Goal: Task Accomplishment & Management: Manage account settings

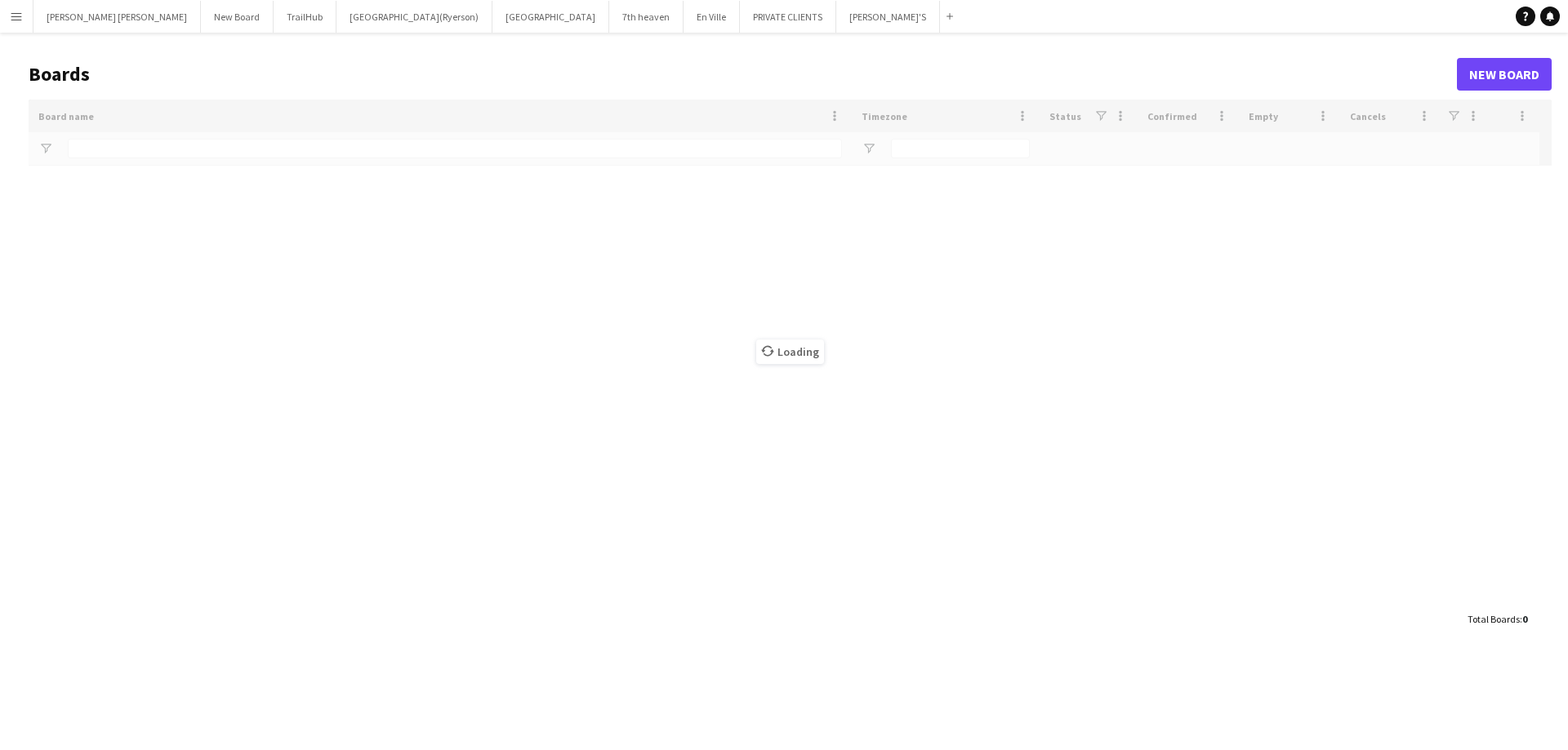
type input "**********"
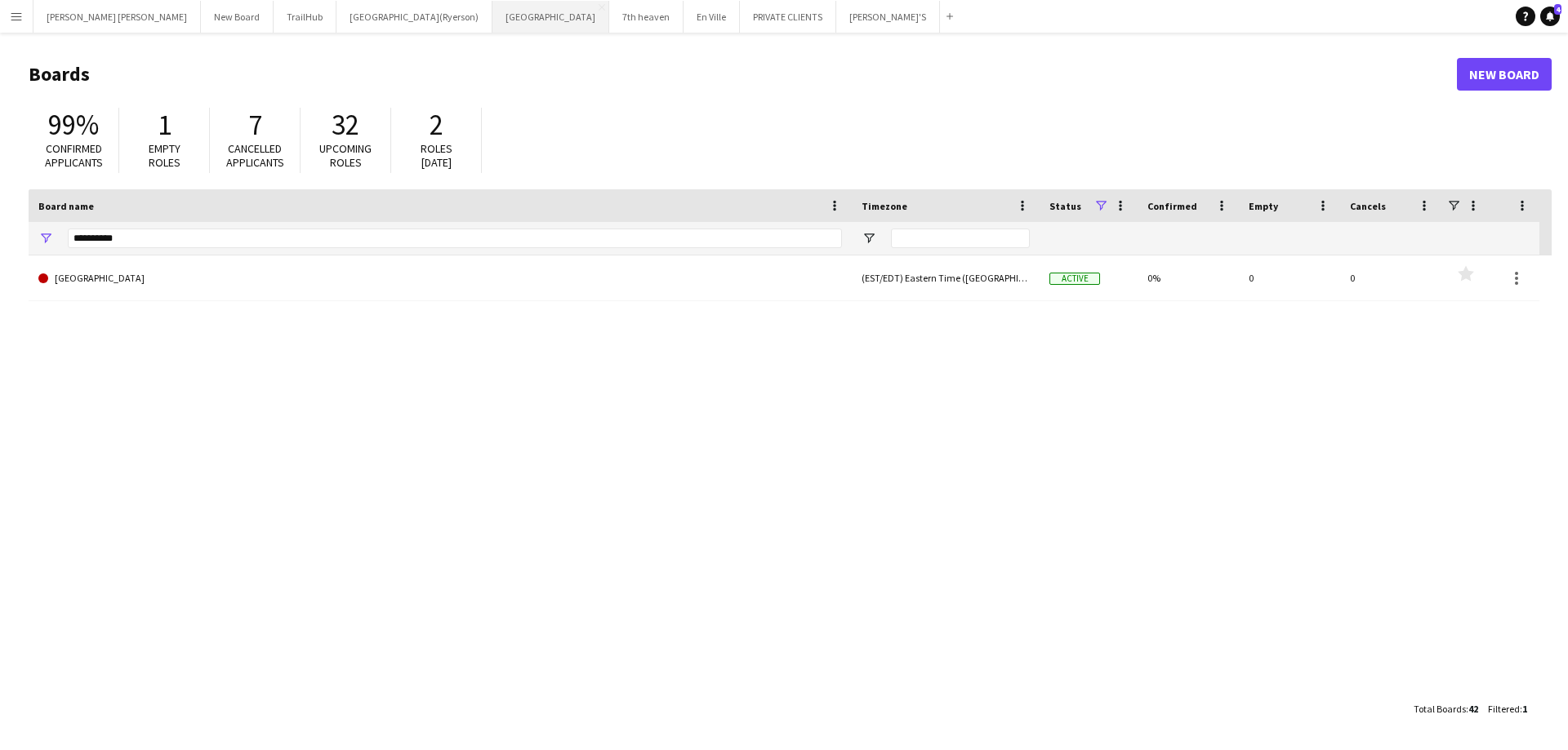
click at [492, 23] on button "[GEOGRAPHIC_DATA] Close" at bounding box center [550, 17] width 117 height 32
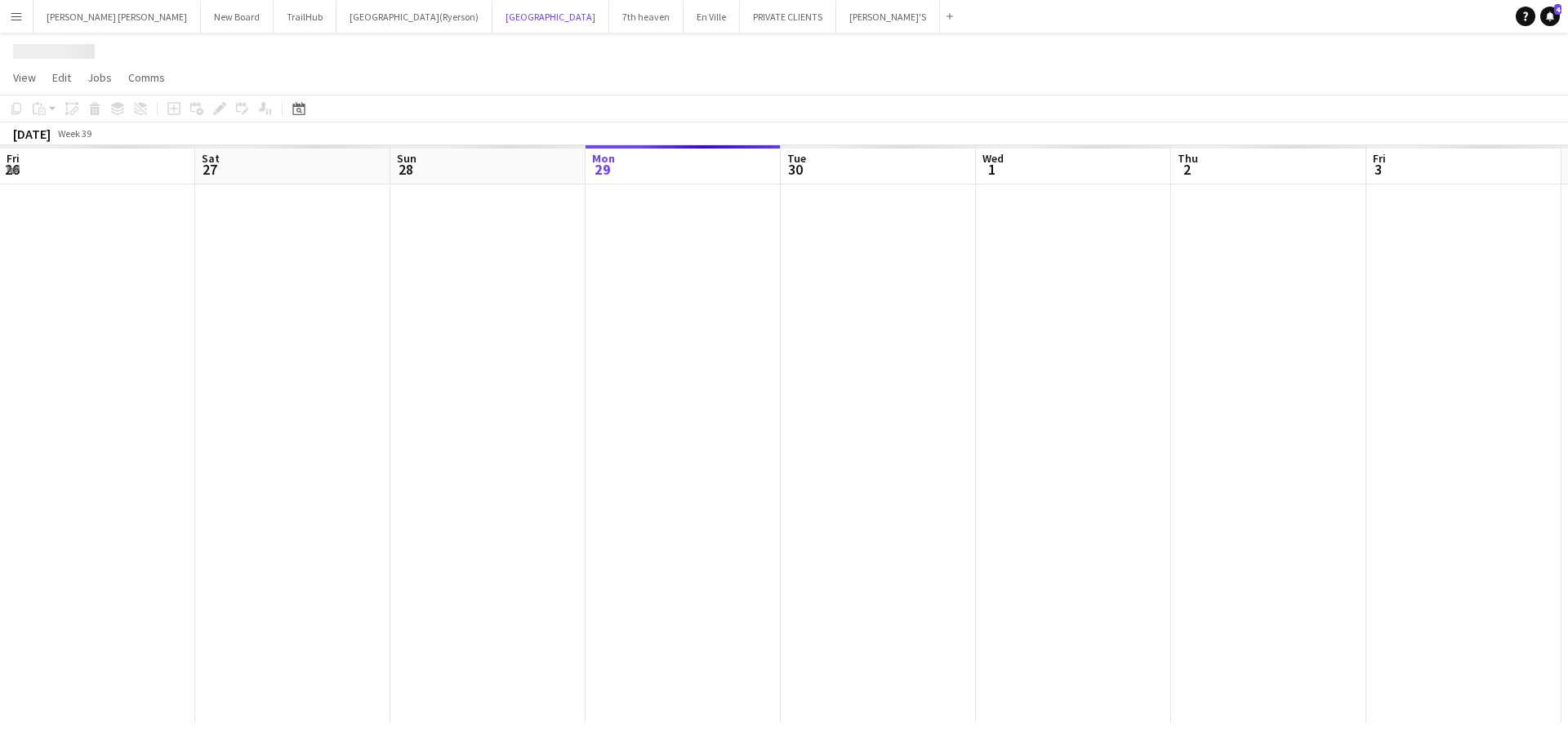
scroll to position [0, 390]
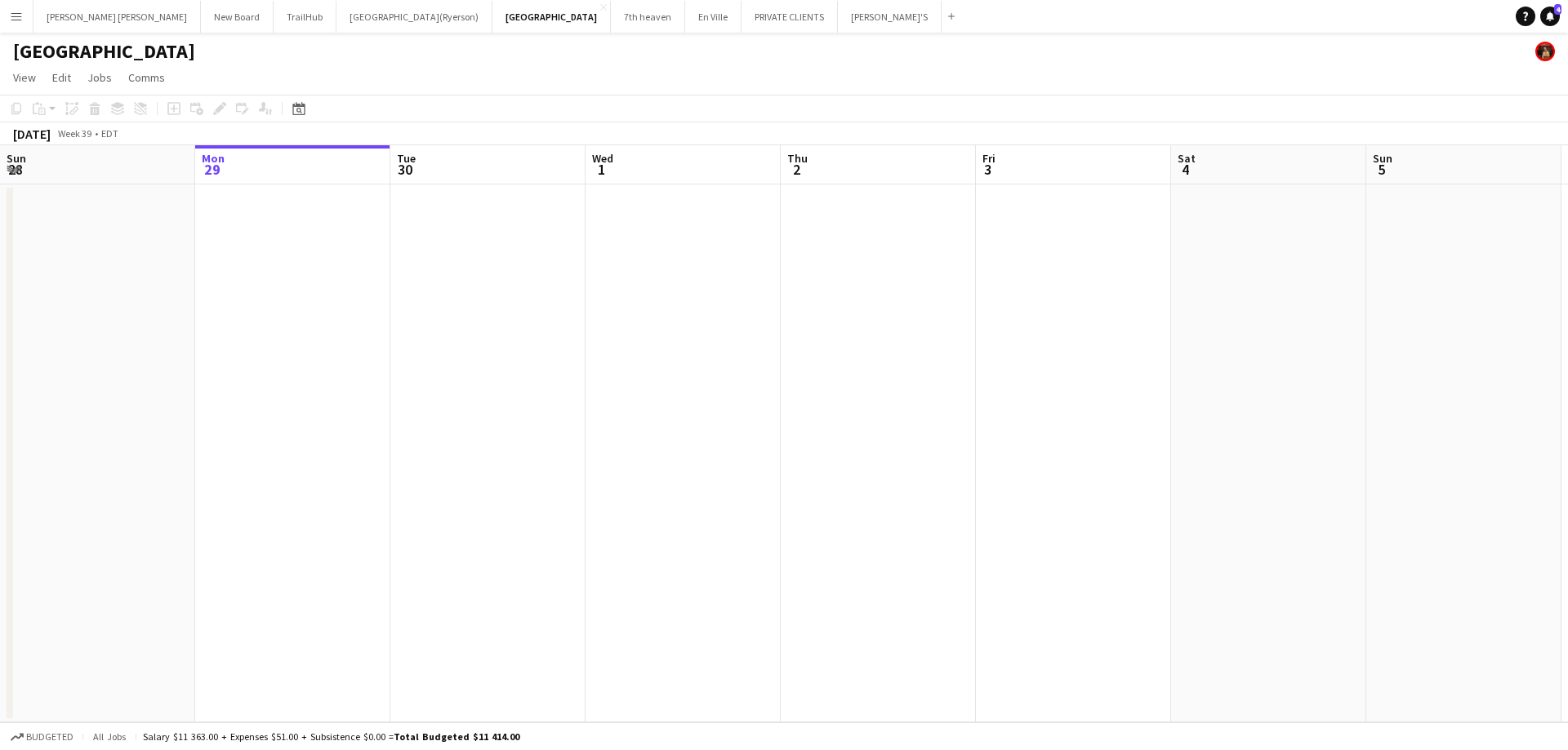
click at [453, 56] on div "[GEOGRAPHIC_DATA]" at bounding box center [784, 47] width 1568 height 31
click at [492, 19] on button "[GEOGRAPHIC_DATA] Close" at bounding box center [551, 17] width 118 height 32
click at [492, 23] on button "[GEOGRAPHIC_DATA] Close" at bounding box center [551, 17] width 118 height 32
click at [490, 56] on div "[GEOGRAPHIC_DATA]" at bounding box center [784, 47] width 1568 height 31
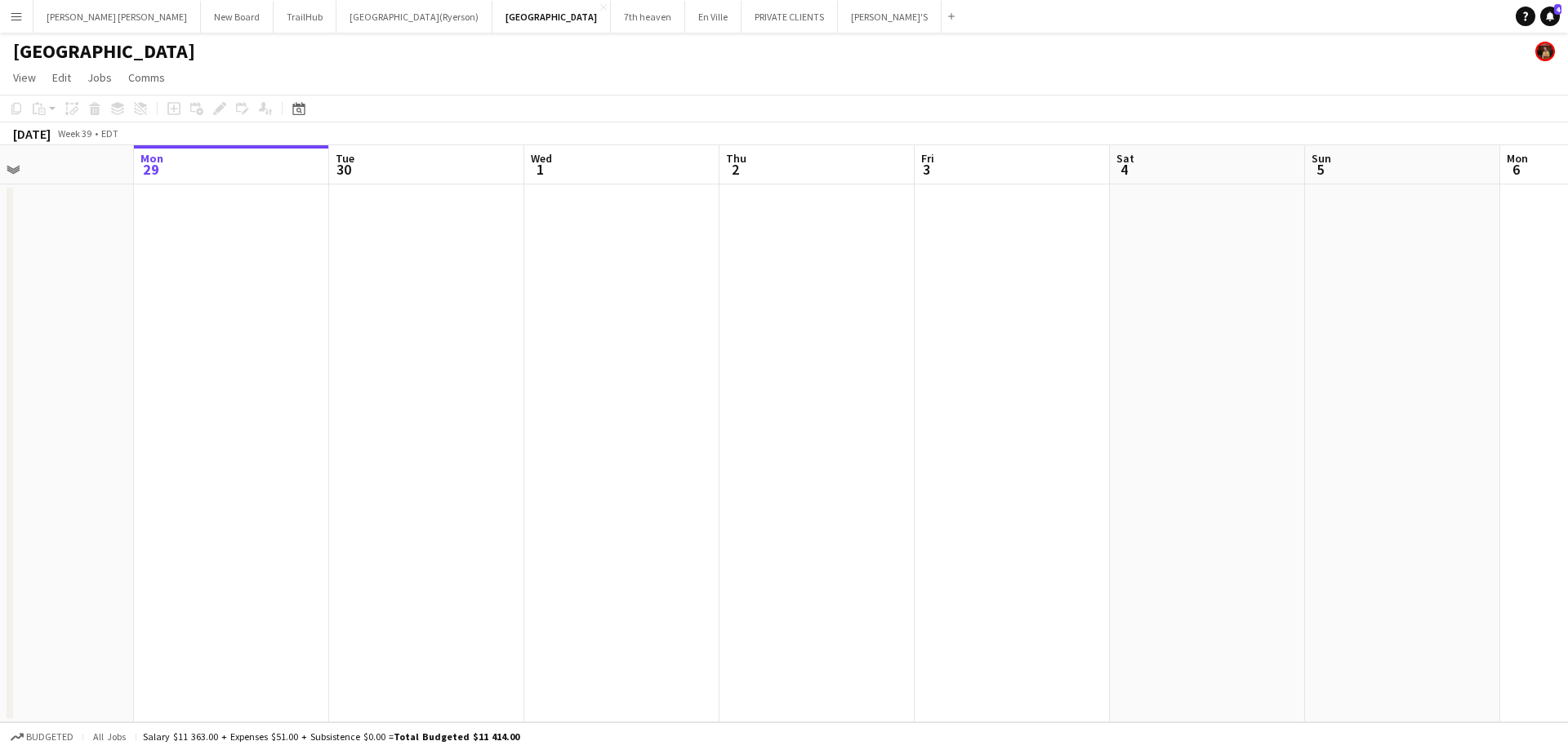
scroll to position [0, 489]
drag, startPoint x: 837, startPoint y: 361, endPoint x: 753, endPoint y: 383, distance: 86.8
click at [753, 383] on app-calendar-viewport "Fri 26 Sat 27 Sun 28 Mon 29 Tue 30 Wed 1 Thu 2 Fri 3 Sat 4 Sun 5 Mon 6 Tue 7 We…" at bounding box center [784, 434] width 1568 height 577
click at [704, 218] on app-date-cell at bounding box center [779, 453] width 195 height 538
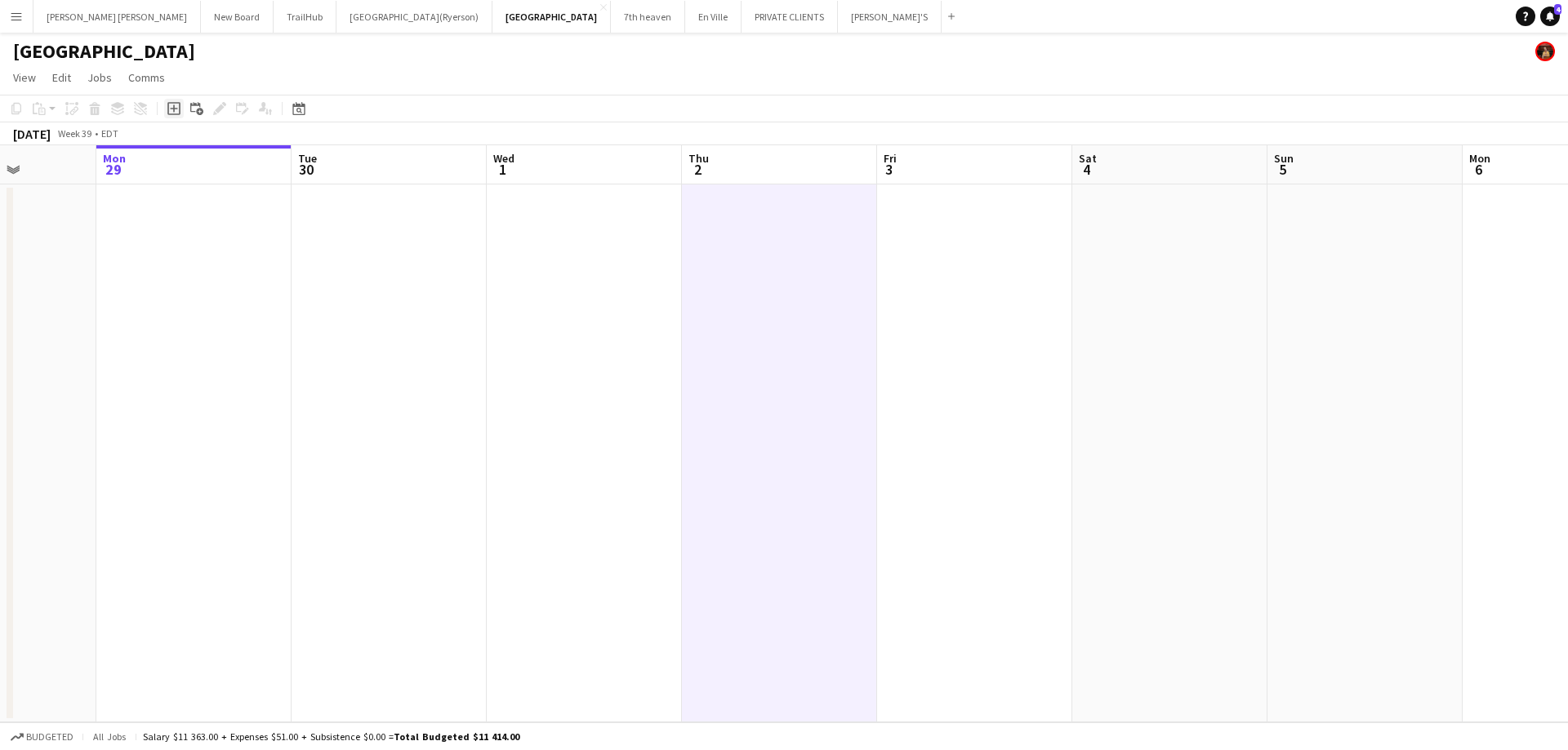
click at [171, 111] on icon "Add job" at bounding box center [174, 108] width 13 height 13
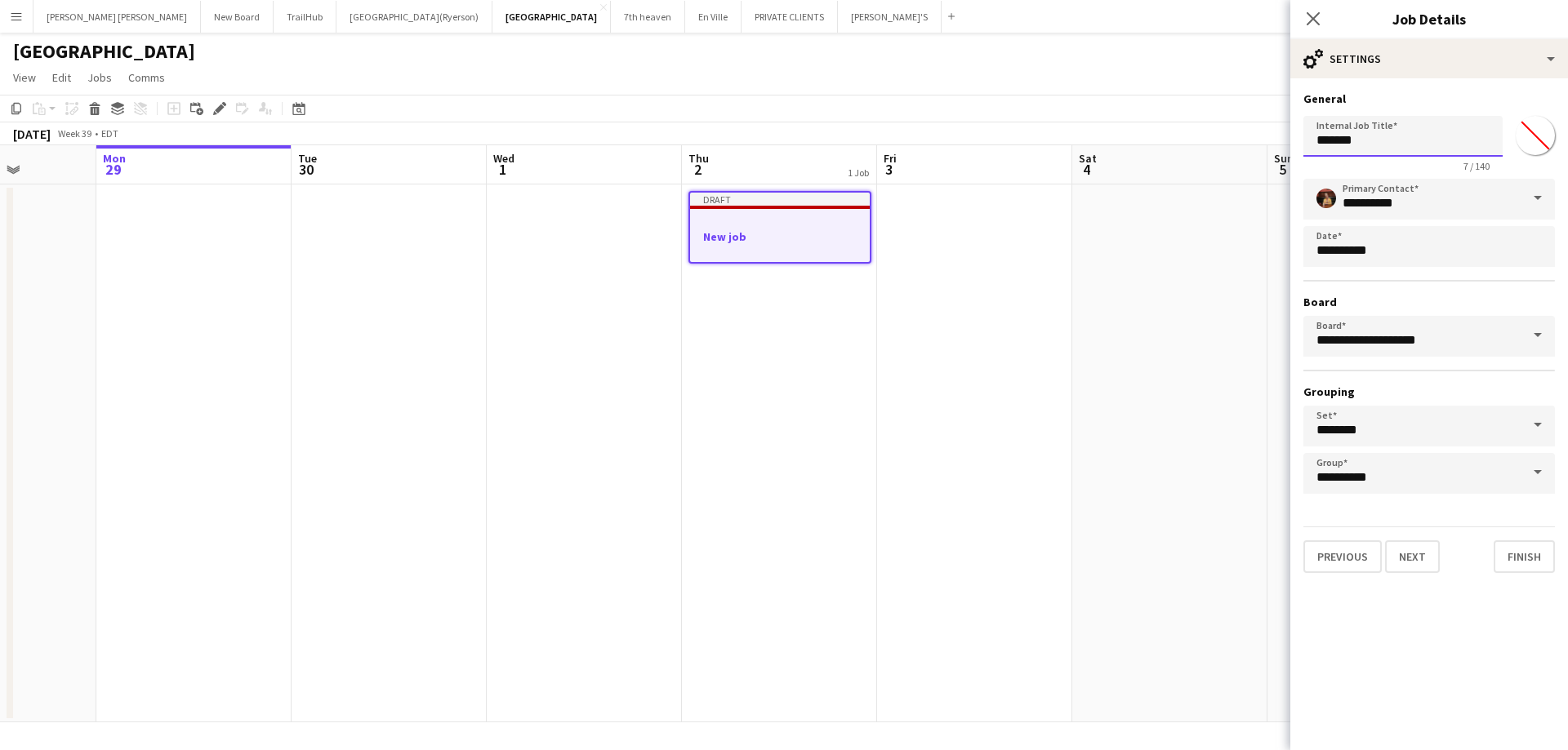
click at [1200, 125] on body "Menu Boards Boards Boards All jobs Status Workforce Workforce My Workforce Recr…" at bounding box center [784, 375] width 1568 height 750
type input "**********"
click at [1411, 557] on button "Next" at bounding box center [1412, 556] width 54 height 32
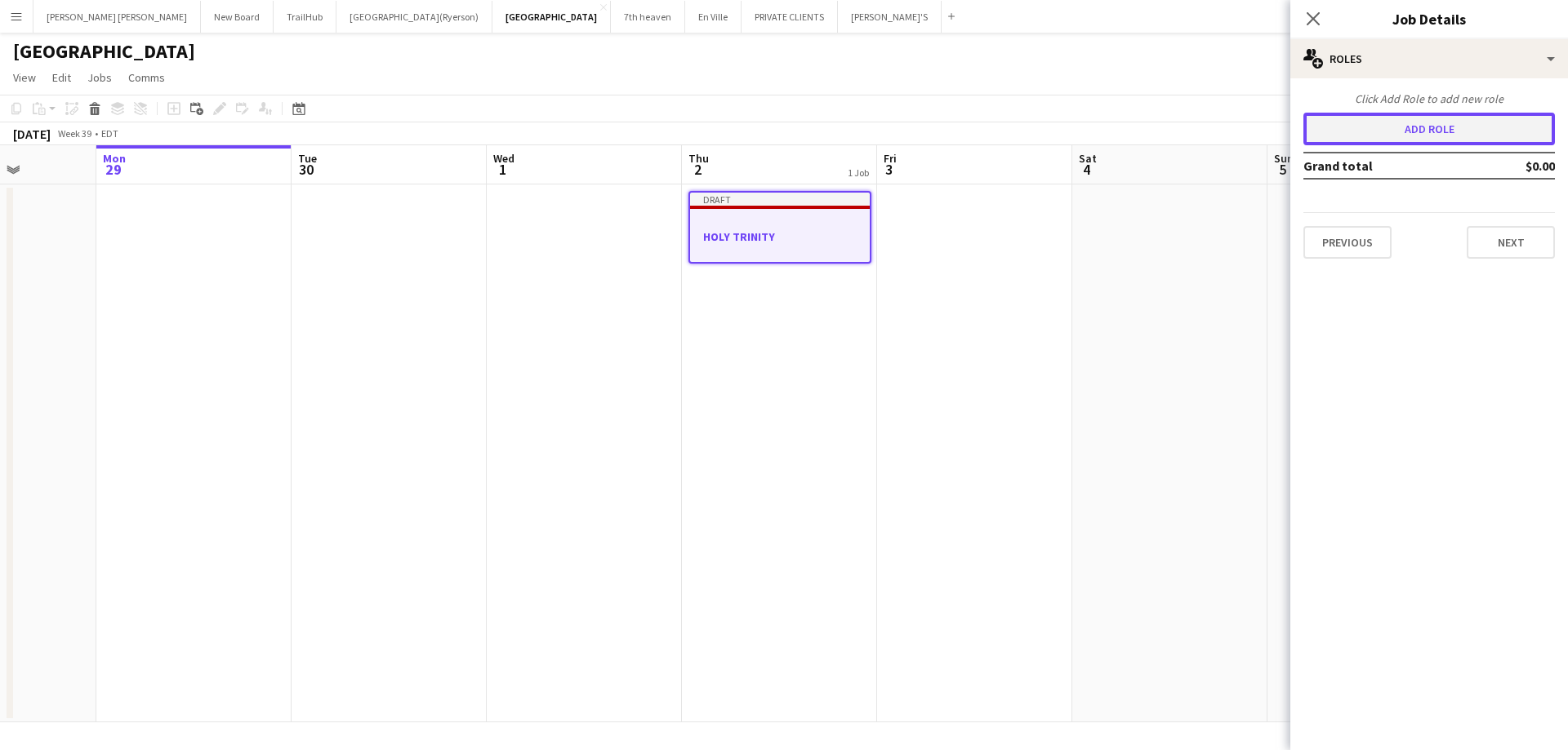
click at [1438, 134] on button "Add role" at bounding box center [1428, 128] width 252 height 32
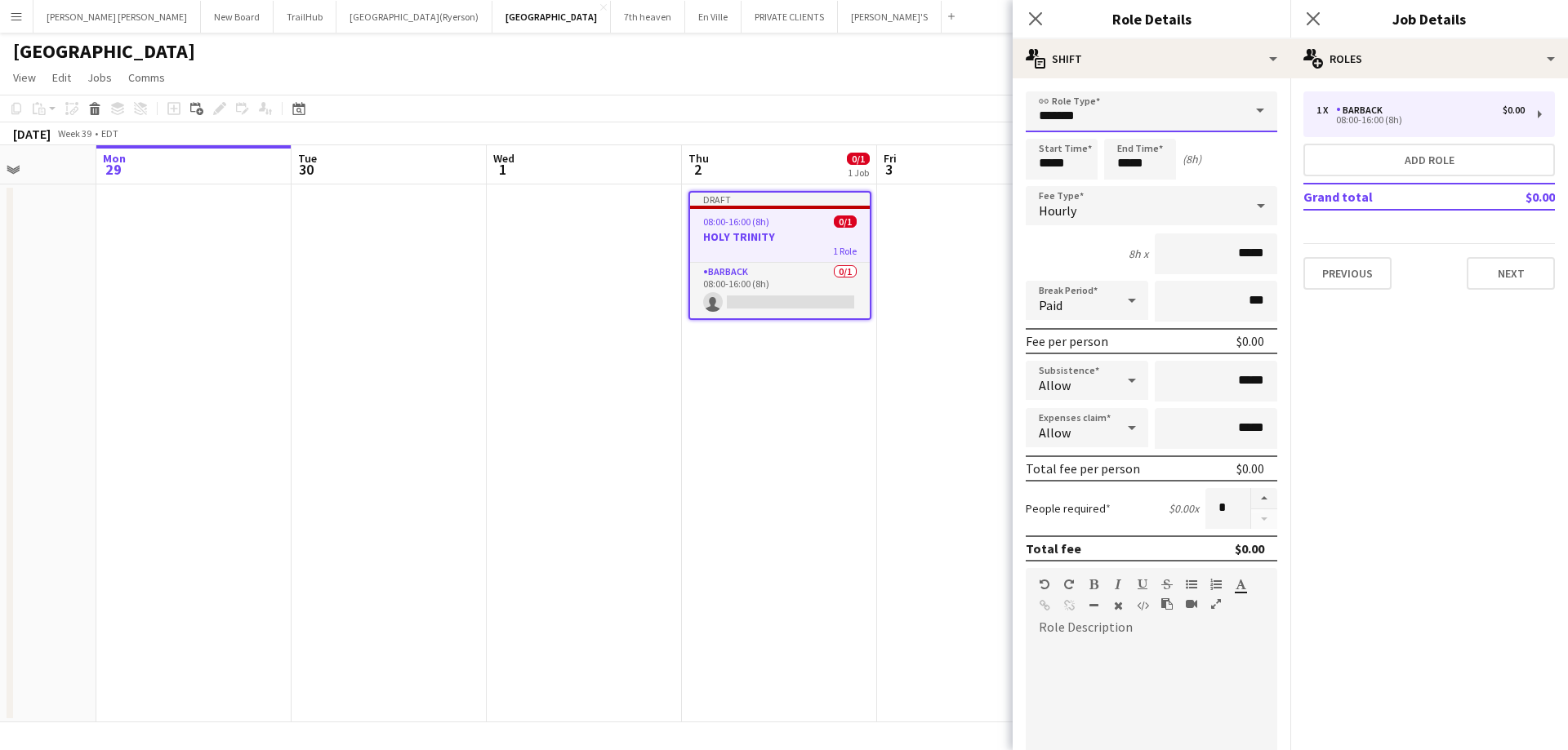
click at [1113, 119] on input "*******" at bounding box center [1151, 111] width 252 height 41
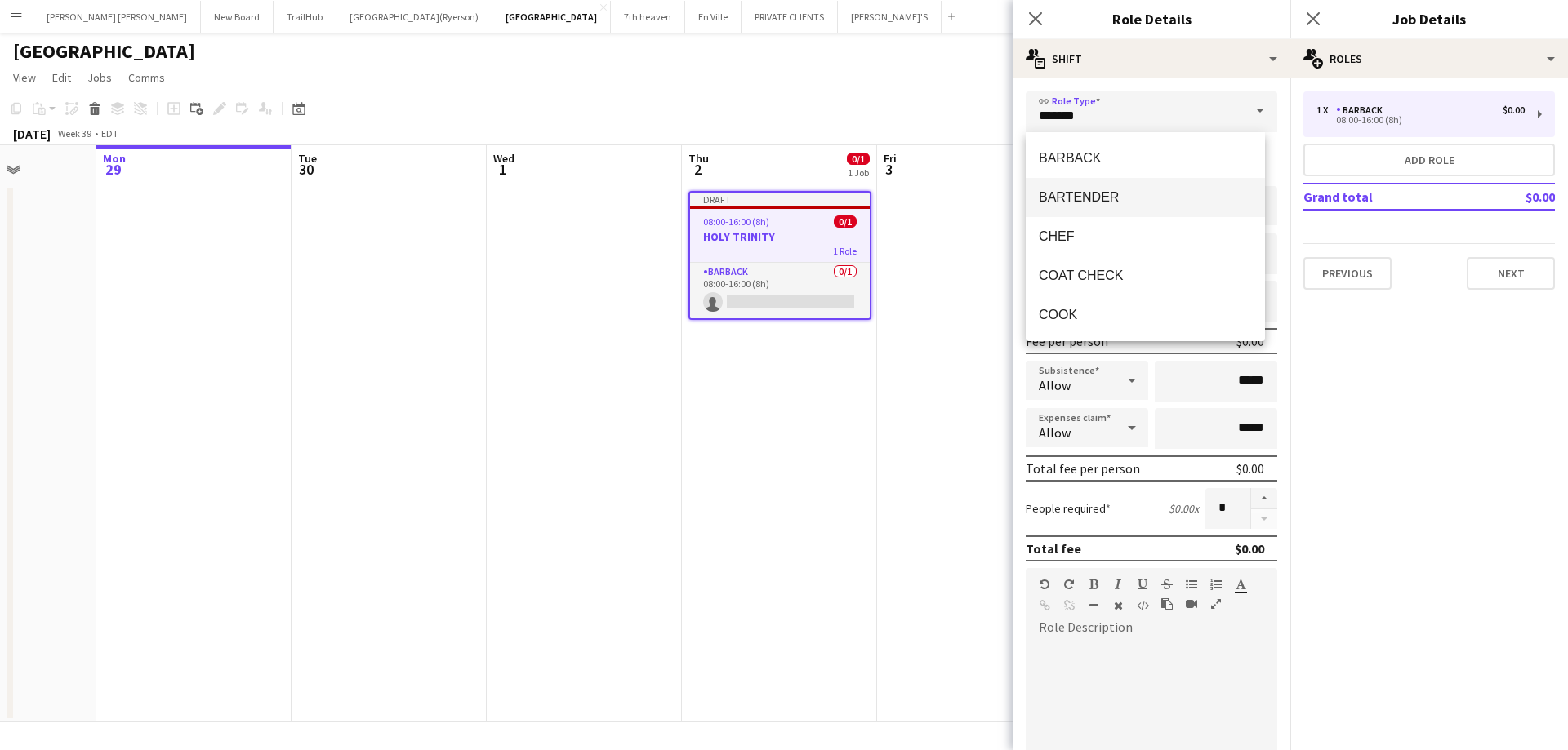
click at [1088, 195] on span "BARTENDER" at bounding box center [1145, 197] width 213 height 16
type input "*********"
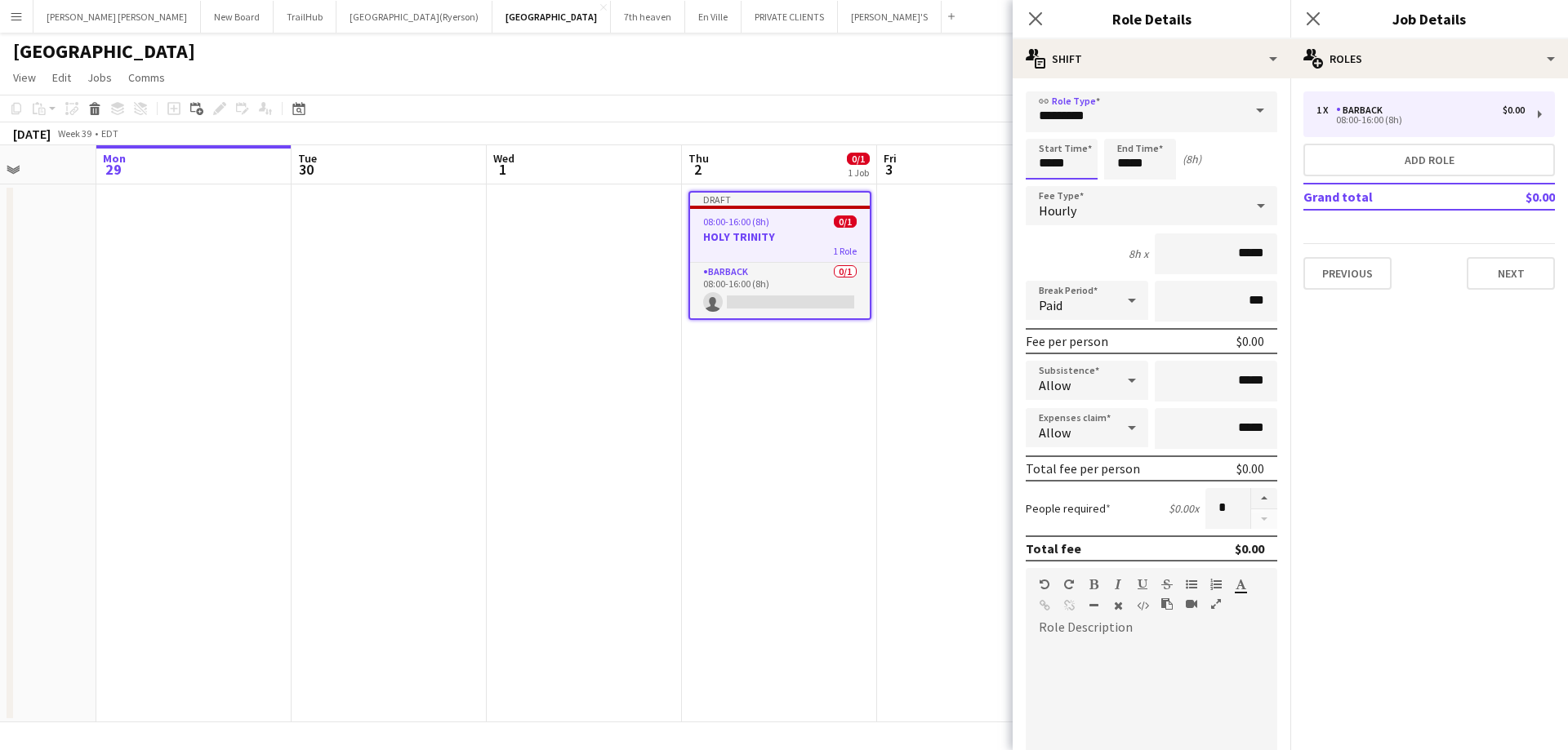
click at [1058, 164] on input "*****" at bounding box center [1062, 159] width 72 height 41
click at [1051, 128] on div at bounding box center [1045, 131] width 32 height 17
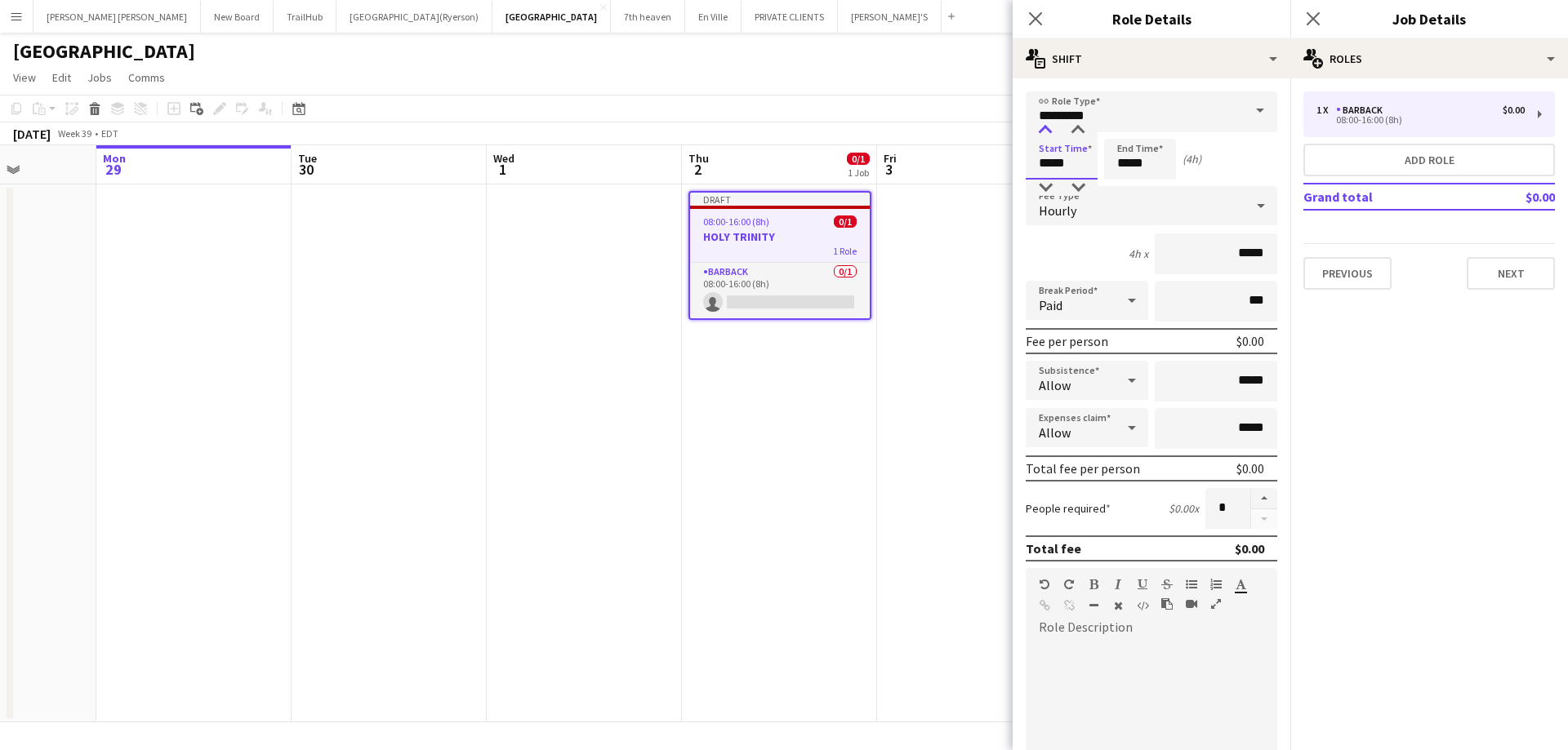
click at [1051, 128] on div at bounding box center [1045, 131] width 32 height 17
type input "*****"
click at [1051, 128] on div at bounding box center [1045, 131] width 32 height 17
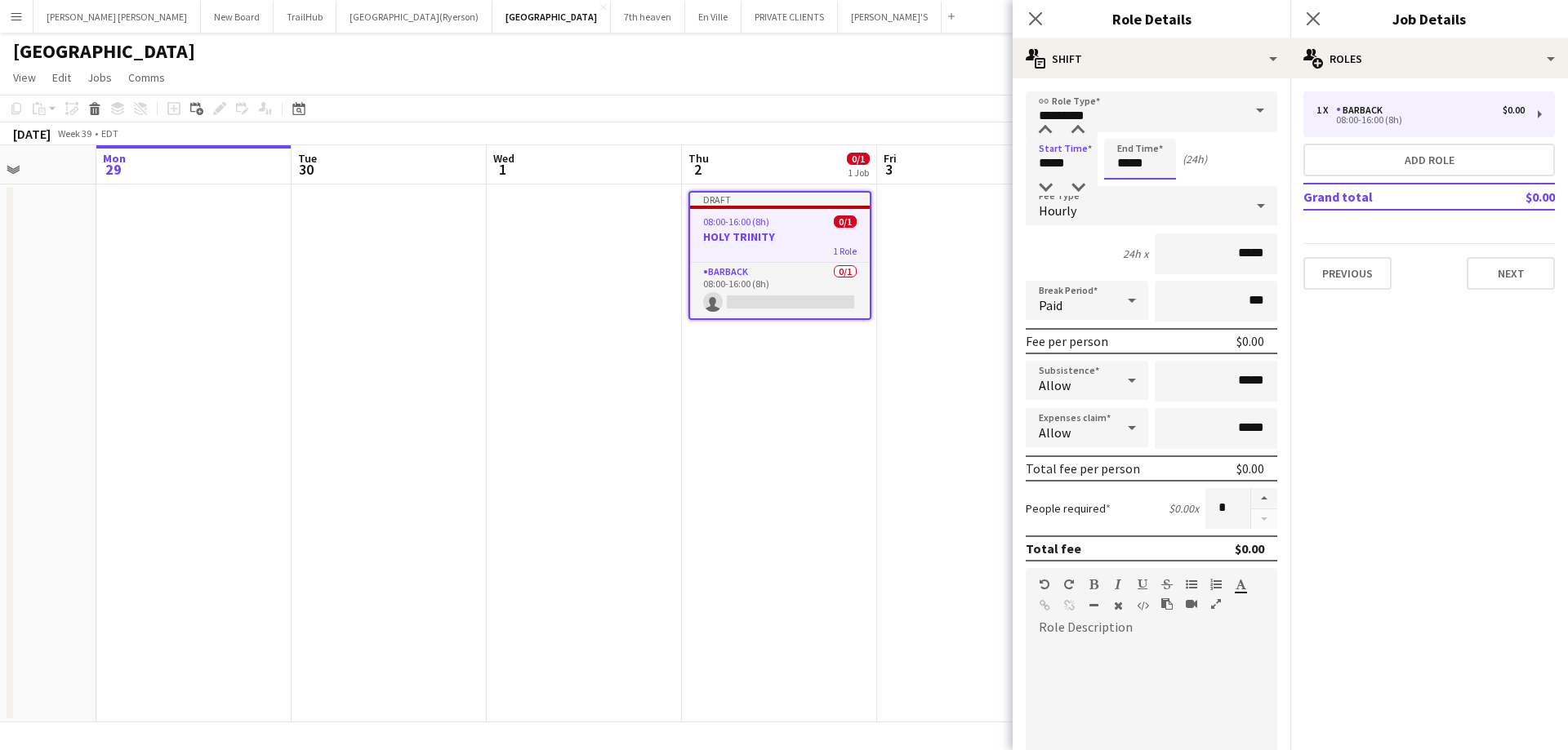
click at [1124, 154] on input "*****" at bounding box center [1140, 159] width 72 height 41
click at [1123, 131] on div at bounding box center [1123, 131] width 32 height 17
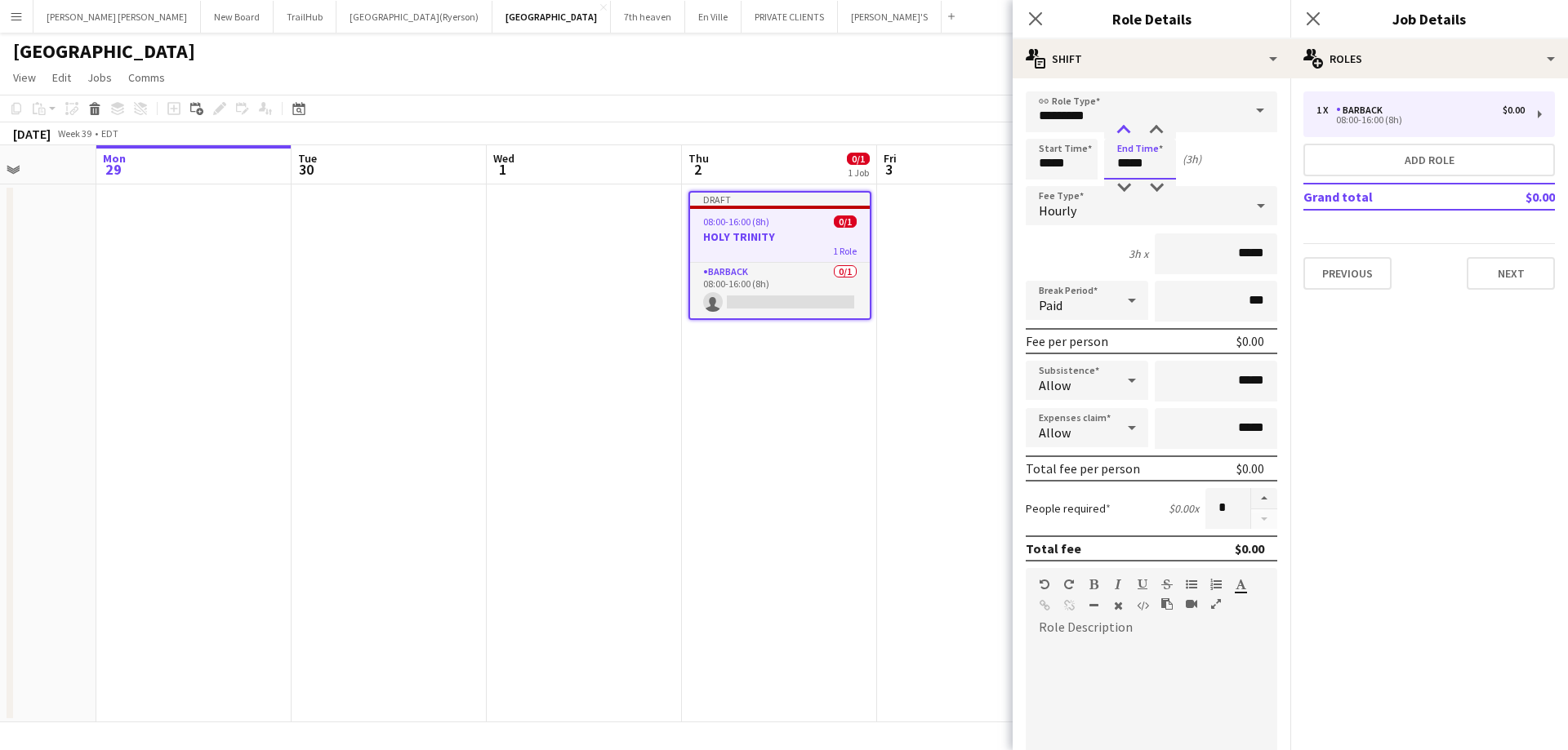
type input "*****"
click at [1123, 131] on div at bounding box center [1123, 131] width 32 height 17
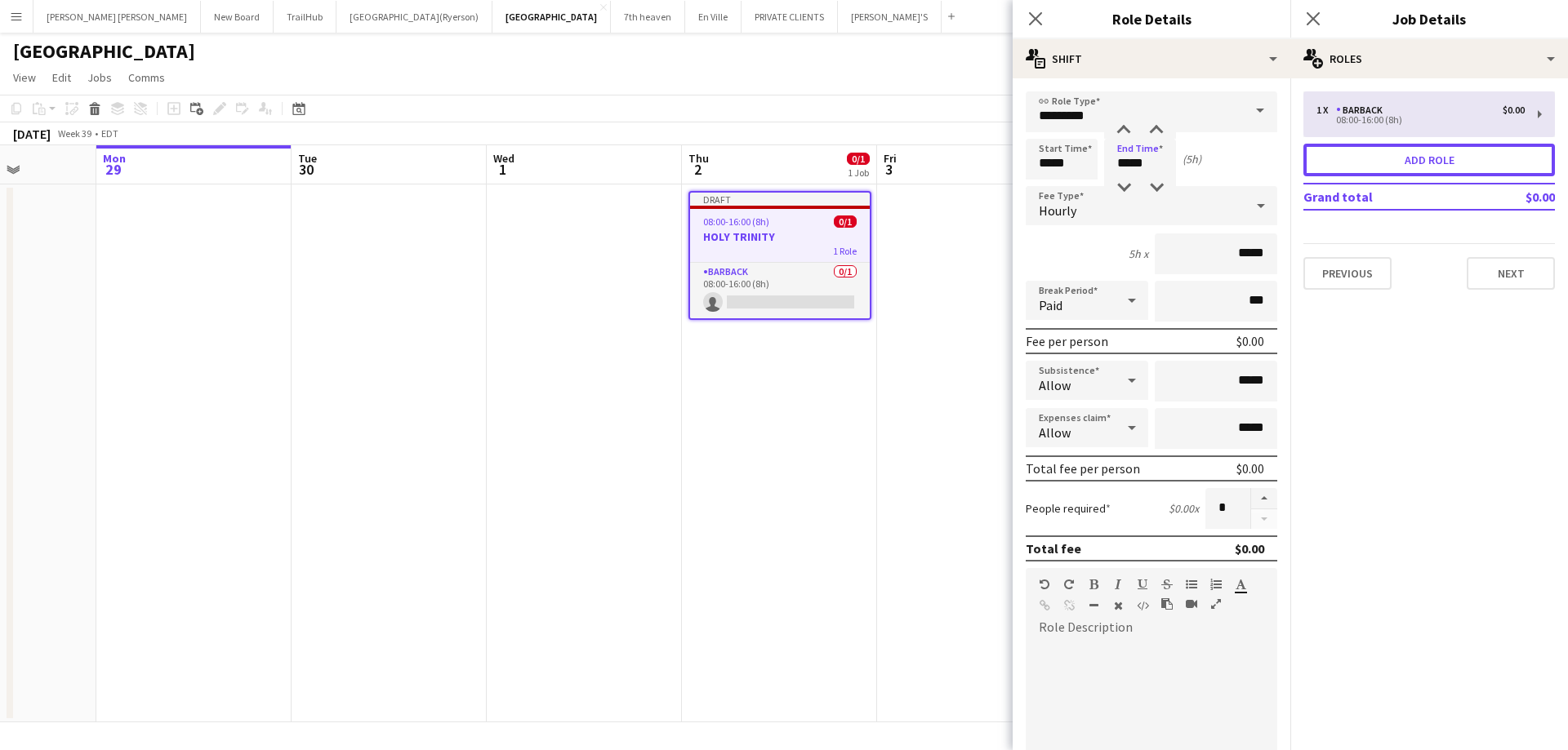
click at [1429, 164] on button "Add role" at bounding box center [1428, 160] width 252 height 32
type input "*******"
type input "*****"
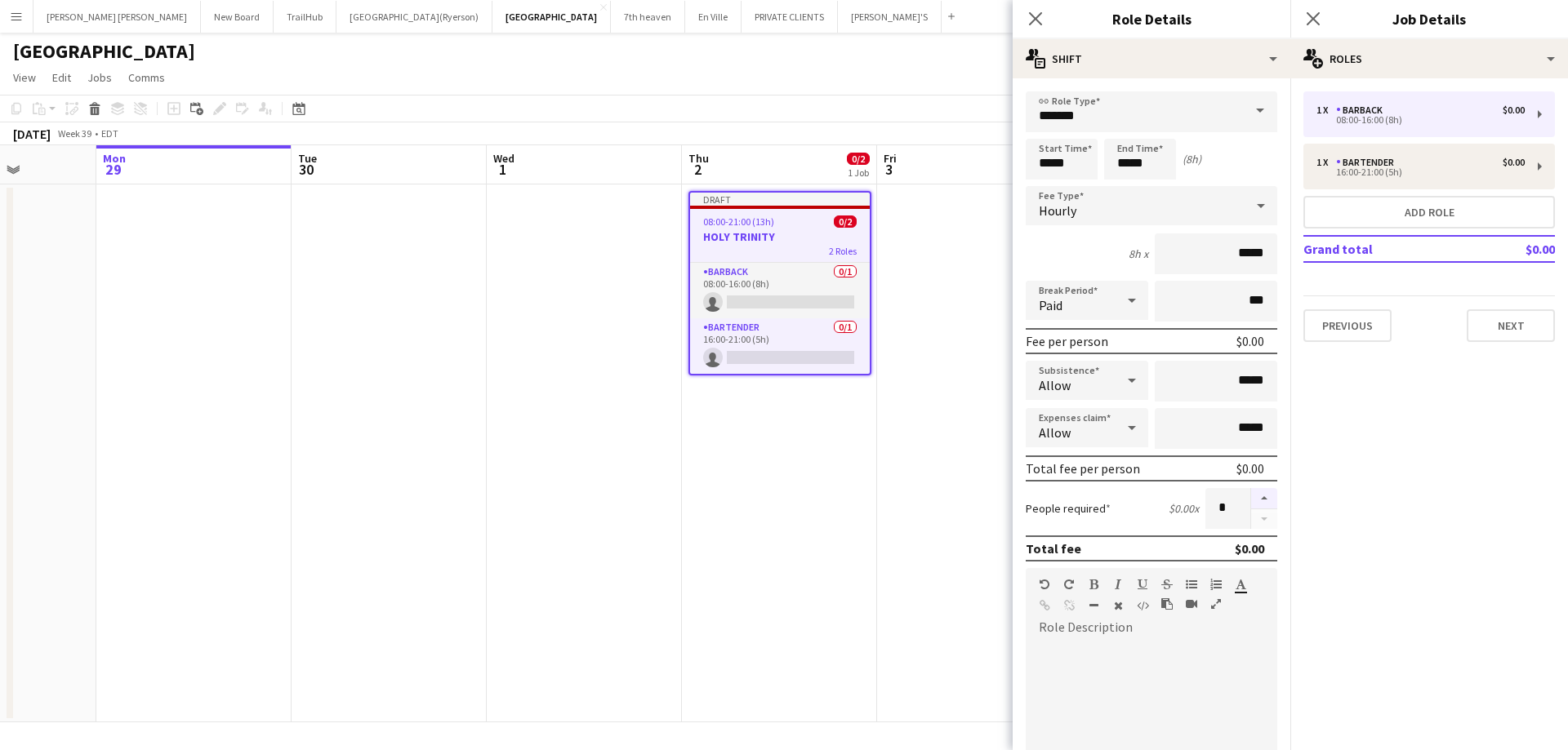
click at [1257, 500] on button "button" at bounding box center [1264, 499] width 26 height 21
click at [1253, 518] on button "button" at bounding box center [1264, 519] width 26 height 20
type input "*"
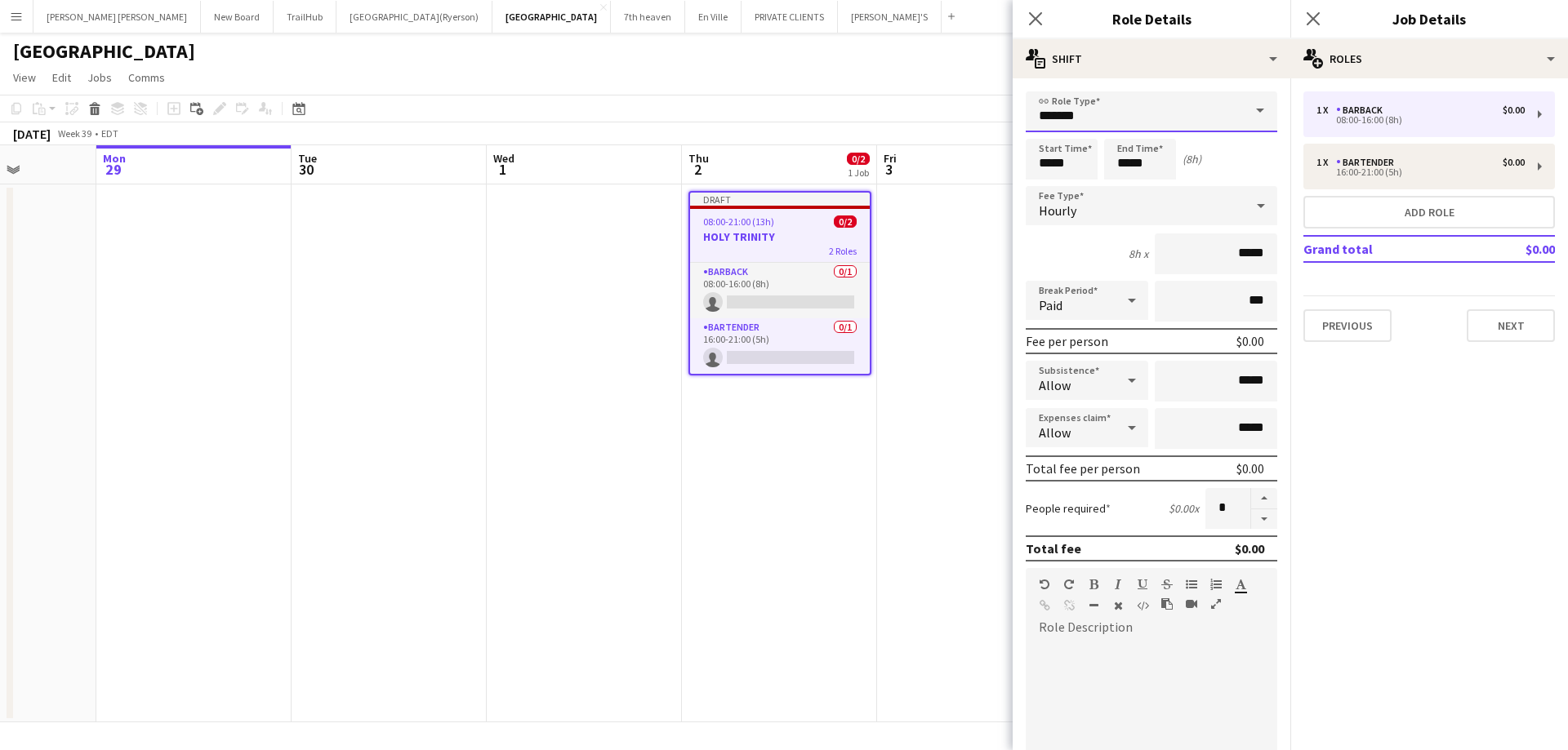
click at [1087, 117] on input "*******" at bounding box center [1151, 111] width 252 height 41
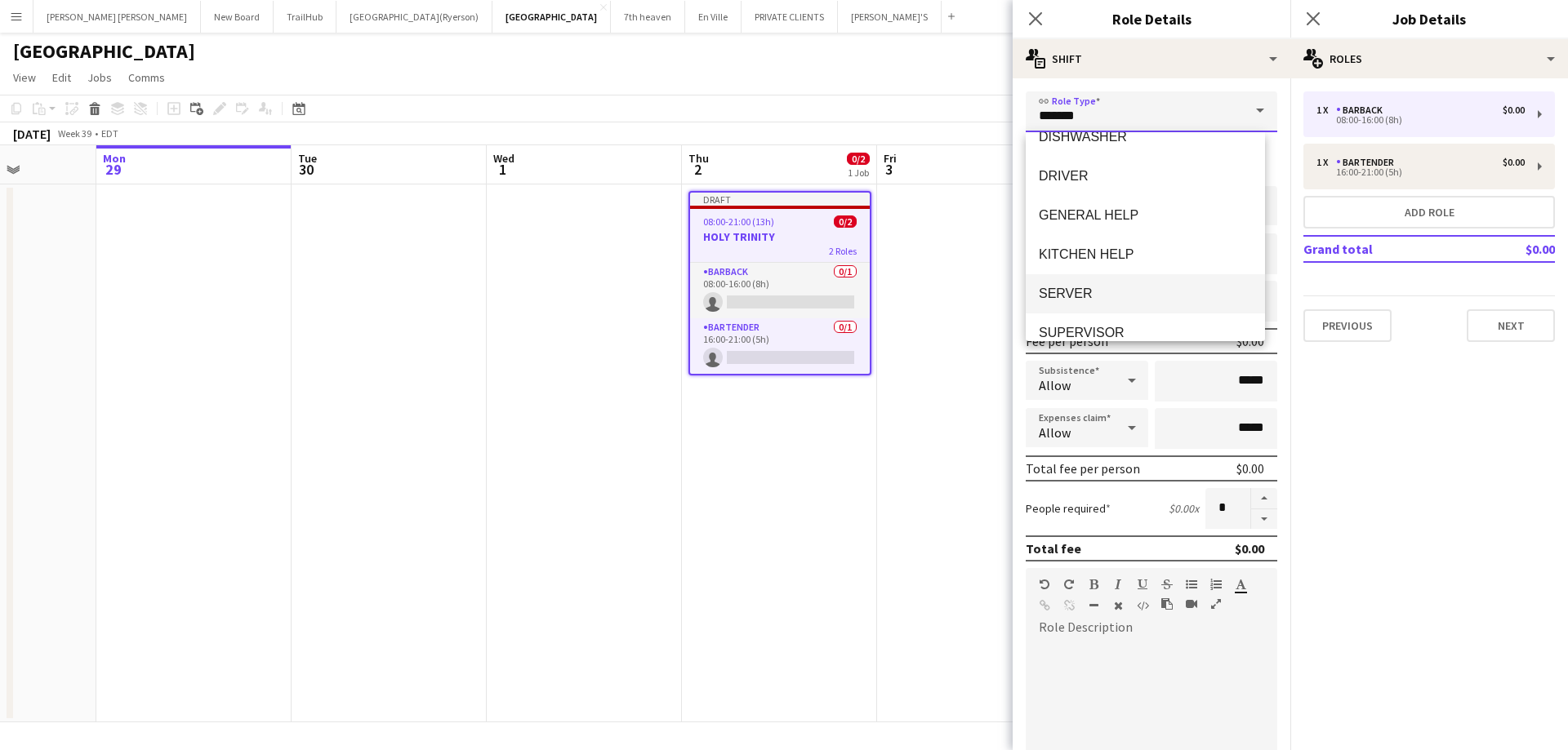
scroll to position [275, 0]
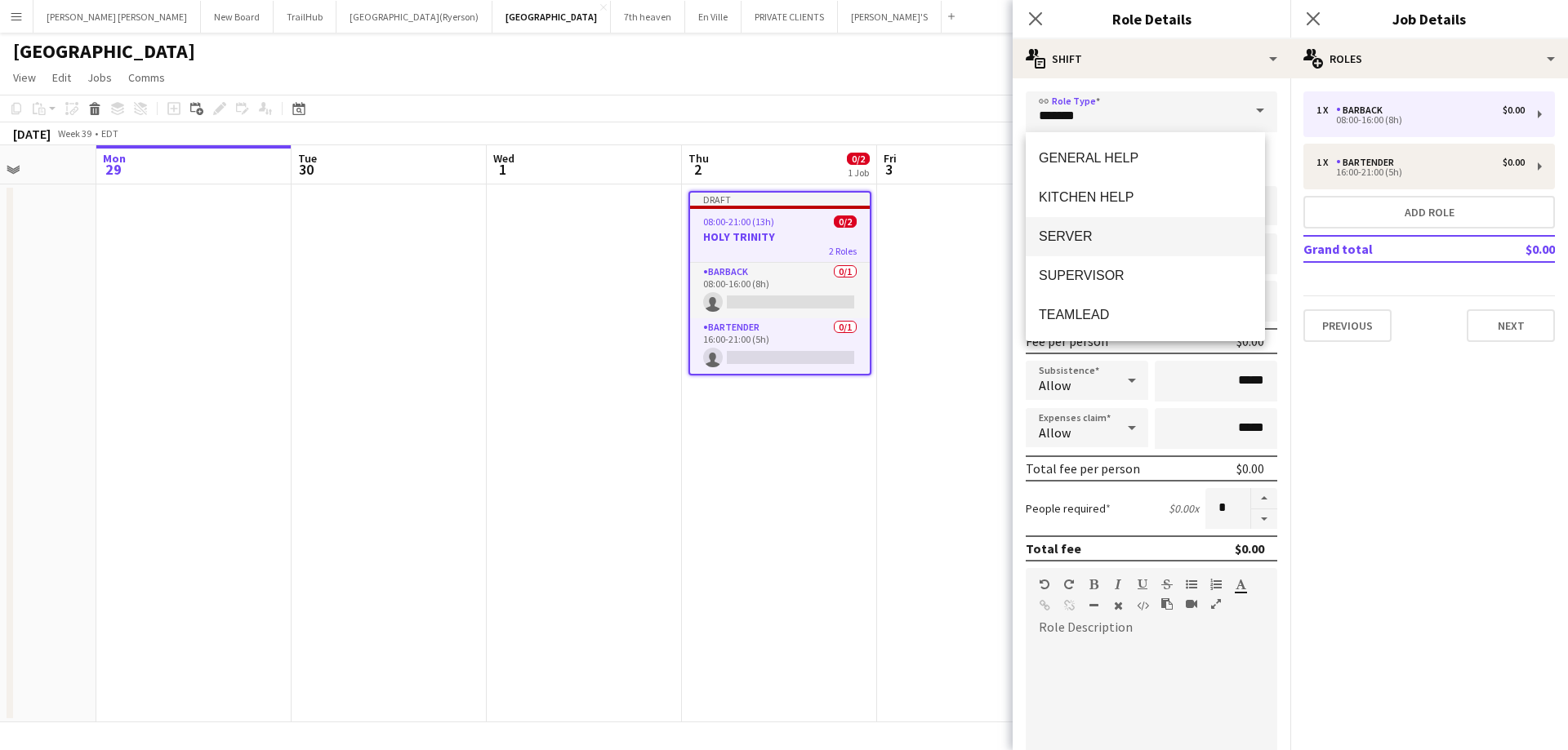
click at [1101, 236] on span "SERVER" at bounding box center [1145, 237] width 213 height 16
type input "******"
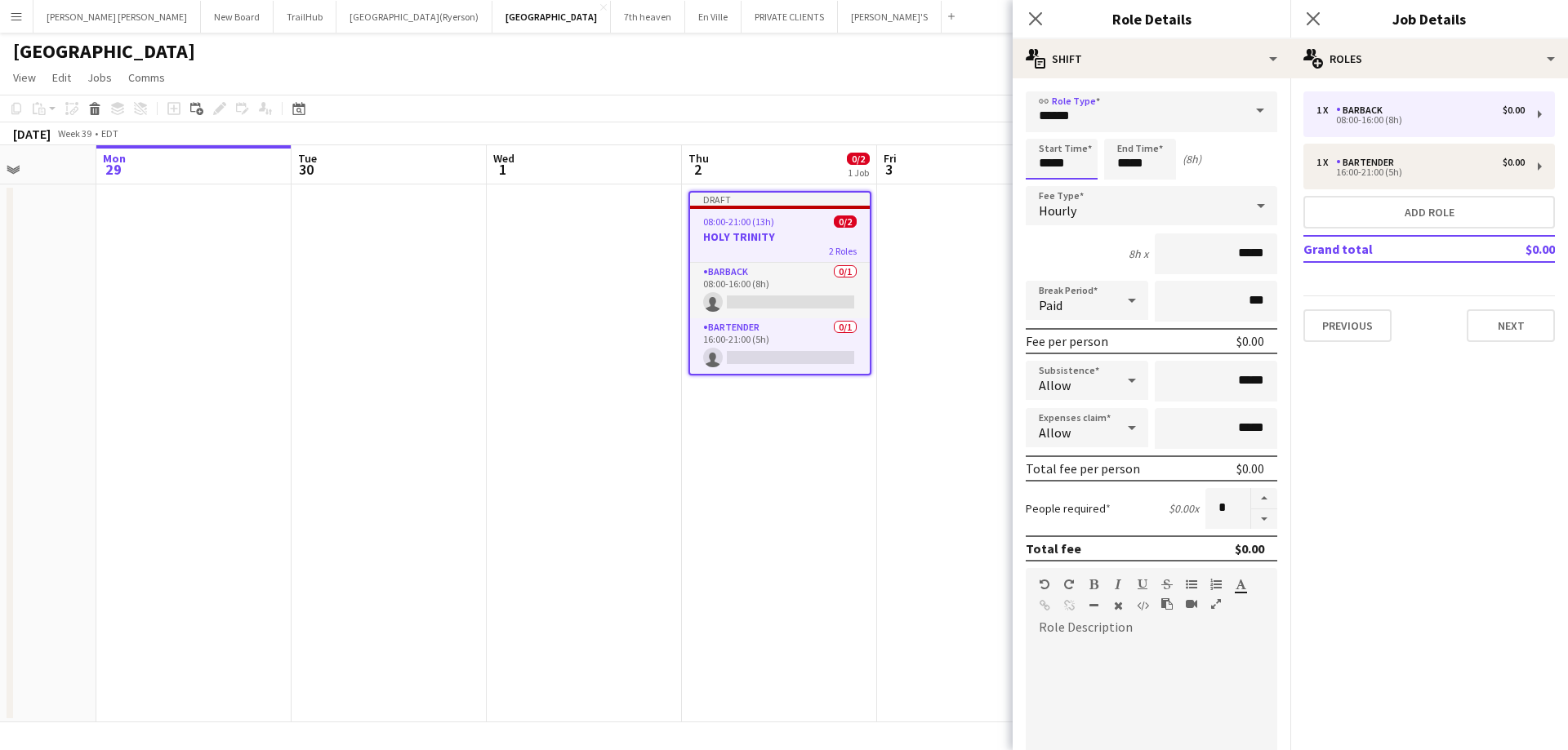
click at [1059, 168] on input "*****" at bounding box center [1062, 159] width 72 height 41
click at [1044, 130] on div at bounding box center [1045, 131] width 32 height 17
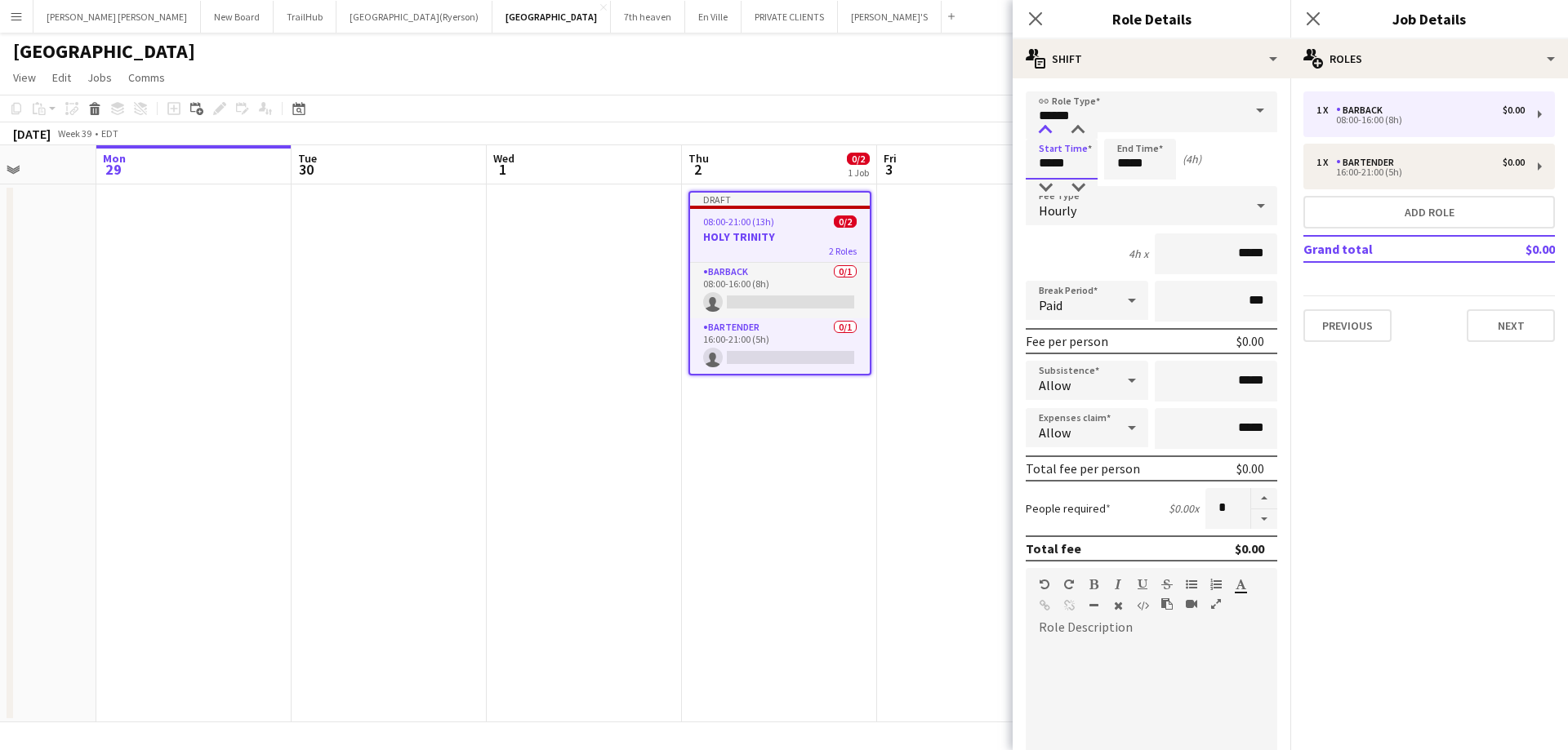
click at [1044, 130] on div at bounding box center [1045, 131] width 32 height 17
type input "*****"
click at [1044, 130] on div at bounding box center [1045, 131] width 32 height 17
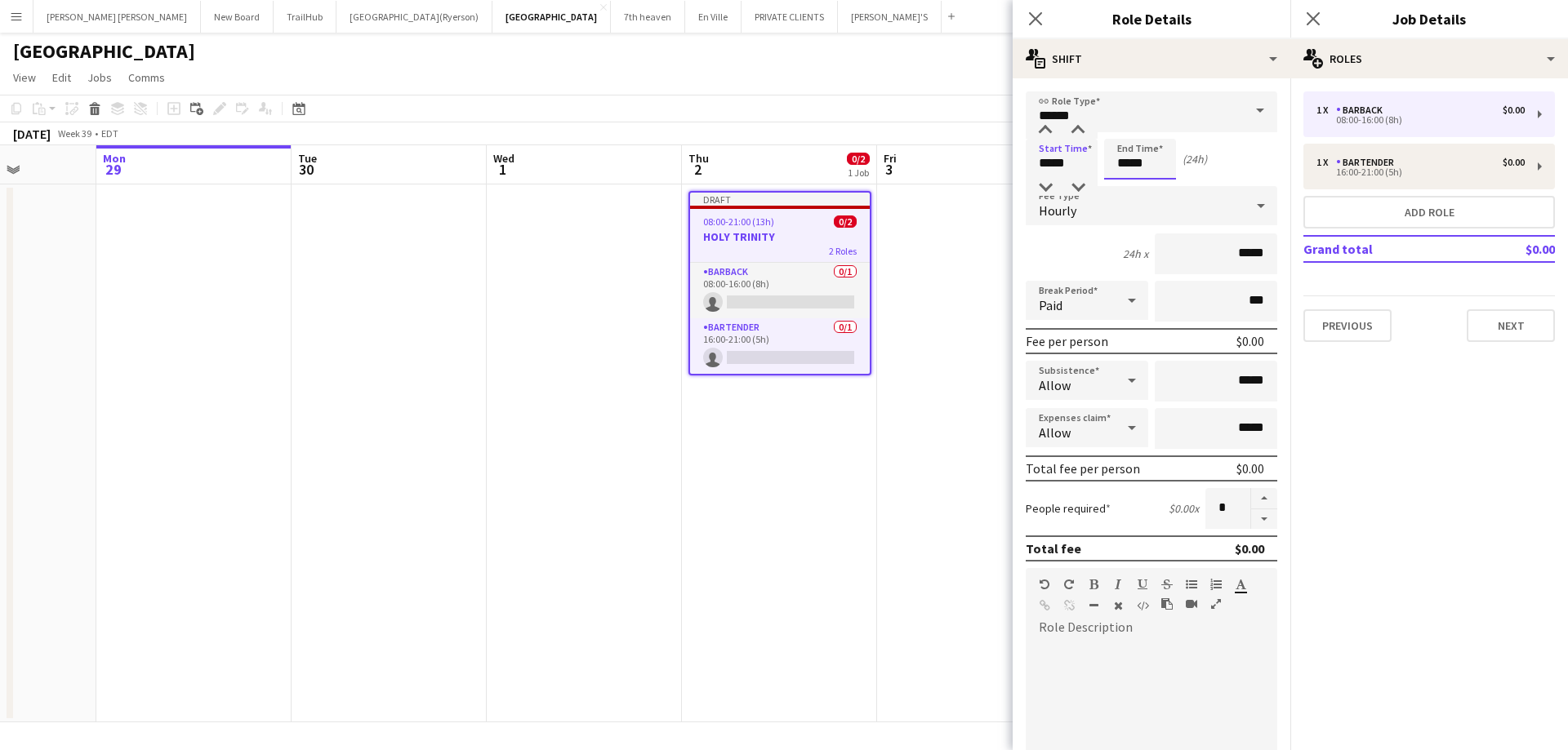
click at [1129, 159] on input "*****" at bounding box center [1140, 159] width 72 height 41
click at [1127, 130] on div at bounding box center [1123, 131] width 32 height 17
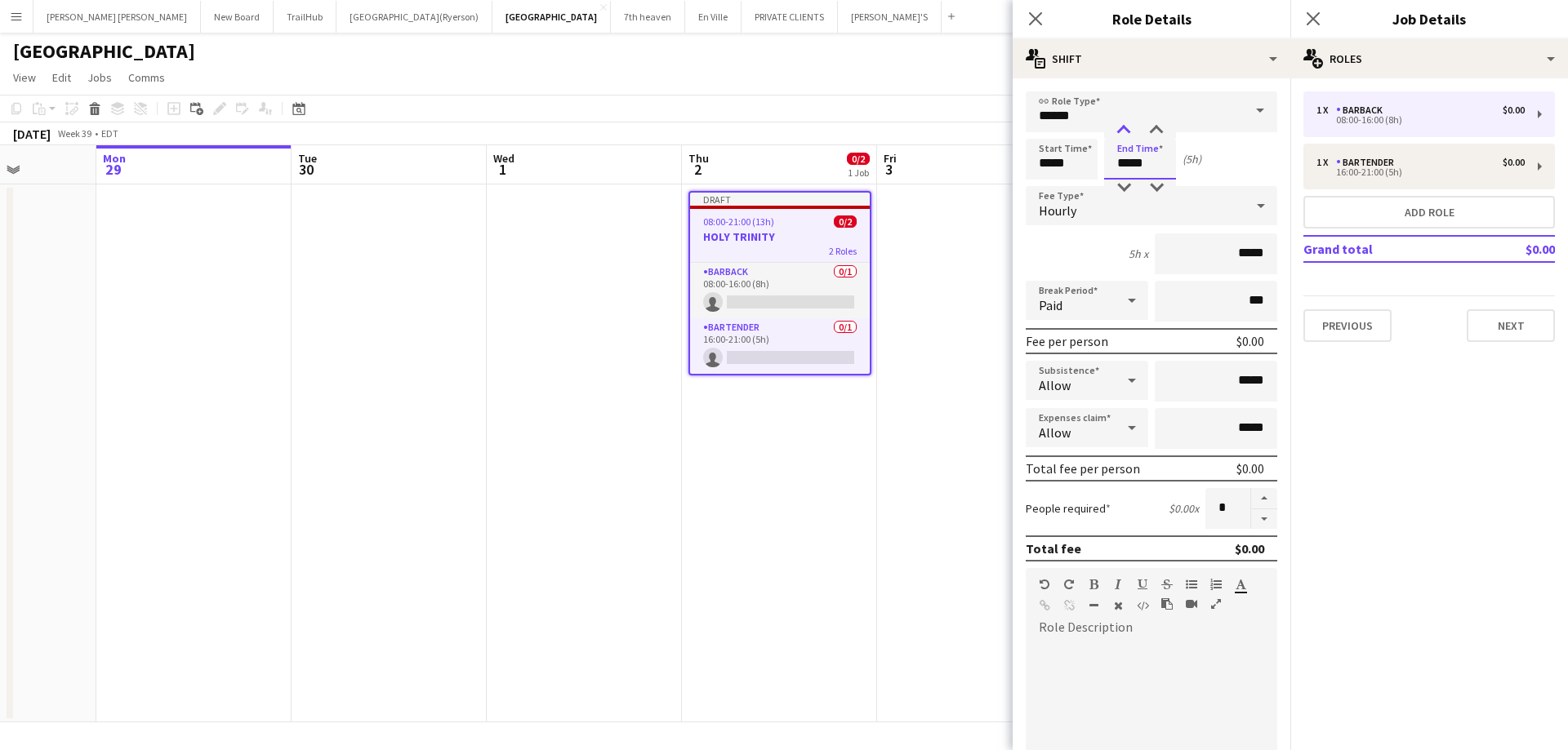
click at [1127, 130] on div at bounding box center [1123, 131] width 32 height 17
type input "*****"
click at [1128, 187] on div at bounding box center [1123, 188] width 32 height 17
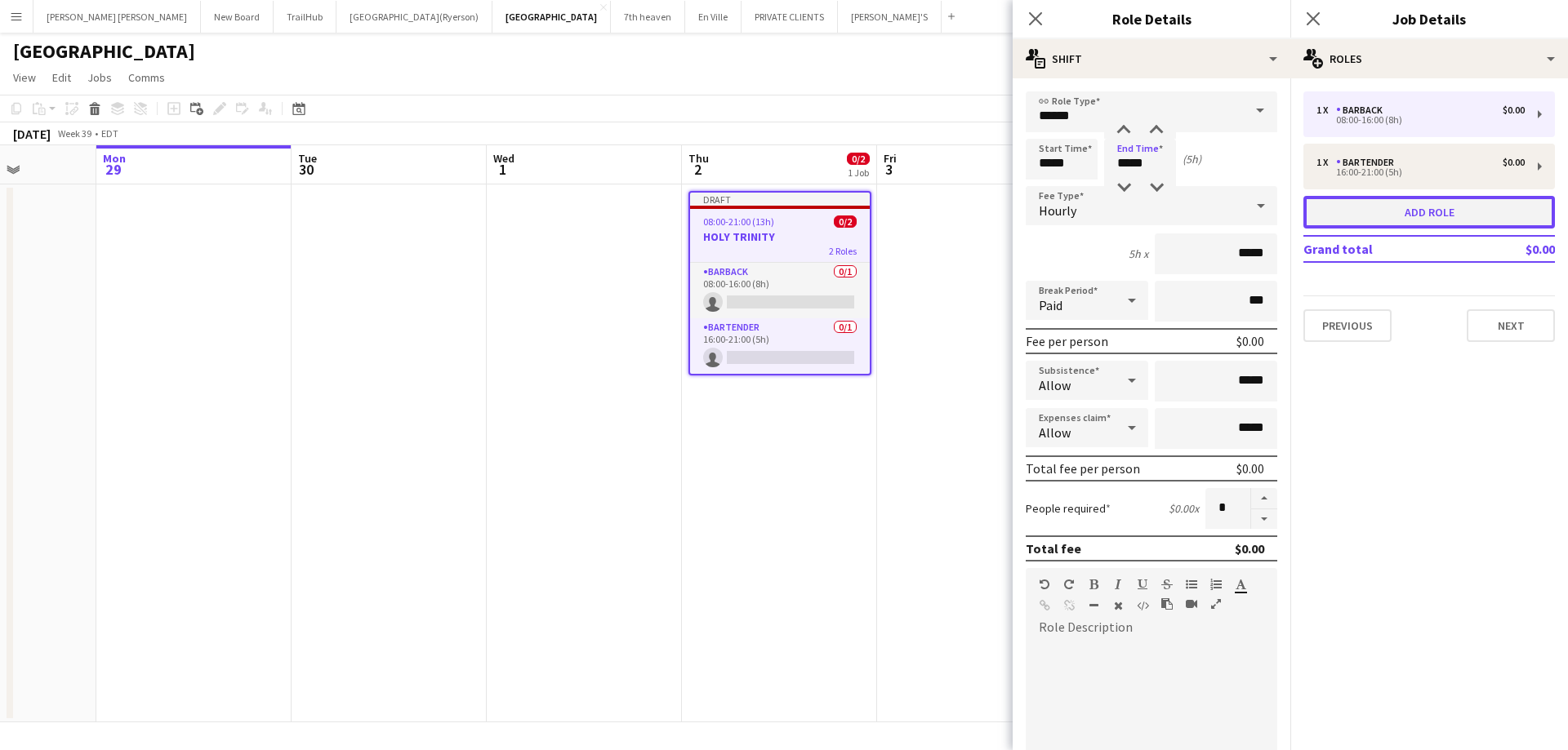
click at [1367, 207] on button "Add role" at bounding box center [1428, 211] width 252 height 32
type input "*******"
type input "*****"
type input "*"
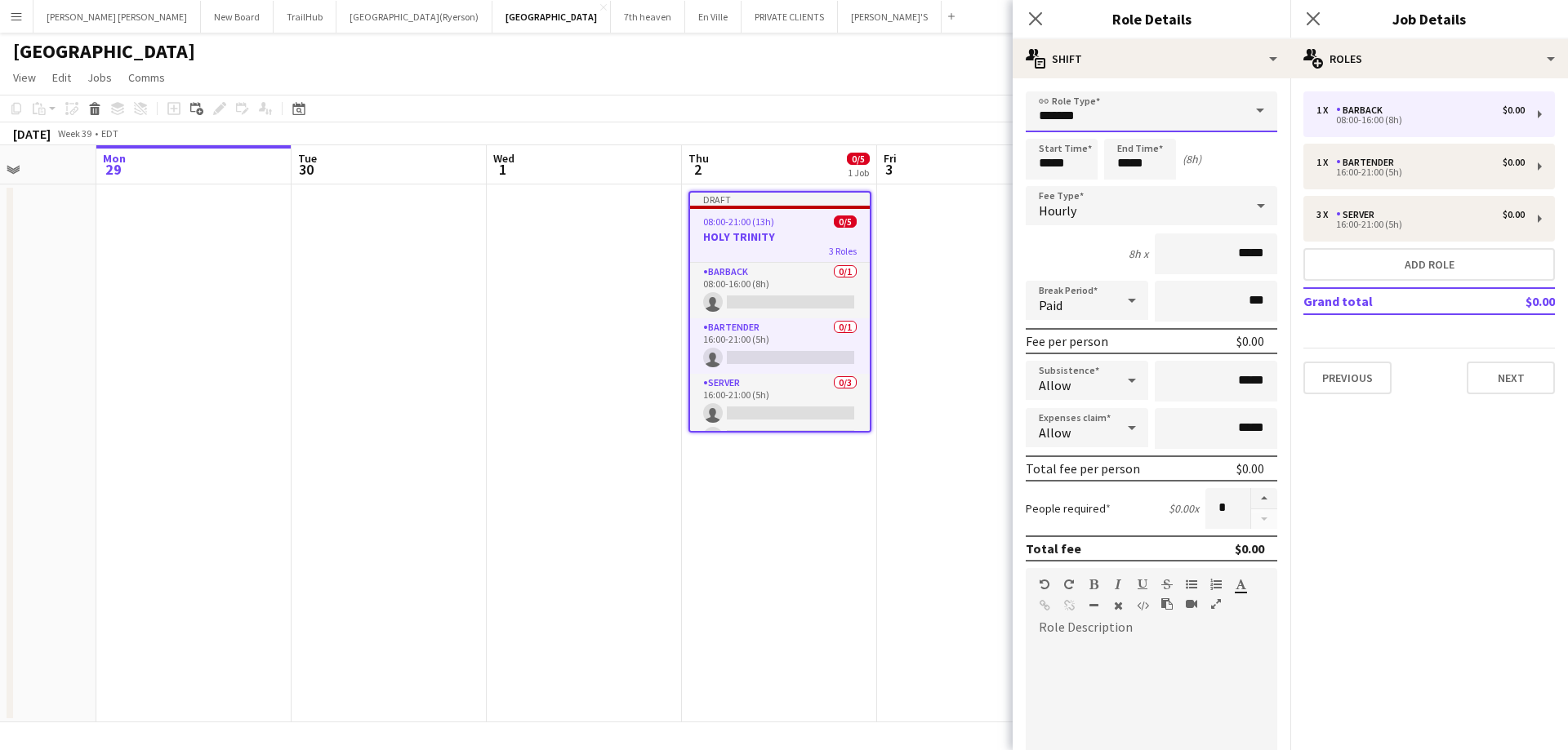
click at [1120, 106] on input "*******" at bounding box center [1151, 111] width 252 height 41
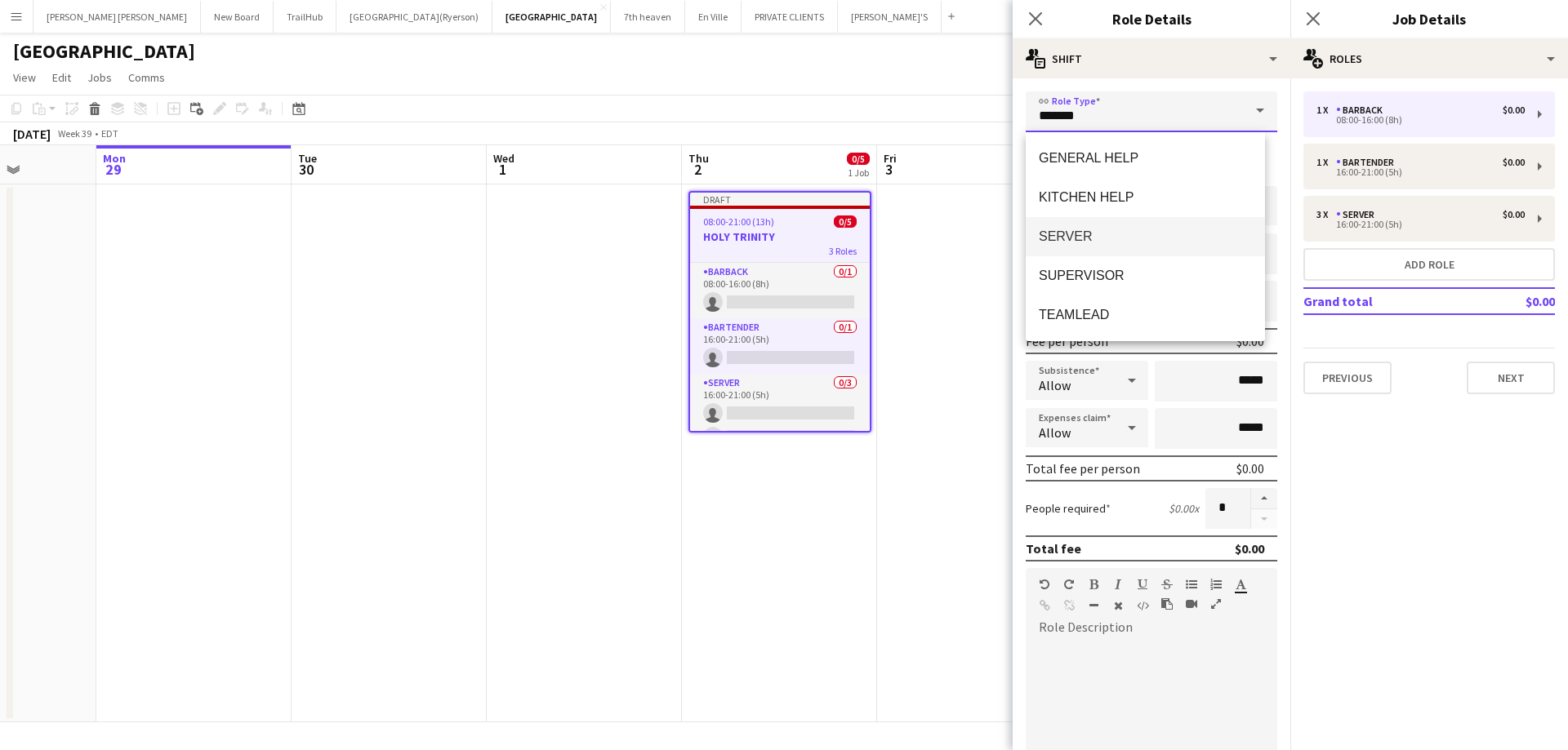
scroll to position [111, 0]
click at [1099, 247] on span "DISHWASHER" at bounding box center [1145, 243] width 213 height 16
type input "**********"
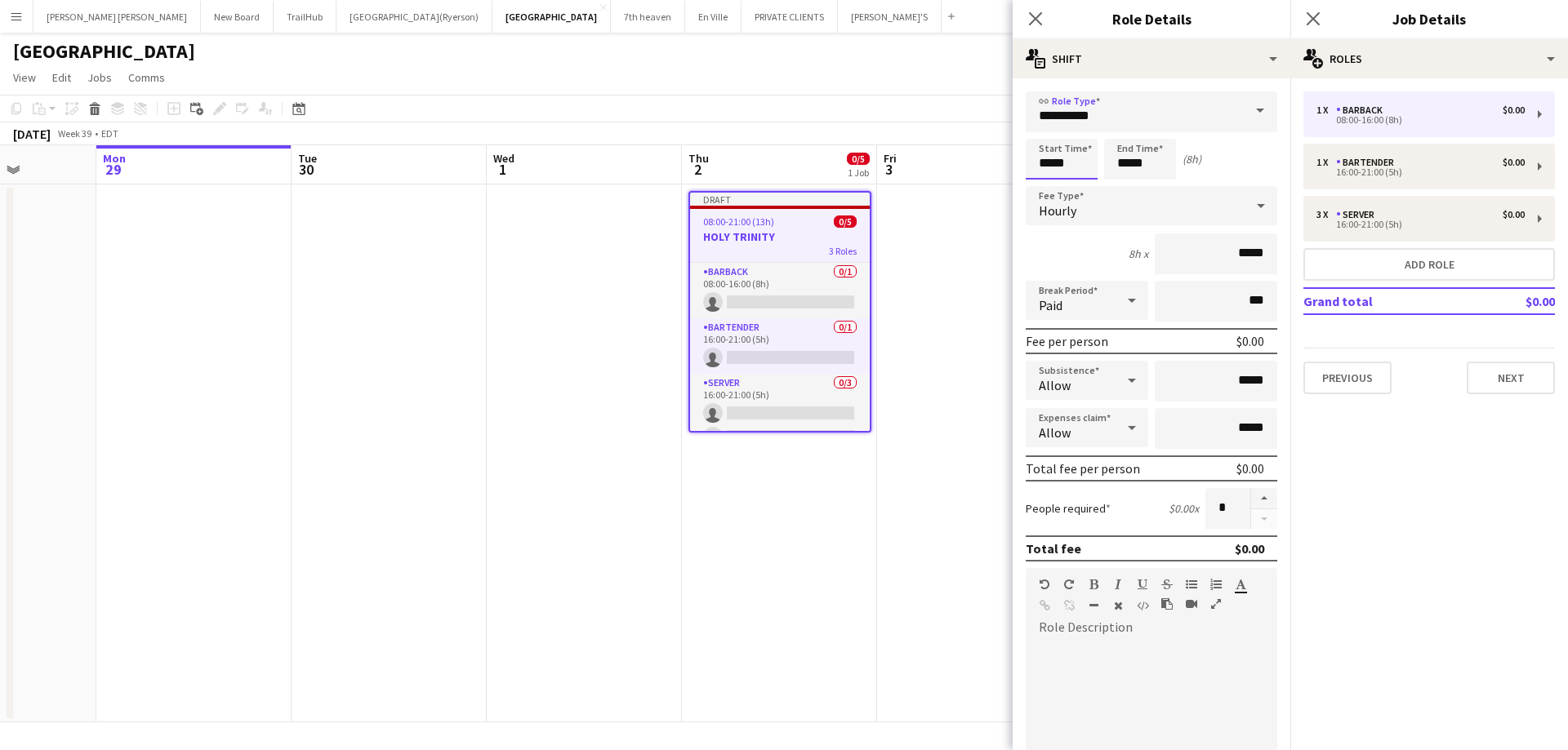
click at [1034, 150] on input "*****" at bounding box center [1062, 159] width 72 height 41
click at [1047, 168] on input "*****" at bounding box center [1062, 159] width 72 height 41
click at [1040, 126] on div at bounding box center [1045, 131] width 32 height 17
click at [1042, 125] on div at bounding box center [1045, 131] width 32 height 17
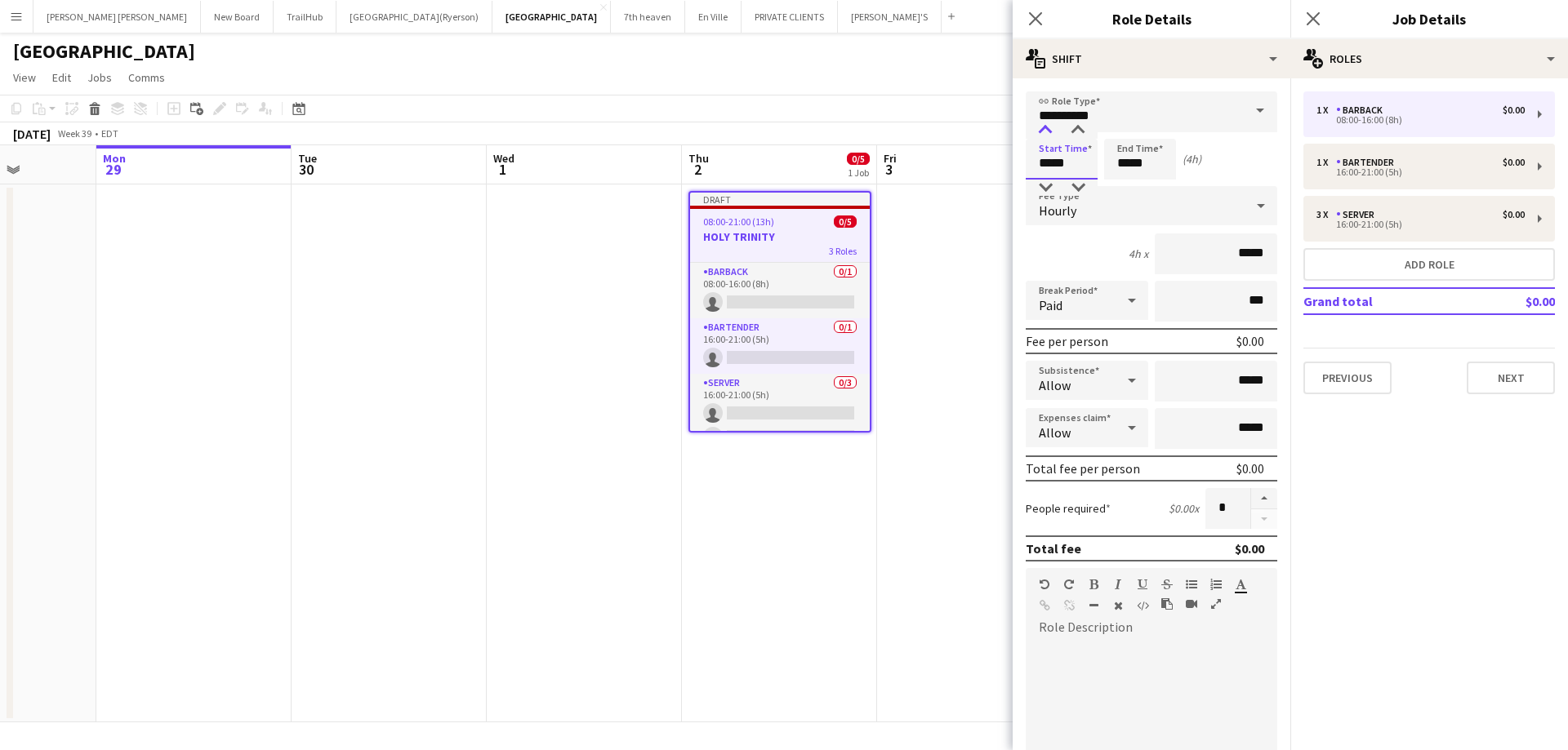
click at [1042, 125] on div at bounding box center [1045, 131] width 32 height 17
click at [1044, 124] on div at bounding box center [1045, 131] width 32 height 17
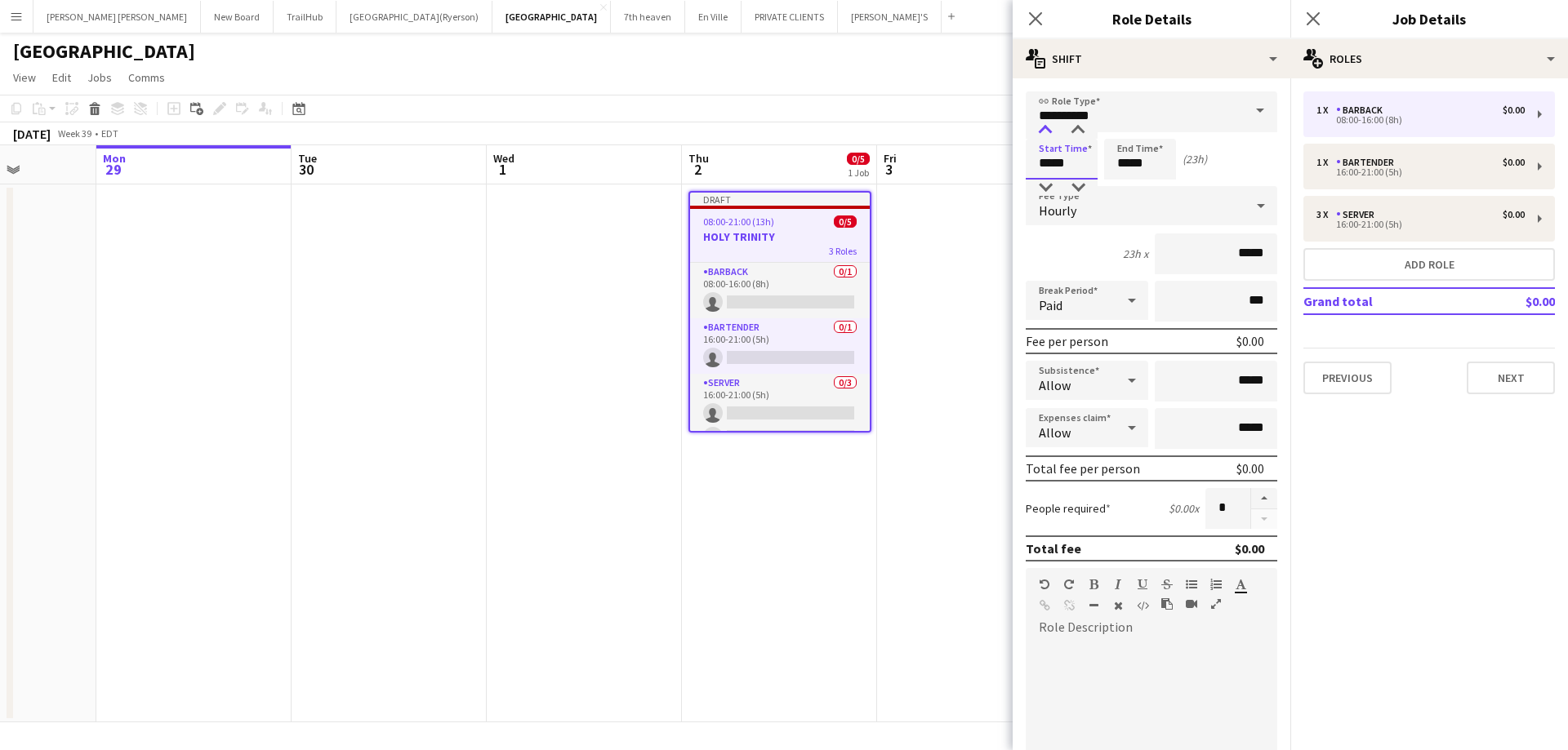
click at [1044, 124] on div at bounding box center [1045, 131] width 32 height 17
type input "*****"
click at [1051, 190] on div at bounding box center [1045, 188] width 32 height 17
click at [1117, 164] on input "*****" at bounding box center [1140, 159] width 72 height 41
click at [1124, 132] on div at bounding box center [1123, 131] width 32 height 17
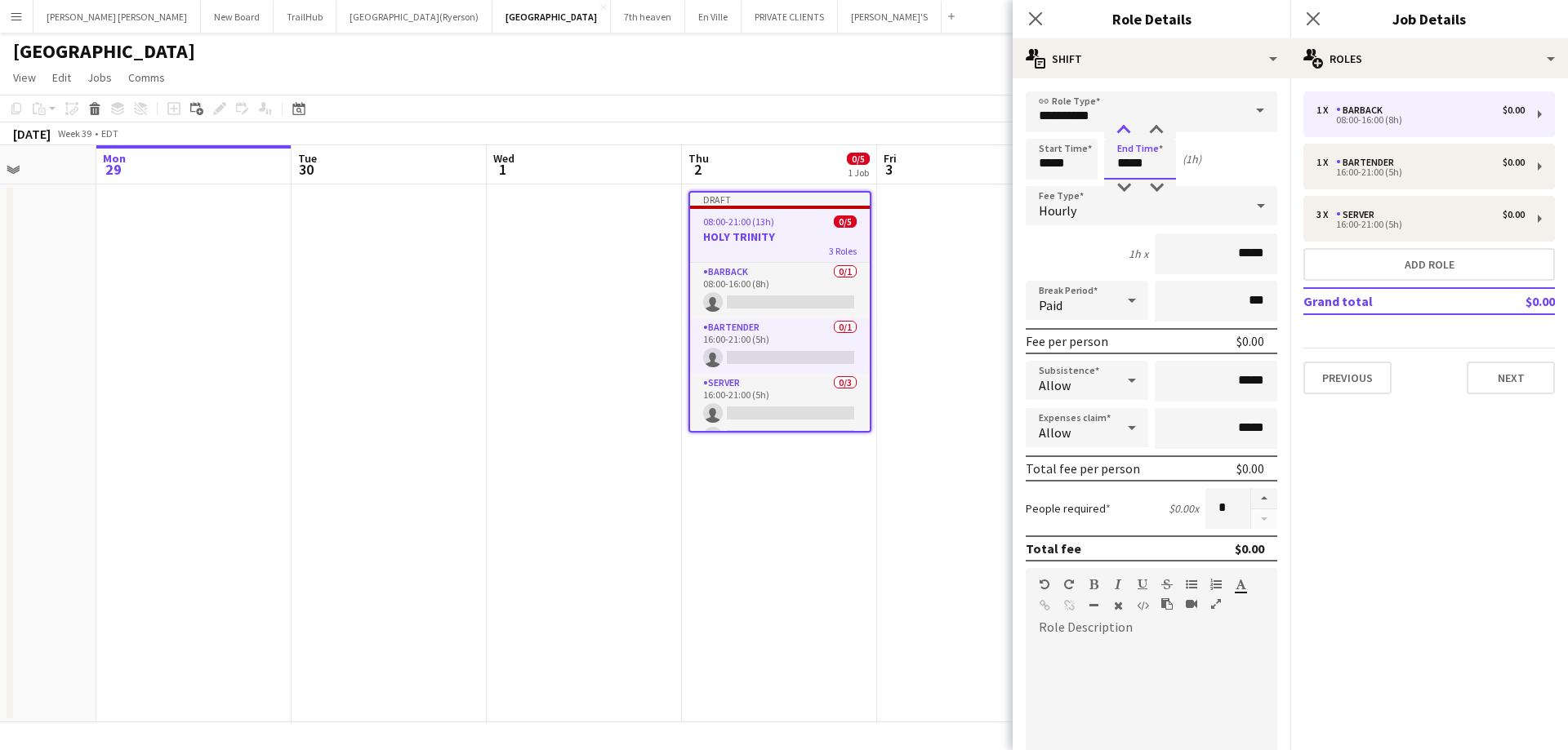
click at [1124, 132] on div at bounding box center [1123, 131] width 32 height 17
type input "*****"
click at [1124, 132] on div at bounding box center [1123, 131] width 32 height 17
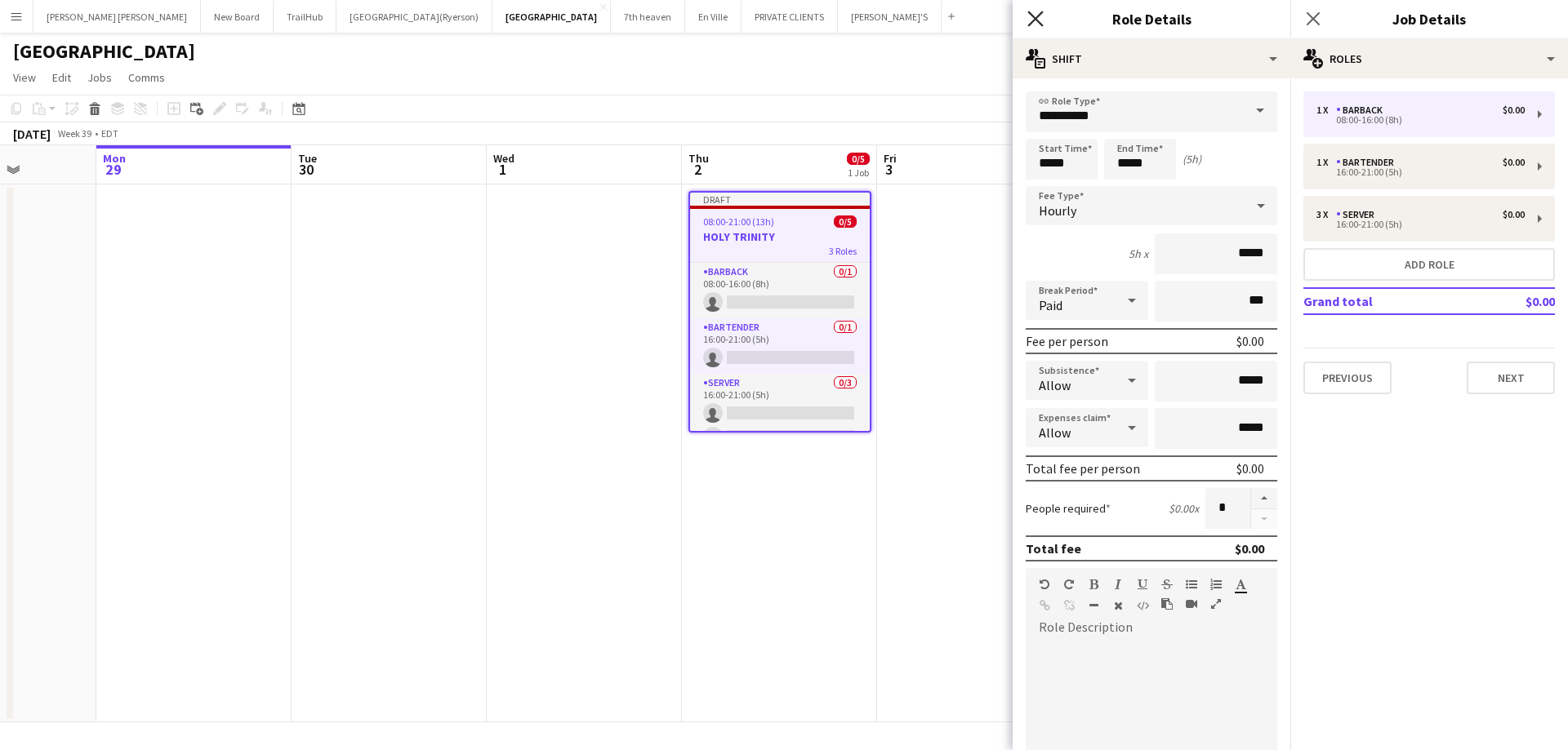
click at [1031, 14] on icon at bounding box center [1035, 18] width 16 height 16
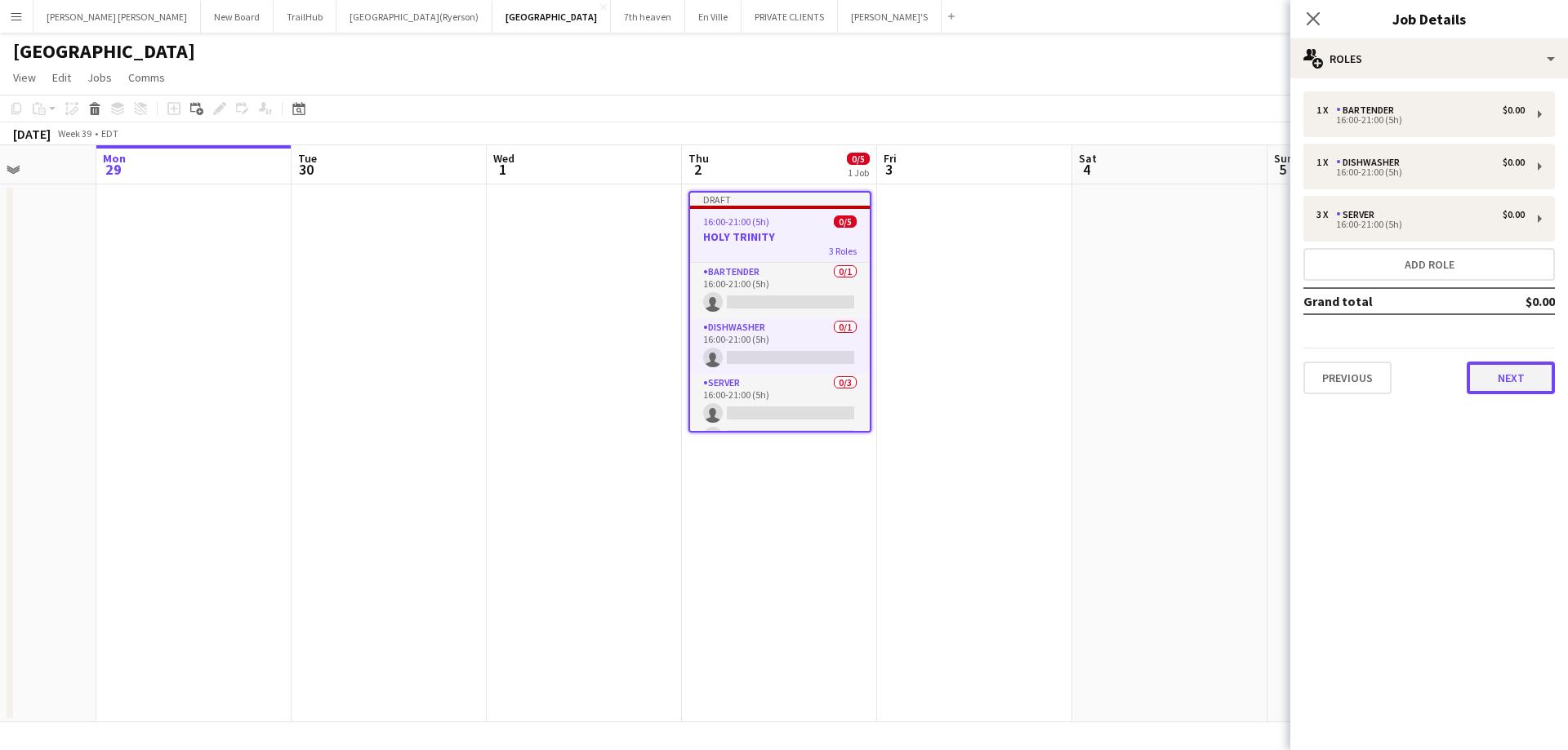
click at [1528, 388] on button "Next" at bounding box center [1510, 377] width 89 height 32
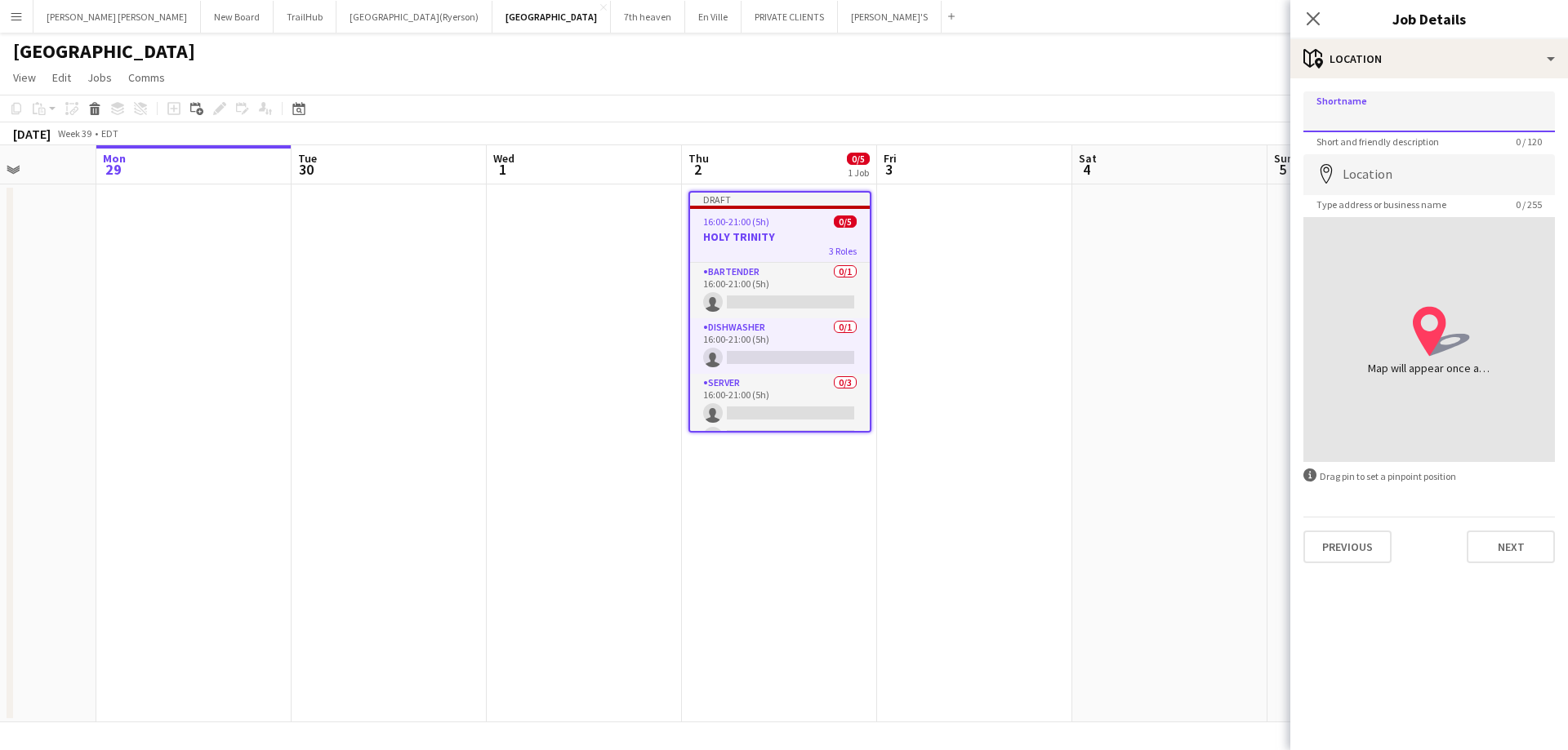
click at [1387, 115] on input "Shortname" at bounding box center [1428, 111] width 252 height 41
click at [1316, 26] on icon "Close pop-in" at bounding box center [1313, 18] width 16 height 16
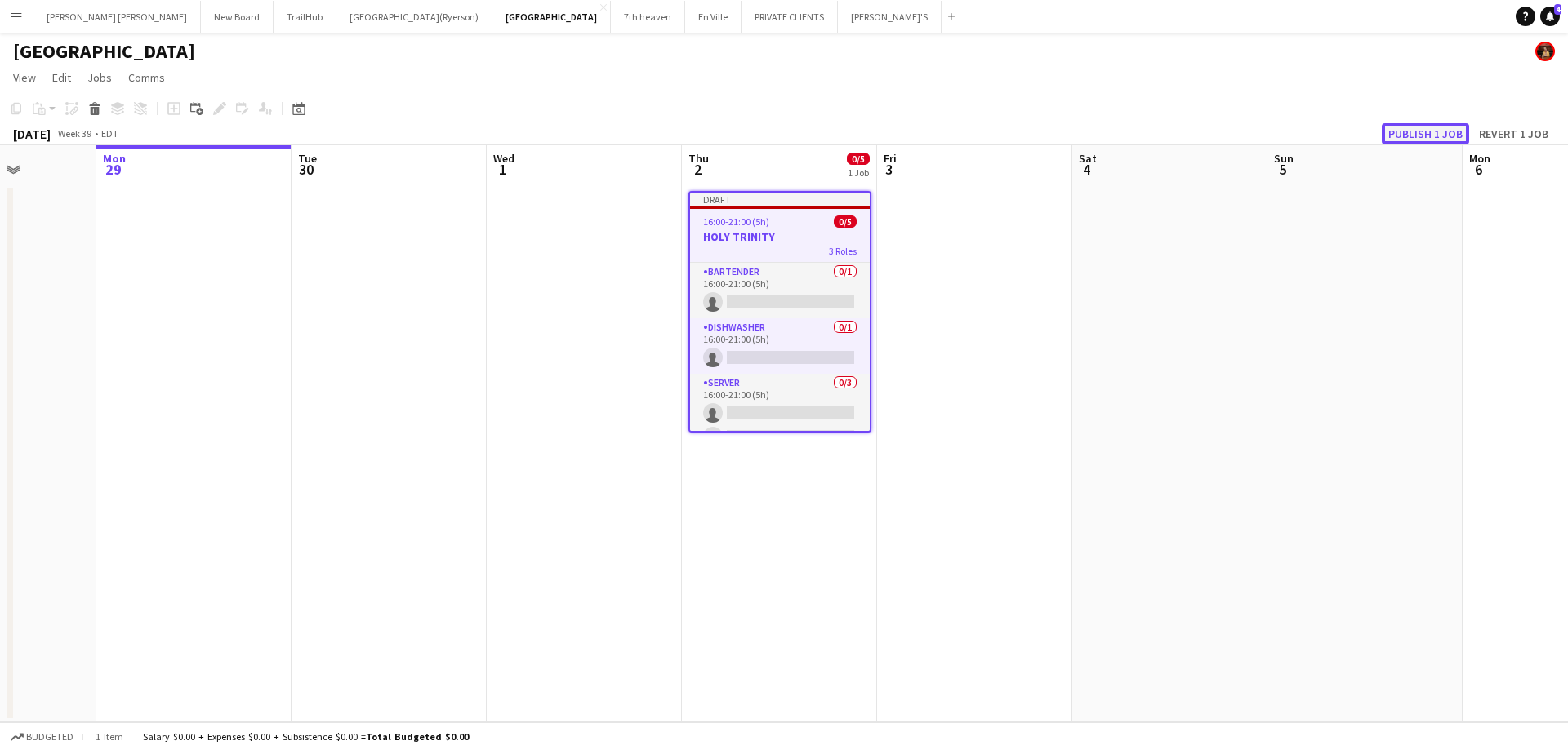
click at [1418, 128] on button "Publish 1 job" at bounding box center [1426, 134] width 88 height 21
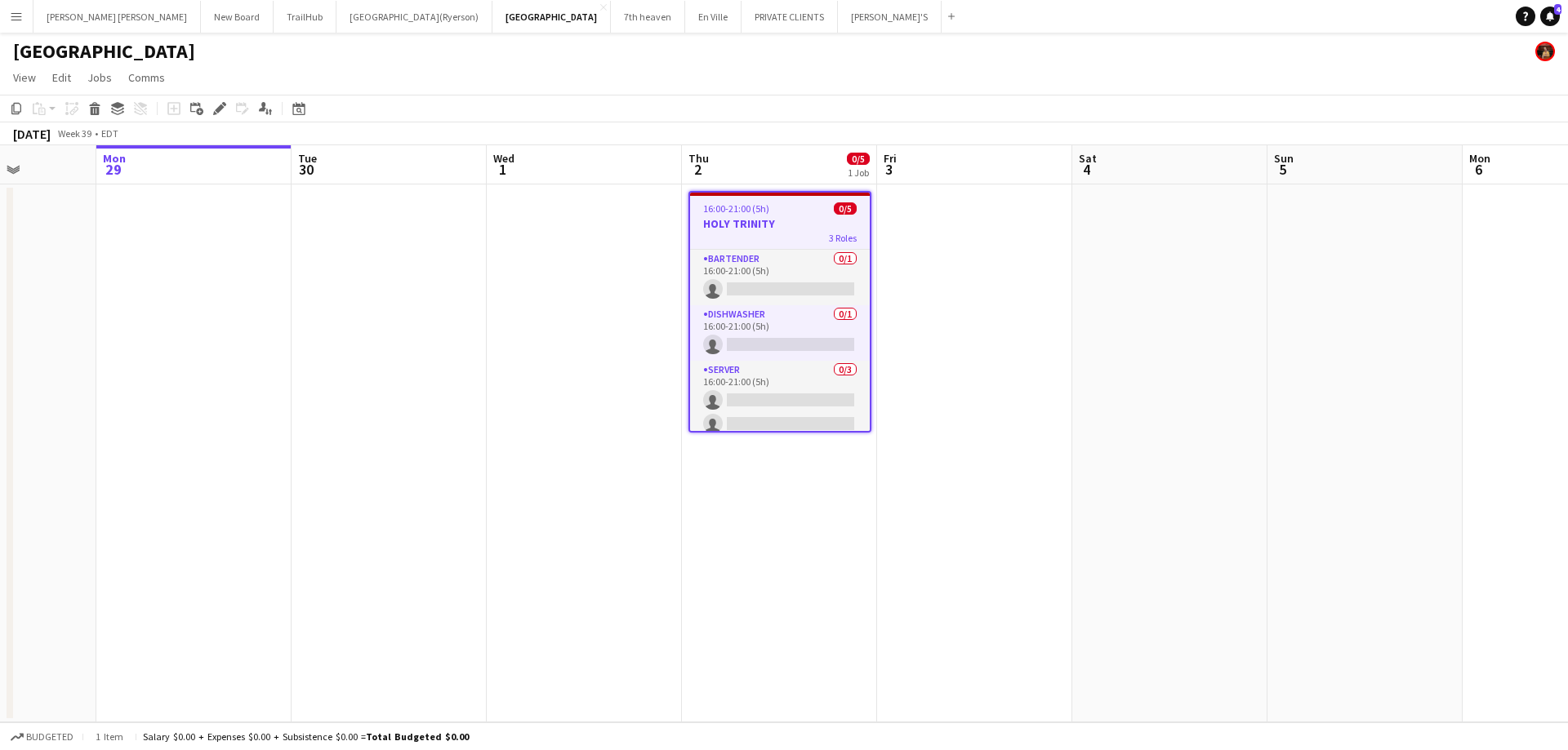
click at [759, 228] on h3 "HOLY TRINITY" at bounding box center [779, 224] width 180 height 15
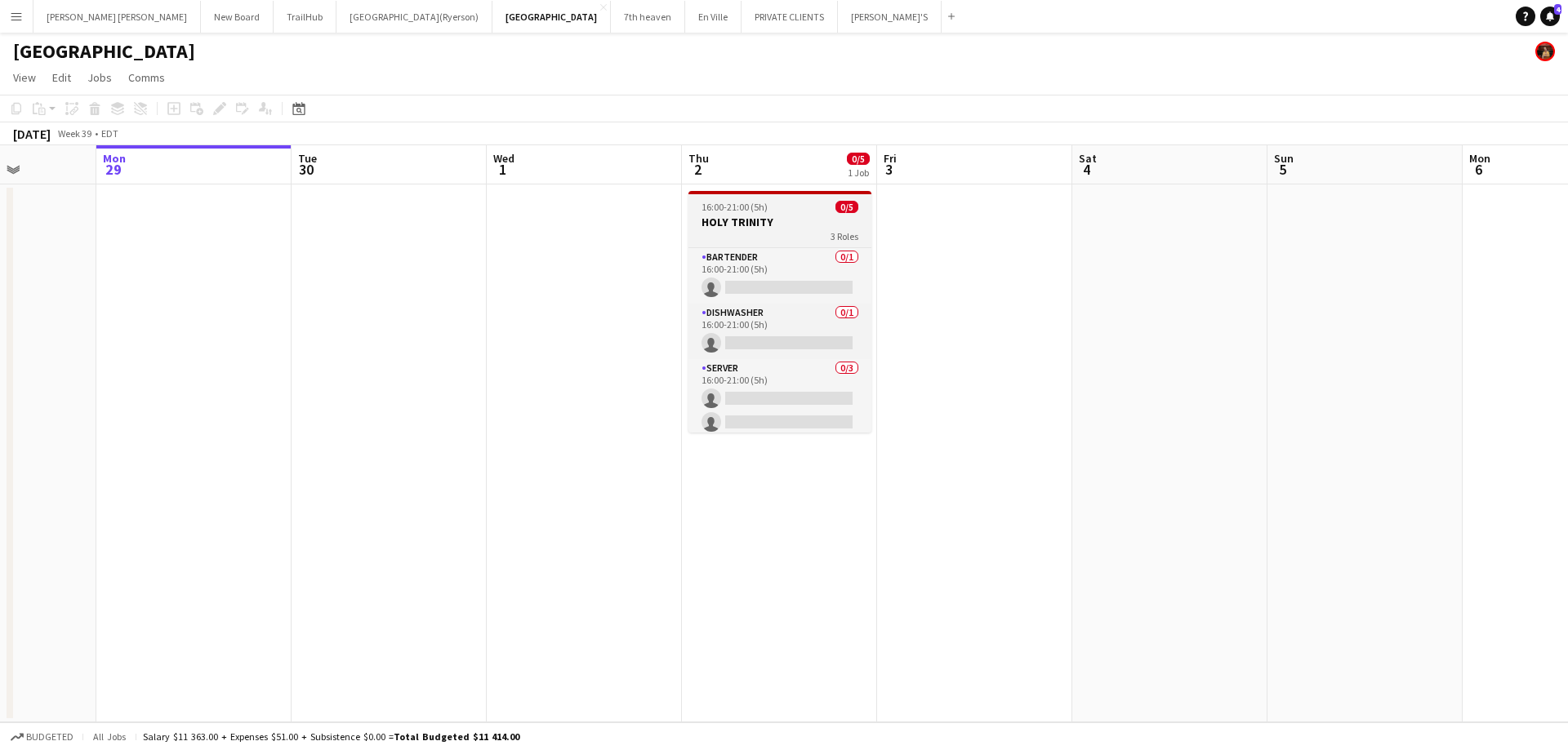
click at [759, 228] on h3 "HOLY TRINITY" at bounding box center [780, 222] width 183 height 15
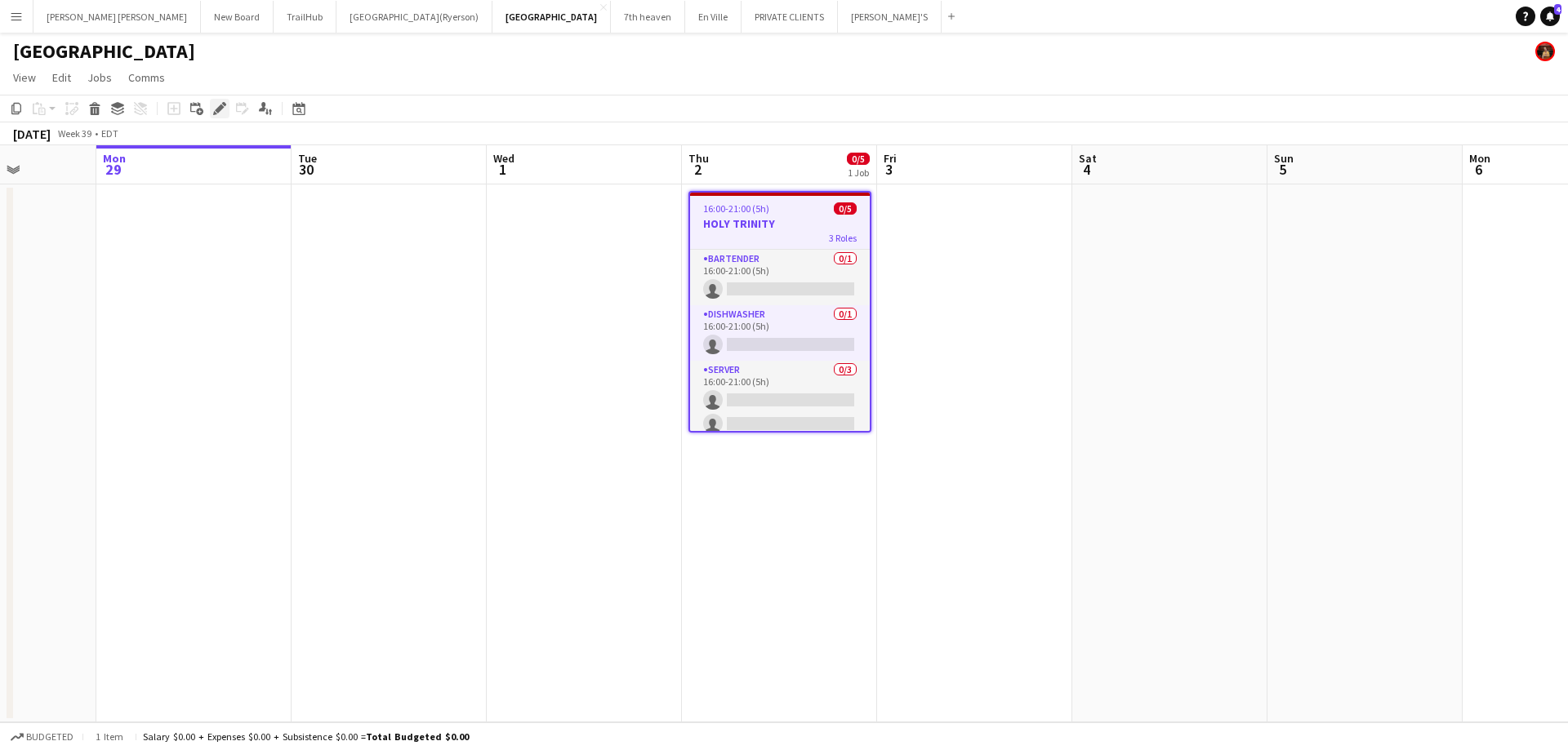
click at [218, 111] on icon at bounding box center [219, 109] width 9 height 9
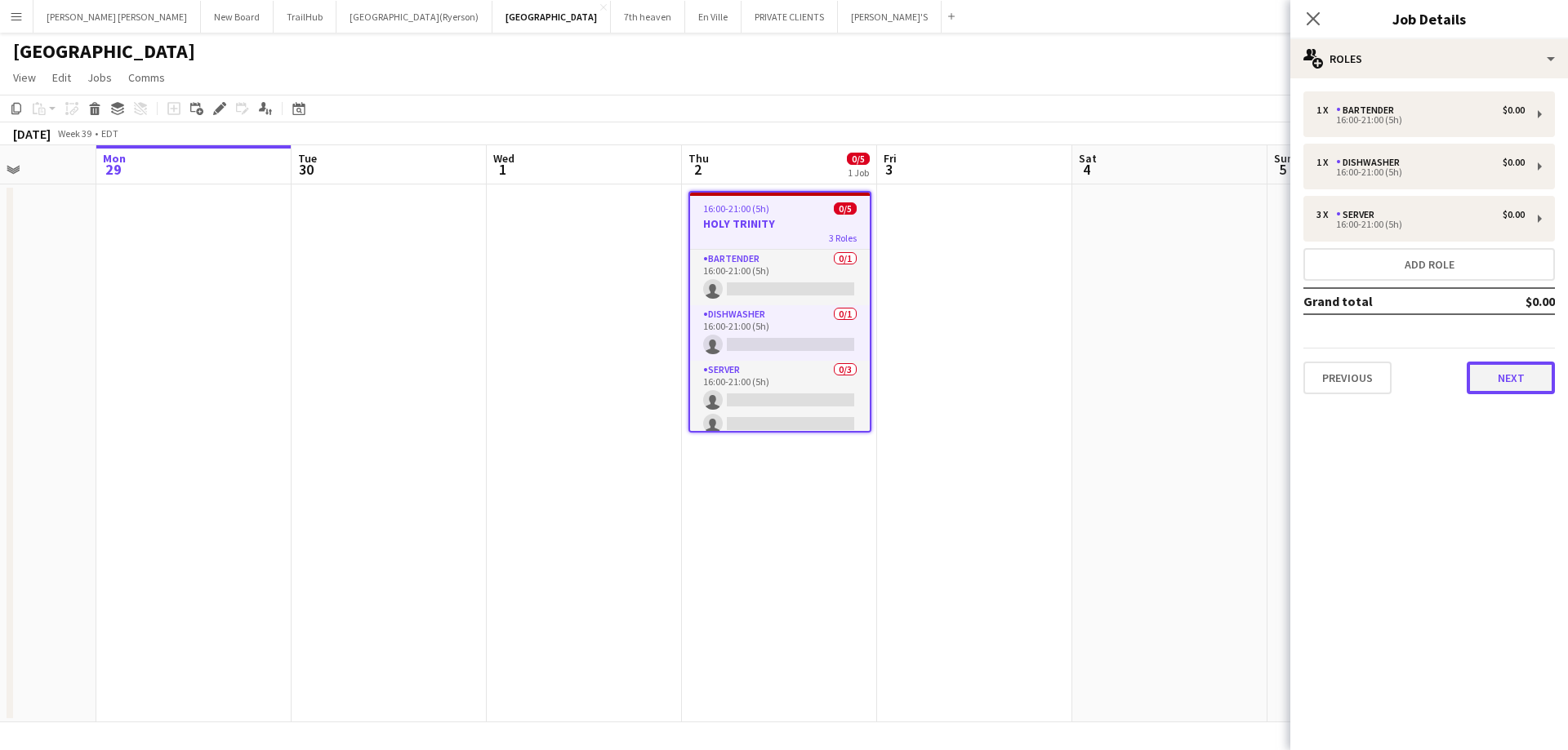
click at [1514, 383] on button "Next" at bounding box center [1510, 377] width 89 height 32
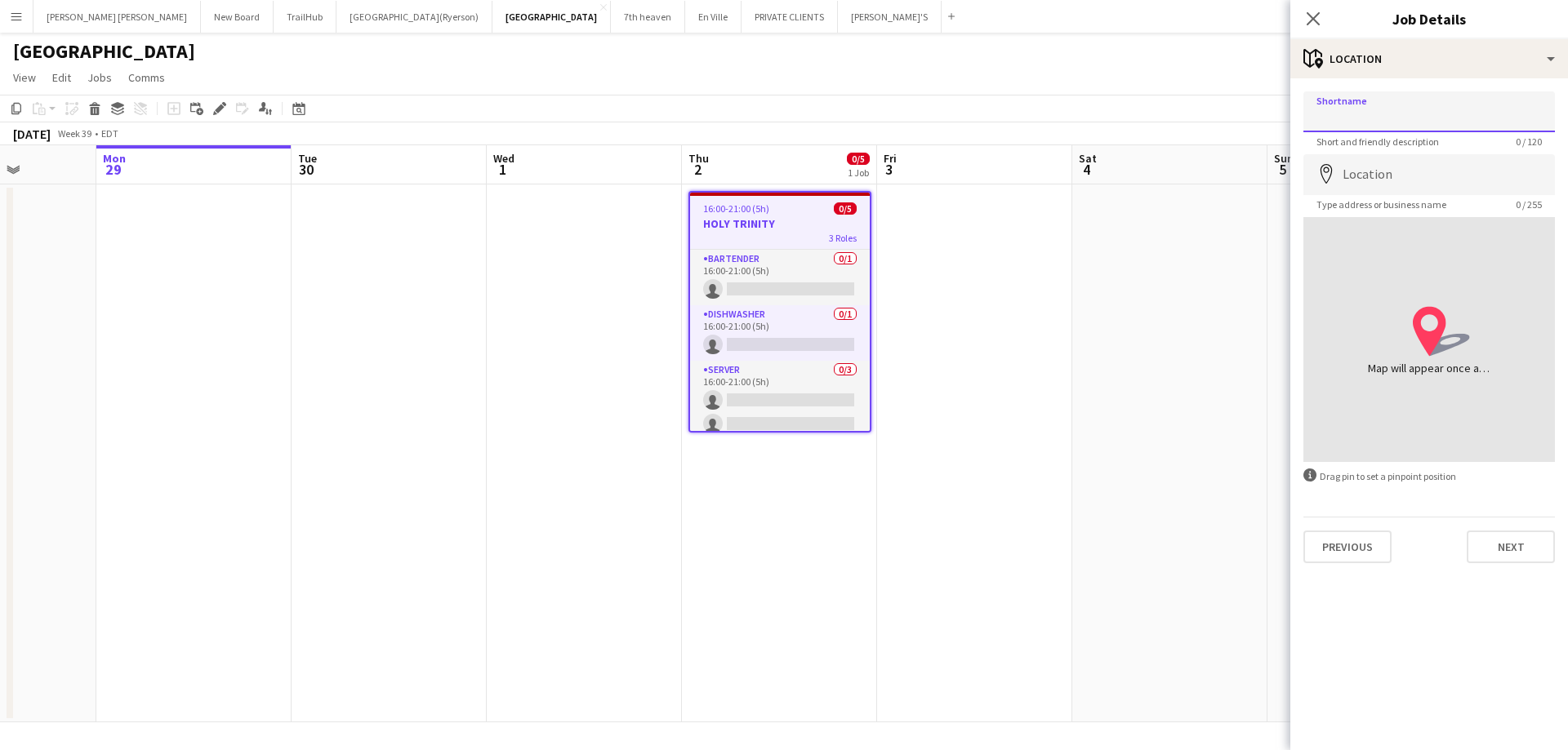
paste input "**********"
type input "**********"
click at [1376, 170] on input "Location" at bounding box center [1428, 175] width 252 height 41
paste input "**********"
type input "**********"
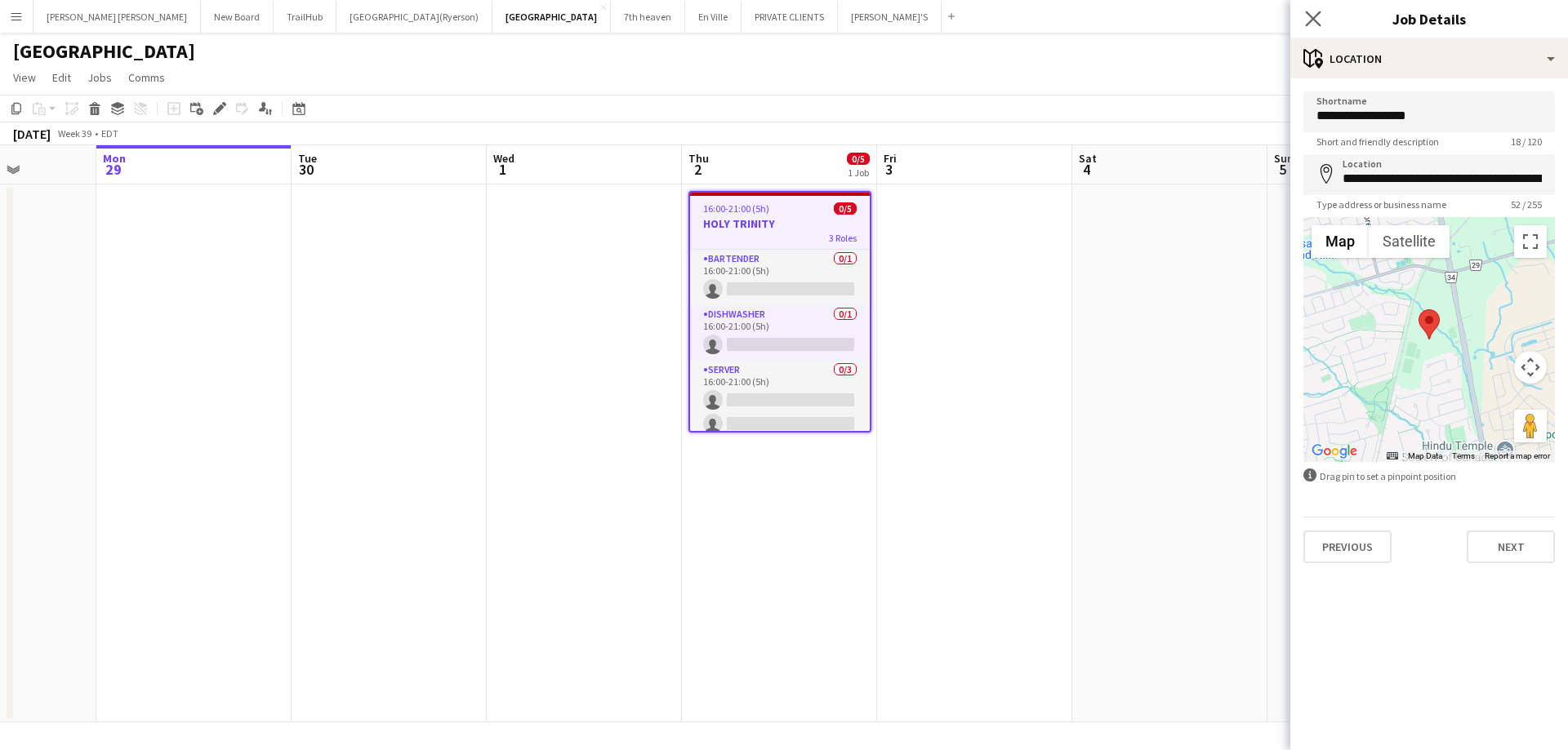
click at [1310, 28] on app-icon "Close pop-in" at bounding box center [1313, 18] width 24 height 24
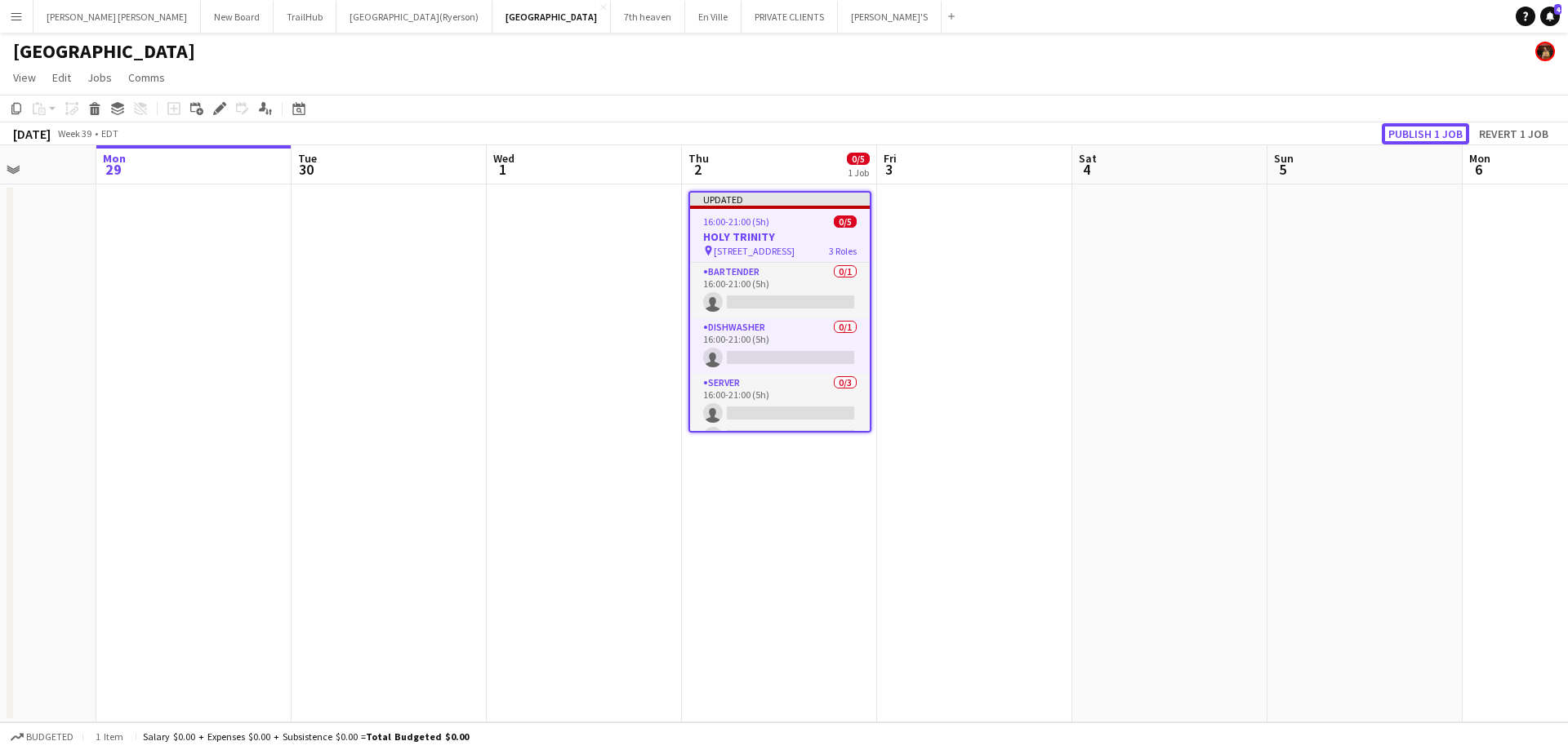
click at [1443, 132] on button "Publish 1 job" at bounding box center [1426, 134] width 88 height 21
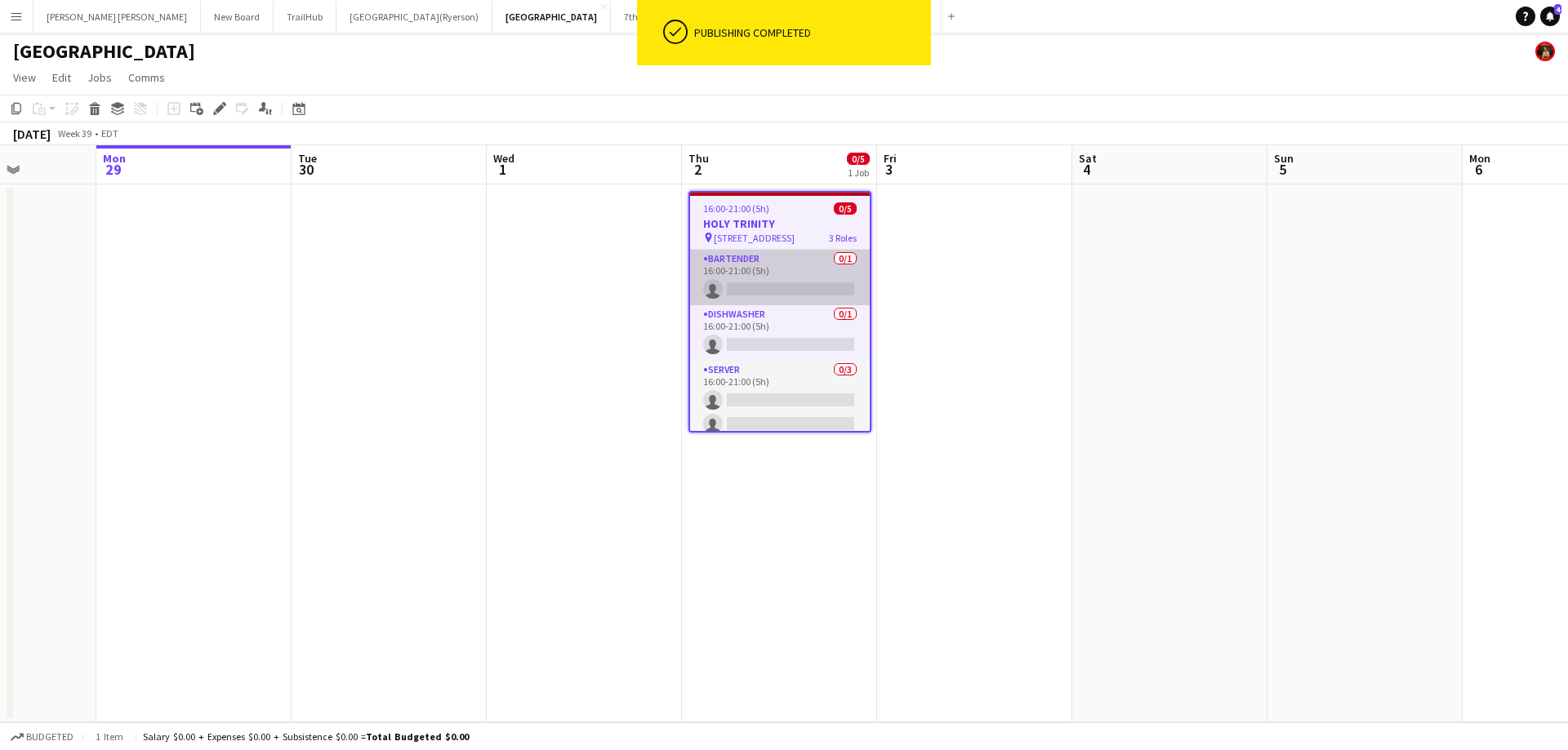
scroll to position [32, 0]
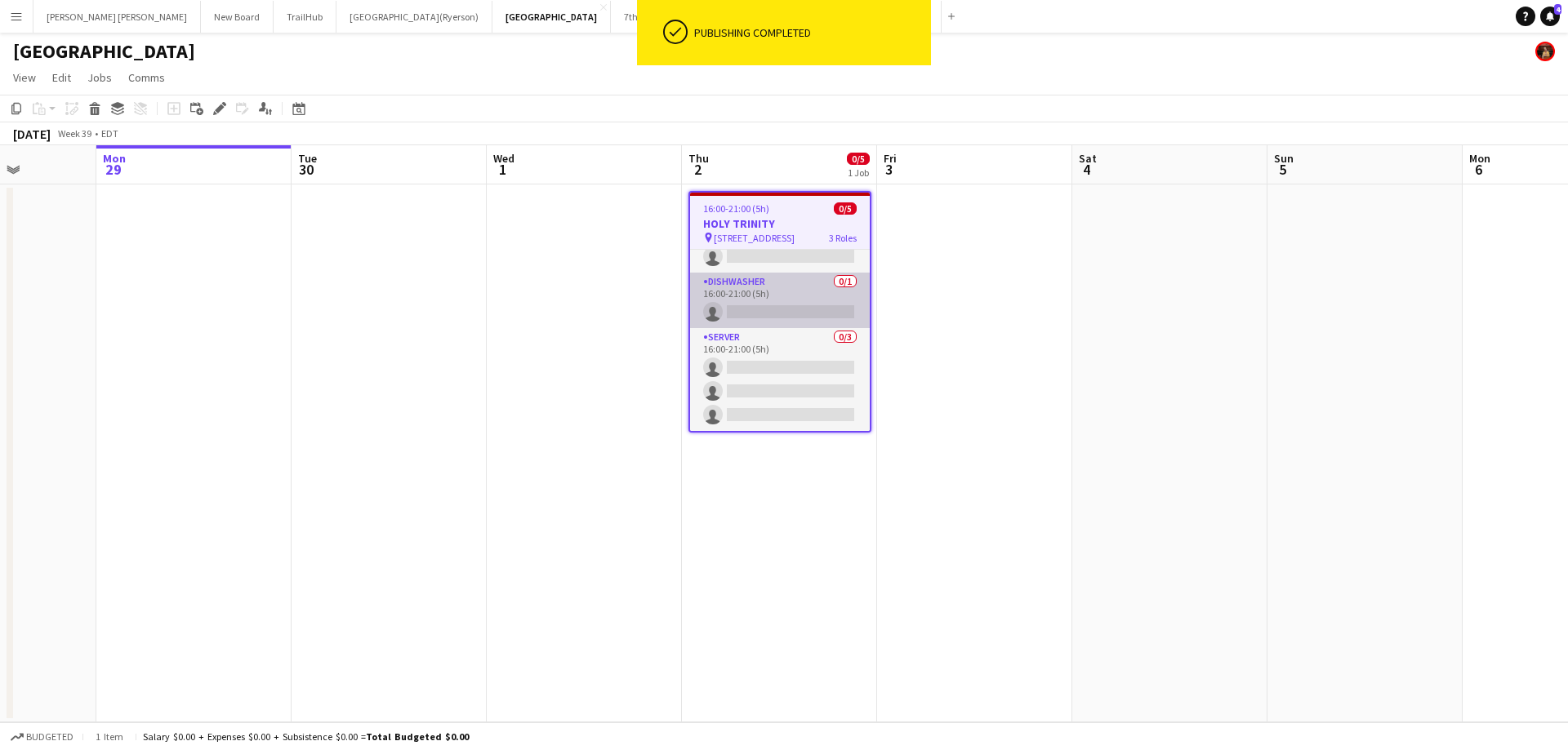
click at [760, 312] on app-card-role "DISHWASHER 0/1 16:00-21:00 (5h) single-neutral-actions" at bounding box center [779, 300] width 180 height 55
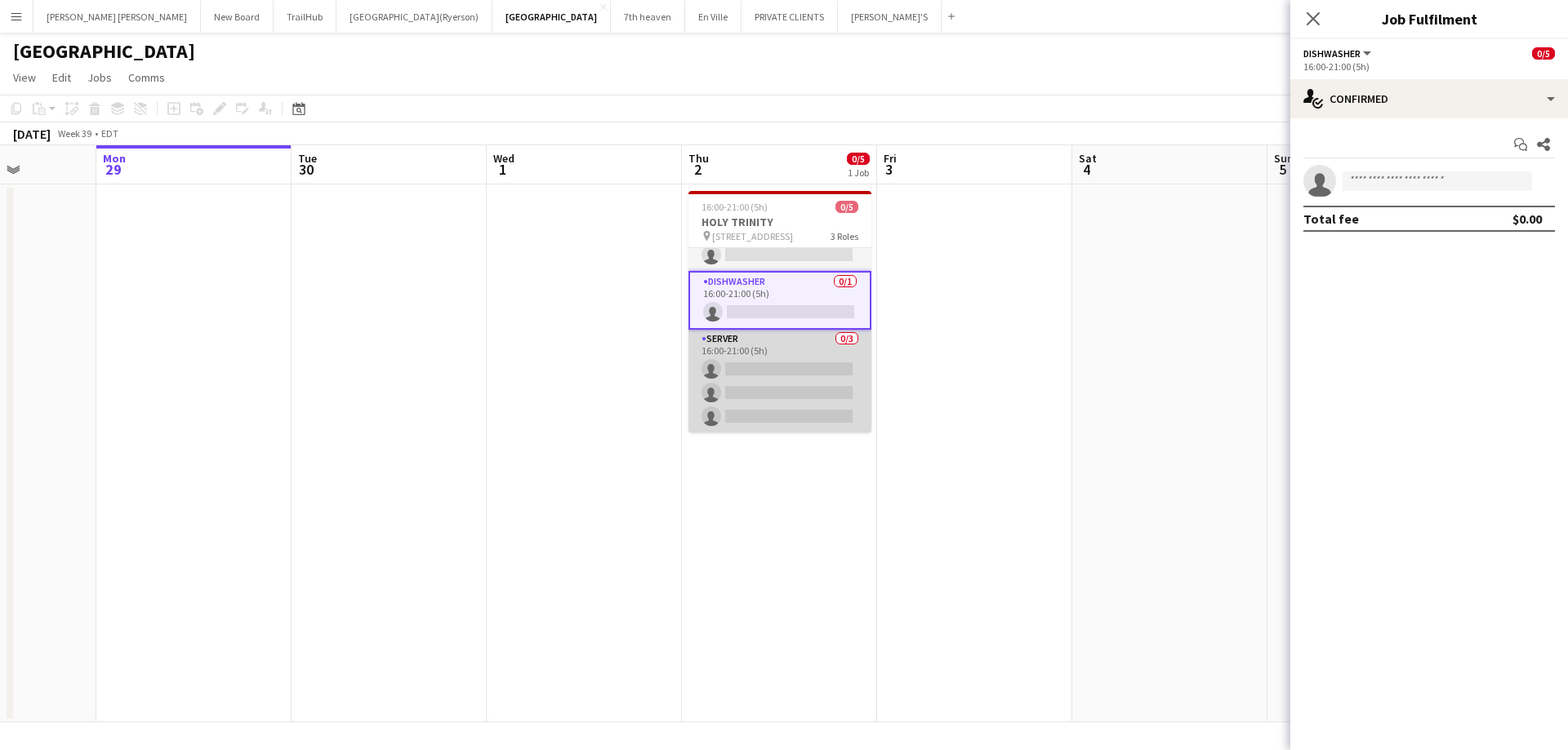
scroll to position [0, 0]
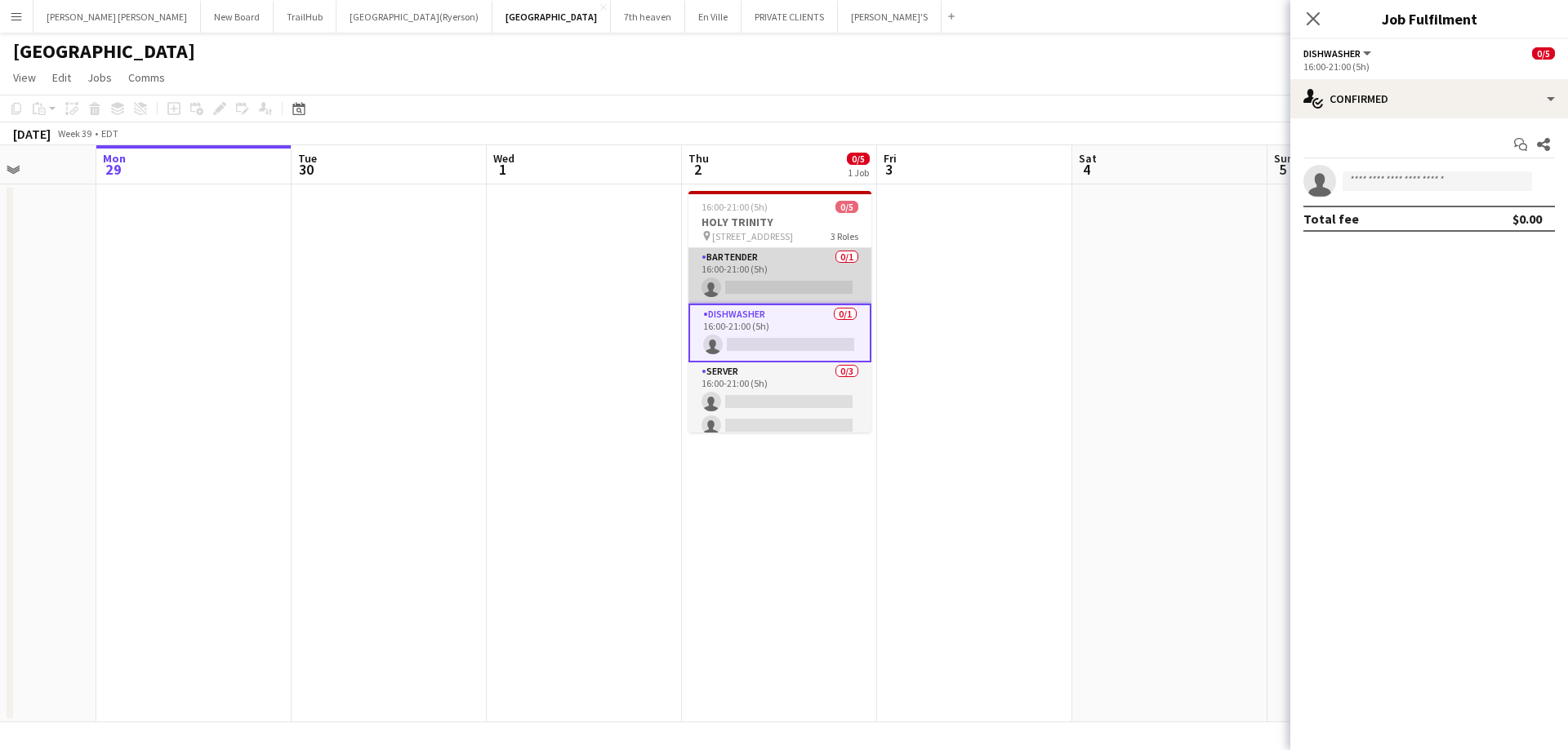
click at [753, 286] on app-card-role "BARTENDER 0/1 16:00-21:00 (5h) single-neutral-actions" at bounding box center [780, 275] width 183 height 55
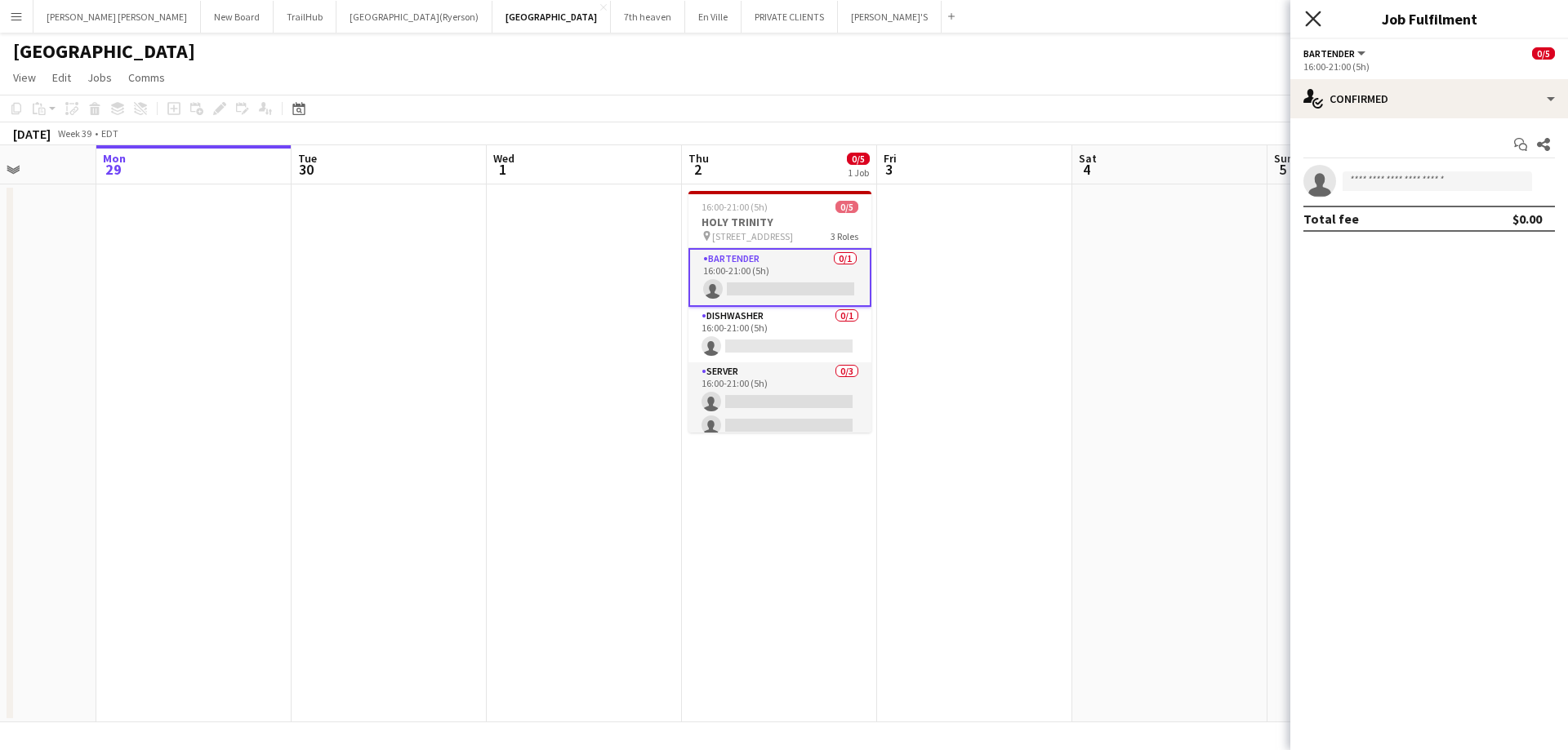
click at [1314, 20] on icon at bounding box center [1313, 18] width 16 height 16
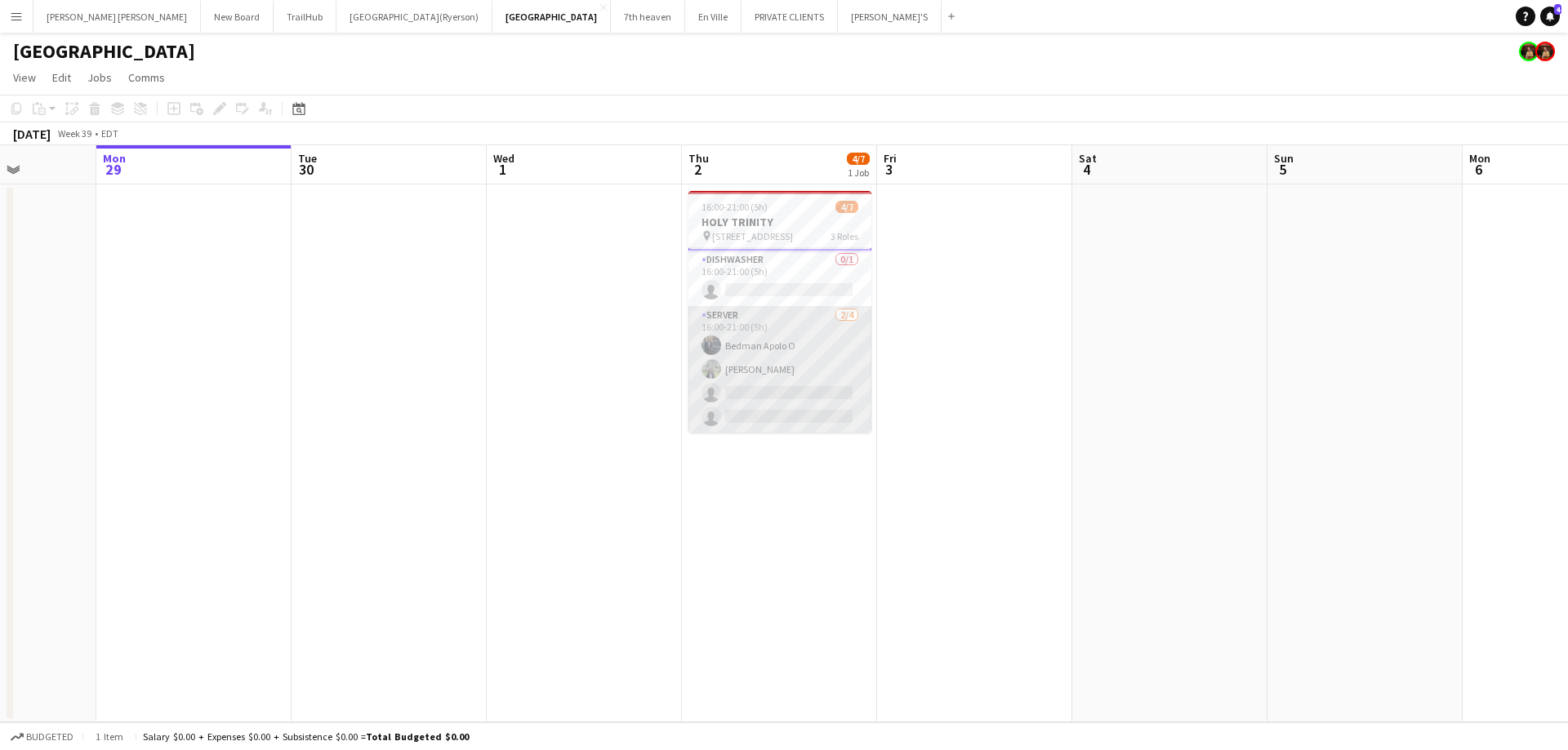
click at [779, 424] on app-card-role "SERVER [DATE] 16:00-21:00 (5h) [PERSON_NAME] O [PERSON_NAME] single-neutral-act…" at bounding box center [780, 369] width 183 height 126
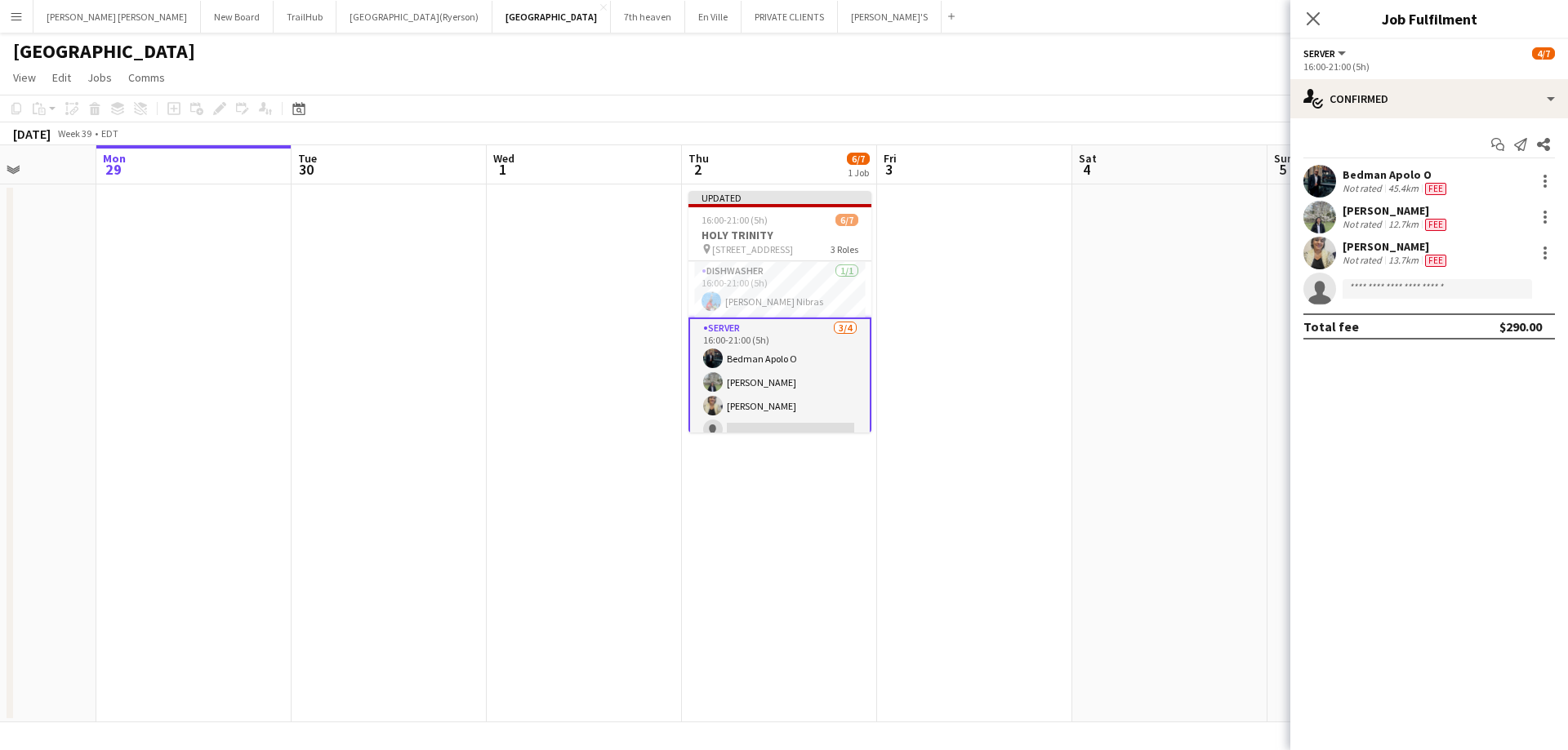
scroll to position [0, 645]
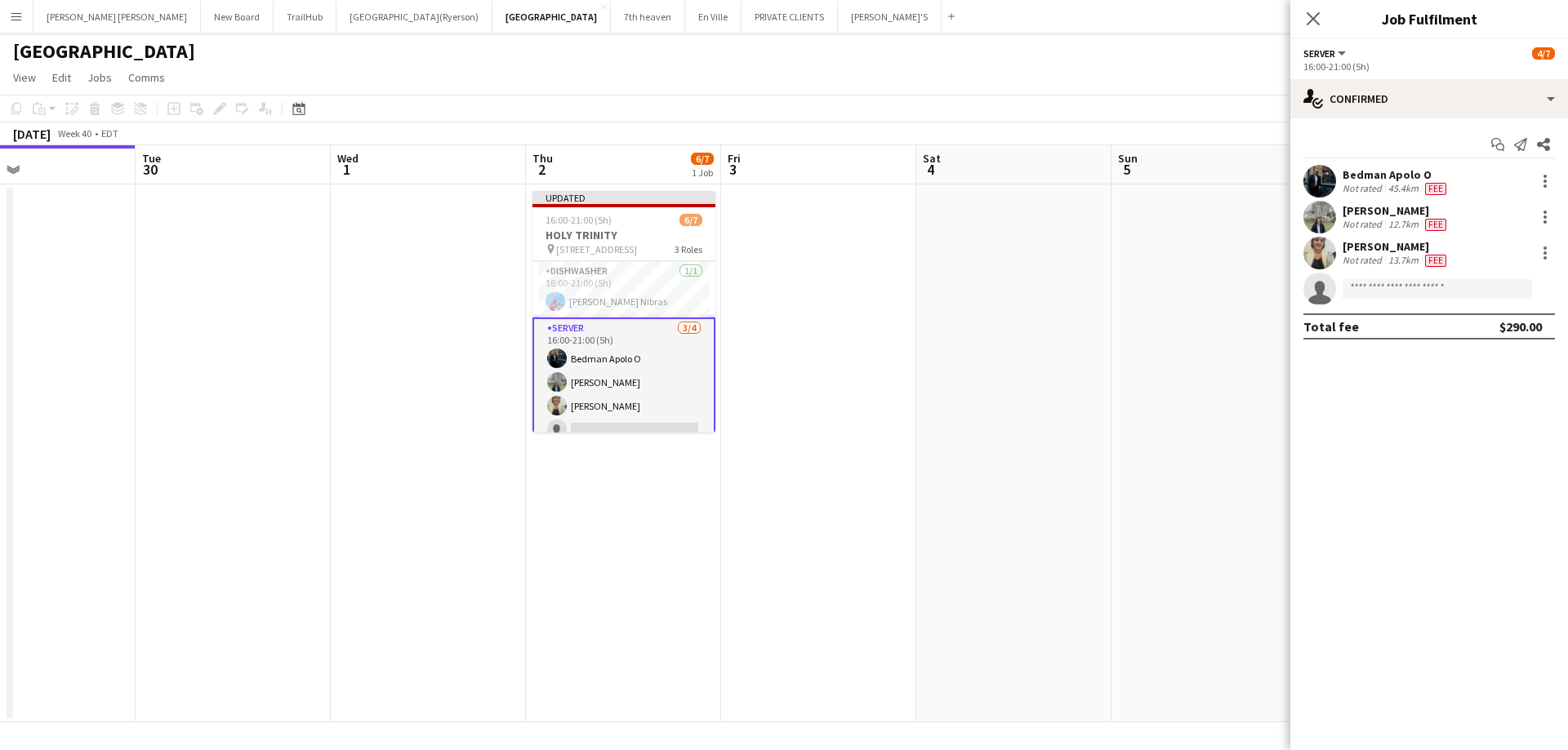
drag, startPoint x: 429, startPoint y: 386, endPoint x: 318, endPoint y: 387, distance: 111.0
click at [318, 387] on app-calendar-viewport "Fri 26 Sat 27 Sun 28 Mon 29 Tue 30 Wed 1 Thu 2 6/7 1 Job Fri 3 Sat 4 Sun 5 Mon …" at bounding box center [784, 434] width 1568 height 577
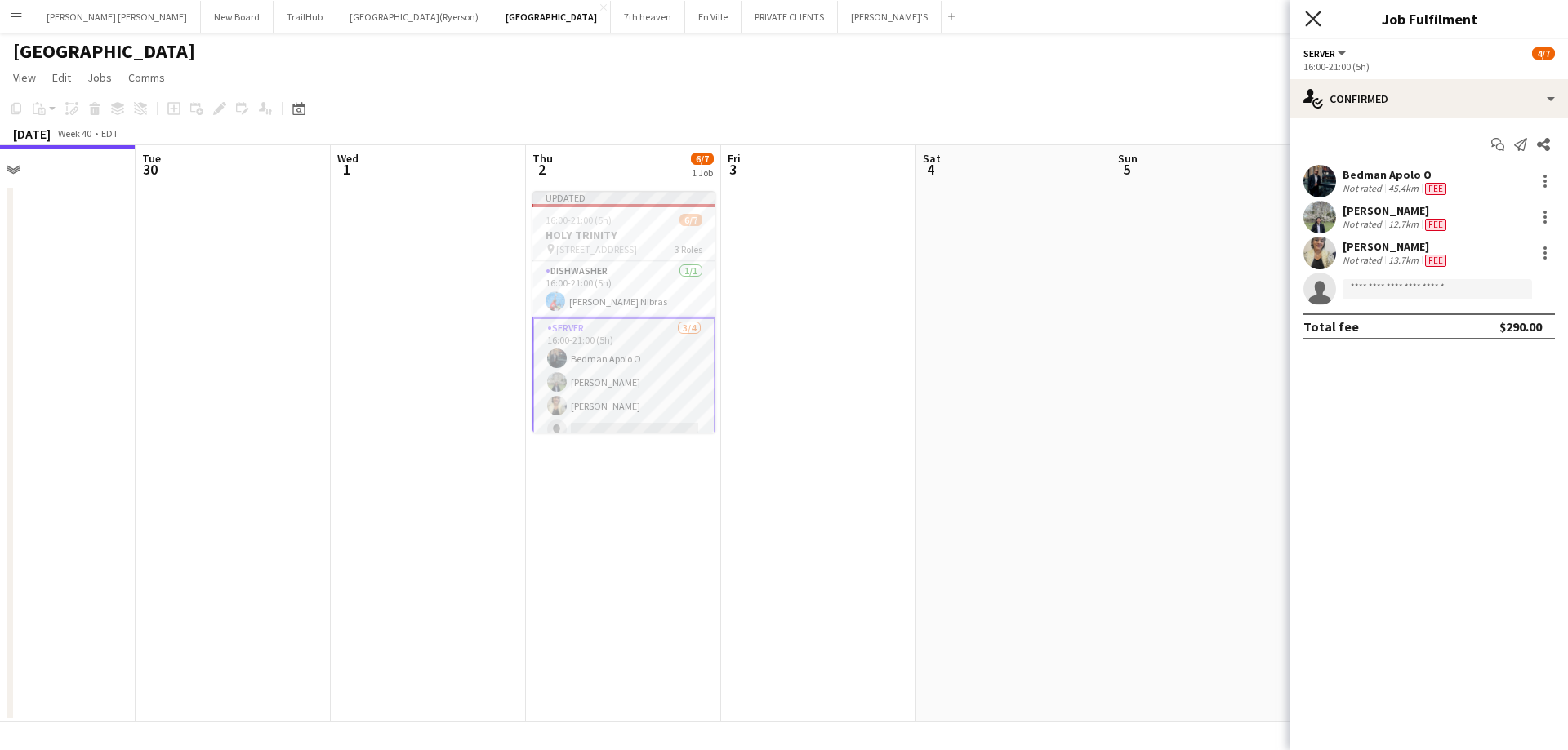
click at [1308, 14] on icon at bounding box center [1313, 18] width 16 height 16
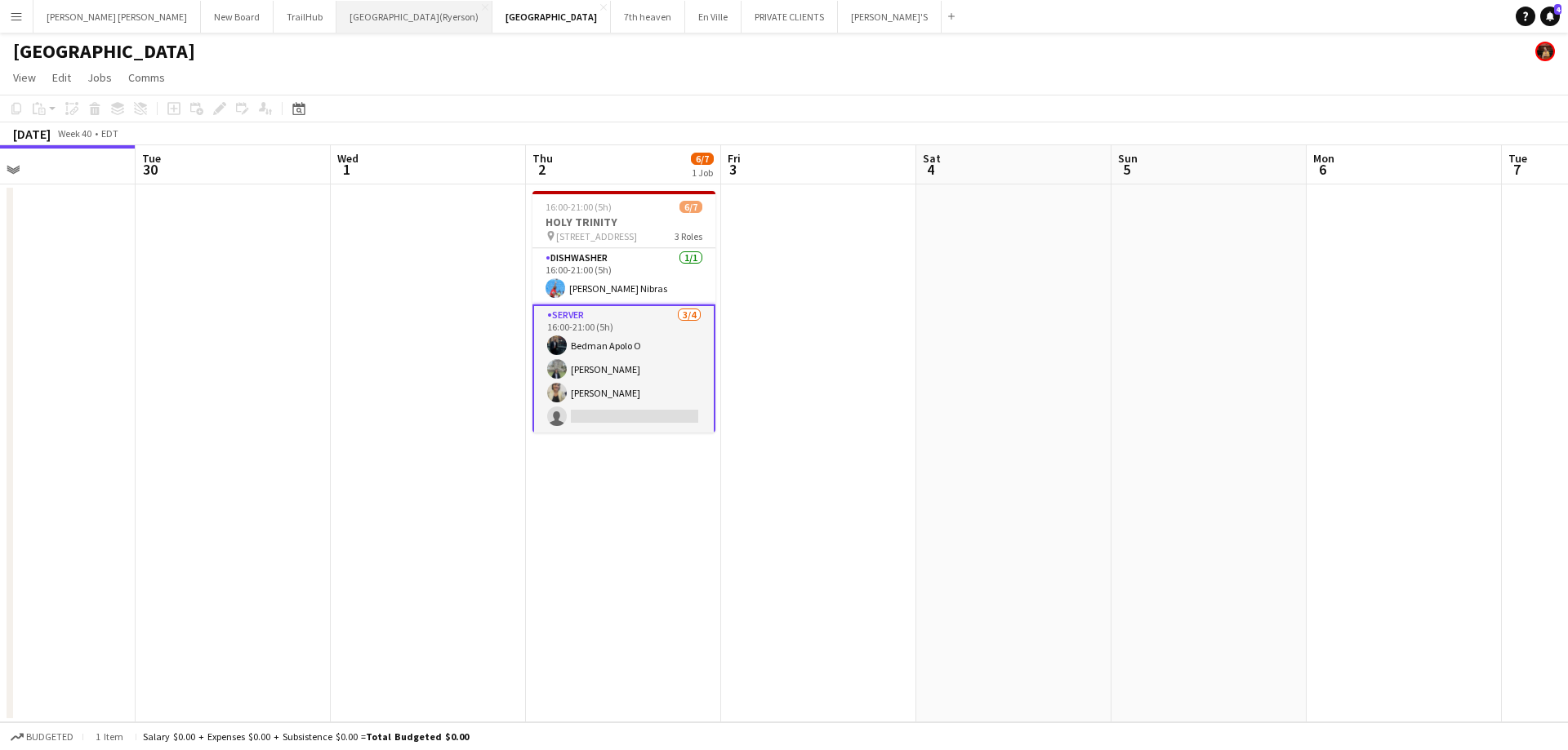
click at [336, 16] on button "[GEOGRAPHIC_DATA](Ryerson) Close" at bounding box center [414, 17] width 156 height 32
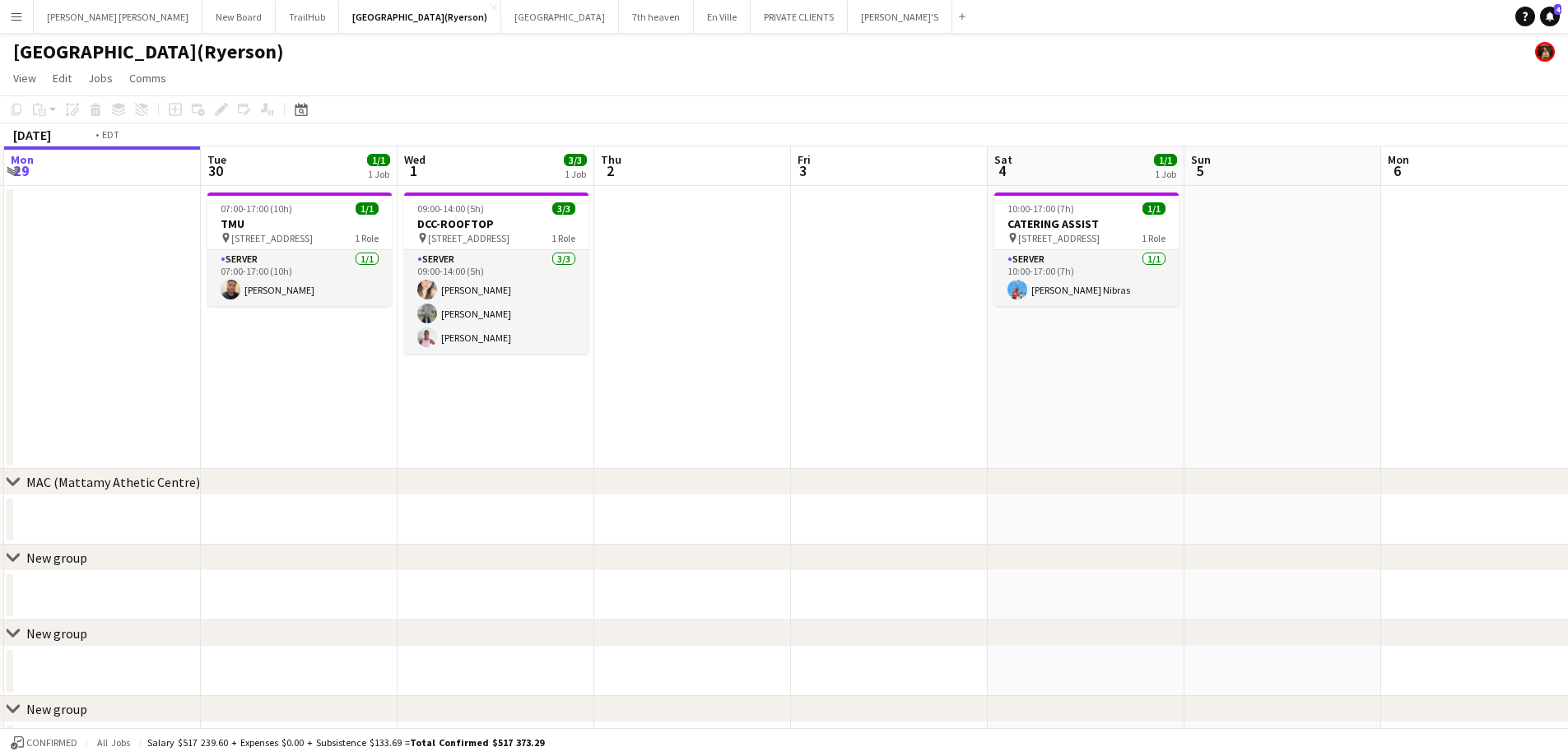
scroll to position [0, 602]
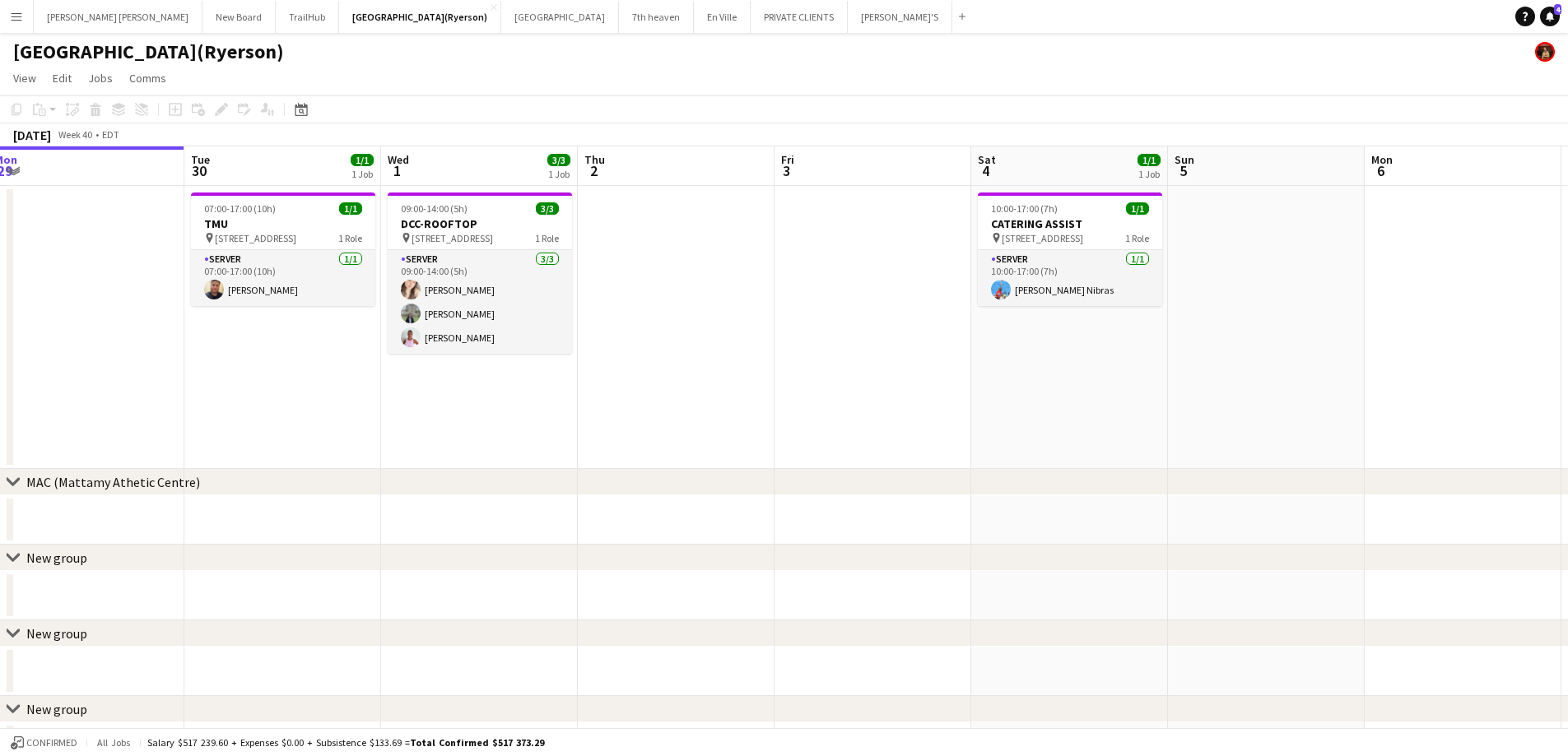
drag, startPoint x: 808, startPoint y: 422, endPoint x: 600, endPoint y: 421, distance: 208.0
click at [600, 421] on app-calendar-viewport "Fri 26 7/7 1 Job Sat 27 6/6 1 Job Sun 28 6/6 1 Job Mon 29 Tue 30 1/1 1 Job Wed …" at bounding box center [784, 548] width 1568 height 803
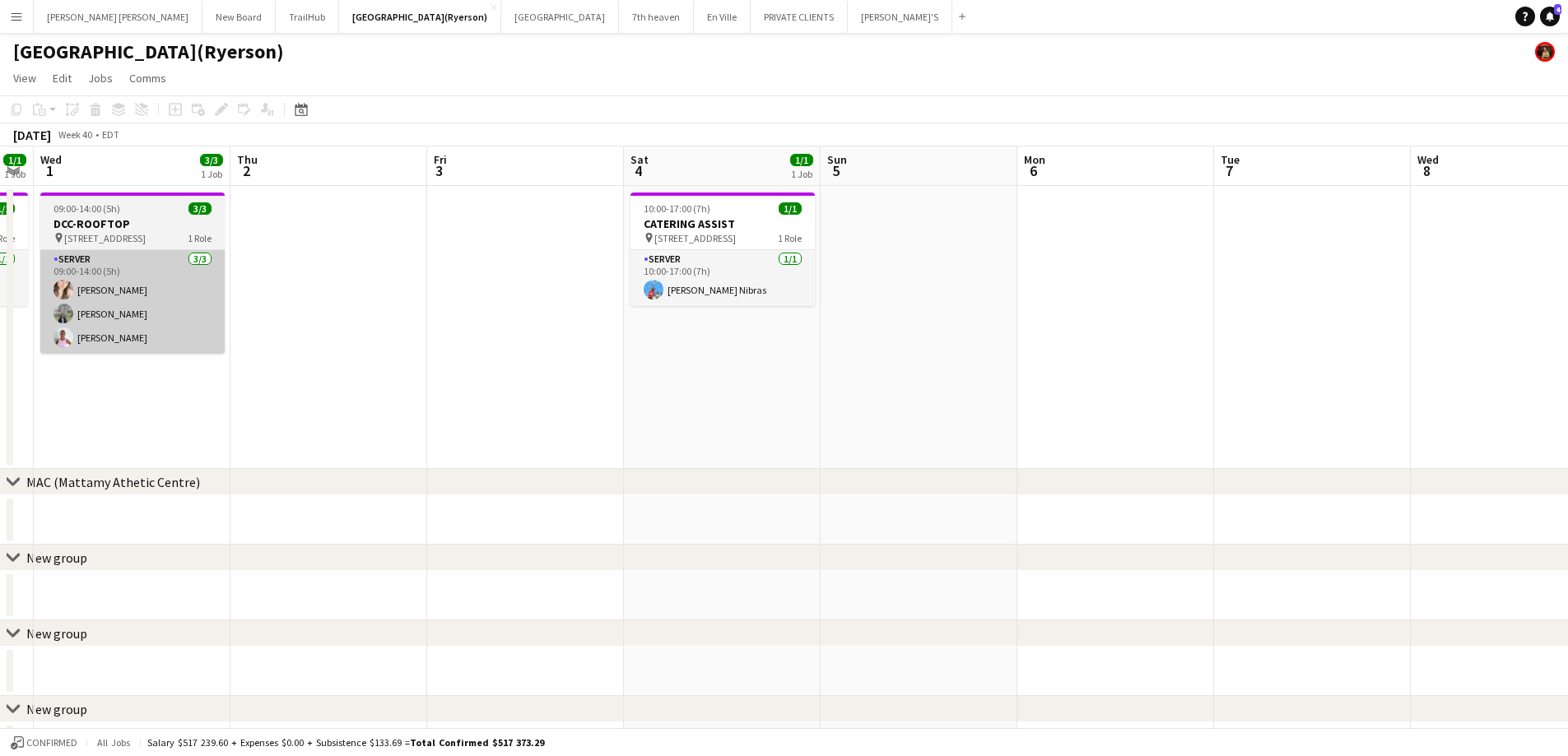
drag, startPoint x: 348, startPoint y: 386, endPoint x: 204, endPoint y: 318, distance: 159.2
click at [0, 377] on app-calendar-viewport "Sun 28 6/6 1 Job Mon 29 Tue 30 1/1 1 Job Wed 1 3/3 1 Job Thu 2 Fri 3 Sat 4 1/1 …" at bounding box center [784, 548] width 1568 height 803
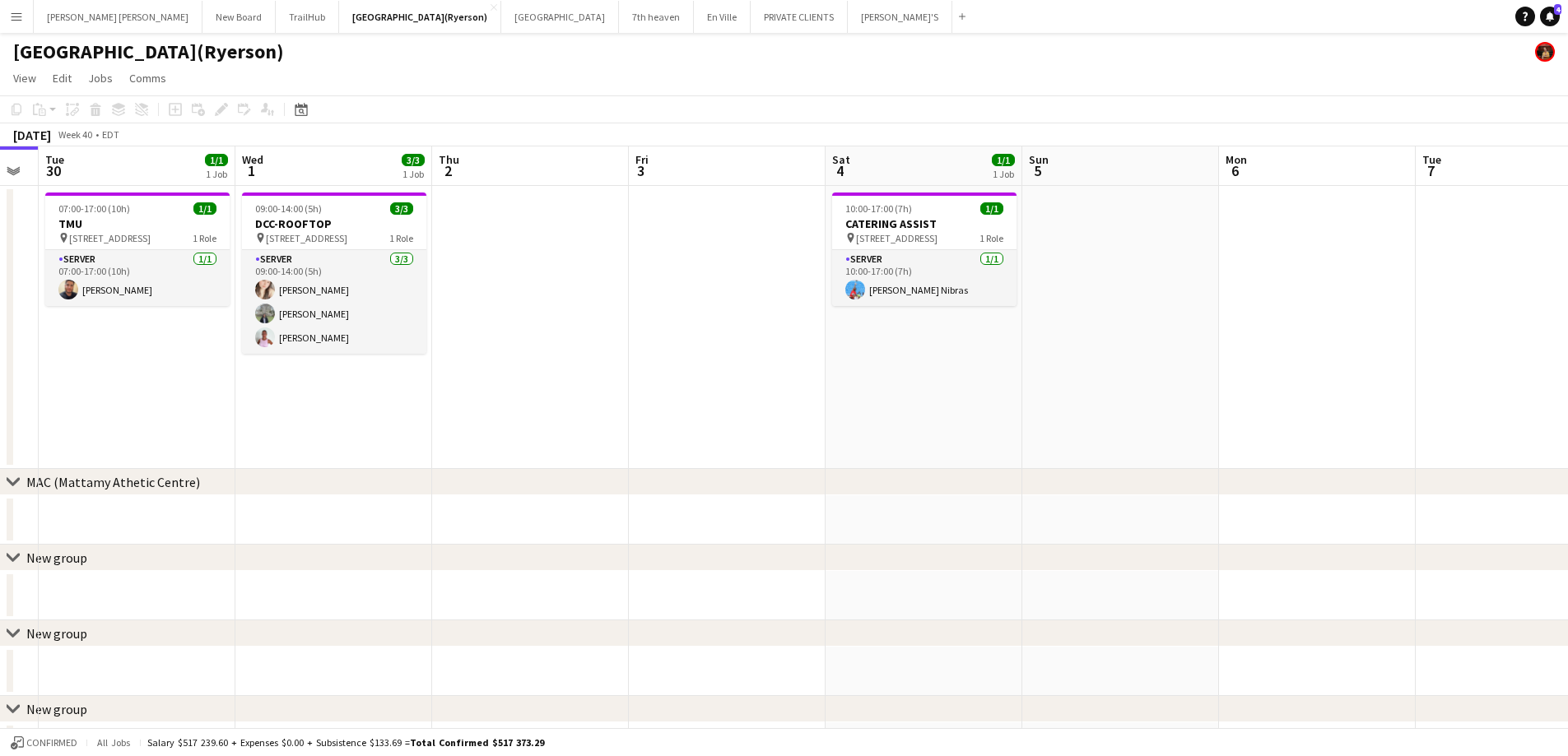
scroll to position [0, 508]
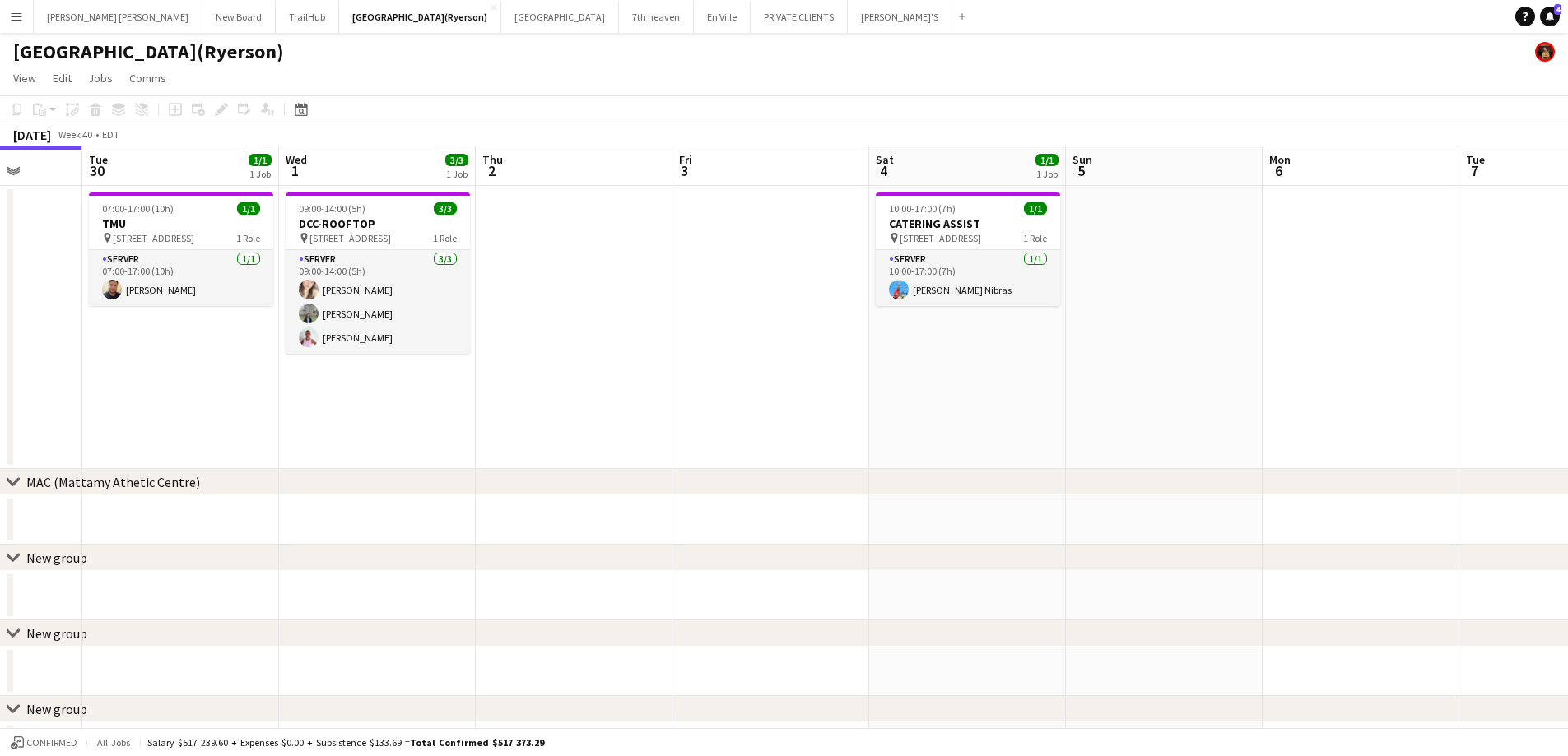
drag, startPoint x: 905, startPoint y: 442, endPoint x: 1246, endPoint y: 477, distance: 342.8
click at [1246, 477] on div "chevron-right MAC ([GEOGRAPHIC_DATA]) chevron-right New group chevron-right New…" at bounding box center [784, 548] width 1568 height 803
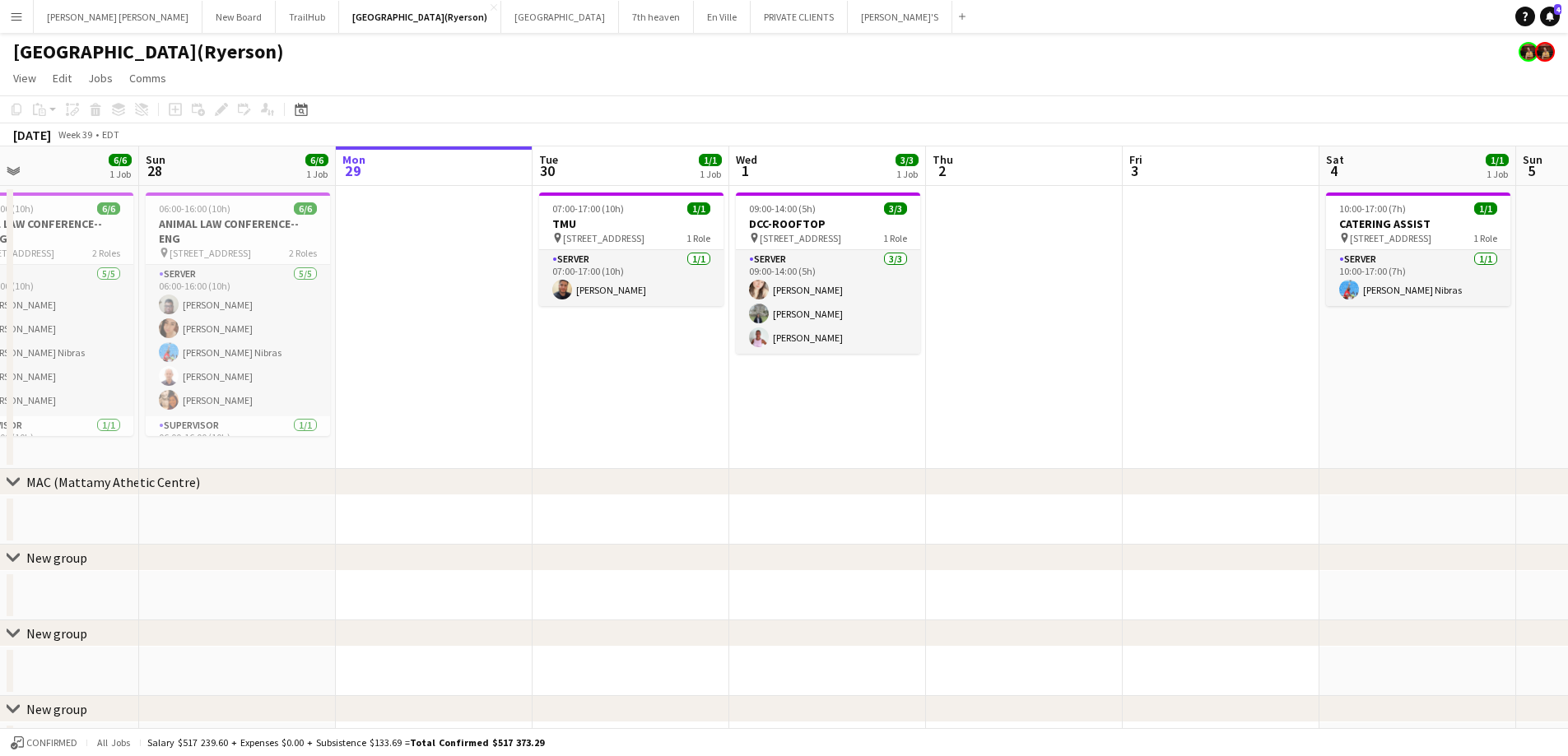
drag, startPoint x: 588, startPoint y: 415, endPoint x: 1021, endPoint y: 368, distance: 435.5
click at [1021, 368] on app-calendar-viewport "Thu 25 Fri 26 7/7 1 Job Sat 27 6/6 1 Job Sun 28 6/6 1 Job Mon 29 Tue 30 1/1 1 J…" at bounding box center [784, 548] width 1568 height 803
drag, startPoint x: 422, startPoint y: 566, endPoint x: 825, endPoint y: 538, distance: 404.0
click at [825, 538] on div "chevron-right MAC ([GEOGRAPHIC_DATA]) chevron-right New group chevron-right New…" at bounding box center [784, 548] width 1568 height 803
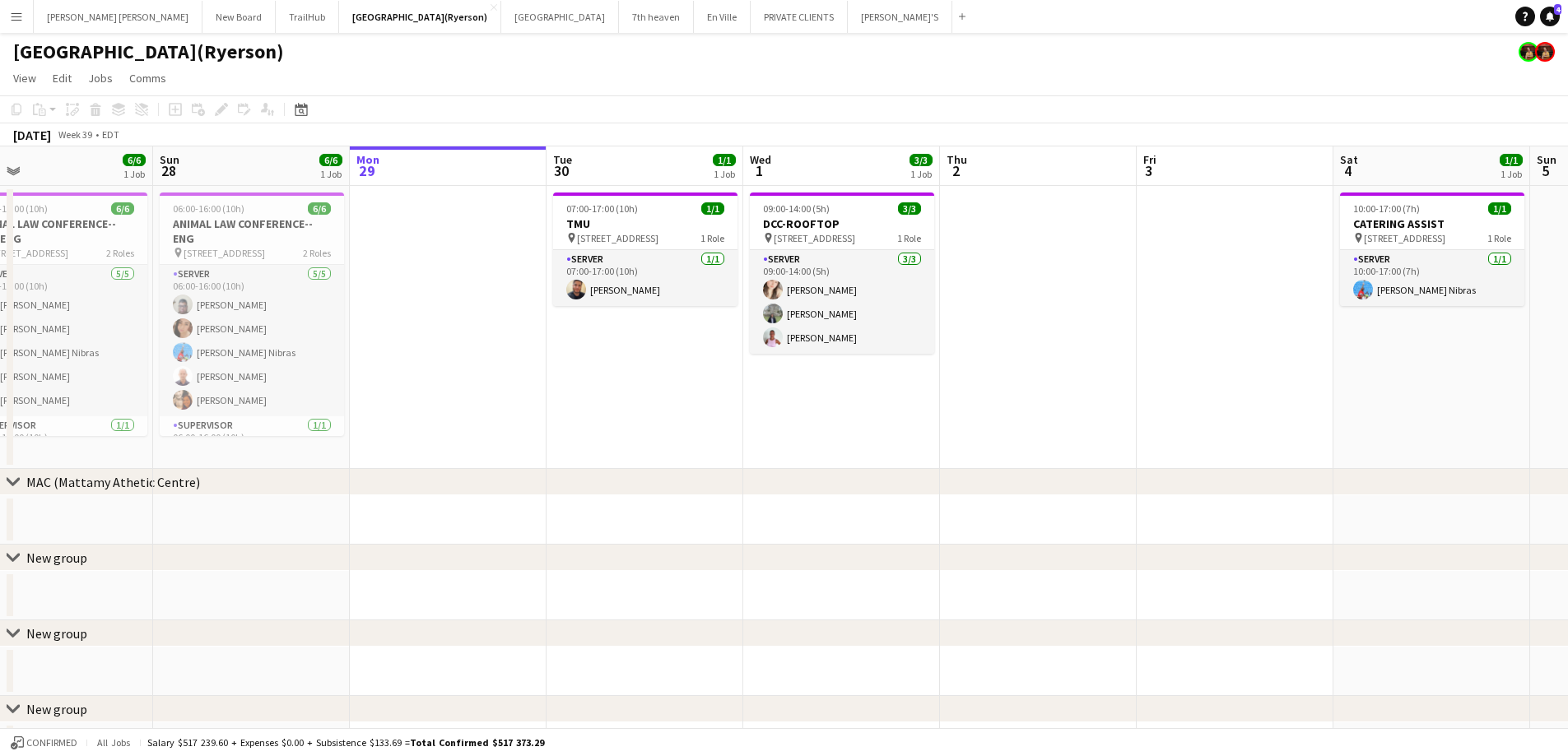
scroll to position [0, 631]
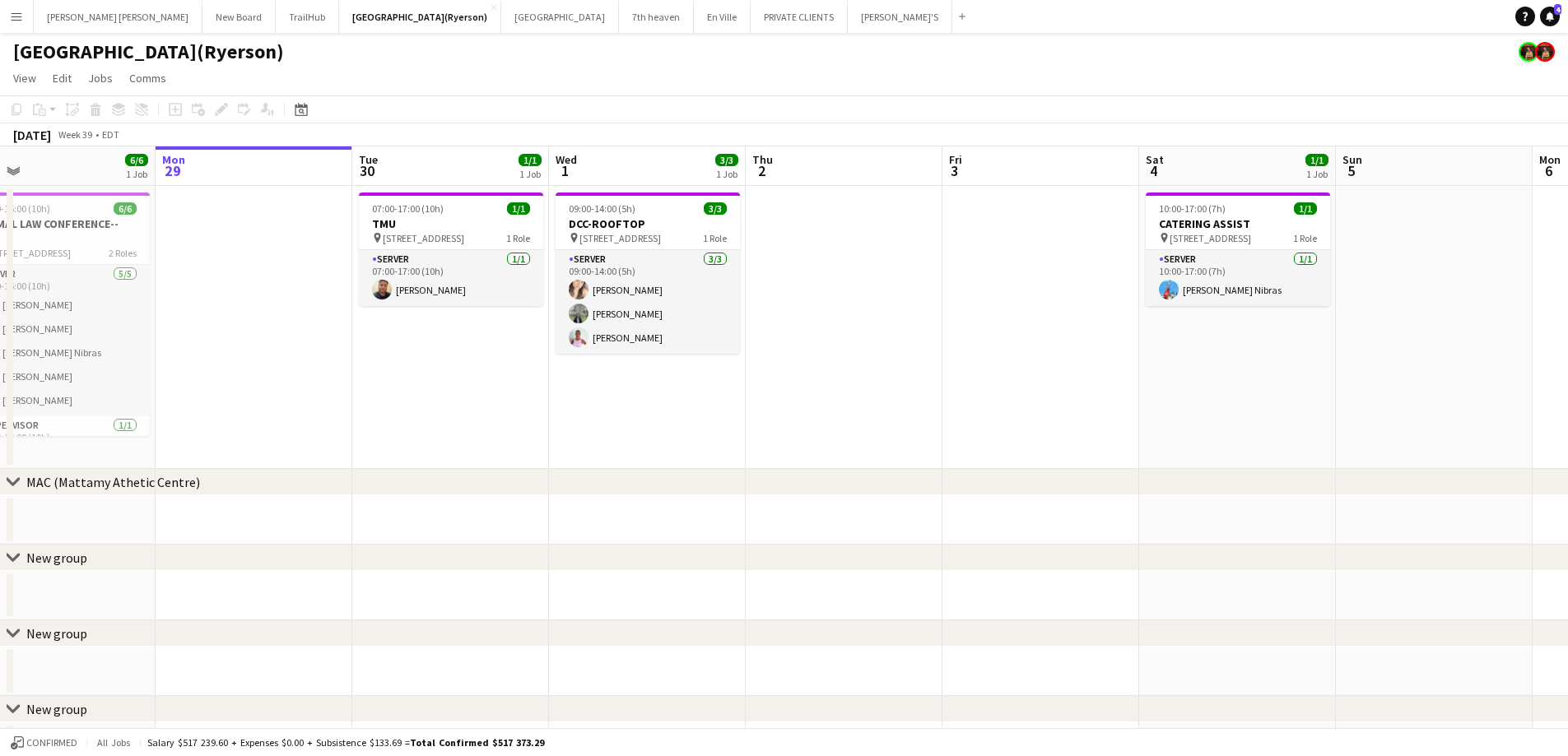
drag, startPoint x: 550, startPoint y: 405, endPoint x: 232, endPoint y: 485, distance: 327.9
click at [232, 485] on div "chevron-right MAC ([GEOGRAPHIC_DATA]) chevron-right New group chevron-right New…" at bounding box center [784, 548] width 1568 height 803
drag, startPoint x: 587, startPoint y: 476, endPoint x: 494, endPoint y: 480, distance: 93.1
click at [494, 480] on div "chevron-right MAC ([GEOGRAPHIC_DATA])" at bounding box center [784, 482] width 1568 height 27
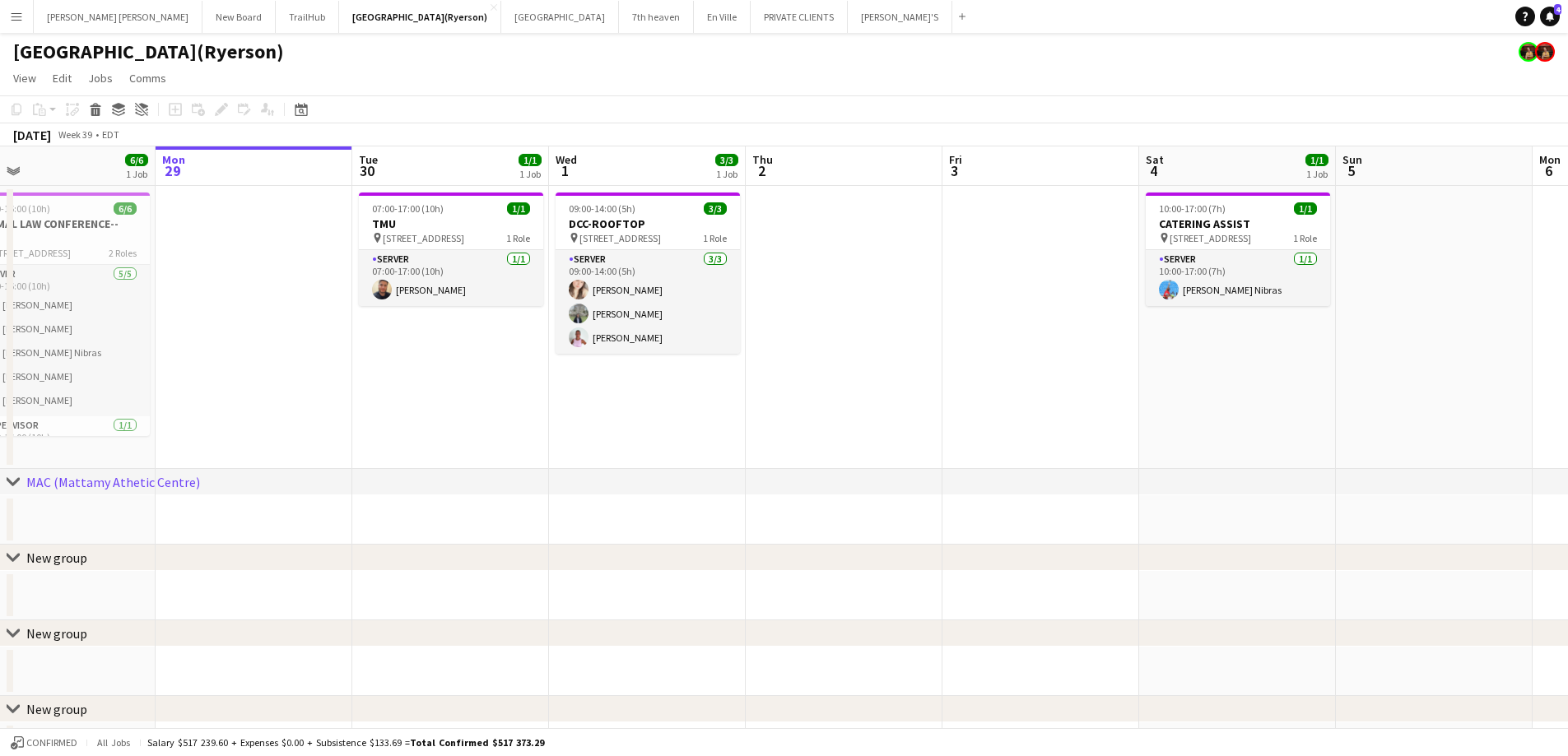
scroll to position [0, 516]
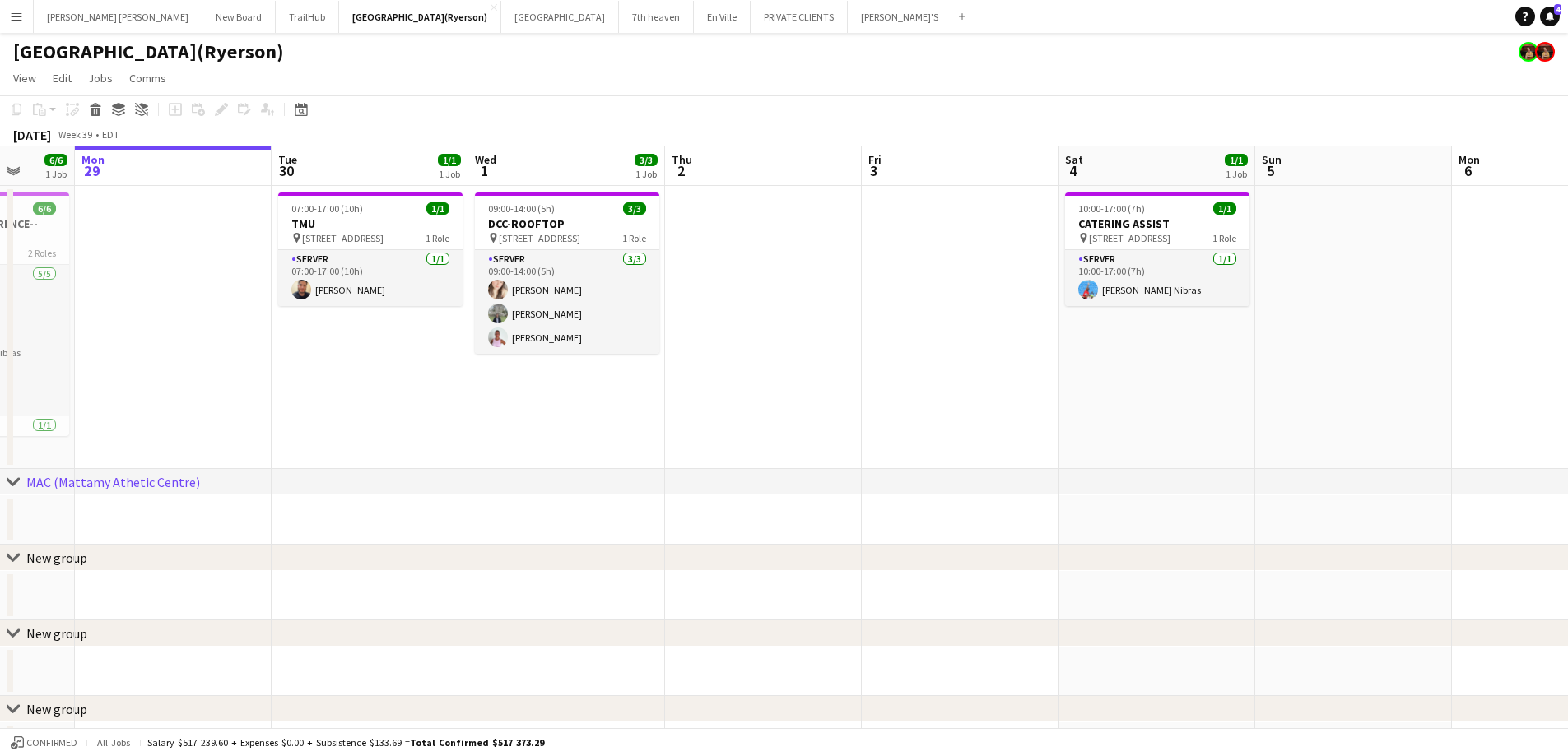
drag, startPoint x: 641, startPoint y: 453, endPoint x: 491, endPoint y: 478, distance: 152.1
click at [491, 478] on div "chevron-right MAC ([GEOGRAPHIC_DATA]) chevron-right New group chevron-right New…" at bounding box center [784, 548] width 1568 height 803
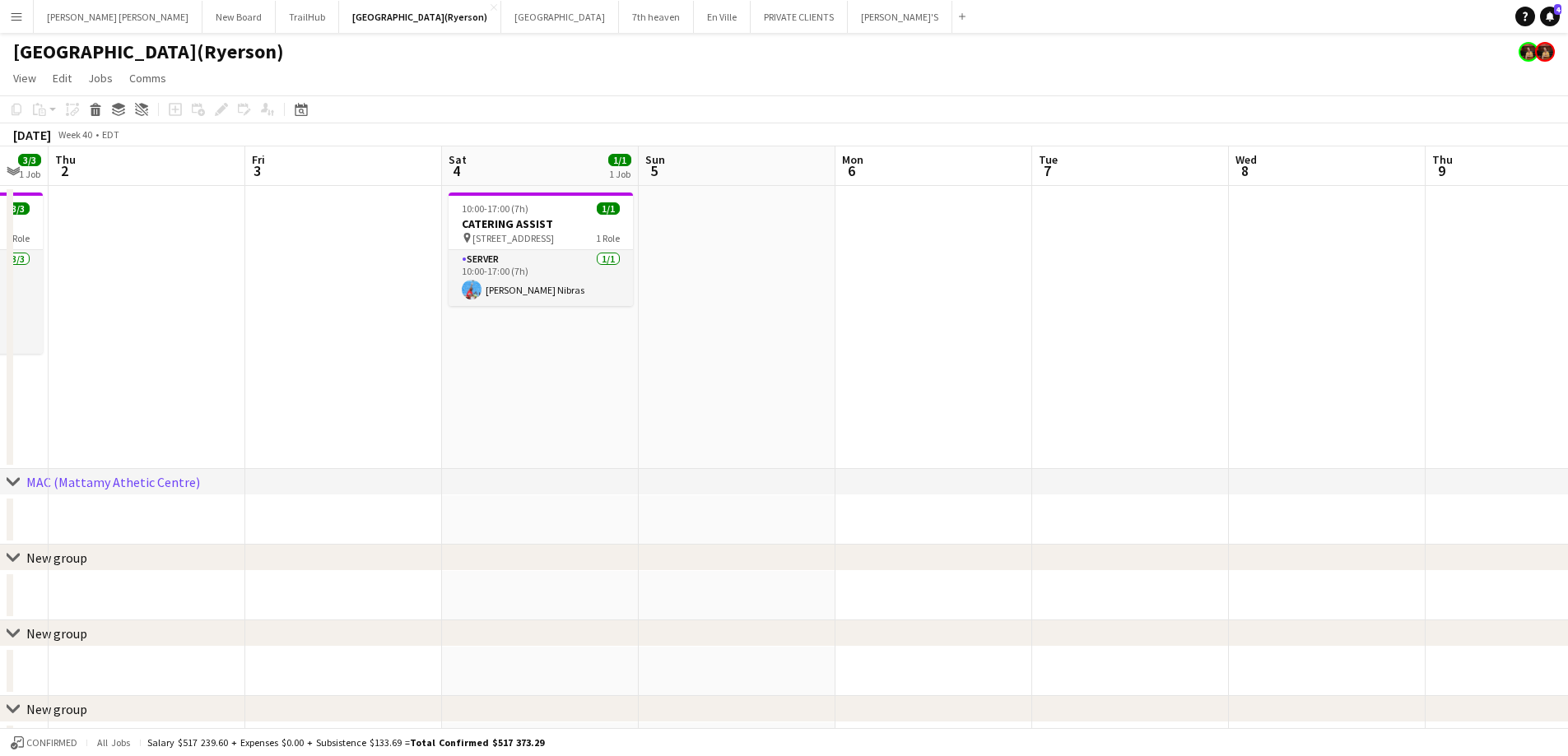
drag, startPoint x: 877, startPoint y: 535, endPoint x: 469, endPoint y: 370, distance: 440.1
click at [253, 364] on app-calendar-viewport "Mon 29 Tue 30 1/1 1 Job Wed 1 3/3 1 Job Thu 2 Fri 3 Sat 4 1/1 1 Job Sun 5 Mon 6…" at bounding box center [784, 548] width 1568 height 803
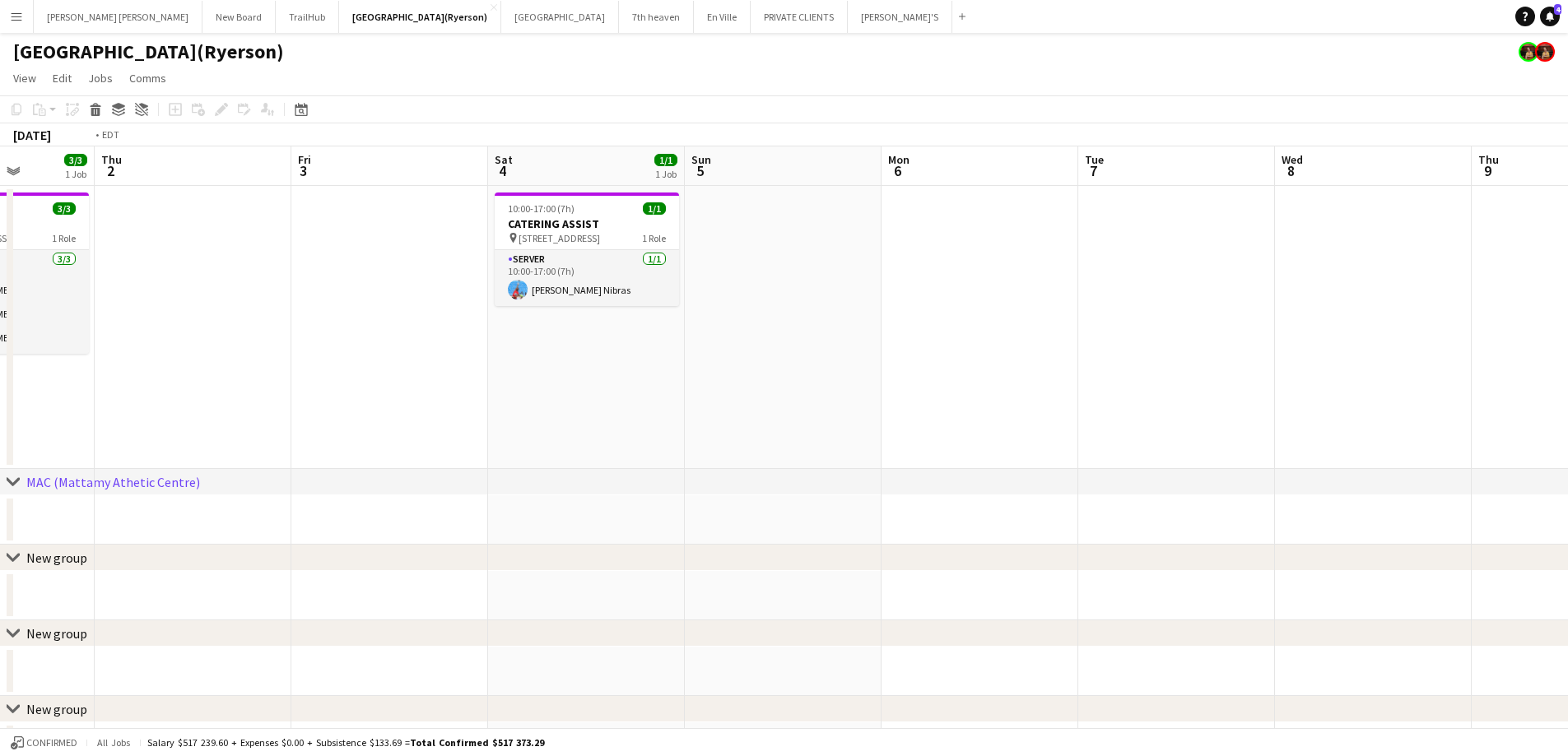
drag, startPoint x: 1192, startPoint y: 354, endPoint x: 316, endPoint y: 368, distance: 876.1
click at [316, 368] on app-calendar-viewport "Mon 29 Tue 30 1/1 1 Job Wed 1 3/3 1 Job Thu 2 Fri 3 Sat 4 1/1 1 Job Sun 5 Mon 6…" at bounding box center [784, 548] width 1568 height 803
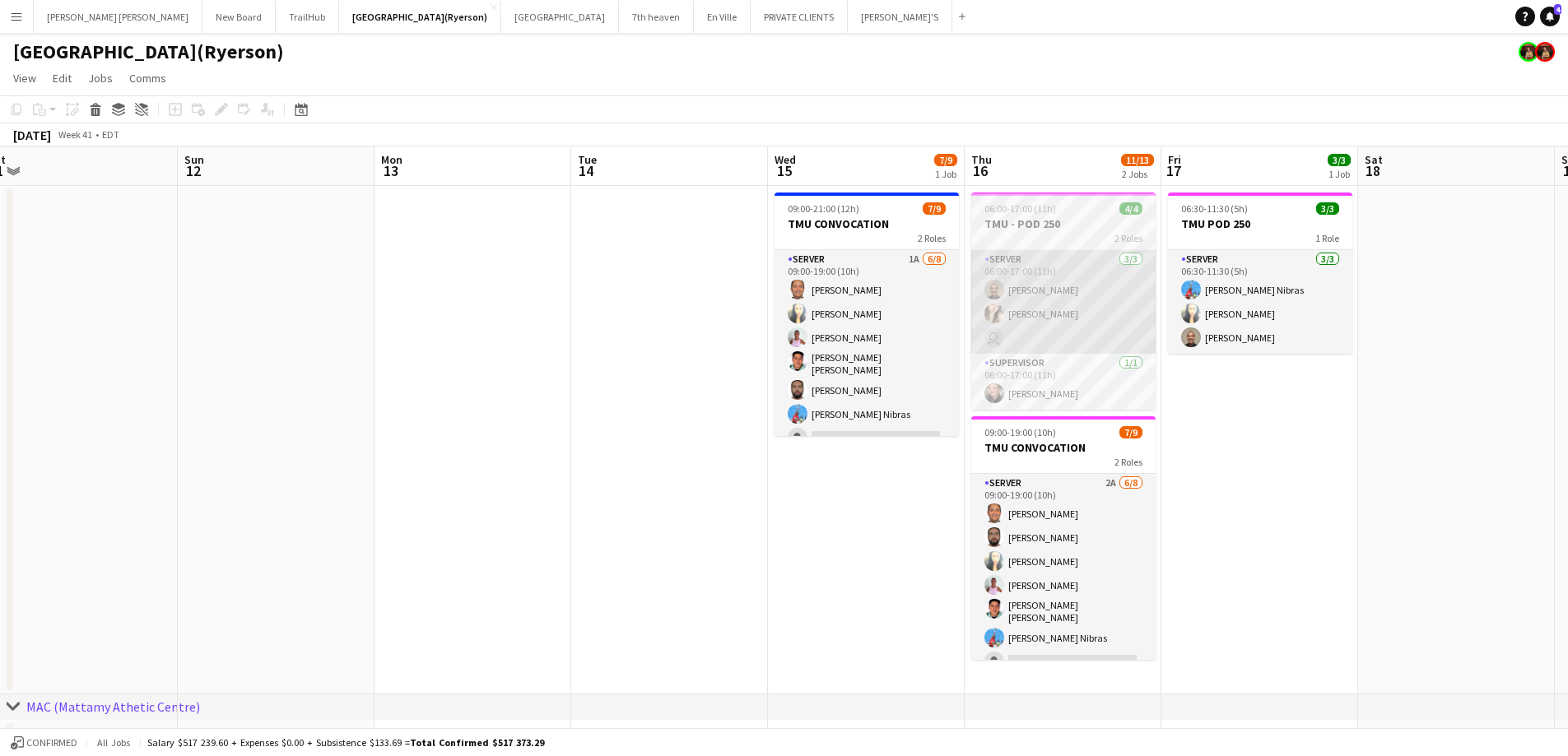
drag, startPoint x: 1031, startPoint y: 370, endPoint x: 893, endPoint y: 349, distance: 139.6
click at [0, 447] on app-calendar-viewport "Thu 9 Fri 10 Sat 11 Sun 12 Mon 13 Tue 14 Wed 15 7/9 1 Job Thu 16 11/13 2 Jobs F…" at bounding box center [784, 661] width 1568 height 1028
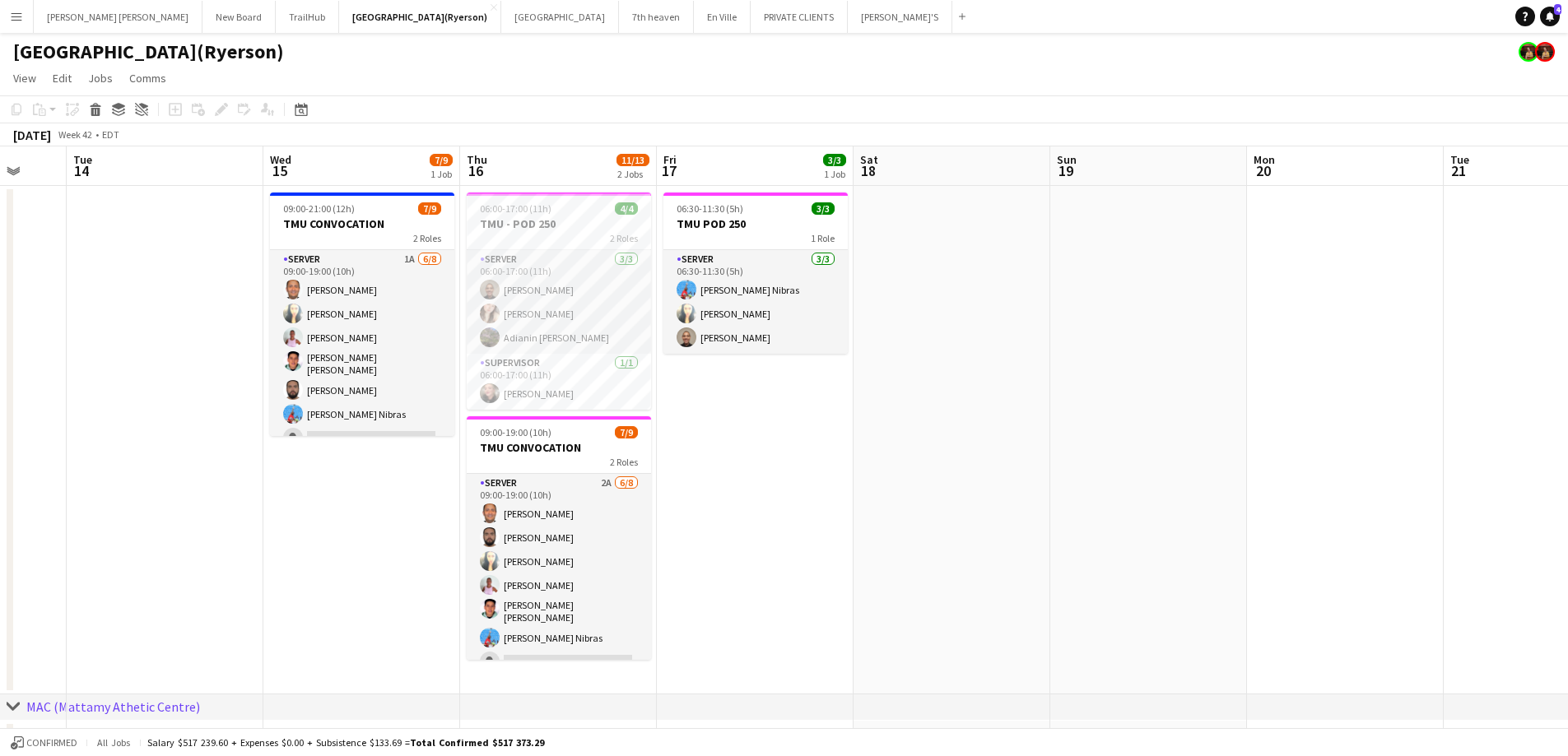
scroll to position [0, 559]
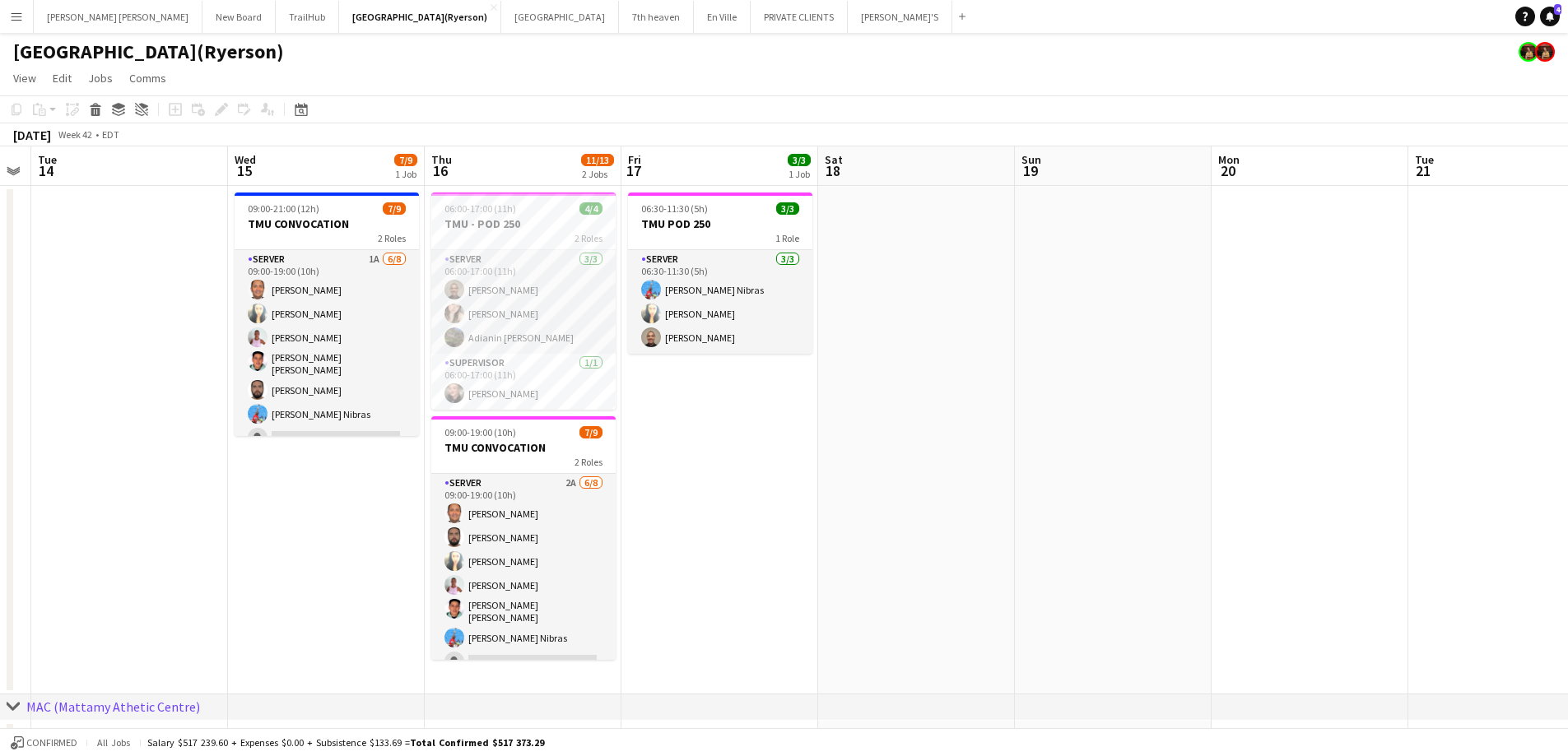
drag, startPoint x: 1419, startPoint y: 532, endPoint x: 957, endPoint y: 519, distance: 462.2
click at [957, 519] on app-calendar-viewport "Sat 11 Sun 12 Mon 13 Tue 14 Wed 15 7/9 1 Job Thu 16 11/13 2 Jobs Fri 17 3/3 1 J…" at bounding box center [784, 661] width 1568 height 1028
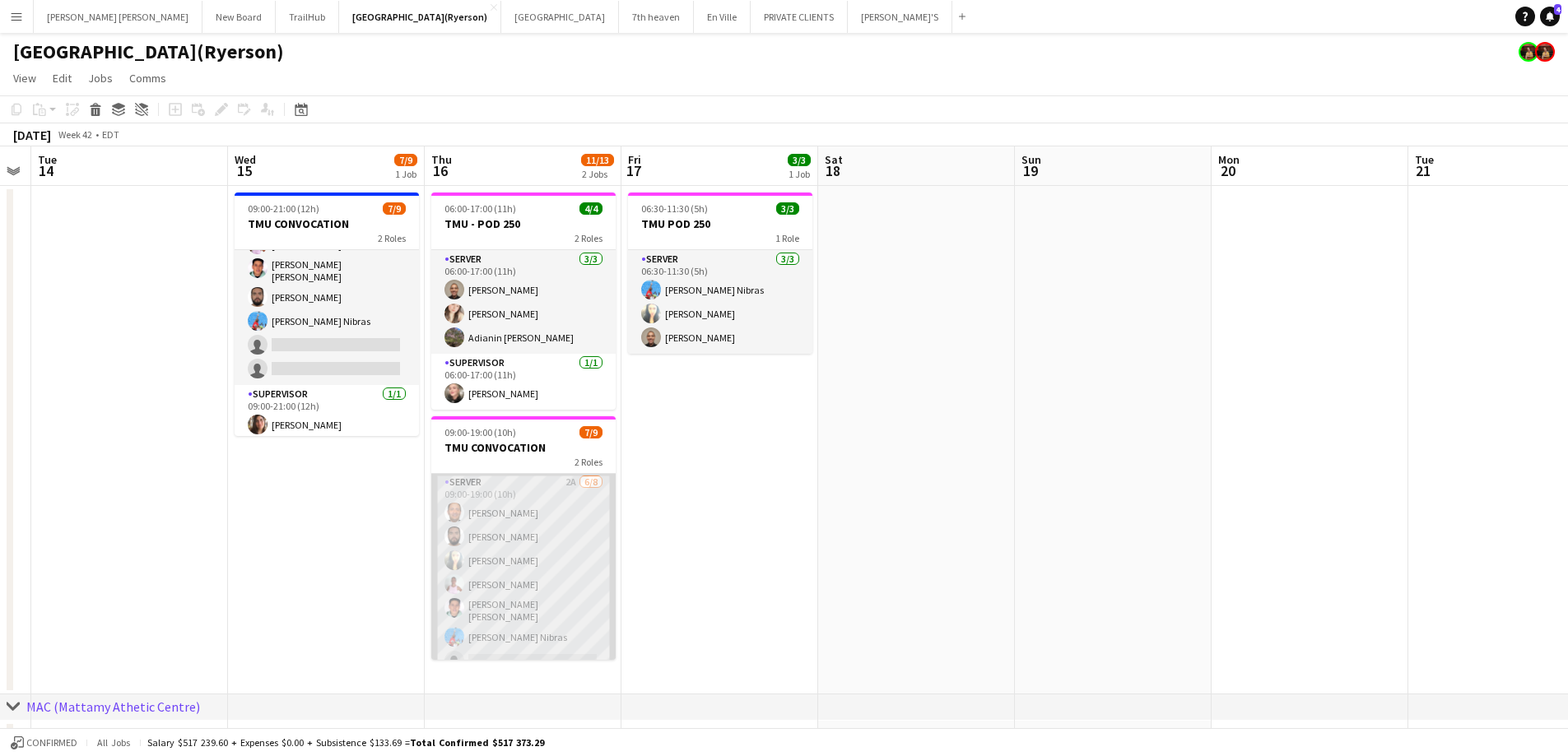
scroll to position [0, 0]
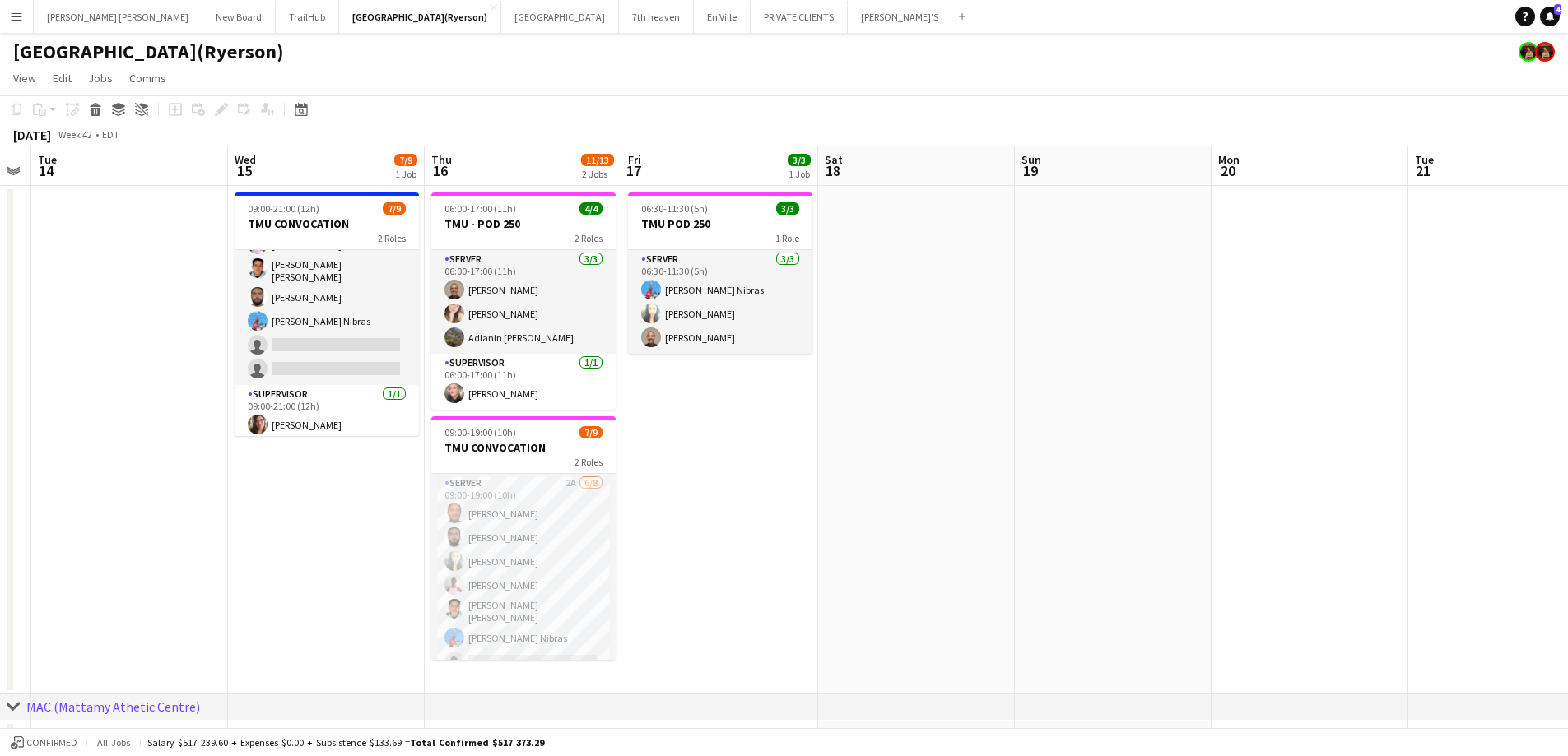
click at [835, 80] on app-page-menu "View Day view expanded Day view collapsed Month view Date picker Jump to [DATE]…" at bounding box center [784, 80] width 1568 height 31
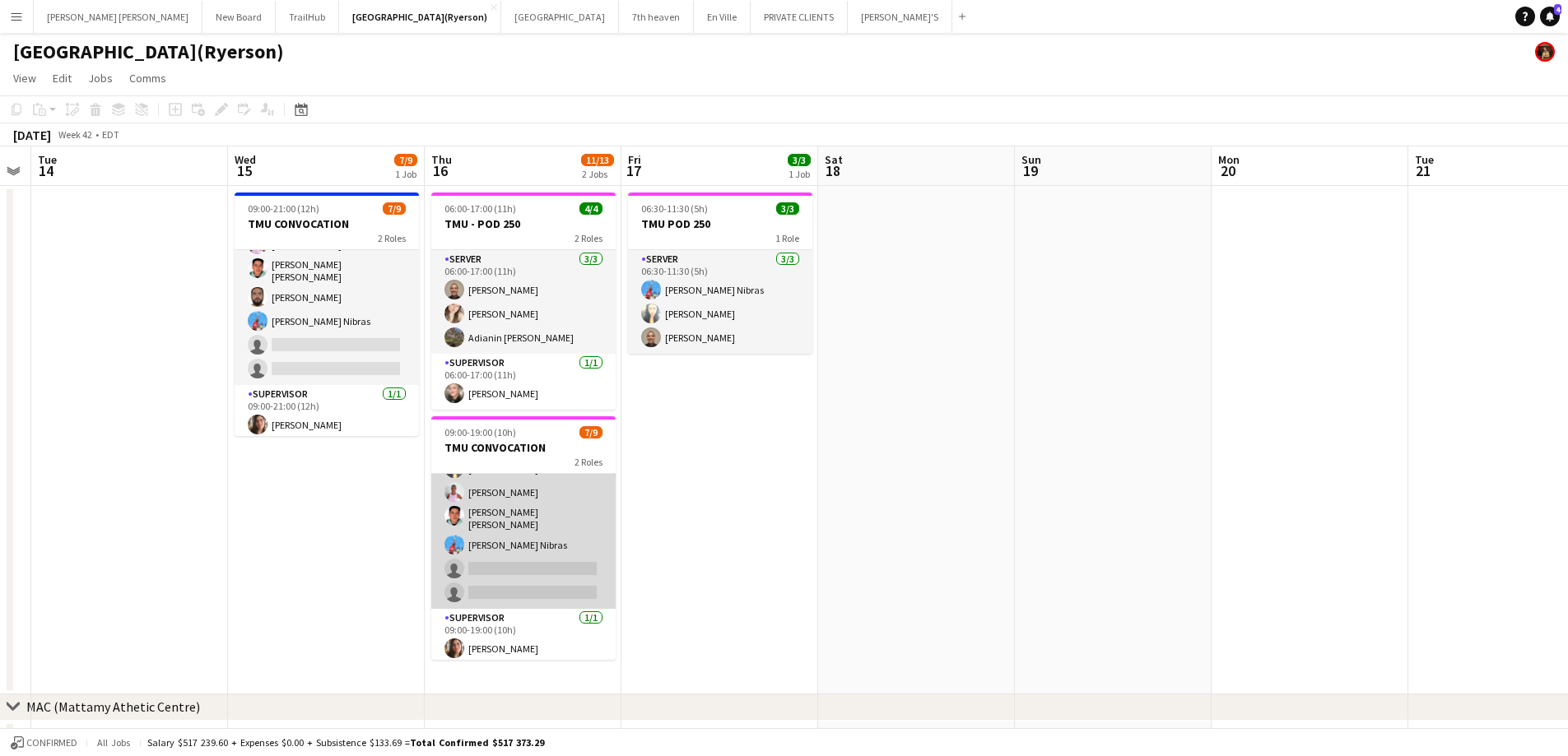
click at [523, 573] on app-card-role "SERVER 2A [DATE] 09:00-19:00 (10h) [PERSON_NAME] [PERSON_NAME] [PERSON_NAME] [P…" at bounding box center [524, 495] width 184 height 228
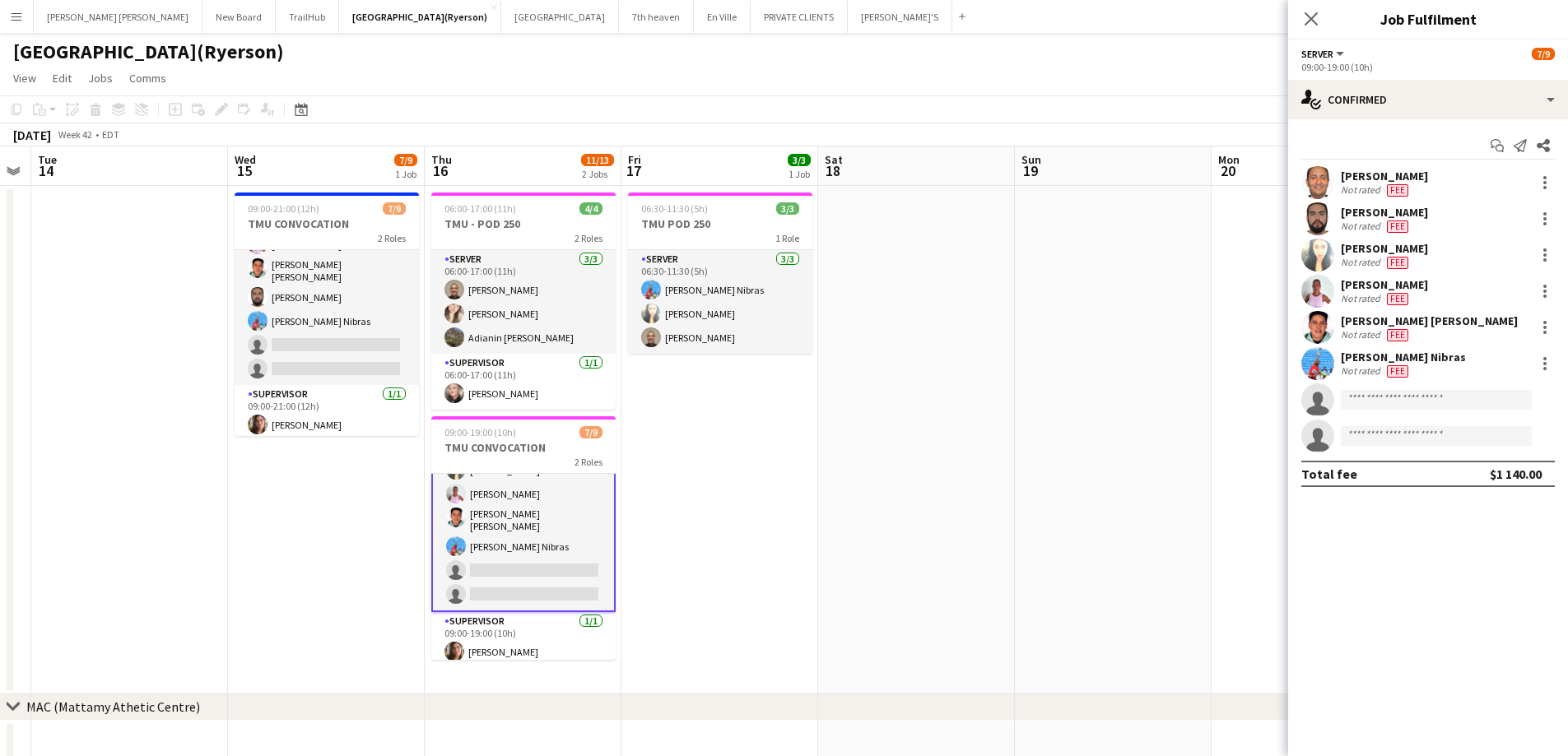
scroll to position [95, 0]
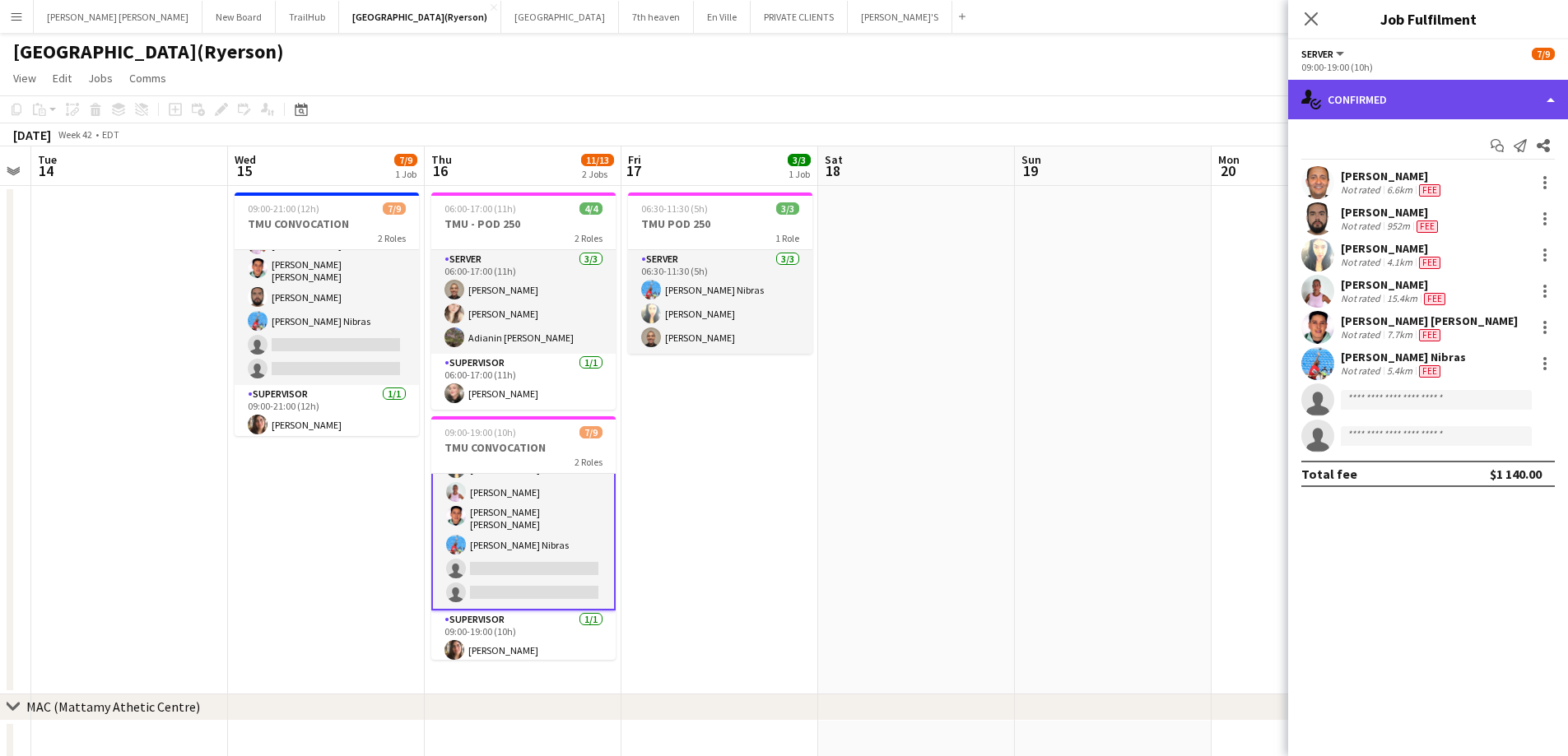
click at [1389, 88] on div "single-neutral-actions-check-2 Confirmed" at bounding box center [1427, 99] width 279 height 40
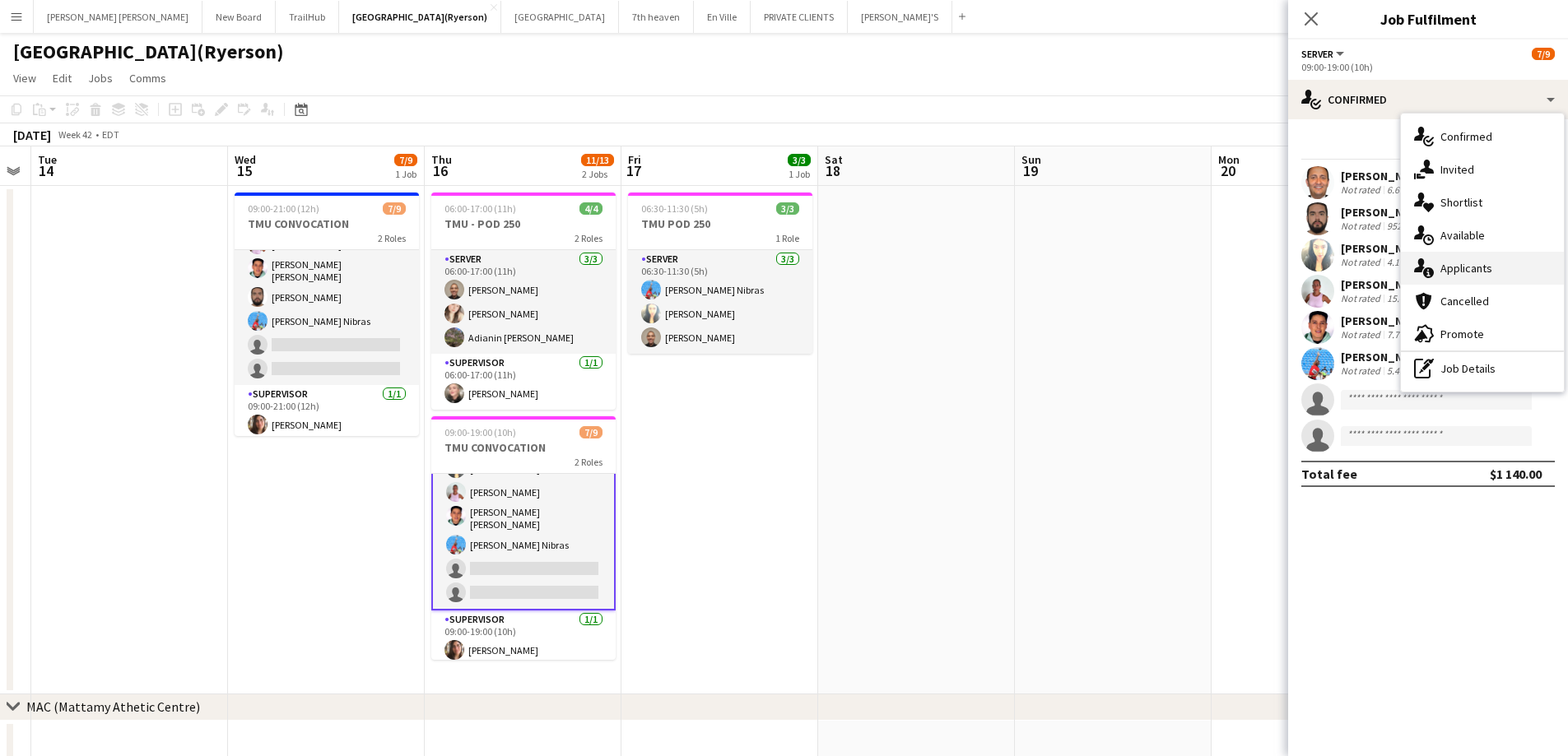
click at [1464, 264] on span "Applicants" at bounding box center [1466, 268] width 52 height 15
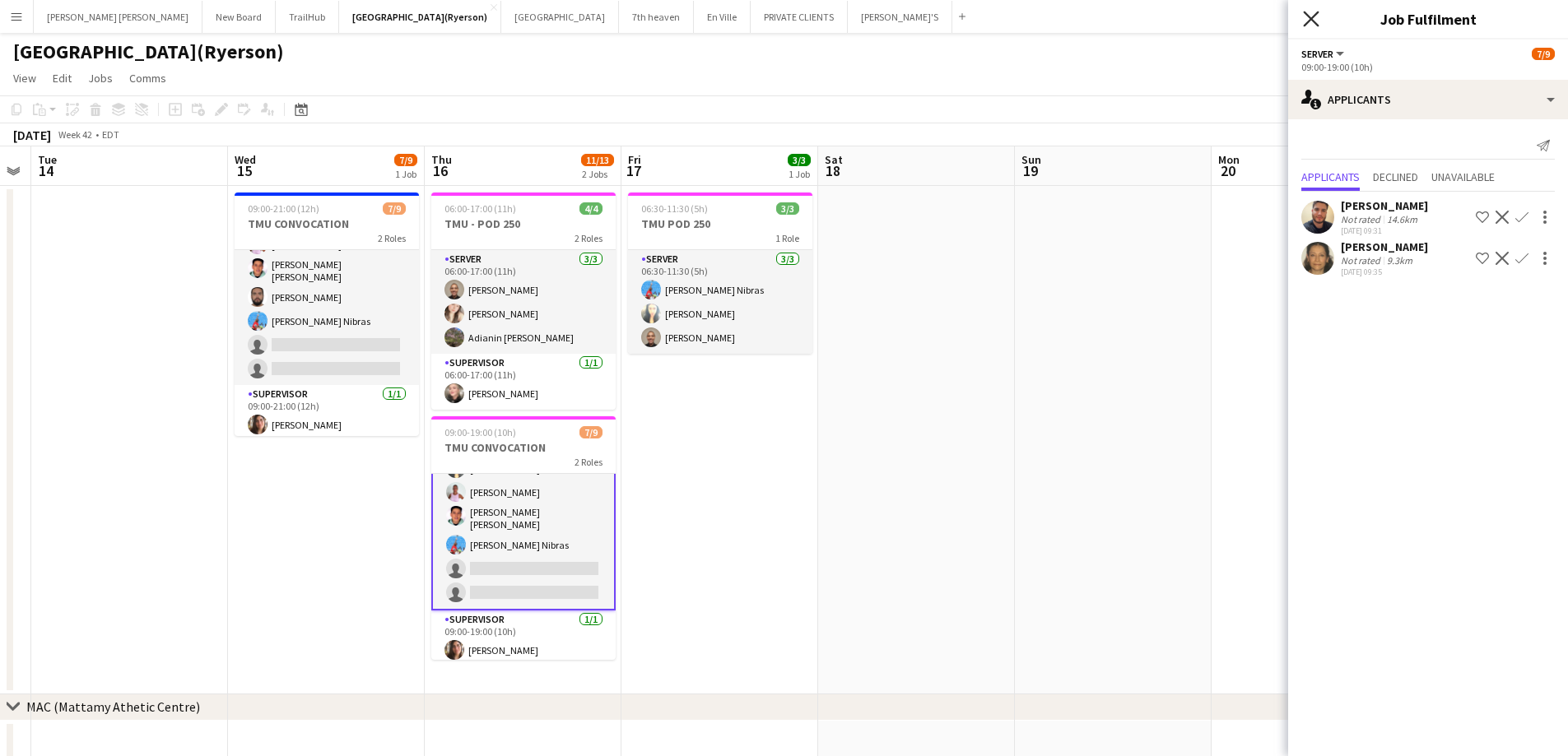
click at [1312, 17] on icon at bounding box center [1311, 19] width 16 height 16
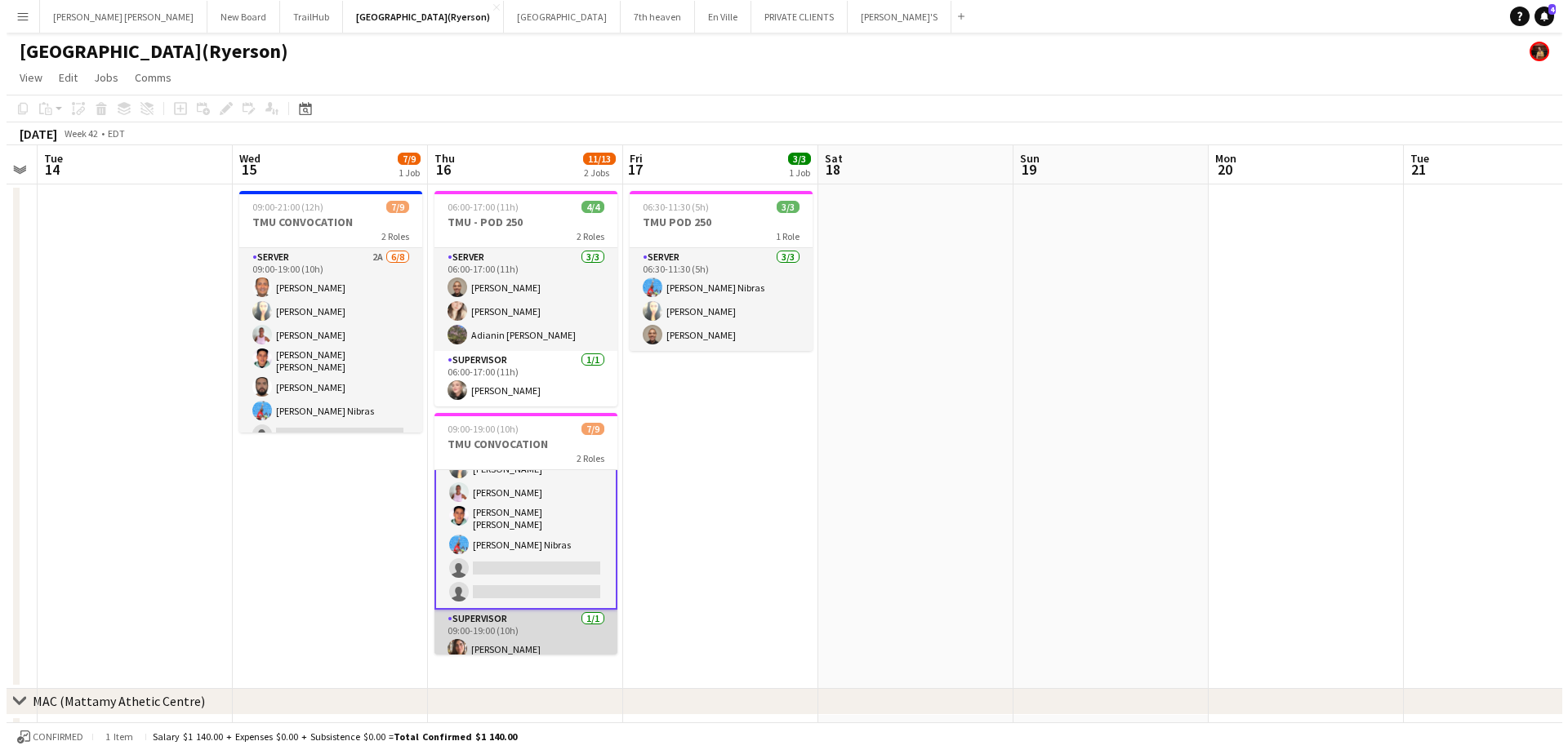
scroll to position [96, 0]
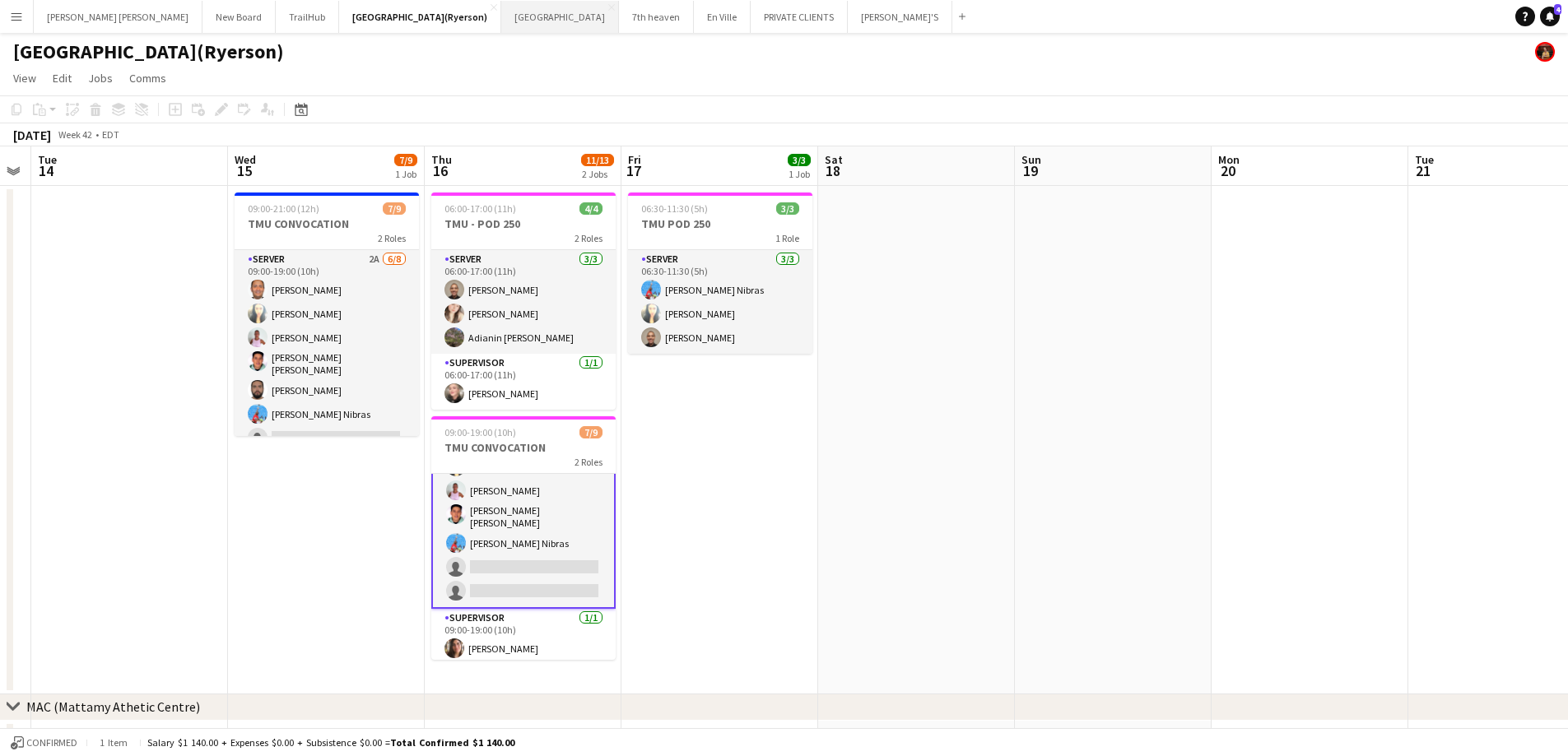
click at [514, 10] on button "[GEOGRAPHIC_DATA] Close" at bounding box center [560, 17] width 118 height 32
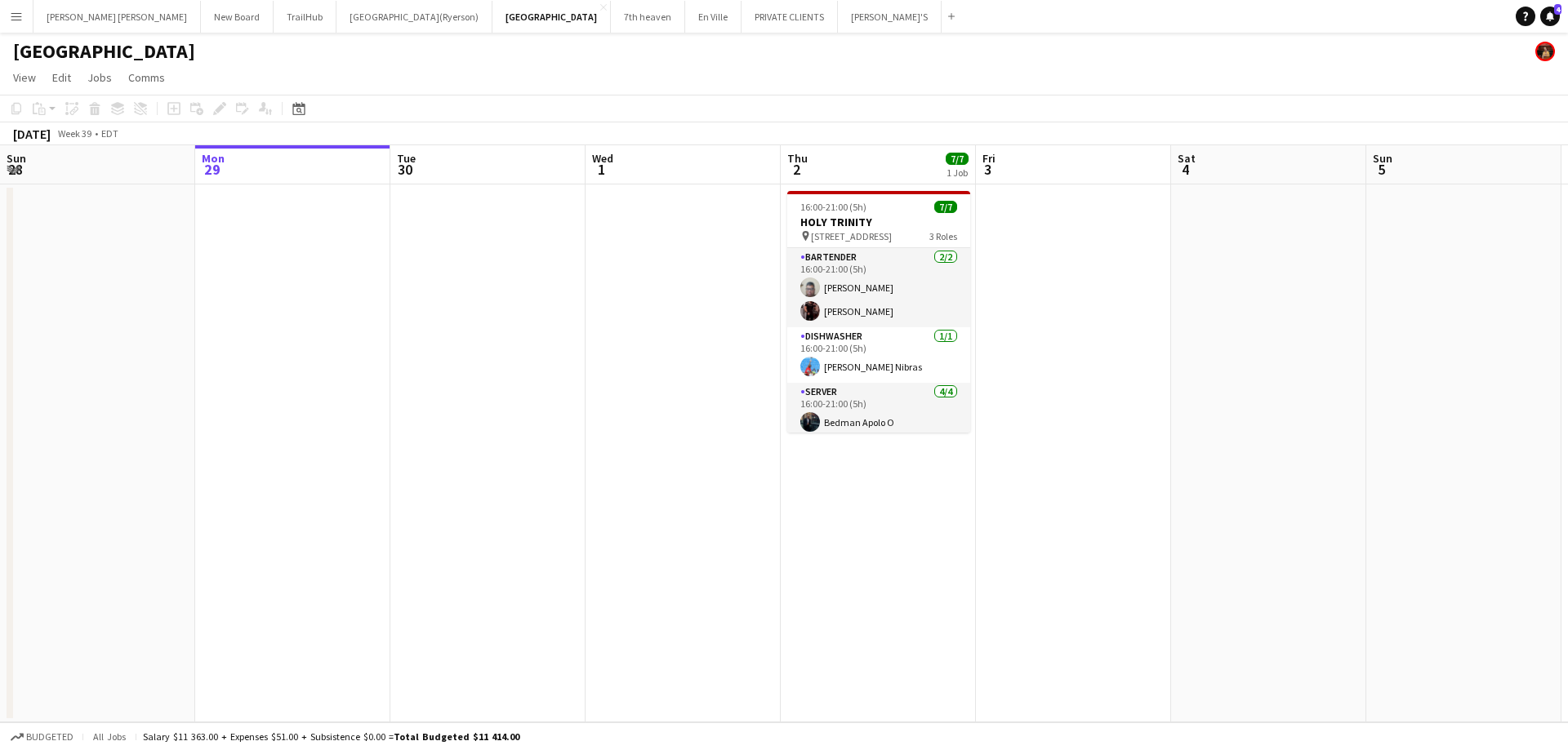
click at [551, 80] on app-page-menu "View Day view expanded Day view collapsed Month view Date picker Jump to [DATE]…" at bounding box center [784, 79] width 1568 height 31
click at [772, 84] on app-page-menu "View Day view expanded Day view collapsed Month view Date picker Jump to [DATE]…" at bounding box center [784, 79] width 1568 height 31
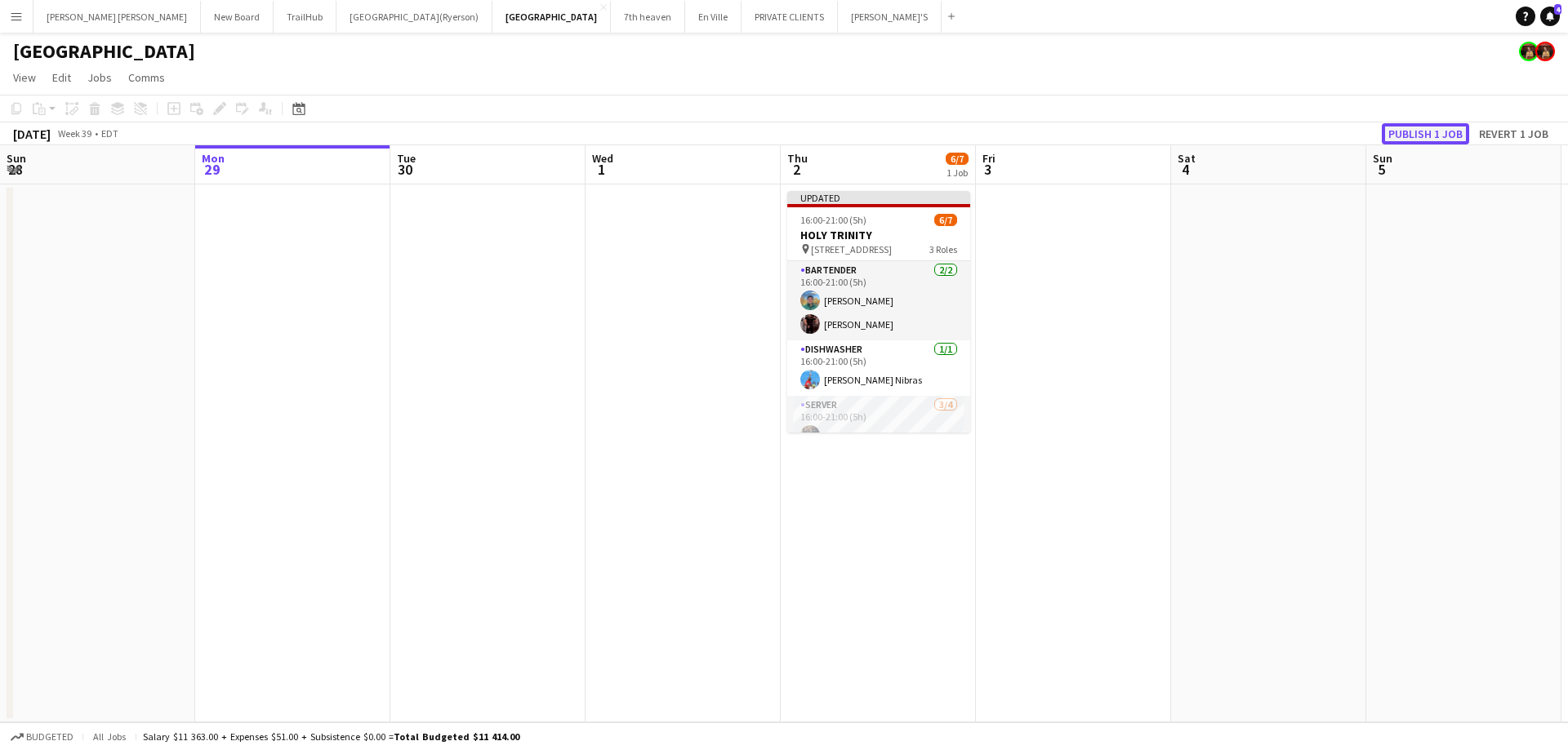
click at [1434, 134] on button "Publish 1 job" at bounding box center [1426, 134] width 88 height 21
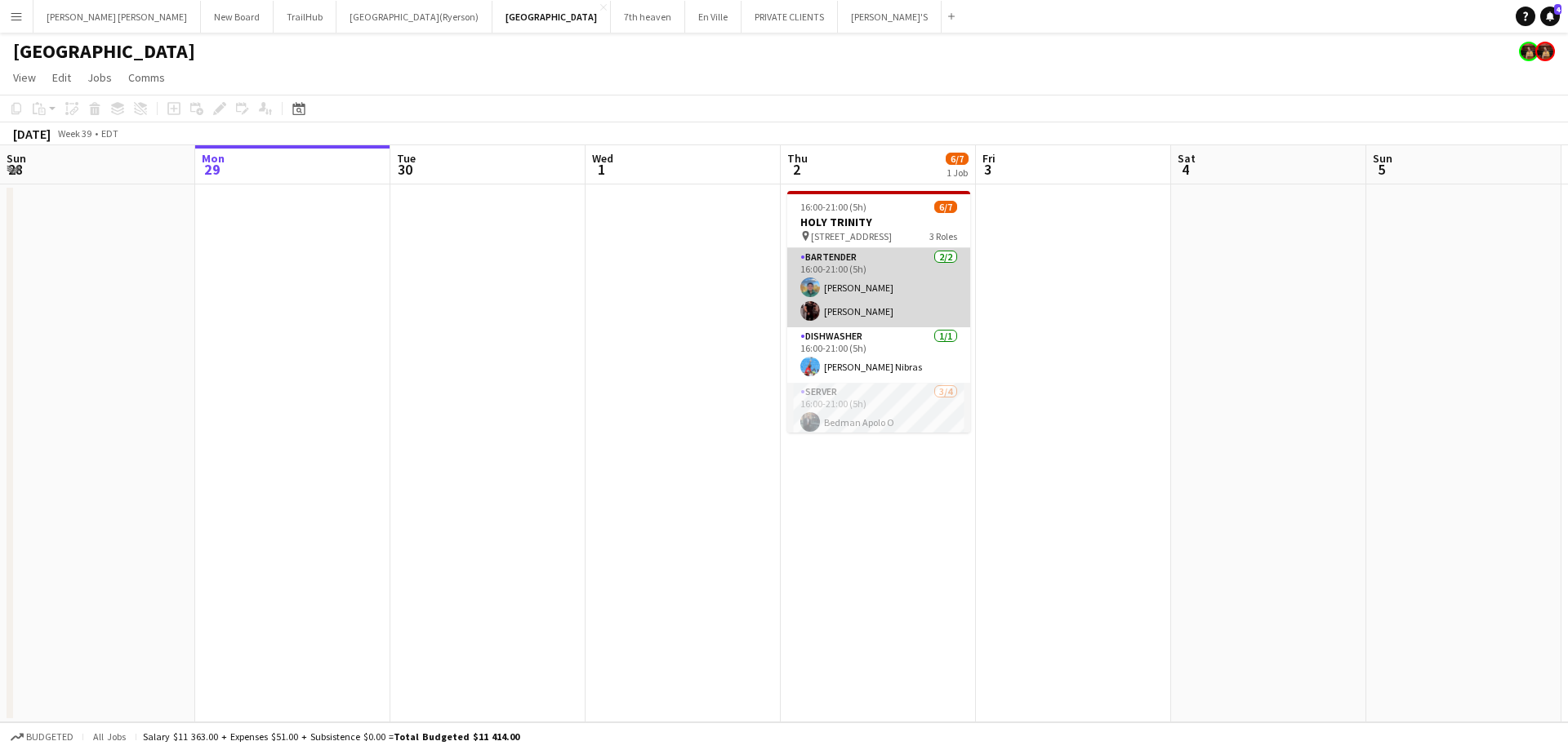
click at [881, 274] on app-card-role "BARTENDER [DATE] 16:00-21:00 (5h) [PERSON_NAME] [PERSON_NAME]" at bounding box center [878, 288] width 183 height 79
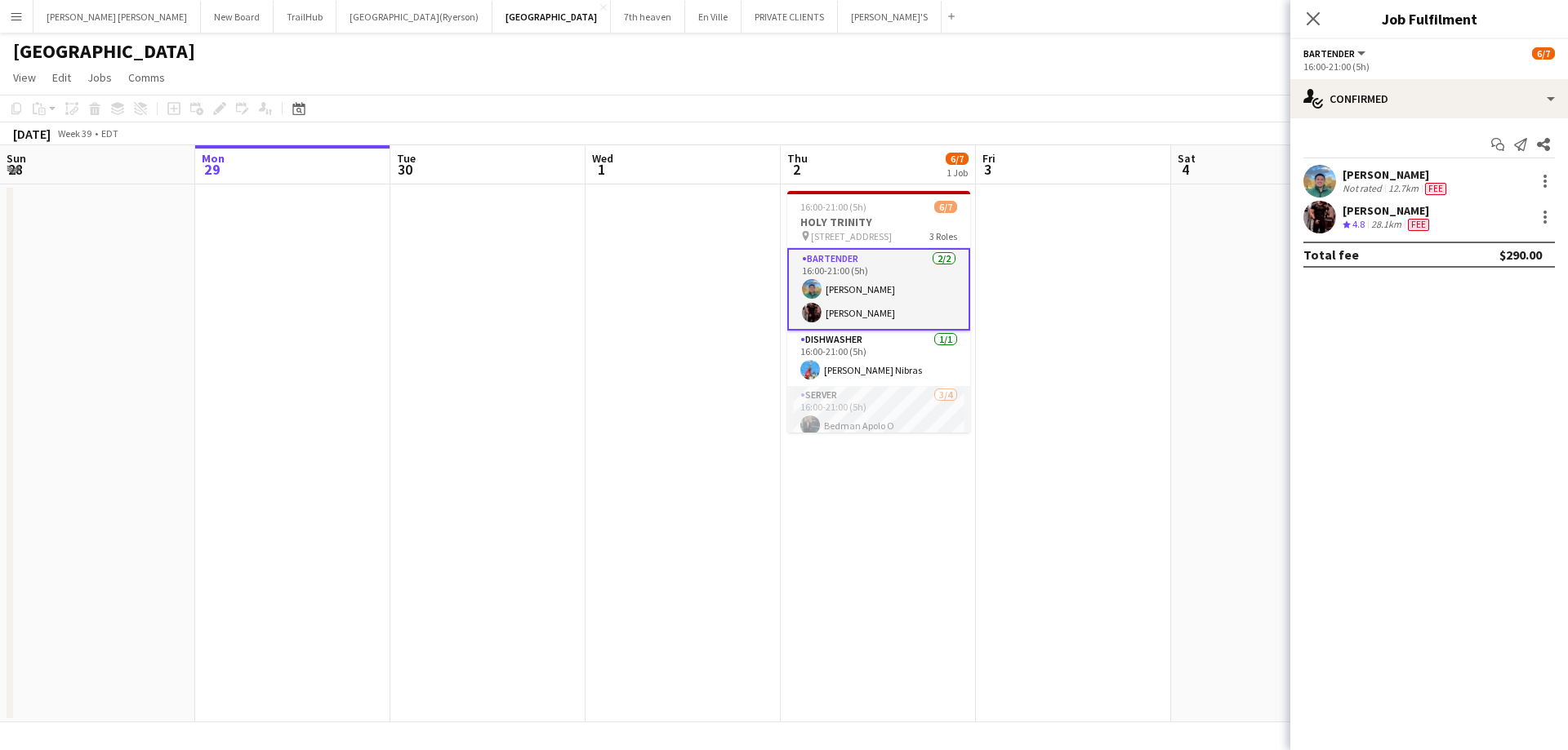
click at [1557, 218] on div "[PERSON_NAME] Crew rating 4.8 28.1km Fee" at bounding box center [1428, 217] width 277 height 32
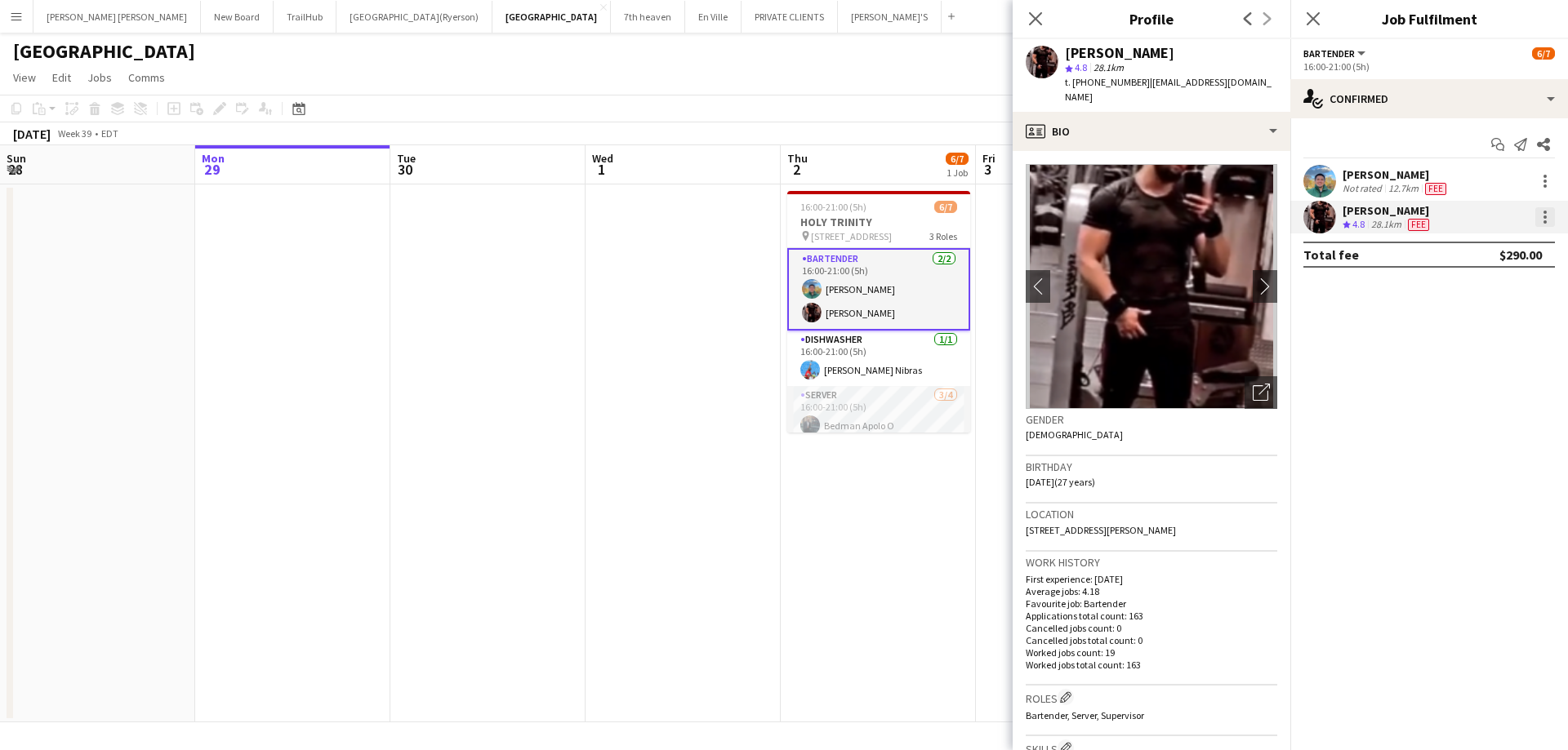
click at [1548, 220] on div at bounding box center [1545, 217] width 19 height 19
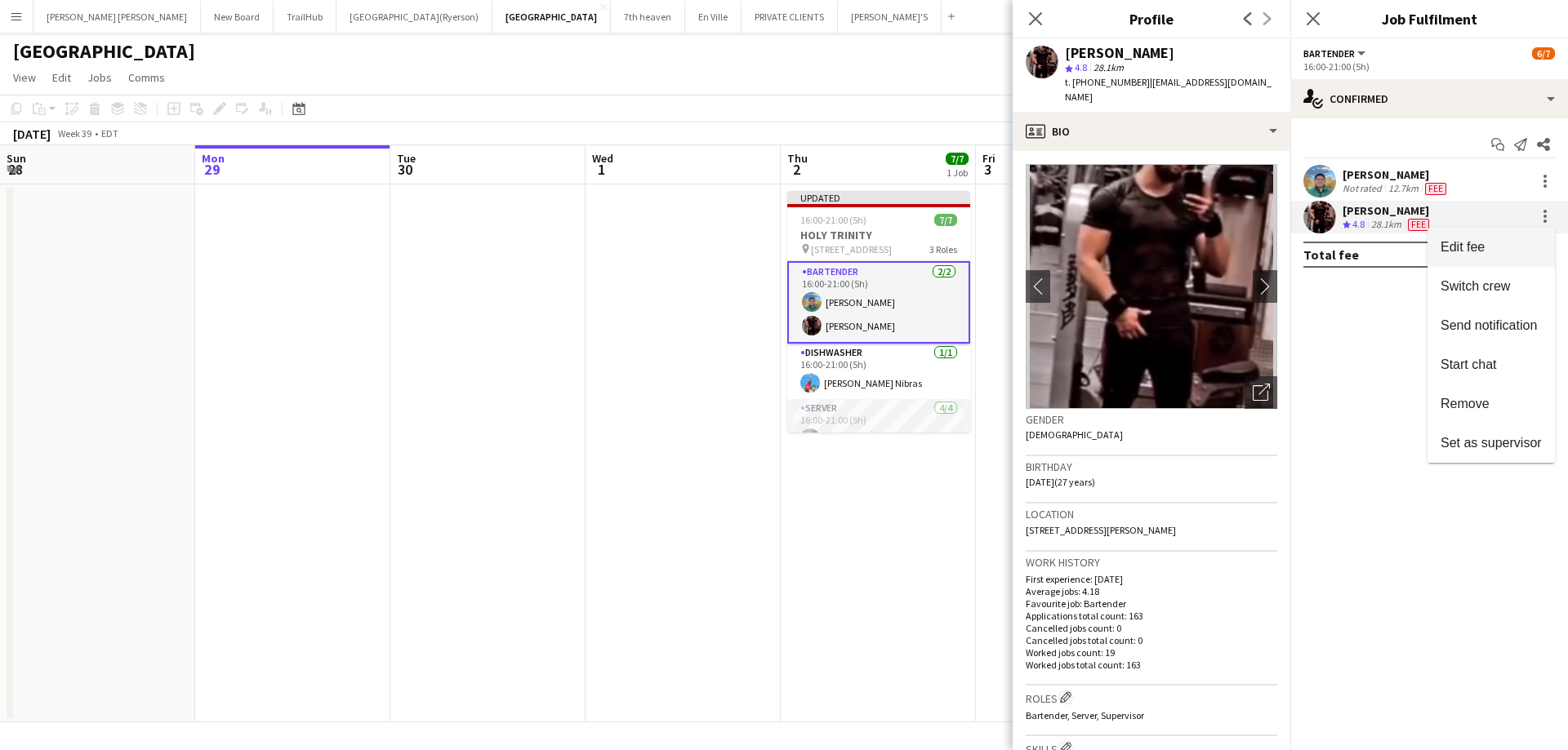
click at [1471, 248] on span "Edit fee" at bounding box center [1463, 247] width 44 height 14
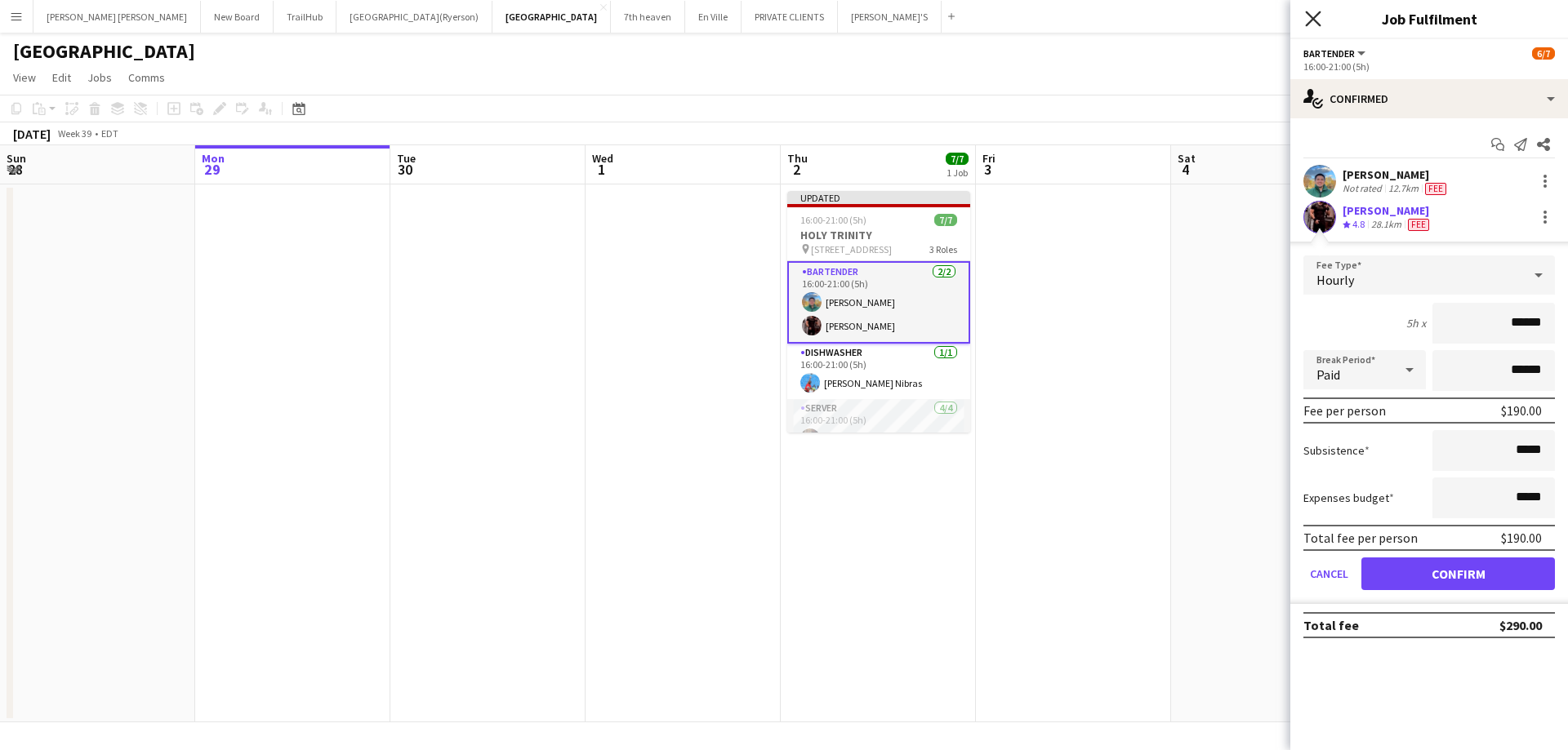
click at [1313, 18] on icon at bounding box center [1313, 18] width 16 height 16
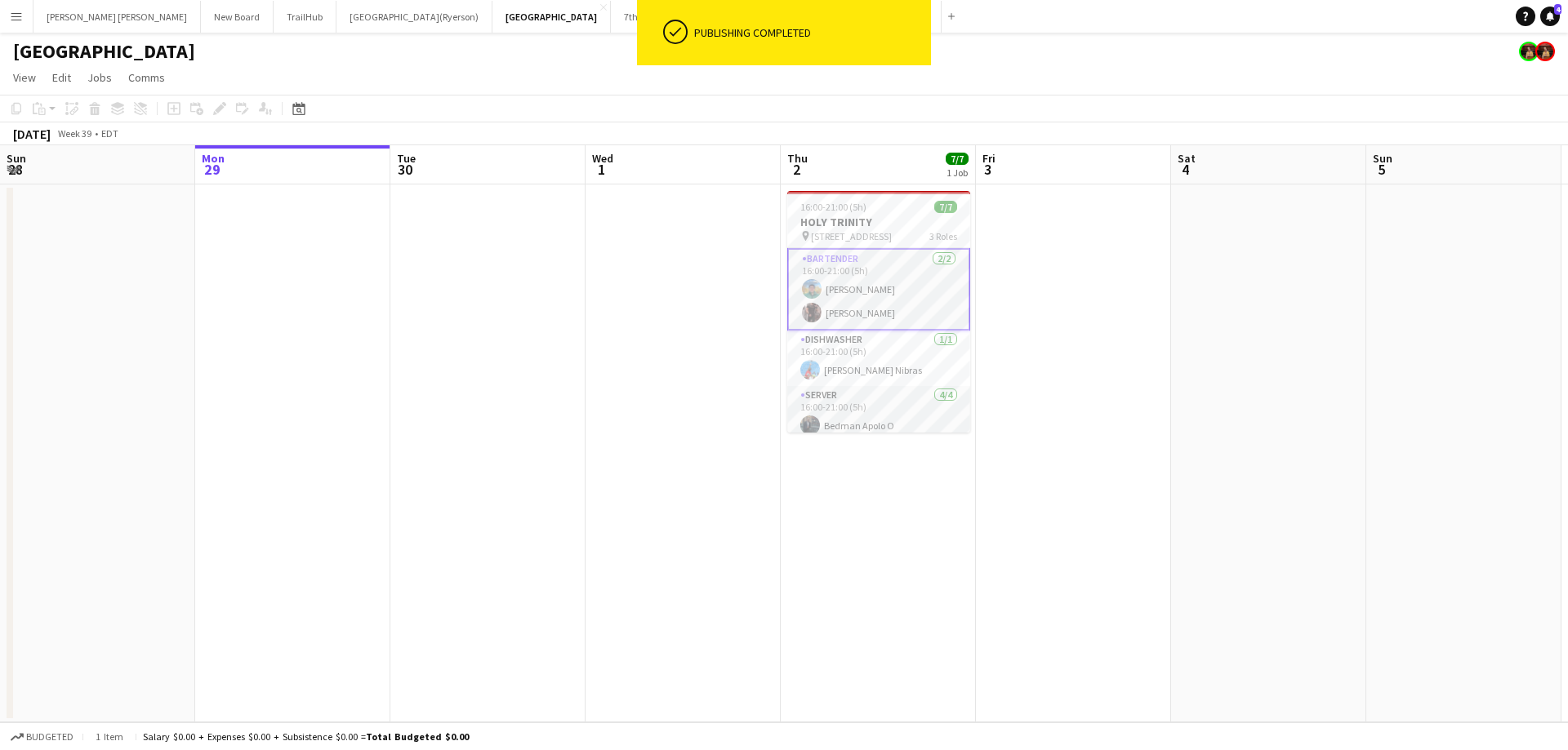
click at [903, 294] on app-card-role "BARTENDER [DATE] 16:00-21:00 (5h) [PERSON_NAME] [PERSON_NAME]" at bounding box center [878, 289] width 183 height 82
click at [903, 294] on app-card-role "BARTENDER [DATE] 16:00-21:00 (5h) [PERSON_NAME] [PERSON_NAME]" at bounding box center [878, 288] width 183 height 79
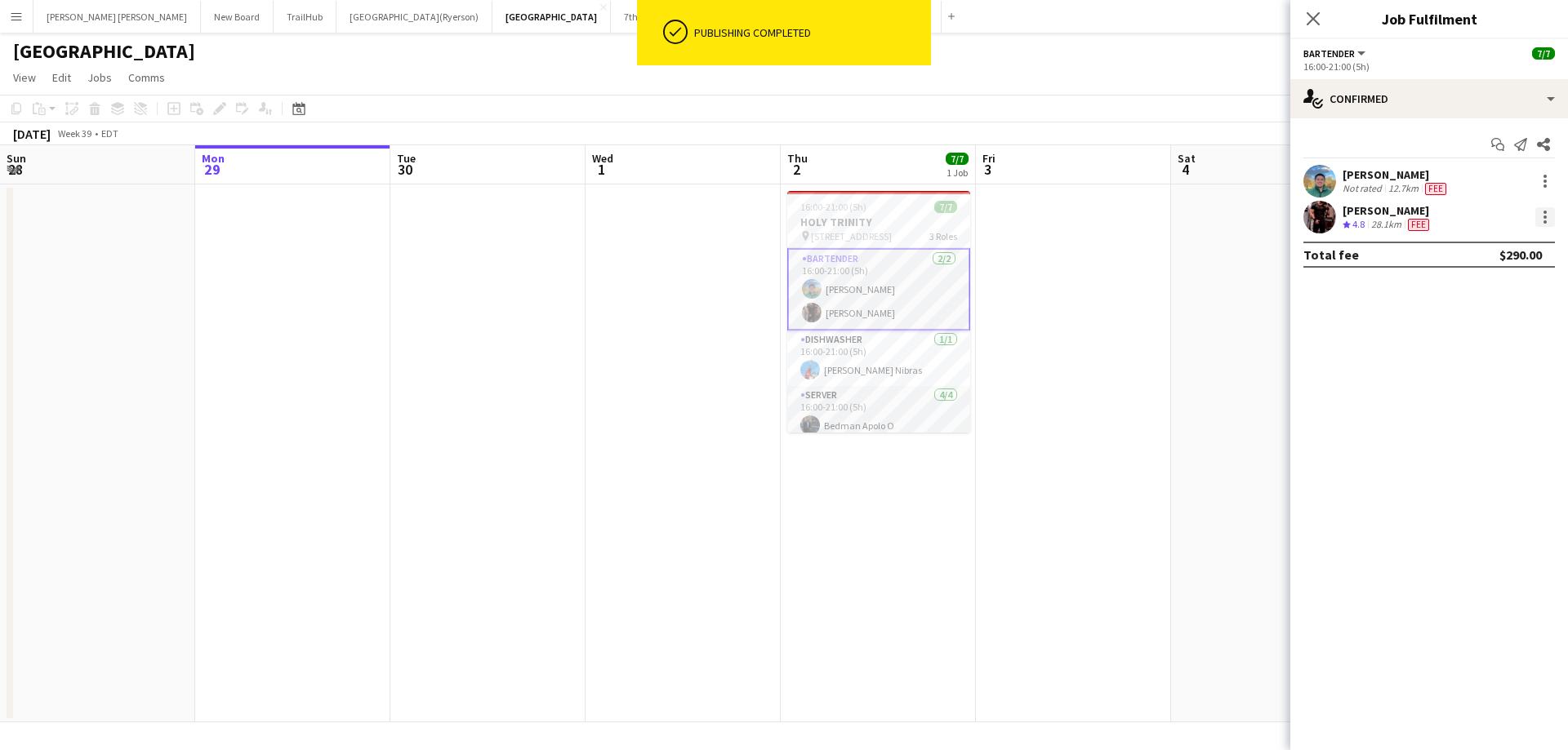
click at [1554, 213] on div at bounding box center [1545, 217] width 19 height 19
click at [1512, 249] on span "Edit fee" at bounding box center [1491, 247] width 101 height 15
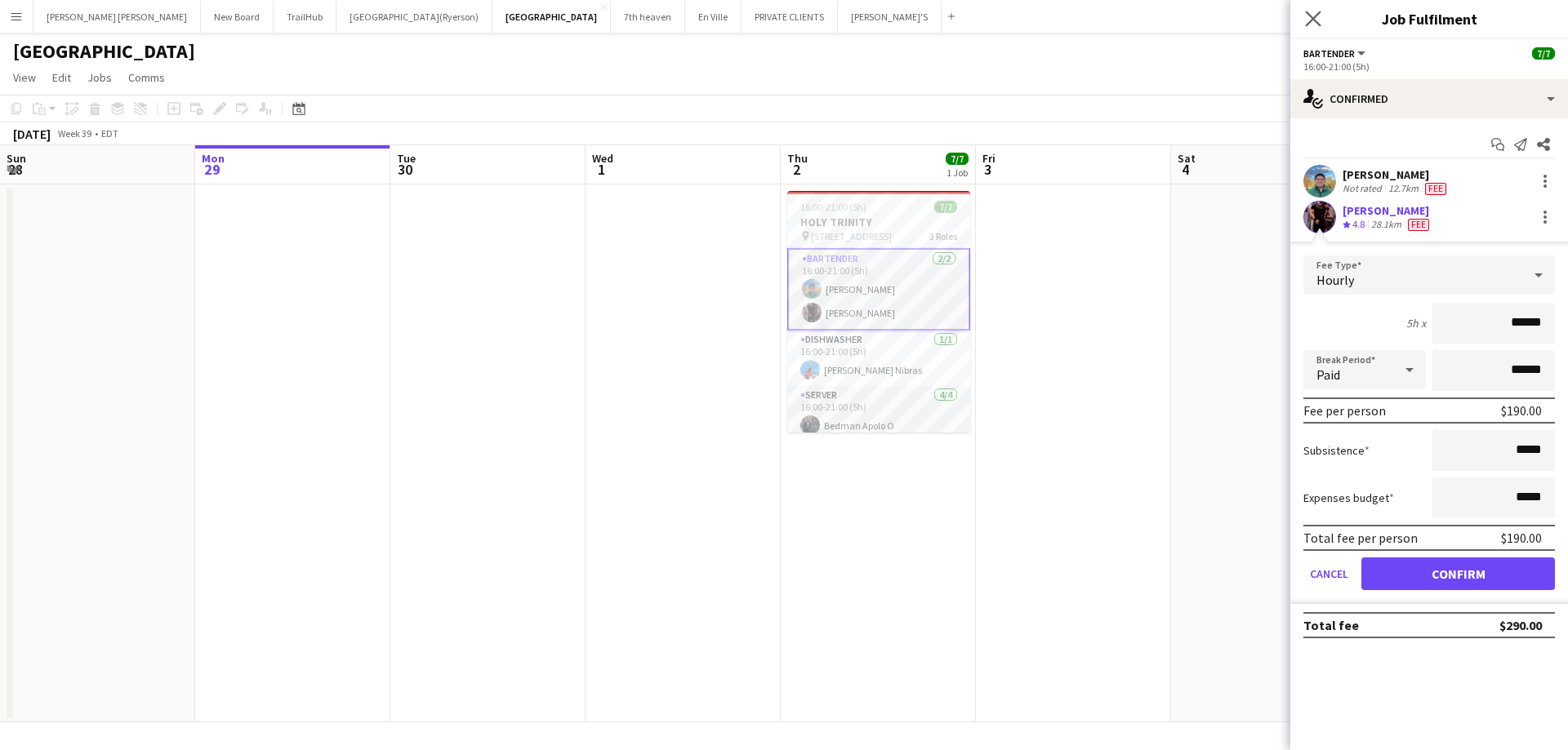
click at [1305, 11] on icon "Close pop-in" at bounding box center [1313, 18] width 16 height 16
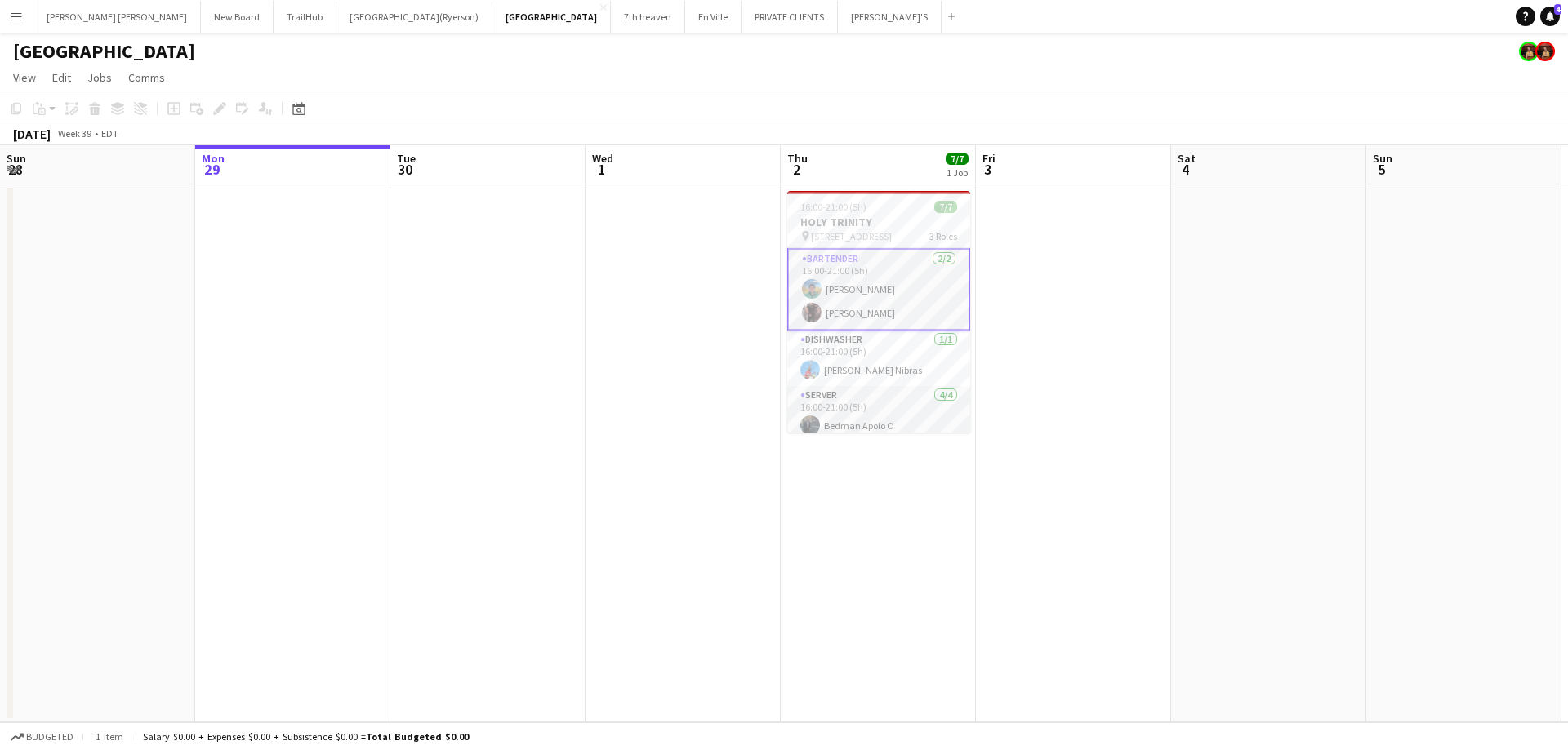
click at [347, 36] on div "[GEOGRAPHIC_DATA]" at bounding box center [784, 47] width 1568 height 31
click at [366, 18] on button "[GEOGRAPHIC_DATA](Ryerson) Close" at bounding box center [414, 17] width 156 height 32
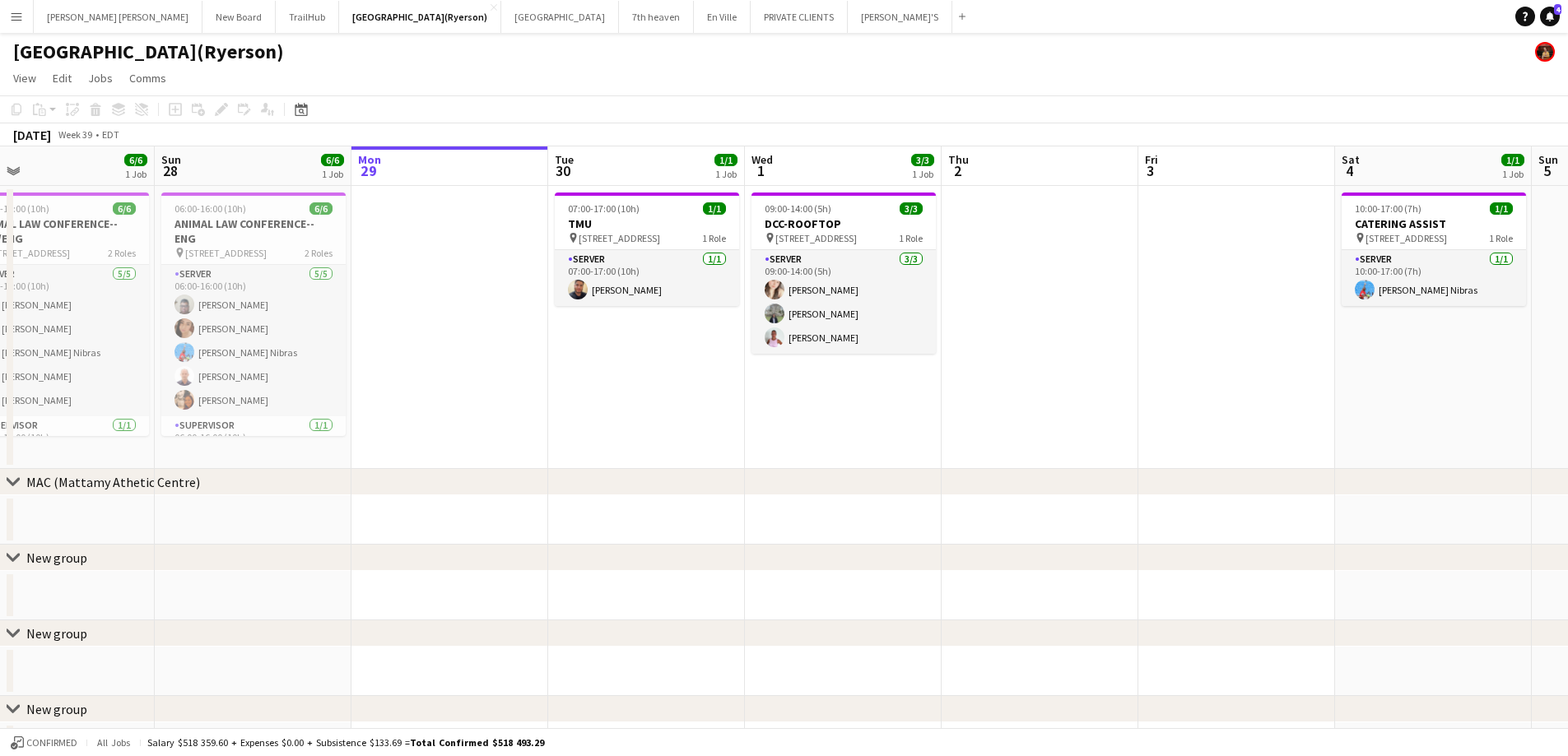
scroll to position [0, 434]
drag, startPoint x: 516, startPoint y: 404, endPoint x: 670, endPoint y: 413, distance: 154.3
click at [670, 413] on app-calendar-viewport "Thu 25 1/1 1 Job Fri 26 7/7 1 Job Sat 27 6/6 1 Job Sun 28 6/6 1 Job Mon 29 Tue …" at bounding box center [784, 548] width 1568 height 803
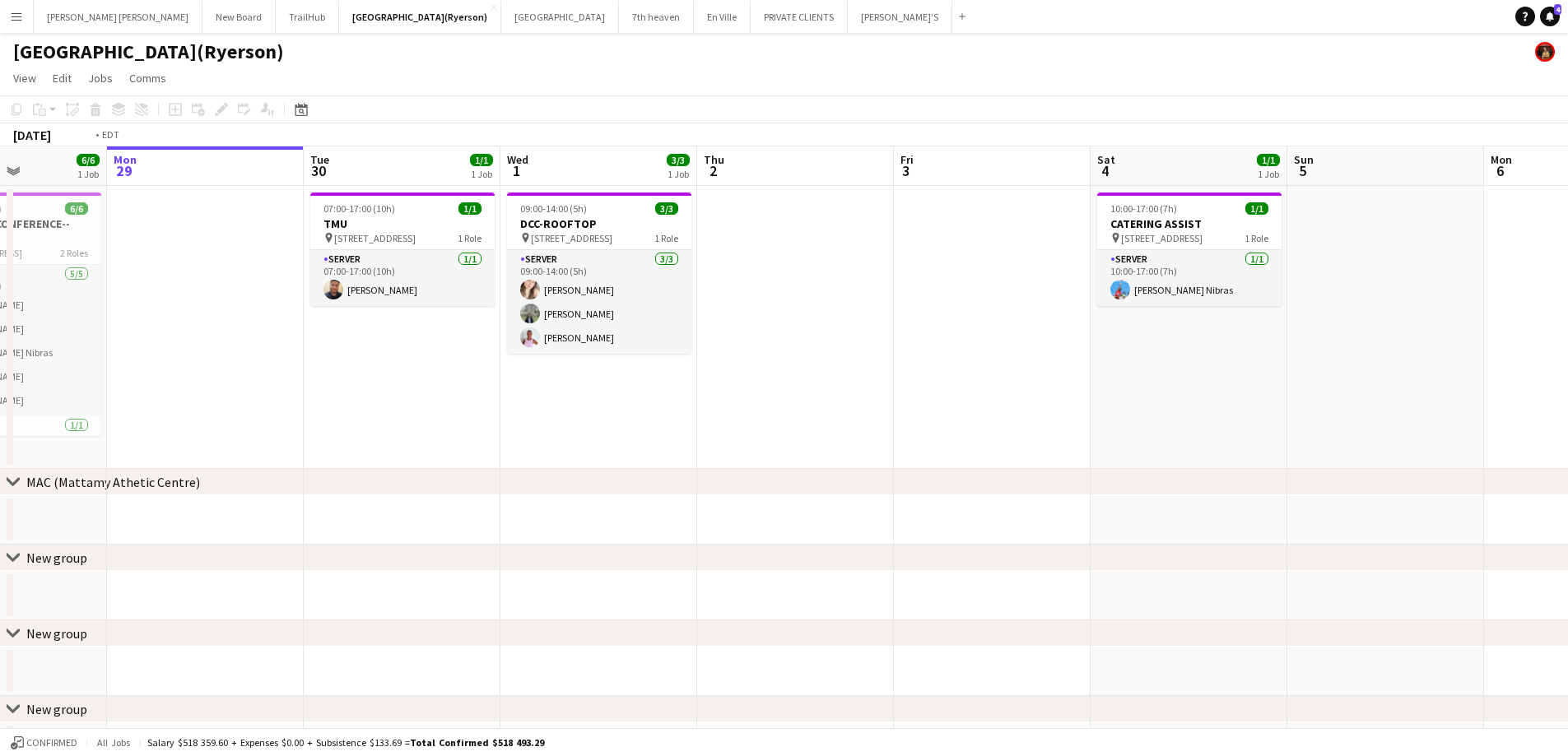
drag, startPoint x: 1074, startPoint y: 323, endPoint x: 238, endPoint y: 345, distance: 836.3
click at [238, 345] on app-calendar-viewport "Fri 26 7/7 1 Job Sat 27 6/6 1 Job Sun 28 6/6 1 Job Mon 29 Tue 30 1/1 1 Job Wed …" at bounding box center [784, 548] width 1568 height 803
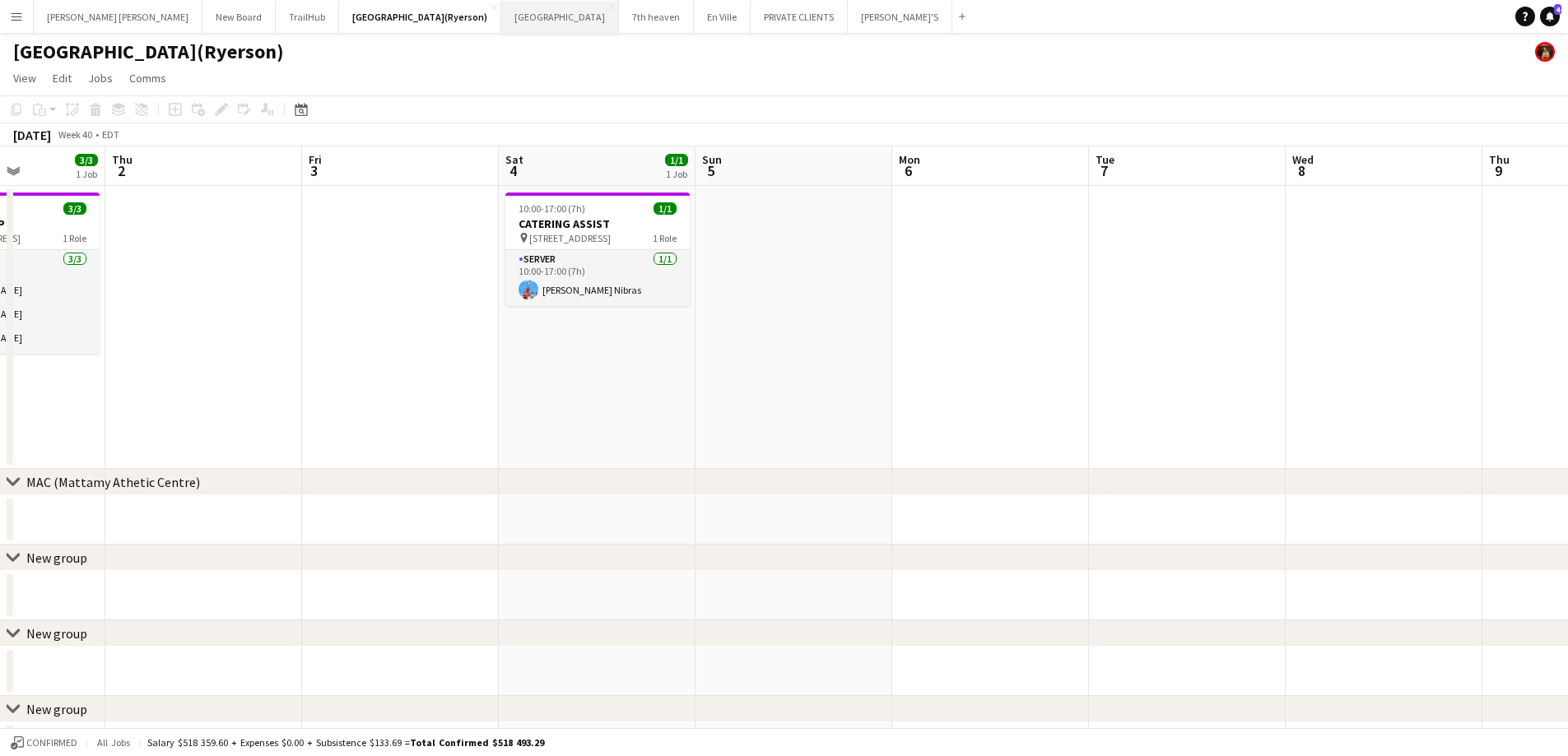
click at [509, 21] on button "[GEOGRAPHIC_DATA] Close" at bounding box center [560, 17] width 118 height 32
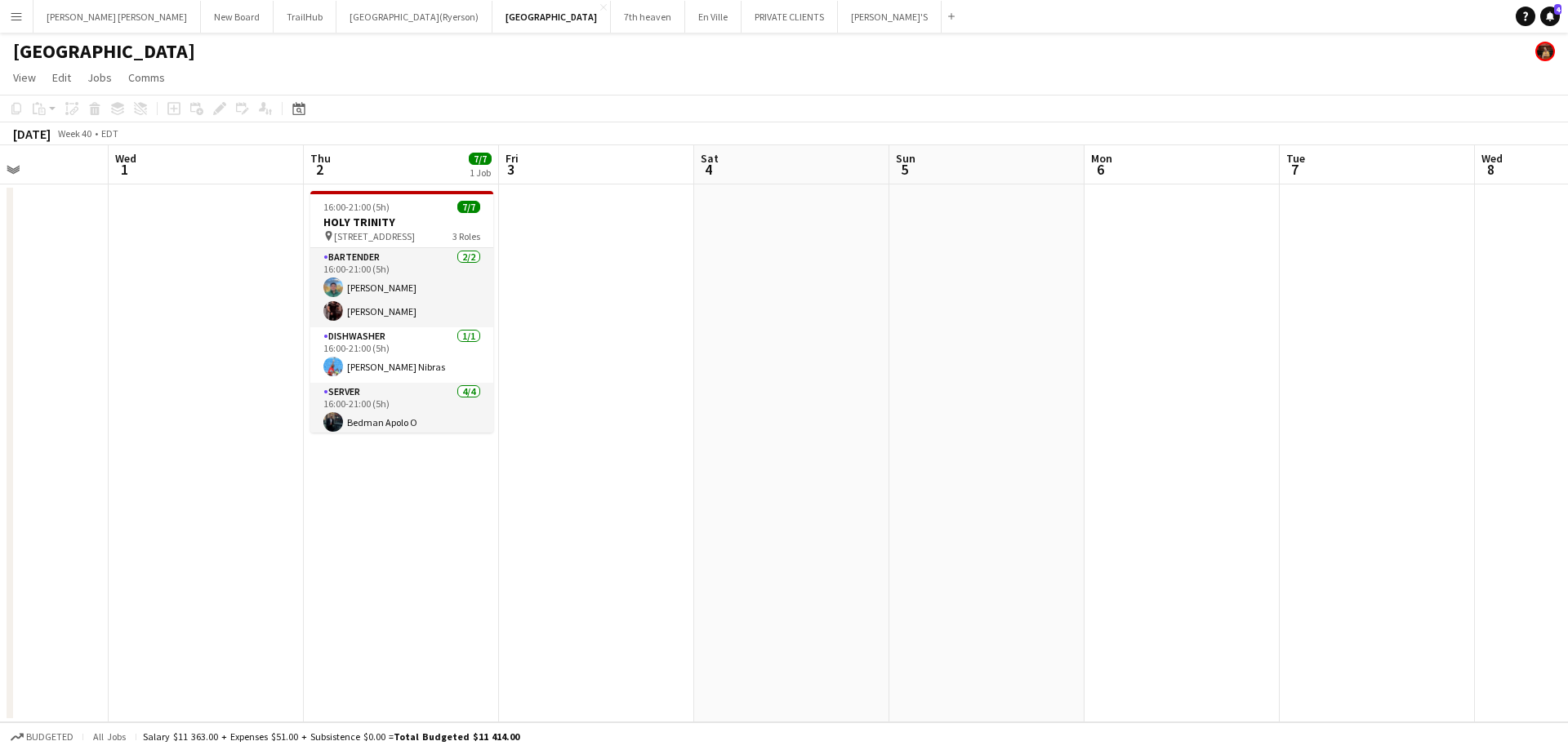
scroll to position [0, 453]
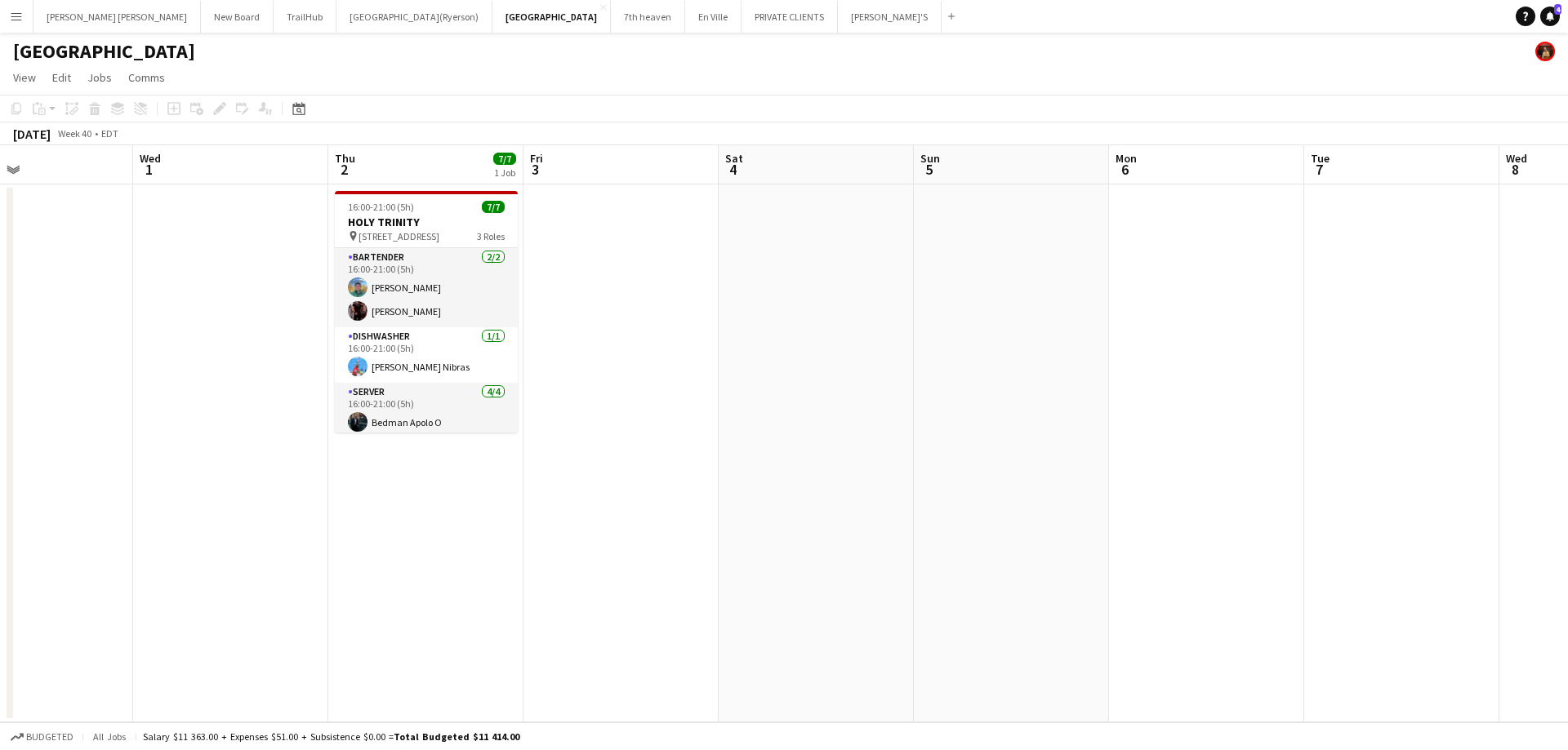
drag, startPoint x: 759, startPoint y: 460, endPoint x: 306, endPoint y: 396, distance: 457.5
click at [306, 396] on app-calendar-viewport "Sun 28 Mon 29 Tue 30 Wed 1 Thu 2 7/7 1 Job Fri 3 Sat 4 Sun 5 Mon 6 Tue 7 Wed 8 …" at bounding box center [784, 434] width 1568 height 577
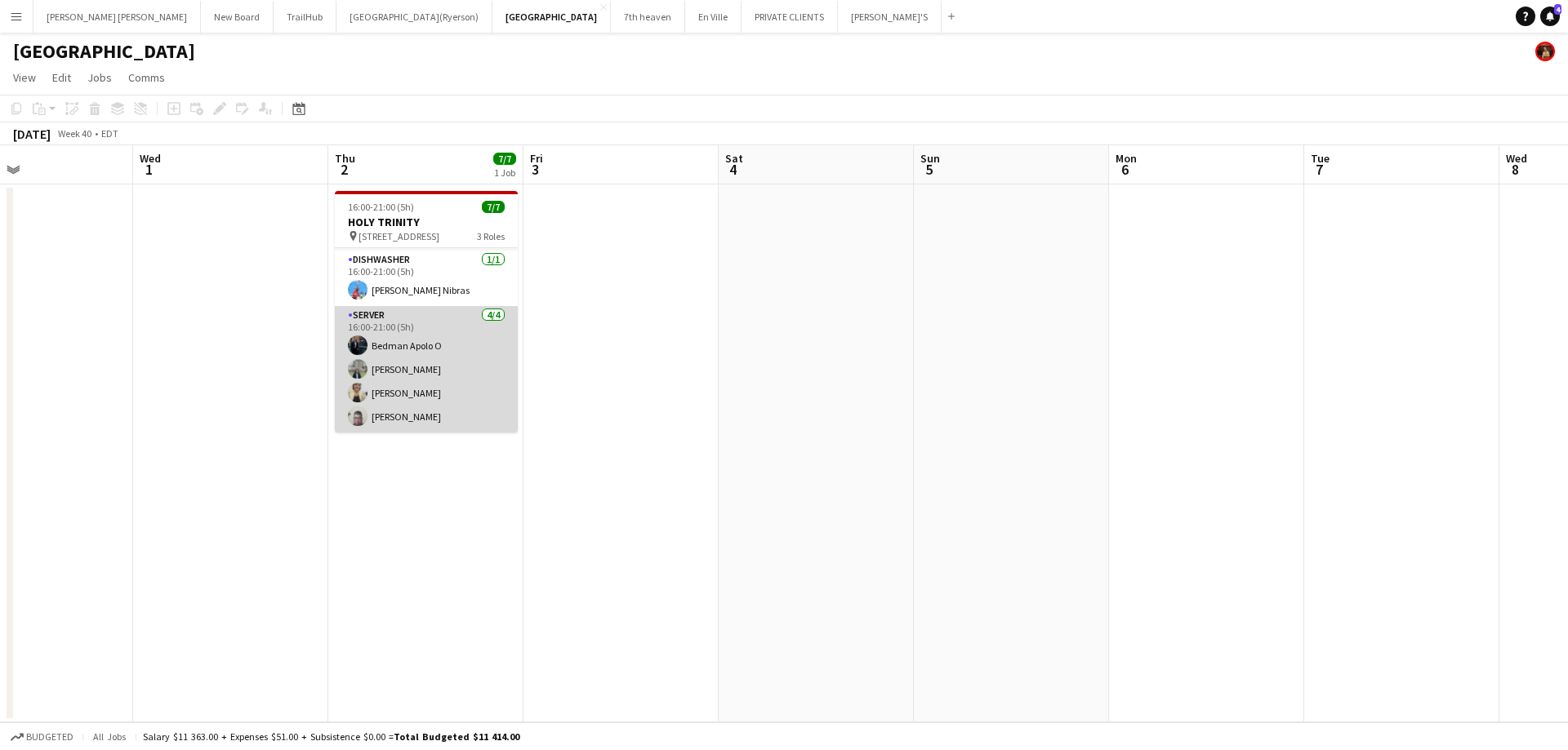
scroll to position [0, 0]
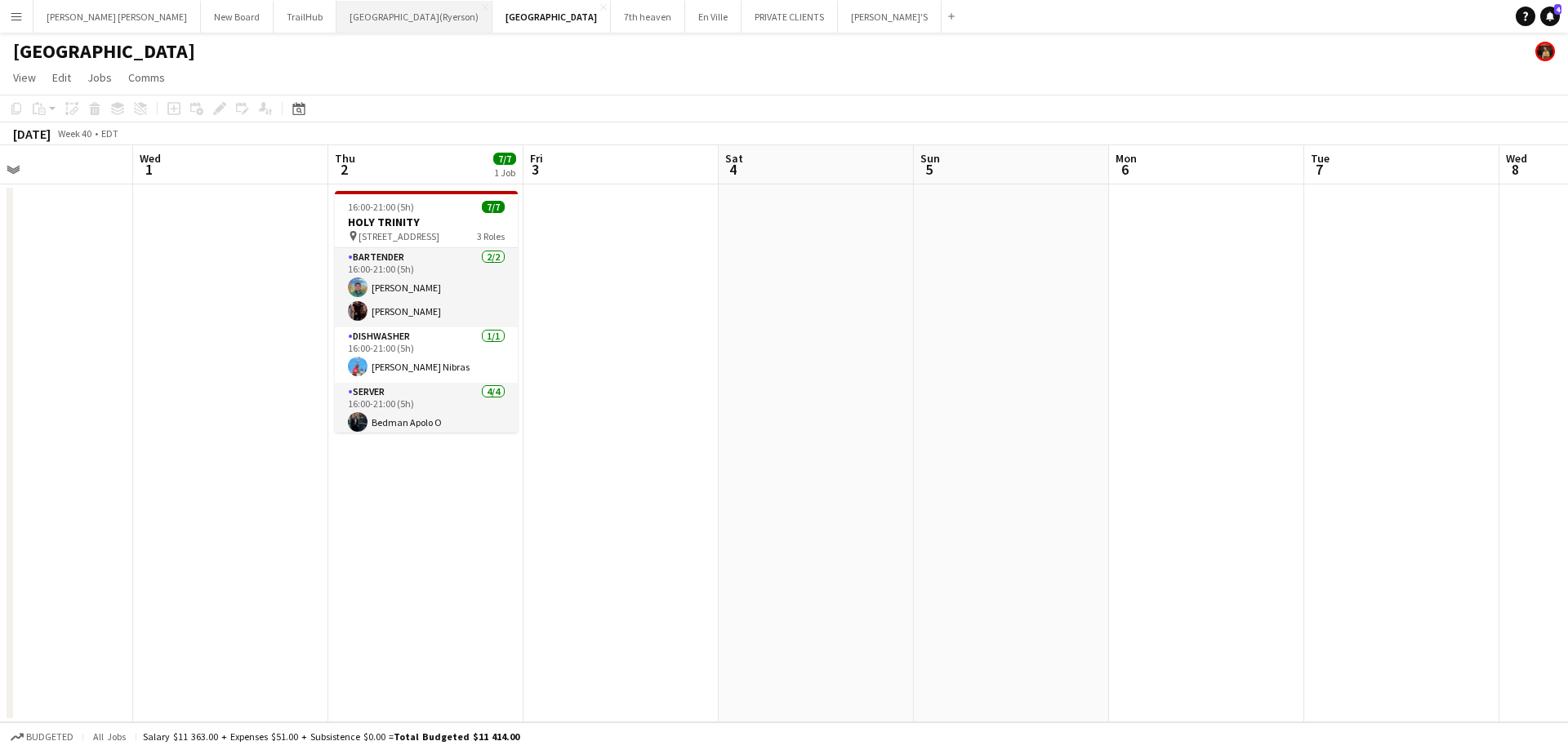
click at [336, 20] on button "[GEOGRAPHIC_DATA](Ryerson) Close" at bounding box center [414, 17] width 156 height 32
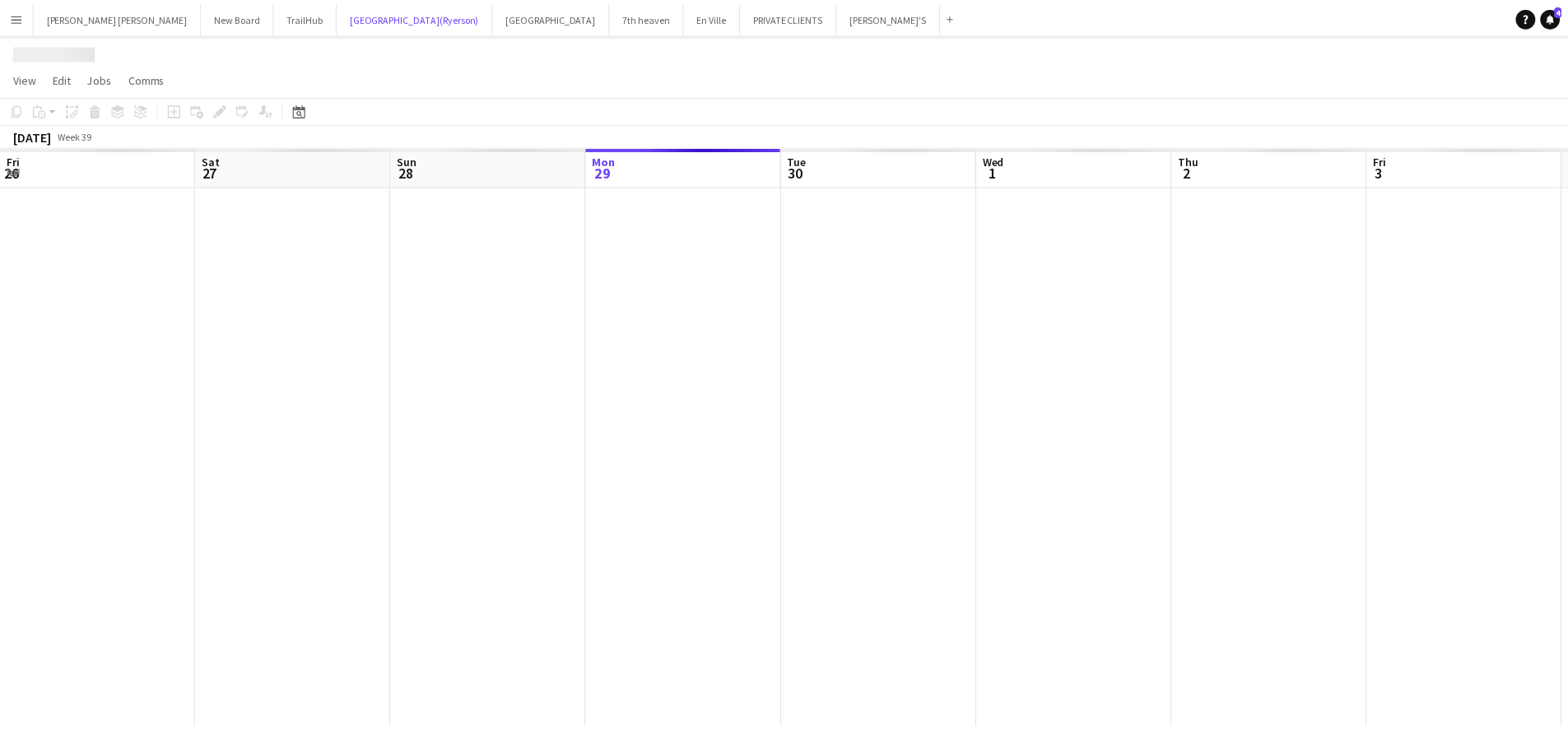
scroll to position [0, 394]
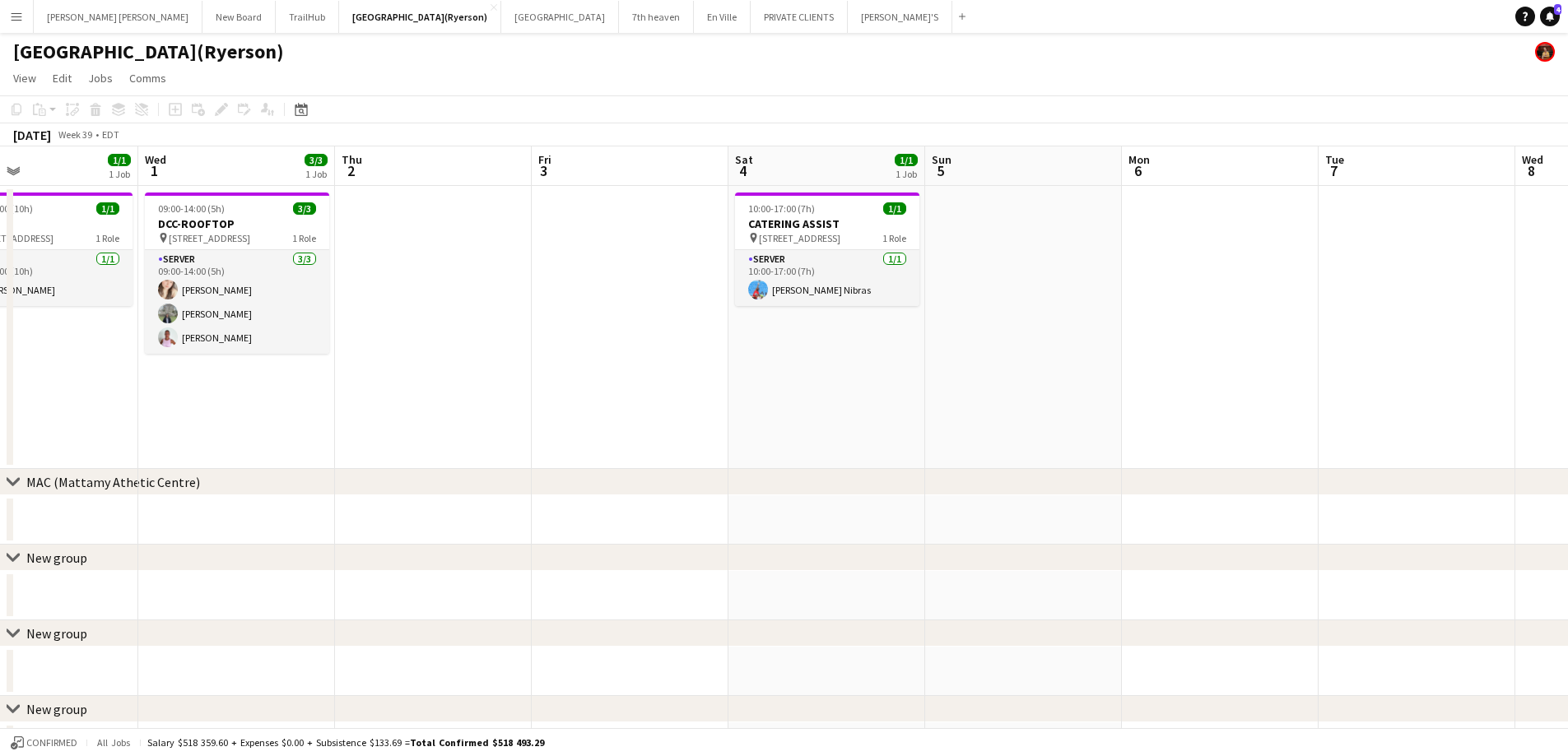
drag, startPoint x: 452, startPoint y: 340, endPoint x: 24, endPoint y: 340, distance: 428.0
click at [4, 349] on app-calendar-viewport "Sat 27 6/6 1 Job Sun 28 6/6 1 Job Mon 29 Tue 30 1/1 1 Job Wed 1 3/3 1 Job Thu 2…" at bounding box center [784, 548] width 1568 height 803
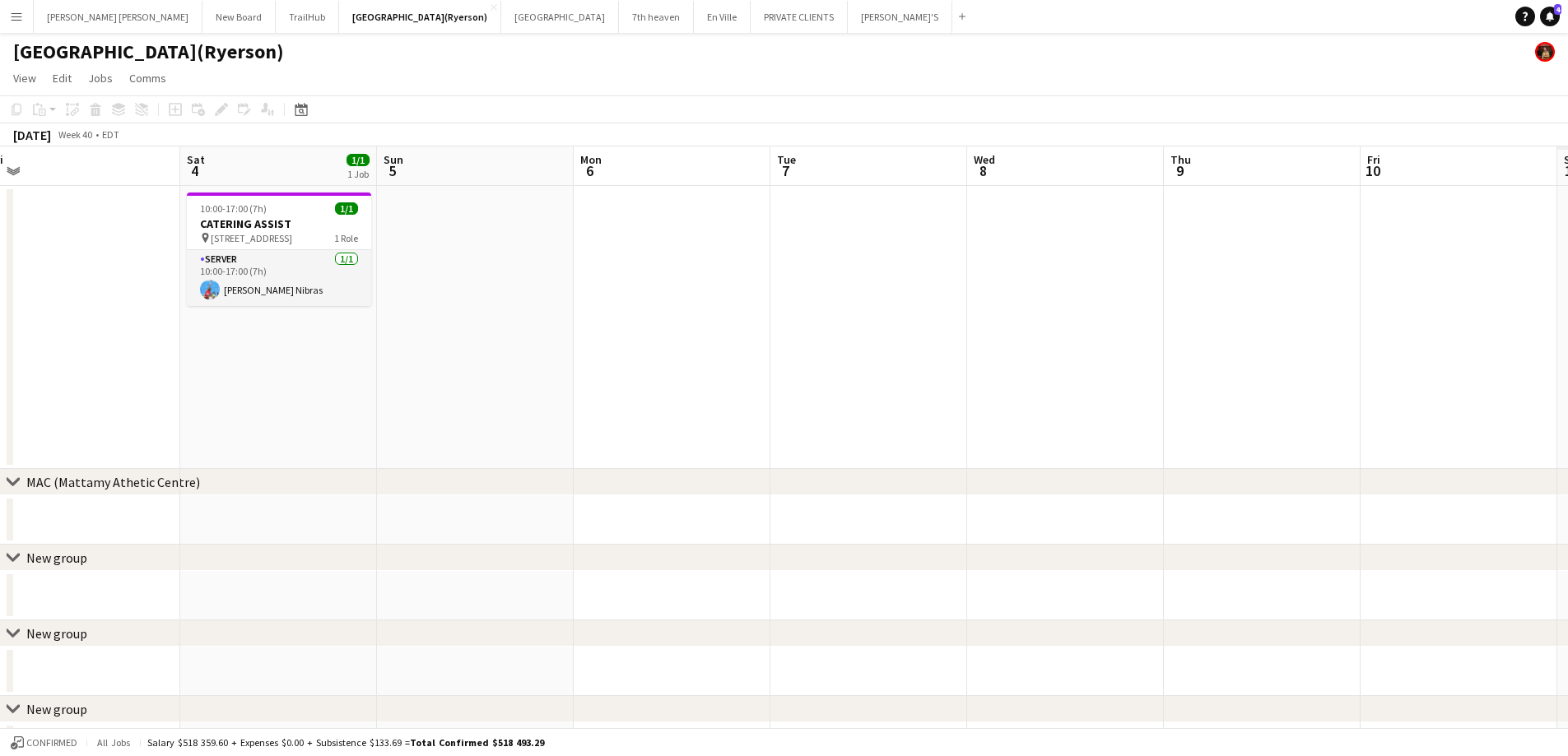
drag, startPoint x: 699, startPoint y: 361, endPoint x: 172, endPoint y: 344, distance: 527.3
click at [172, 344] on app-calendar-viewport "Tue 30 1/1 1 Job Wed 1 3/3 1 Job Thu 2 Fri 3 Sat 4 1/1 1 Job Sun 5 Mon 6 Tue 7 …" at bounding box center [784, 548] width 1568 height 803
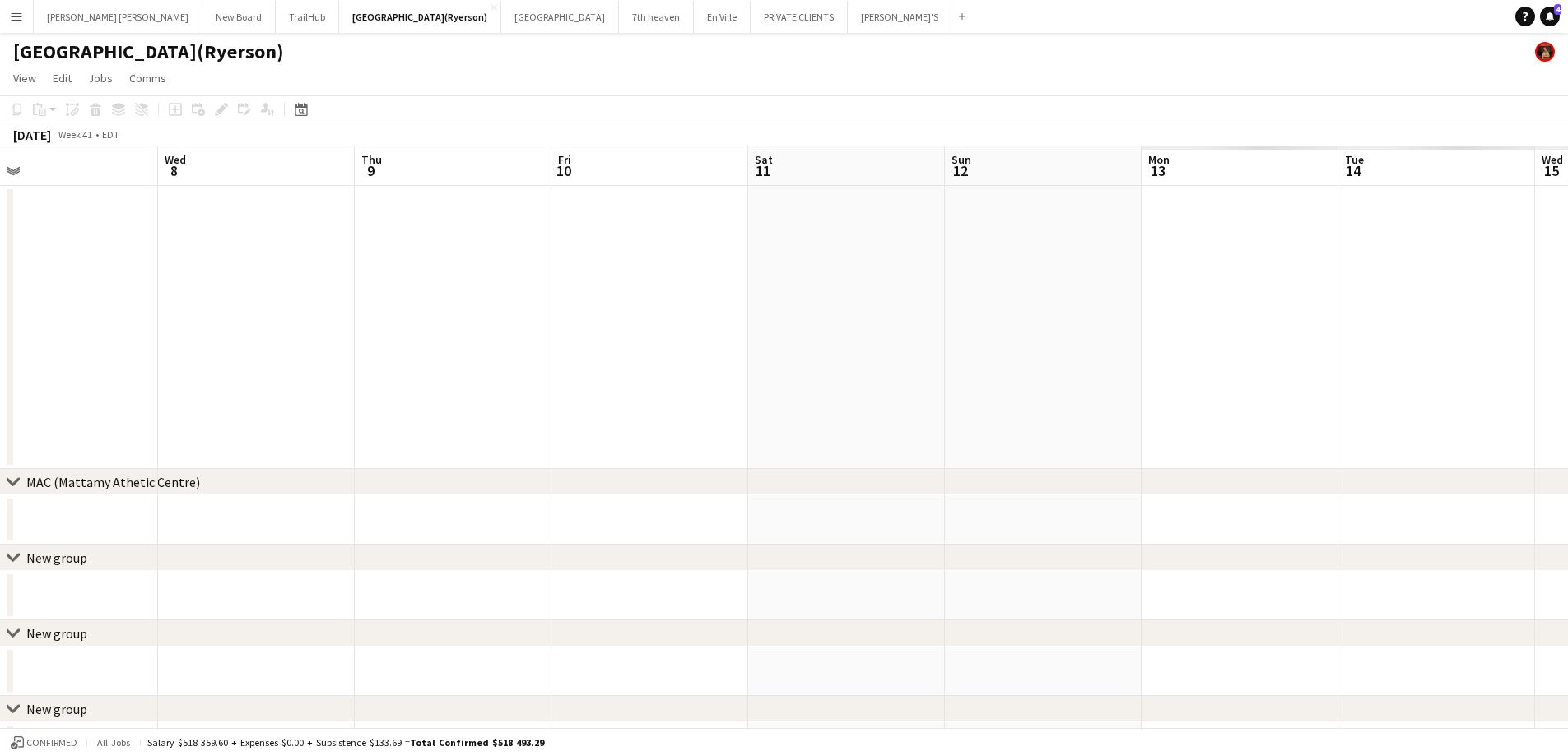
drag, startPoint x: 794, startPoint y: 362, endPoint x: 15, endPoint y: 323, distance: 780.0
click at [23, 325] on app-calendar-viewport "Sat 4 1/1 1 Job Sun 5 Mon 6 Tue 7 Wed 8 Thu 9 Fri 10 Sat 11 Sun 12 Mon 13 Tue 1…" at bounding box center [784, 548] width 1568 height 803
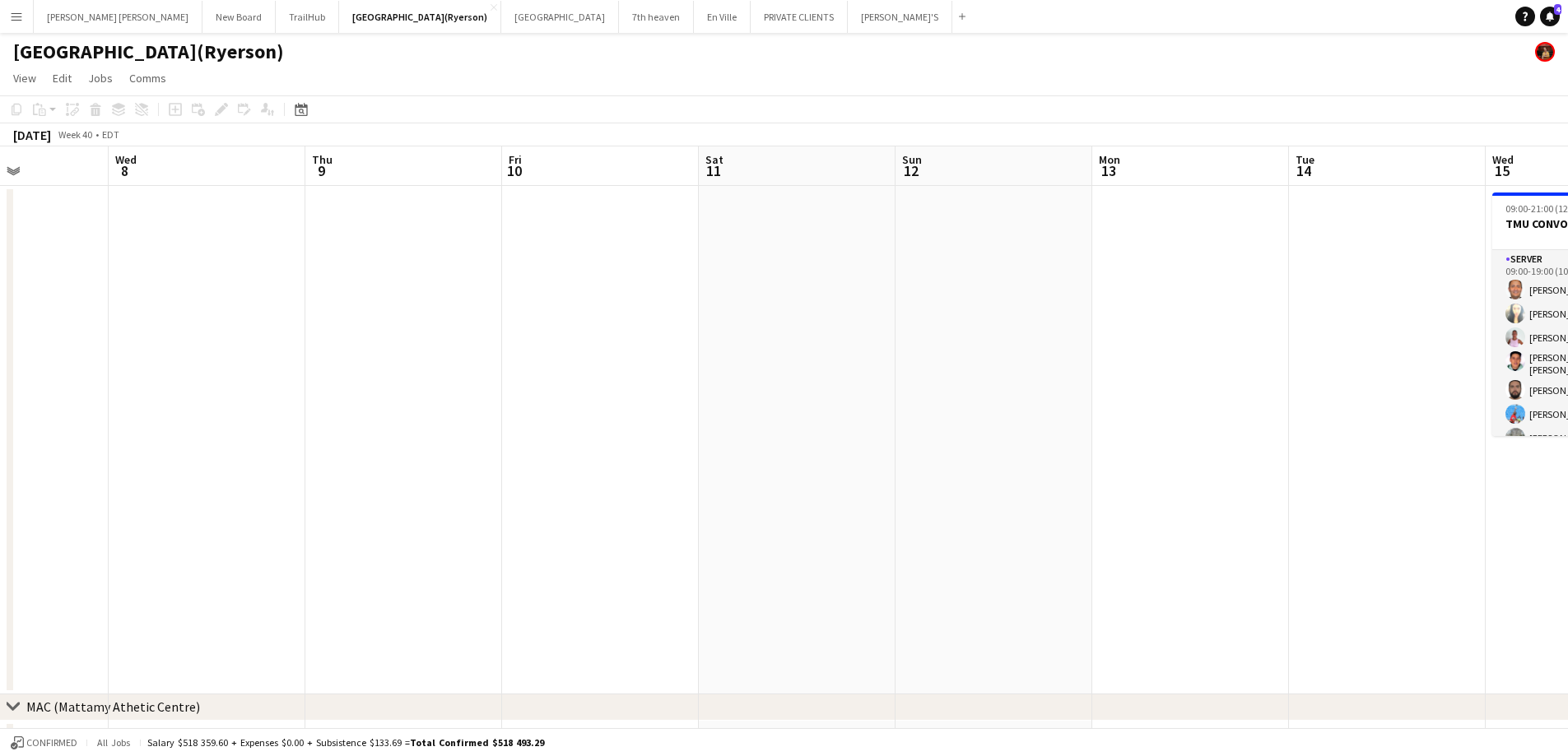
drag, startPoint x: 881, startPoint y: 349, endPoint x: 0, endPoint y: 331, distance: 881.2
click at [0, 331] on app-calendar-viewport "Sun 5 Mon 6 Tue 7 Wed 8 Thu 9 Fri 10 Sat 11 Sun 12 Mon 13 Tue 14 Wed 15 9/9 1 J…" at bounding box center [784, 661] width 1568 height 1028
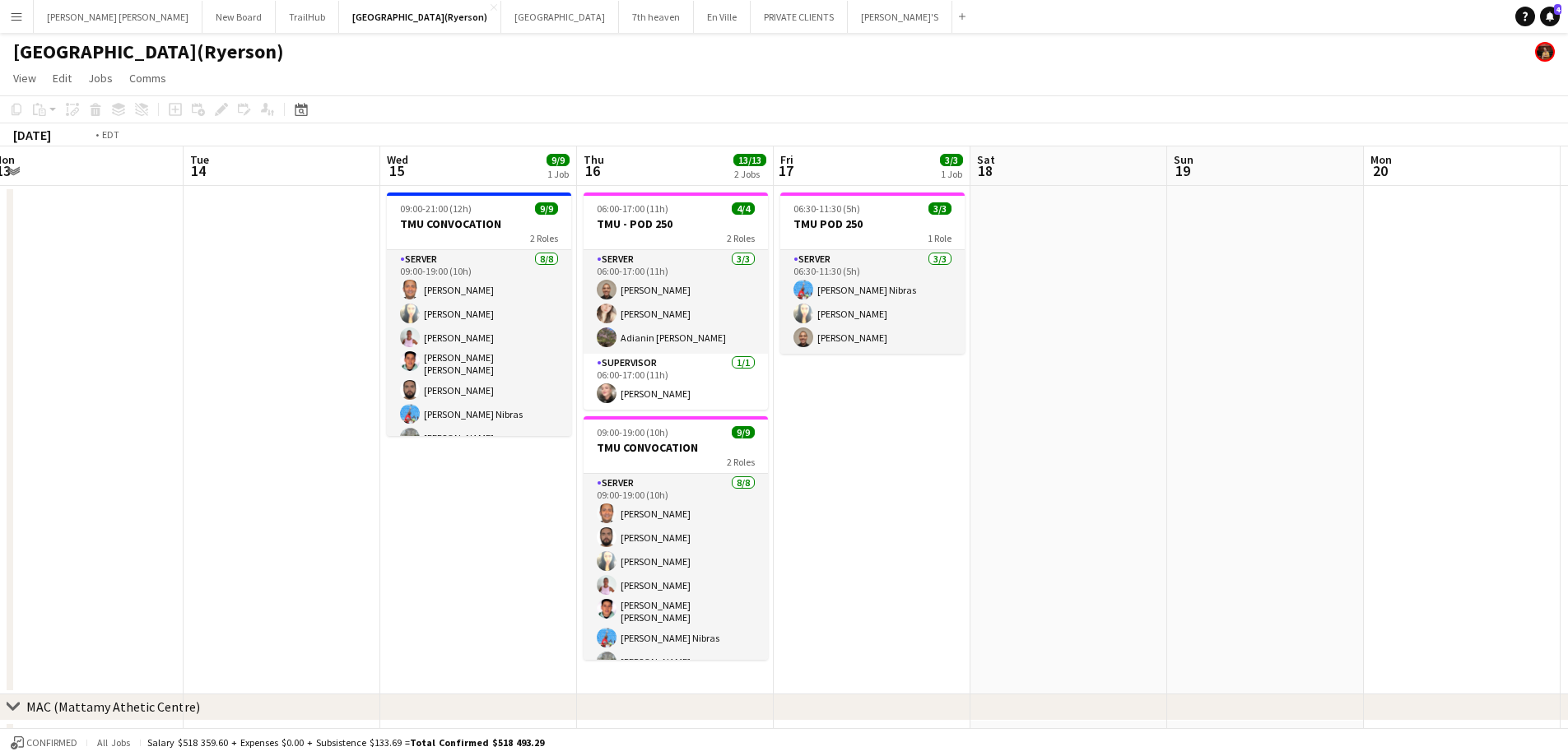
scroll to position [0, 492]
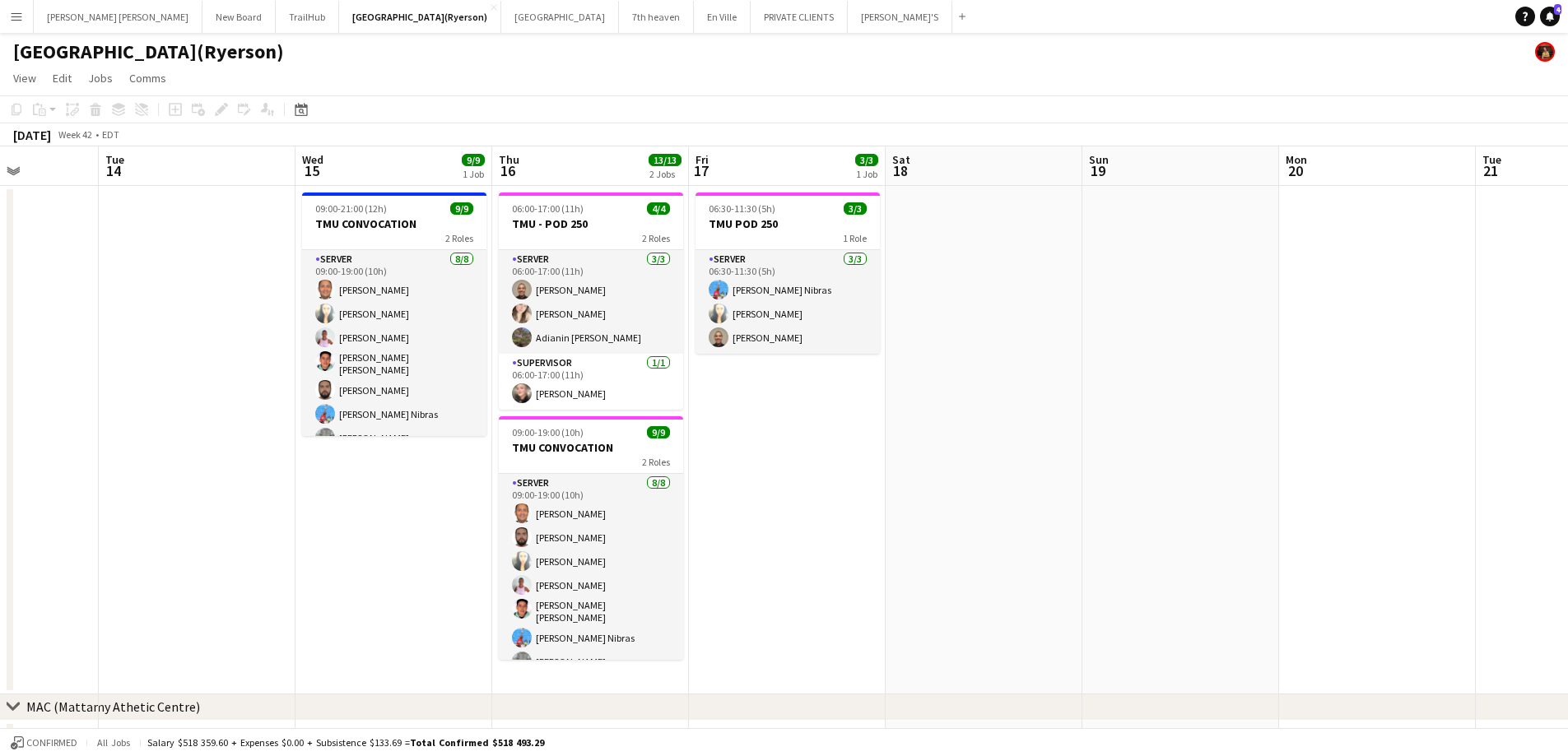
drag, startPoint x: 407, startPoint y: 353, endPoint x: 190, endPoint y: 348, distance: 217.1
click at [190, 348] on app-calendar-viewport "Sat 11 Sun 12 Mon 13 Tue 14 Wed 15 9/9 1 Job Thu 16 13/13 2 Jobs Fri 17 3/3 1 J…" at bounding box center [784, 661] width 1568 height 1028
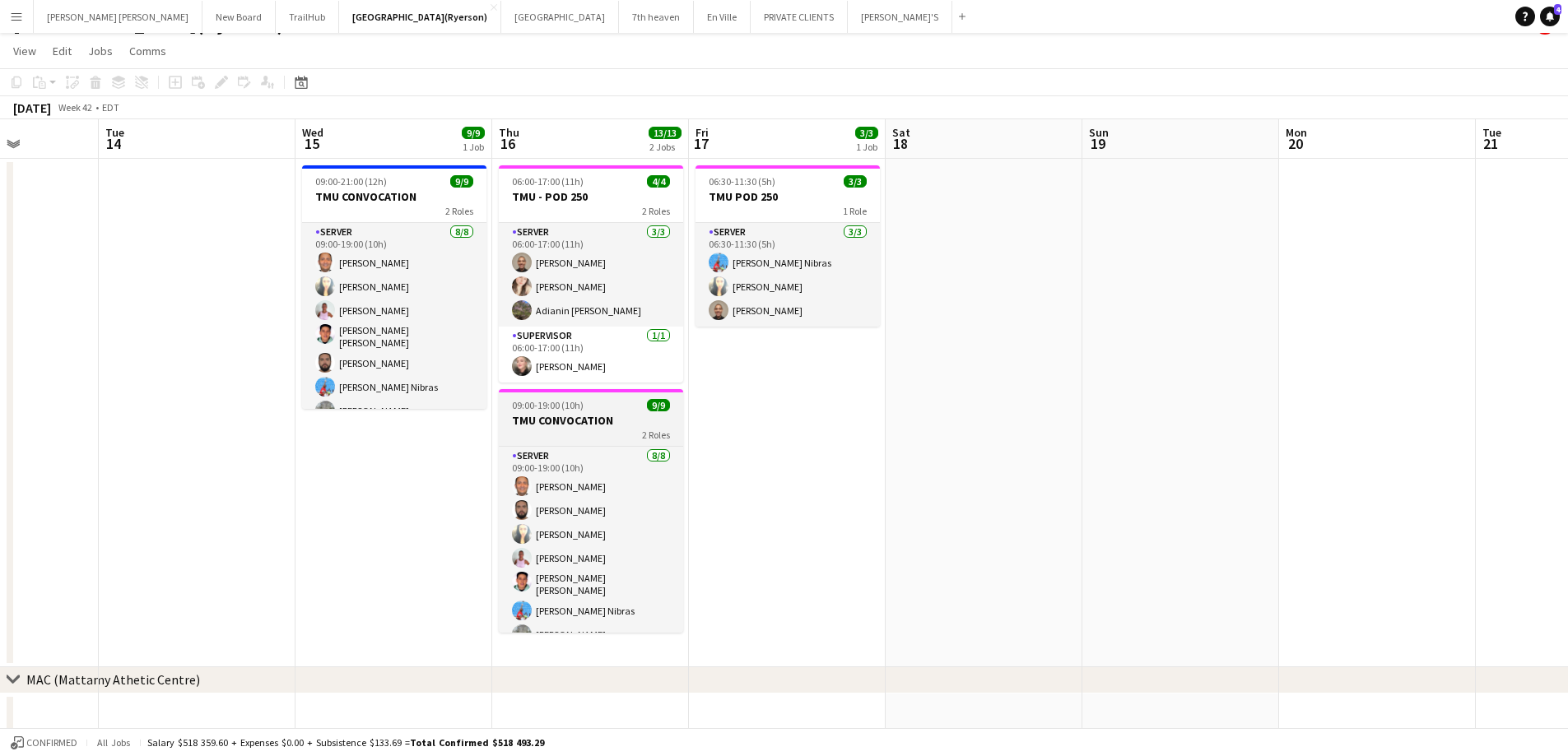
scroll to position [0, 0]
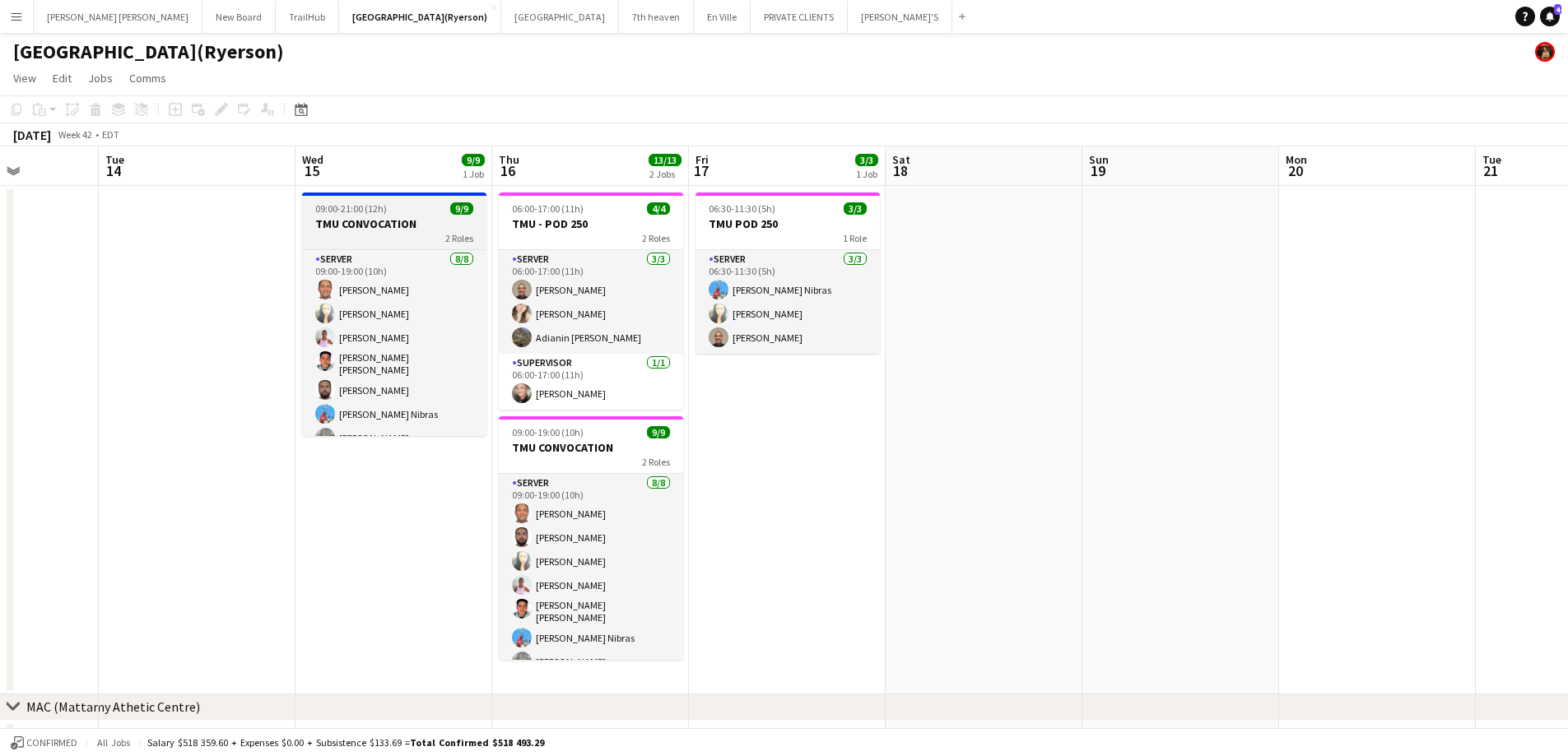
click at [389, 210] on div "09:00-21:00 (12h) 9/9" at bounding box center [394, 209] width 184 height 12
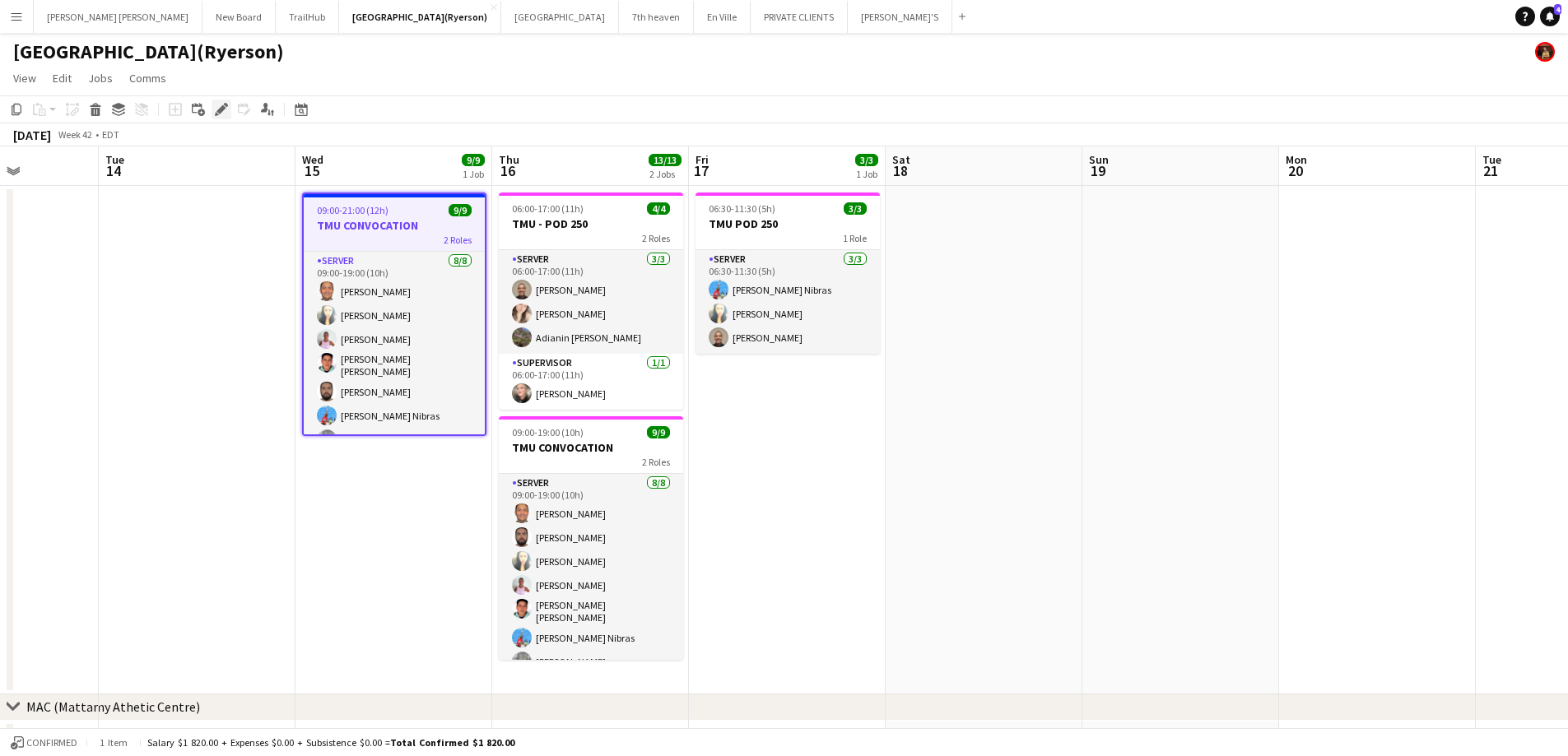
click at [224, 112] on icon "Edit" at bounding box center [221, 109] width 13 height 13
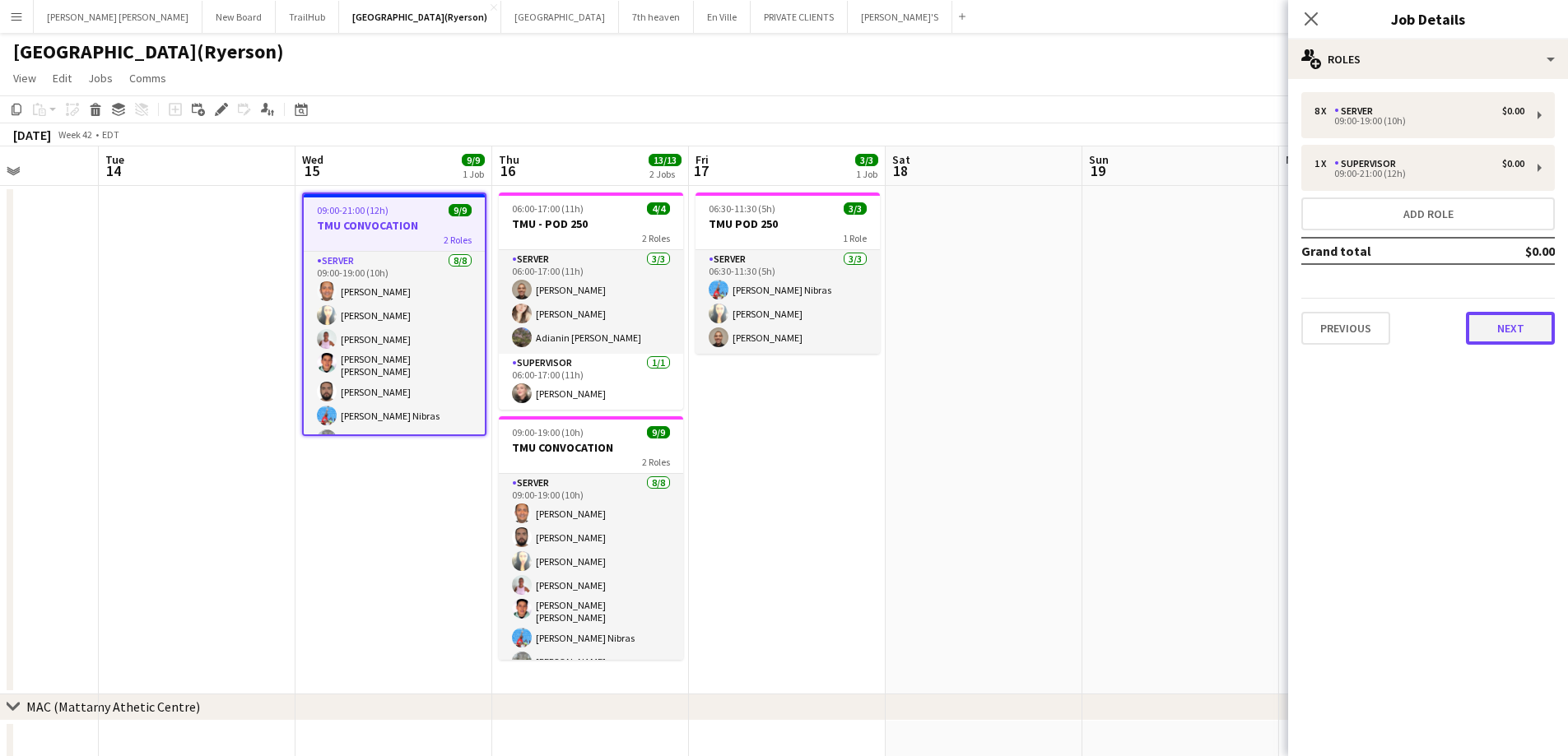
click at [1507, 322] on button "Next" at bounding box center [1510, 328] width 89 height 33
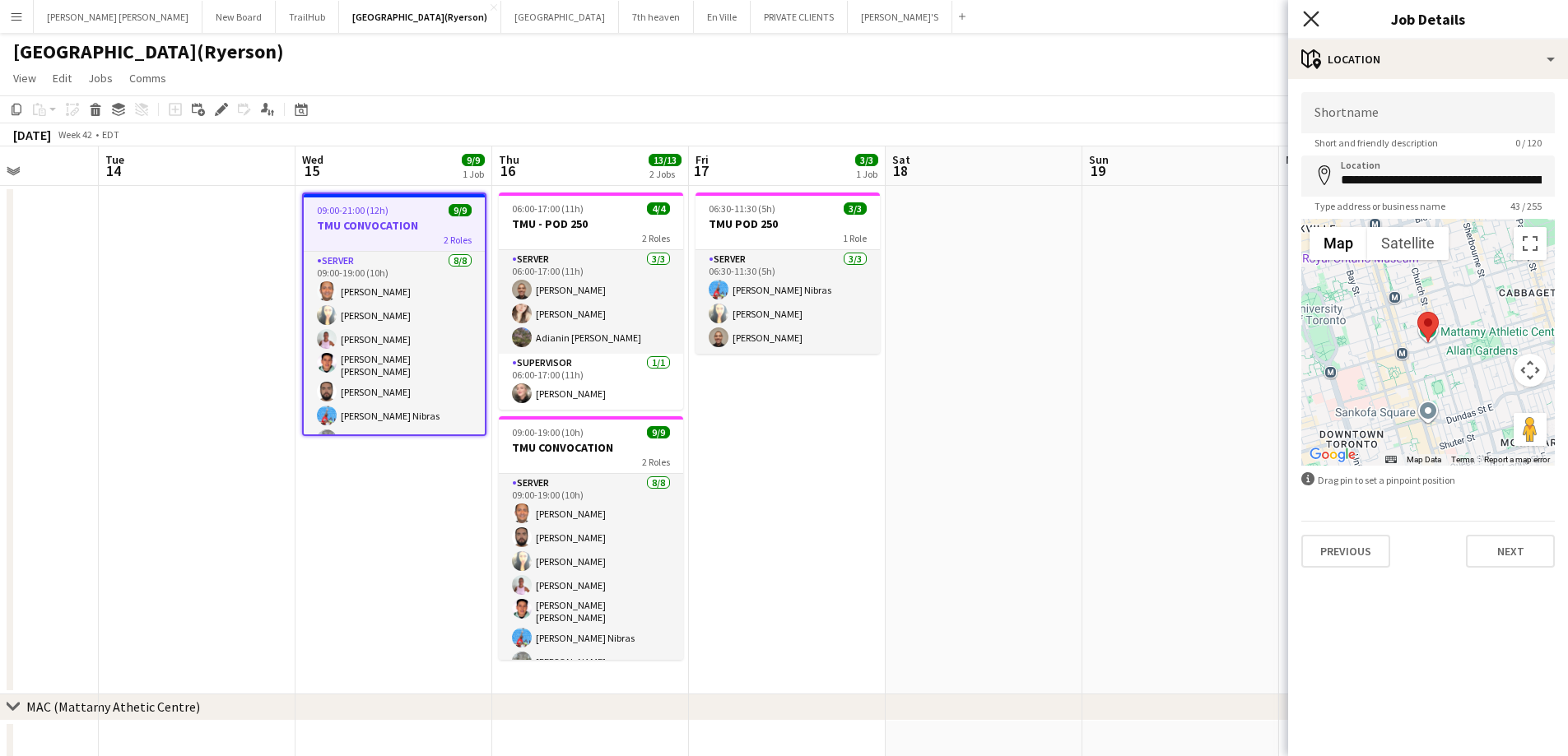
click at [1305, 15] on icon "Close pop-in" at bounding box center [1311, 19] width 16 height 16
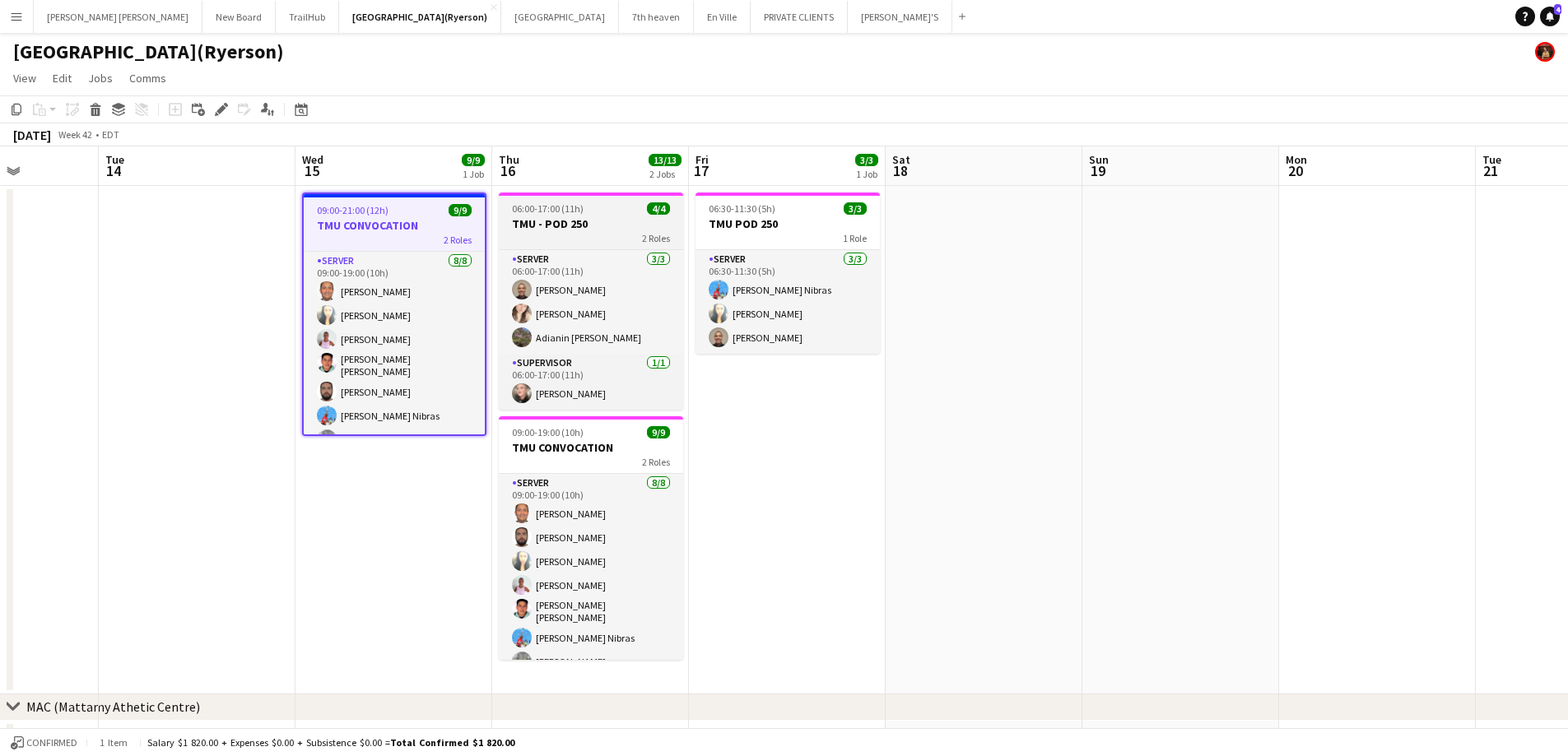
click at [585, 224] on h3 "TMU - POD 250" at bounding box center [591, 224] width 184 height 15
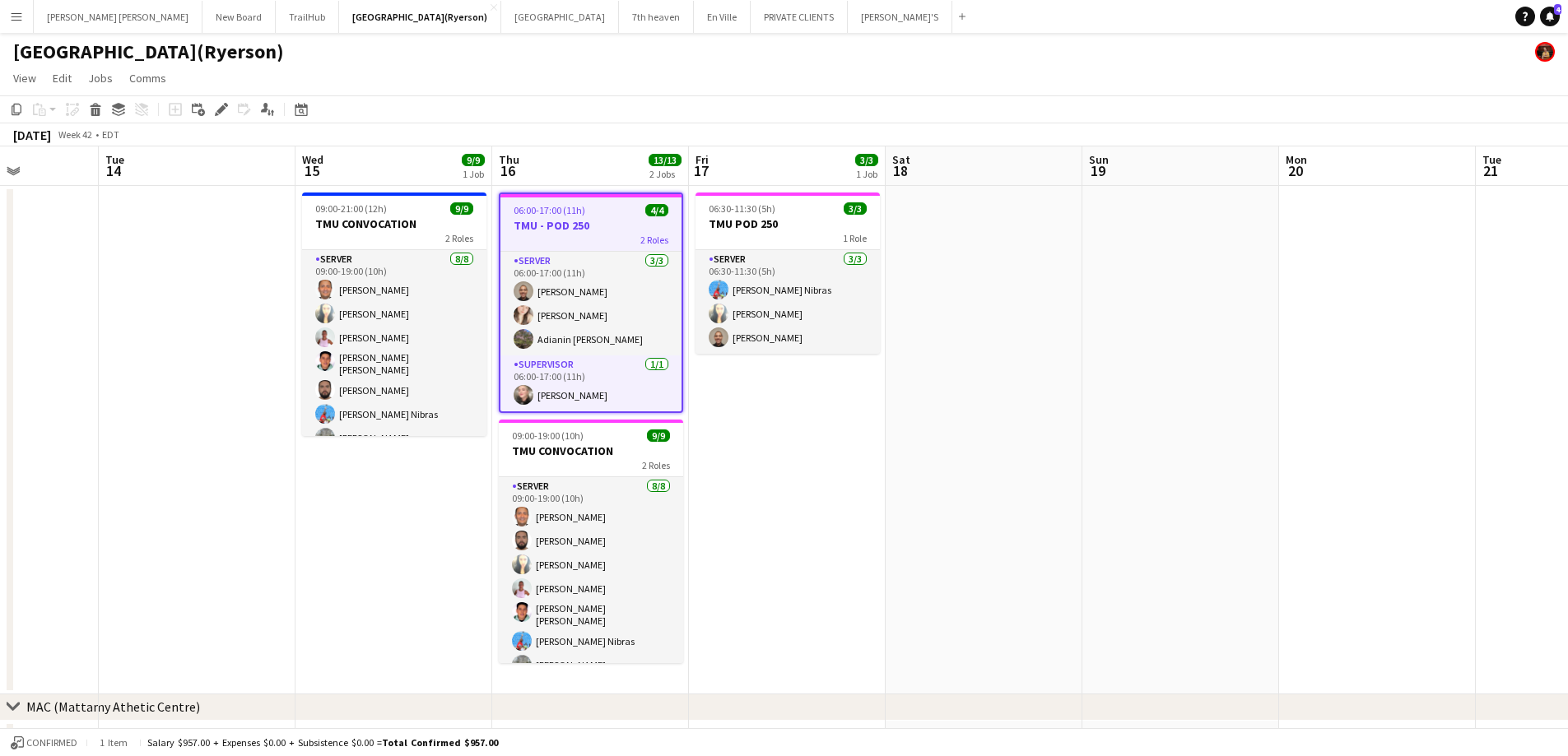
click at [590, 219] on h3 "TMU - POD 250" at bounding box center [591, 225] width 181 height 15
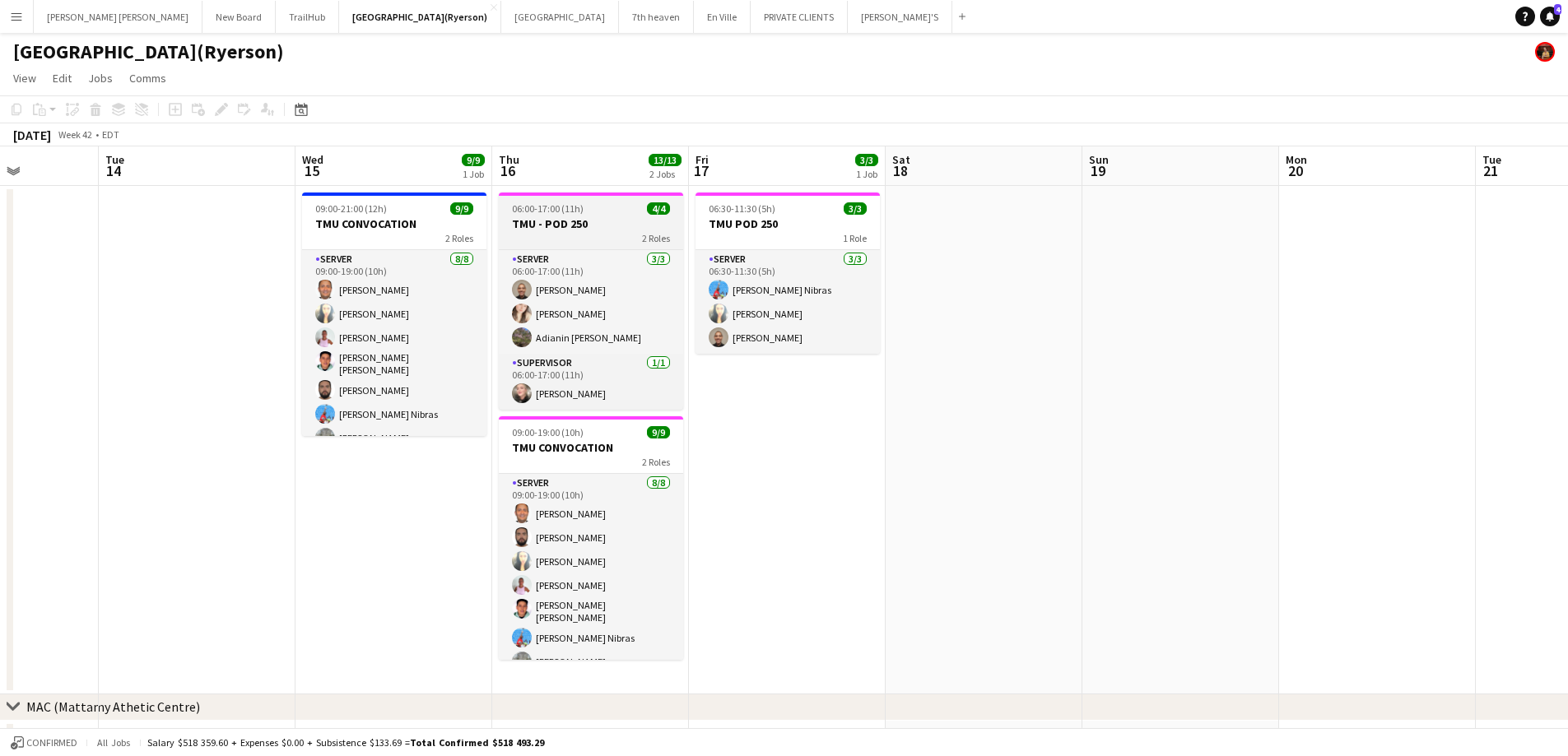
click at [592, 219] on h3 "TMU - POD 250" at bounding box center [591, 224] width 184 height 15
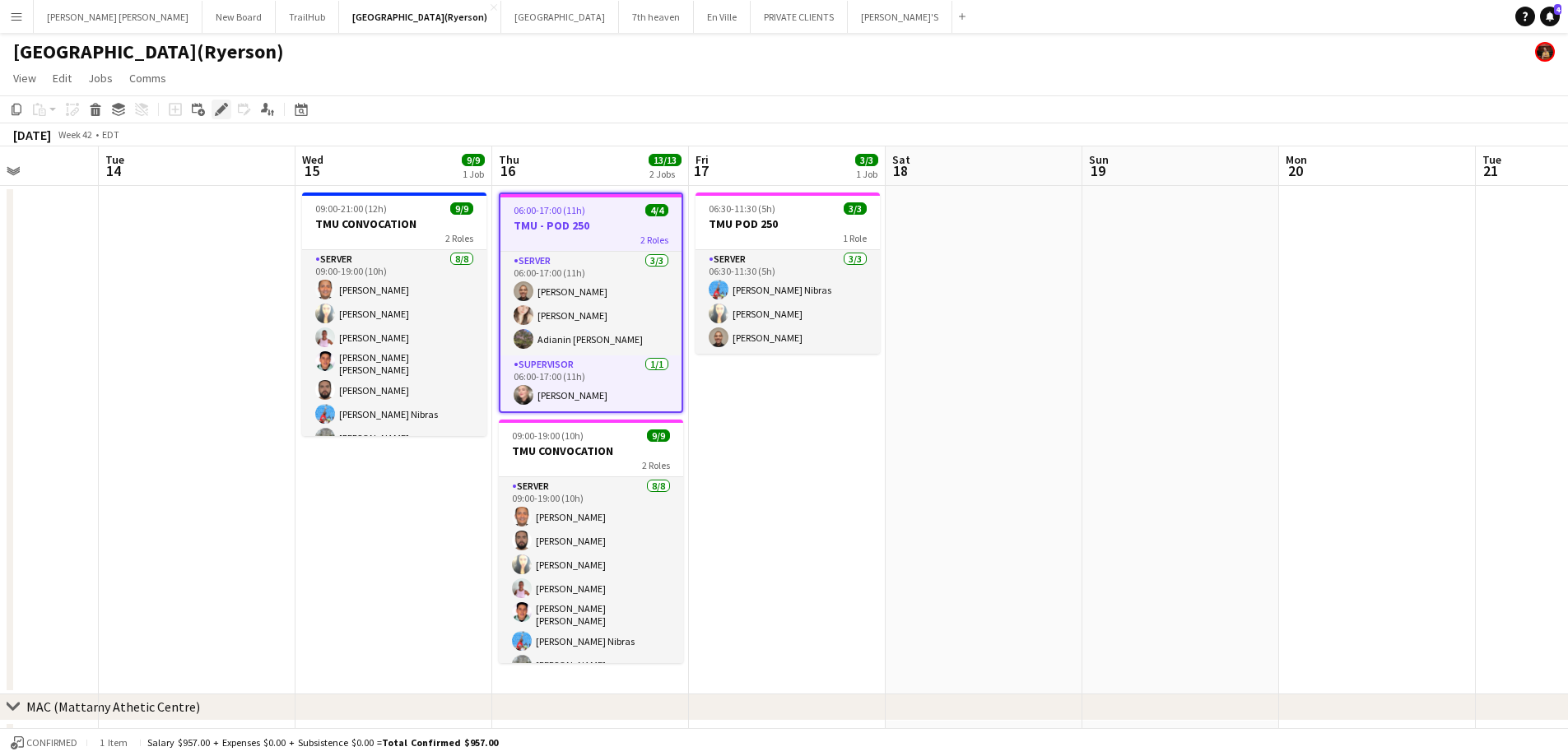
click at [216, 110] on icon "Edit" at bounding box center [221, 109] width 13 height 13
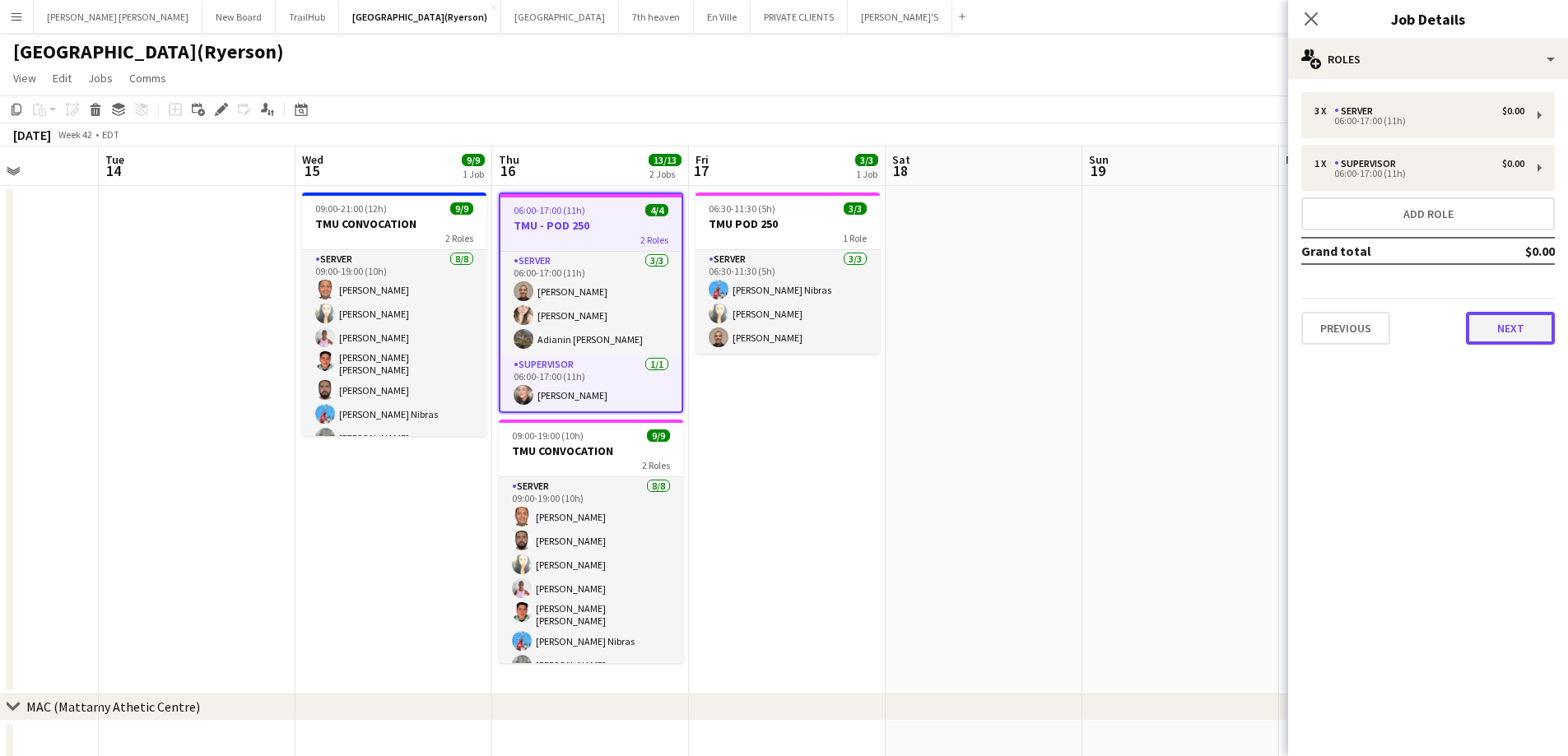
click at [1505, 322] on button "Next" at bounding box center [1510, 328] width 89 height 33
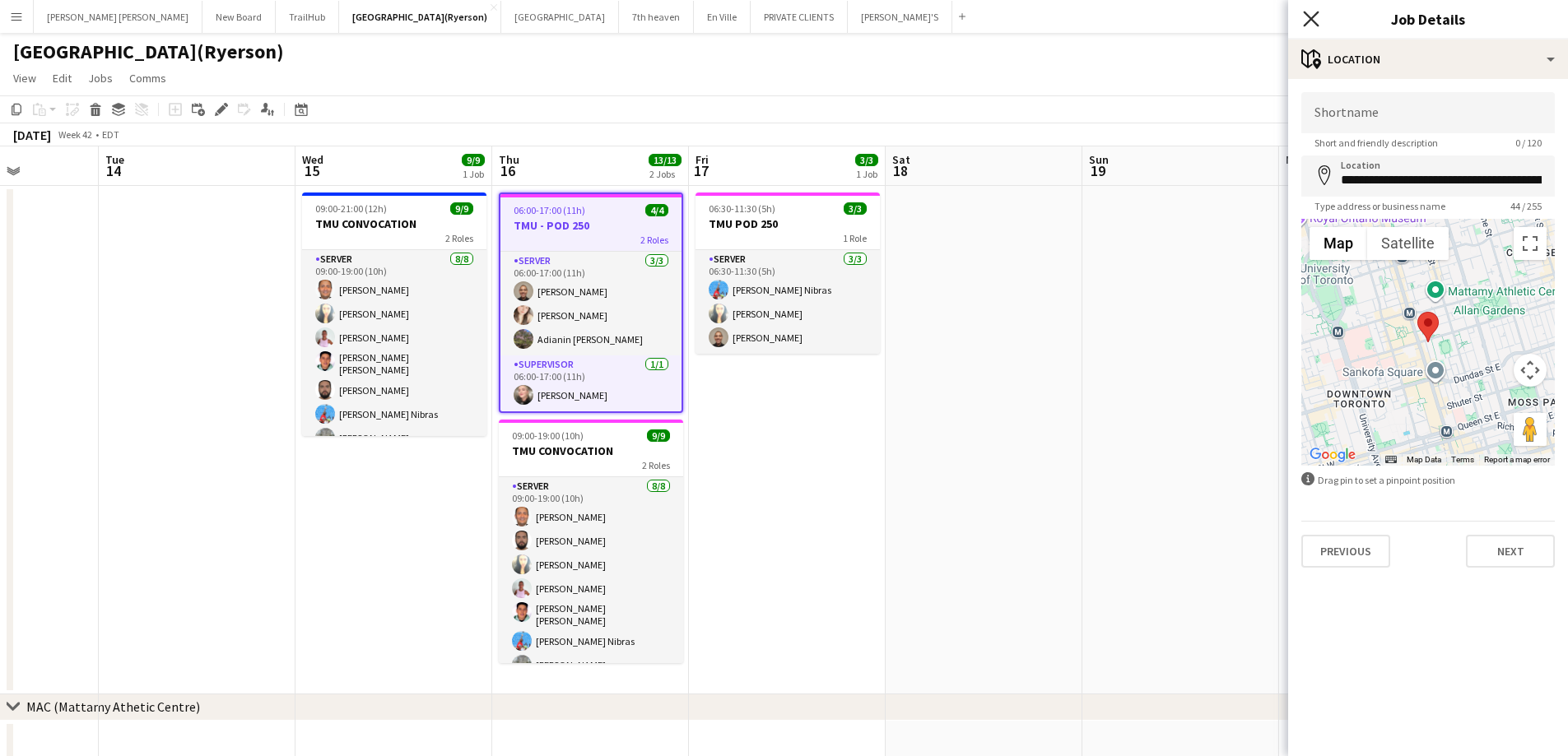
click at [1311, 21] on icon "Close pop-in" at bounding box center [1311, 19] width 16 height 16
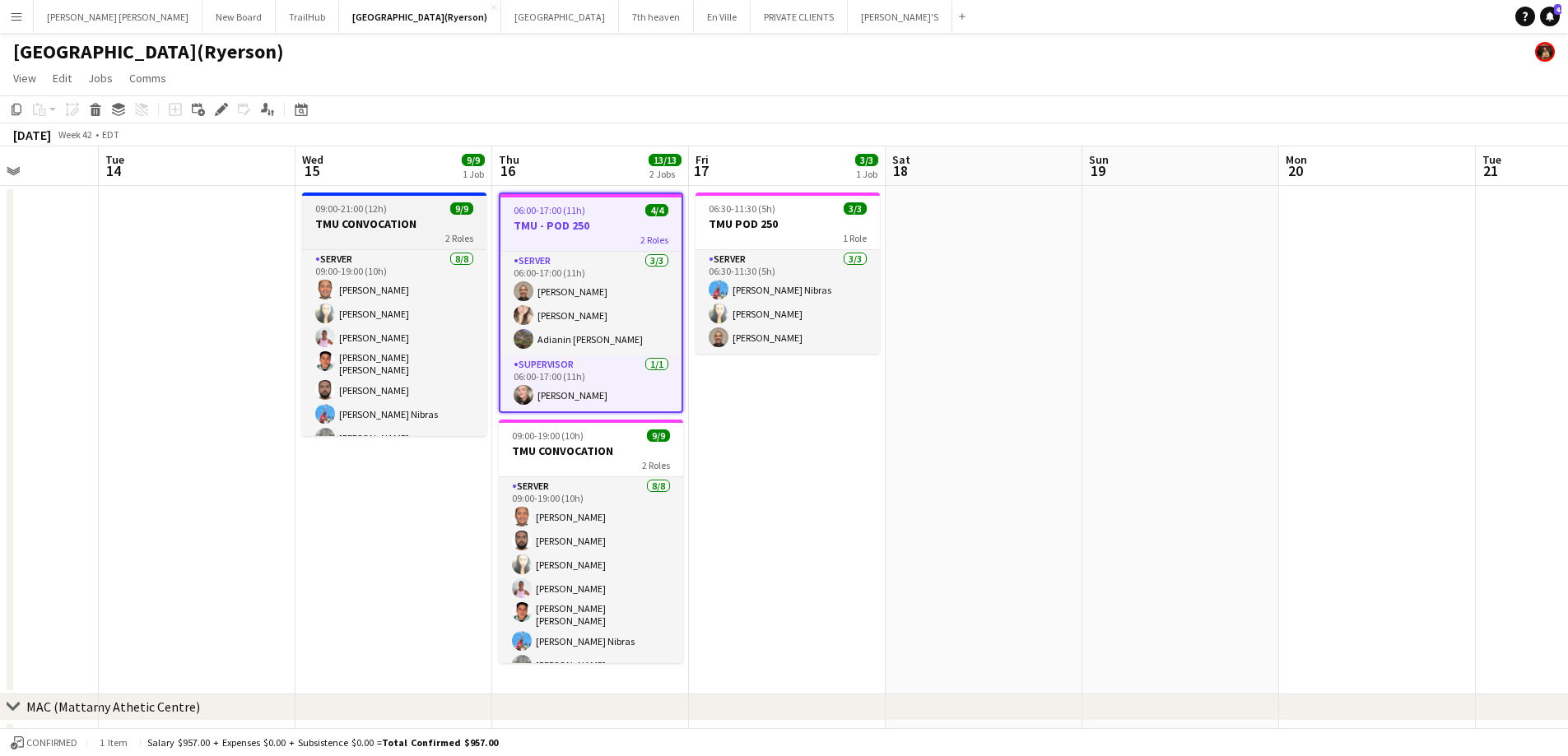
click at [386, 231] on h3 "TMU CONVOCATION" at bounding box center [394, 224] width 184 height 15
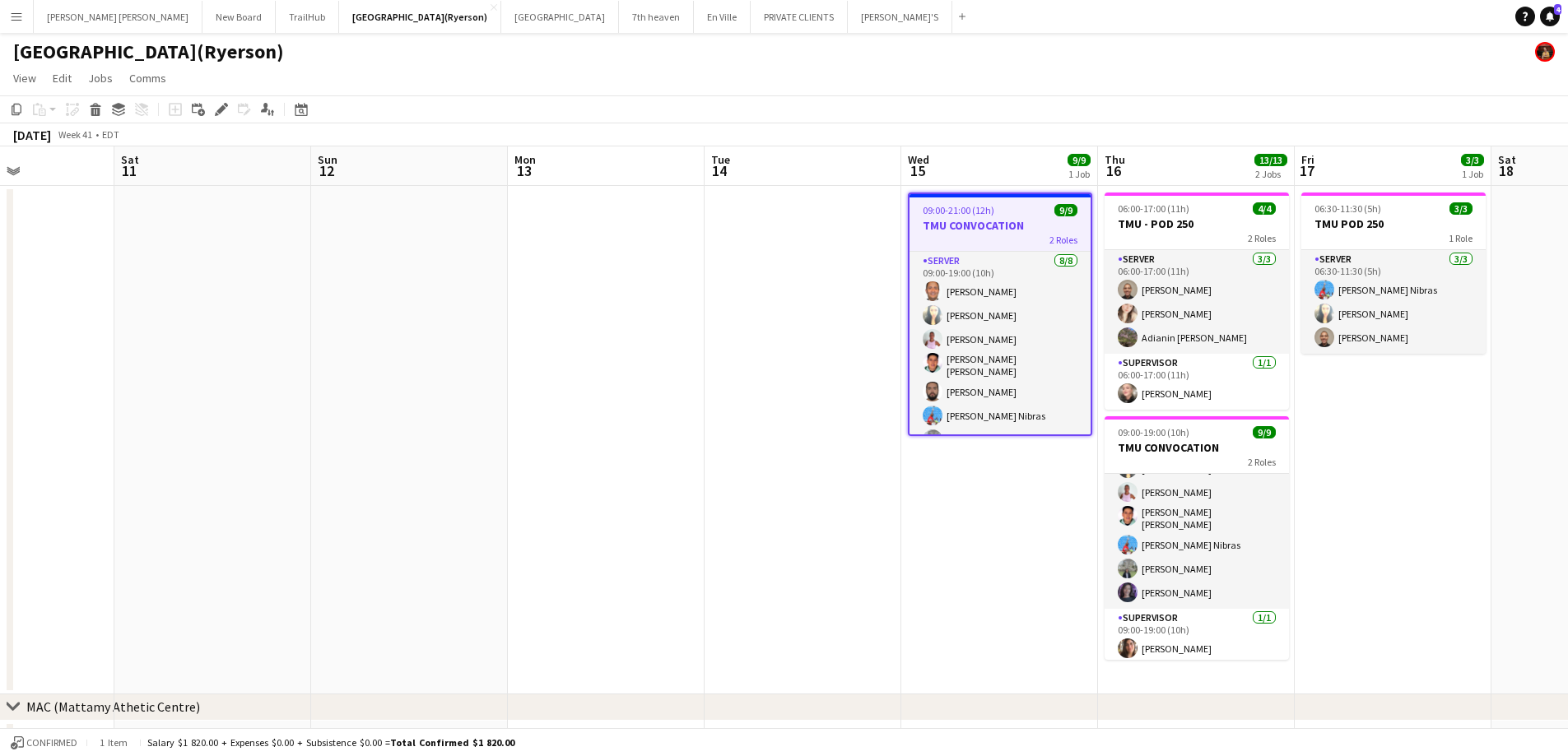
drag, startPoint x: 878, startPoint y: 424, endPoint x: 870, endPoint y: 368, distance: 56.6
click at [1478, 374] on app-calendar-viewport "Wed 8 Thu 9 Fri 10 Sat 11 Sun 12 Mon 13 Tue 14 Wed 15 9/9 1 Job Thu 16 13/13 2 …" at bounding box center [784, 661] width 1568 height 1028
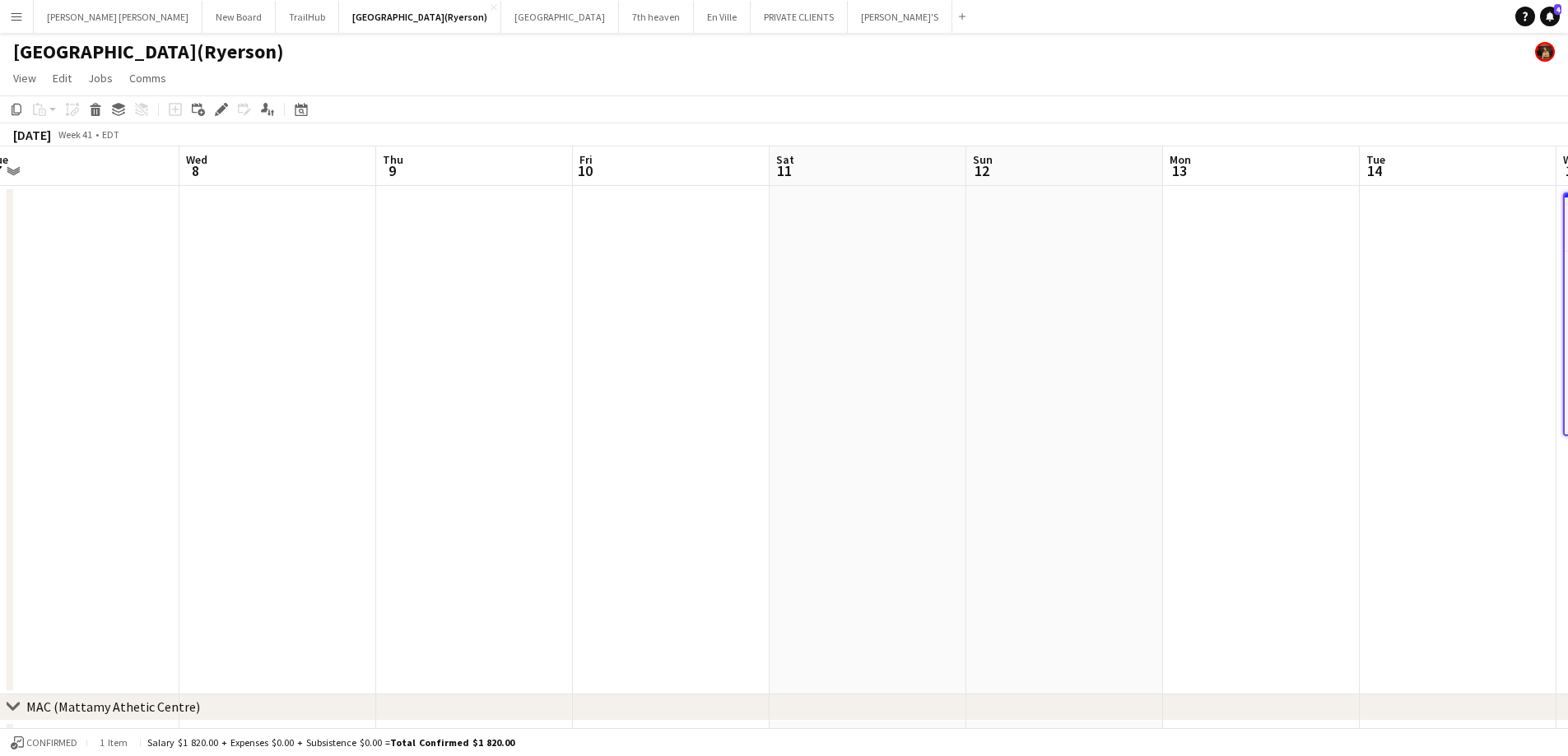
drag, startPoint x: 629, startPoint y: 374, endPoint x: 1243, endPoint y: 343, distance: 614.8
click at [1373, 321] on app-calendar-viewport "Sun 5 Mon 6 Tue 7 Wed 8 Thu 9 Fri 10 Sat 11 Sun 12 Mon 13 Tue 14 Wed 15 9/9 1 J…" at bounding box center [784, 661] width 1568 height 1028
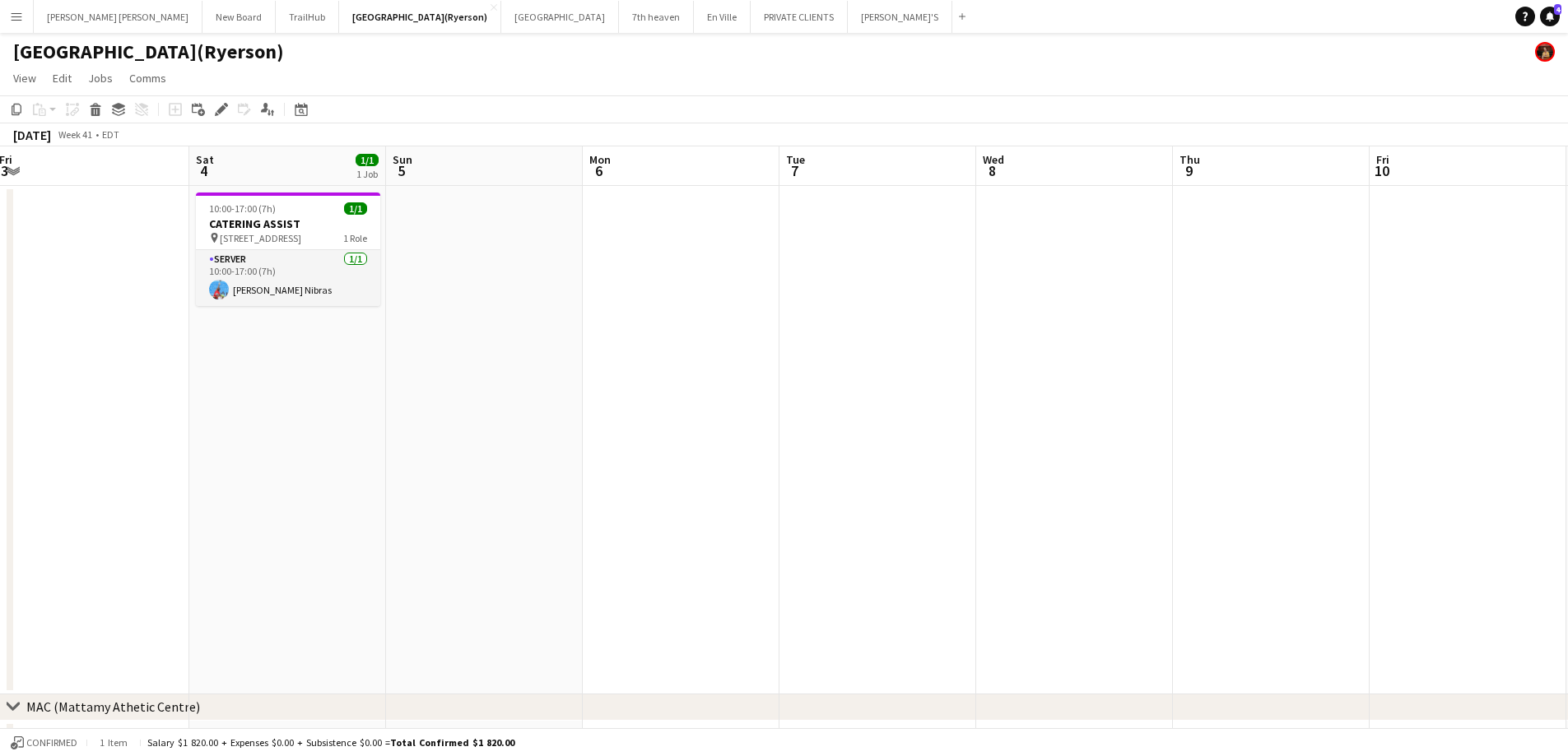
drag, startPoint x: 789, startPoint y: 347, endPoint x: 1545, endPoint y: 338, distance: 756.1
click at [1545, 338] on app-calendar-viewport "Wed 1 3/3 1 Job Thu 2 Fri 3 Sat 4 1/1 1 Job Sun 5 Mon 6 Tue 7 Wed 8 Thu 9 Fri 1…" at bounding box center [784, 661] width 1568 height 1028
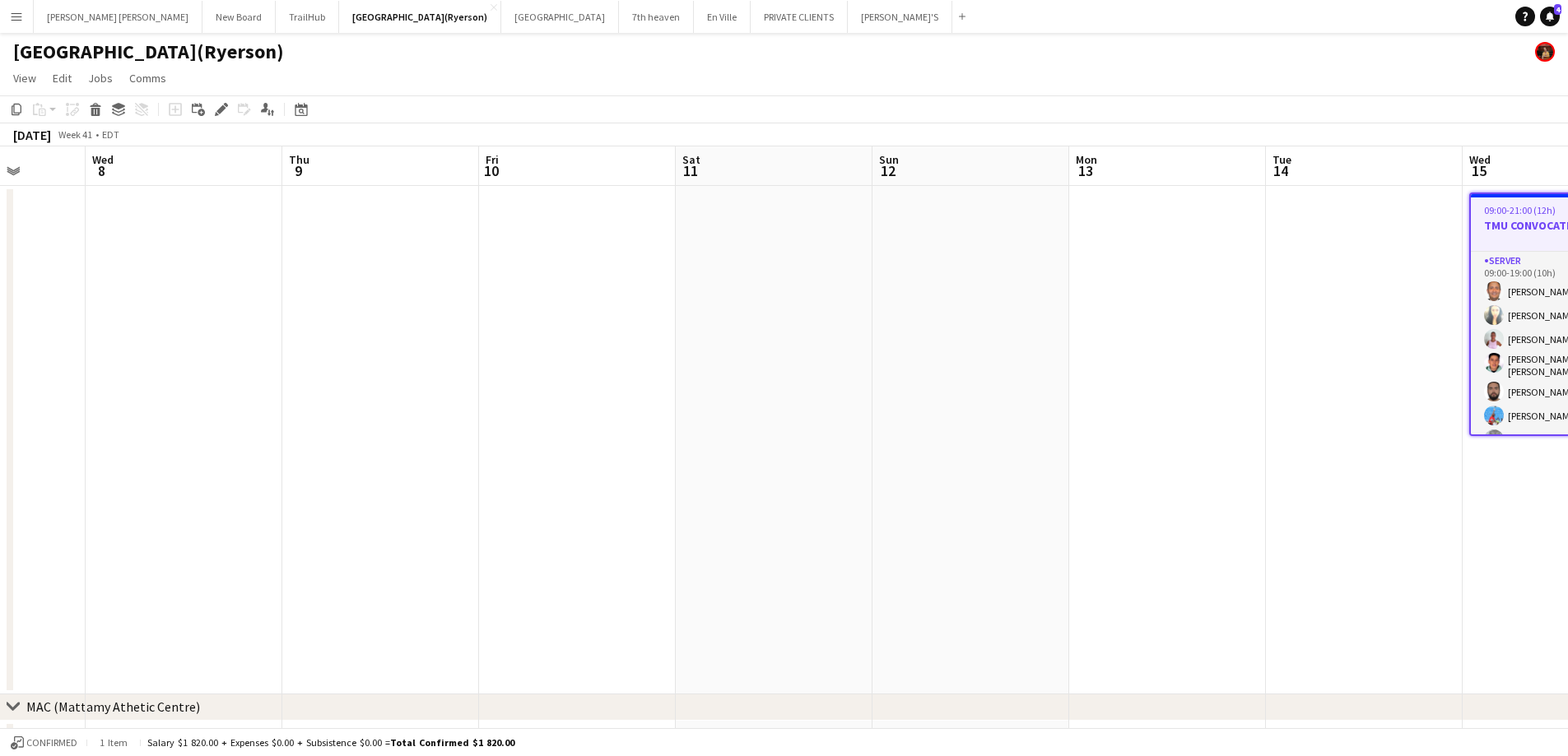
drag, startPoint x: 1349, startPoint y: 359, endPoint x: 469, endPoint y: 270, distance: 884.5
click at [457, 272] on app-calendar-viewport "Sun 5 Mon 6 Tue 7 Wed 8 Thu 9 Fri 10 Sat 11 Sun 12 Mon 13 Tue 14 Wed 15 9/9 1 J…" at bounding box center [784, 661] width 1568 height 1028
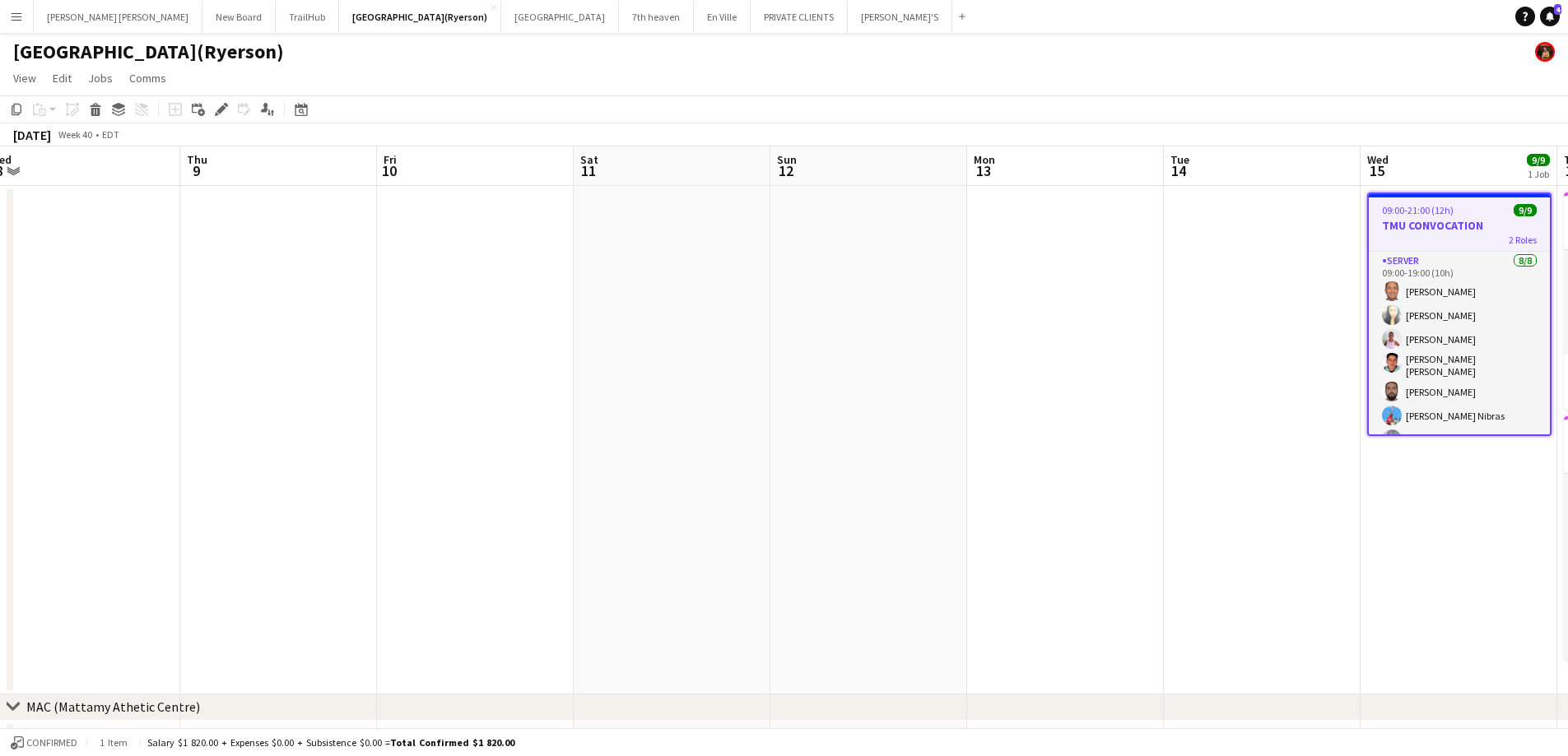
drag, startPoint x: 1228, startPoint y: 291, endPoint x: 274, endPoint y: 165, distance: 962.3
click at [274, 165] on app-calendar-viewport "Sun 5 Mon 6 Tue 7 Wed 8 Thu 9 Fri 10 Sat 11 Sun 12 Mon 13 Tue 14 Wed 15 9/9 1 J…" at bounding box center [784, 661] width 1568 height 1028
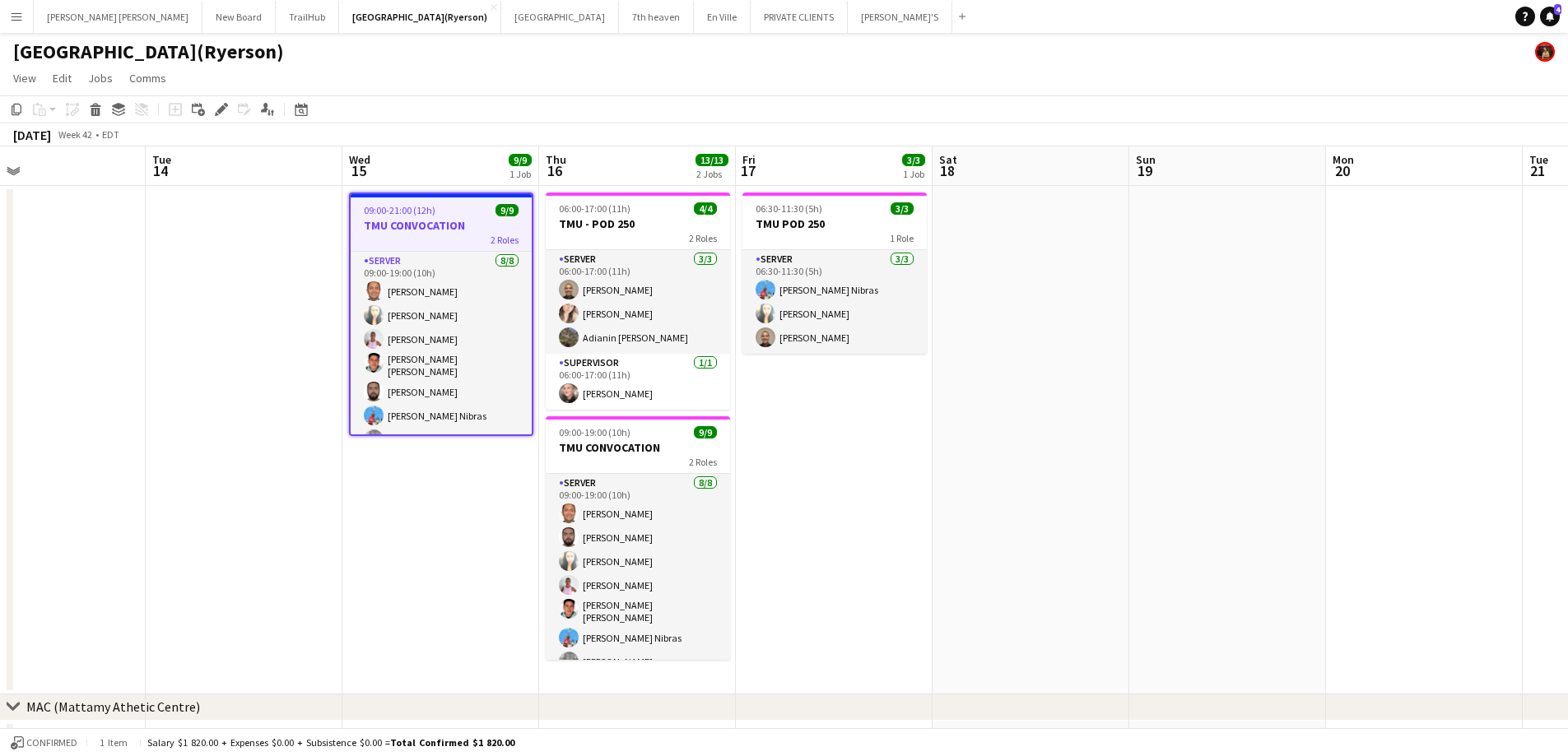
drag, startPoint x: 754, startPoint y: 227, endPoint x: 587, endPoint y: 220, distance: 167.1
click at [587, 220] on app-calendar-viewport "Fri 10 Sat 11 Sun 12 Mon 13 Tue 14 Wed 15 9/9 1 Job Thu 16 13/13 2 Jobs Fri 17 …" at bounding box center [784, 661] width 1568 height 1028
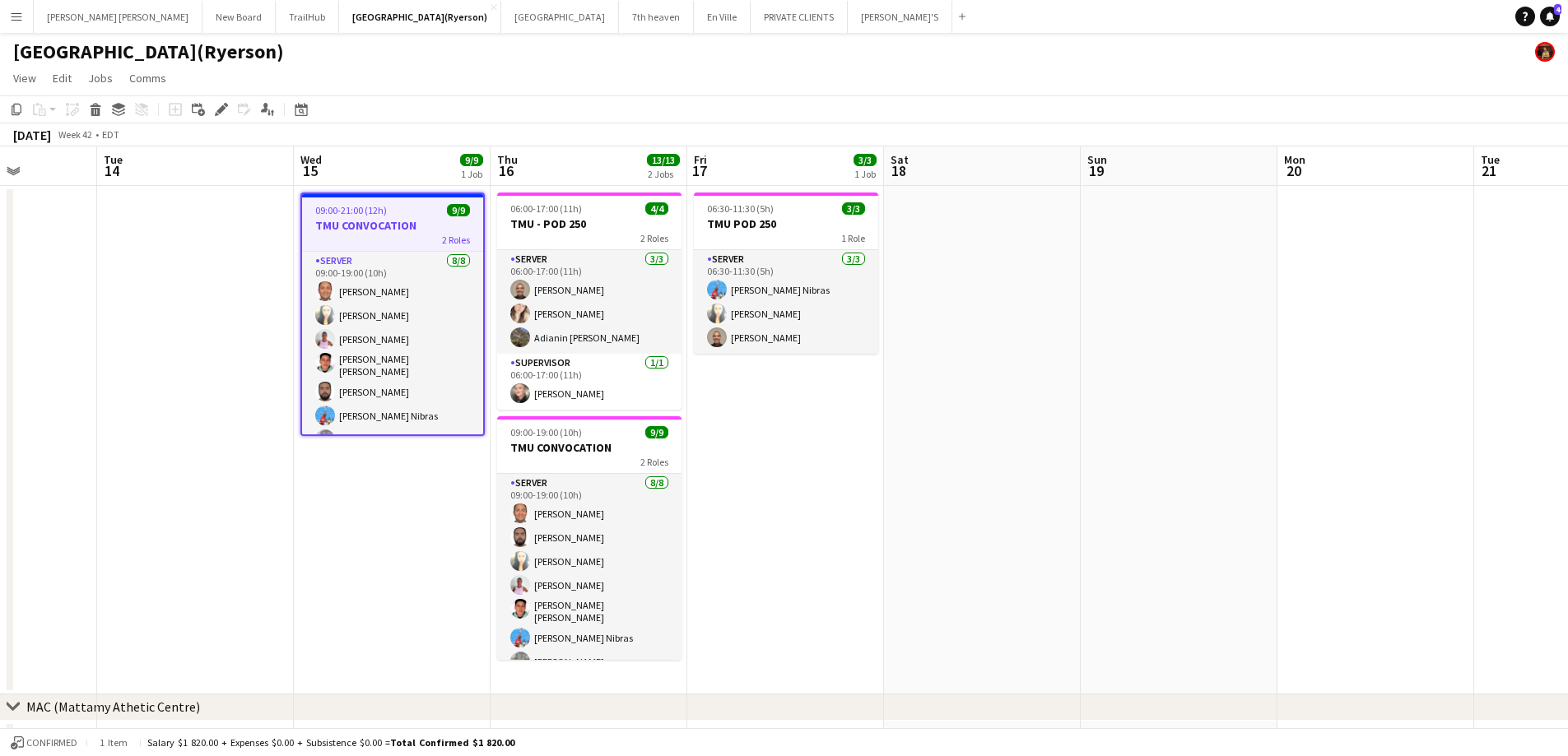
drag, startPoint x: 1103, startPoint y: 286, endPoint x: 1056, endPoint y: 295, distance: 47.9
click at [1056, 295] on app-calendar-viewport "Sat 11 Sun 12 Mon 13 Tue 14 Wed 15 9/9 1 Job Thu 16 13/13 2 Jobs Fri 17 3/3 1 J…" at bounding box center [784, 661] width 1568 height 1028
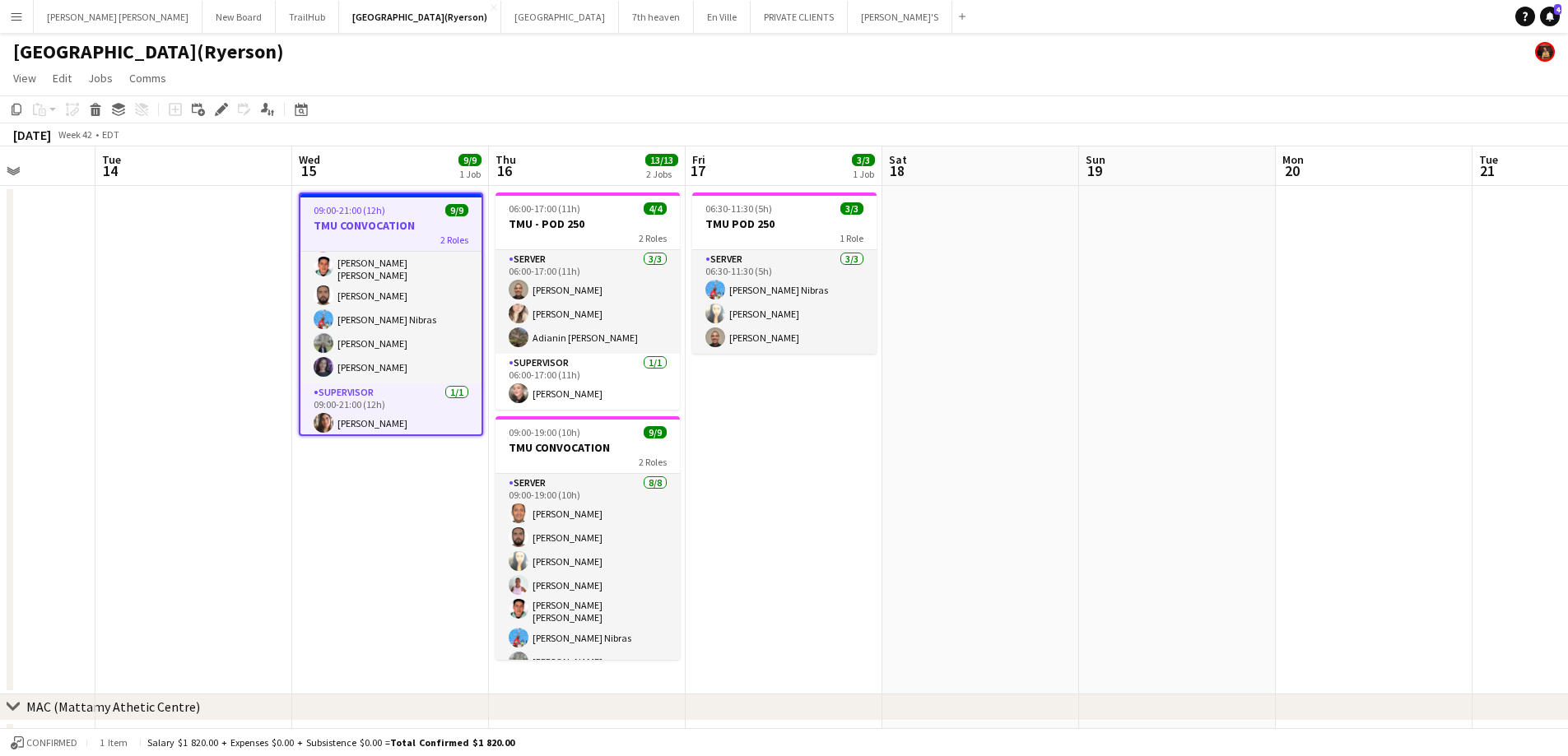
click at [832, 506] on app-date-cell "06:30-11:30 (5h) 3/3 TMU POD 250 1 Role SERVER [DATE] 06:30-11:30 (5h) [PERSON_…" at bounding box center [784, 439] width 196 height 508
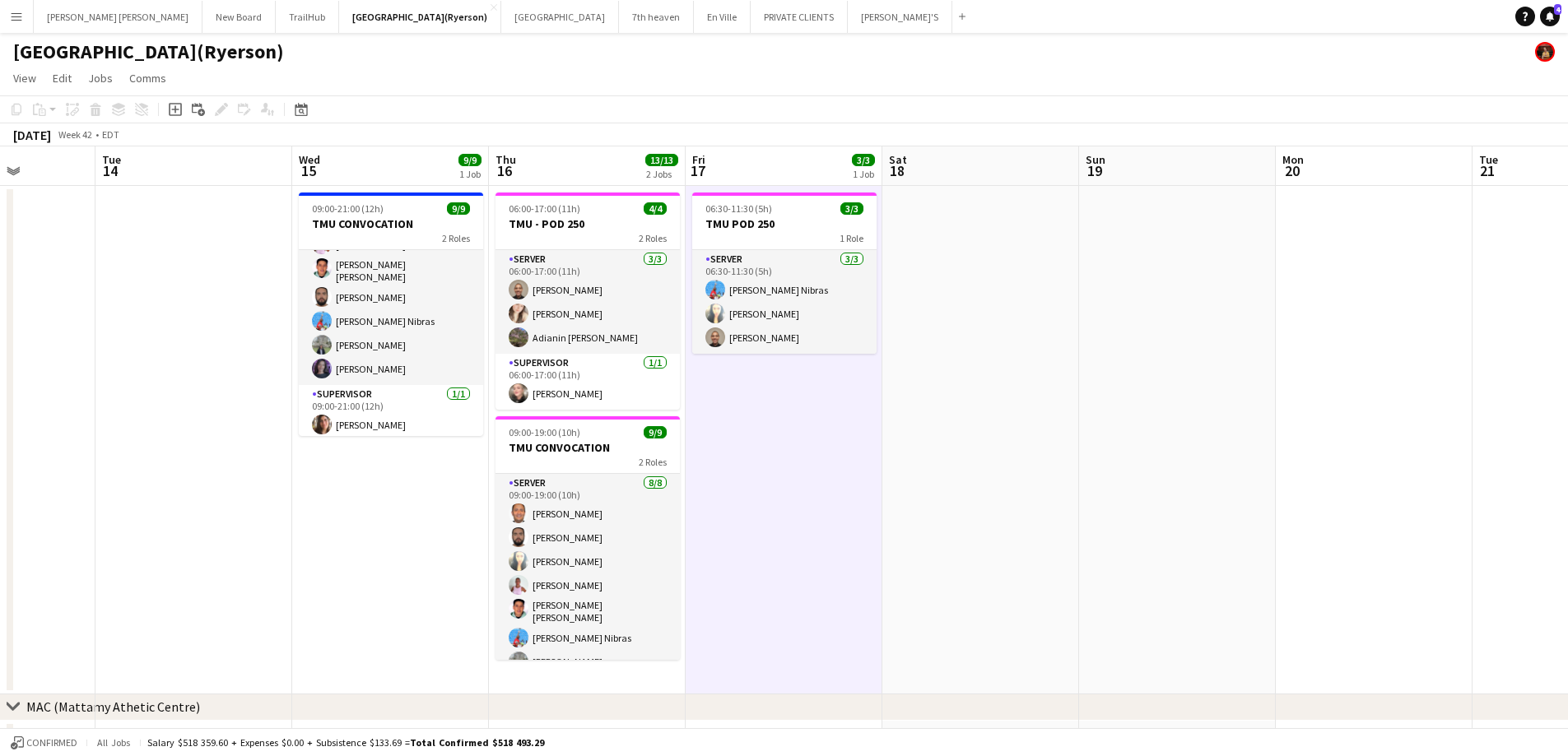
click at [981, 55] on div "[GEOGRAPHIC_DATA](Ryerson)" at bounding box center [784, 48] width 1568 height 31
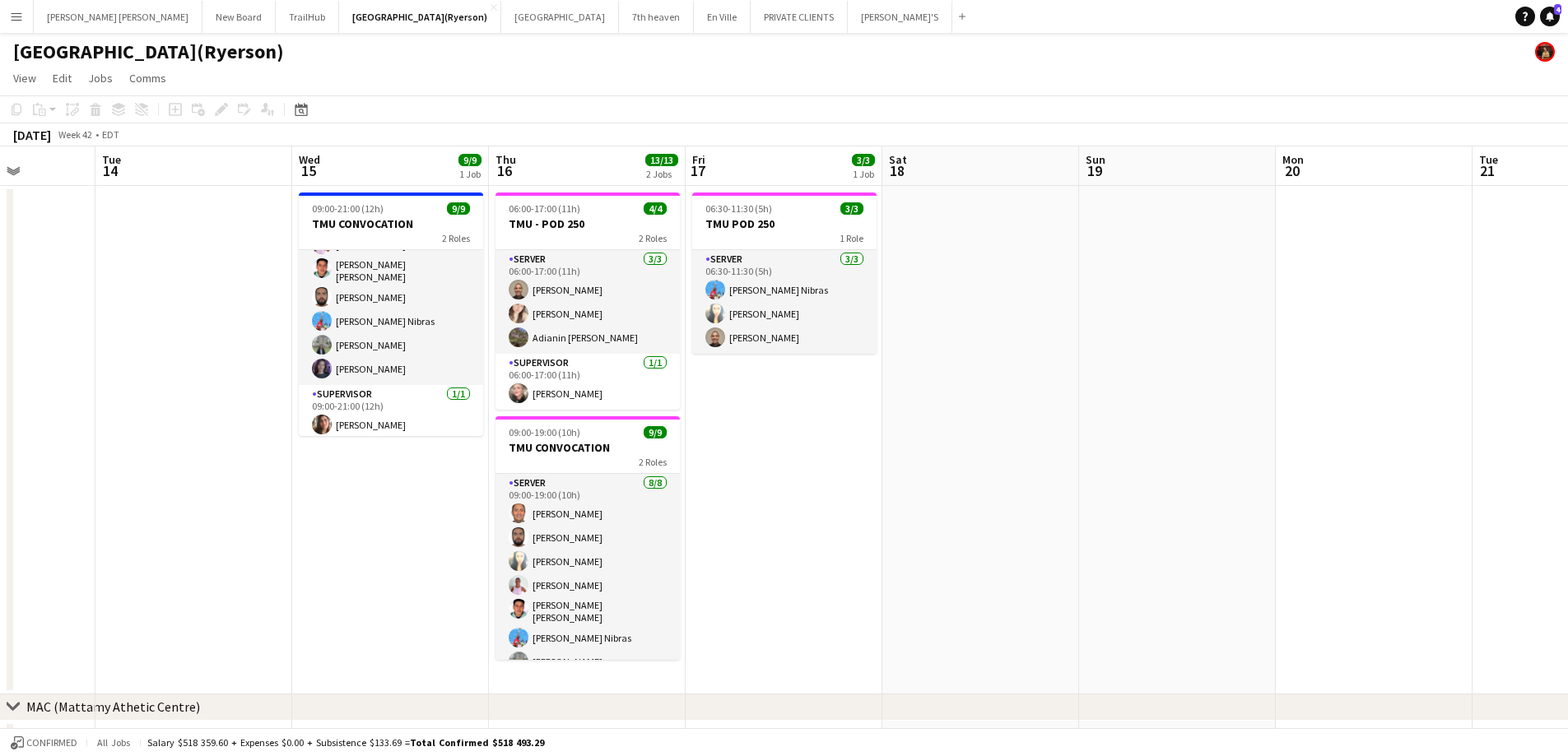
click at [983, 65] on app-page-menu "View Day view expanded Day view collapsed Month view Date picker Jump to [DATE]…" at bounding box center [784, 80] width 1568 height 31
click at [468, 69] on app-page-menu "View Day view expanded Day view collapsed Month view Date picker Jump to [DATE]…" at bounding box center [784, 80] width 1568 height 31
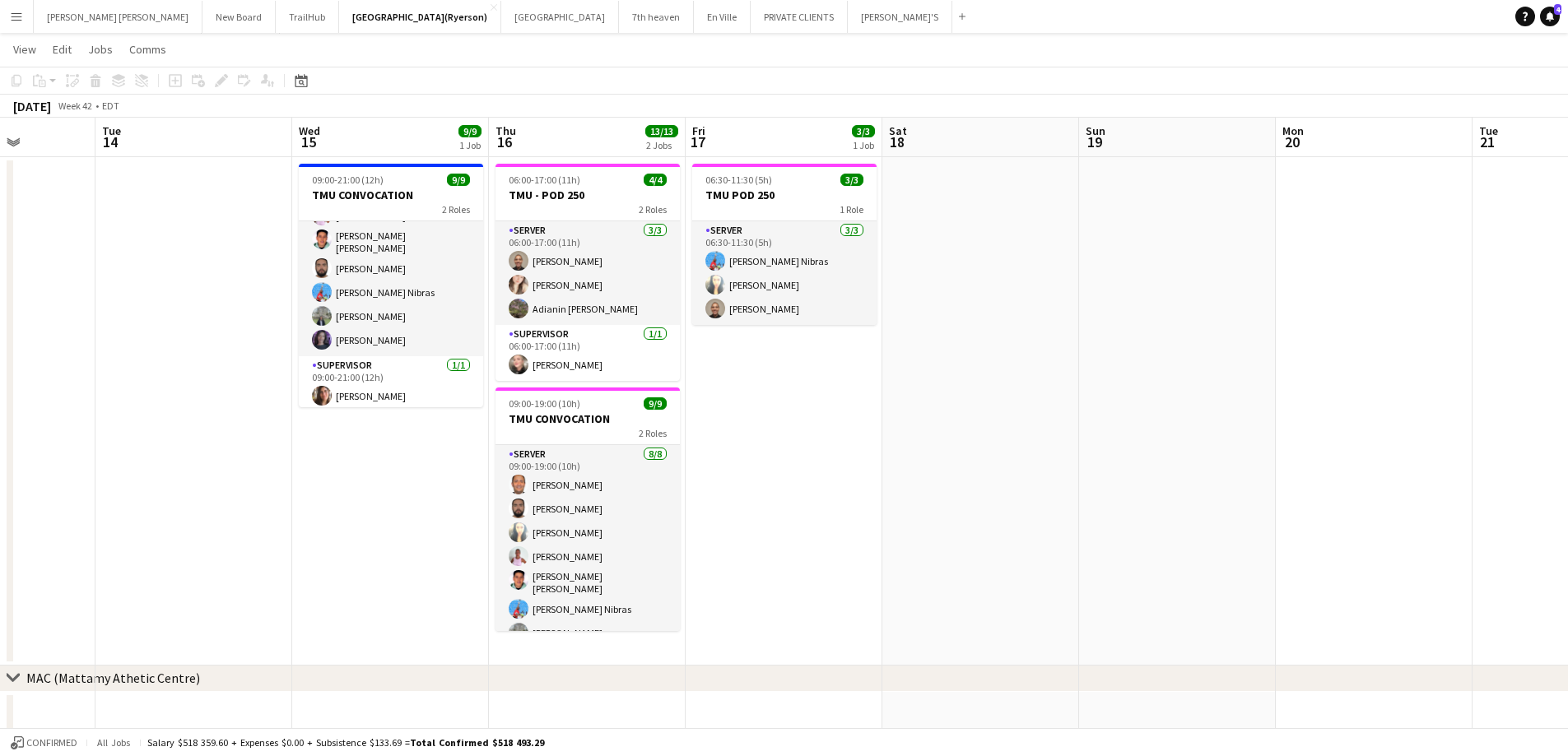
scroll to position [0, 0]
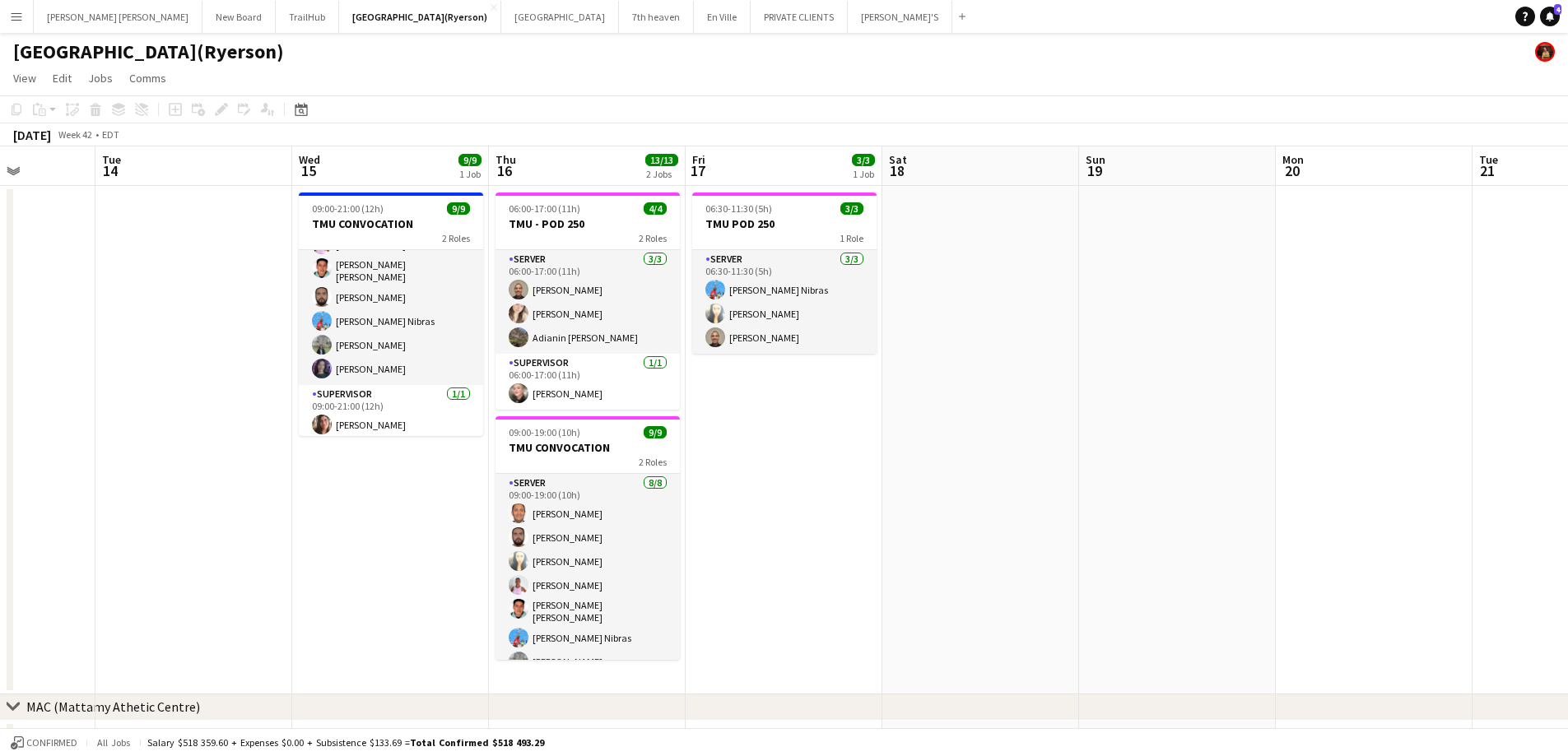
click at [501, 80] on app-page-menu "View Day view expanded Day view collapsed Month view Date picker Jump to [DATE]…" at bounding box center [784, 80] width 1568 height 31
drag, startPoint x: 391, startPoint y: 55, endPoint x: 415, endPoint y: 72, distance: 29.4
click at [415, 72] on app-board "[GEOGRAPHIC_DATA](Ryerson) View Day view expanded Day view collapsed Month view…" at bounding box center [784, 617] width 1568 height 1170
click at [616, 82] on app-page-menu "View Day view expanded Day view collapsed Month view Date picker Jump to [DATE]…" at bounding box center [784, 80] width 1568 height 31
click at [375, 220] on app-calendar-viewport "Sat 11 Sun 12 Mon 13 Tue 14 Wed 15 9/9 1 Job Thu 16 13/13 2 Jobs Fri 17 3/3 1 J…" at bounding box center [784, 661] width 1568 height 1028
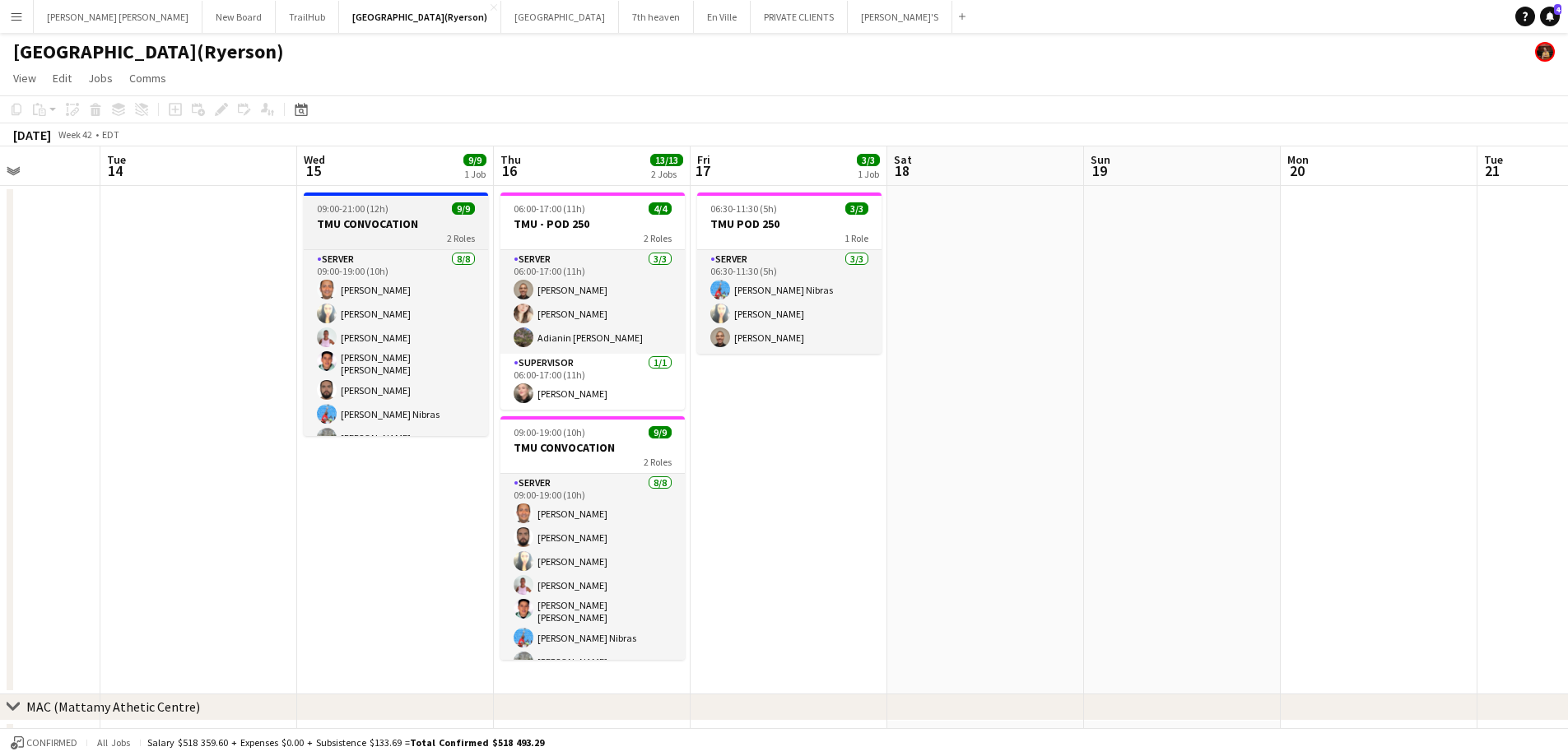
click at [404, 225] on h3 "TMU CONVOCATION" at bounding box center [395, 224] width 184 height 15
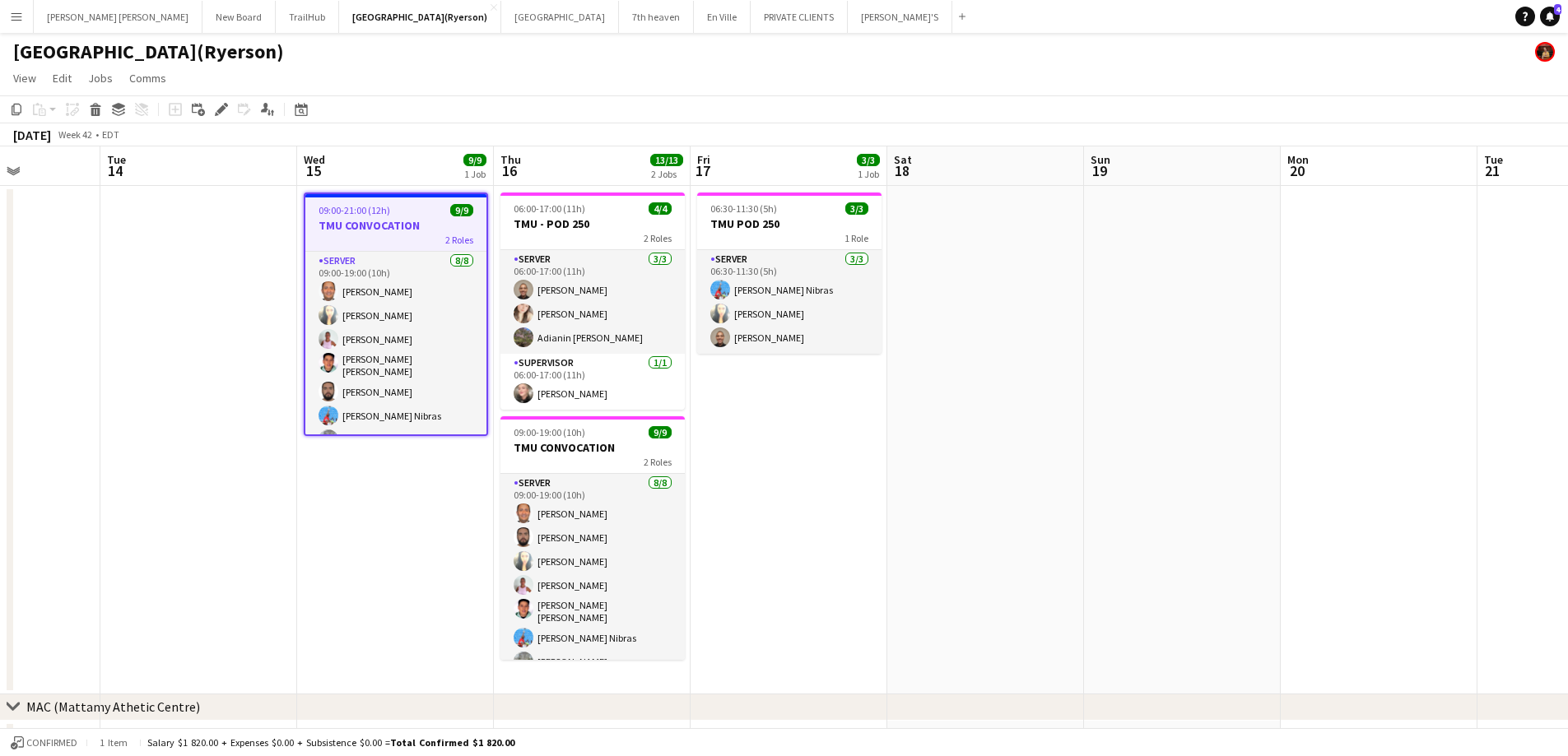
scroll to position [0, 488]
drag, startPoint x: 226, startPoint y: 112, endPoint x: 301, endPoint y: 126, distance: 76.3
click at [227, 112] on icon "Edit" at bounding box center [221, 109] width 13 height 13
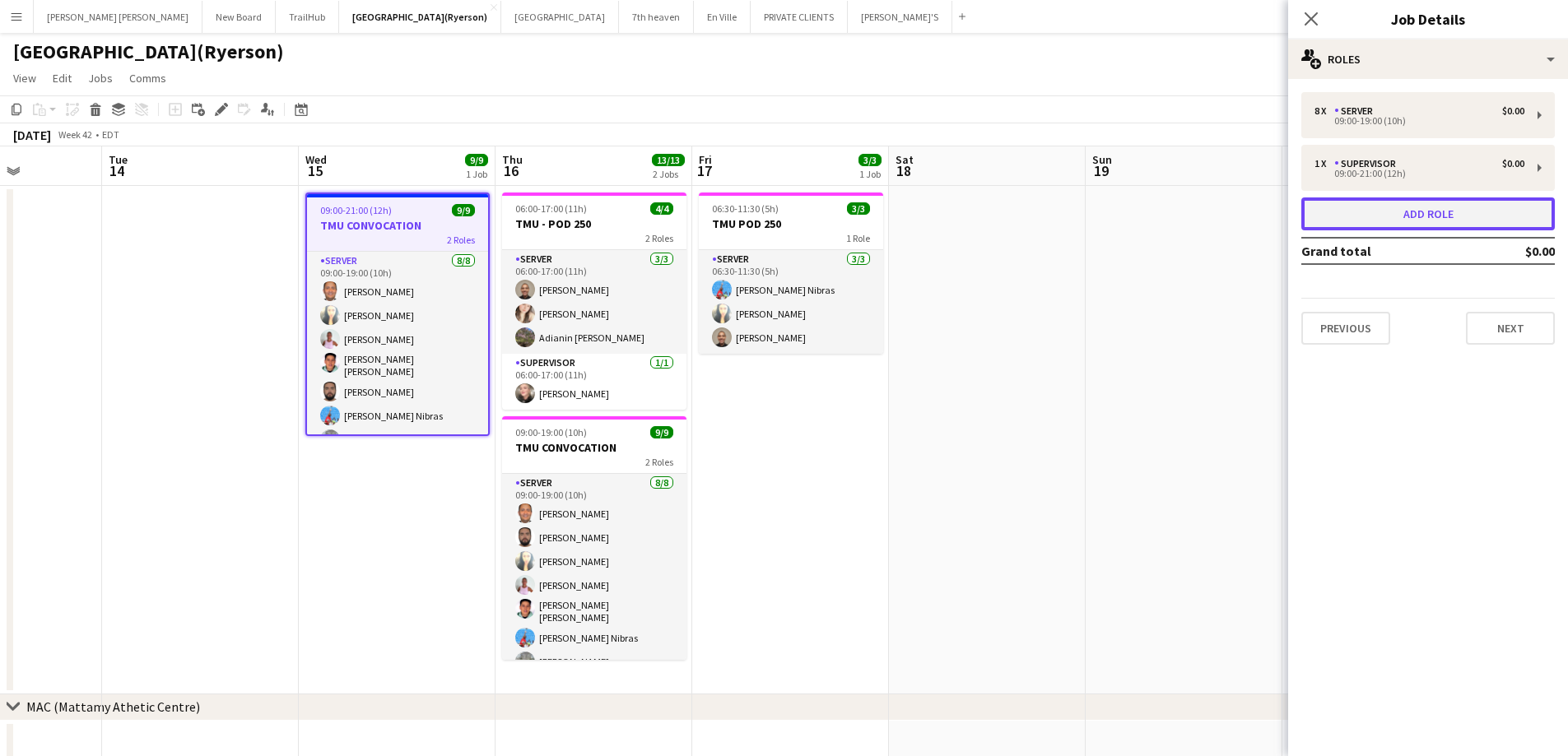
click at [1405, 214] on button "Add role" at bounding box center [1427, 213] width 254 height 33
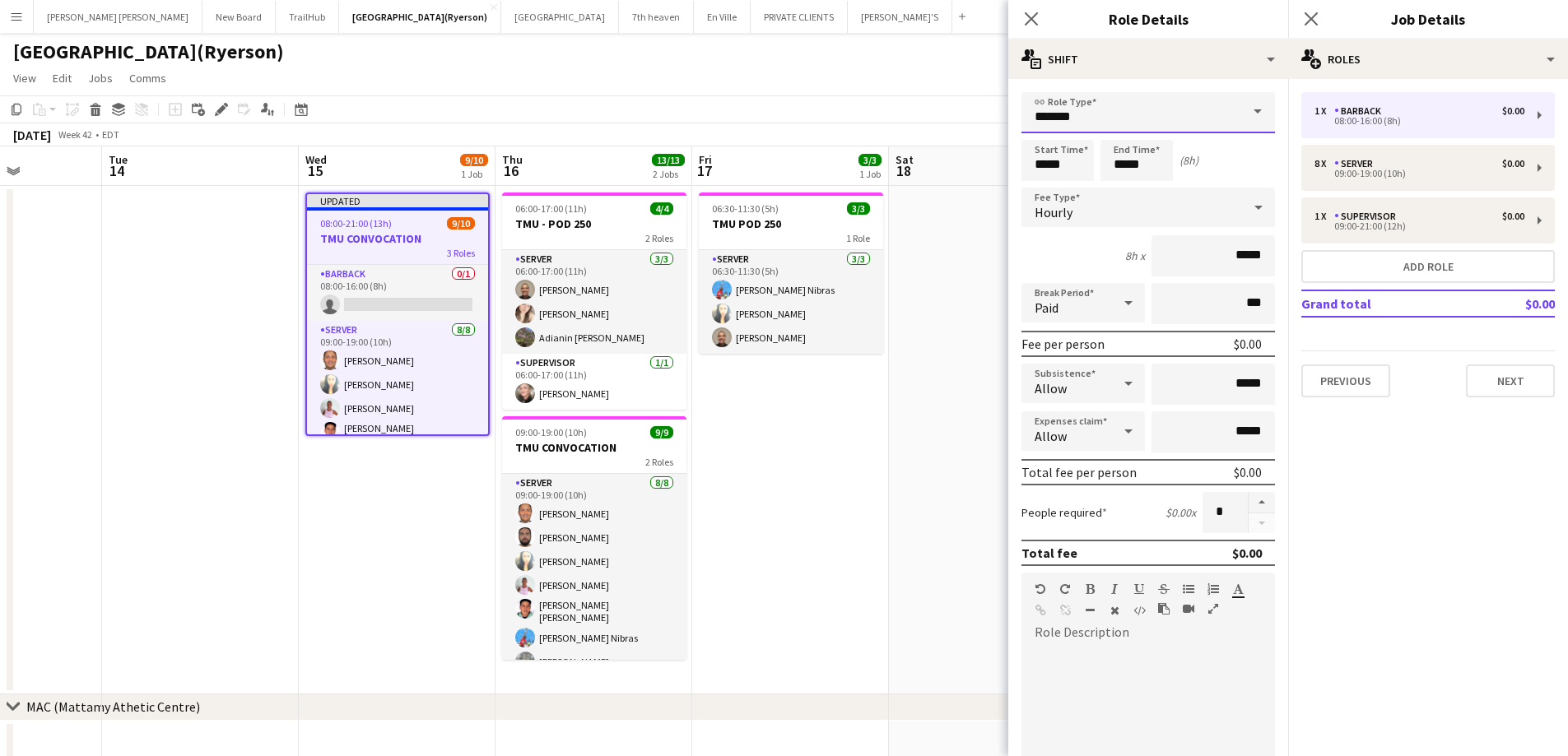
click at [1095, 114] on input "*******" at bounding box center [1148, 112] width 254 height 42
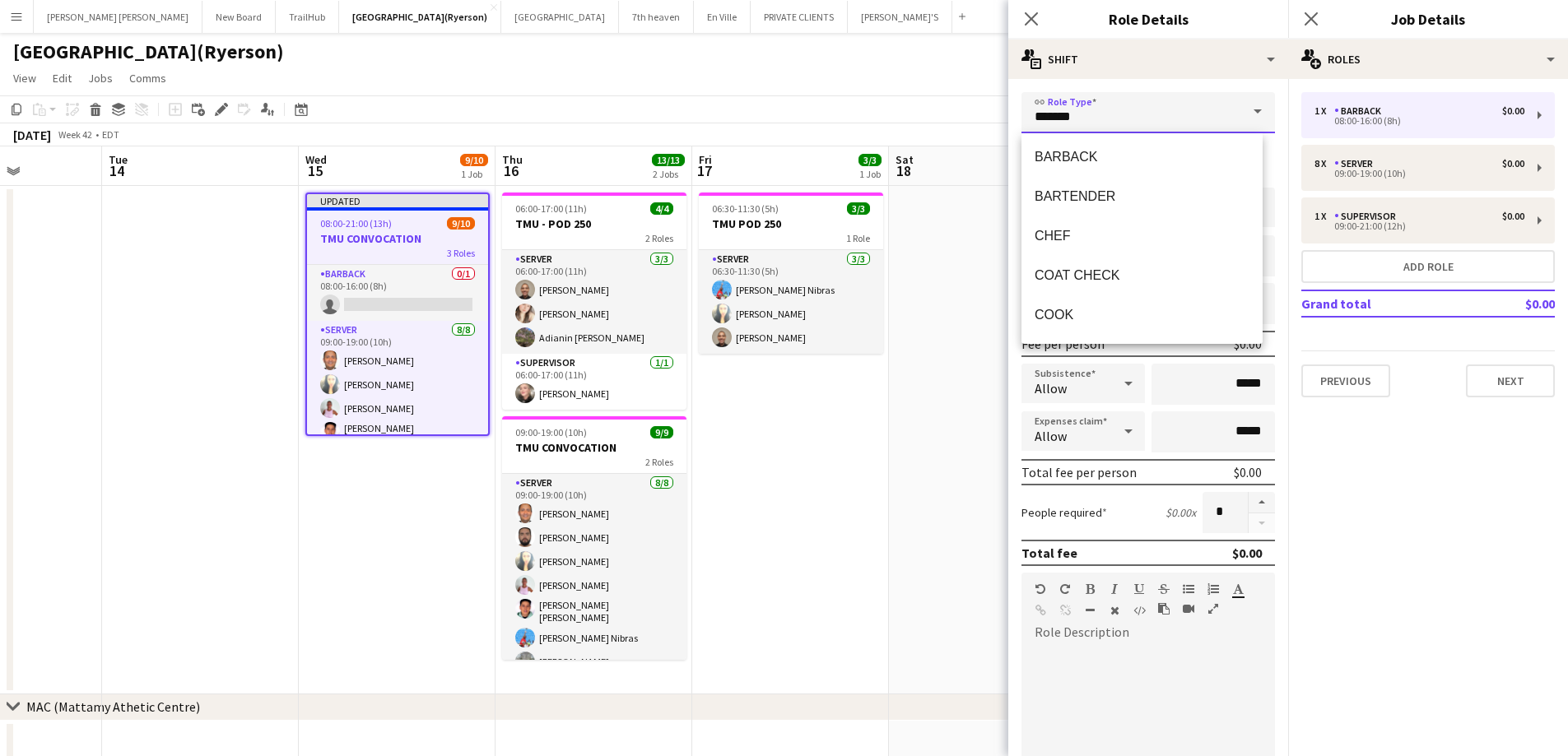
scroll to position [0, 0]
click at [1087, 238] on span "CHEF" at bounding box center [1142, 239] width 215 height 16
type input "****"
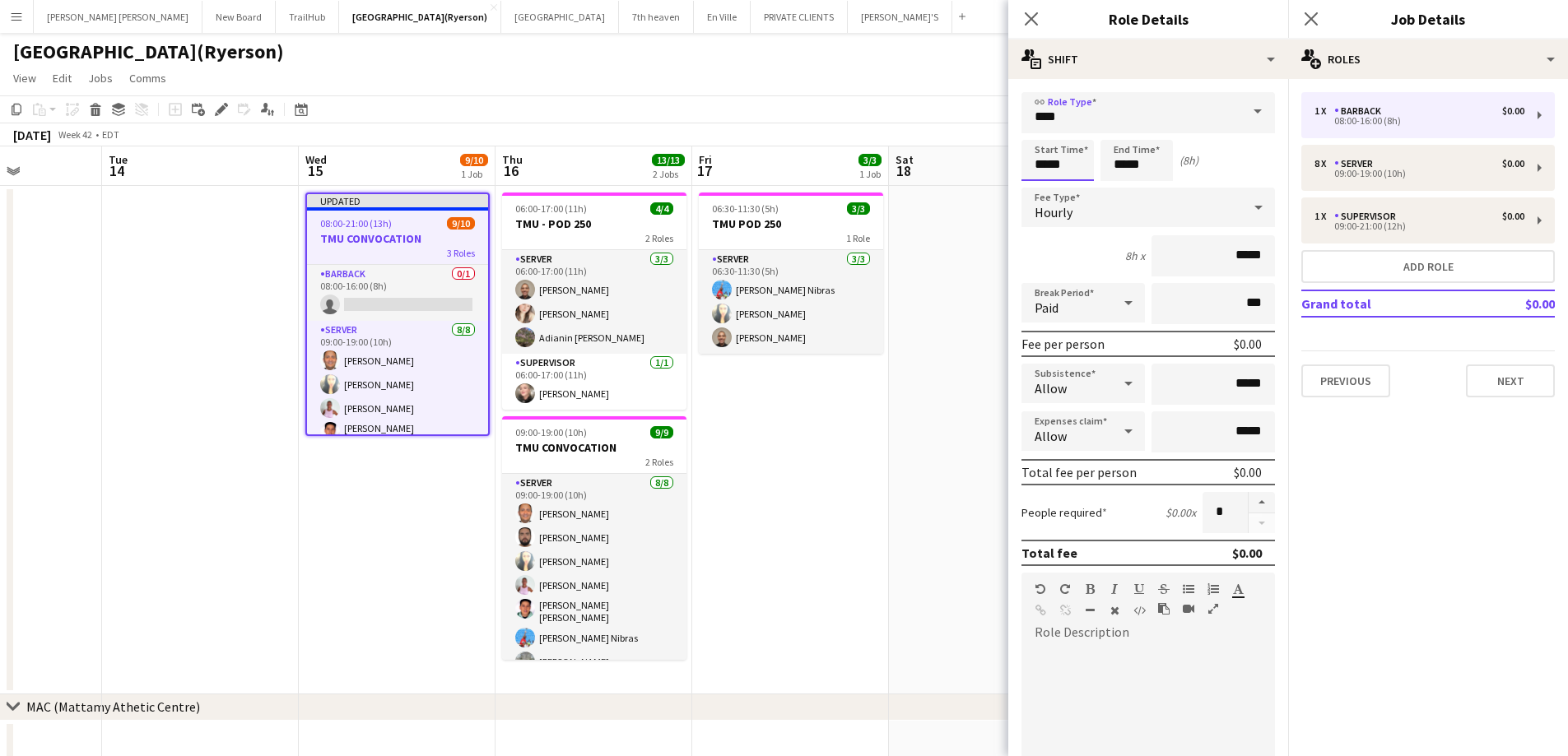
click at [1050, 164] on input "*****" at bounding box center [1058, 160] width 73 height 42
click at [1480, 378] on button "Next" at bounding box center [1510, 380] width 89 height 33
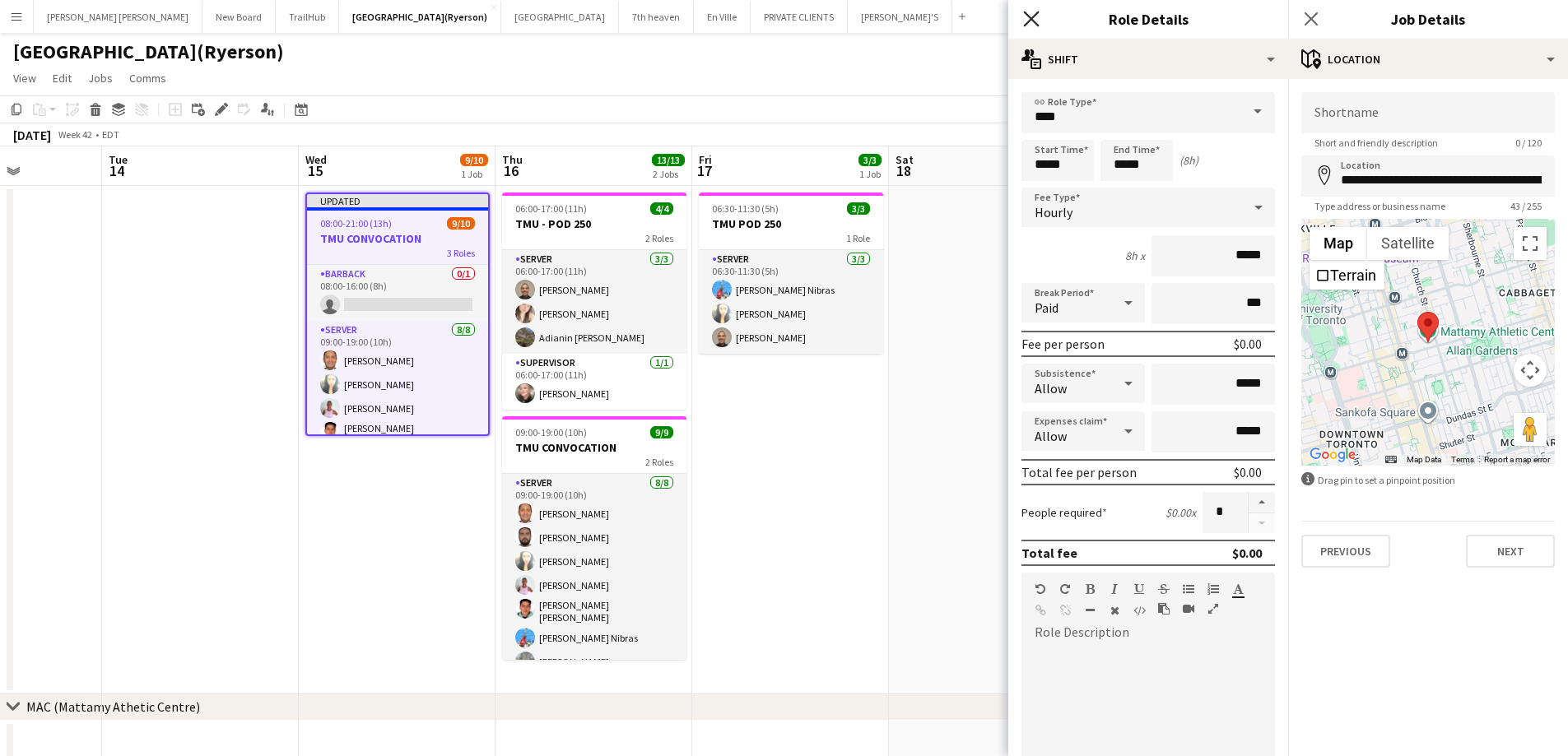
click at [1028, 11] on icon "Close pop-in" at bounding box center [1031, 19] width 16 height 16
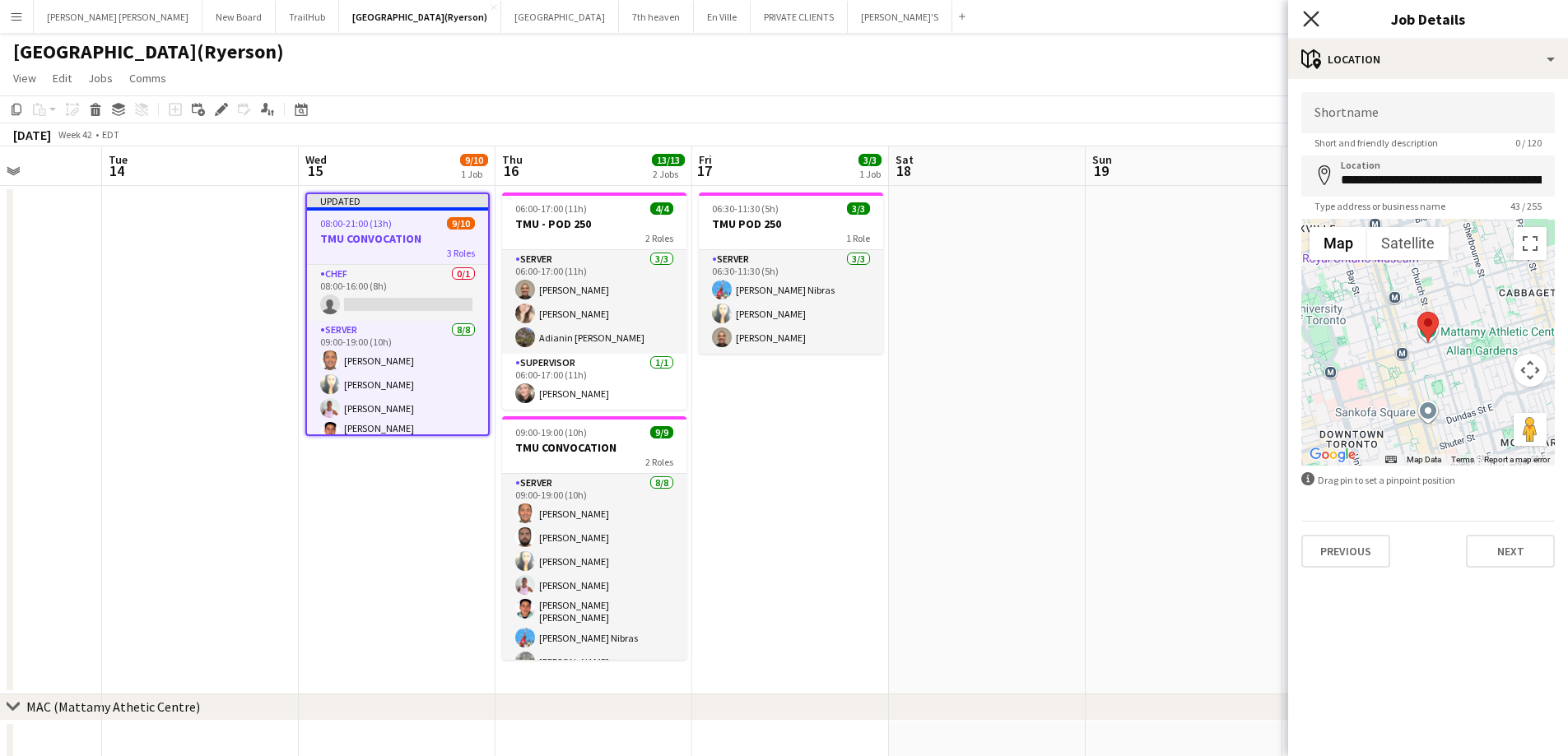
click at [1312, 15] on icon "Close pop-in" at bounding box center [1311, 19] width 16 height 16
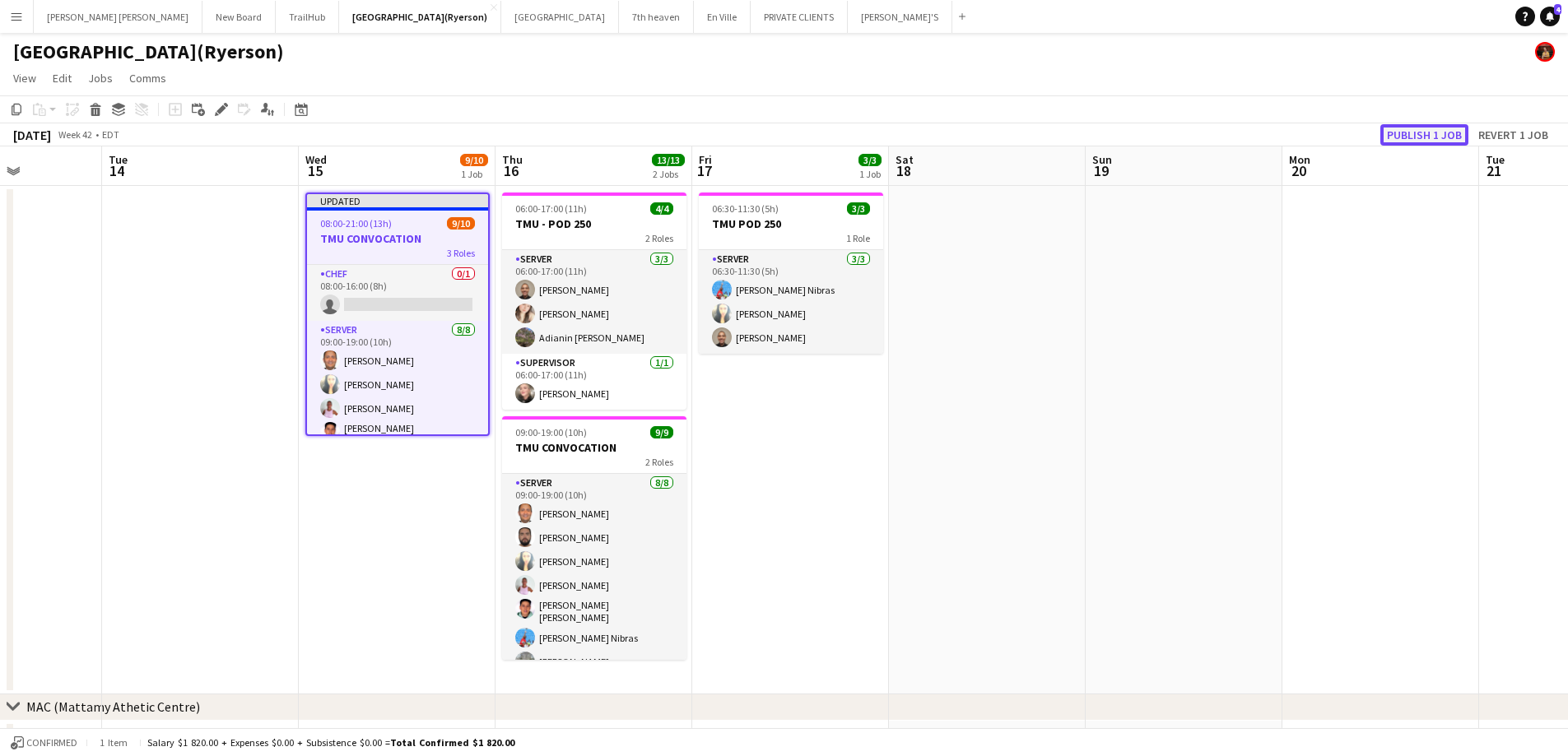
click at [1429, 134] on button "Publish 1 job" at bounding box center [1425, 135] width 88 height 21
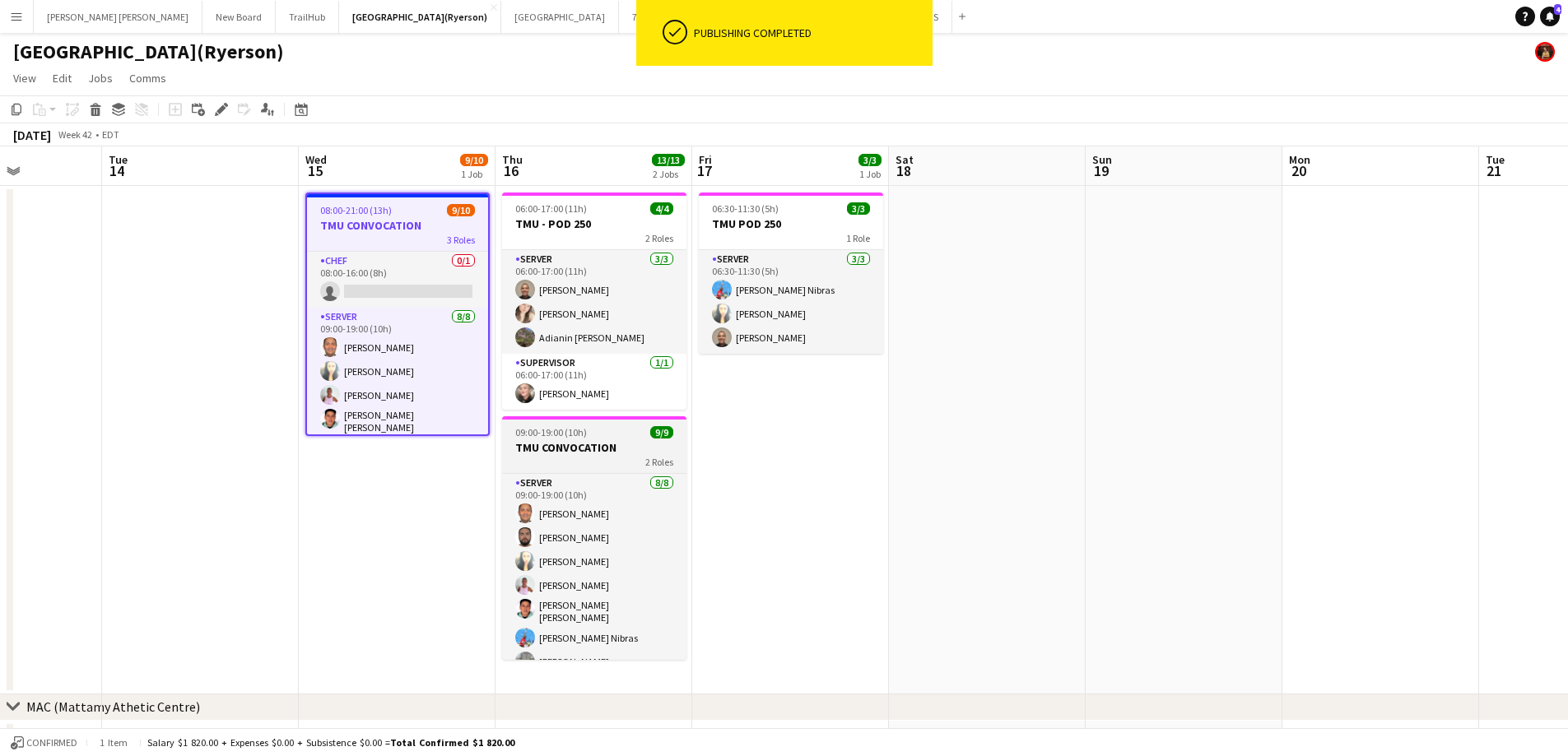
click at [560, 454] on h3 "TMU CONVOCATION" at bounding box center [594, 447] width 184 height 15
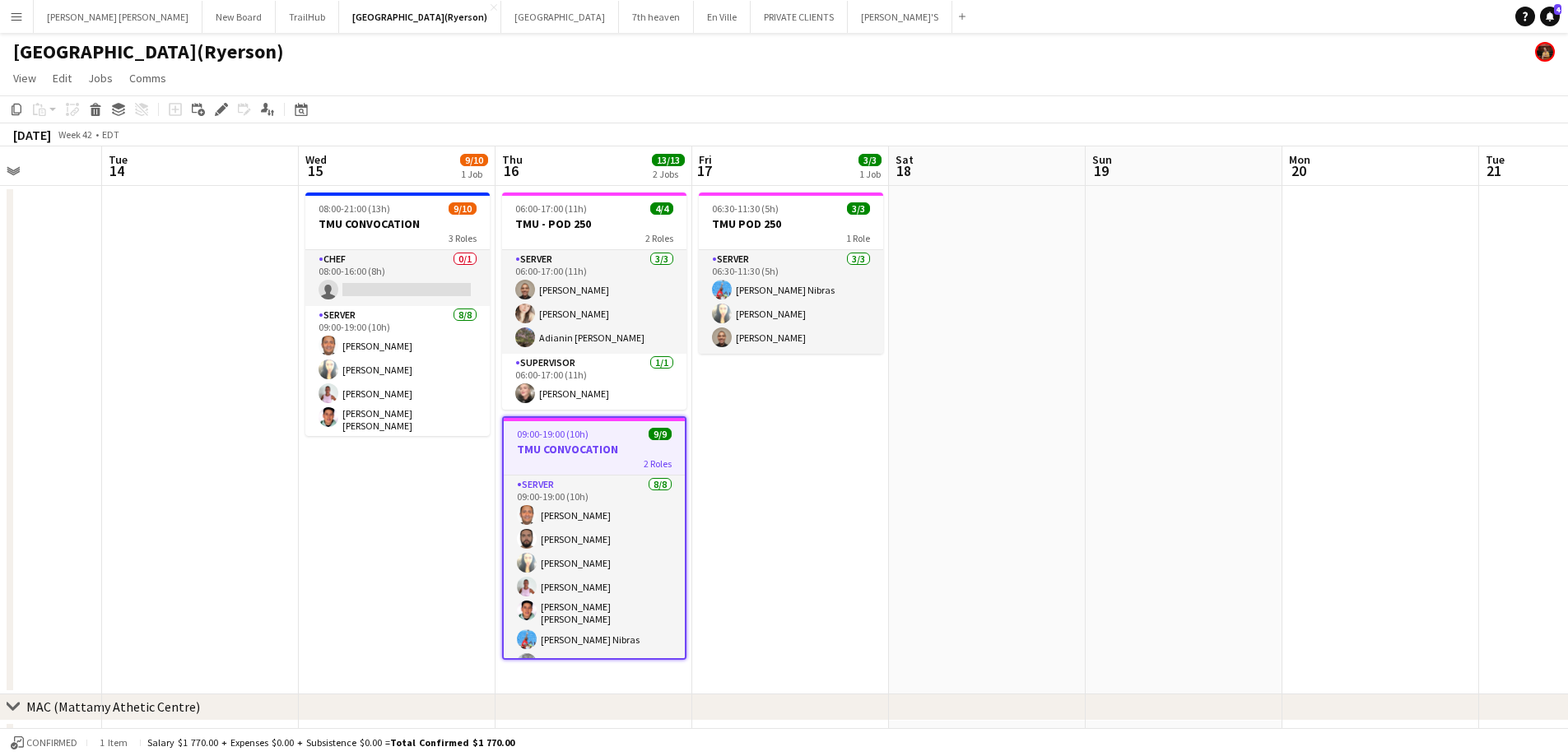
click at [576, 444] on h3 "TMU CONVOCATION" at bounding box center [594, 449] width 181 height 15
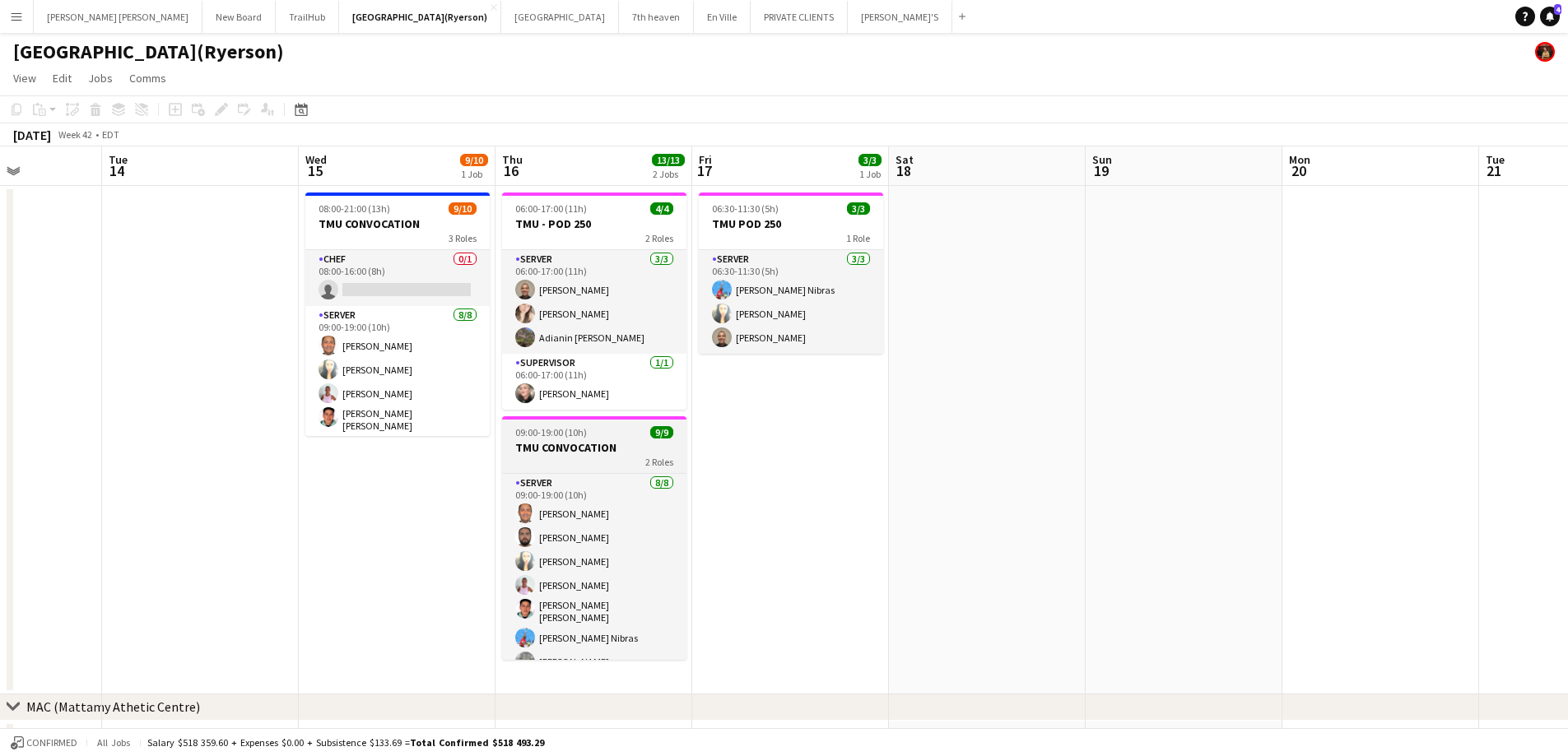
click at [576, 444] on h3 "TMU CONVOCATION" at bounding box center [594, 447] width 184 height 15
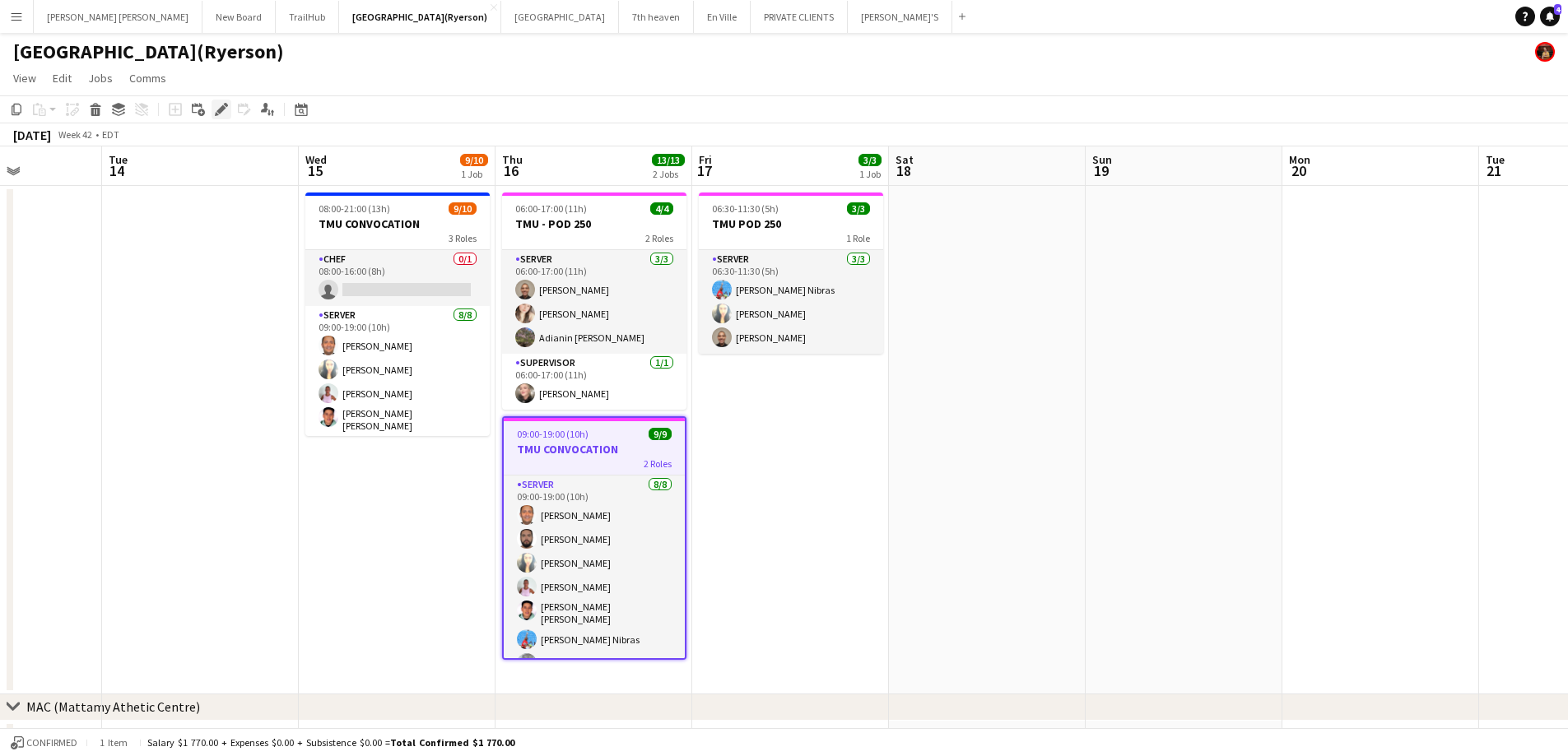
click at [225, 116] on icon "Edit" at bounding box center [221, 109] width 13 height 13
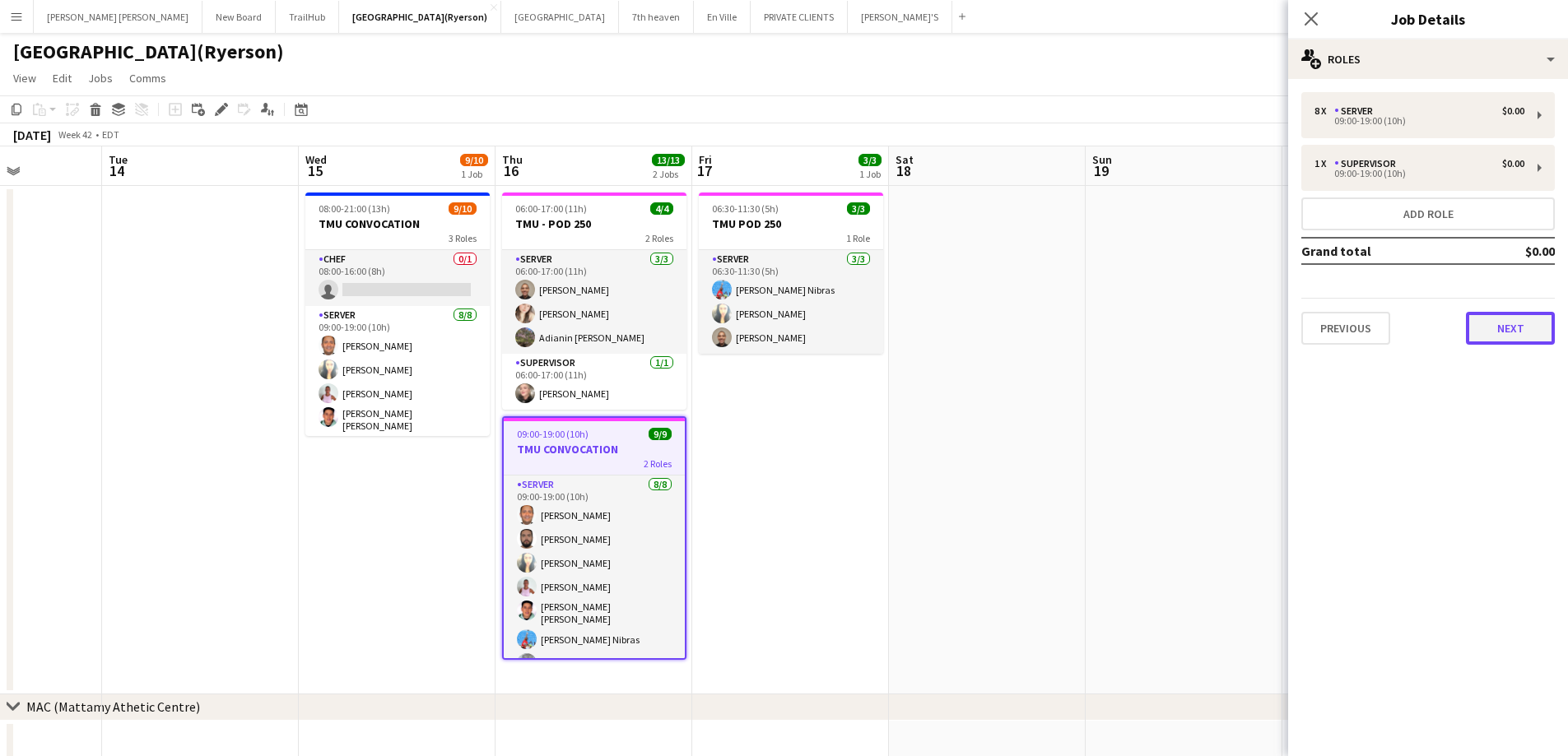
click at [1529, 339] on button "Next" at bounding box center [1510, 328] width 89 height 33
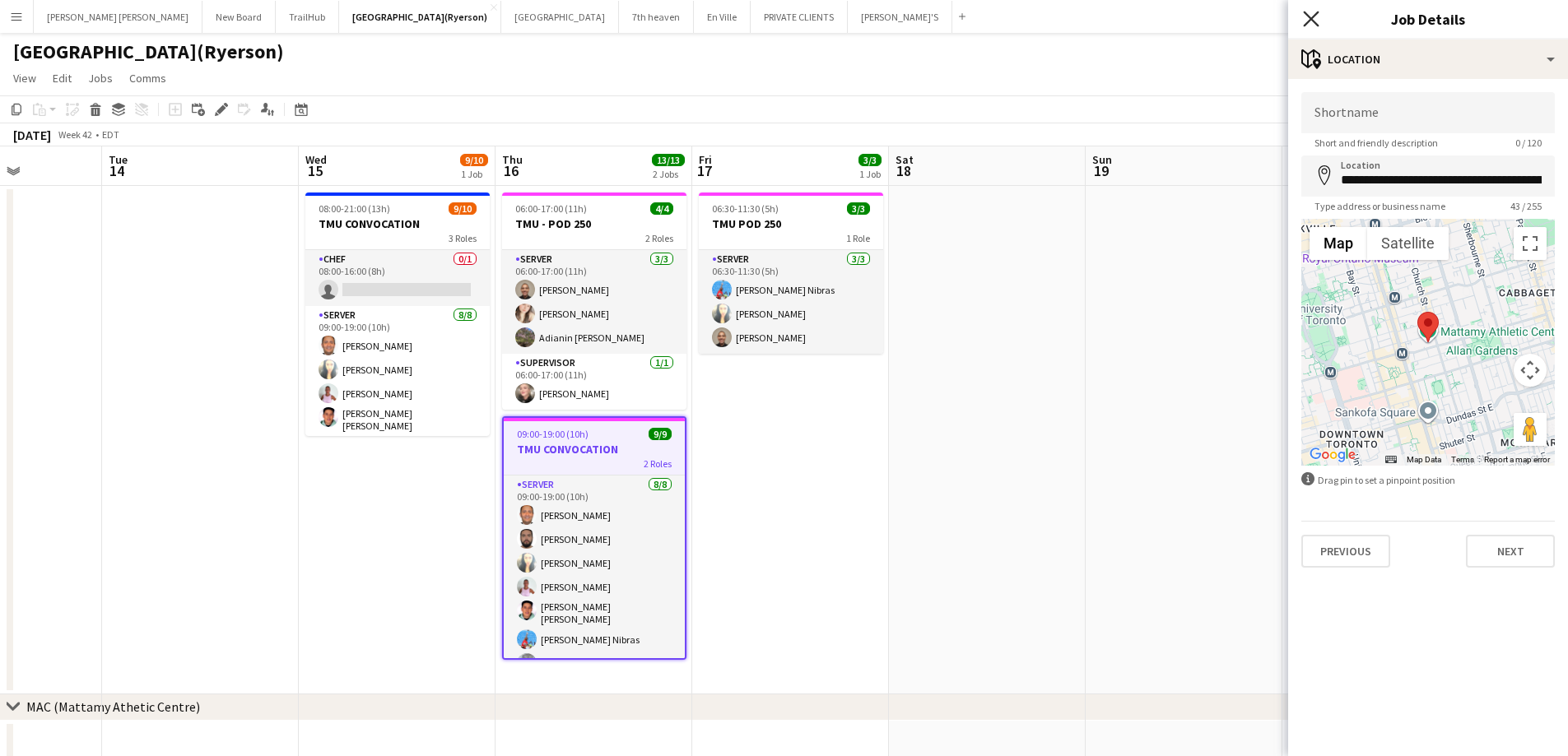
click at [1309, 19] on icon "Close pop-in" at bounding box center [1311, 19] width 16 height 16
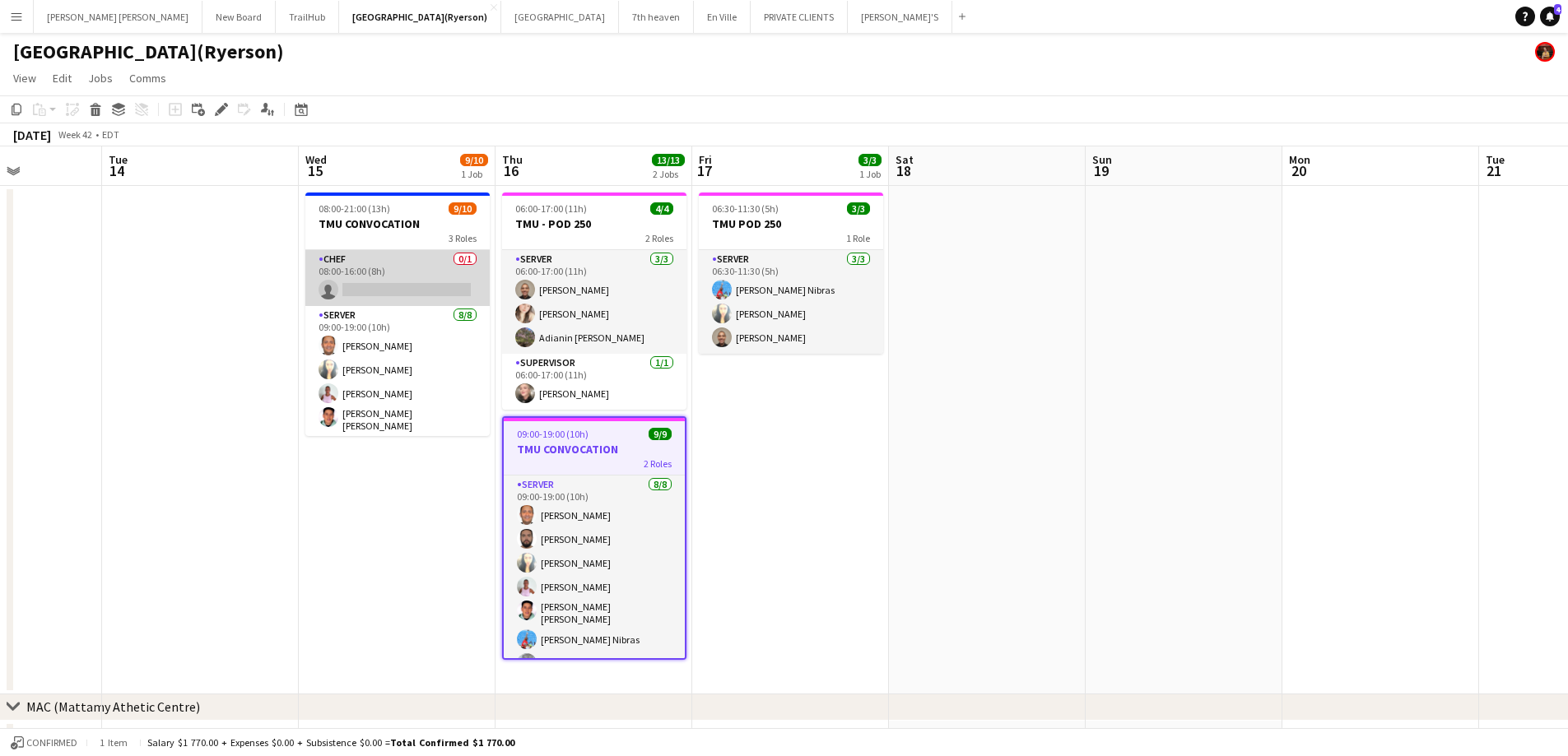
click at [376, 283] on app-card-role "CHEF 0/1 08:00-16:00 (8h) single-neutral-actions" at bounding box center [397, 278] width 184 height 56
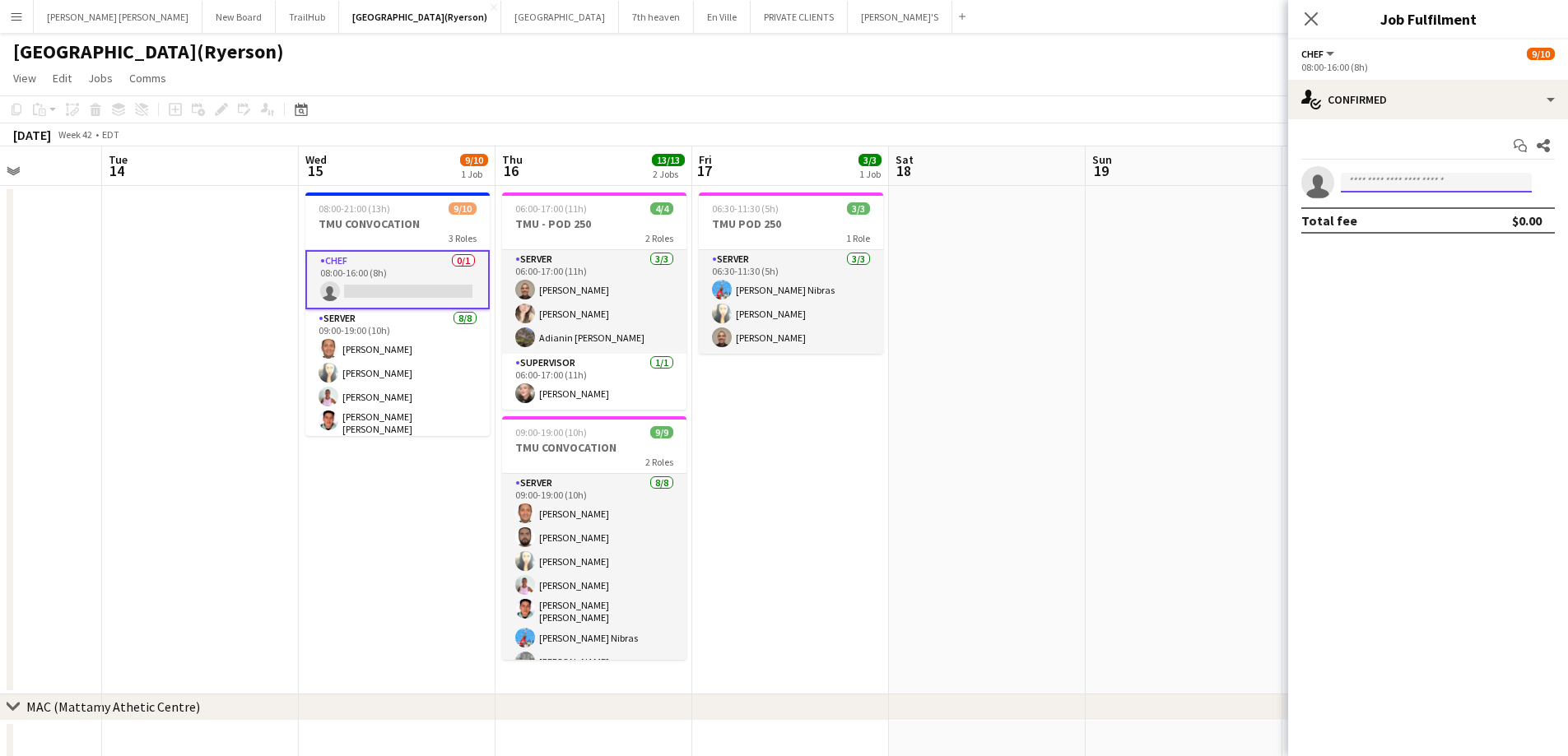
click at [1417, 179] on input at bounding box center [1436, 182] width 191 height 19
type input "******"
click at [1447, 213] on span "[PERSON_NAME] Invited [PERSON_NAME][EMAIL_ADDRESS][PERSON_NAME][PERSON_NAME][DO…" at bounding box center [1436, 218] width 164 height 40
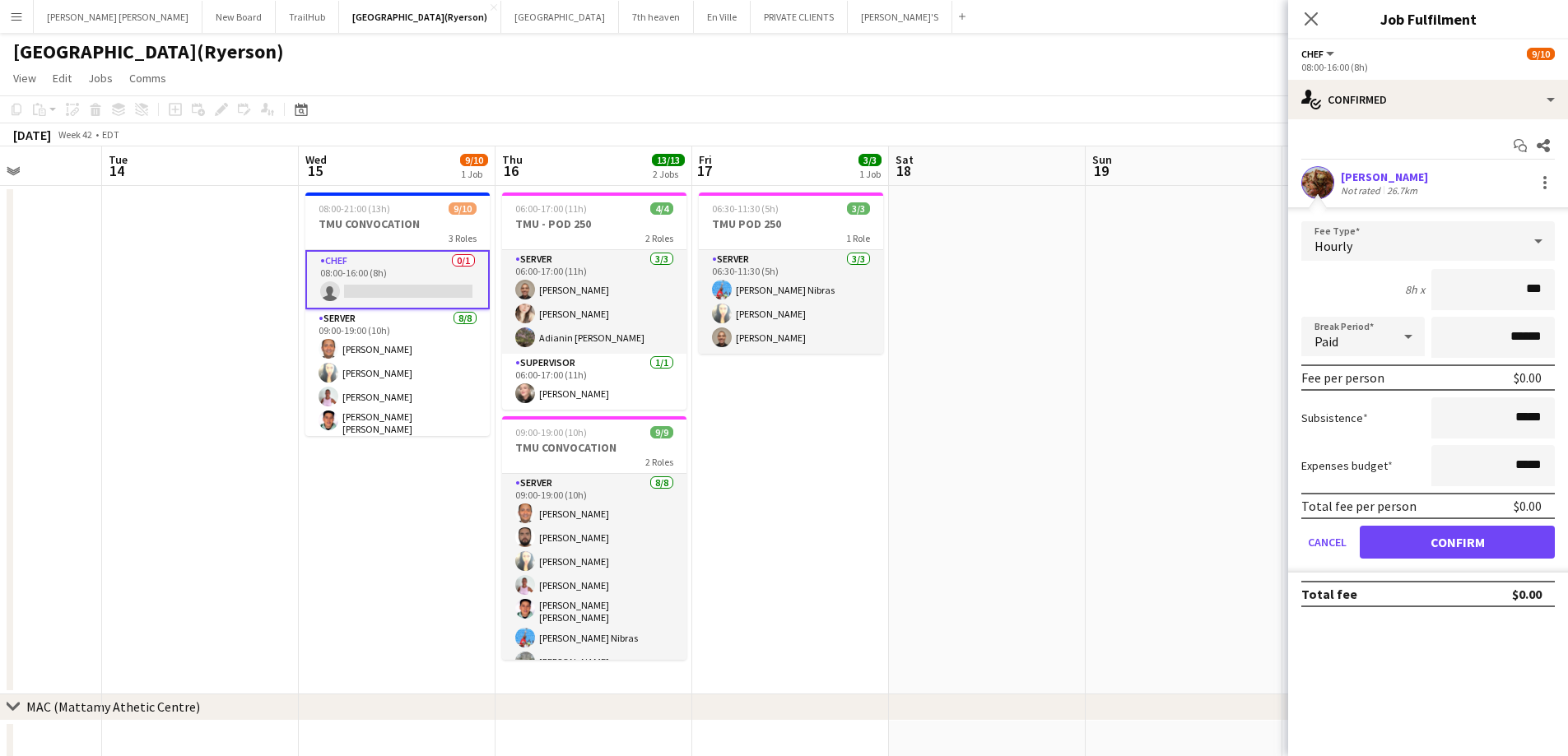
type input "**"
type input "******"
drag, startPoint x: 1409, startPoint y: 379, endPoint x: 1032, endPoint y: 72, distance: 486.2
click at [1032, 72] on app-page-menu "View Day view expanded Day view collapsed Month view Date picker Jump to [DATE]…" at bounding box center [784, 80] width 1568 height 31
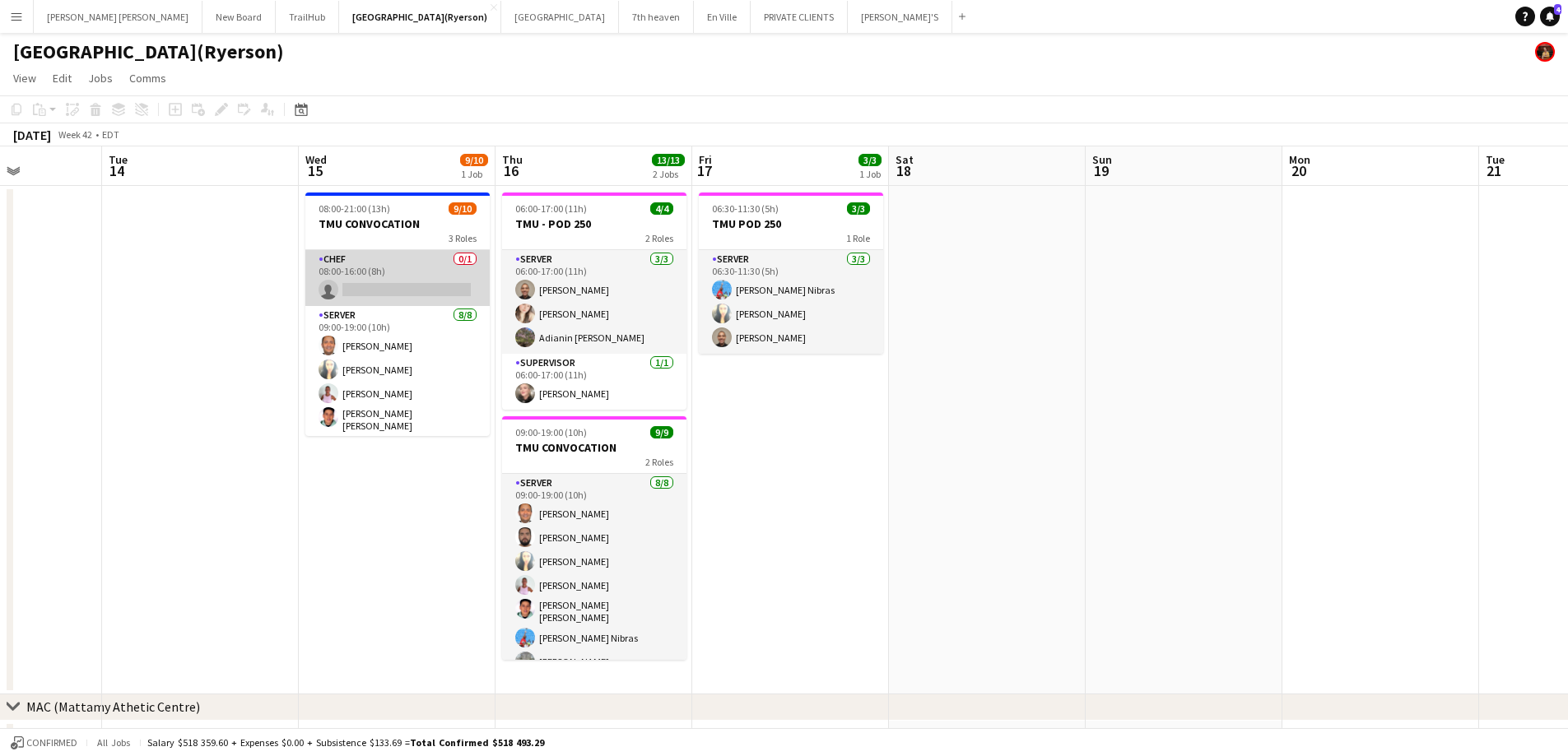
click at [397, 288] on app-card-role "CHEF 0/1 08:00-16:00 (8h) single-neutral-actions" at bounding box center [397, 278] width 184 height 56
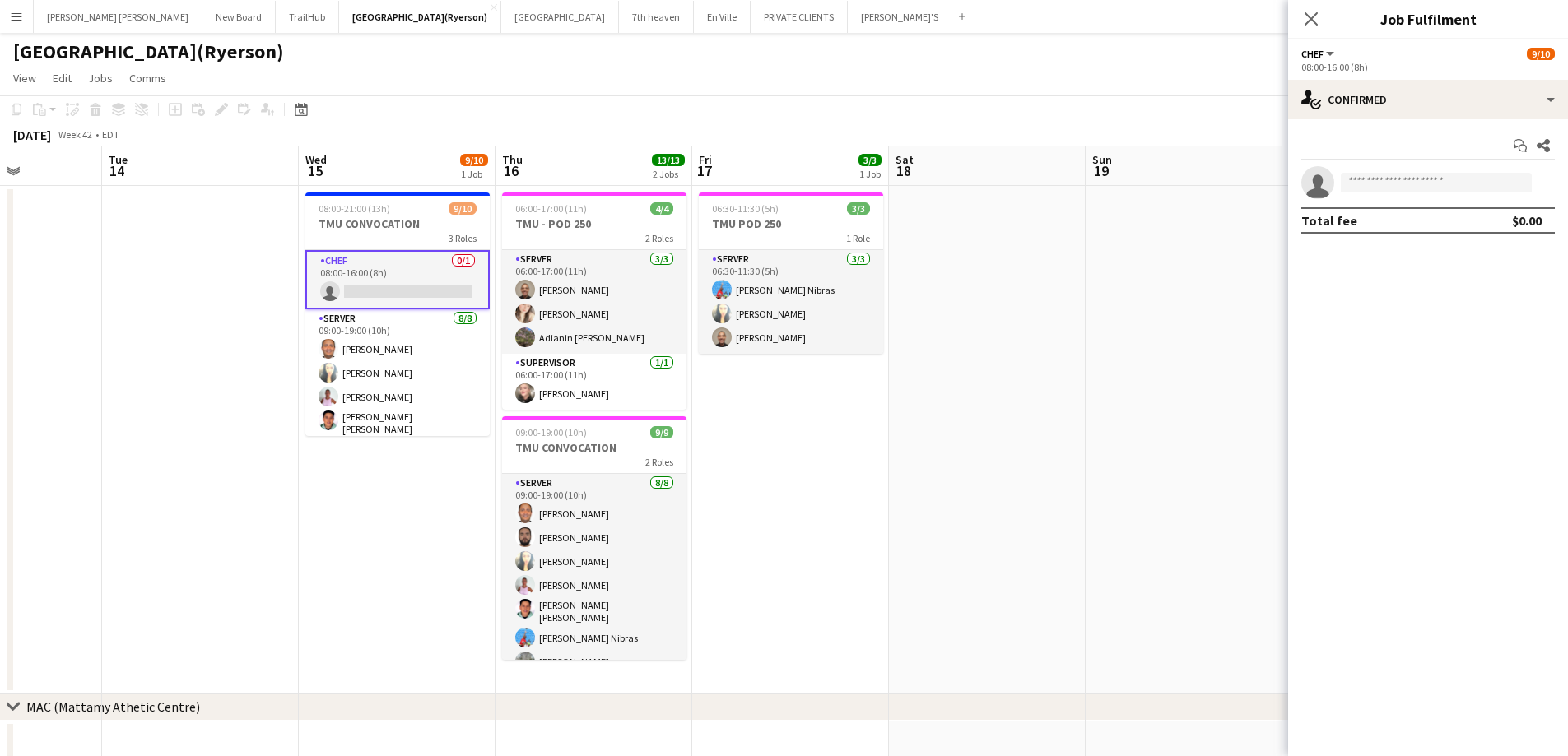
click at [1393, 203] on app-confirmed-crew "single-neutral-actions Total fee $0.00" at bounding box center [1427, 200] width 279 height 67
click at [1398, 187] on input at bounding box center [1436, 182] width 191 height 19
type input "******"
click at [1402, 221] on span "[PERSON_NAME][EMAIL_ADDRESS][PERSON_NAME][PERSON_NAME][DOMAIN_NAME]" at bounding box center [1436, 219] width 164 height 13
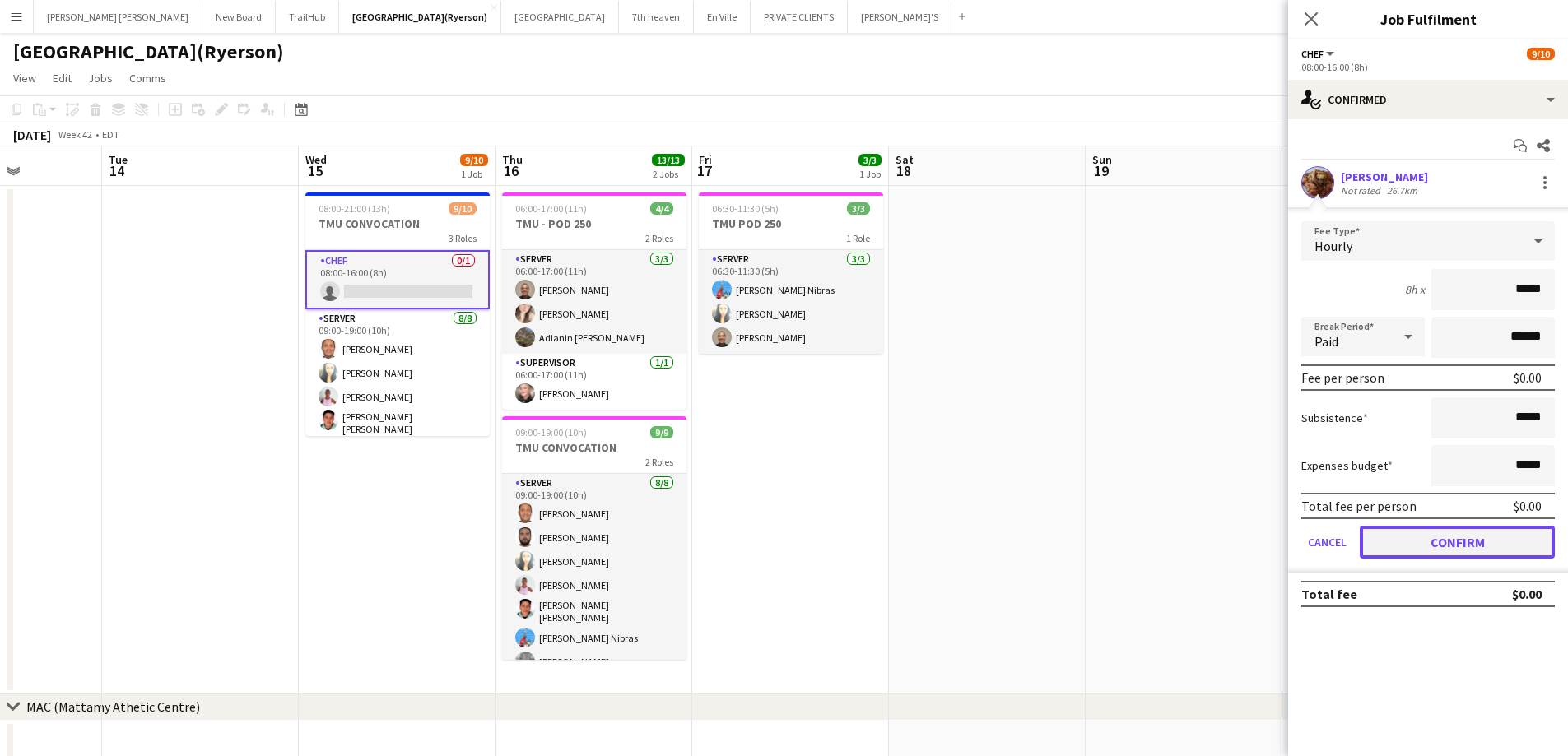
click at [1489, 538] on button "Confirm" at bounding box center [1457, 542] width 195 height 33
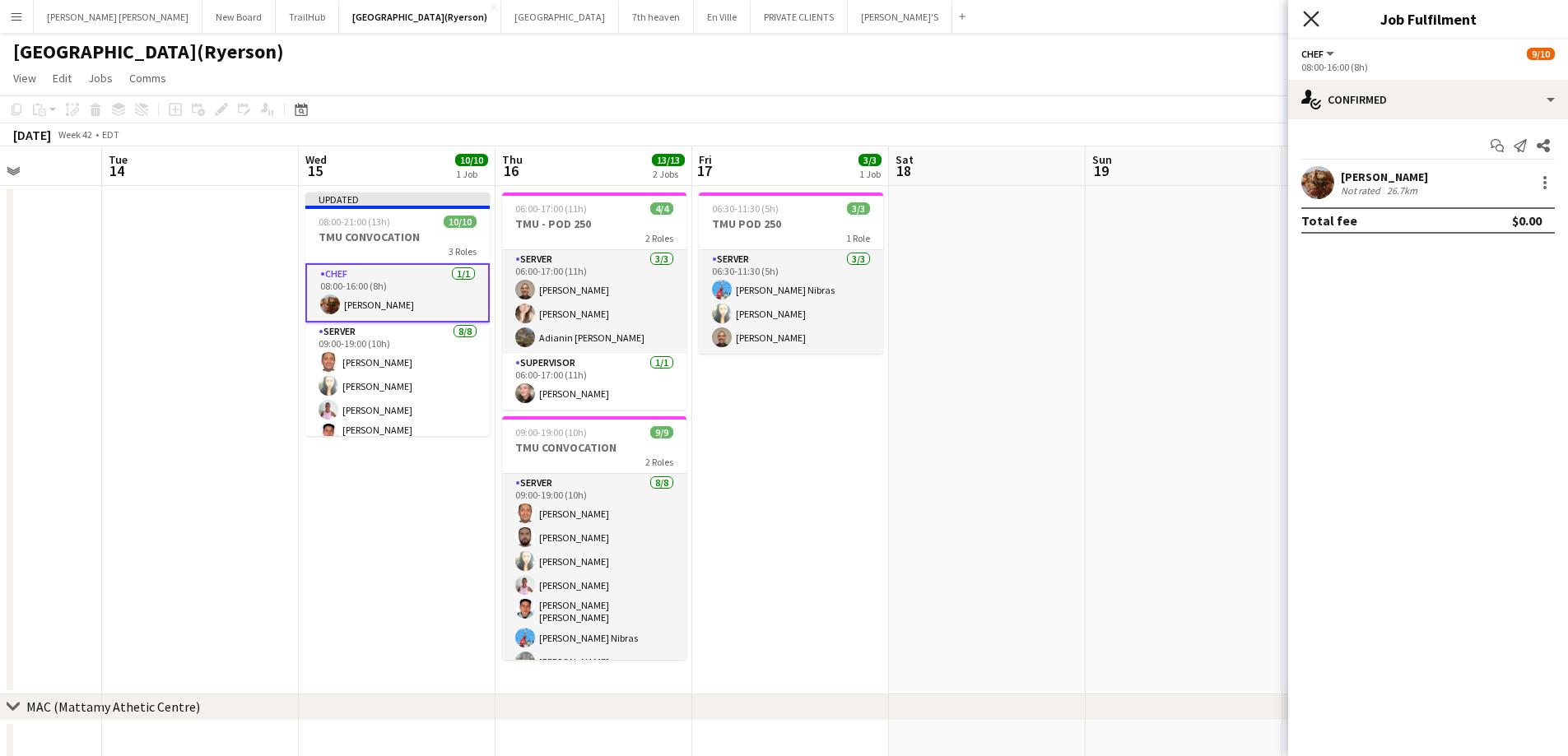
click at [1304, 11] on icon "Close pop-in" at bounding box center [1311, 19] width 16 height 16
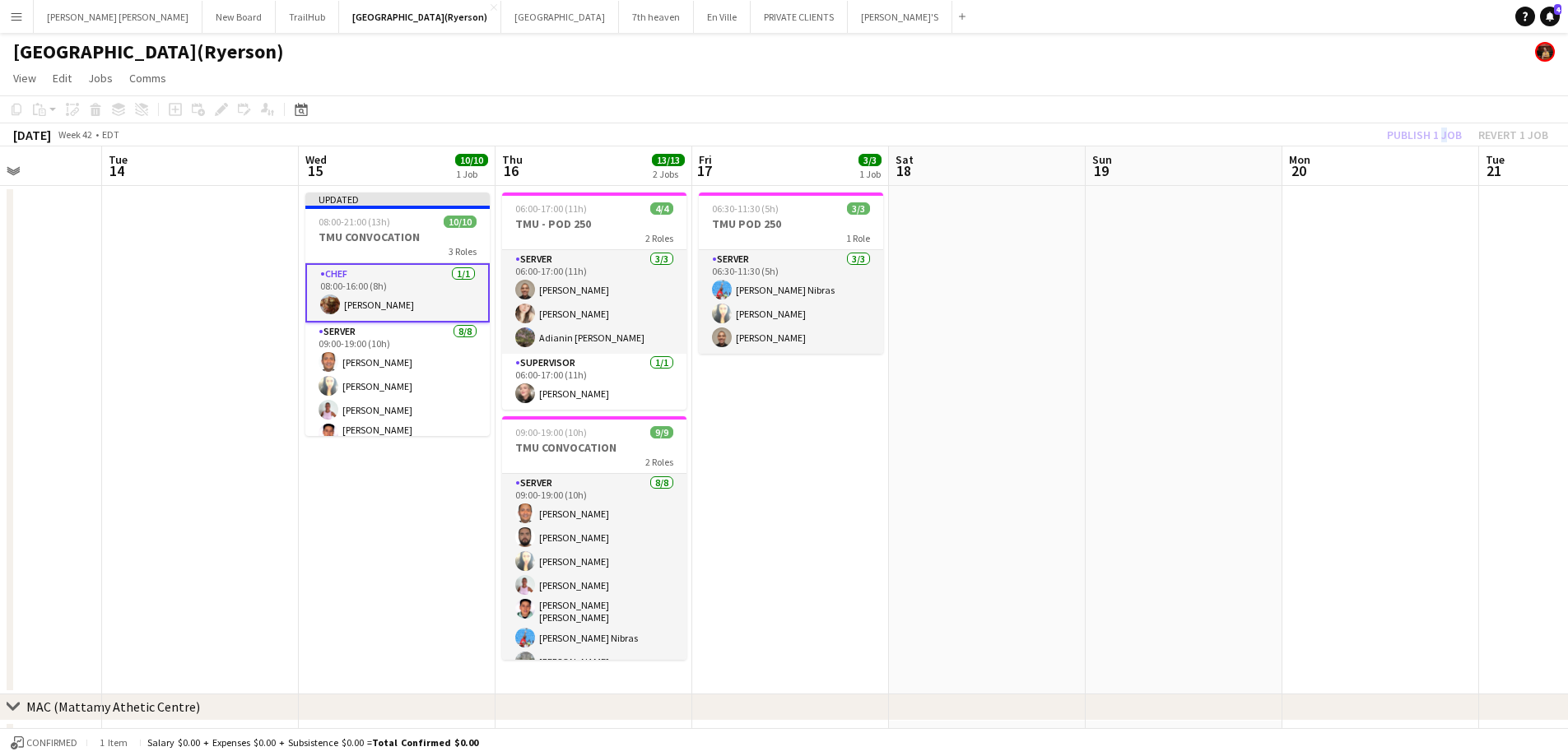
click at [1442, 145] on div "Publish 1 job Revert 1 job" at bounding box center [1467, 135] width 201 height 21
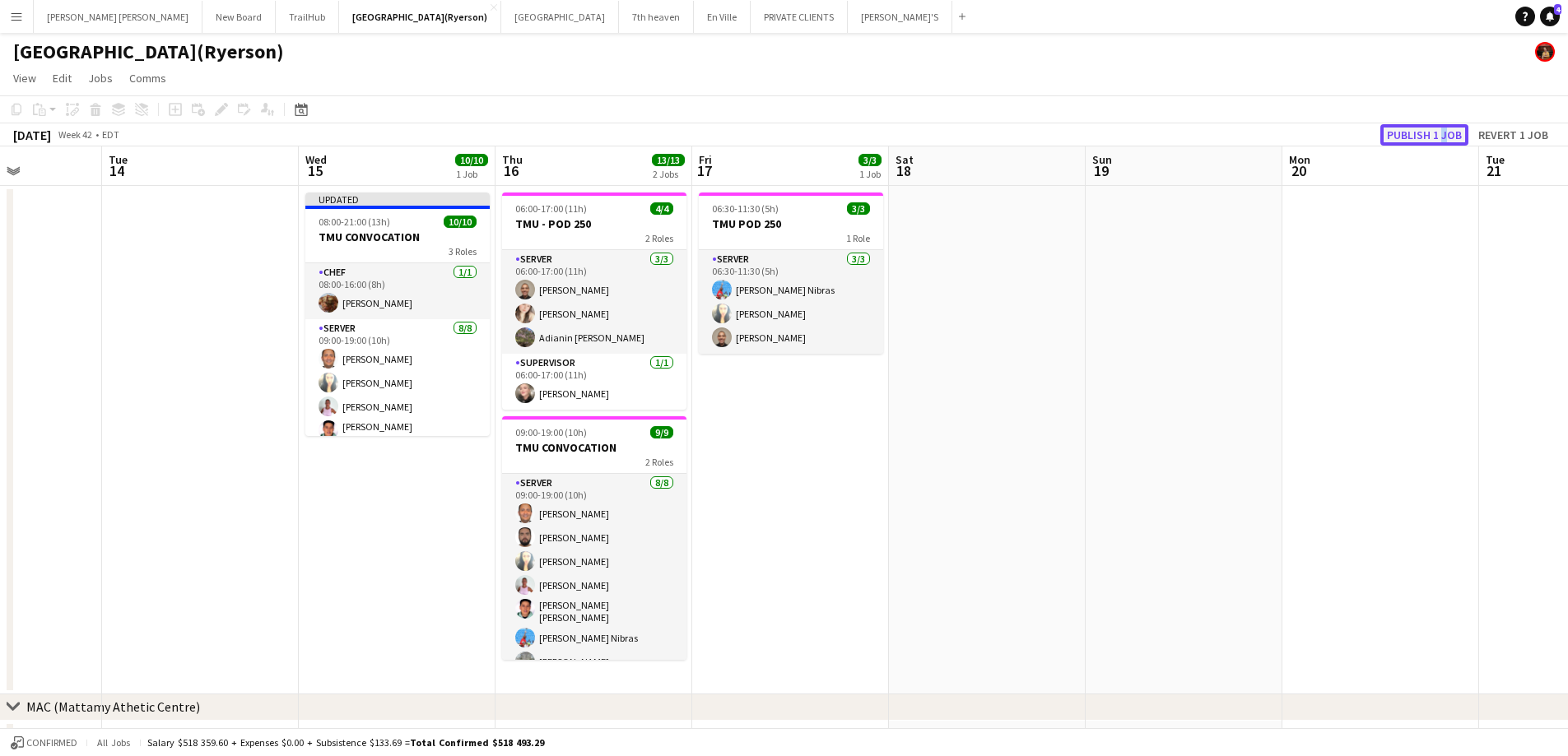
click at [1436, 135] on button "Publish 1 job" at bounding box center [1425, 135] width 88 height 21
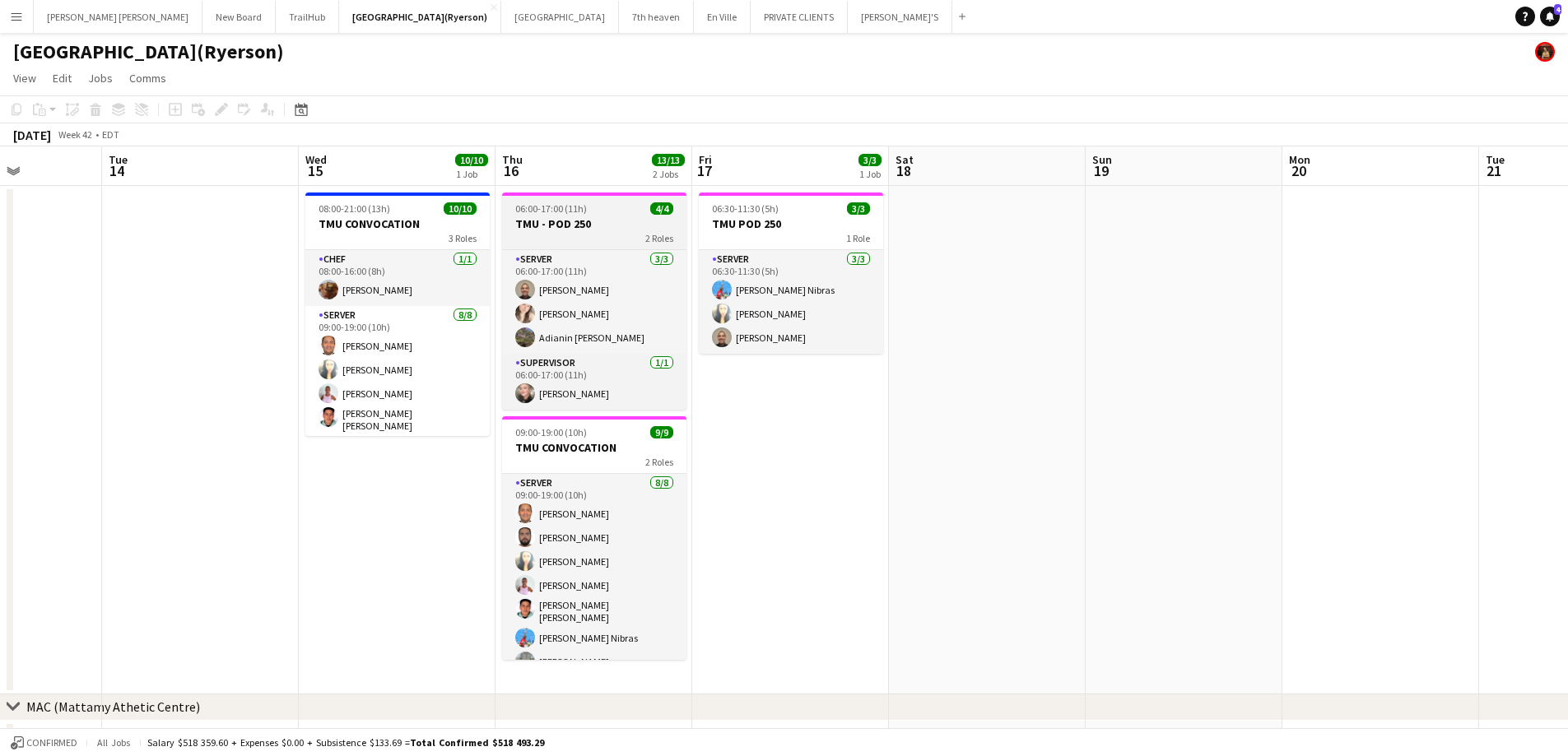
click at [571, 225] on h3 "TMU - POD 250" at bounding box center [594, 224] width 184 height 15
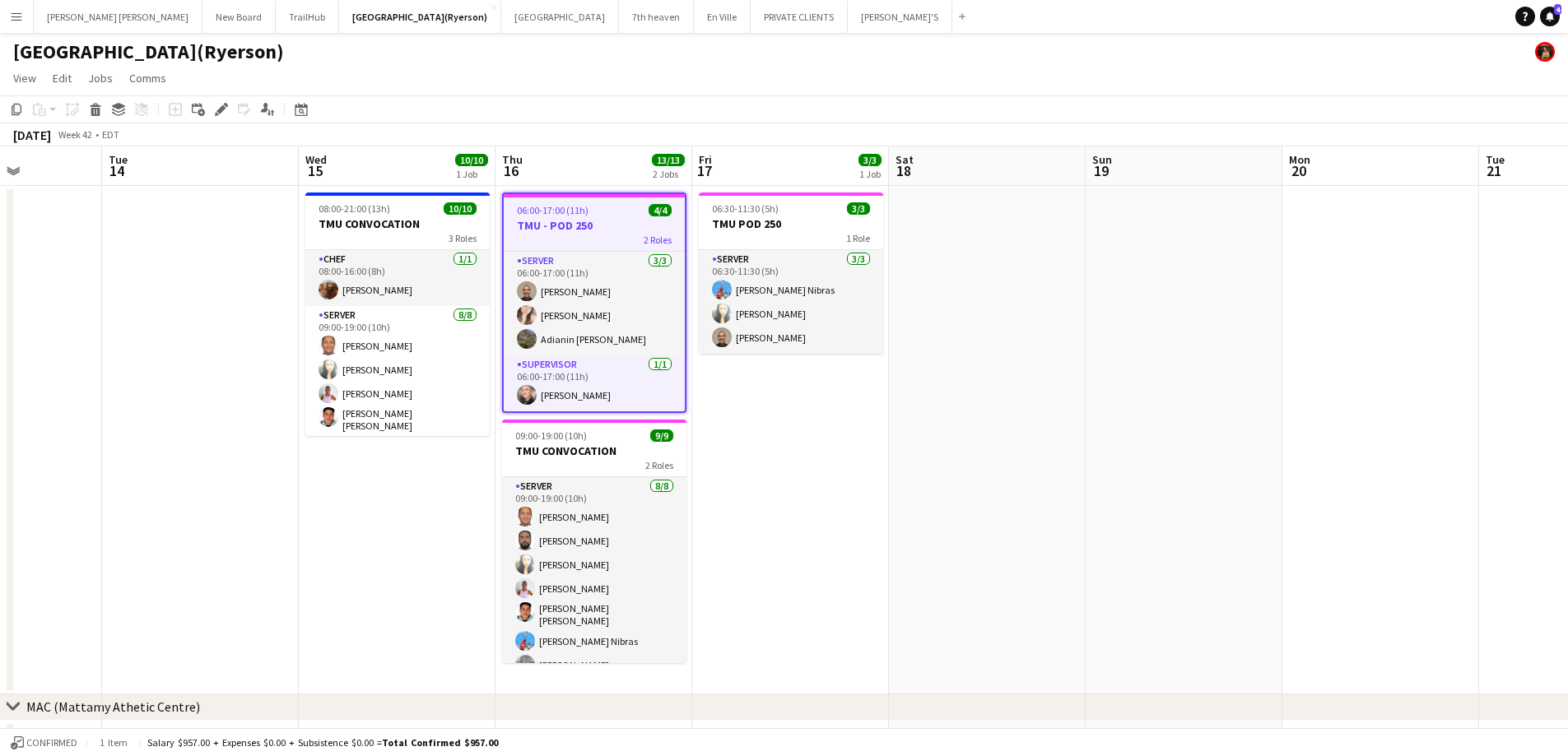
click at [571, 225] on h3 "TMU - POD 250" at bounding box center [594, 225] width 181 height 15
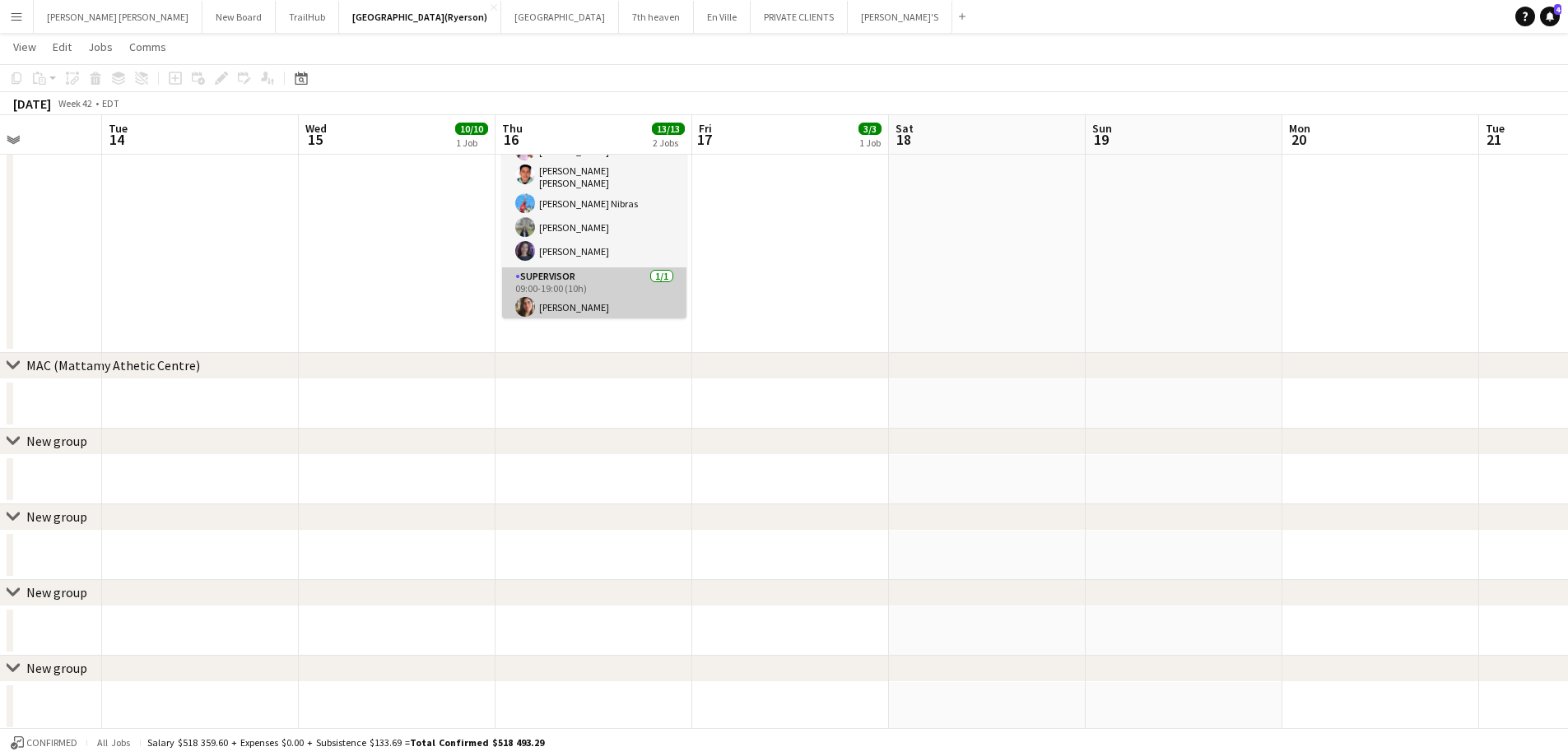
scroll to position [247, 0]
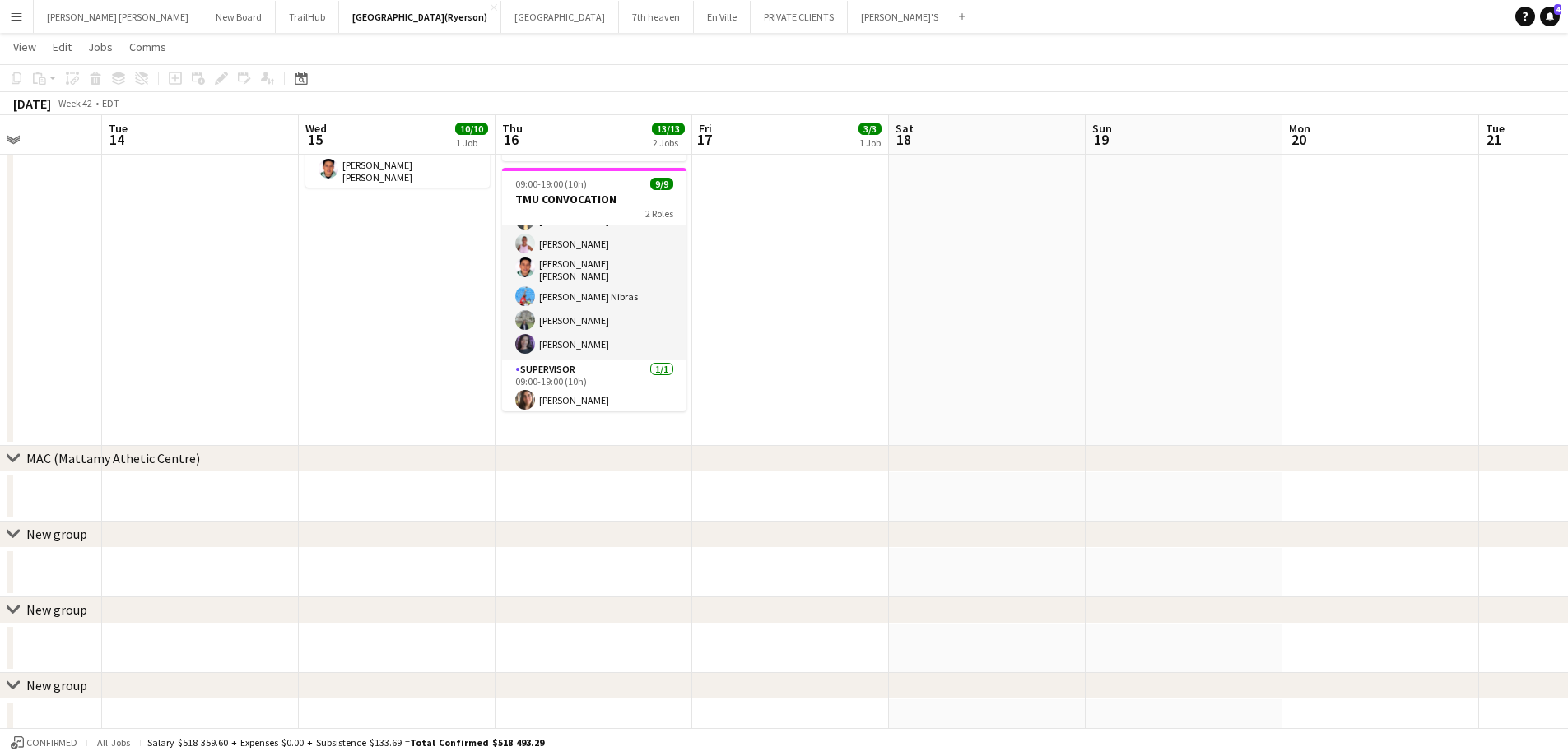
click at [576, 433] on app-date-cell "06:00-17:00 (11h) 4/4 TMU - POD 250 2 Roles SERVER [DATE] 06:00-17:00 (11h) [PE…" at bounding box center [593, 191] width 196 height 508
click at [599, 433] on app-date-cell "06:00-17:00 (11h) 4/4 TMU - POD 250 2 Roles SERVER [DATE] 06:00-17:00 (11h) [PE…" at bounding box center [593, 191] width 196 height 508
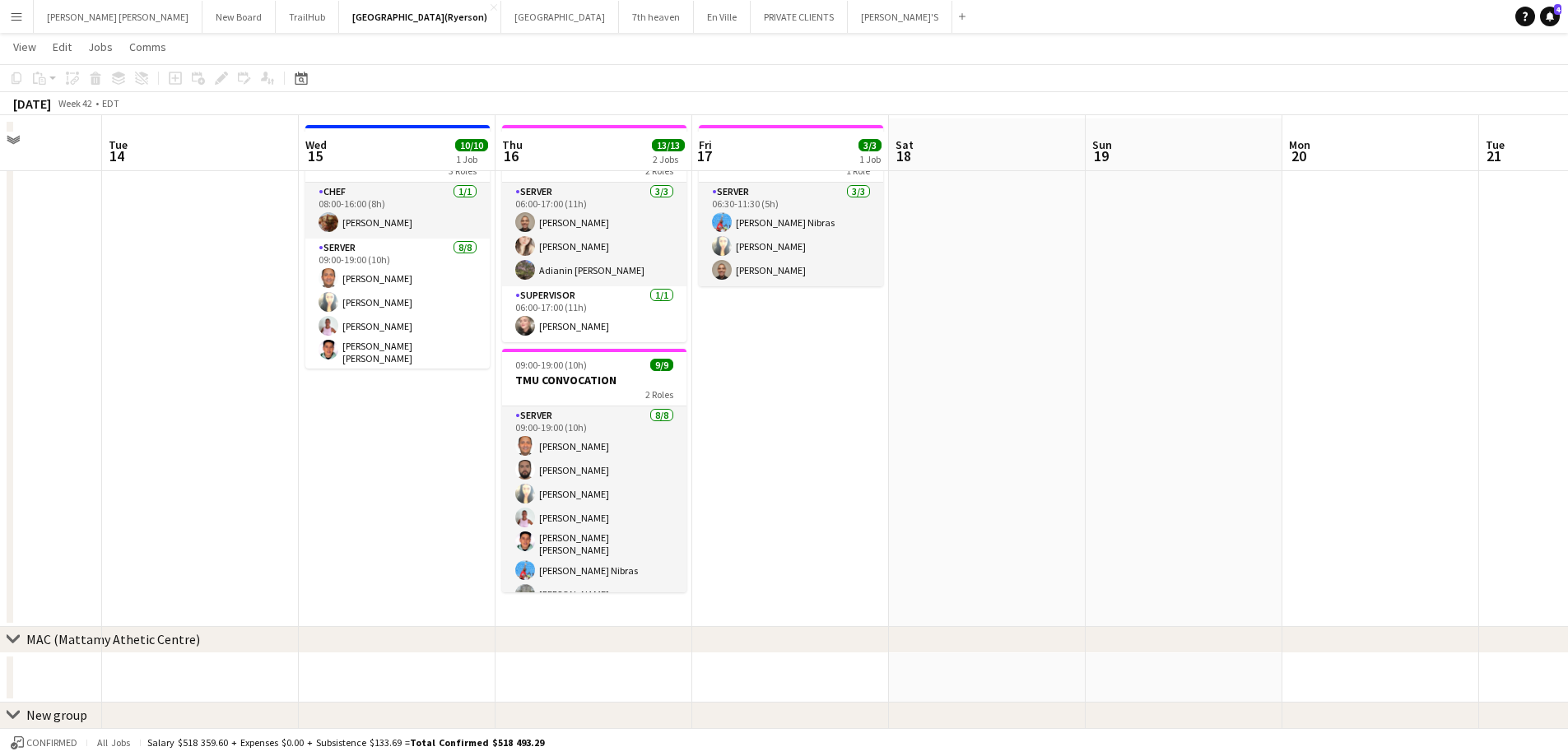
scroll to position [82, 0]
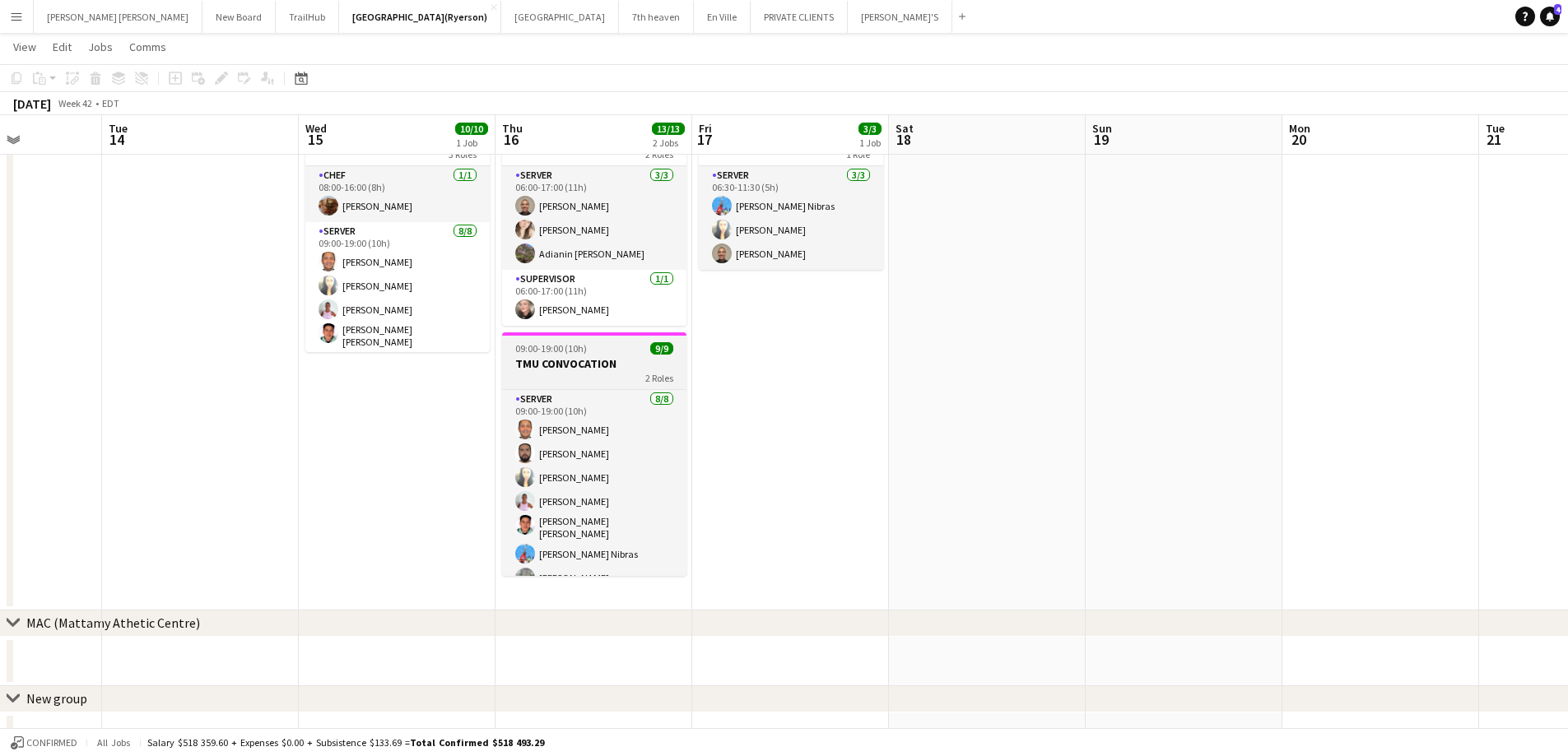
click at [593, 375] on div "2 Roles" at bounding box center [594, 378] width 184 height 13
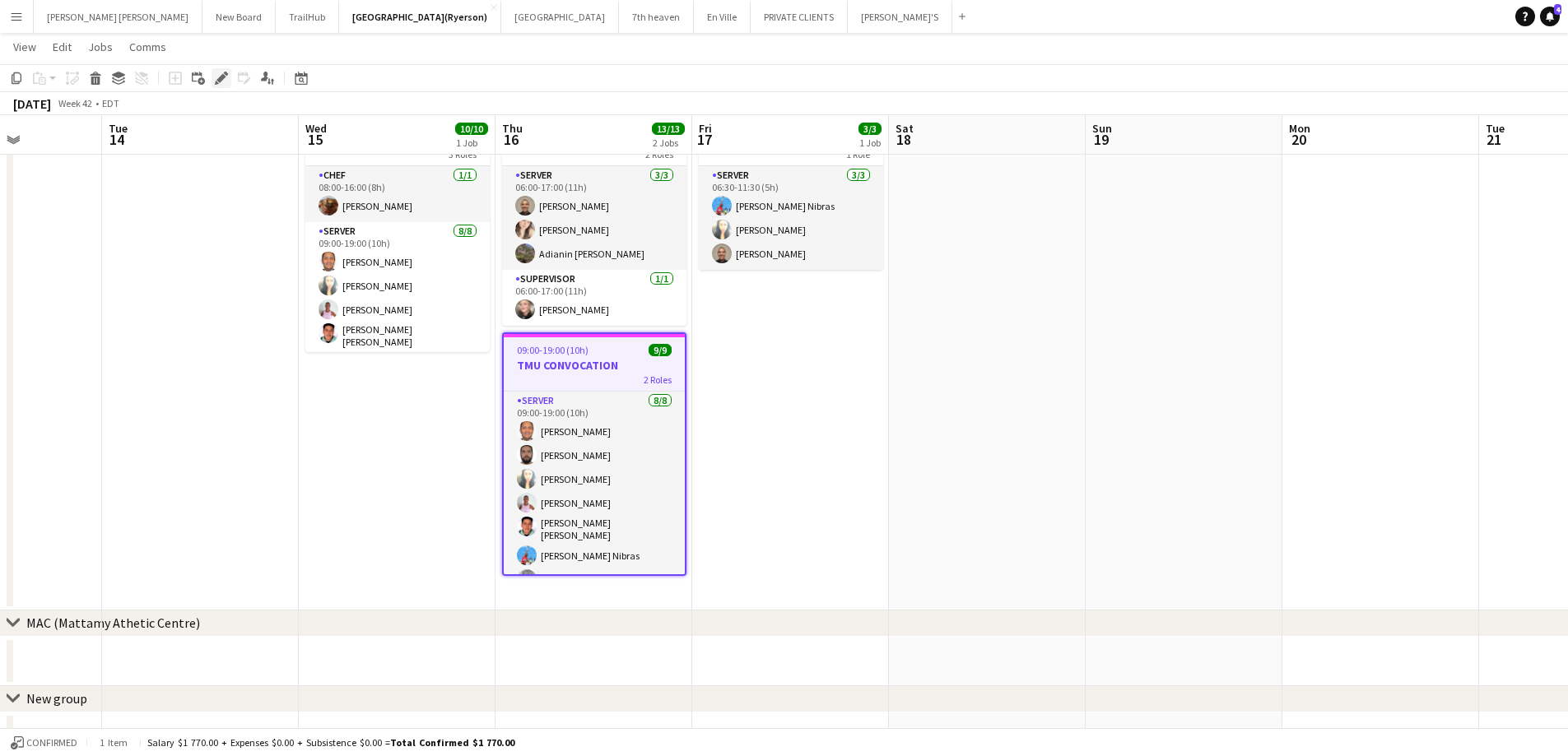
click at [212, 84] on div "Edit" at bounding box center [221, 78] width 19 height 19
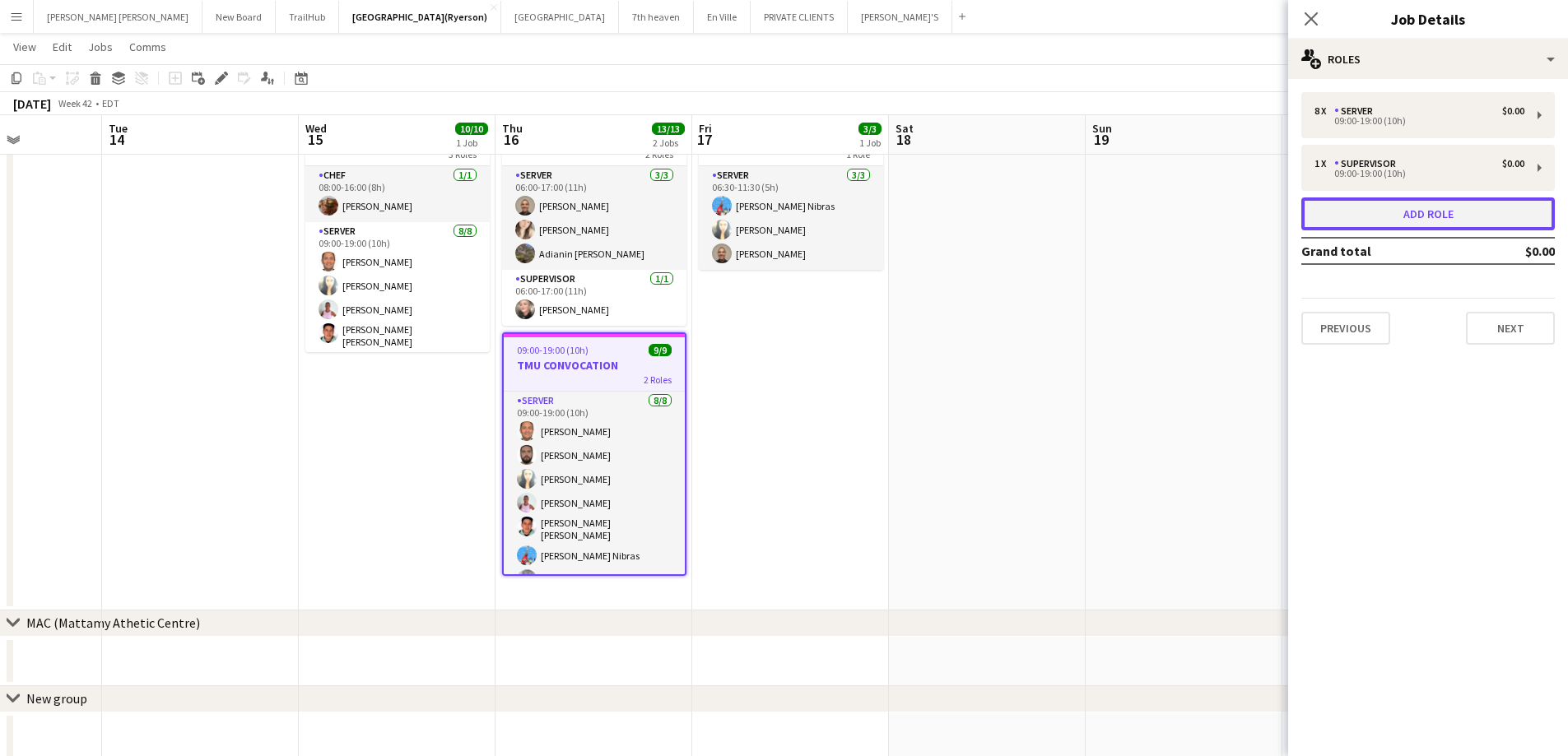
click at [1338, 218] on button "Add role" at bounding box center [1427, 213] width 254 height 33
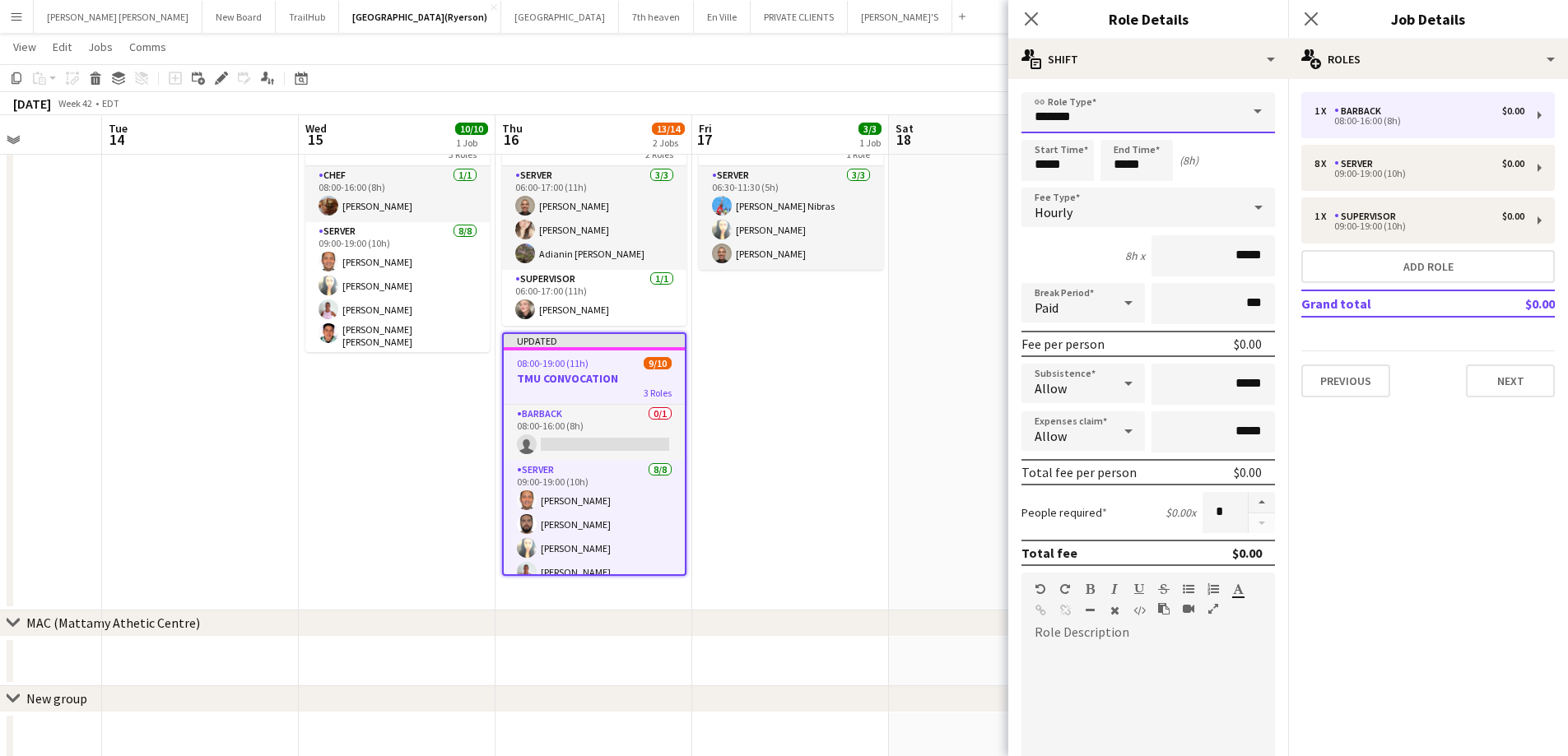
click at [1083, 113] on input "*******" at bounding box center [1148, 112] width 254 height 42
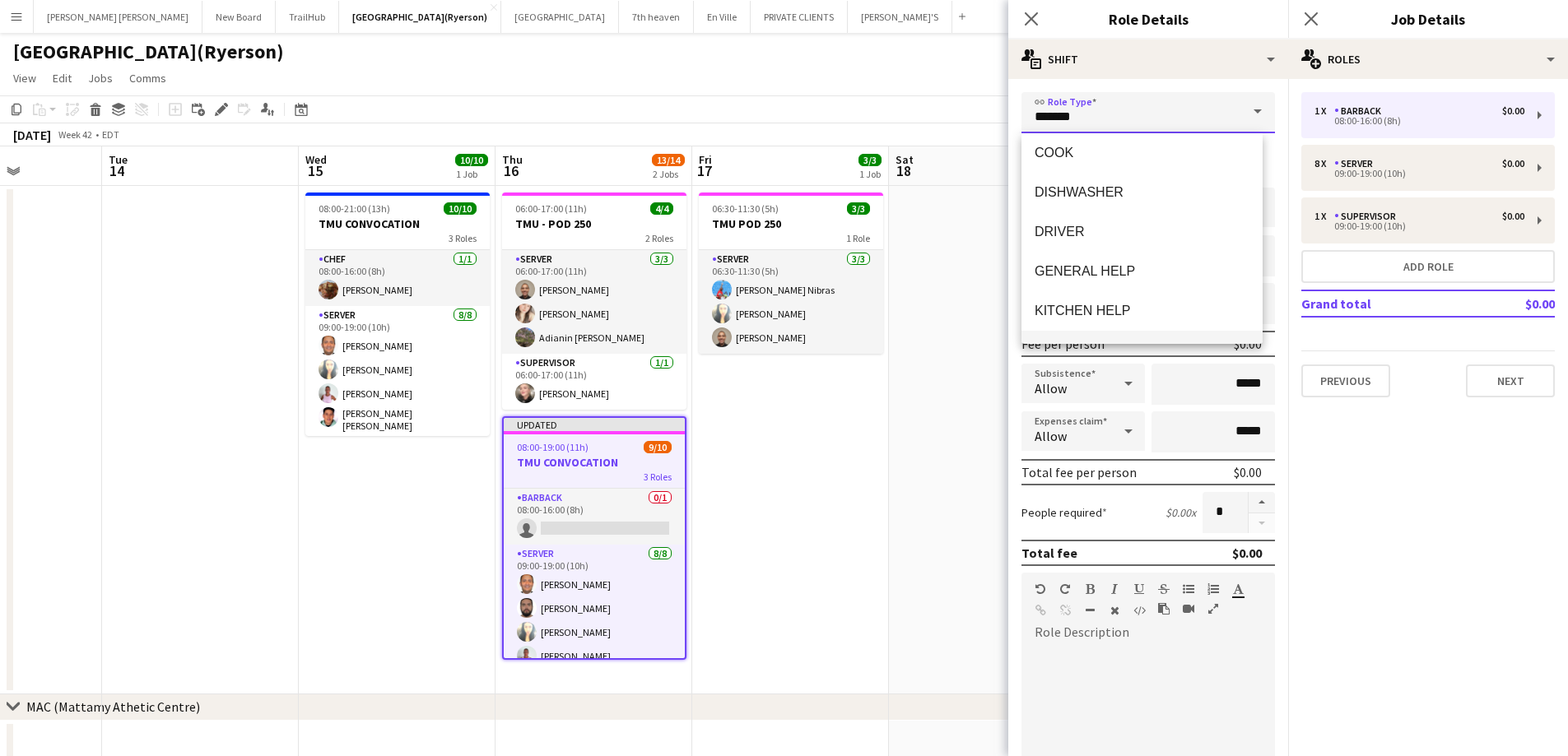
scroll to position [0, 0]
click at [1082, 234] on span "CHEF" at bounding box center [1142, 239] width 215 height 16
type input "****"
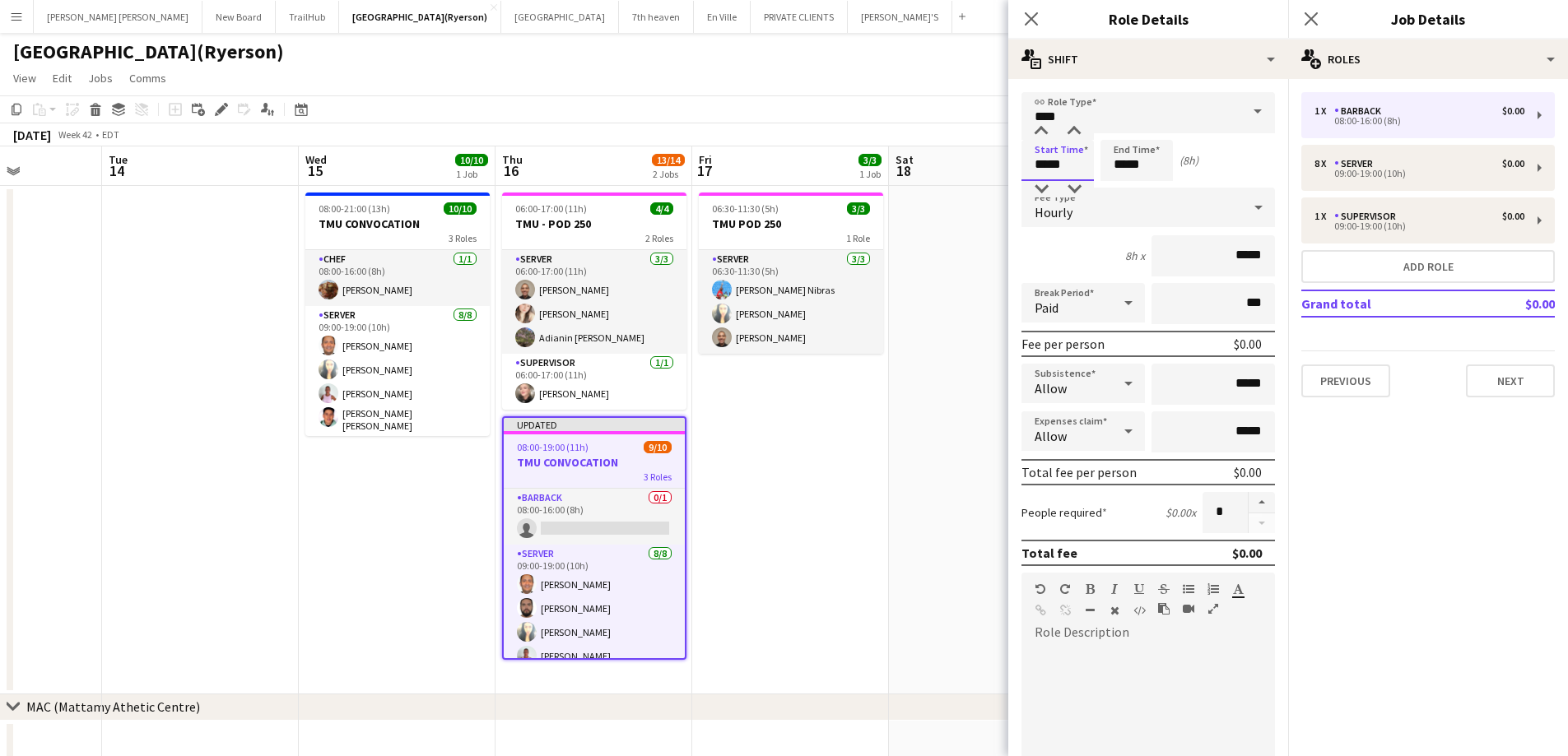
click at [1054, 177] on input "*****" at bounding box center [1058, 160] width 73 height 42
click at [1044, 190] on div at bounding box center [1041, 189] width 33 height 17
type input "*****"
click at [1044, 190] on div at bounding box center [1041, 189] width 33 height 17
click at [1129, 151] on input "*****" at bounding box center [1136, 160] width 73 height 42
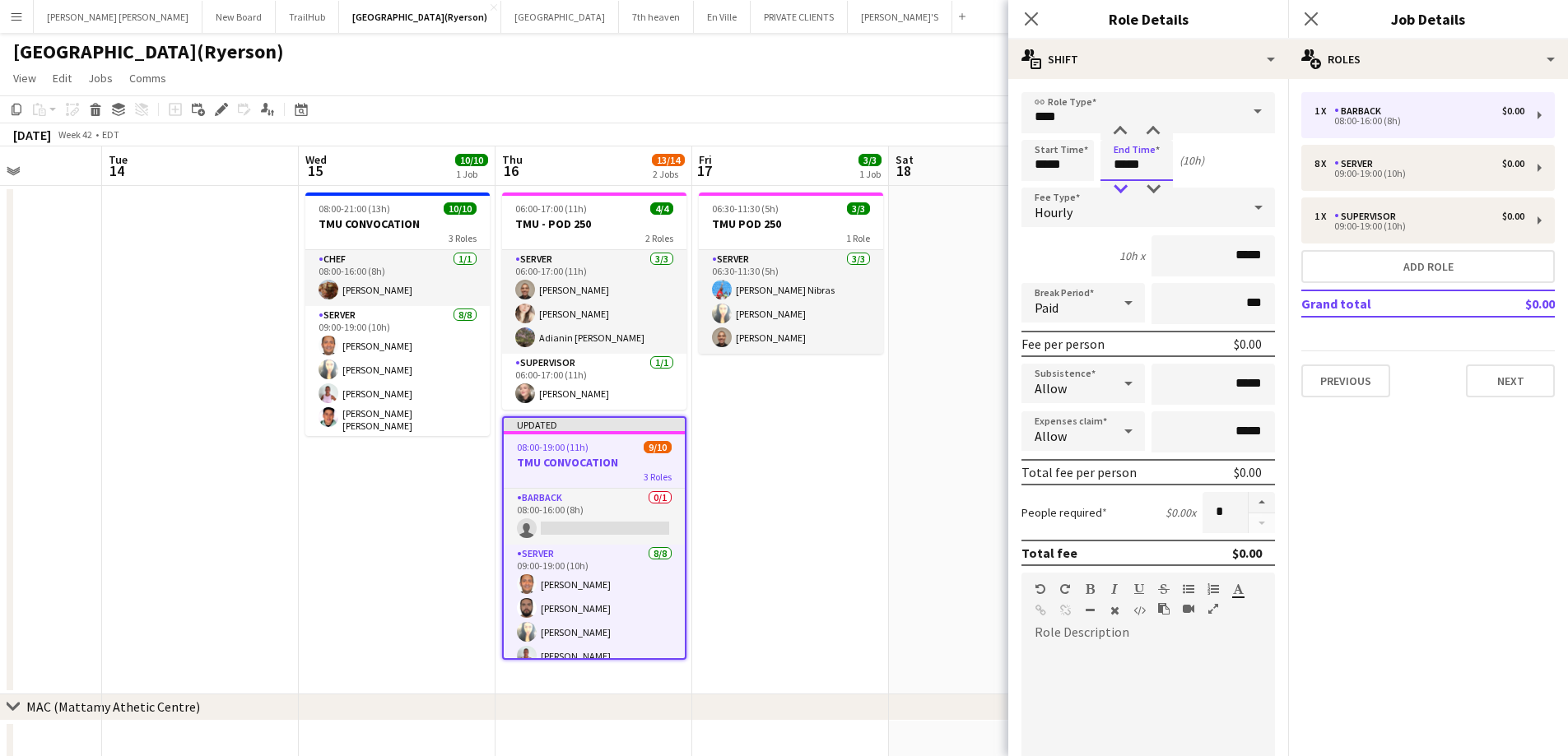
click at [1119, 187] on div at bounding box center [1120, 189] width 33 height 17
click at [1117, 186] on div at bounding box center [1120, 189] width 33 height 17
type input "*****"
click at [1119, 130] on div at bounding box center [1120, 132] width 33 height 17
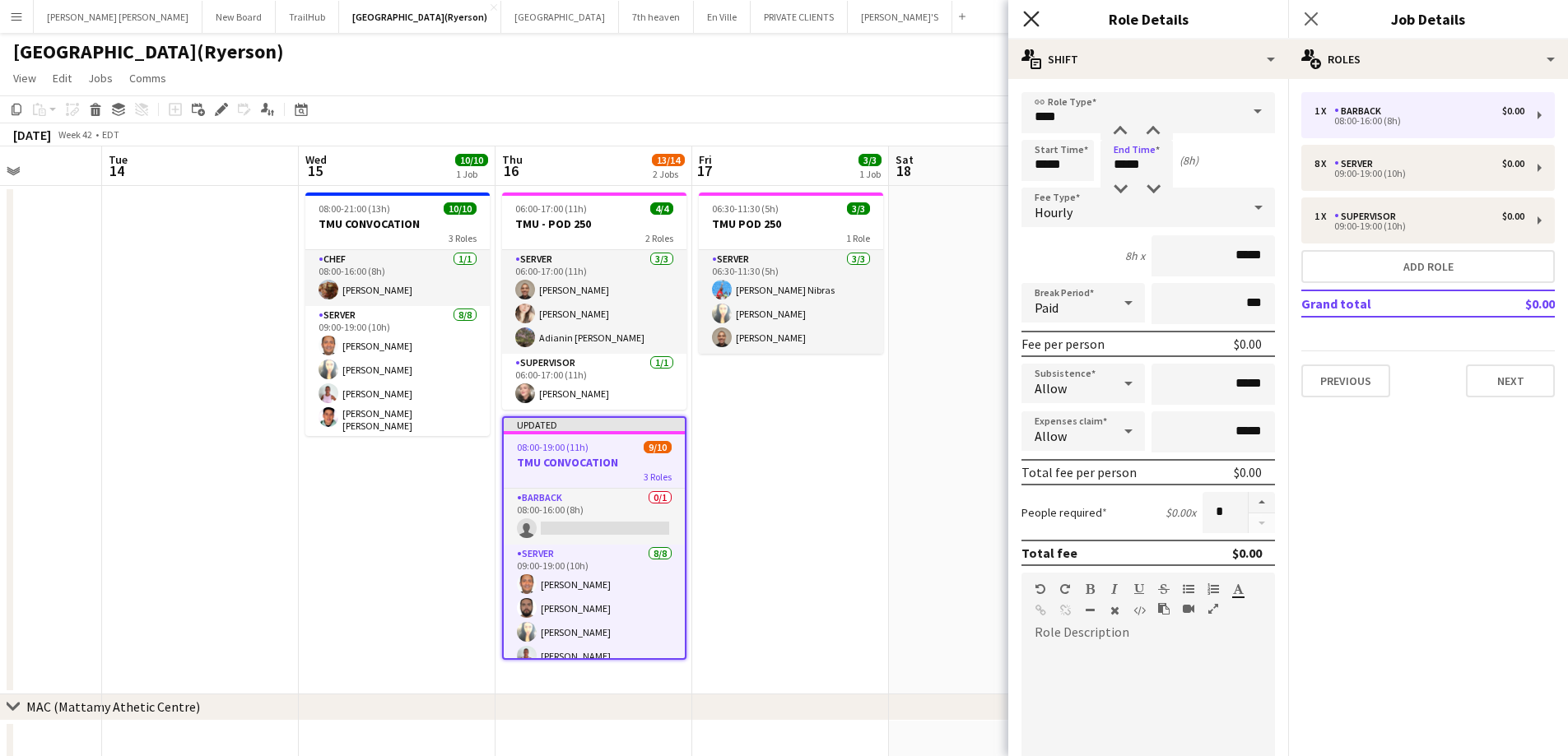
click at [1033, 21] on icon at bounding box center [1031, 19] width 16 height 16
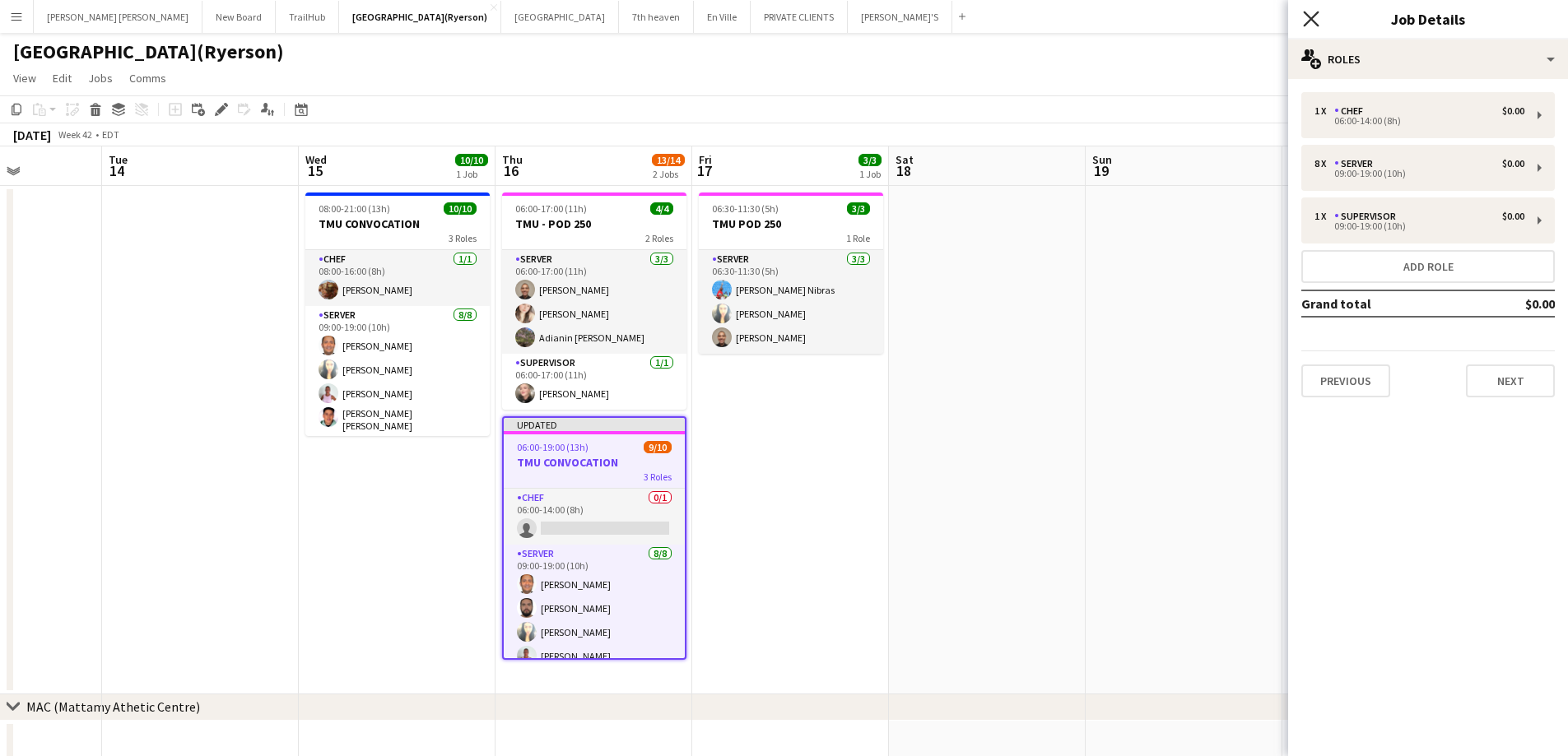
drag, startPoint x: 1308, startPoint y: 16, endPoint x: 1345, endPoint y: 74, distance: 68.8
click at [1306, 16] on icon "Close pop-in" at bounding box center [1311, 19] width 16 height 16
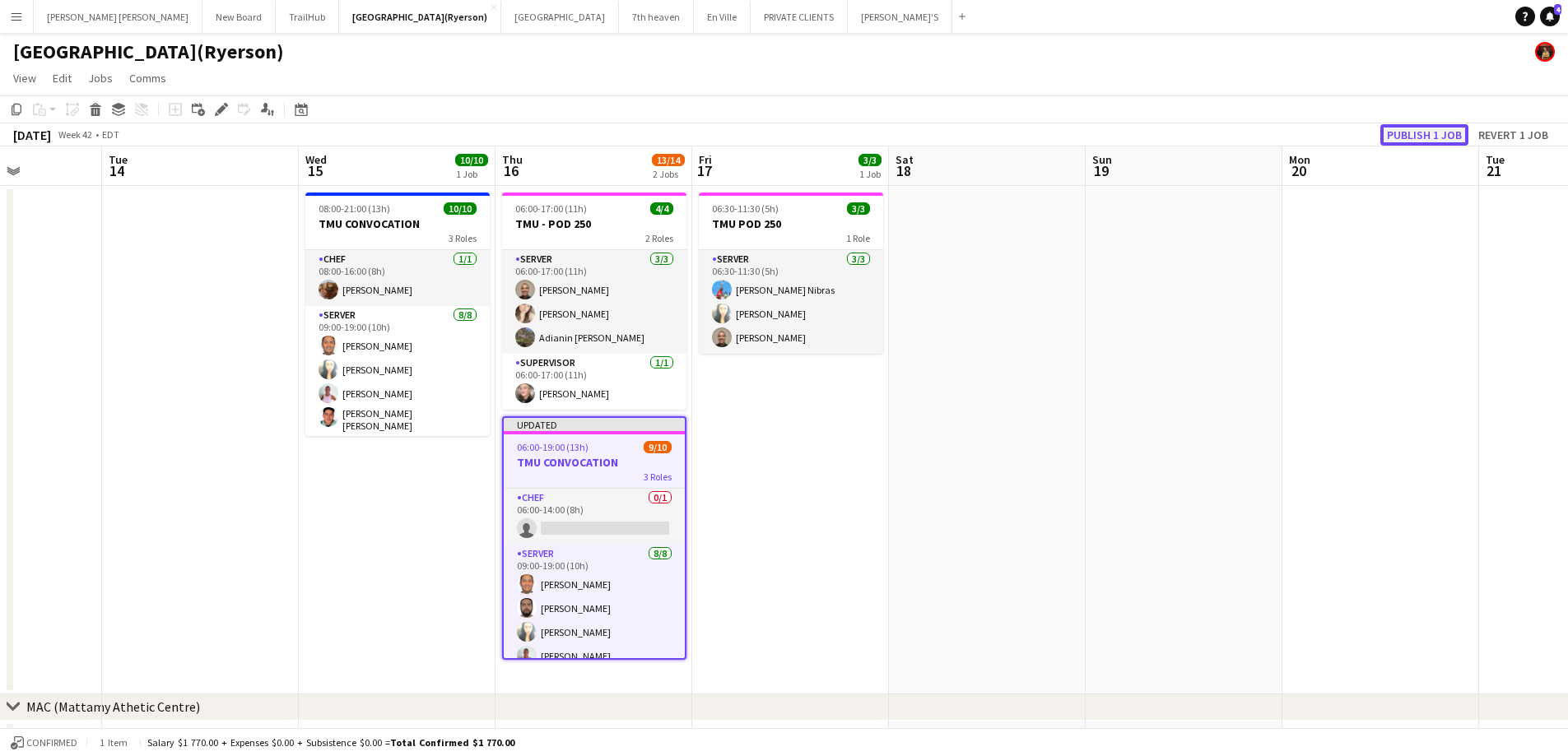
click at [1420, 133] on button "Publish 1 job" at bounding box center [1425, 135] width 88 height 21
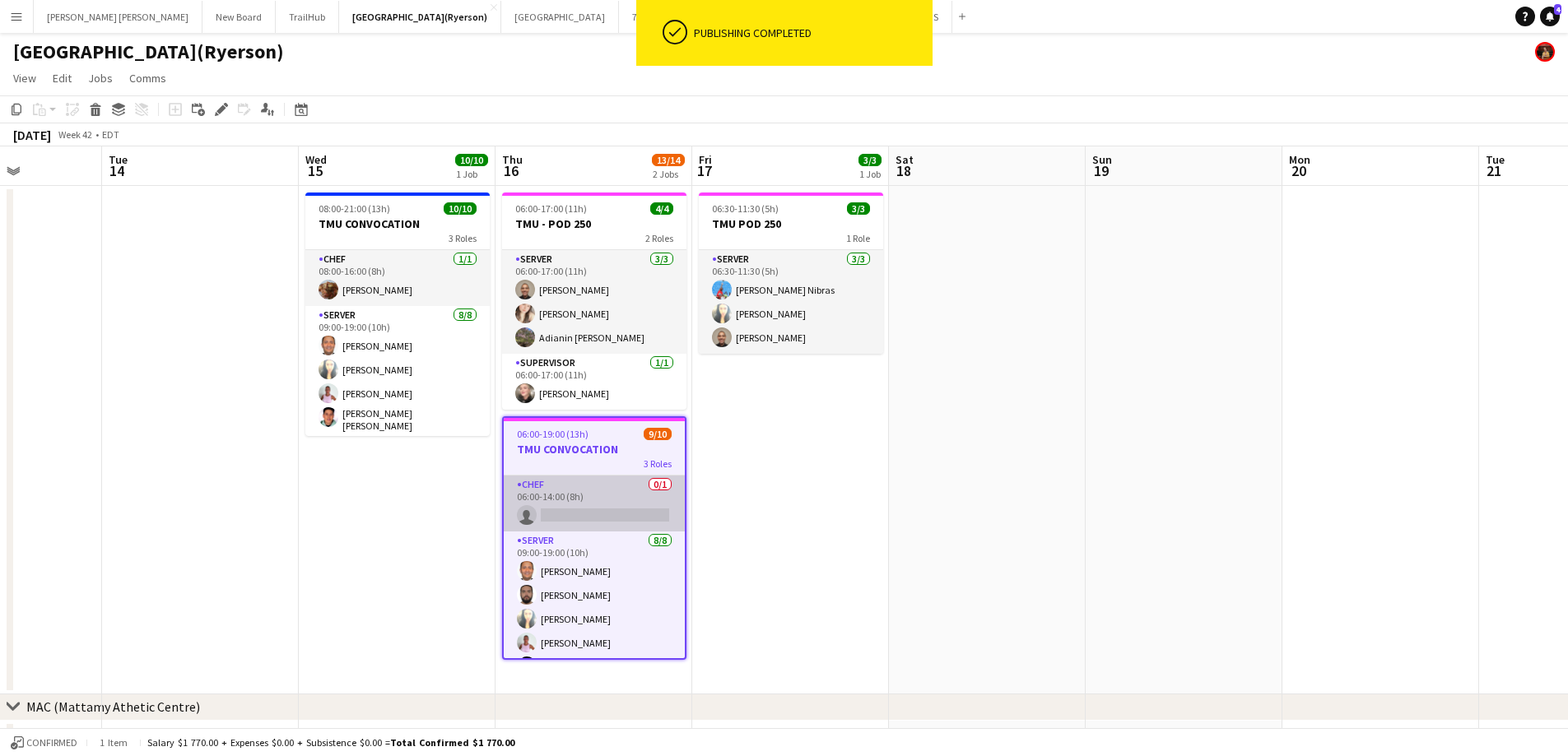
click at [583, 504] on app-card-role "CHEF 0/1 06:00-14:00 (8h) single-neutral-actions" at bounding box center [594, 503] width 181 height 56
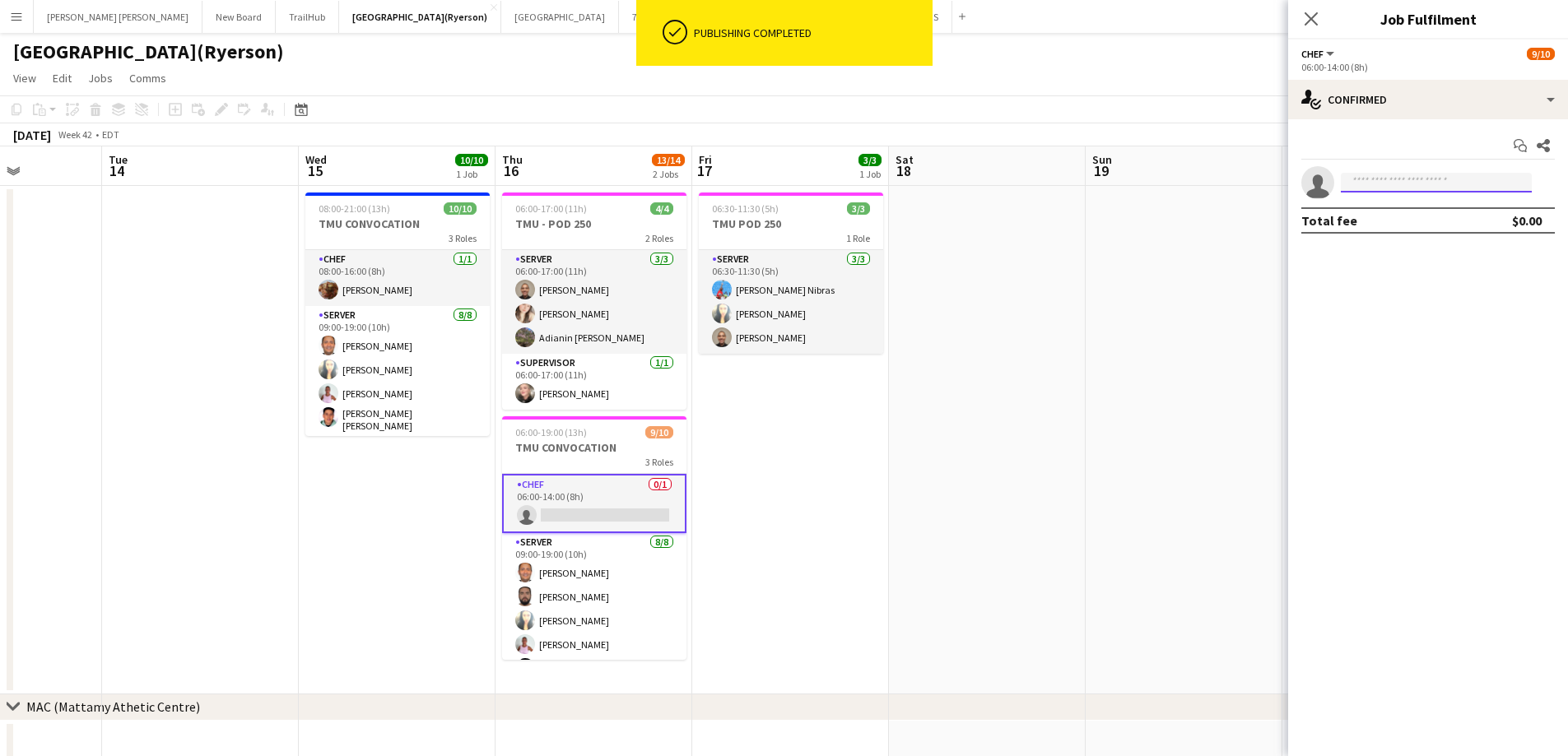
click at [1392, 175] on input at bounding box center [1436, 182] width 191 height 19
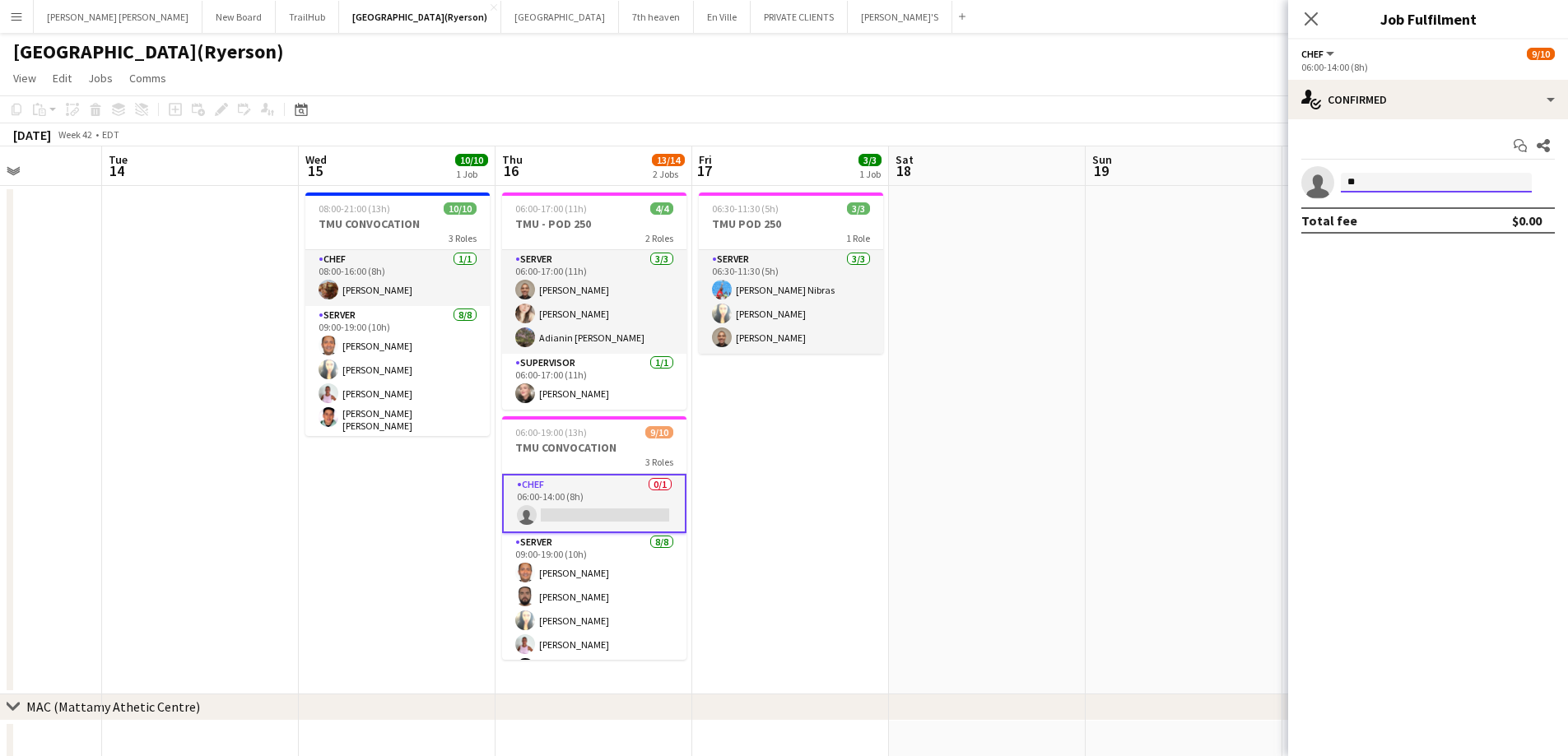
type input "*"
type input "******"
click at [1429, 224] on span "[PERSON_NAME][EMAIL_ADDRESS][PERSON_NAME][PERSON_NAME][DOMAIN_NAME]" at bounding box center [1436, 219] width 164 height 13
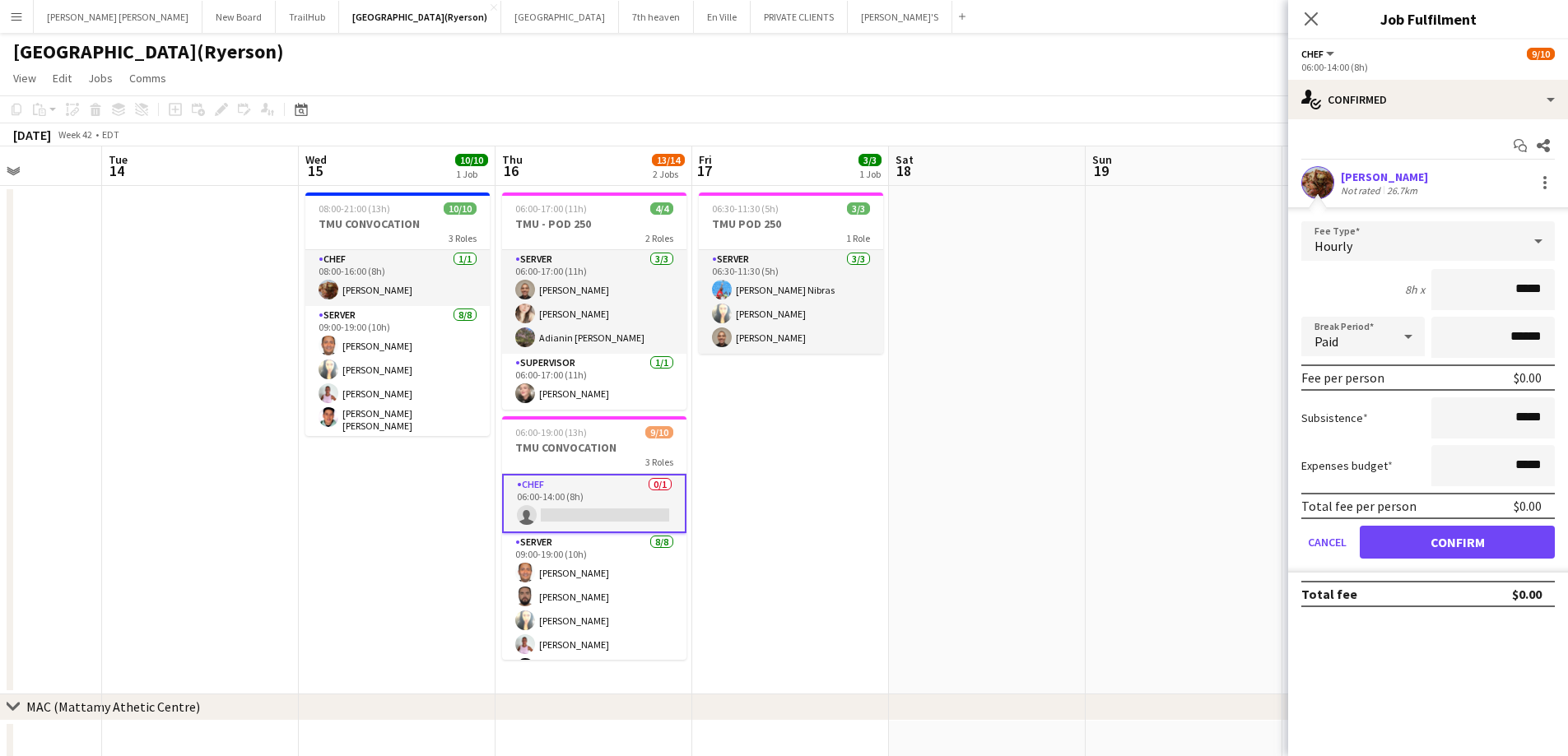
drag, startPoint x: 1540, startPoint y: 291, endPoint x: 1516, endPoint y: 293, distance: 24.1
click at [1516, 293] on input "*****" at bounding box center [1493, 289] width 124 height 42
type input "**"
type input "******"
click at [1318, 19] on icon "Close pop-in" at bounding box center [1311, 19] width 16 height 16
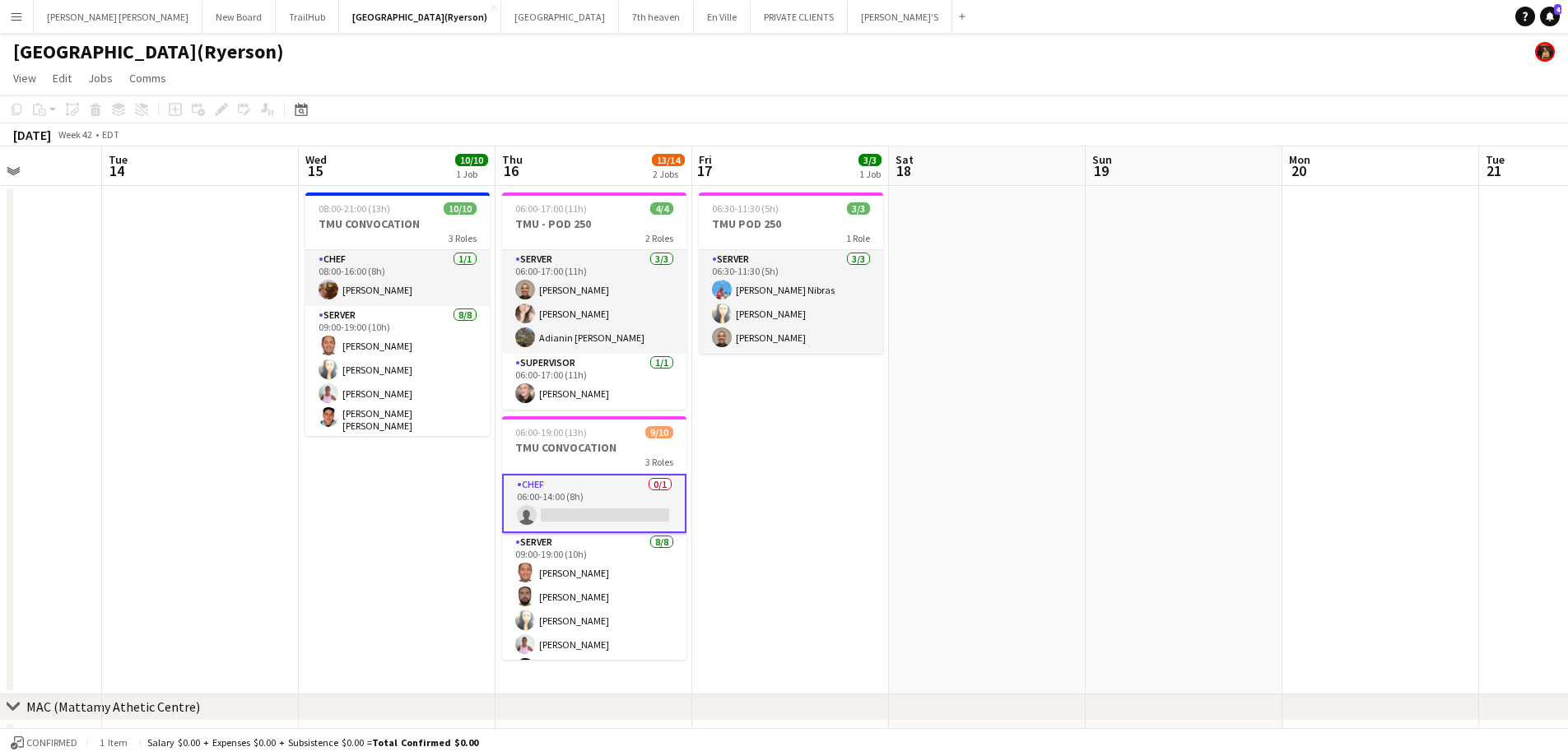
click at [608, 515] on app-card-role "CHEF 0/1 06:00-14:00 (8h) single-neutral-actions" at bounding box center [594, 503] width 184 height 59
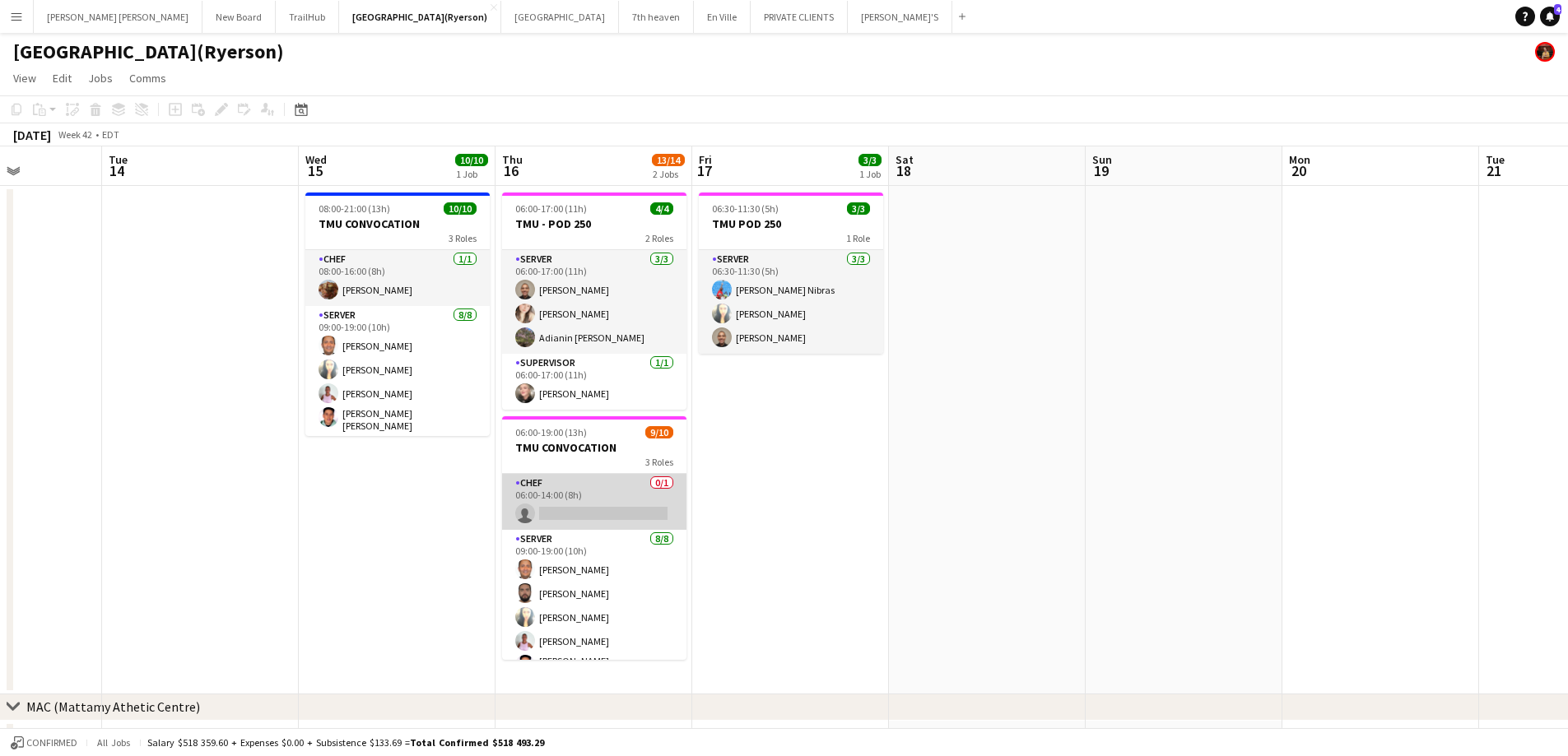
click at [618, 516] on app-card-role "CHEF 0/1 06:00-14:00 (8h) single-neutral-actions" at bounding box center [594, 501] width 184 height 56
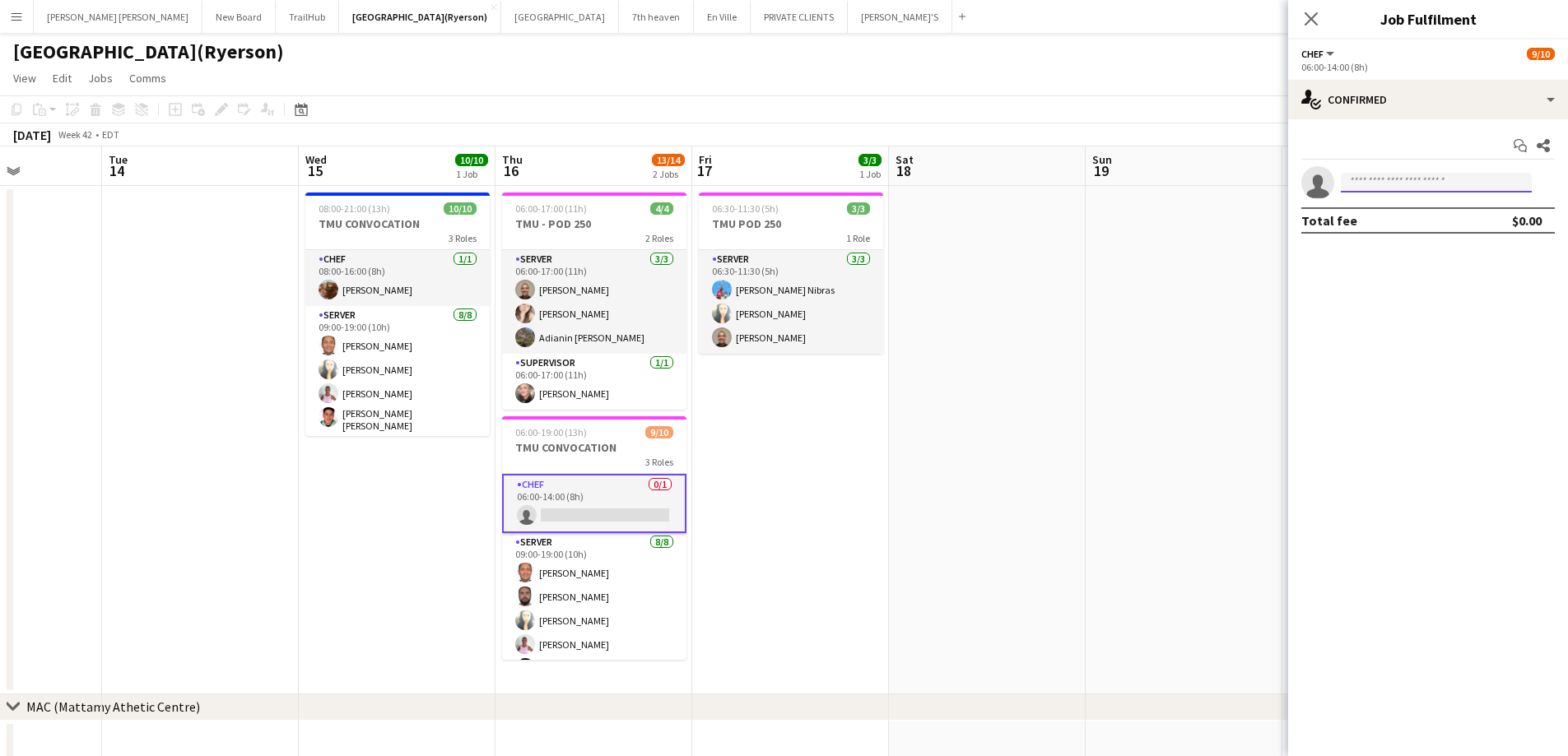
click at [1438, 184] on input at bounding box center [1436, 182] width 191 height 19
type input "******"
click at [1395, 234] on span "[PHONE_NUMBER]" at bounding box center [1436, 233] width 164 height 13
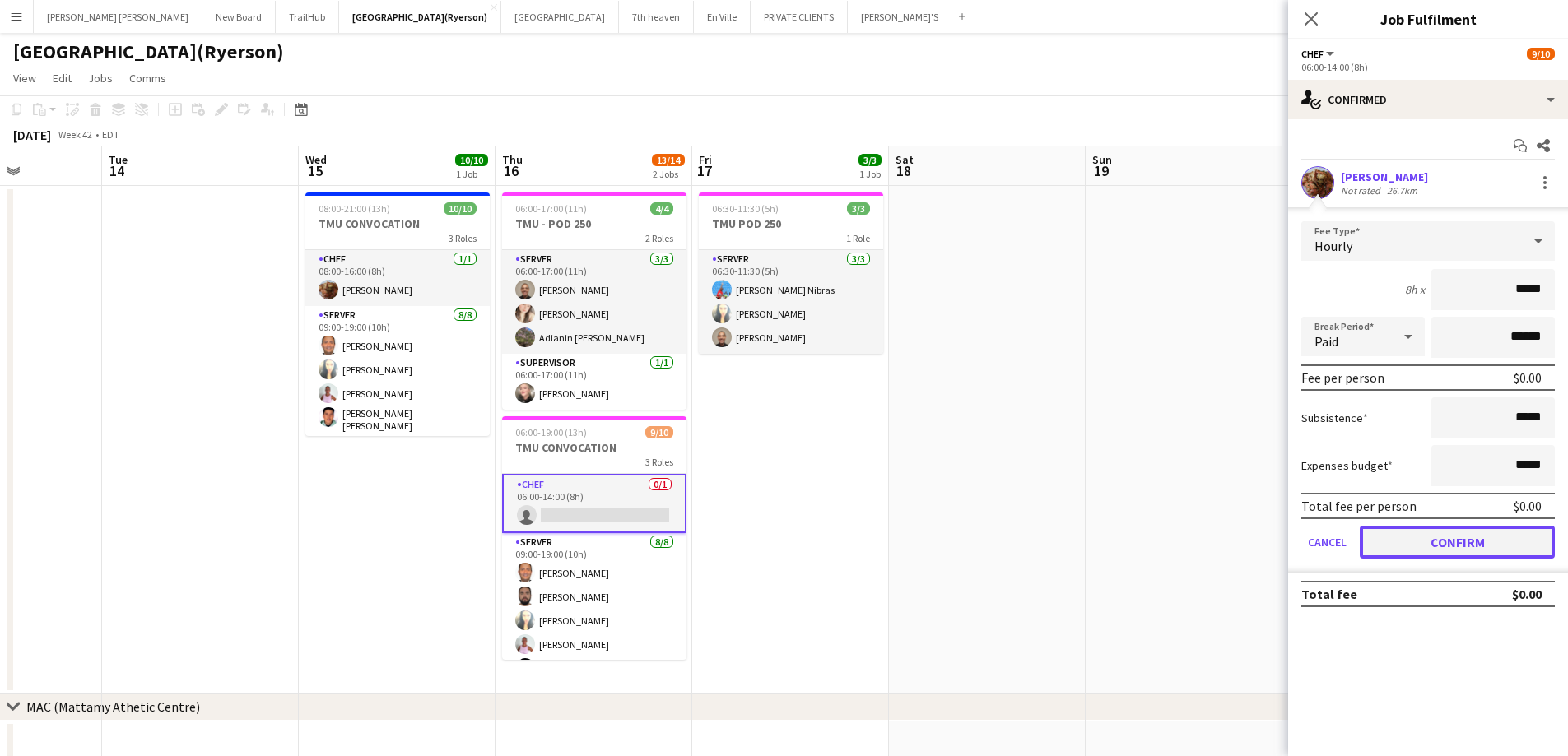
click at [1434, 538] on button "Confirm" at bounding box center [1457, 542] width 195 height 33
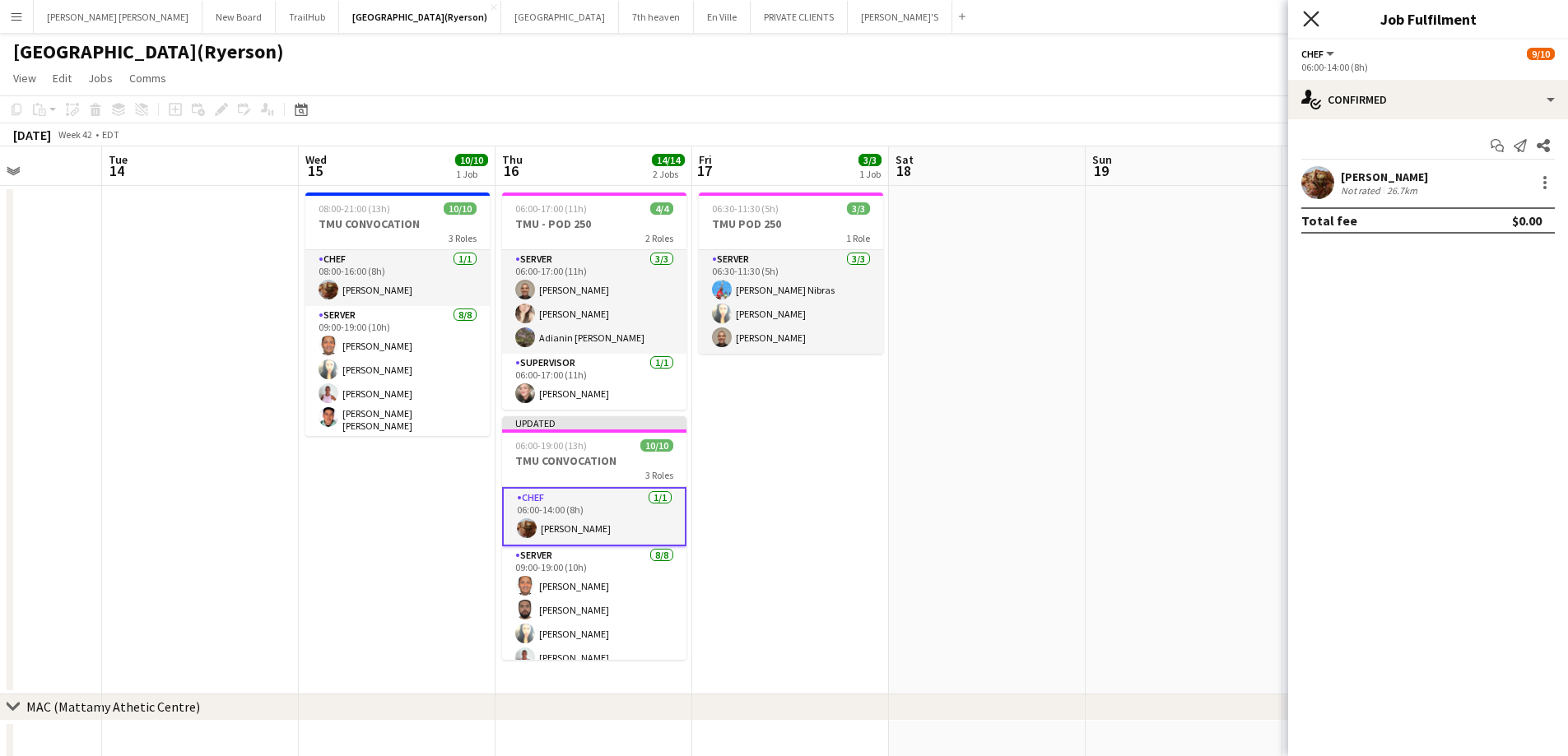
click at [1306, 22] on icon "Close pop-in" at bounding box center [1311, 19] width 16 height 16
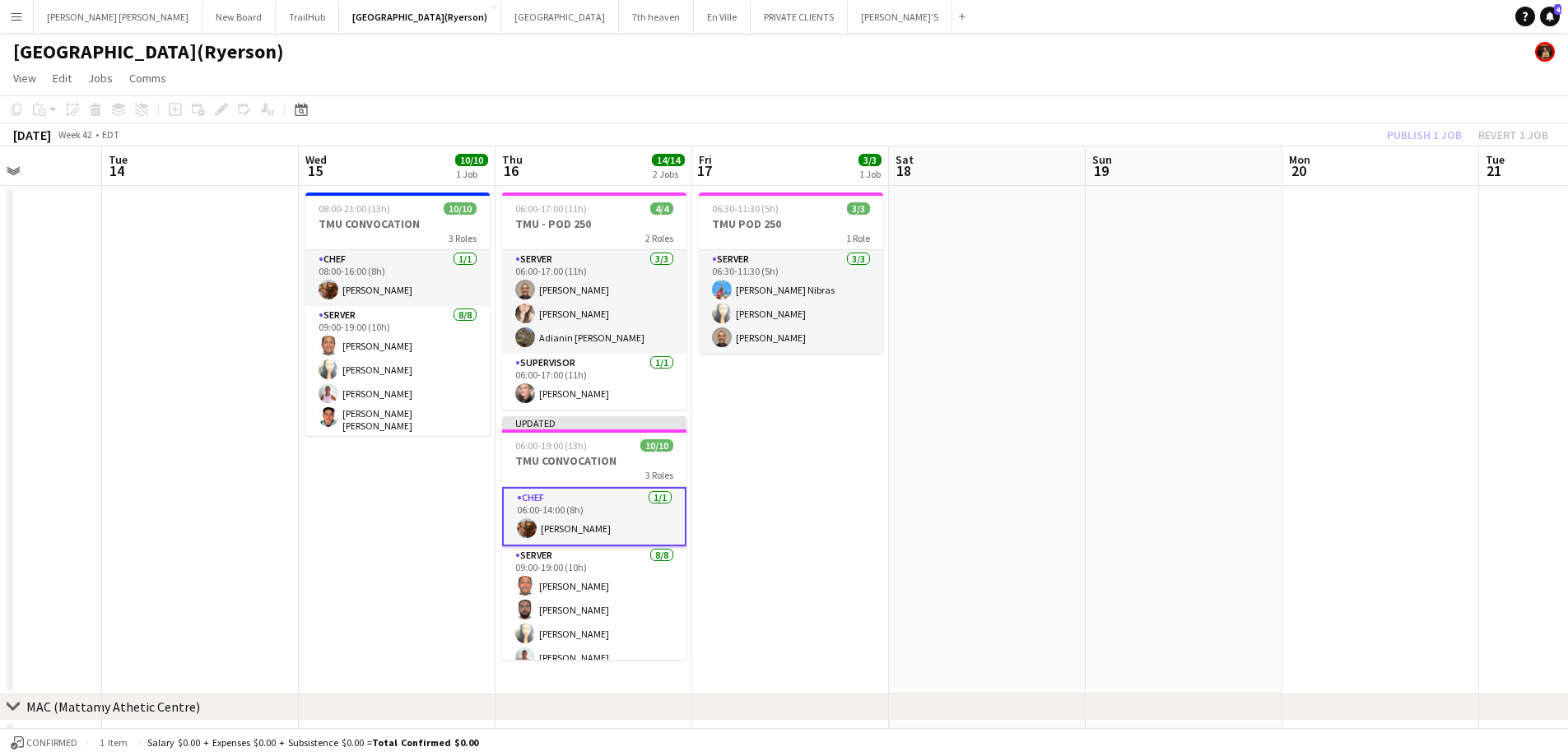
click at [1436, 130] on div "Publish 1 job Revert 1 job" at bounding box center [1467, 135] width 201 height 21
click at [1436, 130] on button "Publish 1 job" at bounding box center [1425, 135] width 88 height 21
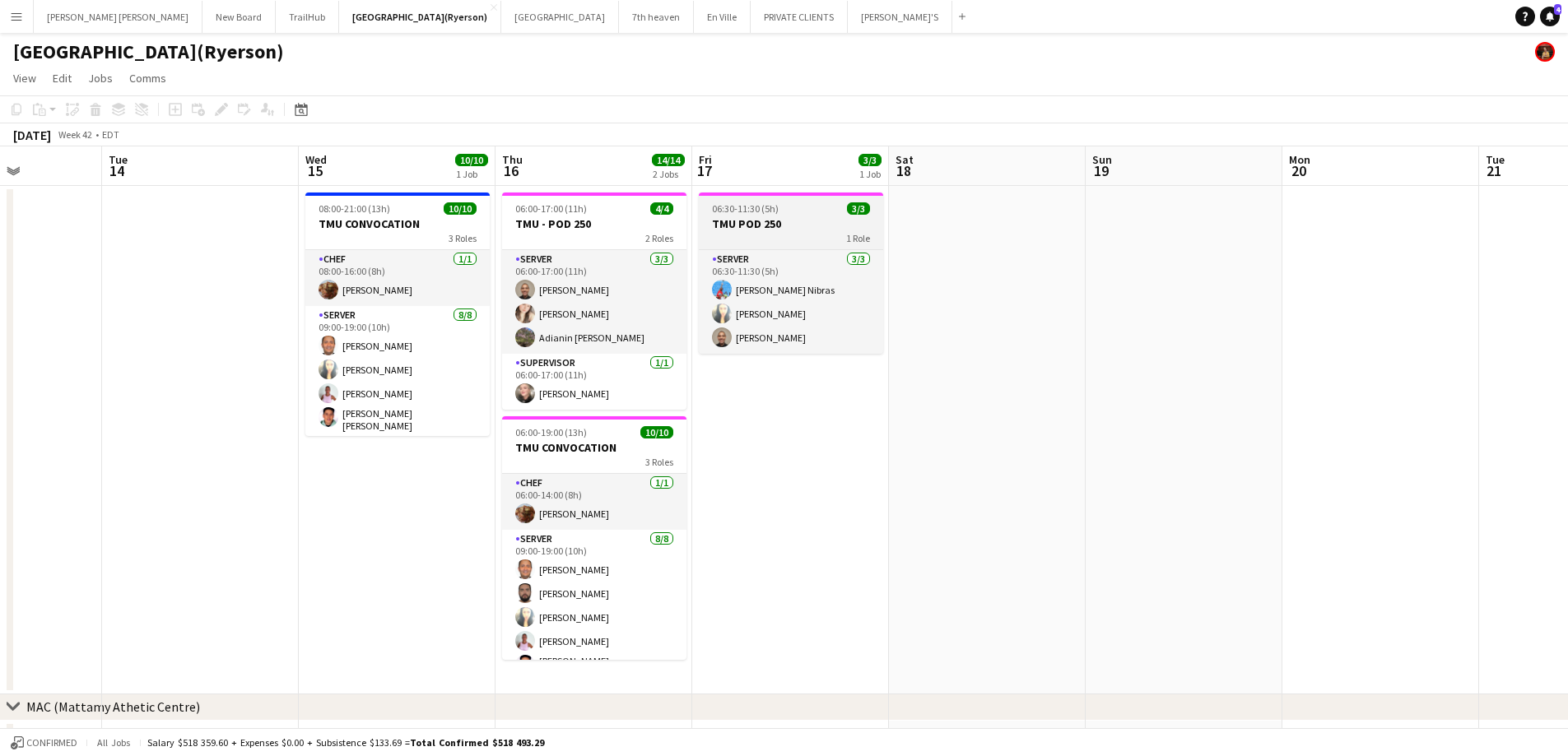
click at [767, 214] on app-job-card "06:30-11:30 (5h) 3/3 TMU POD 250 1 Role SERVER [DATE] 06:30-11:30 (5h) [PERSON_…" at bounding box center [791, 273] width 184 height 161
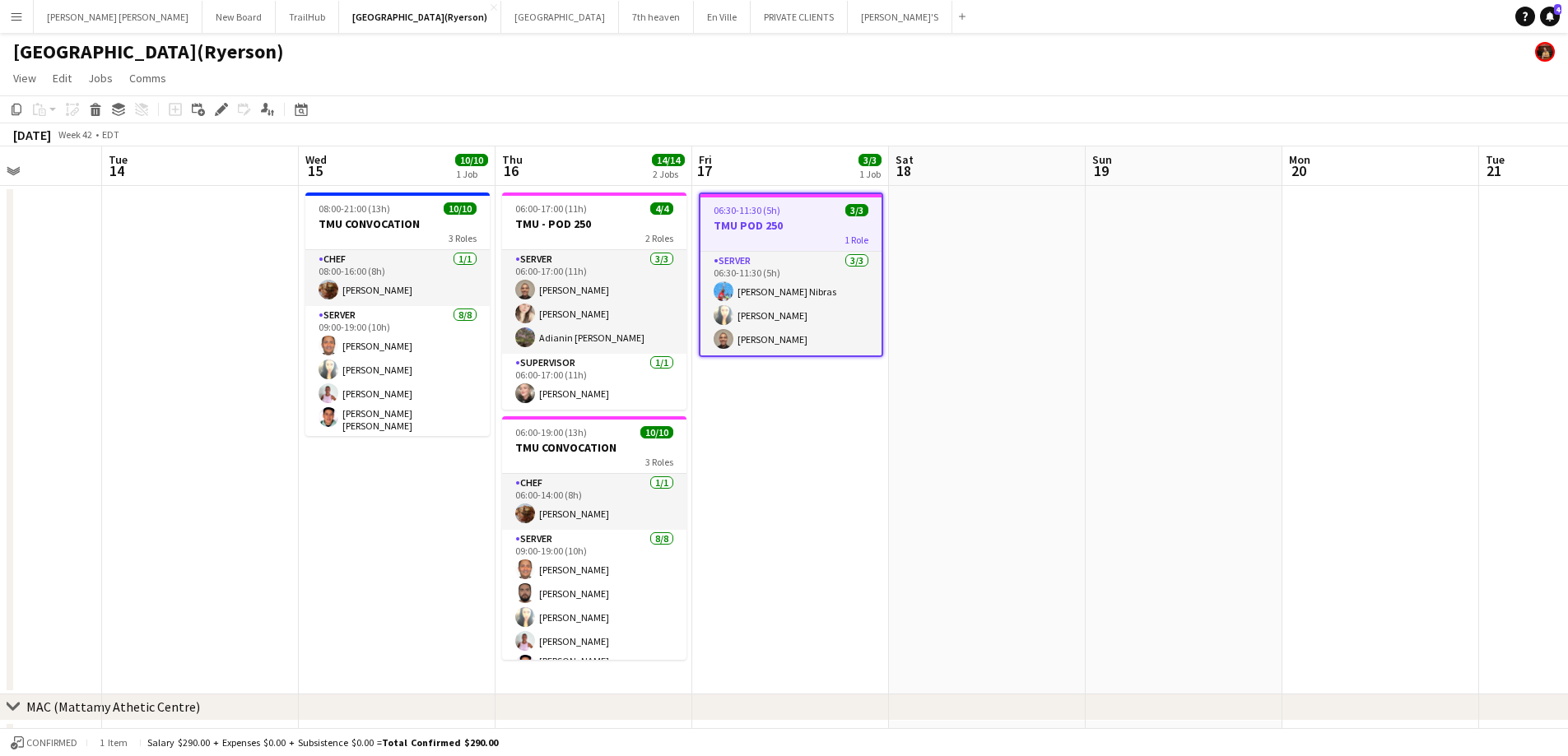
click at [773, 415] on app-date-cell "06:30-11:30 (5h) 3/3 TMU POD 250 1 Role SERVER [DATE] 06:30-11:30 (5h) [PERSON_…" at bounding box center [791, 439] width 196 height 508
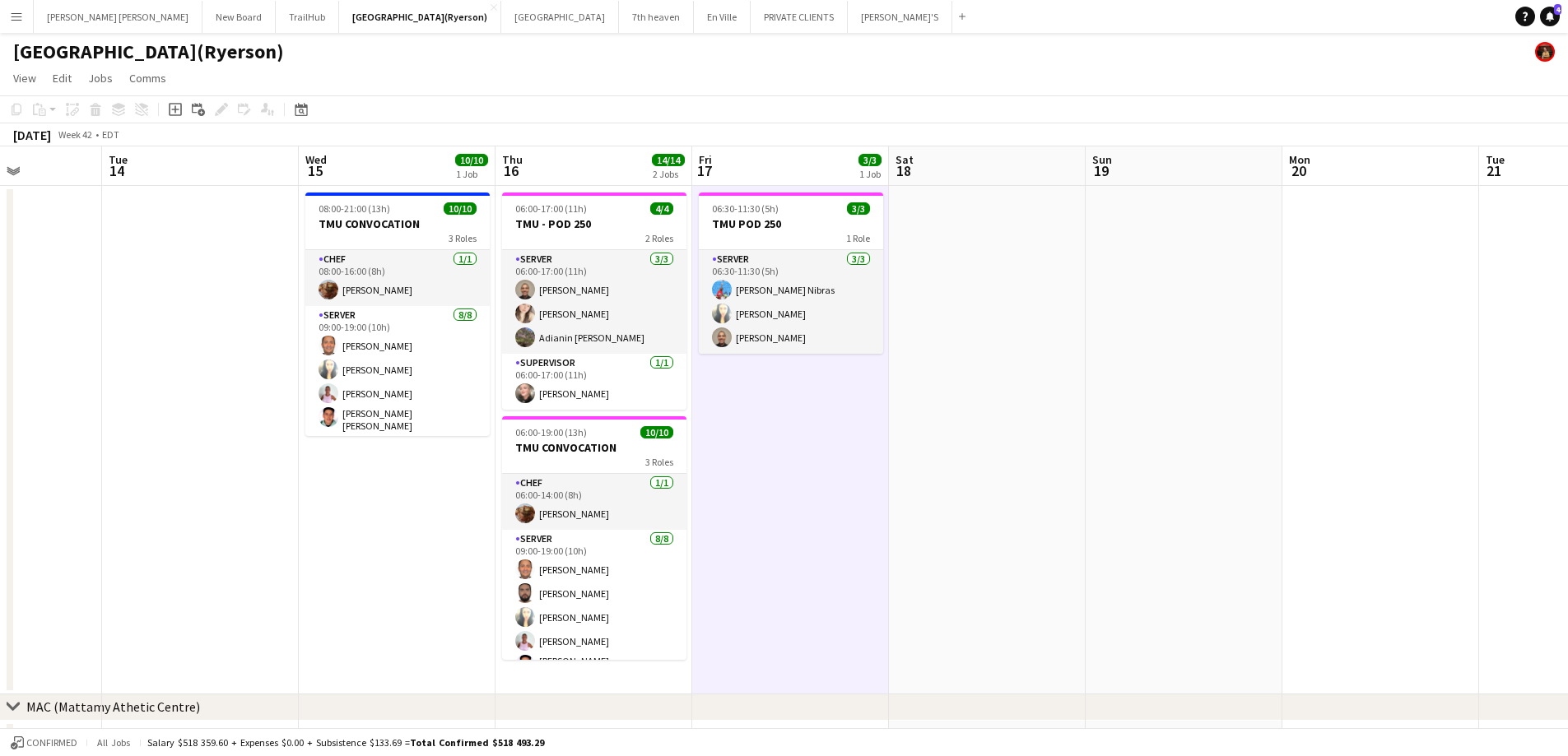
click at [778, 408] on app-date-cell "06:30-11:30 (5h) 3/3 TMU POD 250 1 Role SERVER [DATE] 06:30-11:30 (5h) [PERSON_…" at bounding box center [791, 439] width 196 height 508
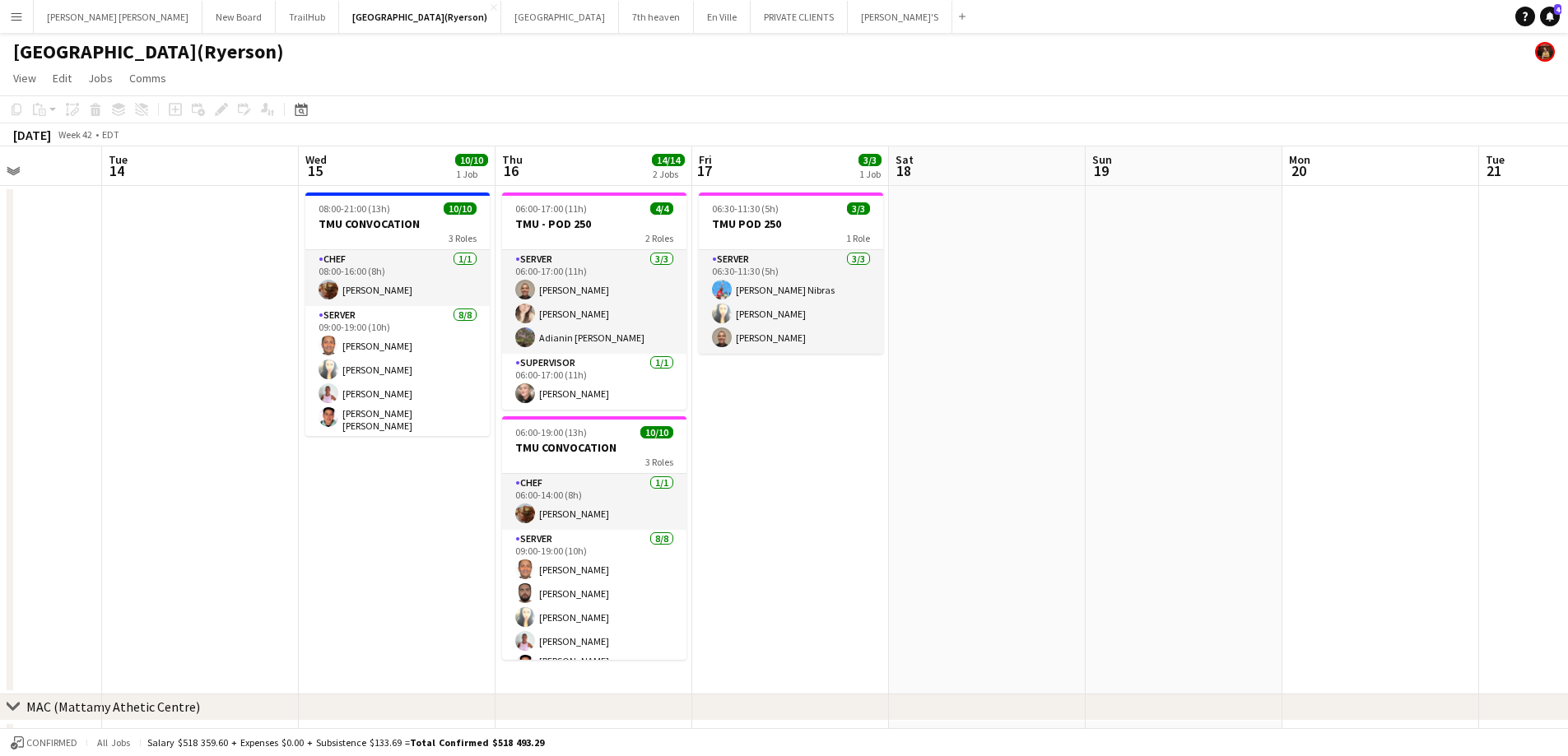
click at [778, 408] on app-date-cell "06:30-11:30 (5h) 3/3 TMU POD 250 1 Role SERVER [DATE] 06:30-11:30 (5h) [PERSON_…" at bounding box center [791, 439] width 196 height 508
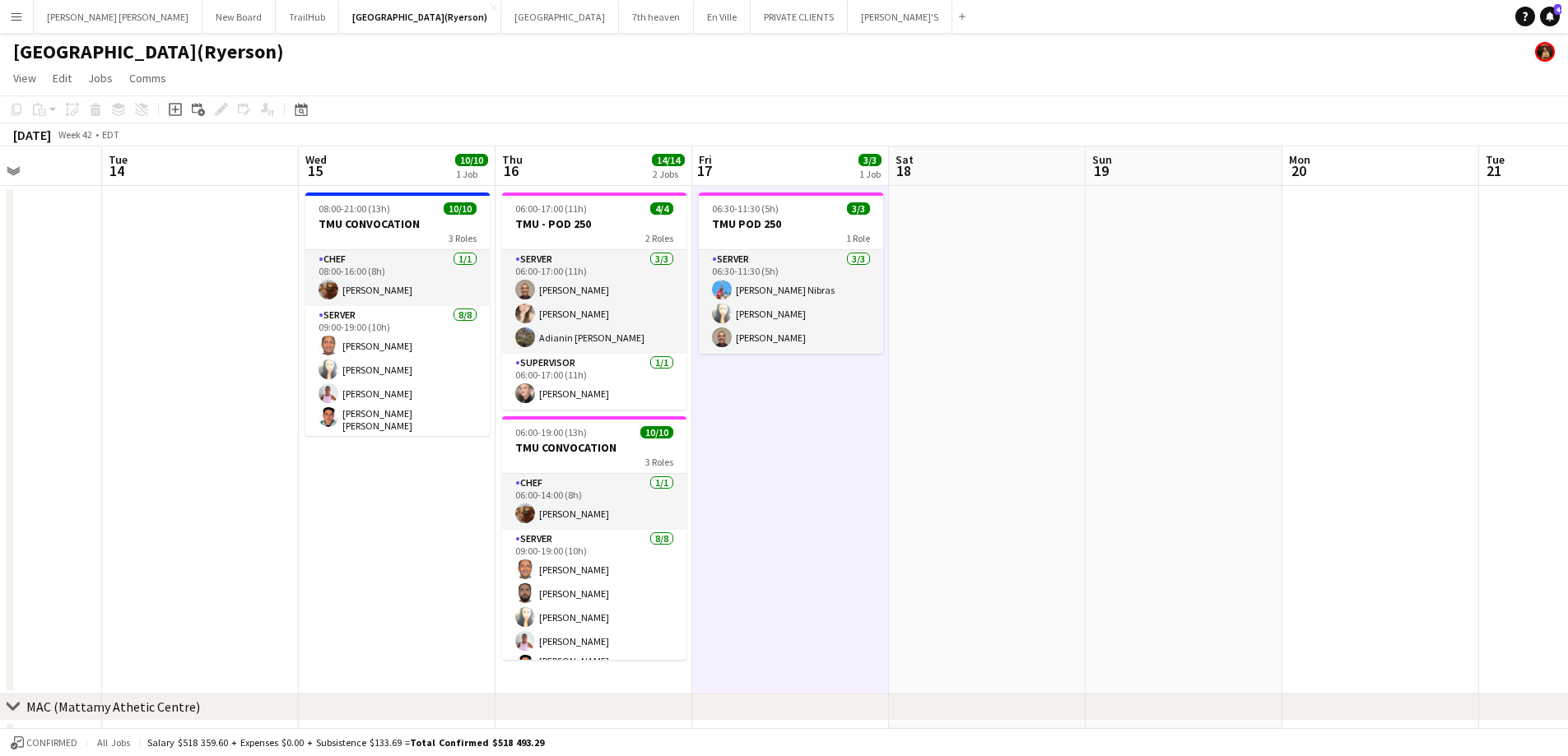
click at [778, 408] on app-date-cell "06:30-11:30 (5h) 3/3 TMU POD 250 1 Role SERVER [DATE] 06:30-11:30 (5h) [PERSON_…" at bounding box center [791, 439] width 196 height 508
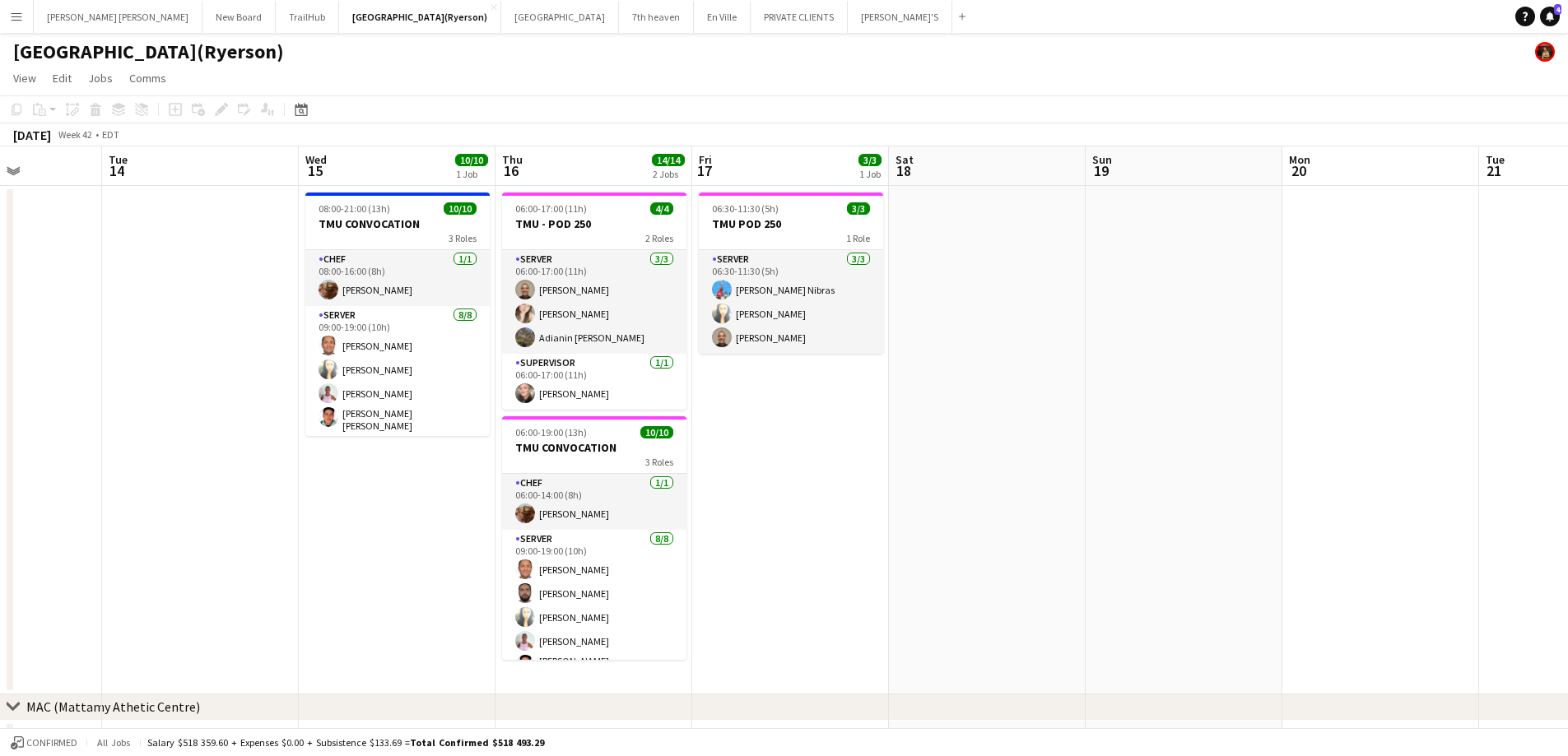
click at [789, 408] on app-date-cell "06:30-11:30 (5h) 3/3 TMU POD 250 1 Role SERVER [DATE] 06:30-11:30 (5h) [PERSON_…" at bounding box center [791, 439] width 196 height 508
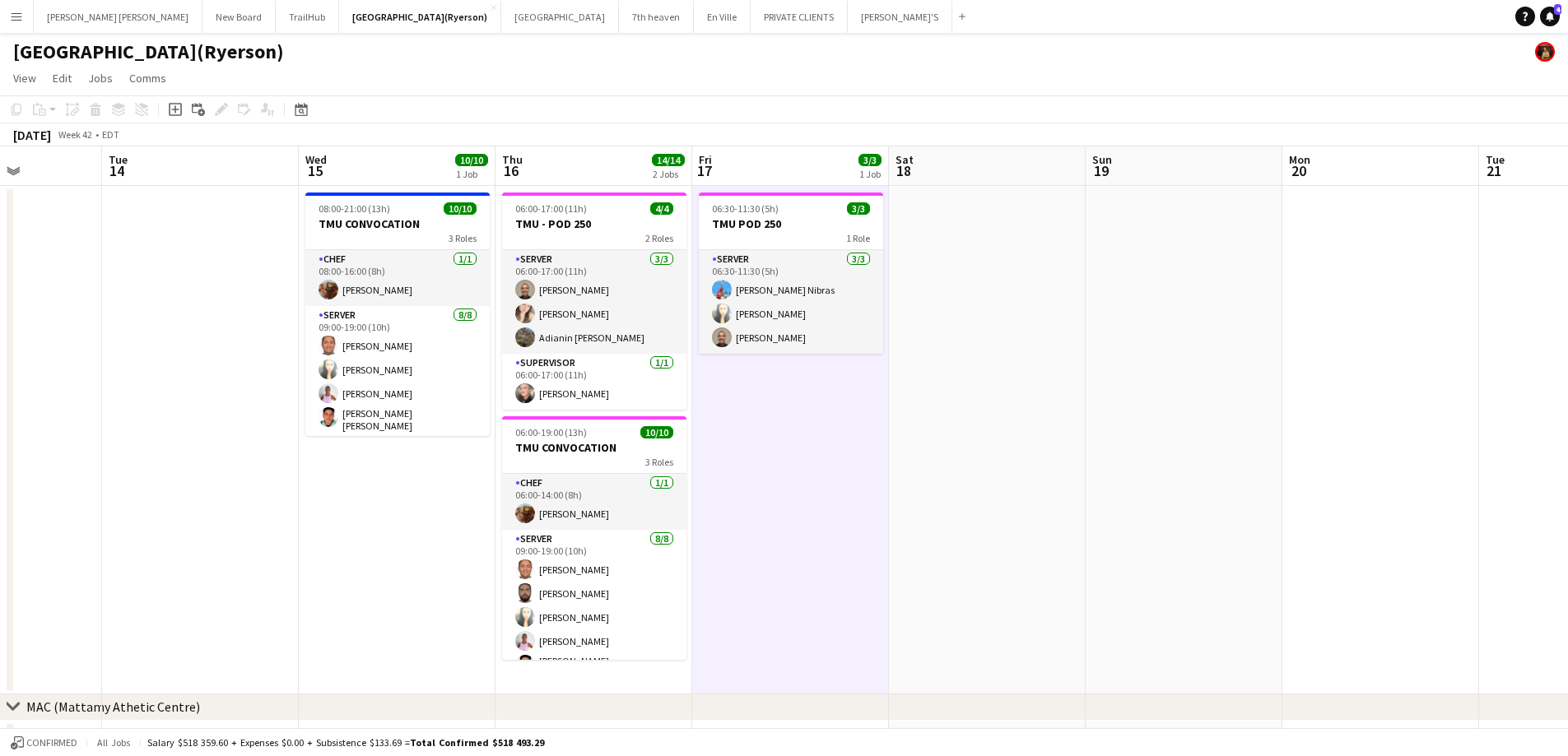
click at [774, 390] on app-date-cell "06:30-11:30 (5h) 3/3 TMU POD 250 1 Role SERVER [DATE] 06:30-11:30 (5h) [PERSON_…" at bounding box center [791, 439] width 196 height 508
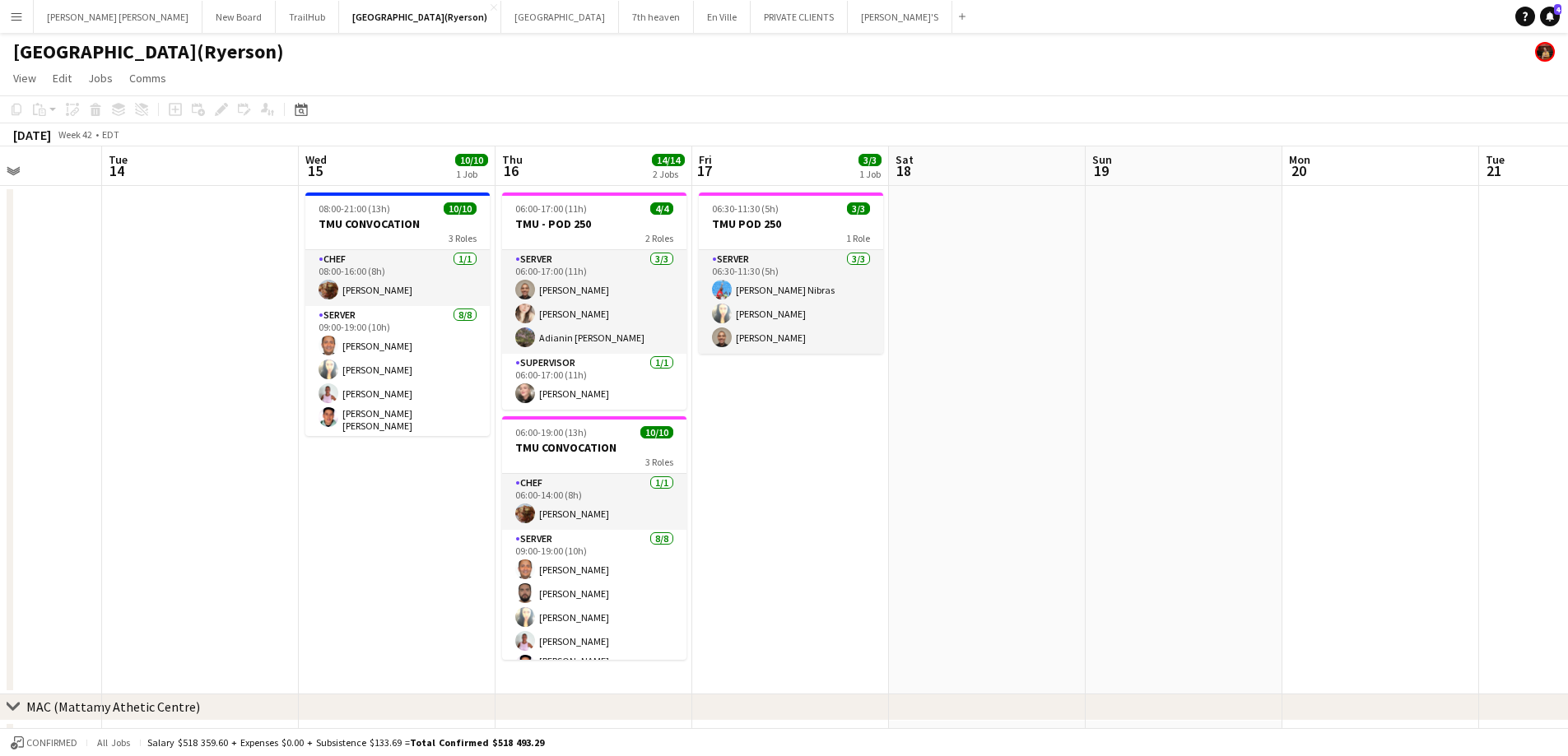
click at [769, 394] on app-date-cell "06:30-11:30 (5h) 3/3 TMU POD 250 1 Role SERVER [DATE] 06:30-11:30 (5h) [PERSON_…" at bounding box center [791, 439] width 196 height 508
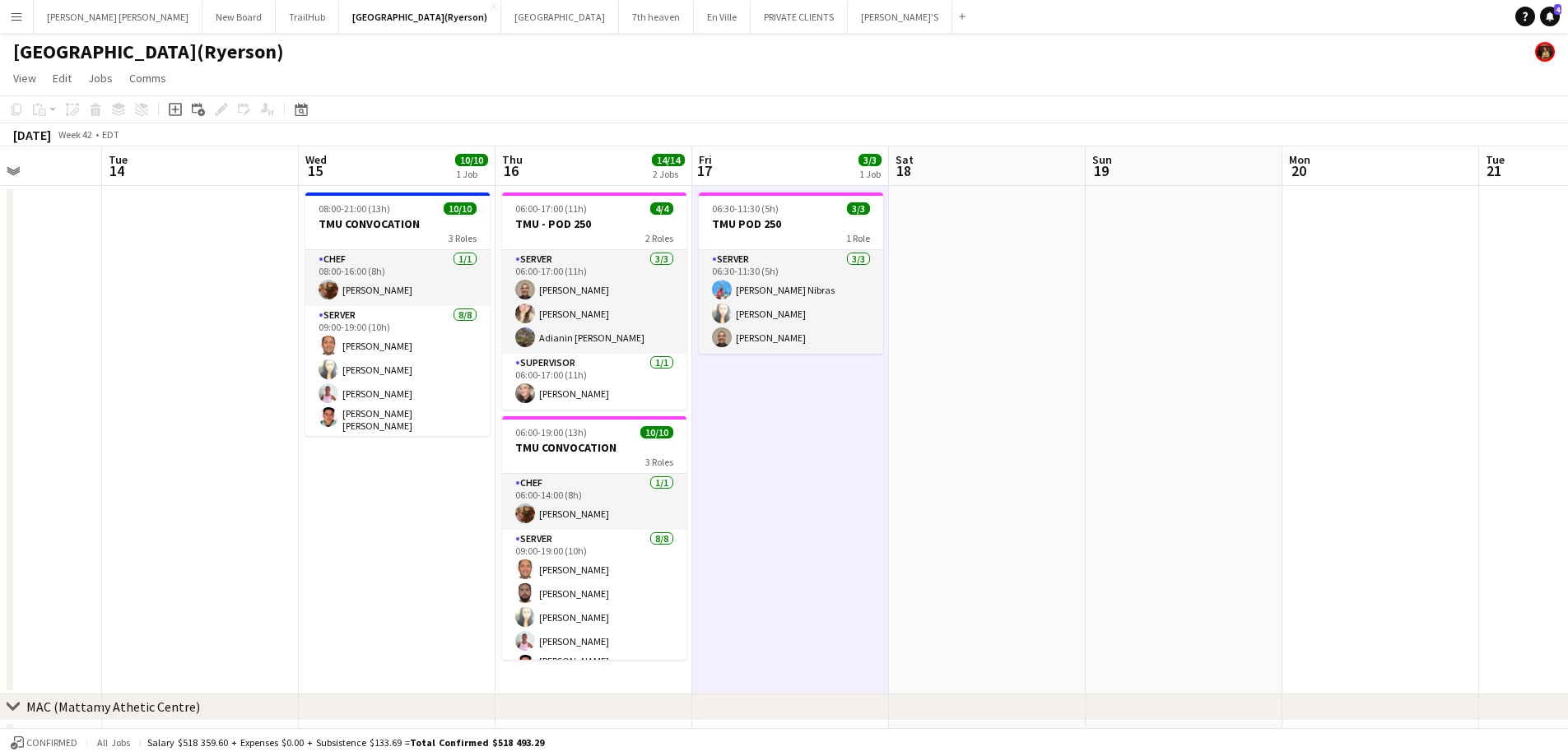
click at [751, 412] on app-date-cell "06:30-11:30 (5h) 3/3 TMU POD 250 1 Role SERVER [DATE] 06:30-11:30 (5h) [PERSON_…" at bounding box center [791, 439] width 196 height 508
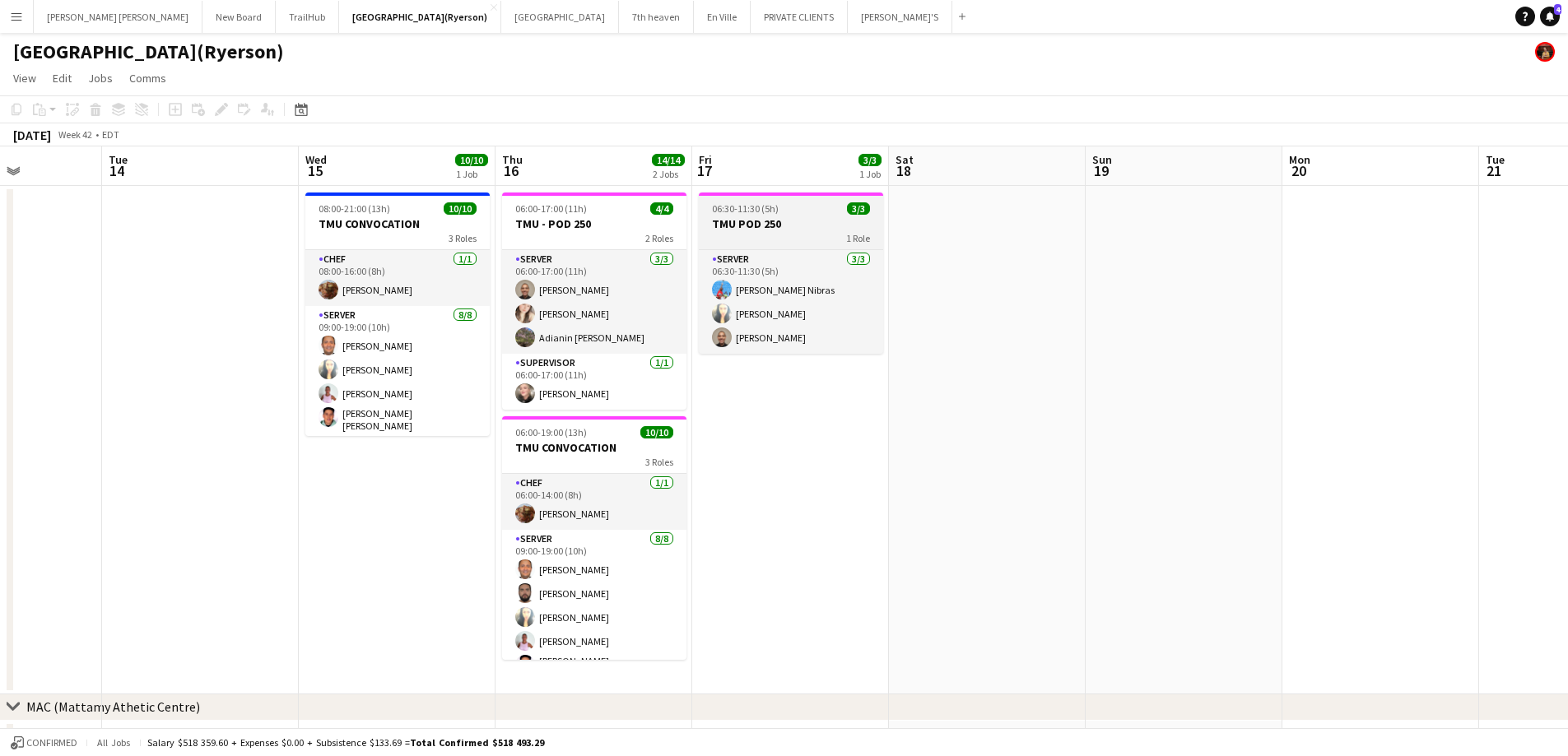
click at [791, 232] on div "1 Role" at bounding box center [791, 238] width 184 height 13
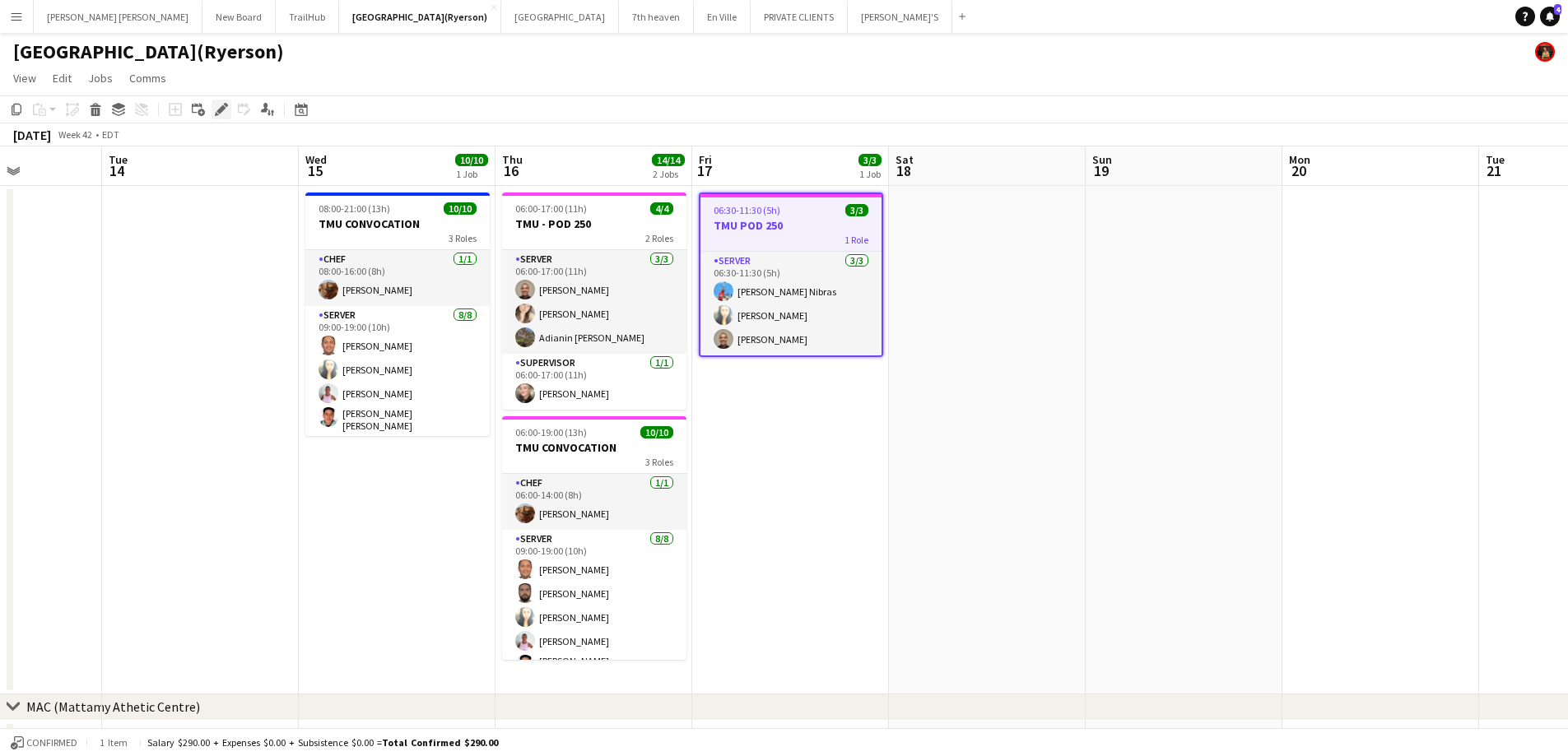
click at [218, 111] on icon at bounding box center [221, 110] width 9 height 9
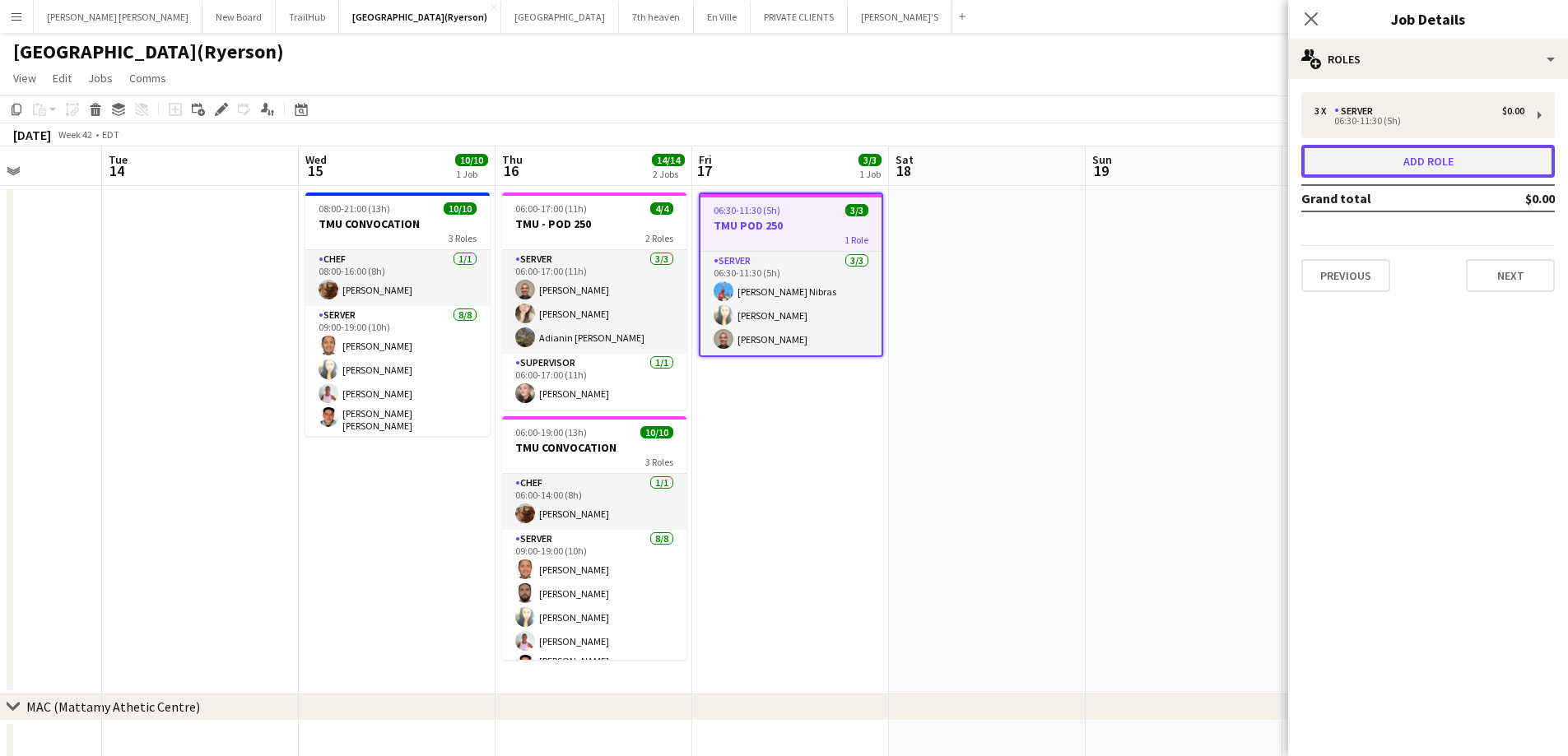
click at [1384, 175] on button "Add role" at bounding box center [1427, 161] width 254 height 33
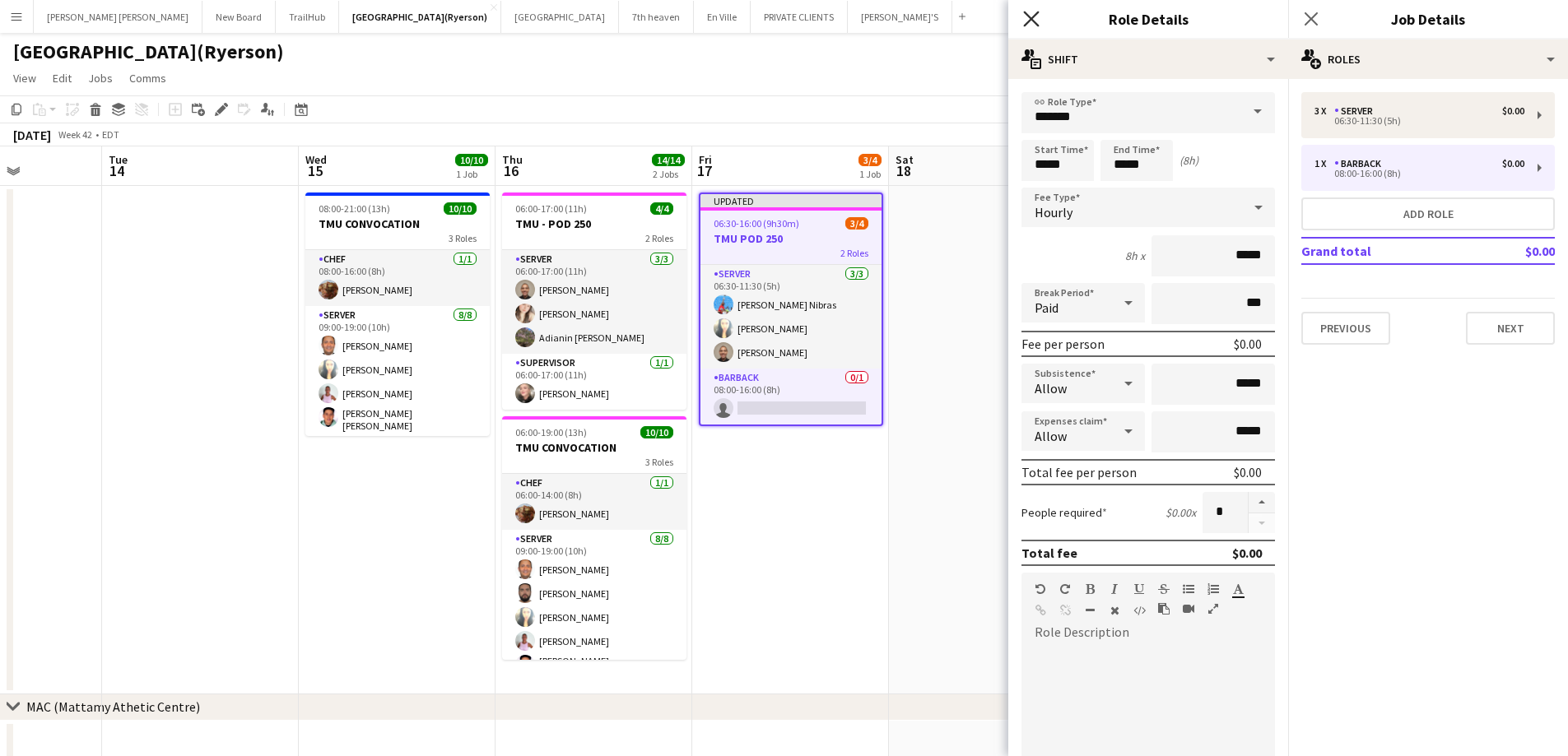
click at [1035, 19] on icon "Close pop-in" at bounding box center [1031, 19] width 16 height 16
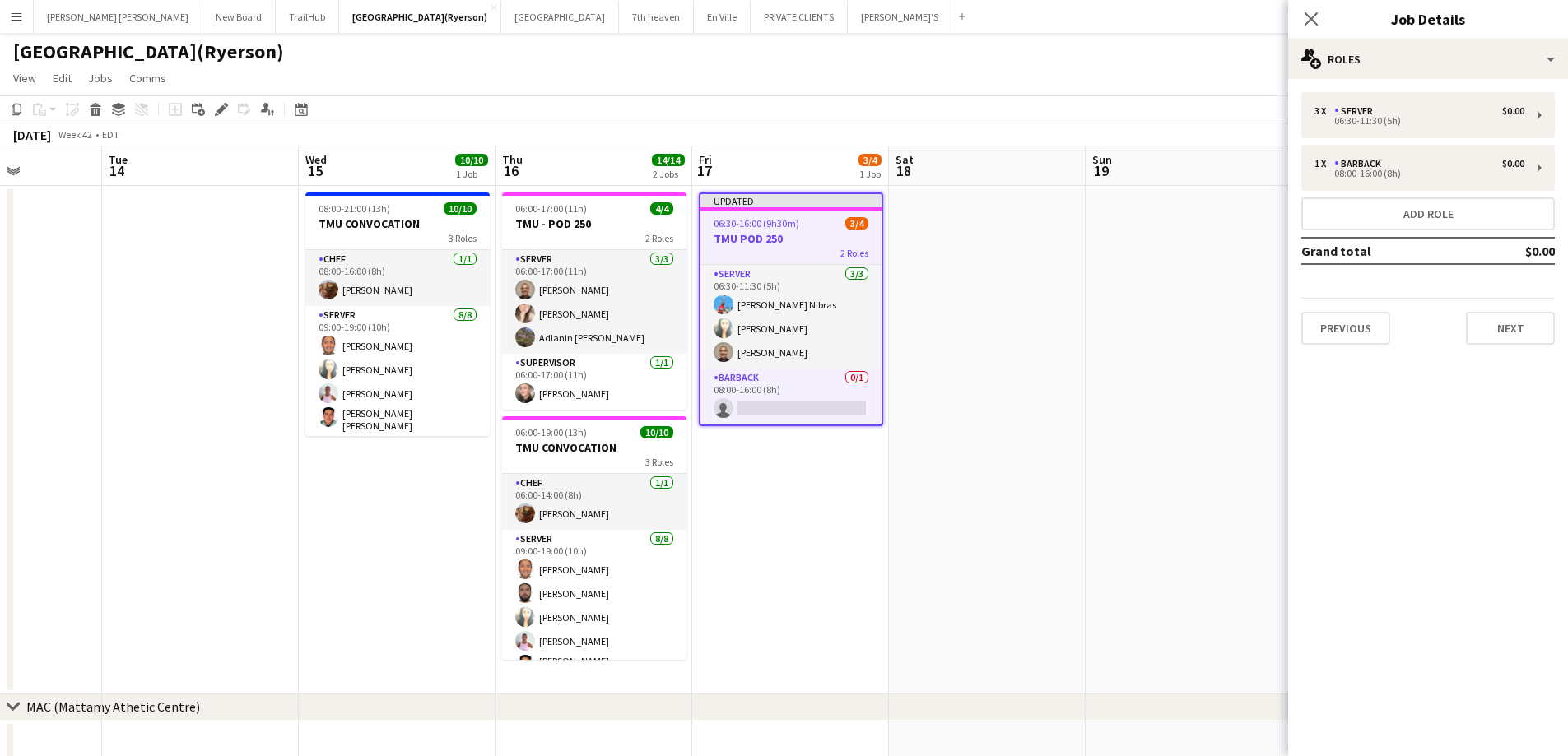
click at [791, 212] on app-job-card "Updated 06:30-16:00 (9h30m) 3/4 TMU POD 250 2 Roles SERVER [DATE] 06:30-11:30 (…" at bounding box center [791, 309] width 184 height 233
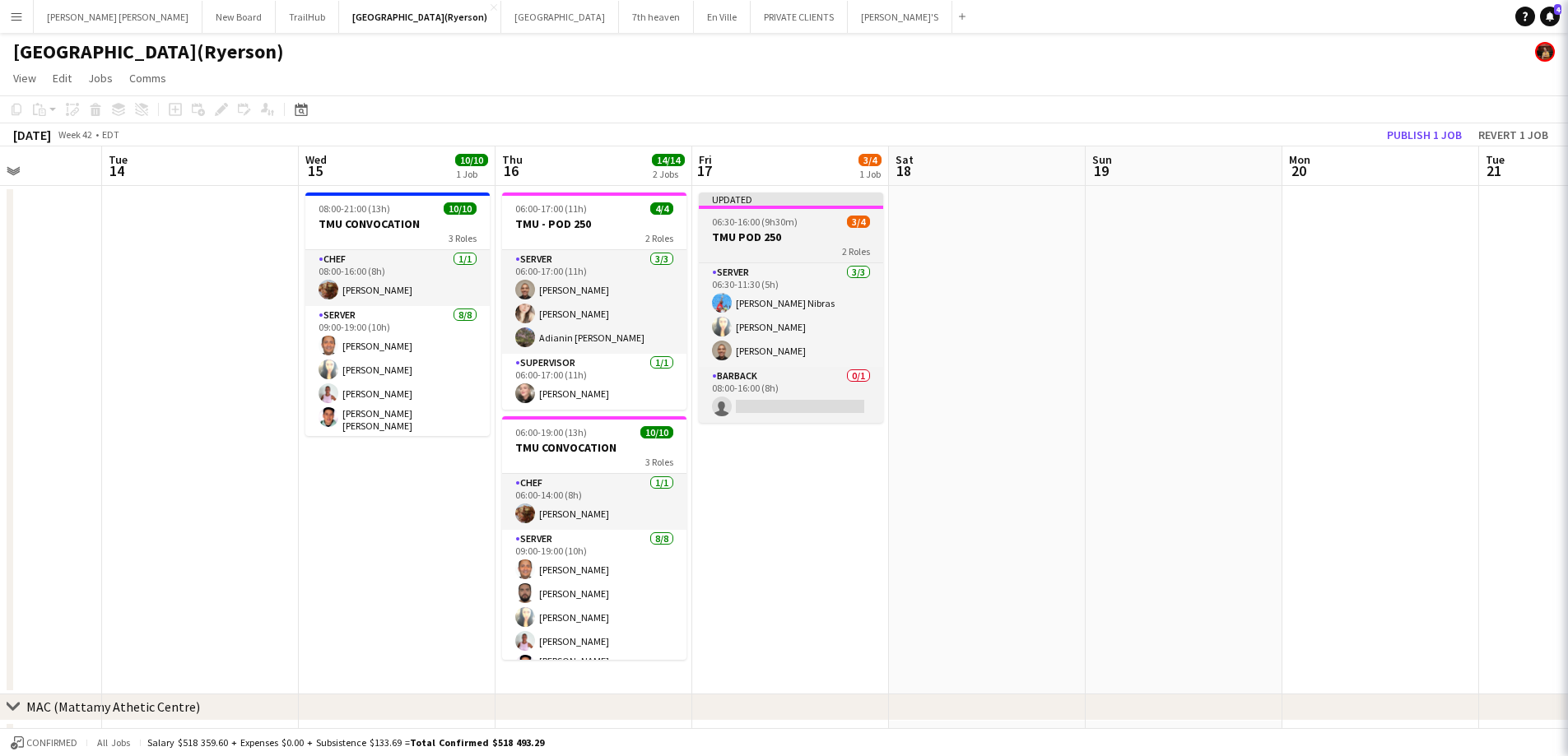
click at [784, 236] on h3 "TMU POD 250" at bounding box center [791, 237] width 184 height 15
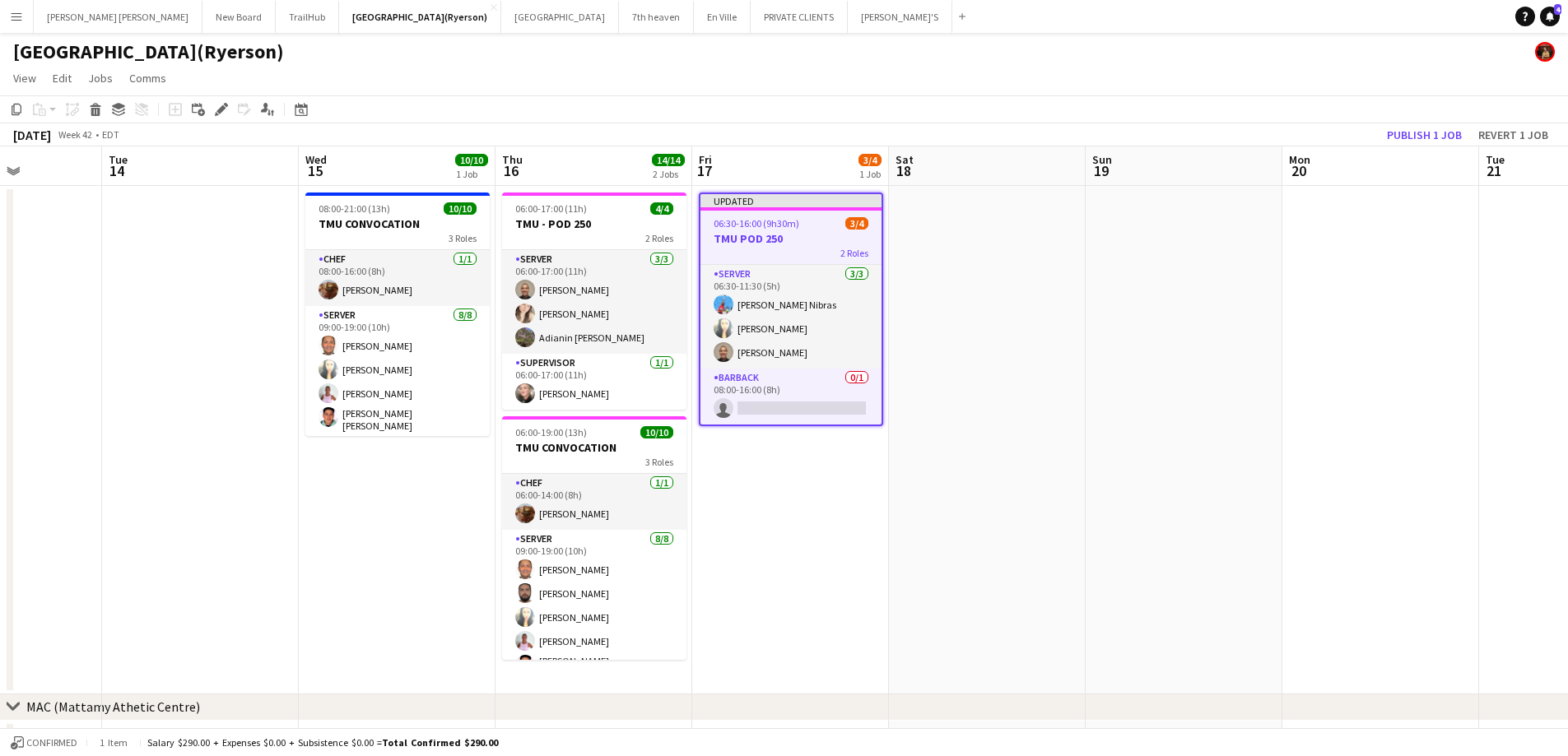
click at [209, 113] on div "Add job Add linked Job Edit Edit linked Job Applicants" at bounding box center [214, 110] width 126 height 19
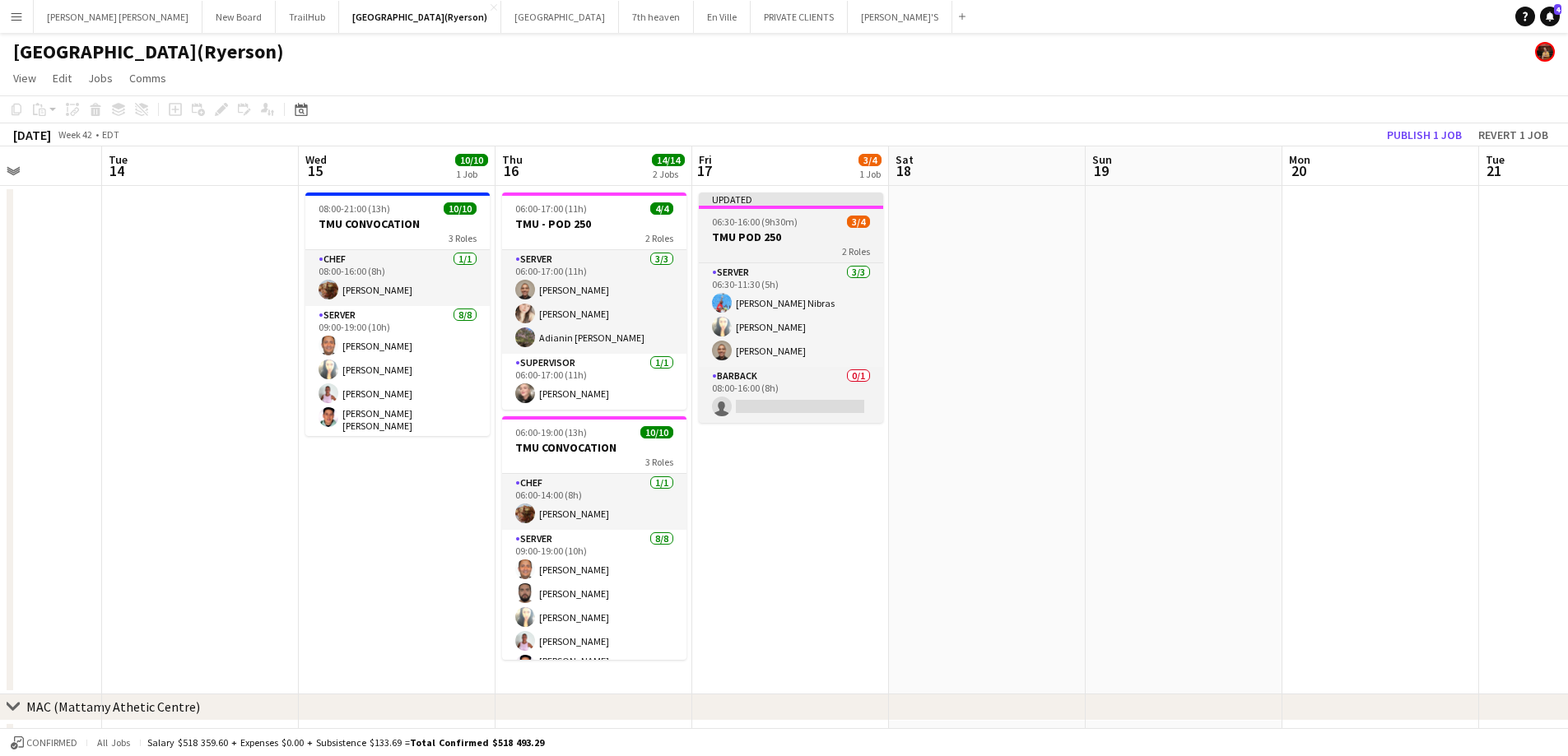
click at [801, 215] on app-job-card "Updated 06:30-16:00 (9h30m) 3/4 TMU POD 250 2 Roles SERVER [DATE] 06:30-11:30 (…" at bounding box center [791, 308] width 184 height 231
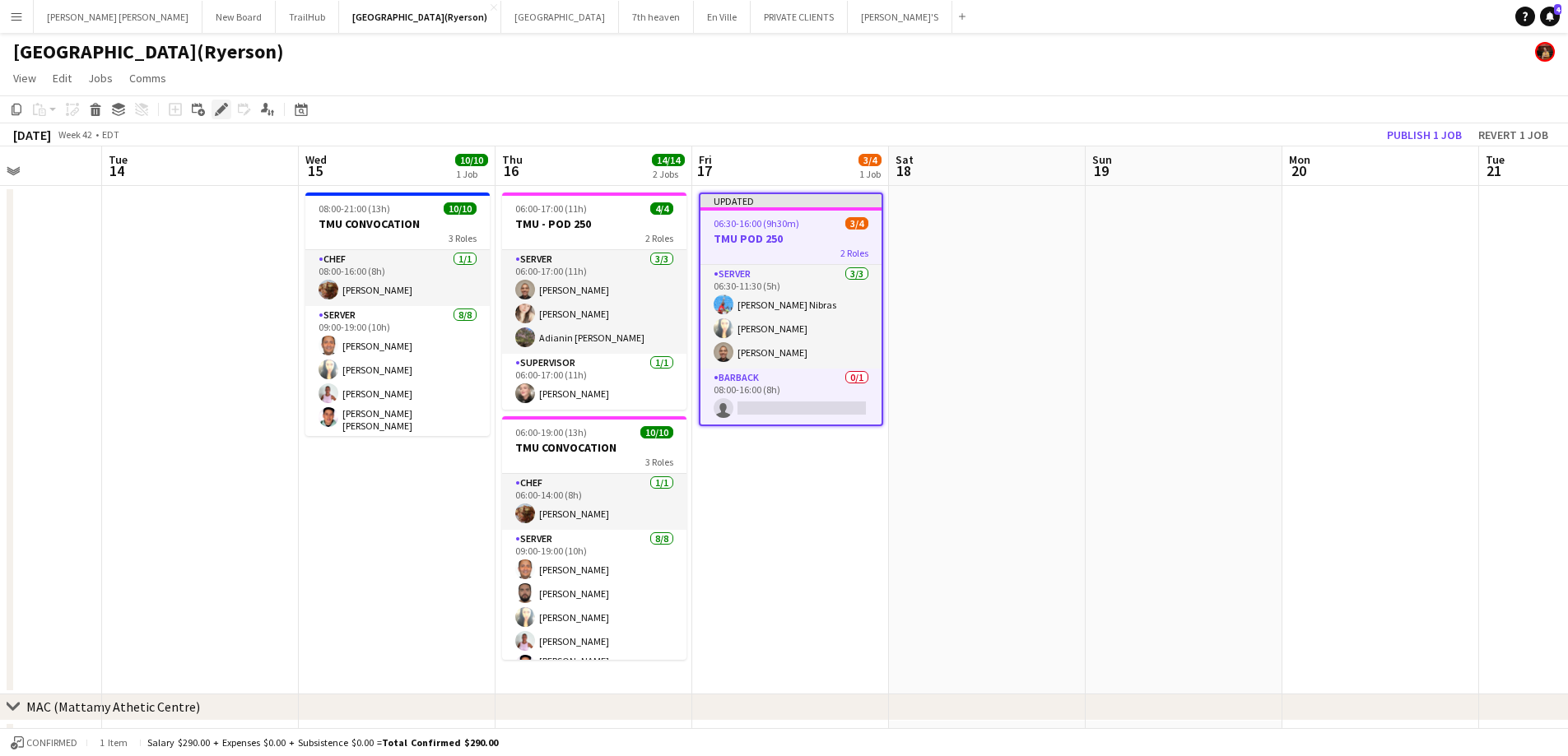
click at [217, 106] on icon "Edit" at bounding box center [221, 109] width 13 height 13
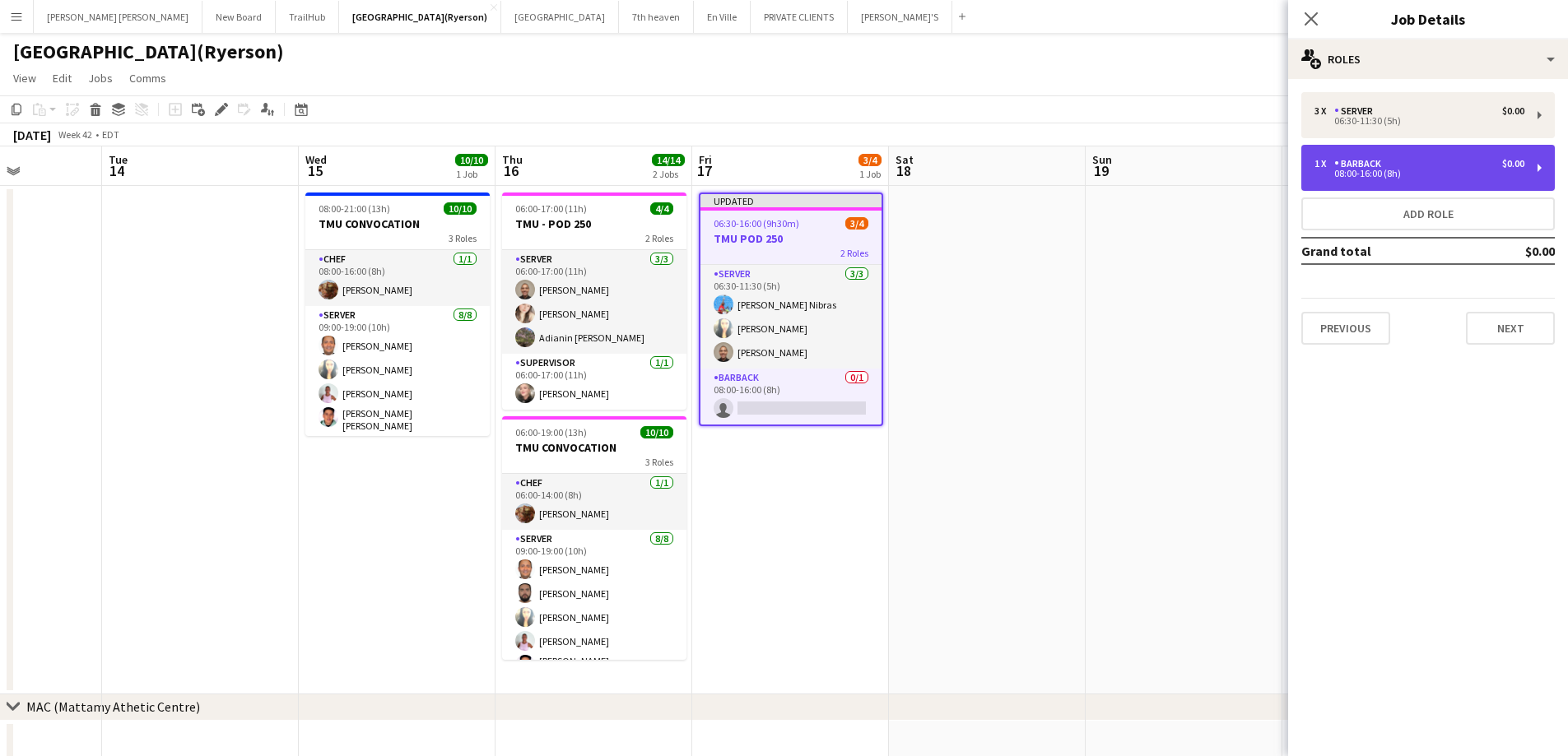
click at [1389, 170] on div "08:00-16:00 (8h)" at bounding box center [1419, 173] width 210 height 8
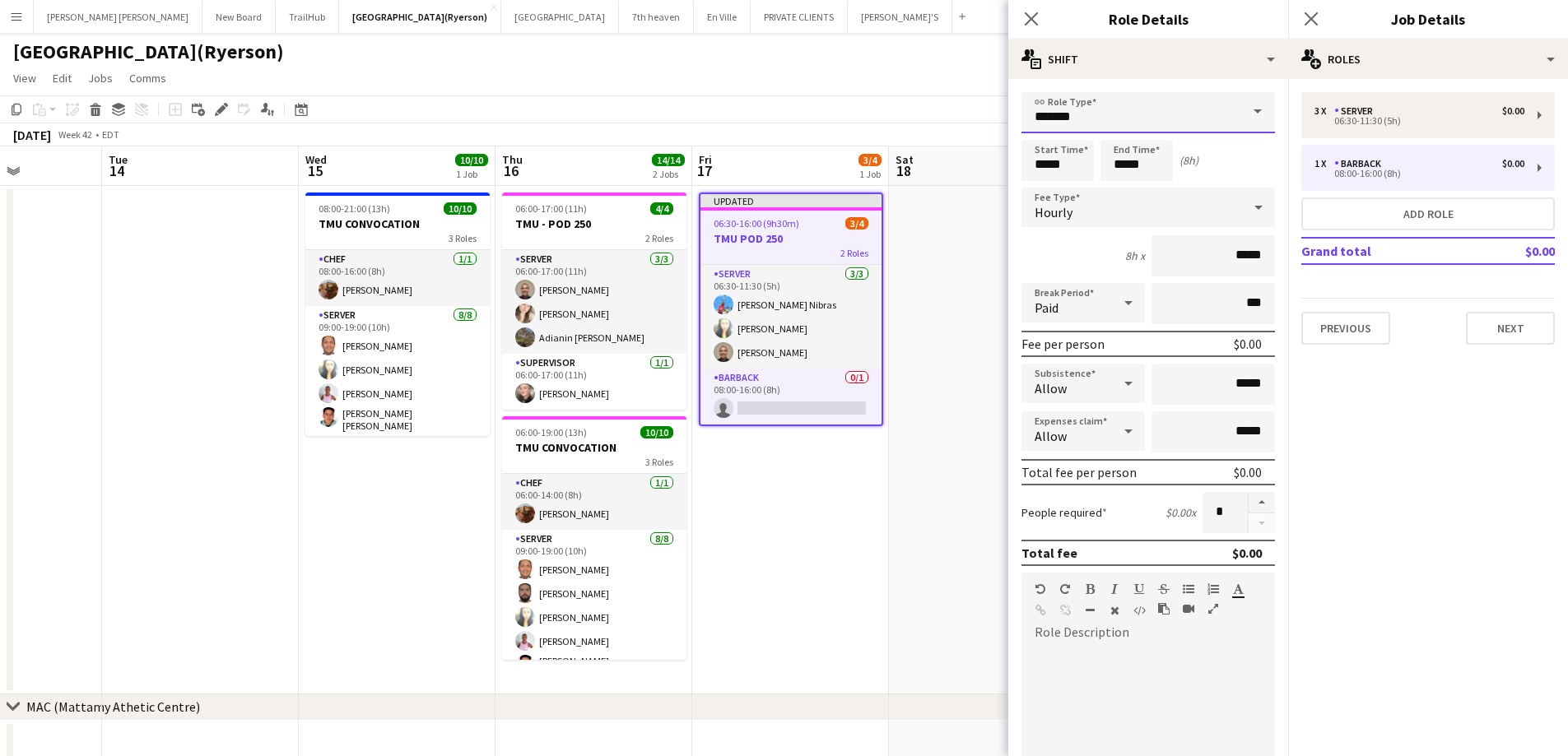
click at [1108, 113] on input "*******" at bounding box center [1148, 112] width 254 height 42
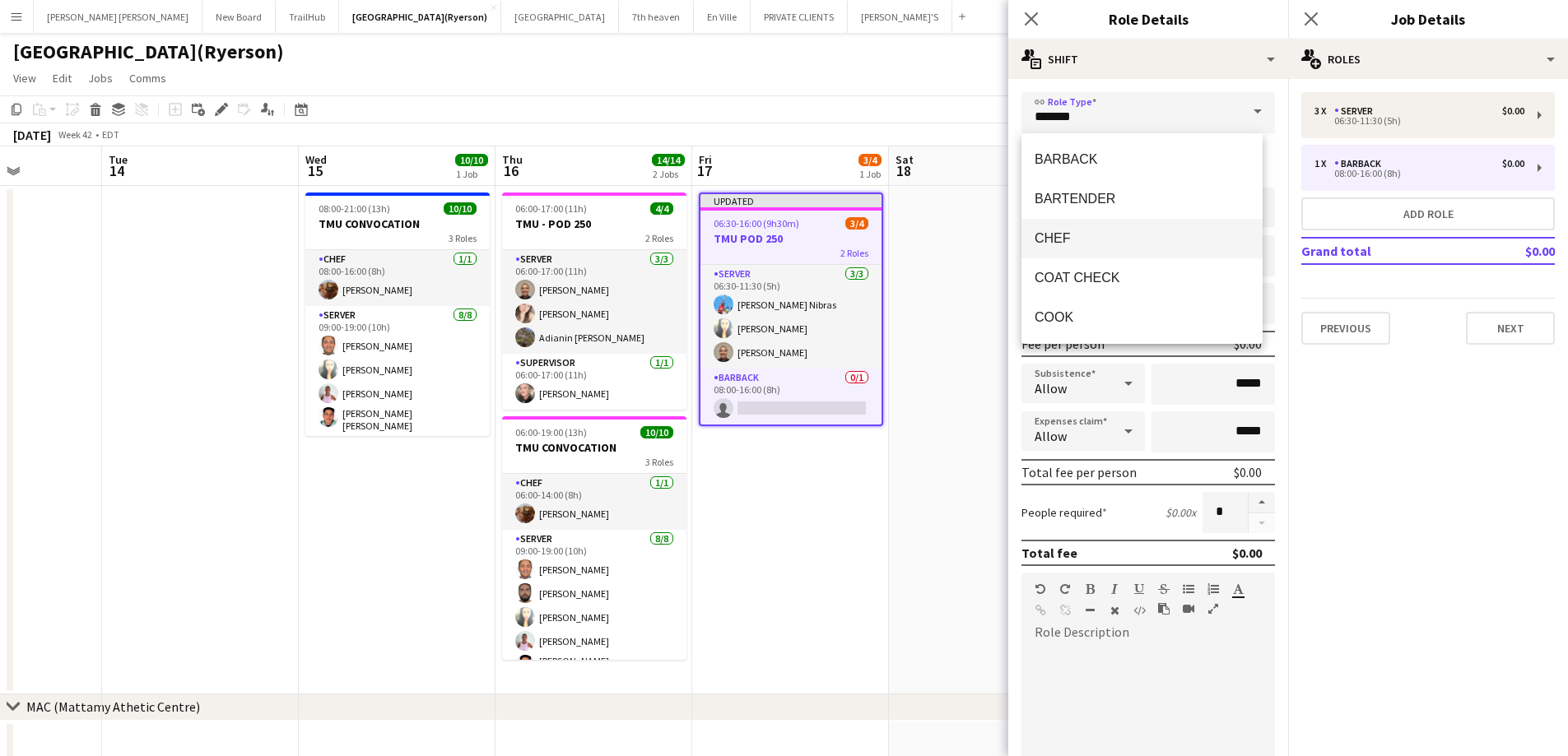
click at [1080, 246] on span "CHEF" at bounding box center [1142, 239] width 215 height 16
type input "****"
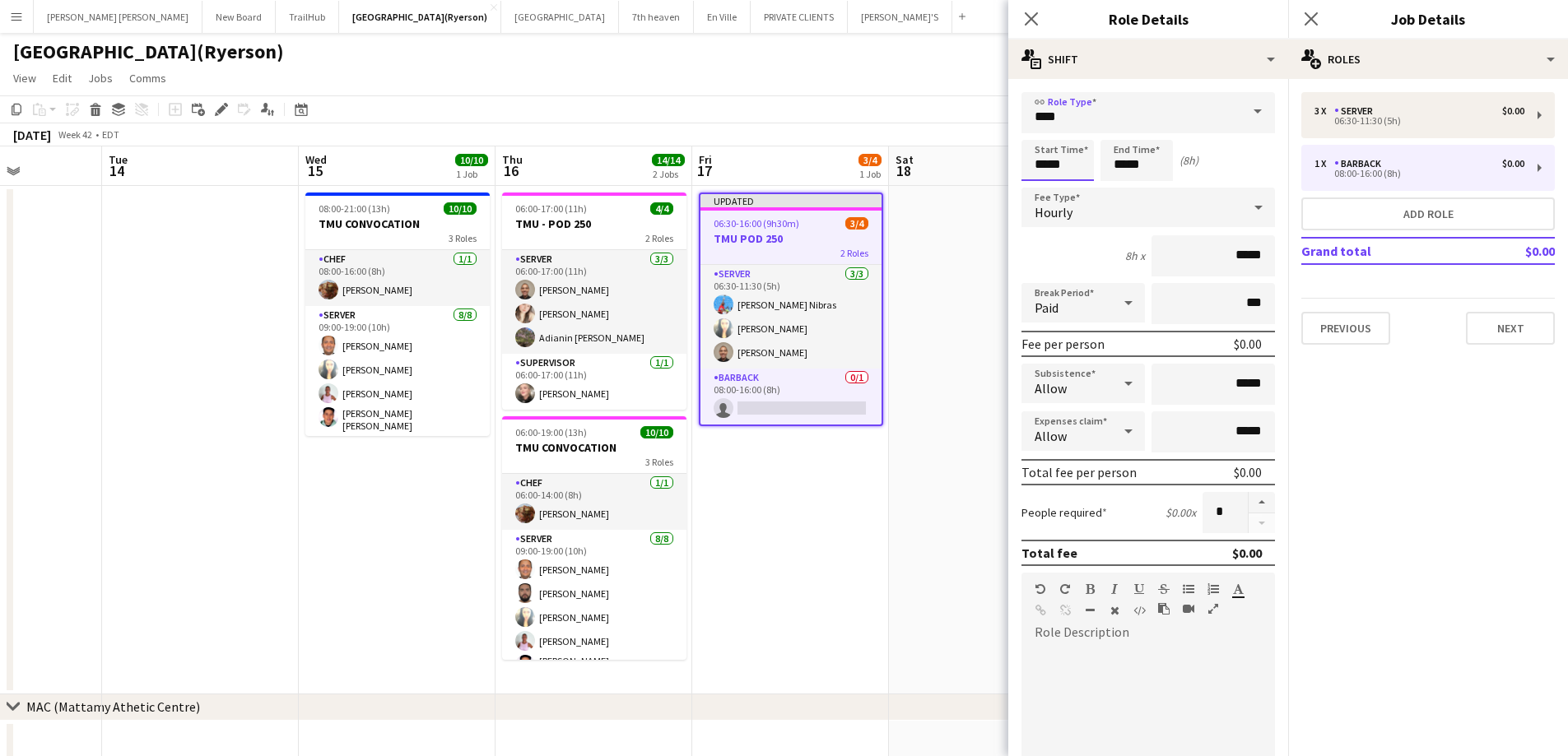
drag, startPoint x: 1044, startPoint y: 150, endPoint x: 1044, endPoint y: 163, distance: 13.0
click at [1044, 151] on input "*****" at bounding box center [1058, 160] width 73 height 42
click at [1040, 187] on div at bounding box center [1041, 189] width 33 height 17
type input "*****"
drag, startPoint x: 1038, startPoint y: 188, endPoint x: 1073, endPoint y: 190, distance: 35.1
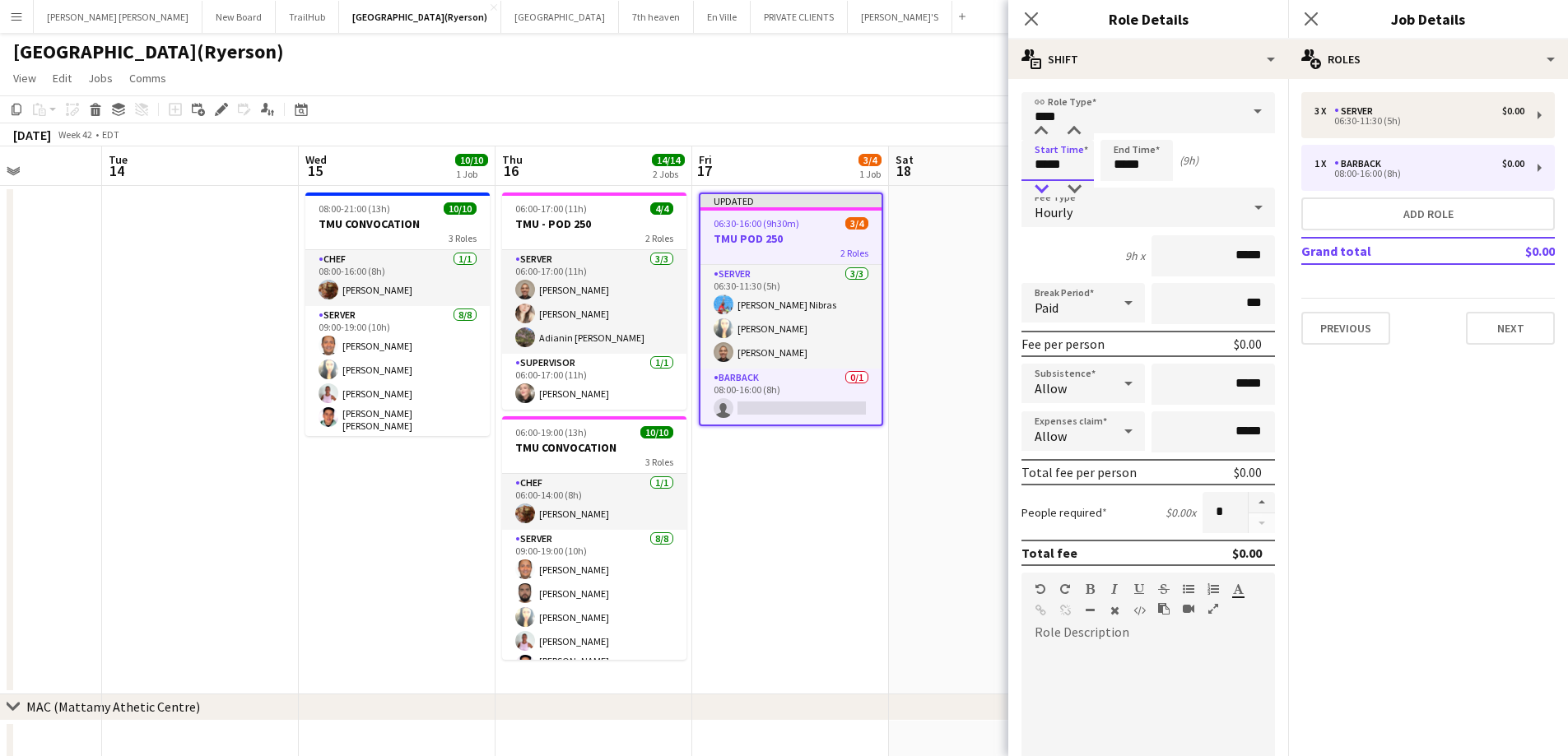
click at [1038, 189] on div at bounding box center [1041, 189] width 33 height 17
click at [1113, 164] on input "*****" at bounding box center [1136, 160] width 73 height 42
click at [1117, 191] on div at bounding box center [1120, 189] width 33 height 17
type input "*****"
click at [1118, 191] on div at bounding box center [1120, 189] width 33 height 17
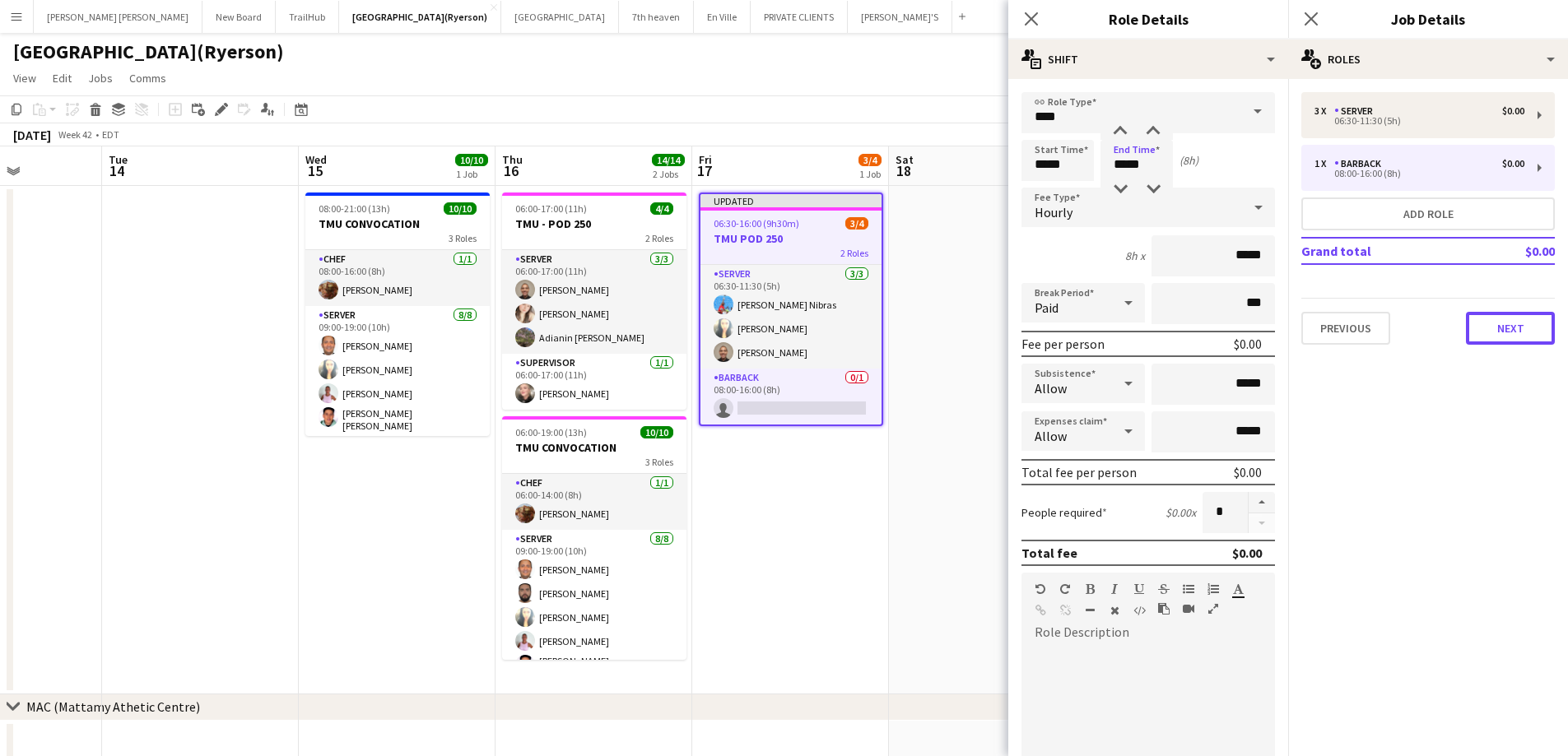
click at [1500, 331] on button "Next" at bounding box center [1510, 328] width 89 height 33
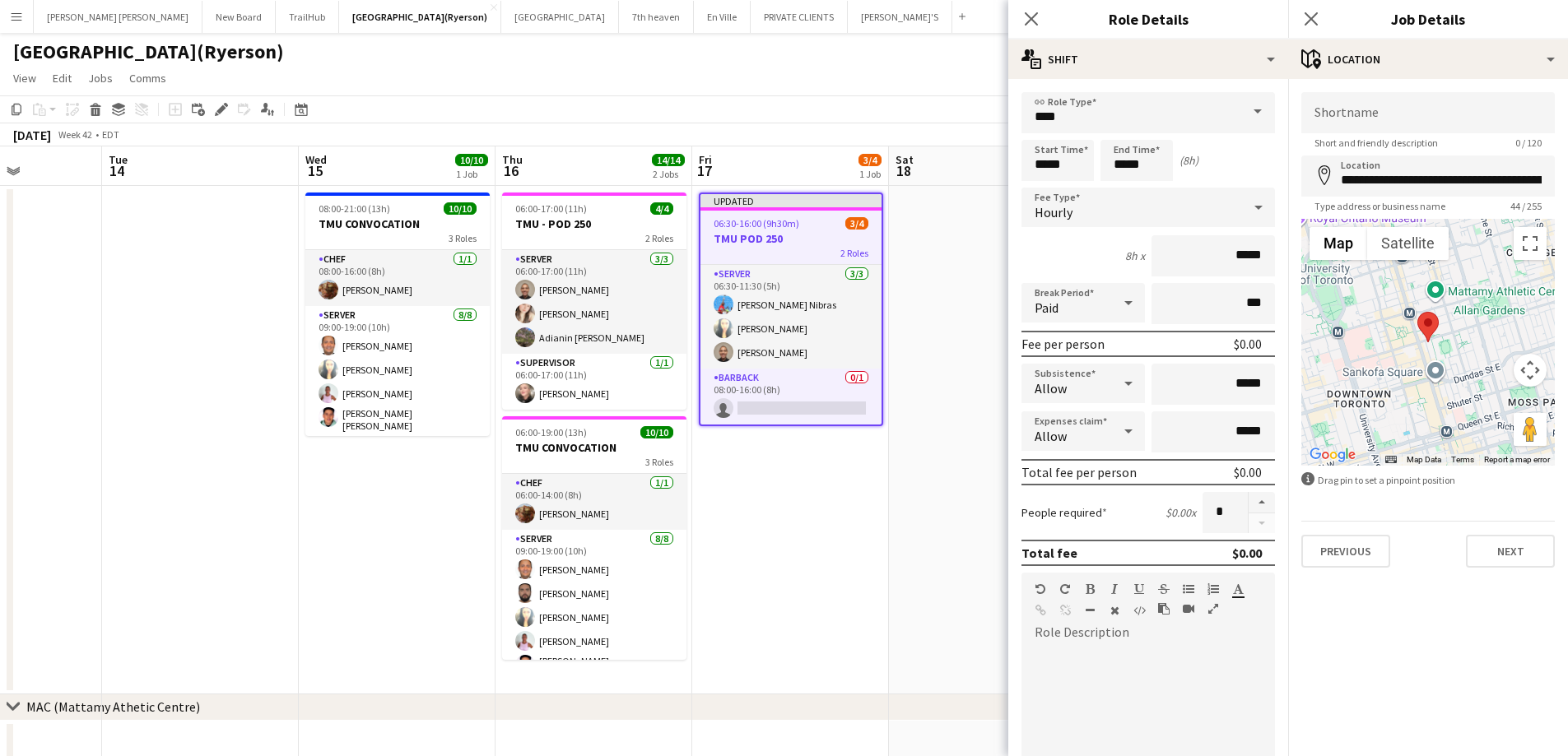
drag, startPoint x: 1034, startPoint y: 22, endPoint x: 1045, endPoint y: 20, distance: 11.2
click at [1037, 21] on icon "Close pop-in" at bounding box center [1031, 19] width 13 height 13
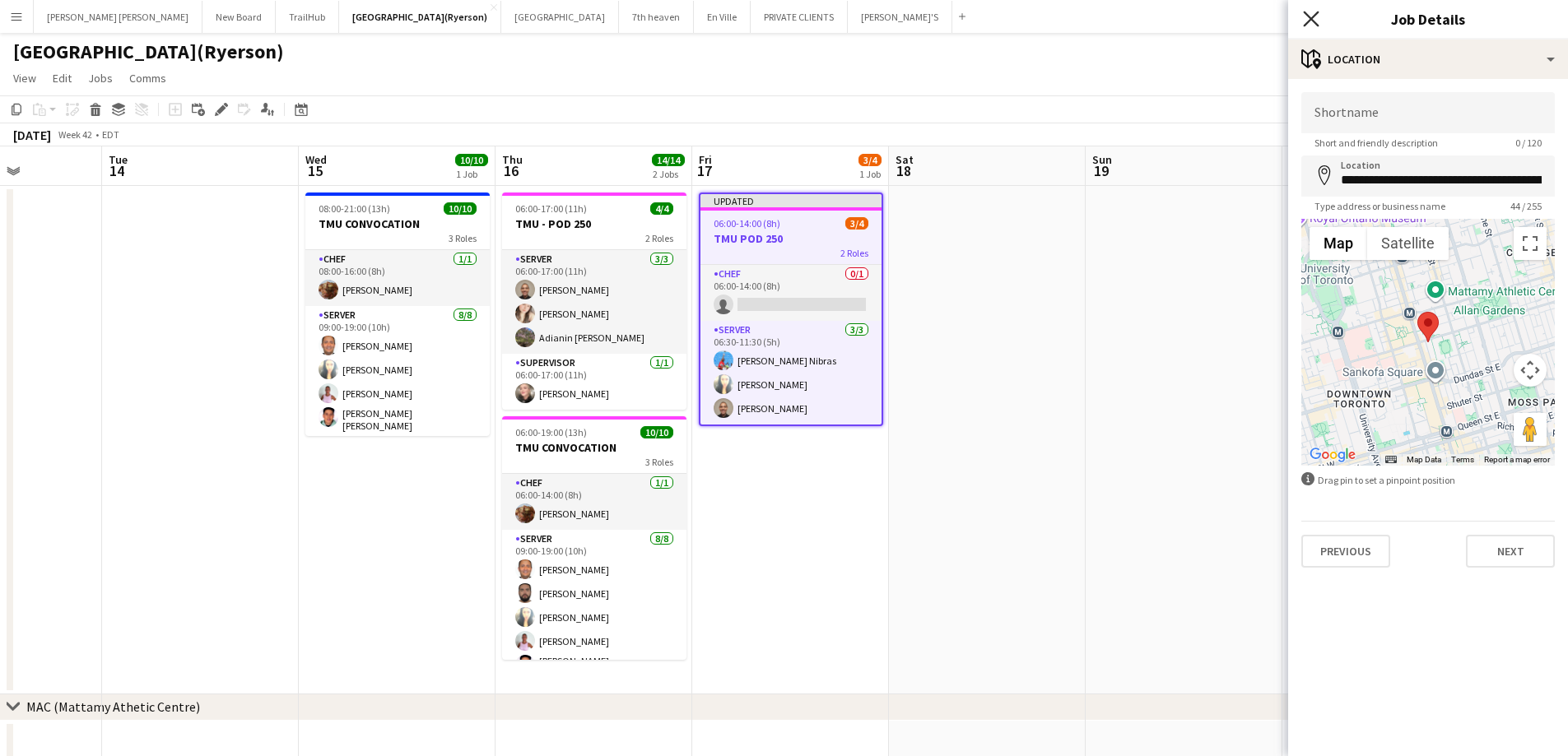
click at [1311, 16] on icon "Close pop-in" at bounding box center [1311, 19] width 16 height 16
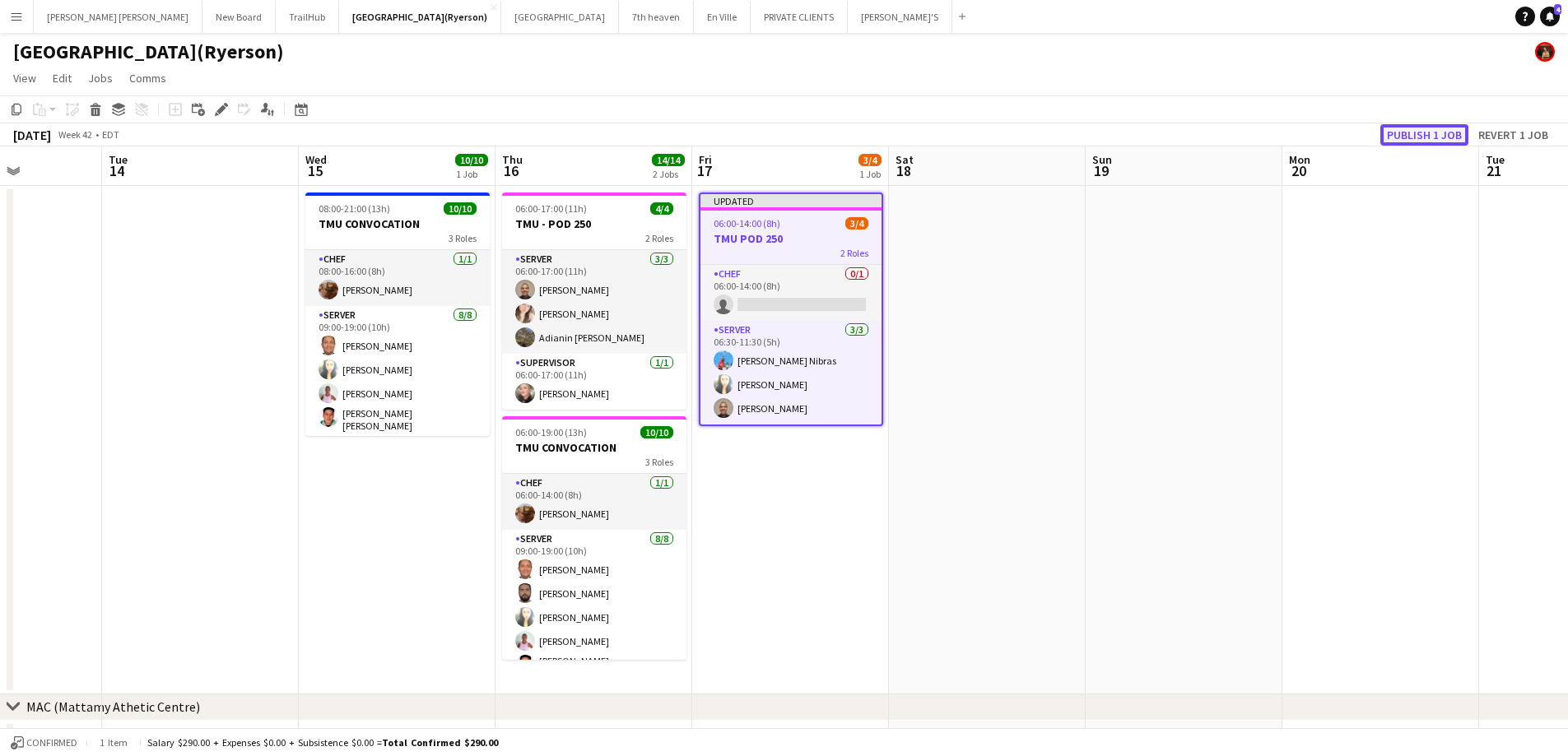
click at [1437, 136] on button "Publish 1 job" at bounding box center [1425, 135] width 88 height 21
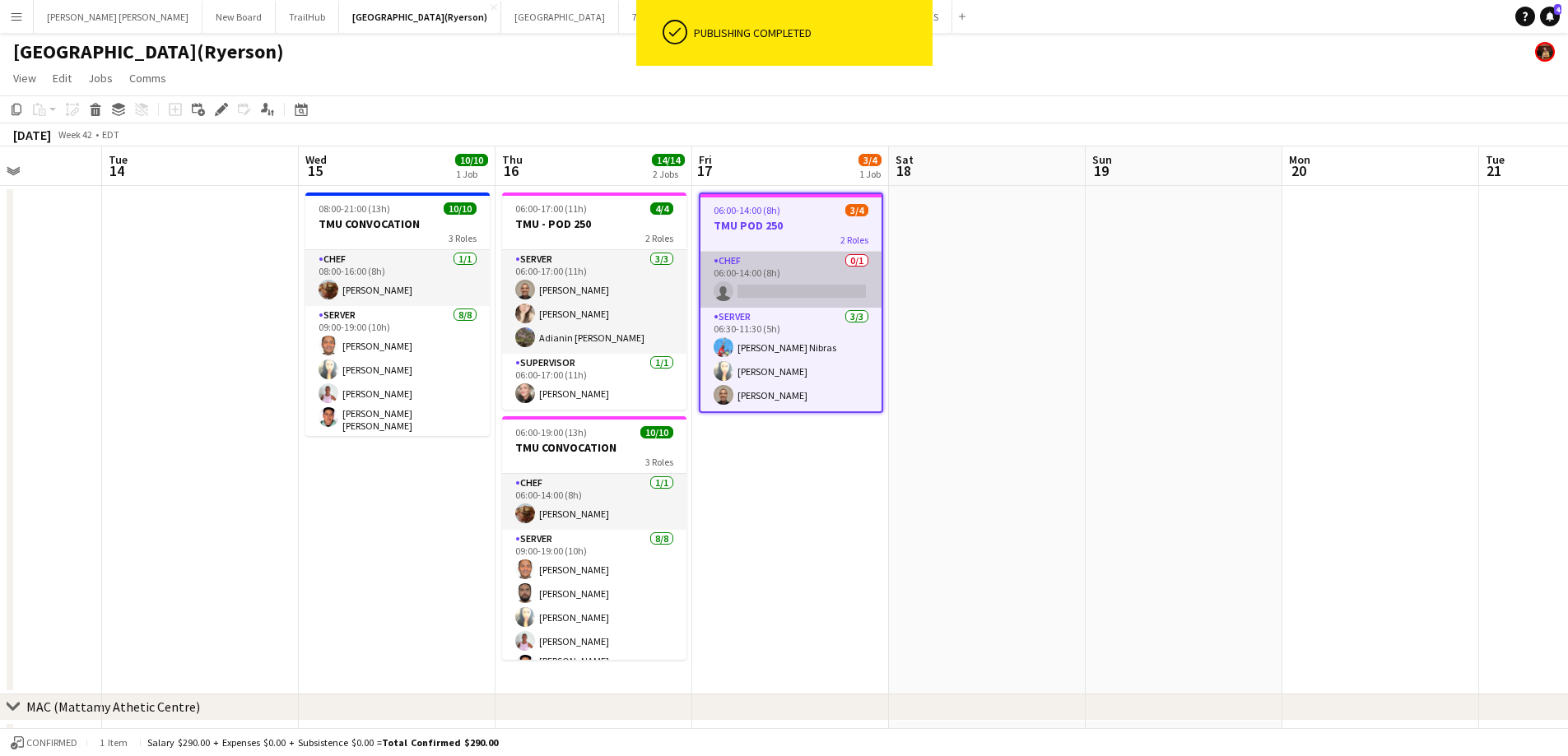
click at [784, 283] on app-card-role "CHEF 0/1 06:00-14:00 (8h) single-neutral-actions" at bounding box center [791, 279] width 181 height 56
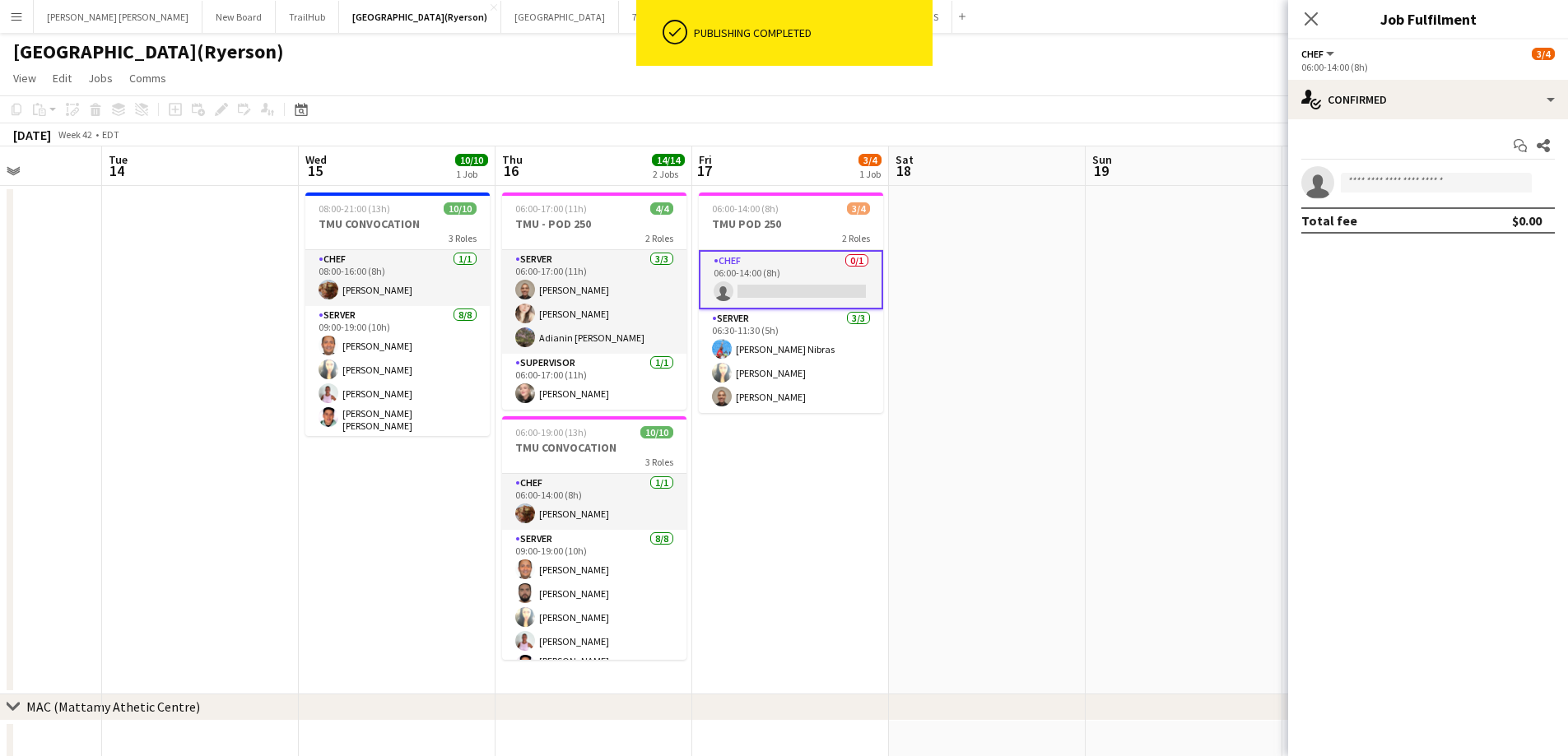
click at [1400, 194] on app-invite-slot "single-neutral-actions" at bounding box center [1427, 182] width 279 height 33
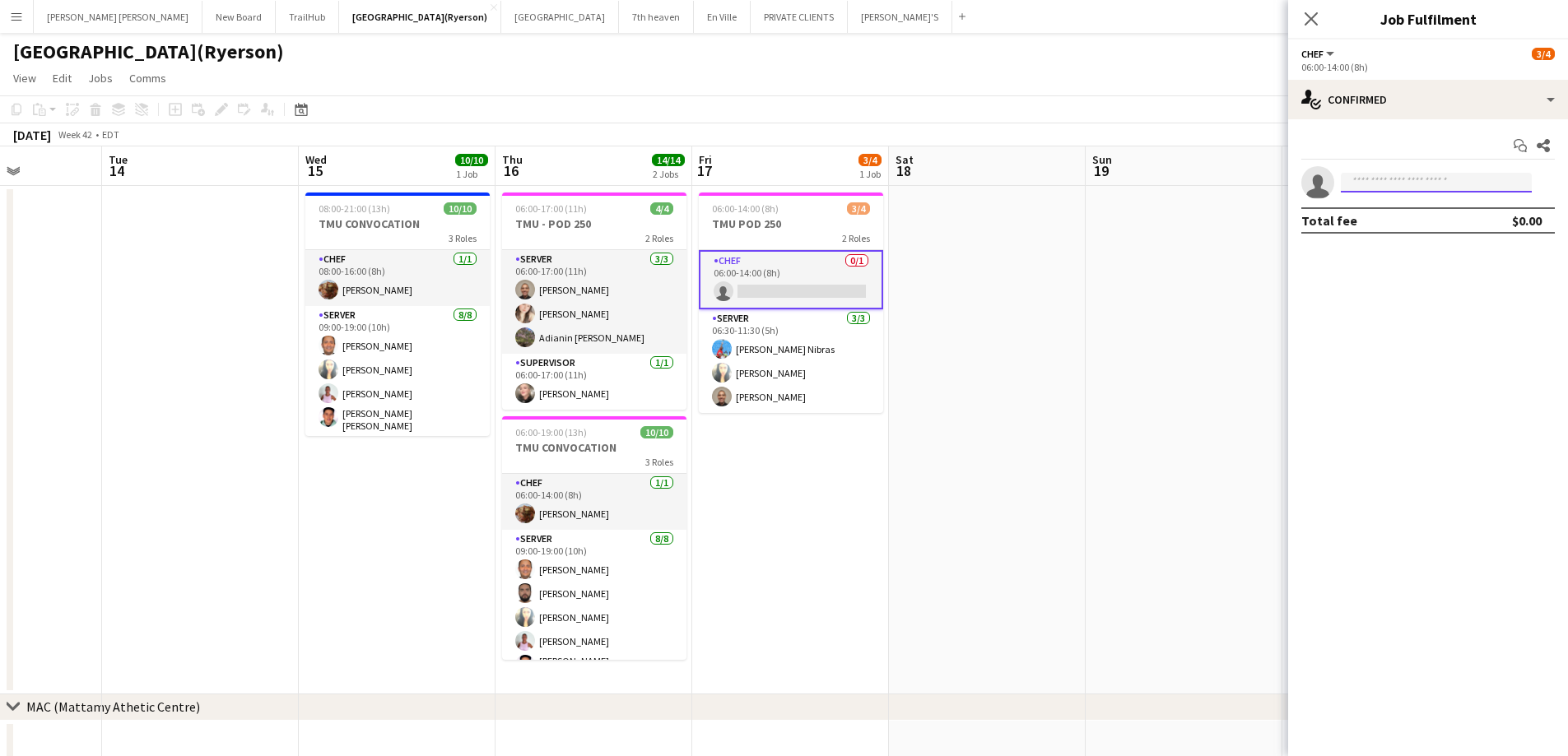
click at [1388, 191] on input at bounding box center [1436, 182] width 191 height 19
type input "******"
click at [1460, 222] on span "[PERSON_NAME][EMAIL_ADDRESS][PERSON_NAME][PERSON_NAME][DOMAIN_NAME]" at bounding box center [1436, 219] width 164 height 13
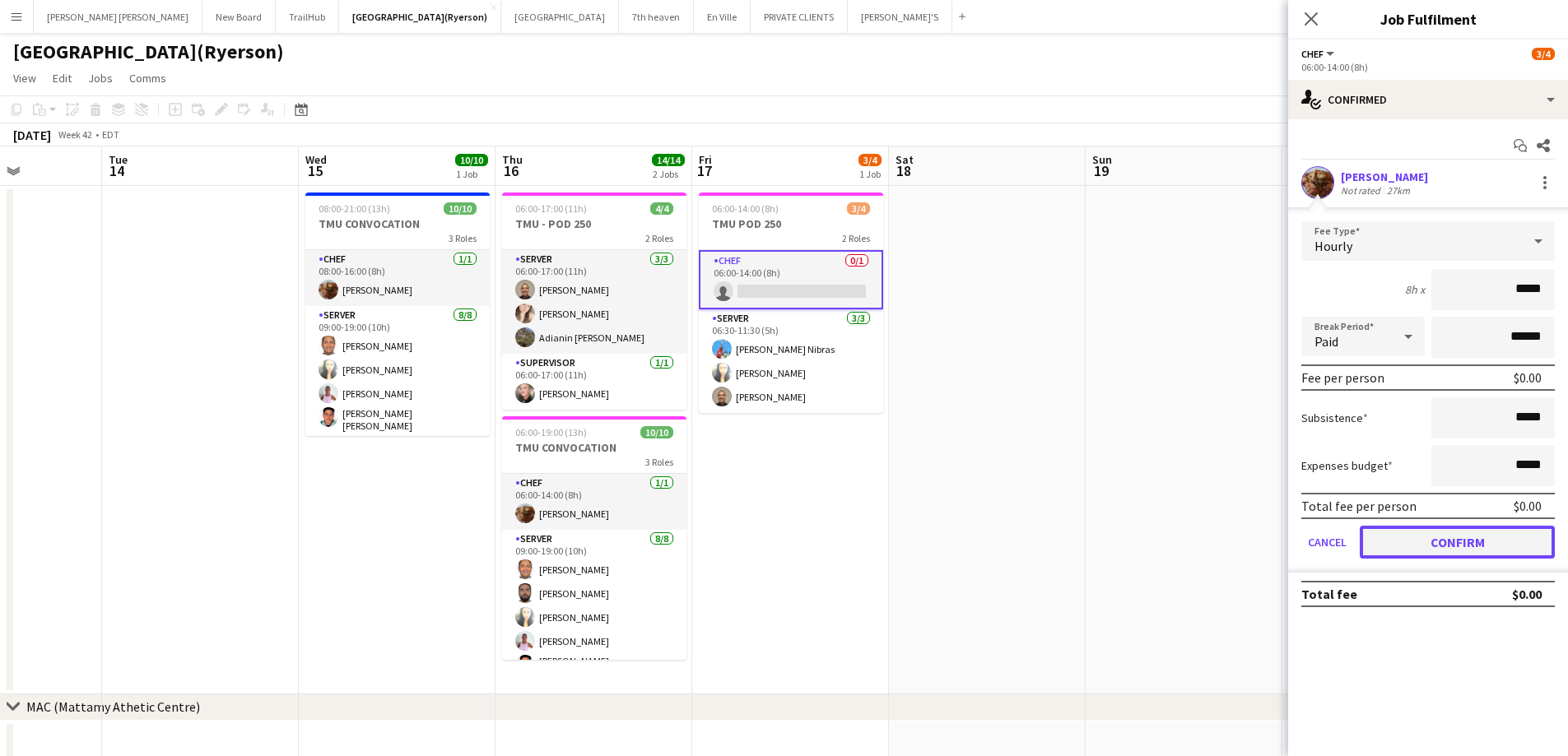
click at [1438, 537] on button "Confirm" at bounding box center [1457, 542] width 195 height 33
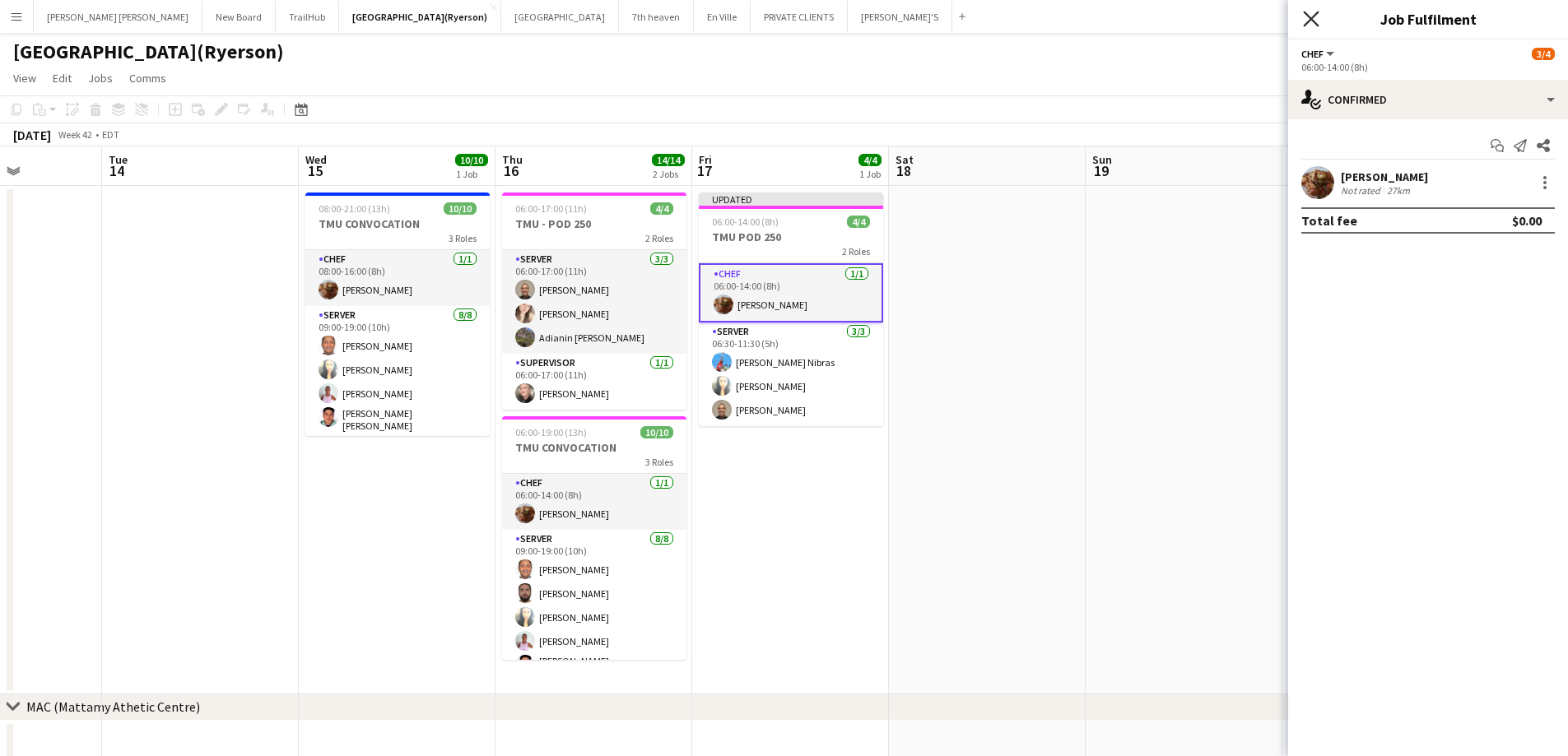
click at [1307, 22] on icon at bounding box center [1311, 19] width 16 height 16
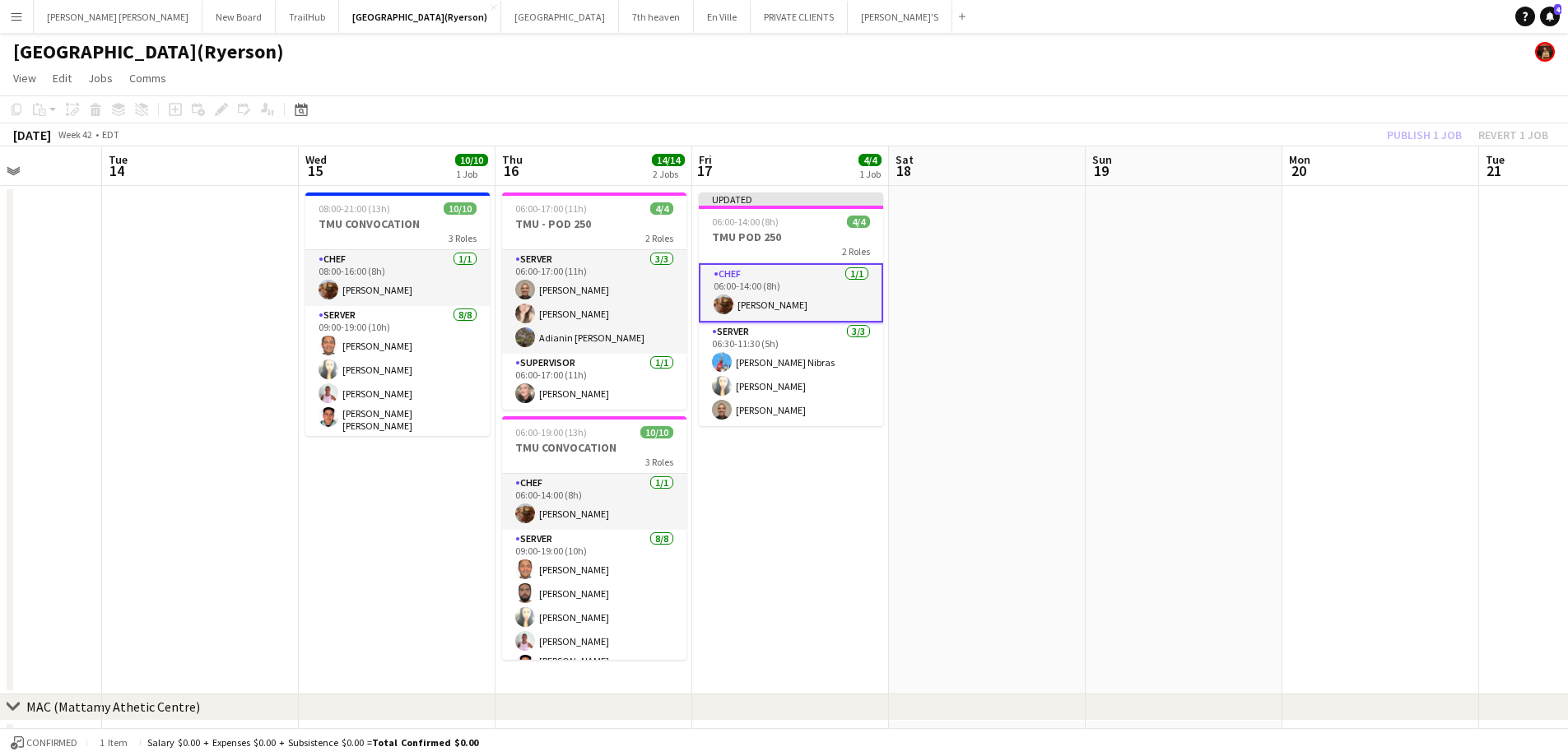
click at [1426, 129] on div "Publish 1 job Revert 1 job" at bounding box center [1467, 135] width 201 height 21
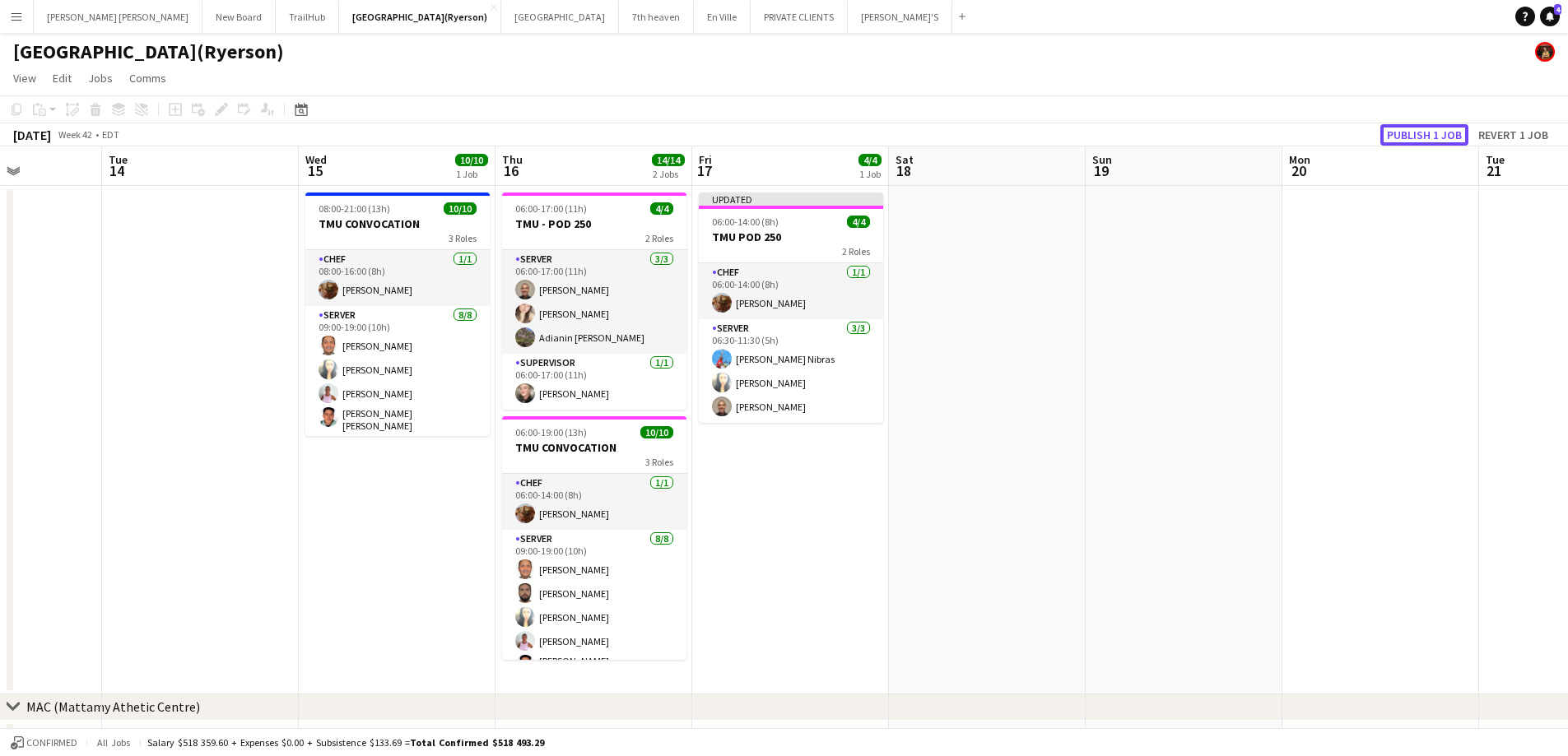
click at [1426, 129] on button "Publish 1 job" at bounding box center [1425, 135] width 88 height 21
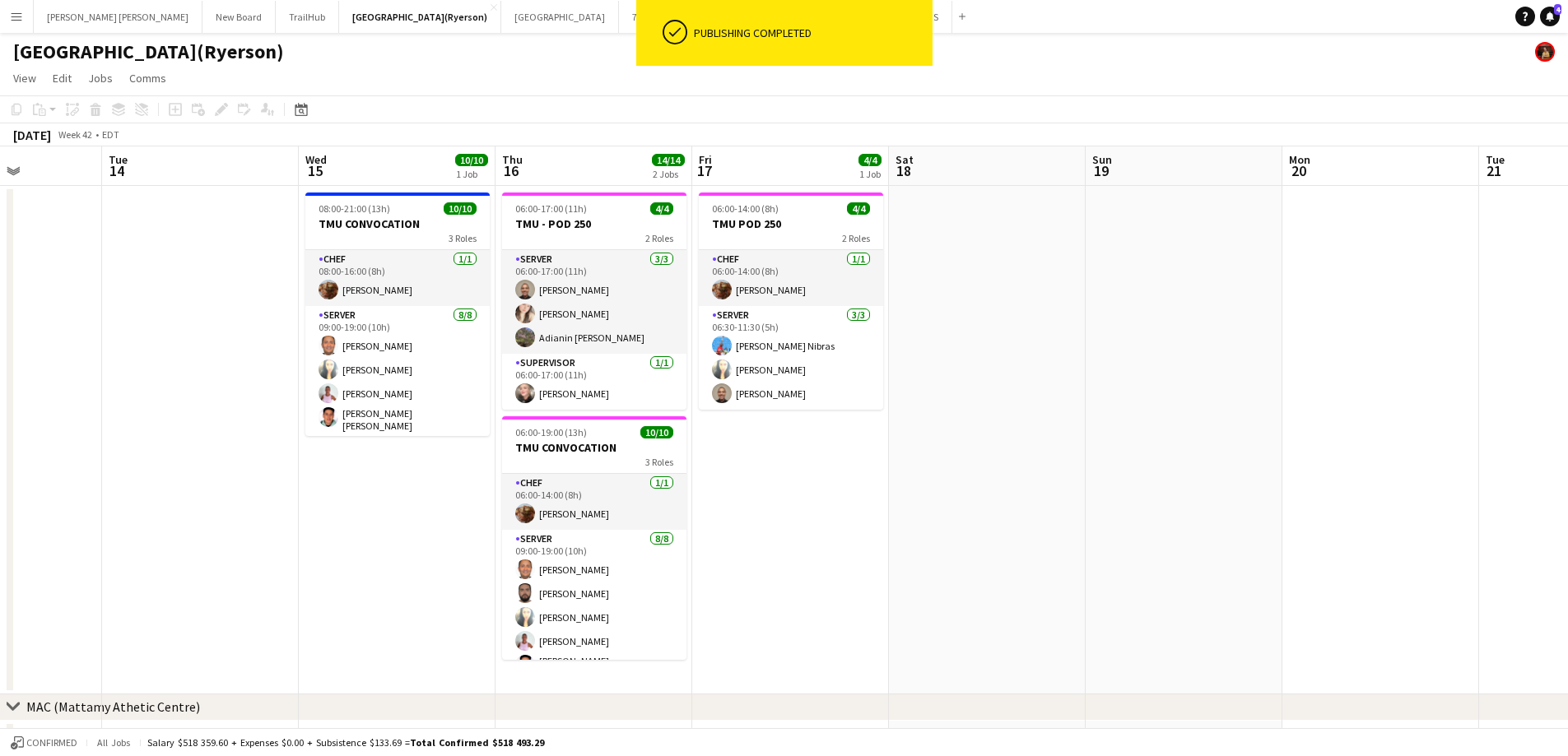
click at [6, 19] on button "Menu" at bounding box center [16, 16] width 33 height 33
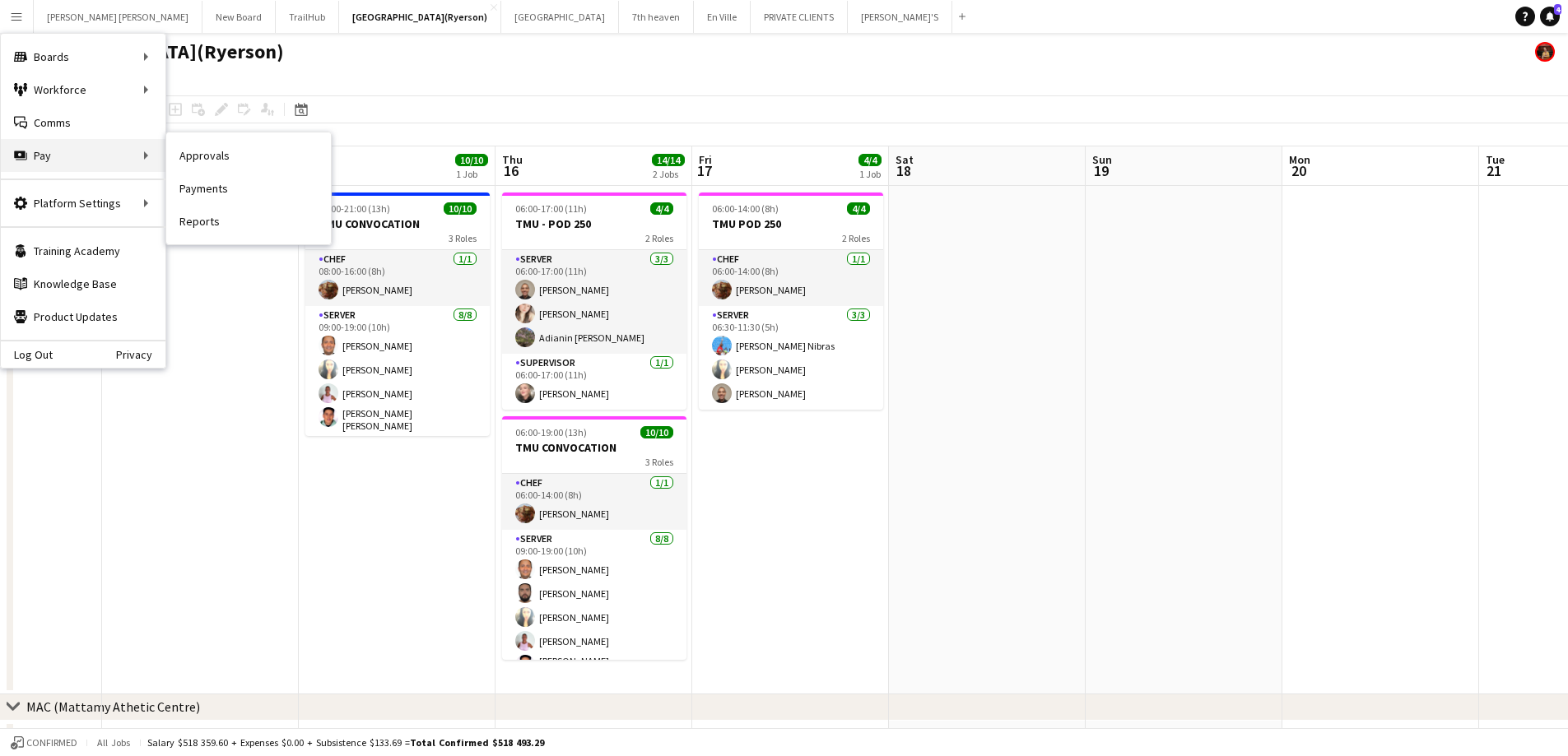
click at [57, 155] on div "Pay Pay" at bounding box center [83, 155] width 164 height 33
click at [78, 157] on div "Pay Pay" at bounding box center [83, 155] width 164 height 33
click at [221, 159] on link "Approvals" at bounding box center [249, 155] width 164 height 33
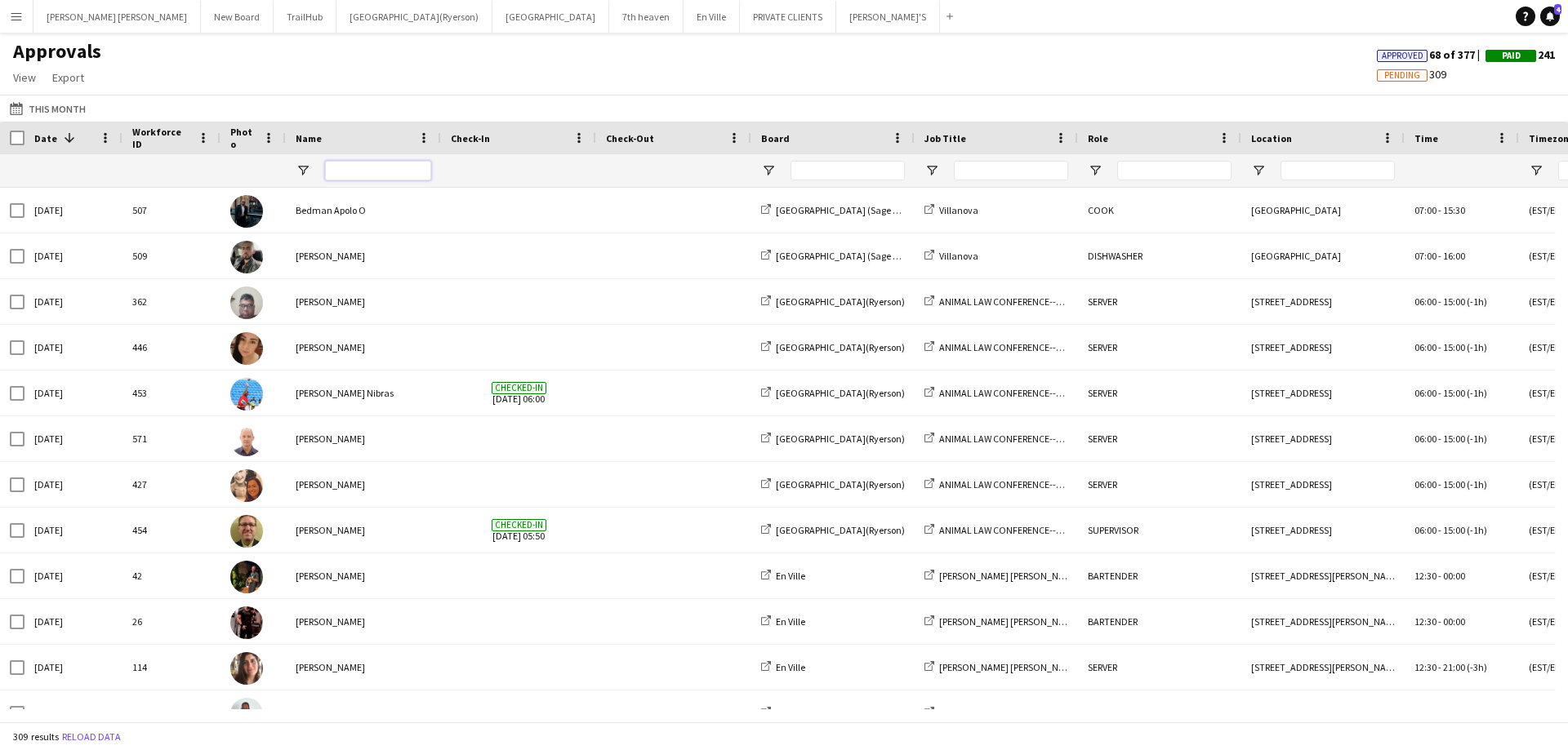
click at [352, 168] on input "Name Filter Input" at bounding box center [377, 170] width 106 height 19
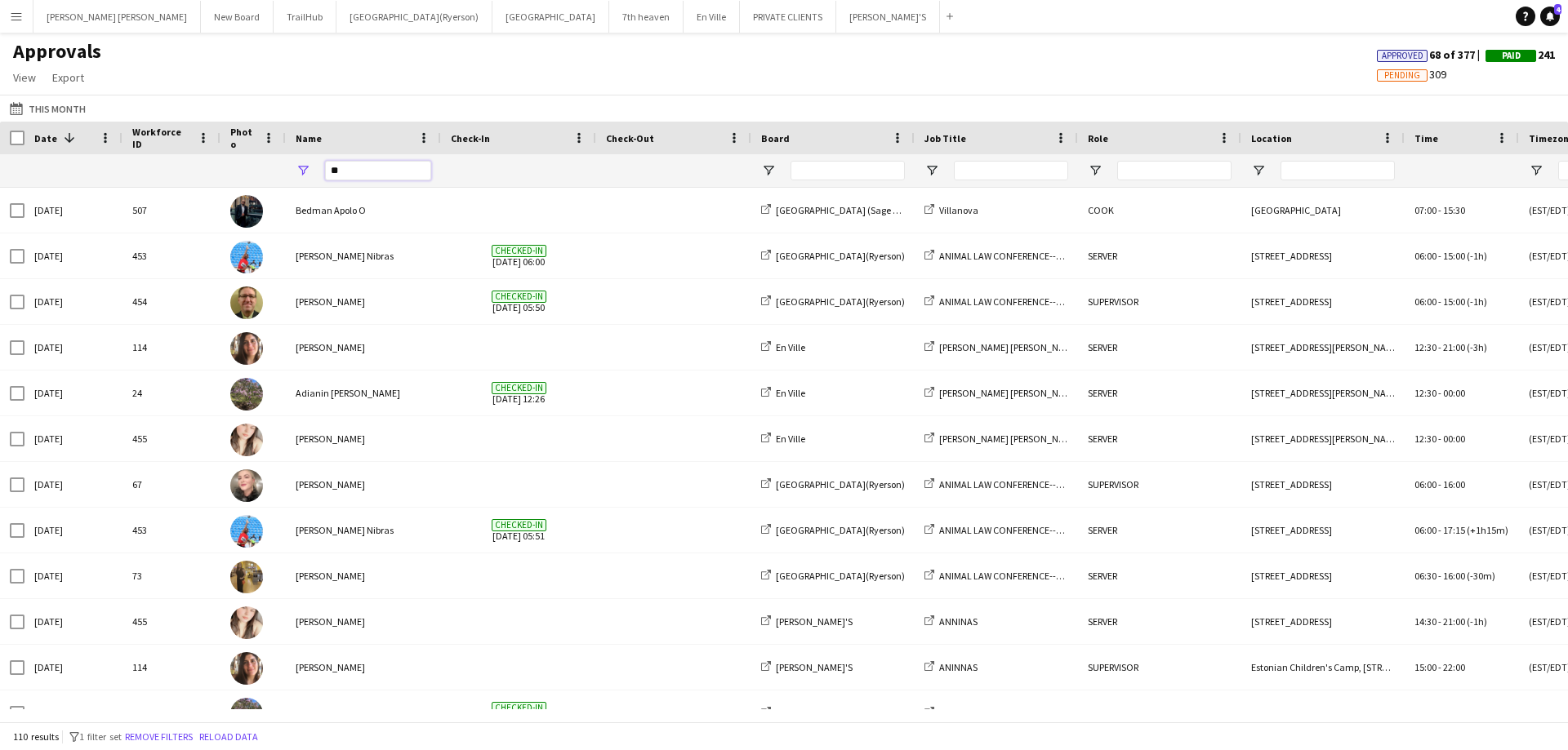
type input "*"
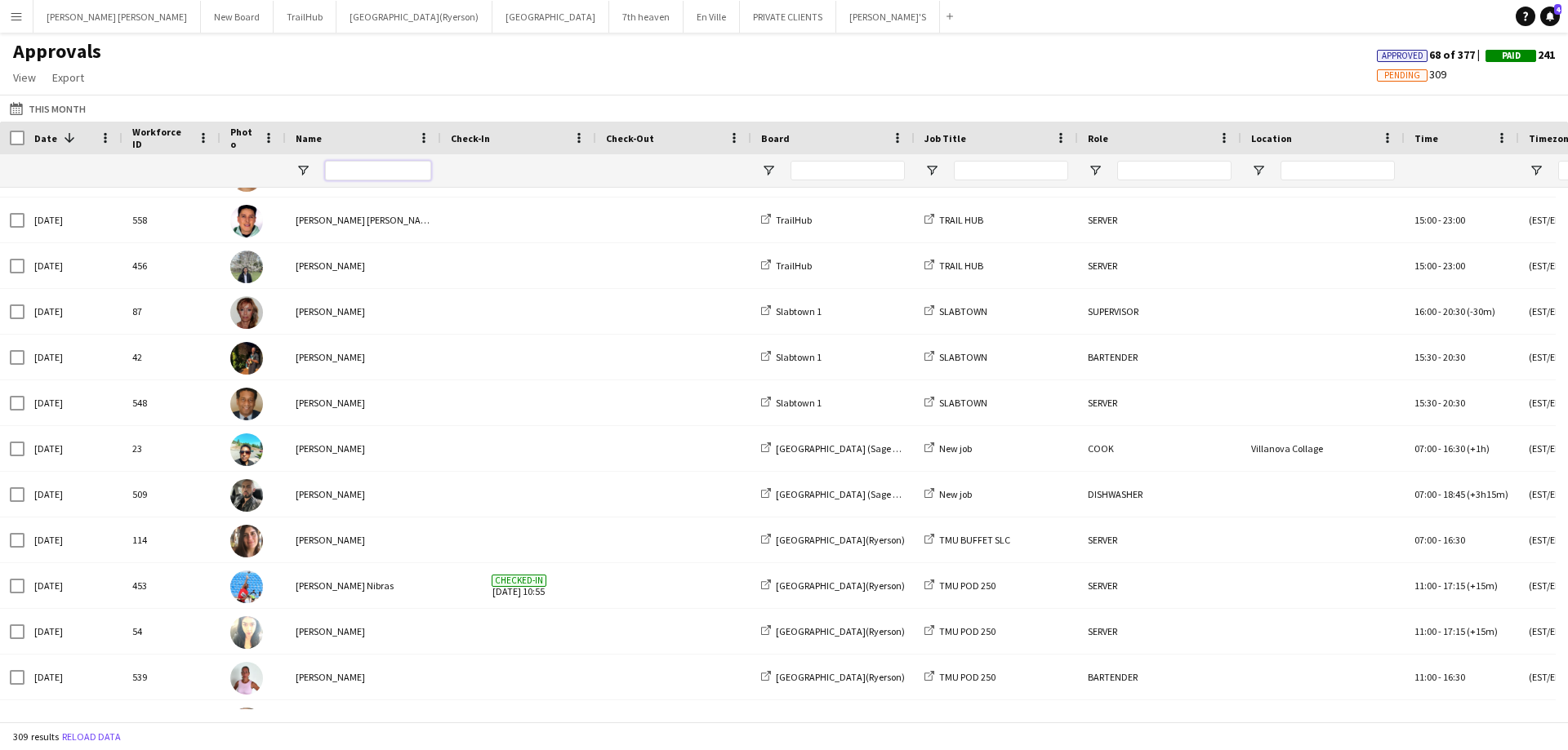
click at [384, 177] on input "Name Filter Input" at bounding box center [377, 170] width 106 height 19
click at [1142, 170] on input "Role Filter Input" at bounding box center [1174, 170] width 114 height 19
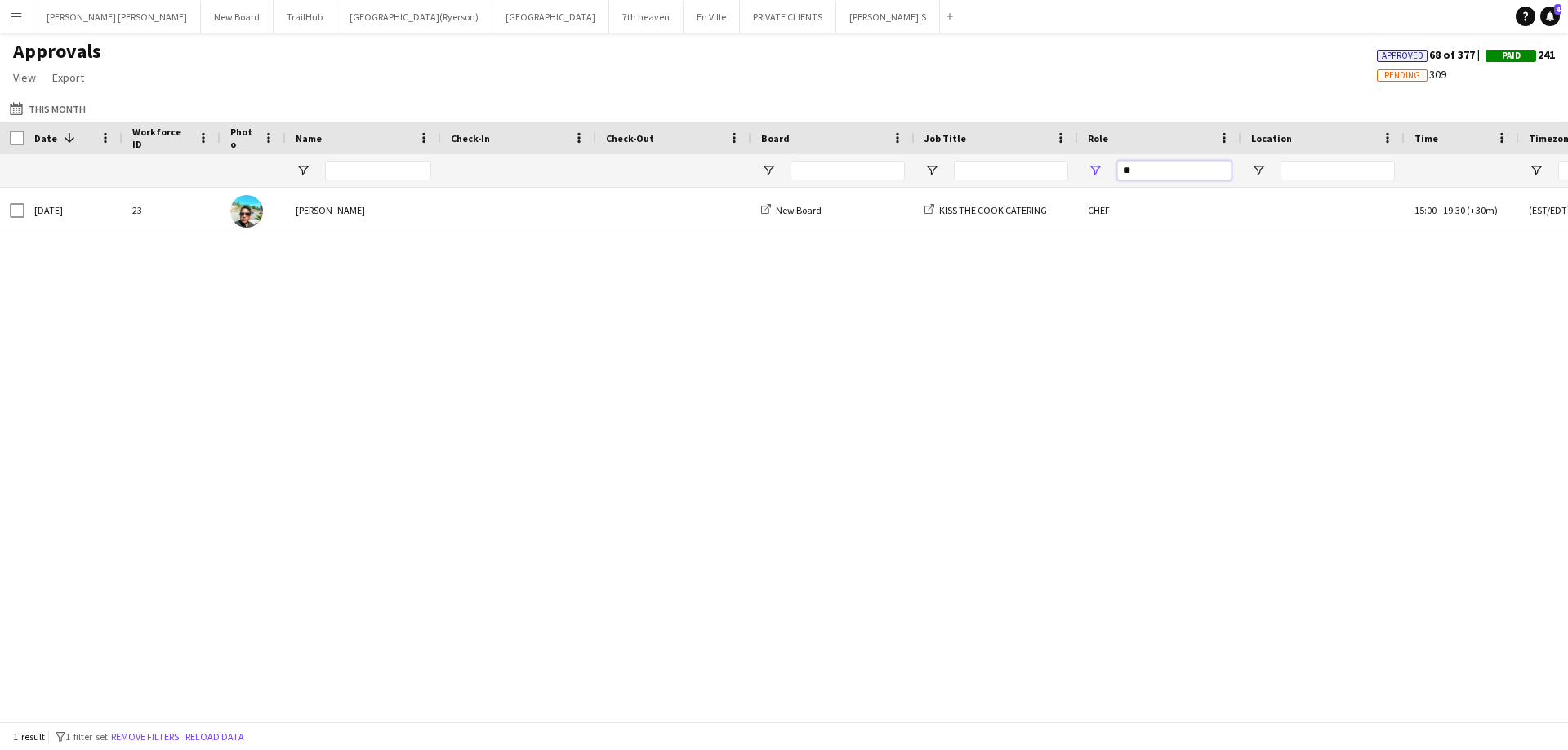
type input "*"
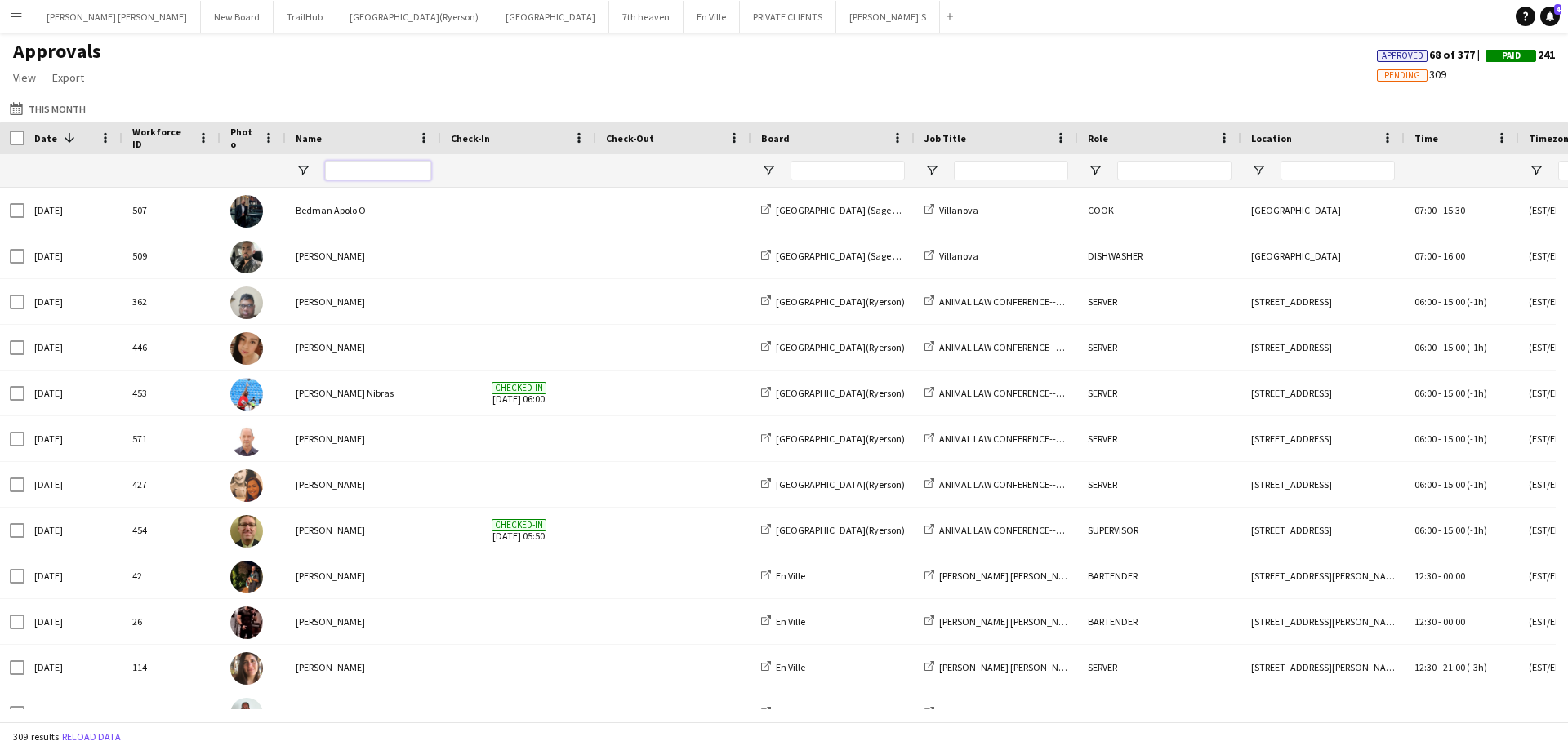
click at [369, 164] on input "Name Filter Input" at bounding box center [377, 170] width 106 height 19
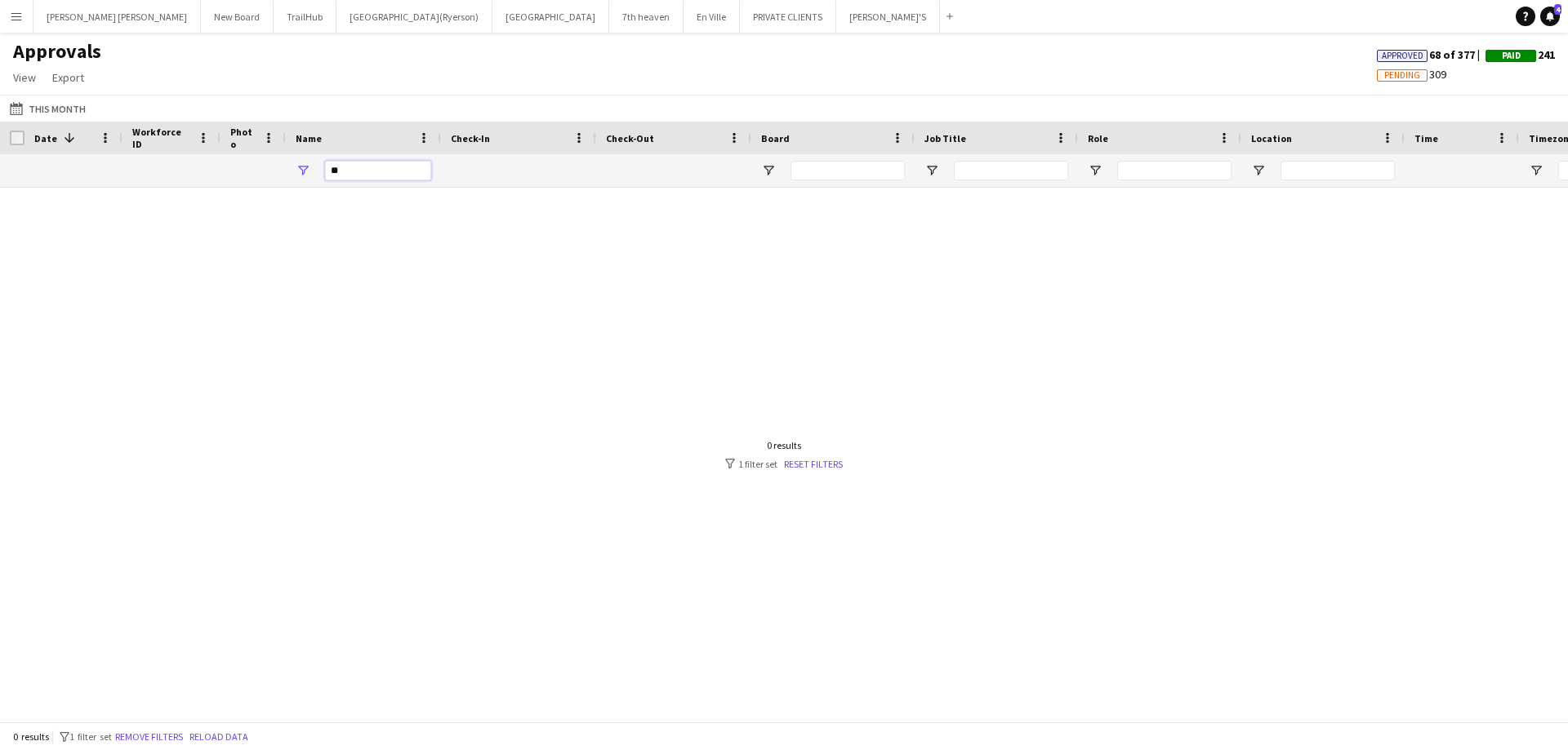
type input "*"
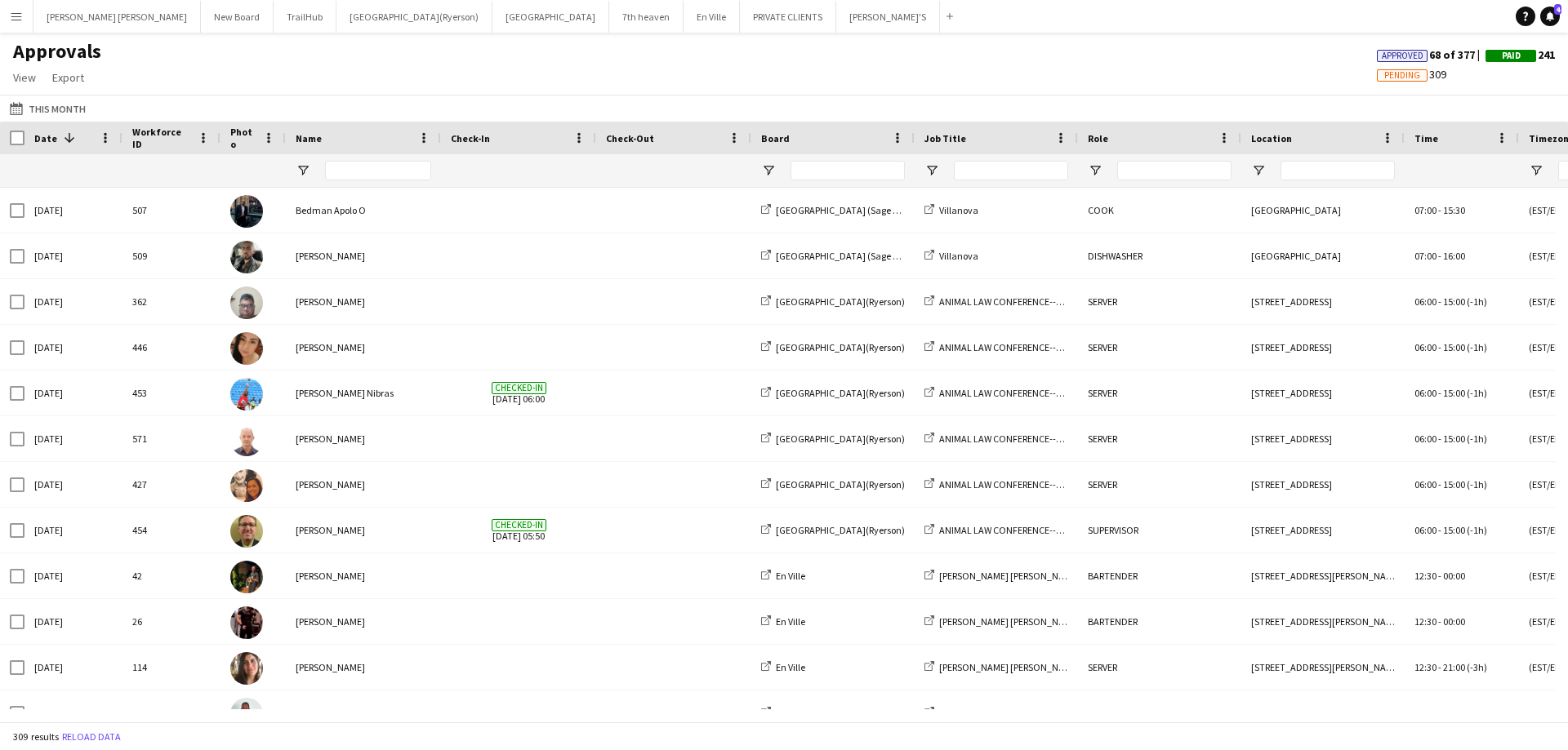
click at [16, 18] on app-icon "Menu" at bounding box center [16, 16] width 13 height 13
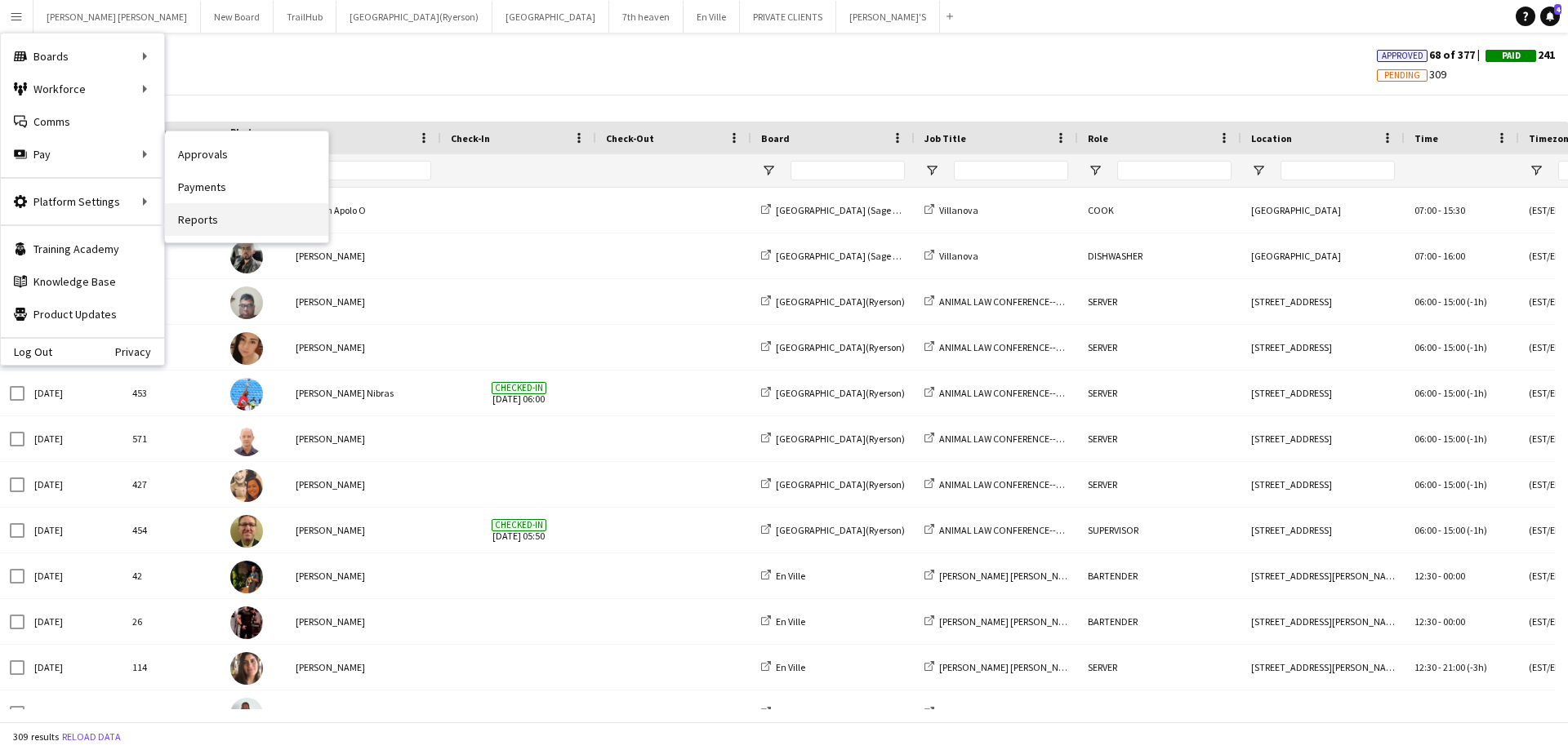
click at [241, 220] on link "Reports" at bounding box center [247, 219] width 163 height 32
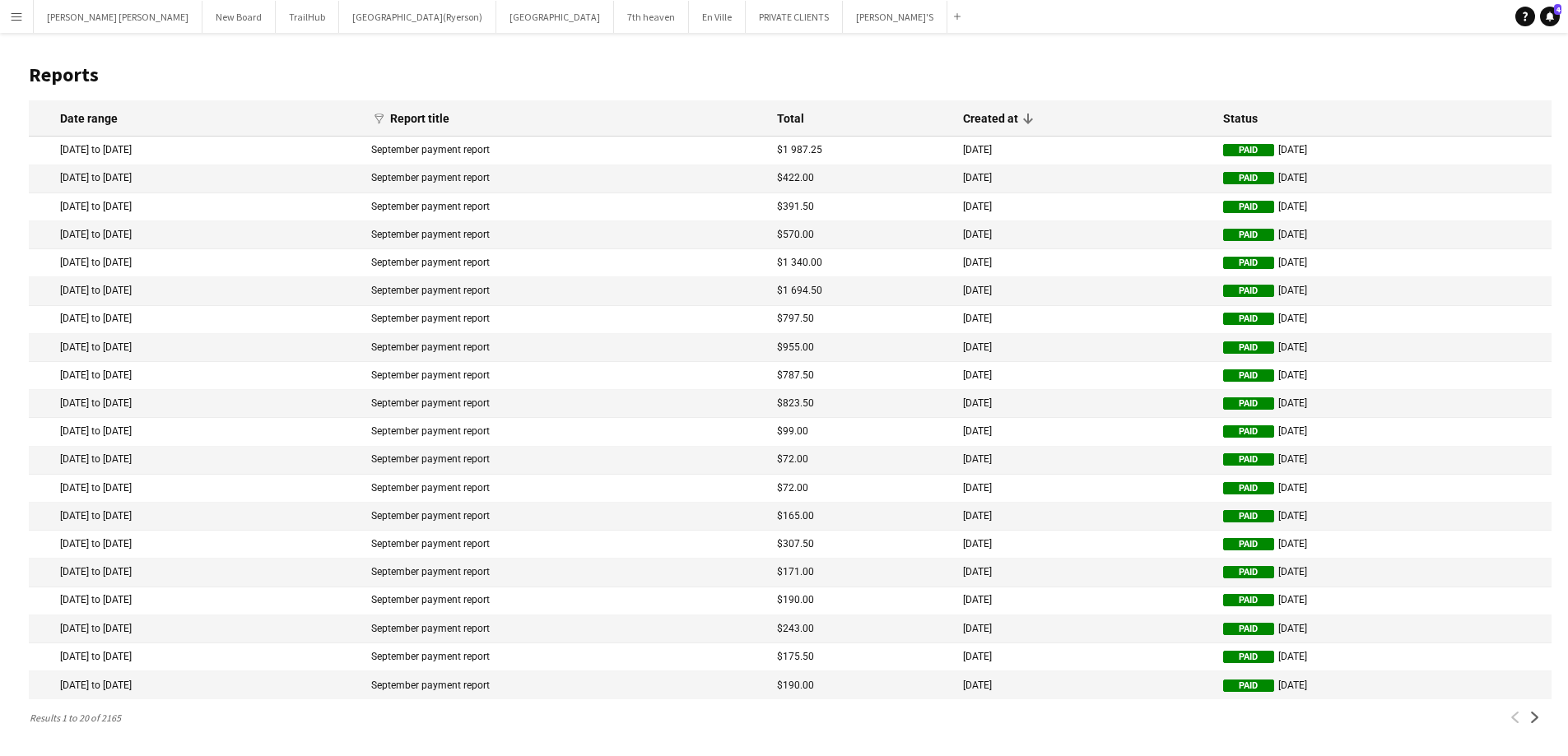
click at [17, 12] on app-icon "Menu" at bounding box center [16, 16] width 13 height 13
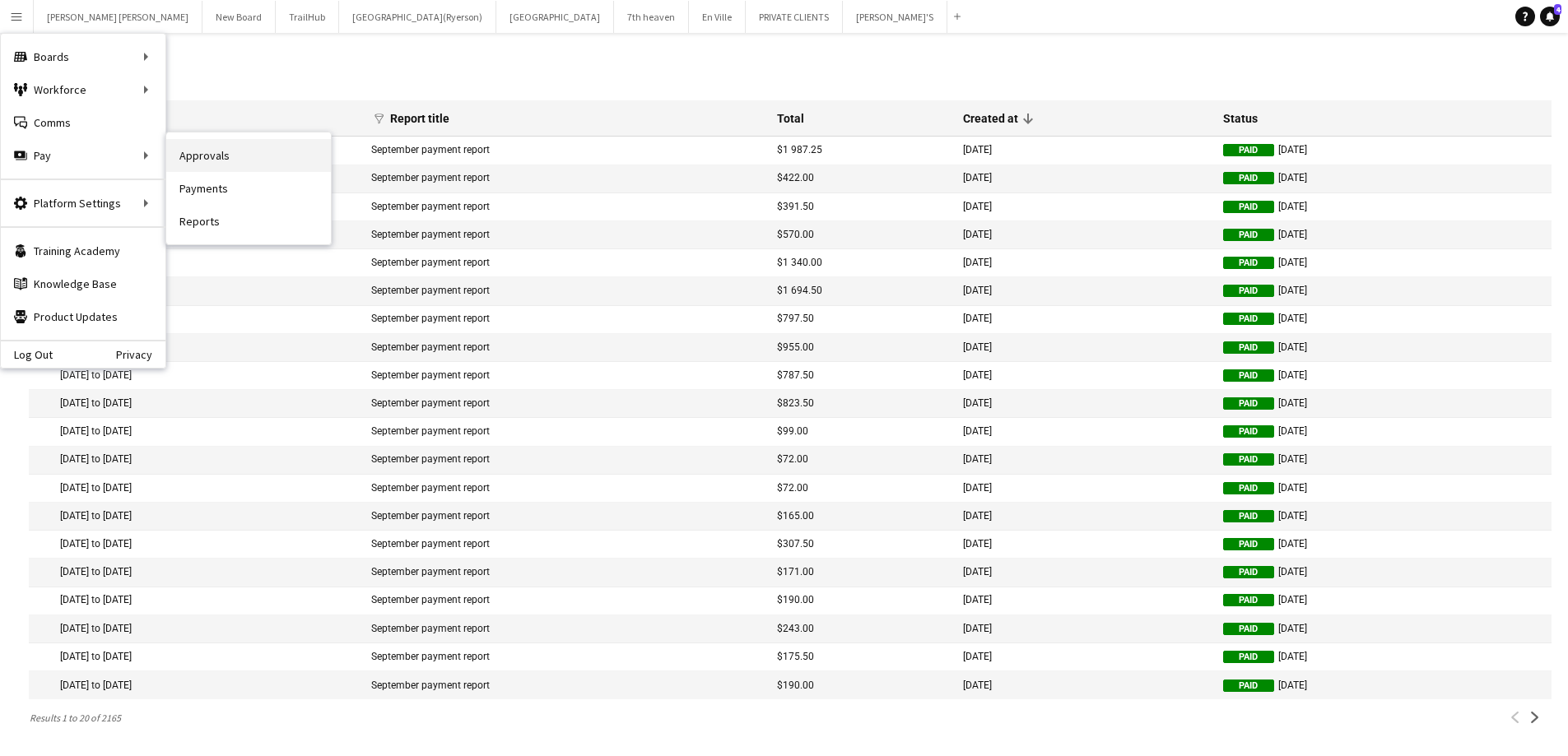
click at [224, 163] on link "Approvals" at bounding box center [249, 155] width 164 height 33
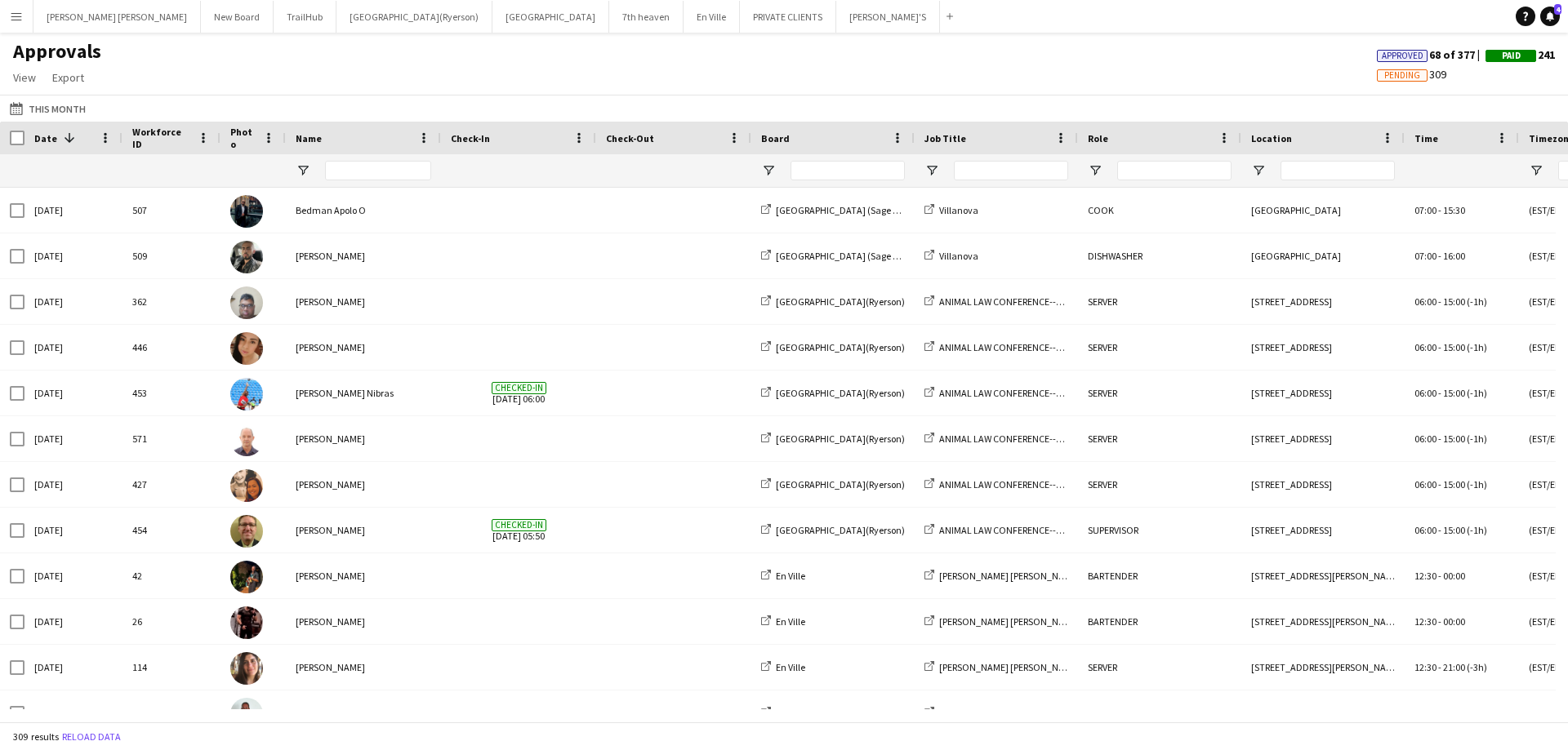
click at [1397, 76] on span "Pending" at bounding box center [1401, 75] width 36 height 11
click at [1510, 54] on span "Paid" at bounding box center [1510, 56] width 18 height 11
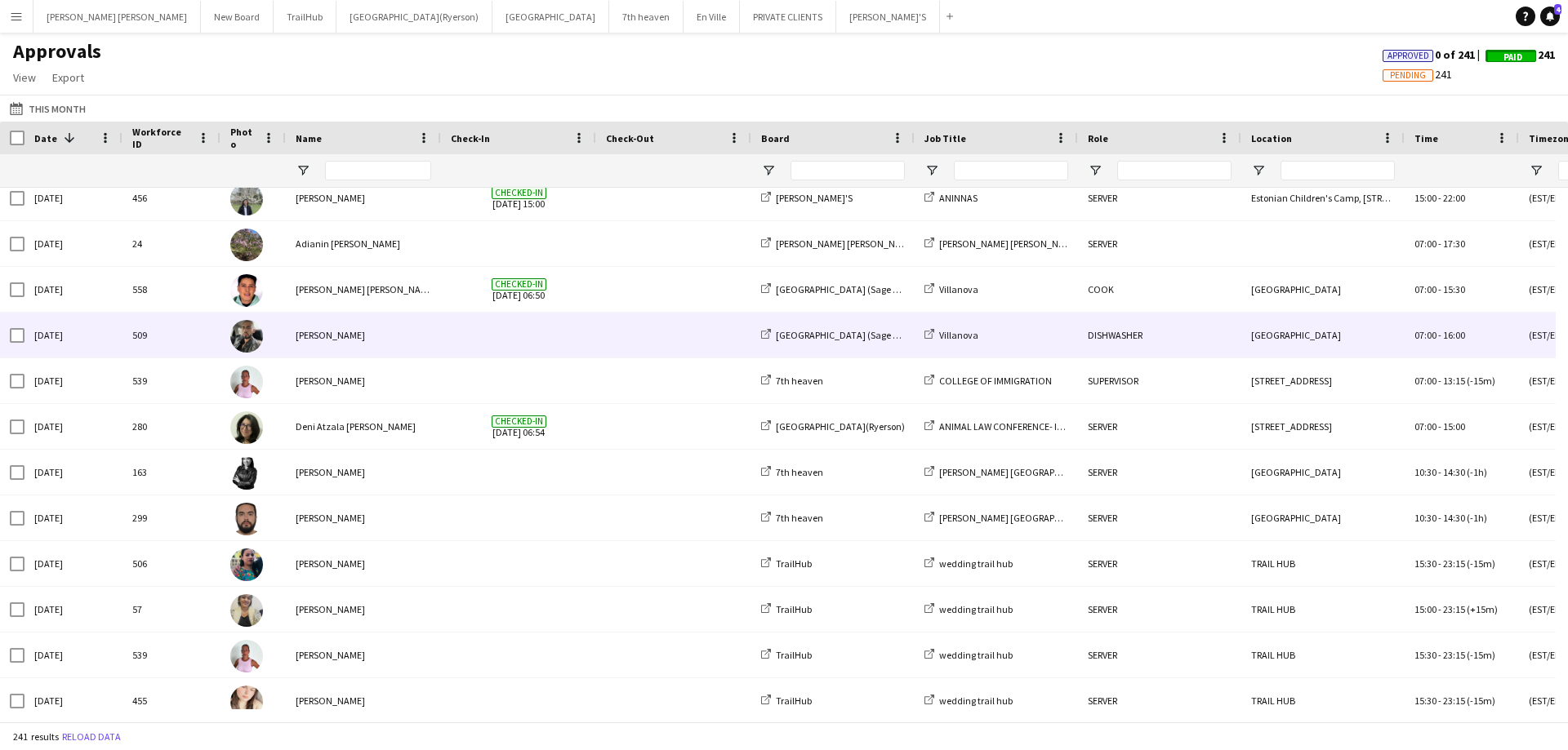
scroll to position [980, 0]
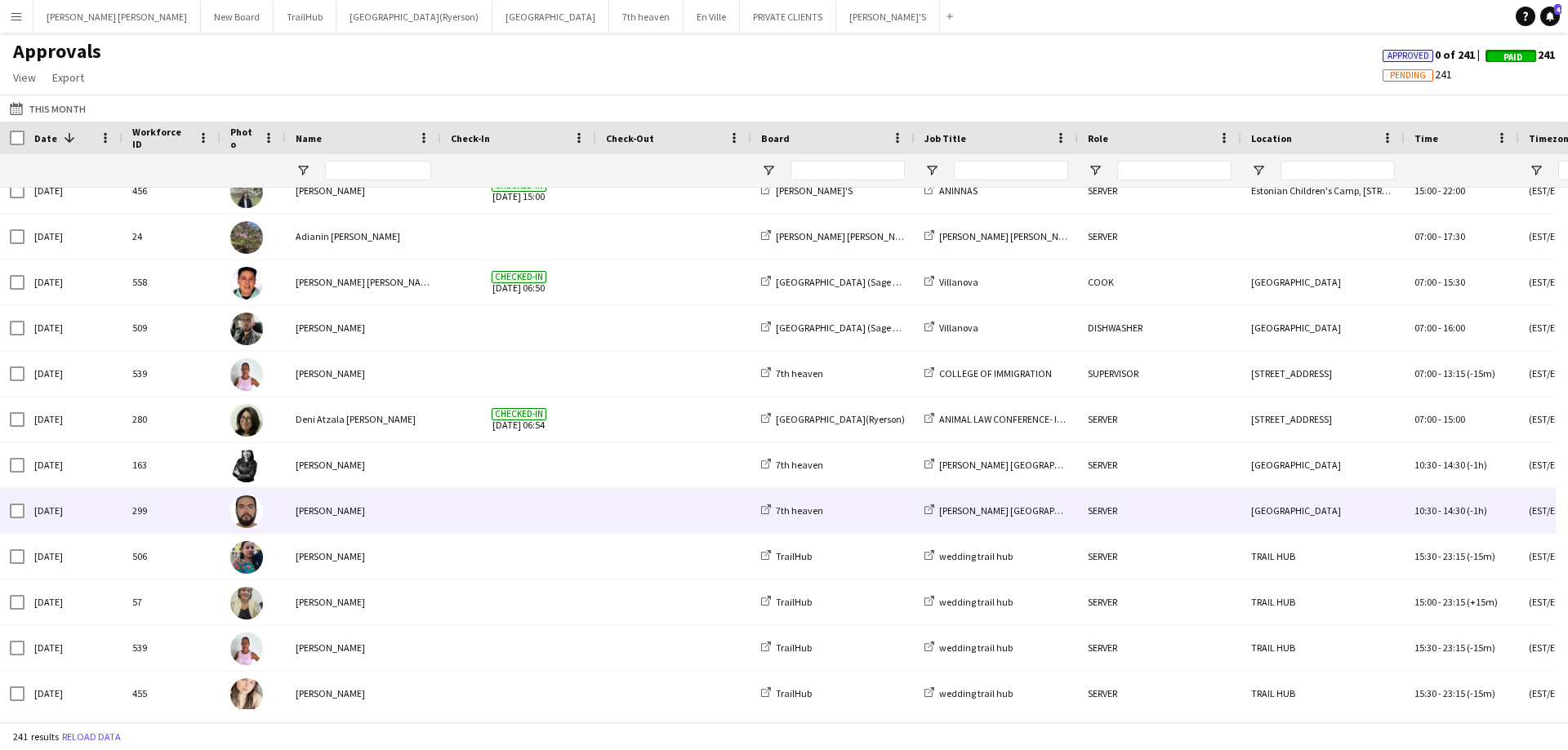
click at [383, 499] on div "[PERSON_NAME]" at bounding box center [363, 511] width 155 height 45
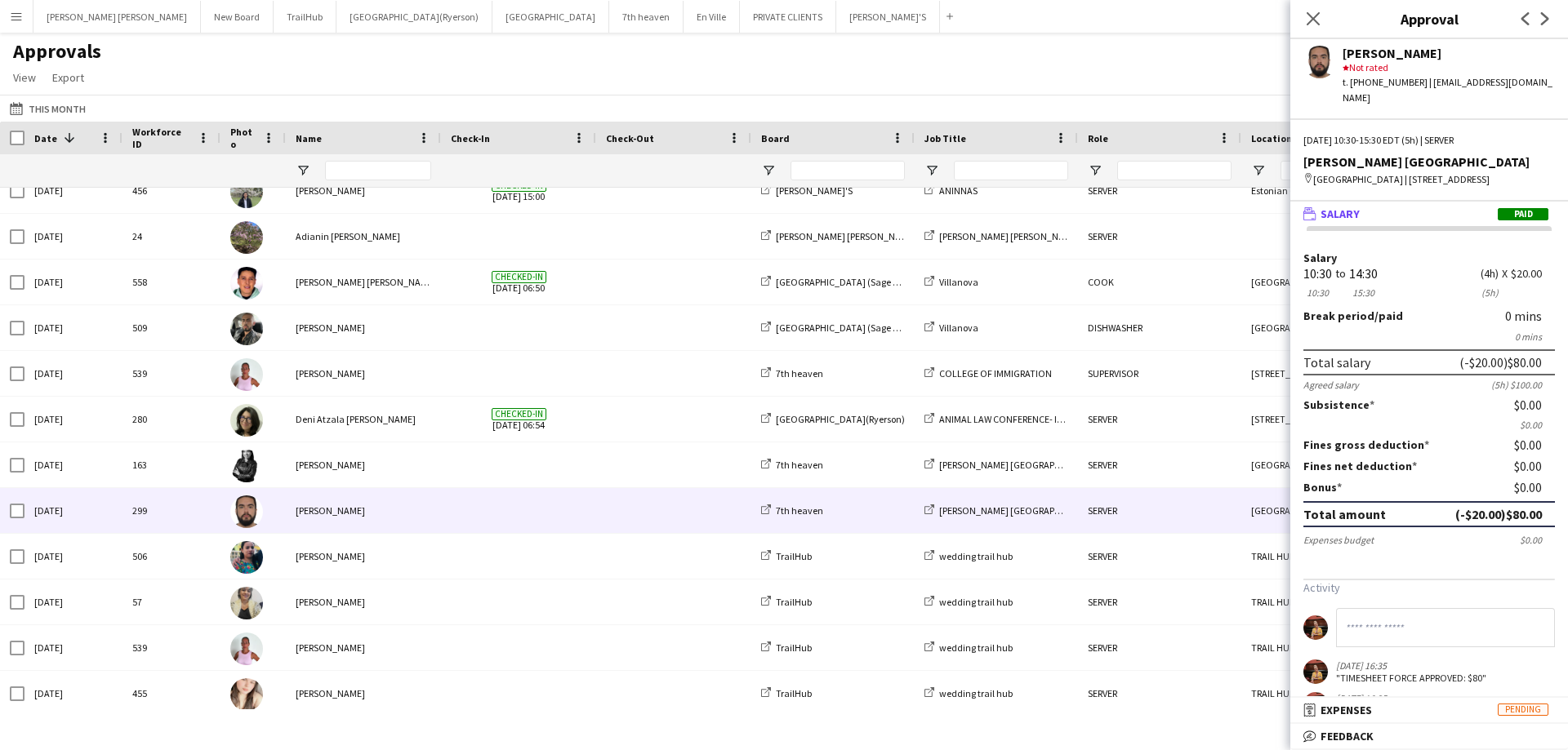
click at [1316, 61] on app-user-avatar at bounding box center [1319, 61] width 32 height 32
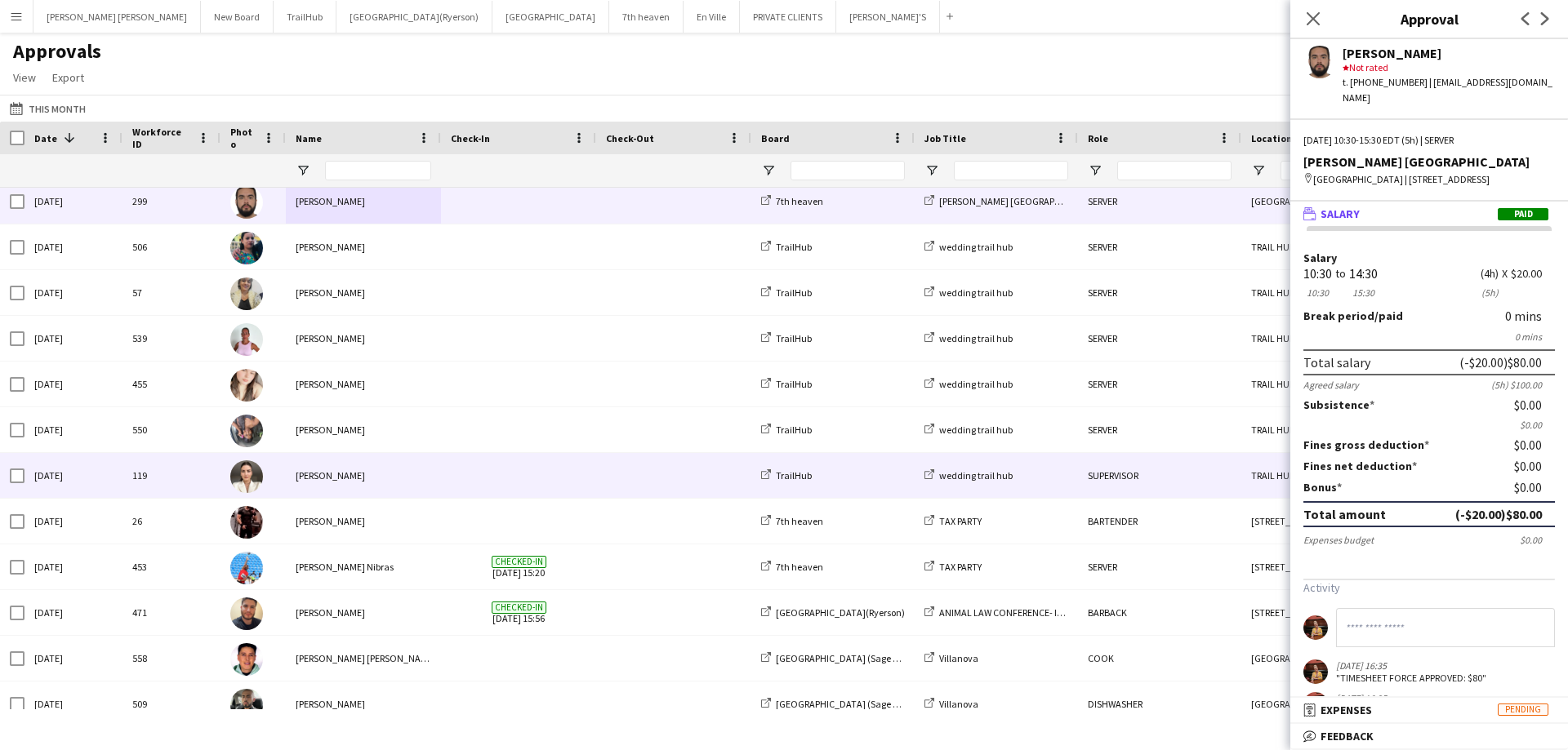
scroll to position [1403, 0]
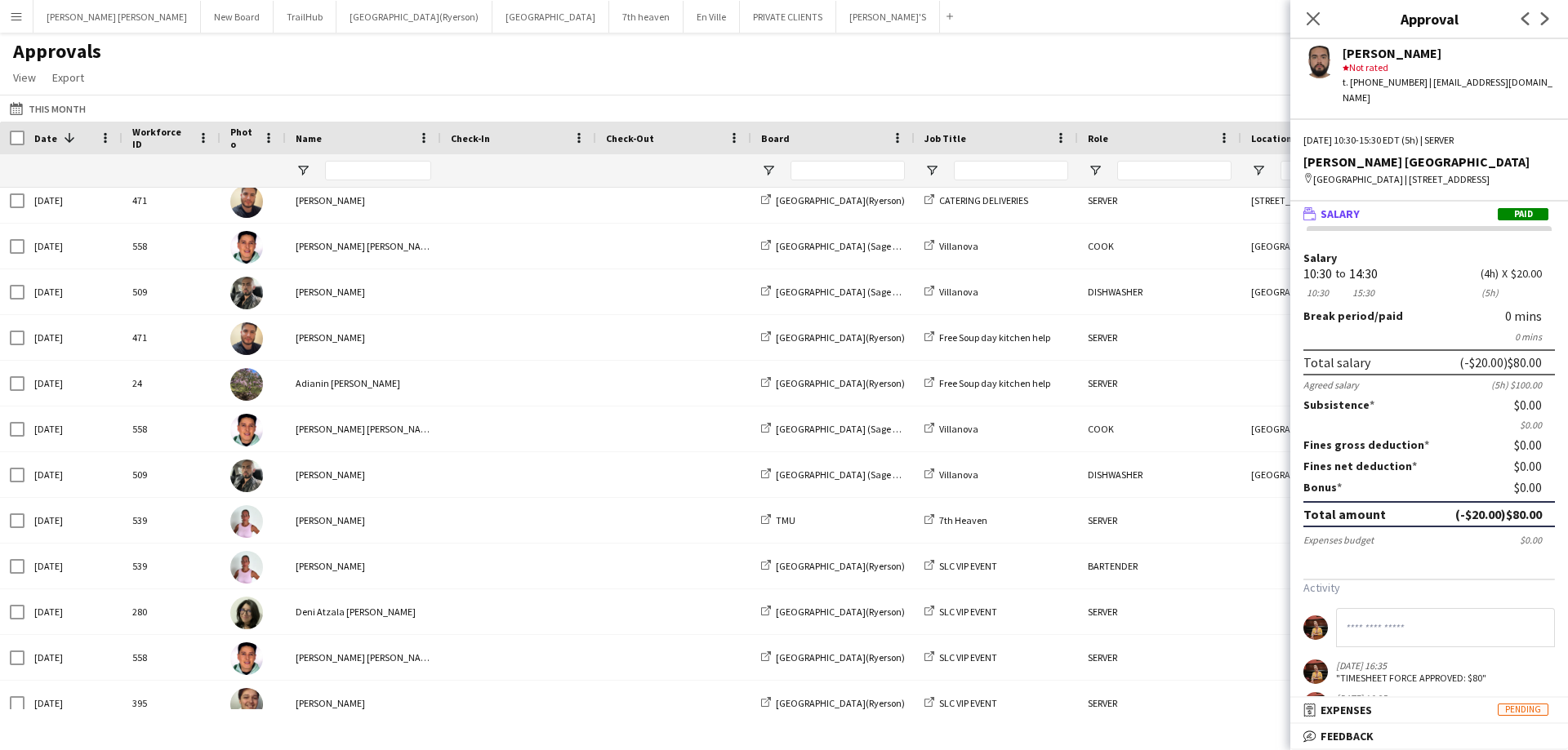
click at [1065, 30] on app-navbar "Menu Boards Boards Boards All jobs Status Workforce Workforce My Workforce Recr…" at bounding box center [784, 16] width 1568 height 32
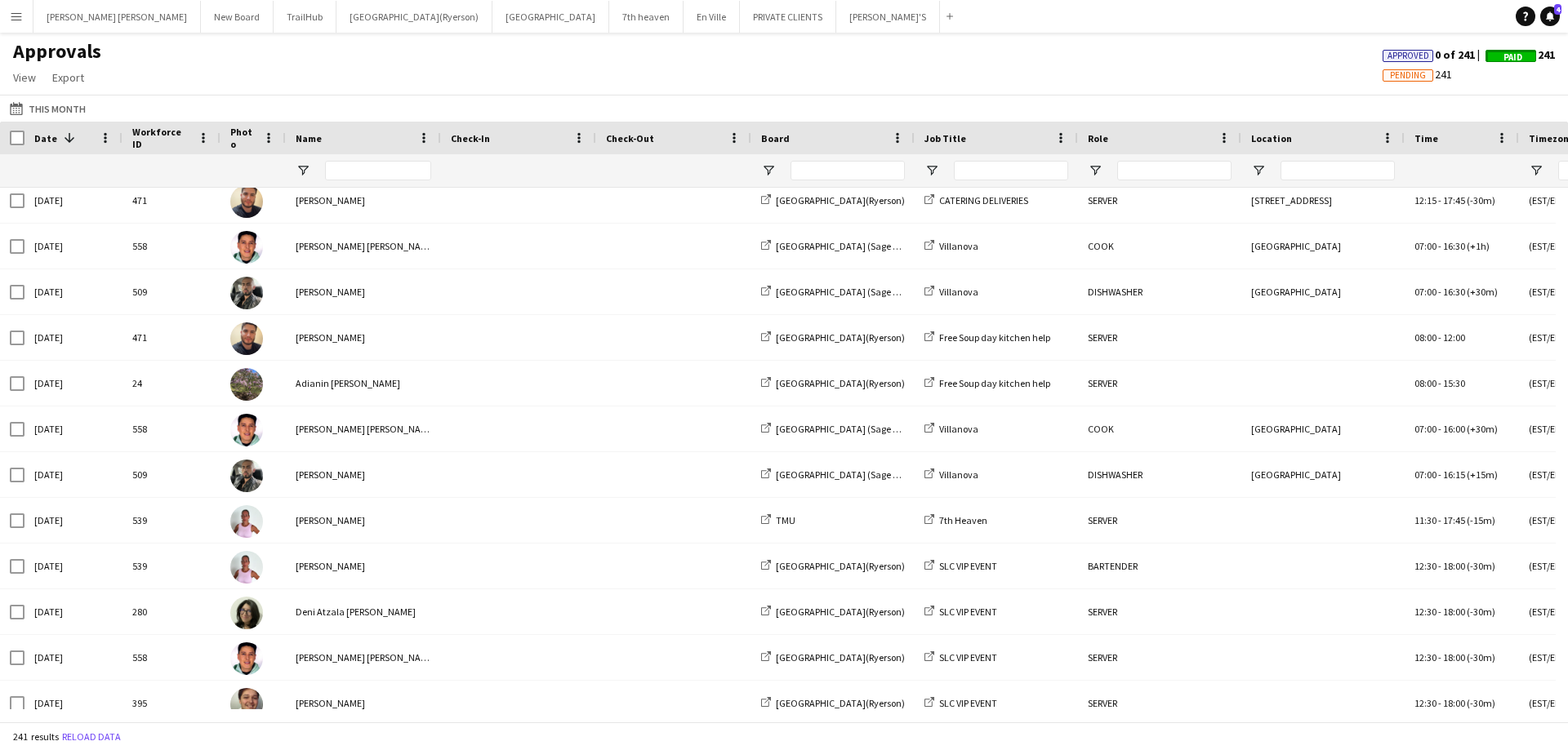
drag, startPoint x: 1232, startPoint y: 81, endPoint x: 1060, endPoint y: 107, distance: 174.0
click at [1148, 82] on div "Approvals View Customise view Customise filters Reset Filters Reset View Reset …" at bounding box center [784, 67] width 1568 height 55
click at [383, 171] on input "Name Filter Input" at bounding box center [377, 170] width 106 height 19
click at [15, 107] on app-icon "This Month" at bounding box center [18, 108] width 18 height 13
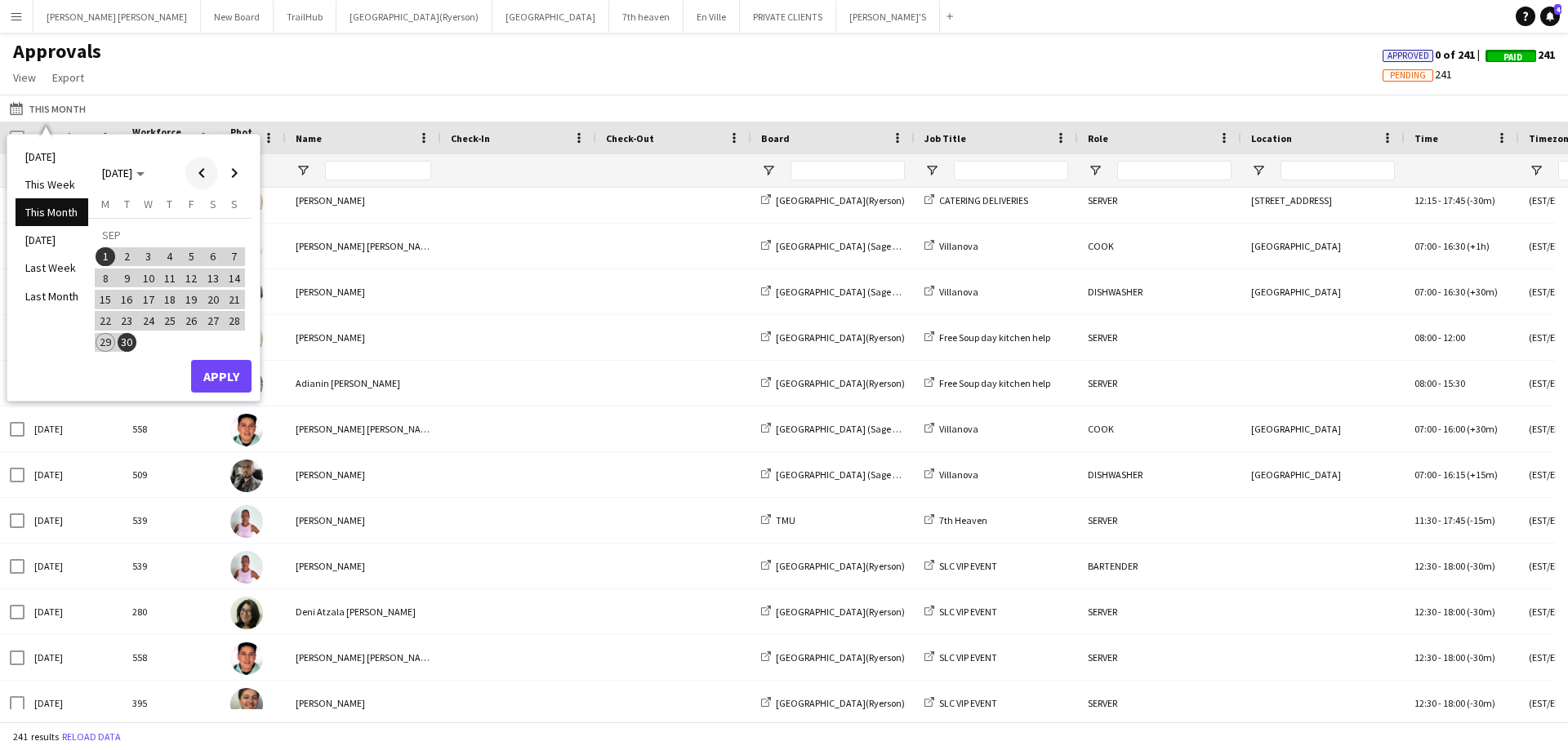
click at [197, 171] on span "Previous month" at bounding box center [201, 173] width 32 height 32
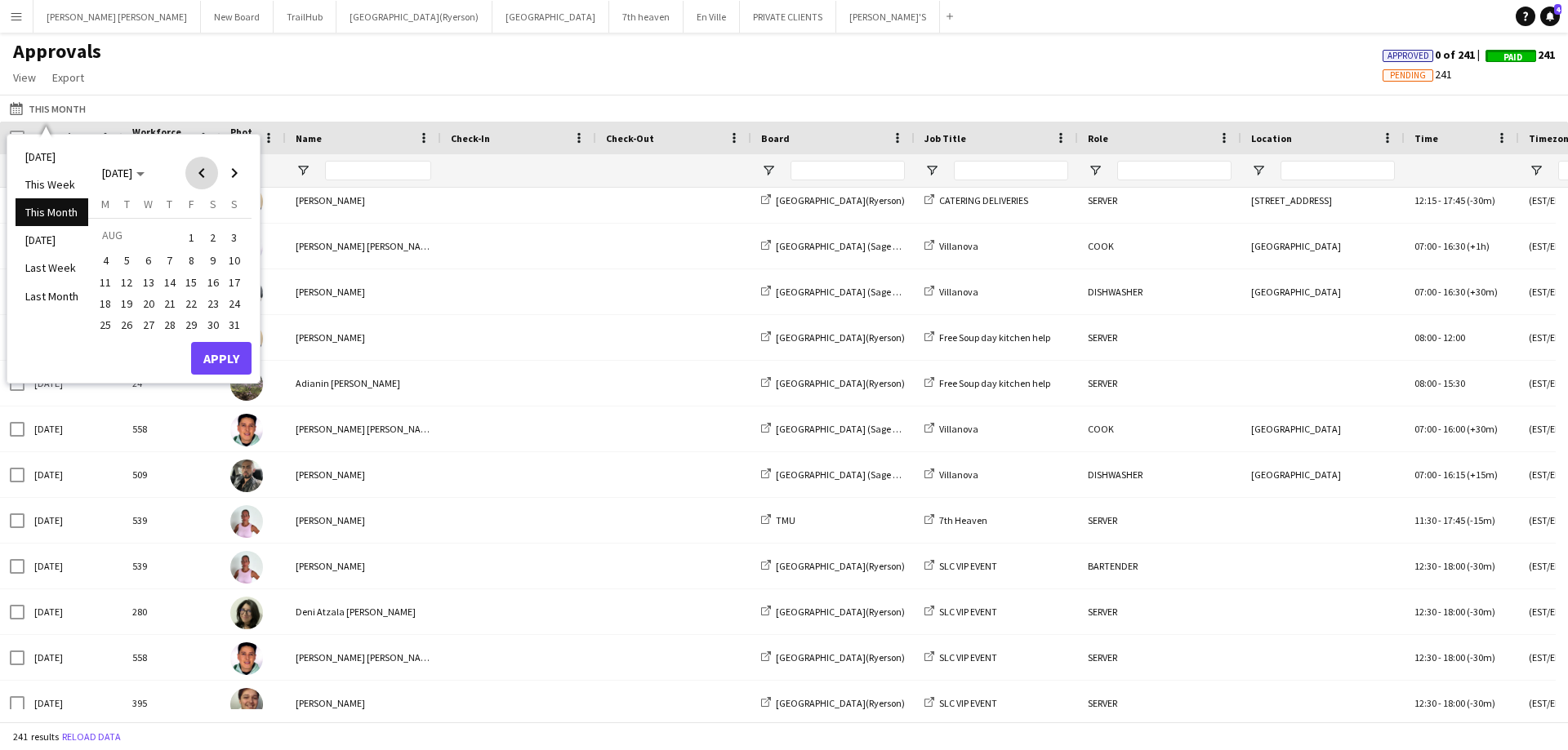
click at [197, 171] on span "Previous month" at bounding box center [201, 173] width 32 height 32
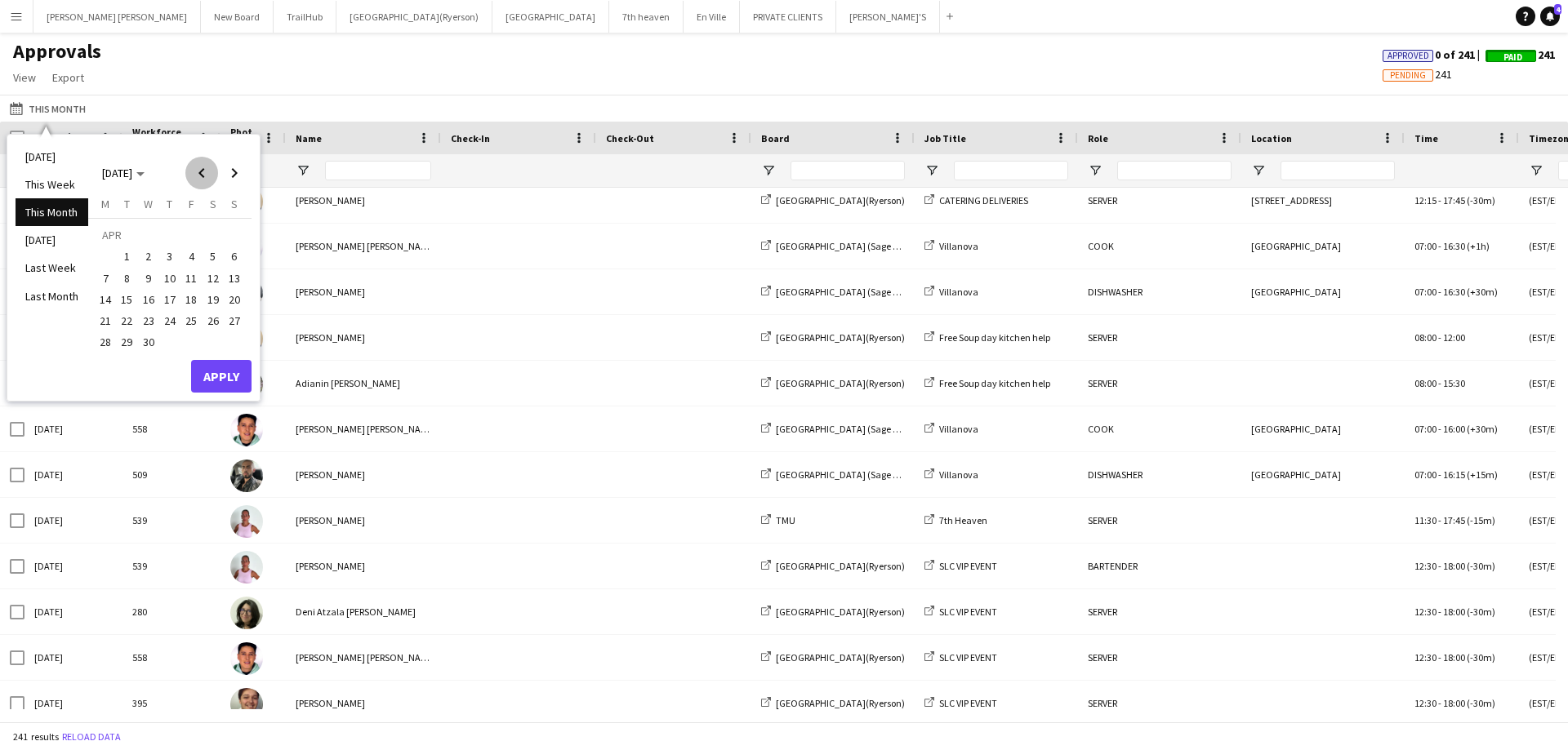
click at [197, 171] on span "Previous month" at bounding box center [201, 173] width 32 height 32
click at [197, 171] on span "Previous month" at bounding box center [201, 173] width 32 height 32
click at [198, 169] on span "Previous month" at bounding box center [201, 173] width 32 height 32
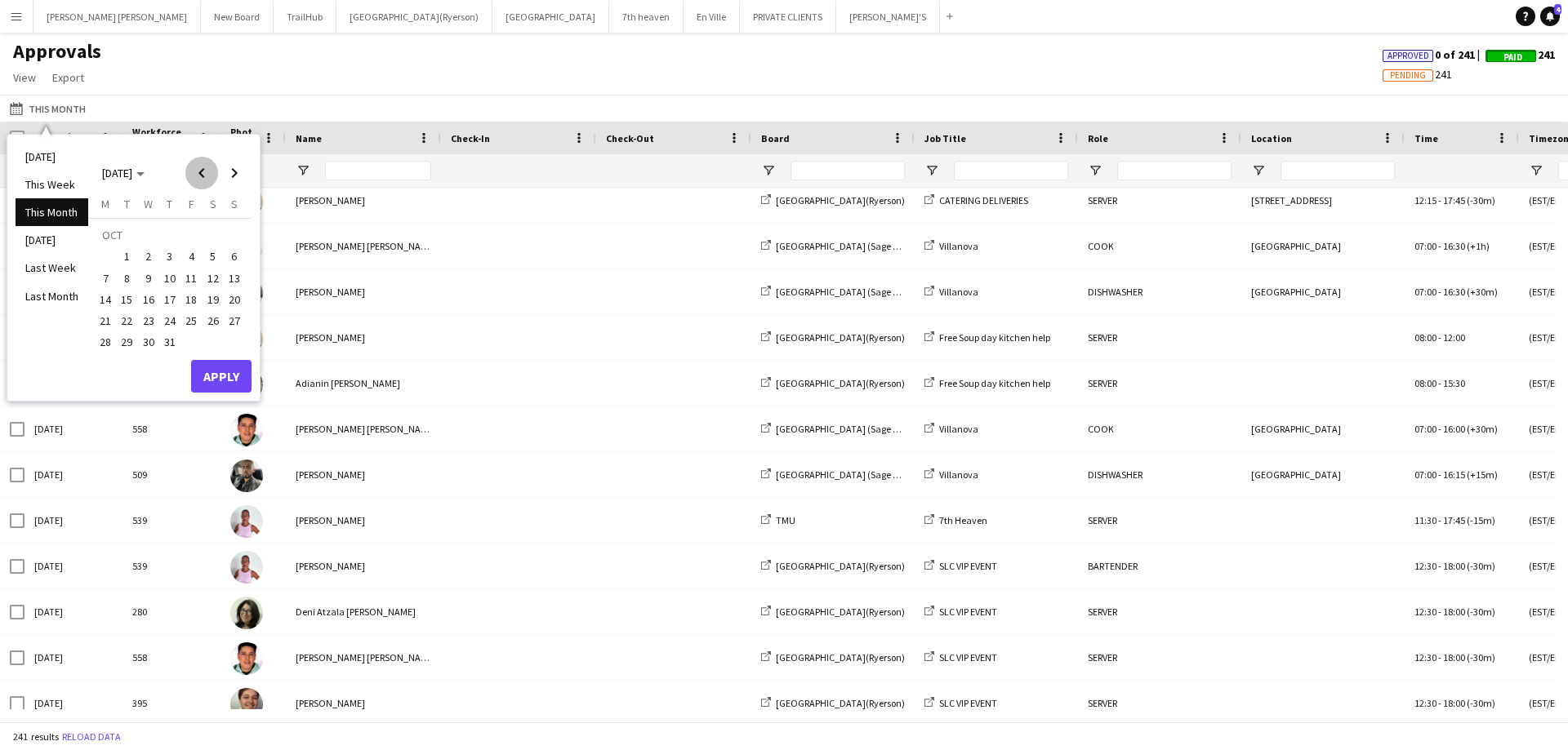
click at [198, 169] on span "Previous month" at bounding box center [201, 173] width 32 height 32
click at [218, 375] on button "Apply" at bounding box center [221, 375] width 61 height 32
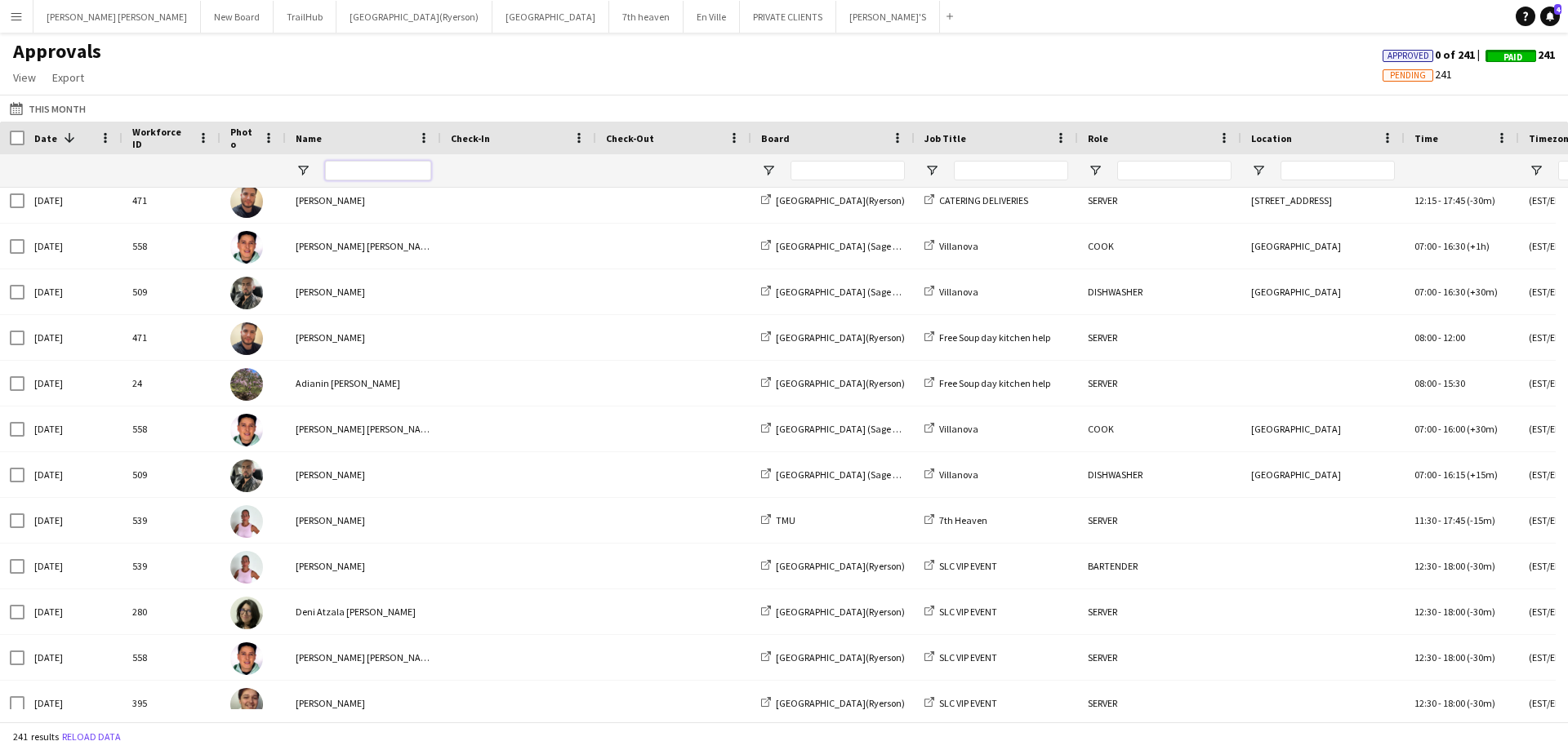
click at [371, 167] on input "Name Filter Input" at bounding box center [377, 170] width 106 height 19
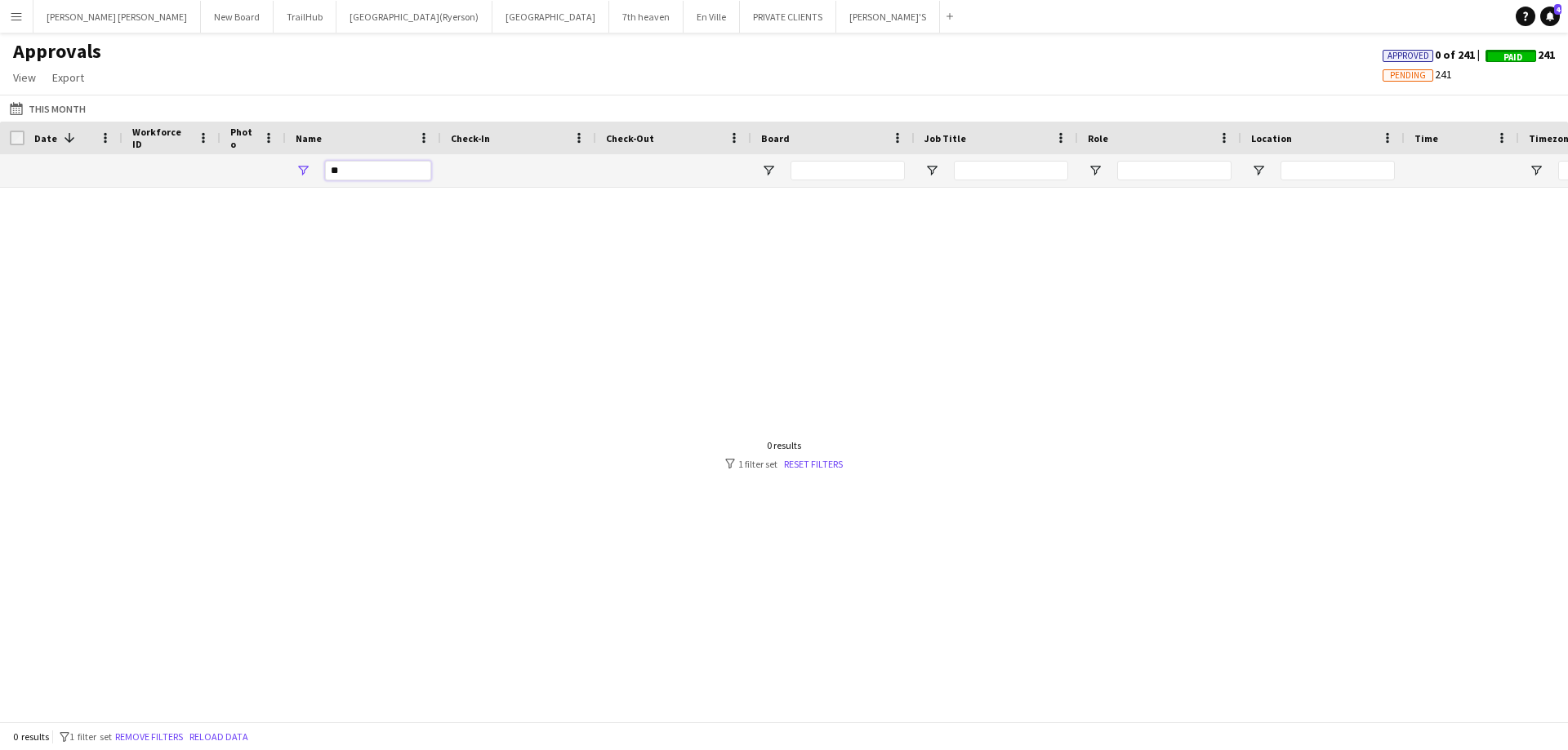
type input "*"
click at [336, 6] on button "[GEOGRAPHIC_DATA](Ryerson) Close" at bounding box center [414, 17] width 156 height 32
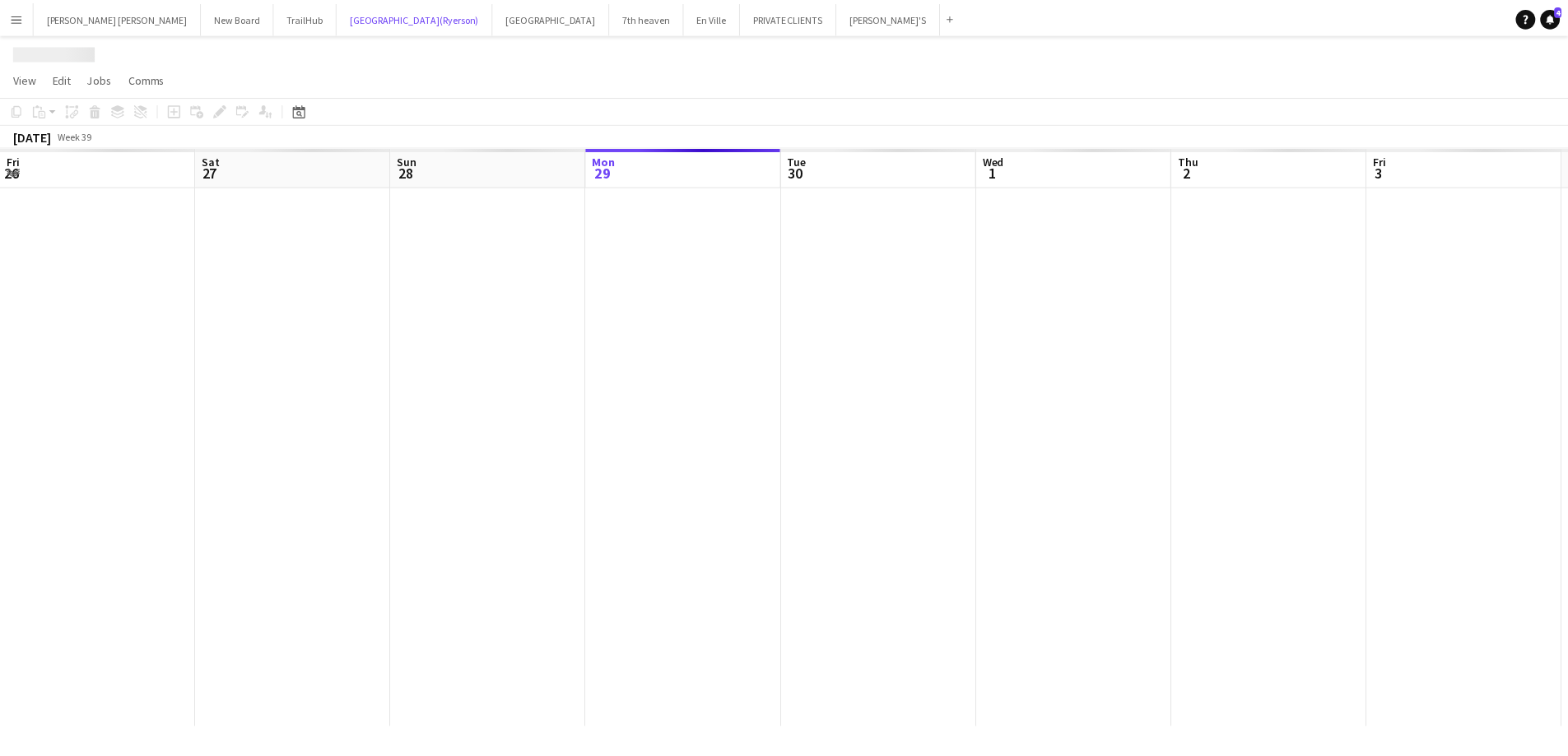
scroll to position [0, 394]
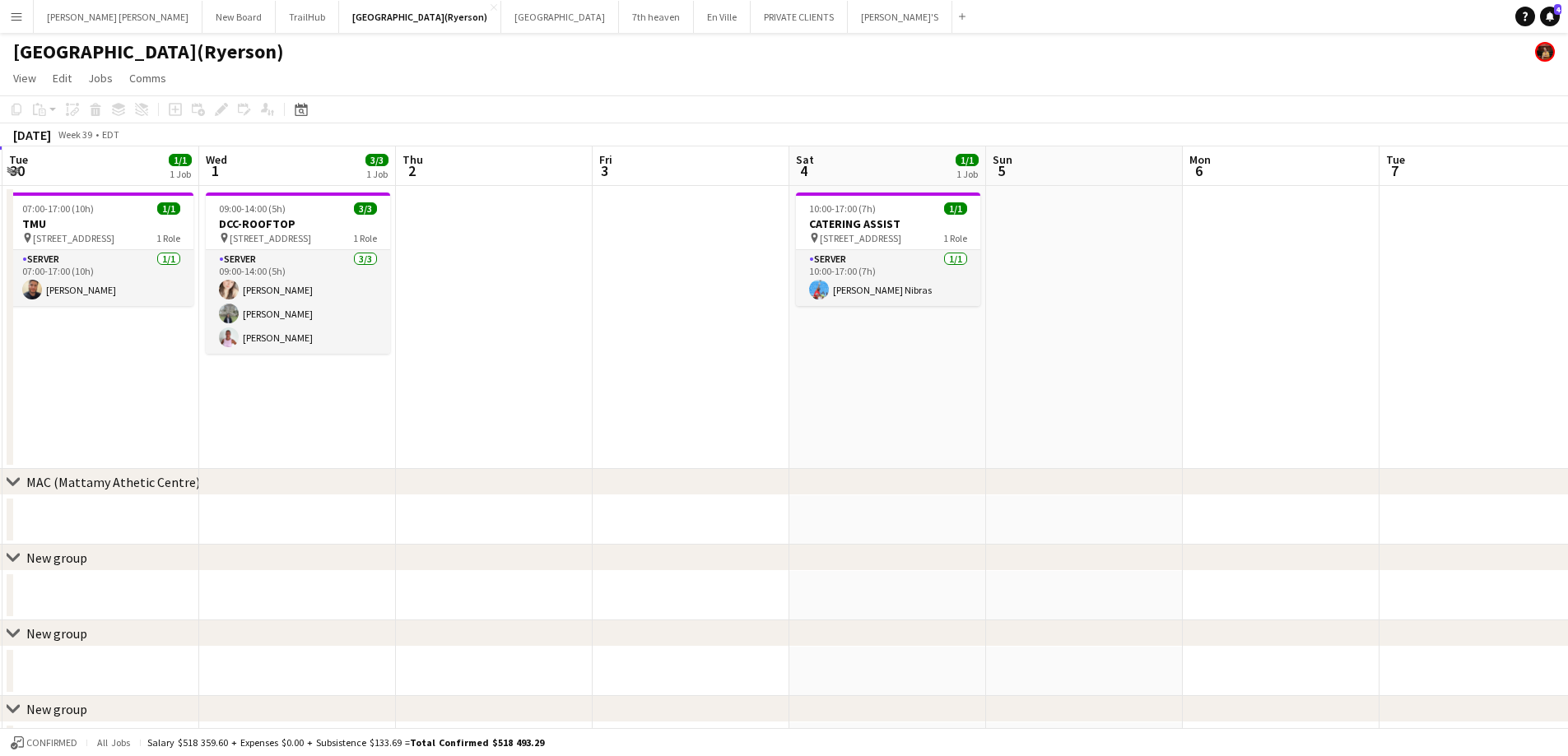
drag, startPoint x: 757, startPoint y: 363, endPoint x: 366, endPoint y: 374, distance: 391.2
click at [366, 374] on app-calendar-viewport "Sat 27 6/6 1 Job Sun 28 6/6 1 Job Mon 29 Tue 30 1/1 1 Job Wed 1 3/3 1 Job Thu 2…" at bounding box center [784, 548] width 1568 height 803
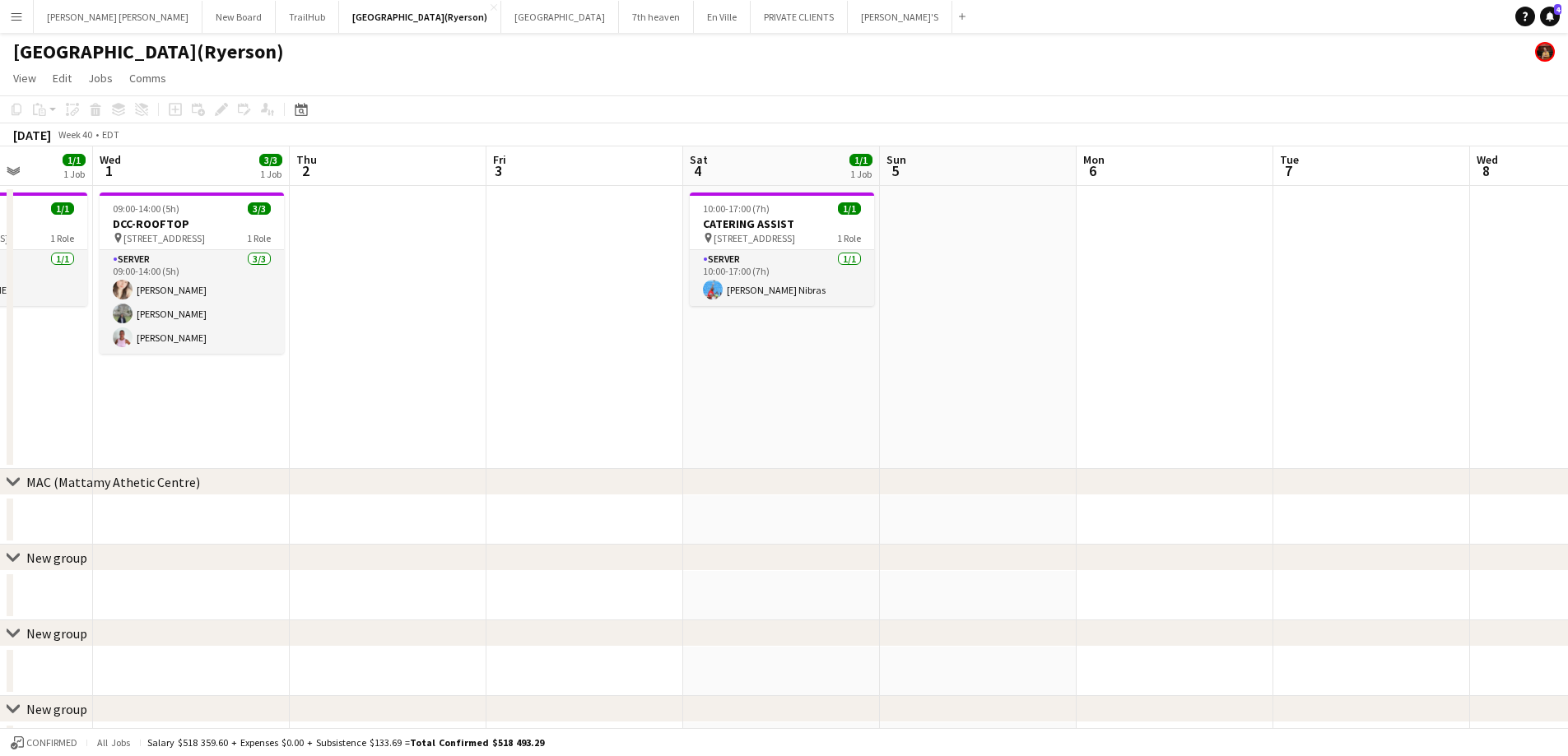
drag, startPoint x: 1237, startPoint y: 341, endPoint x: 132, endPoint y: 268, distance: 1107.4
click at [73, 286] on app-calendar-viewport "Sun 28 6/6 1 Job Mon 29 Tue 30 1/1 1 Job Wed 1 3/3 1 Job Thu 2 Fri 3 Sat 4 1/1 …" at bounding box center [784, 548] width 1568 height 803
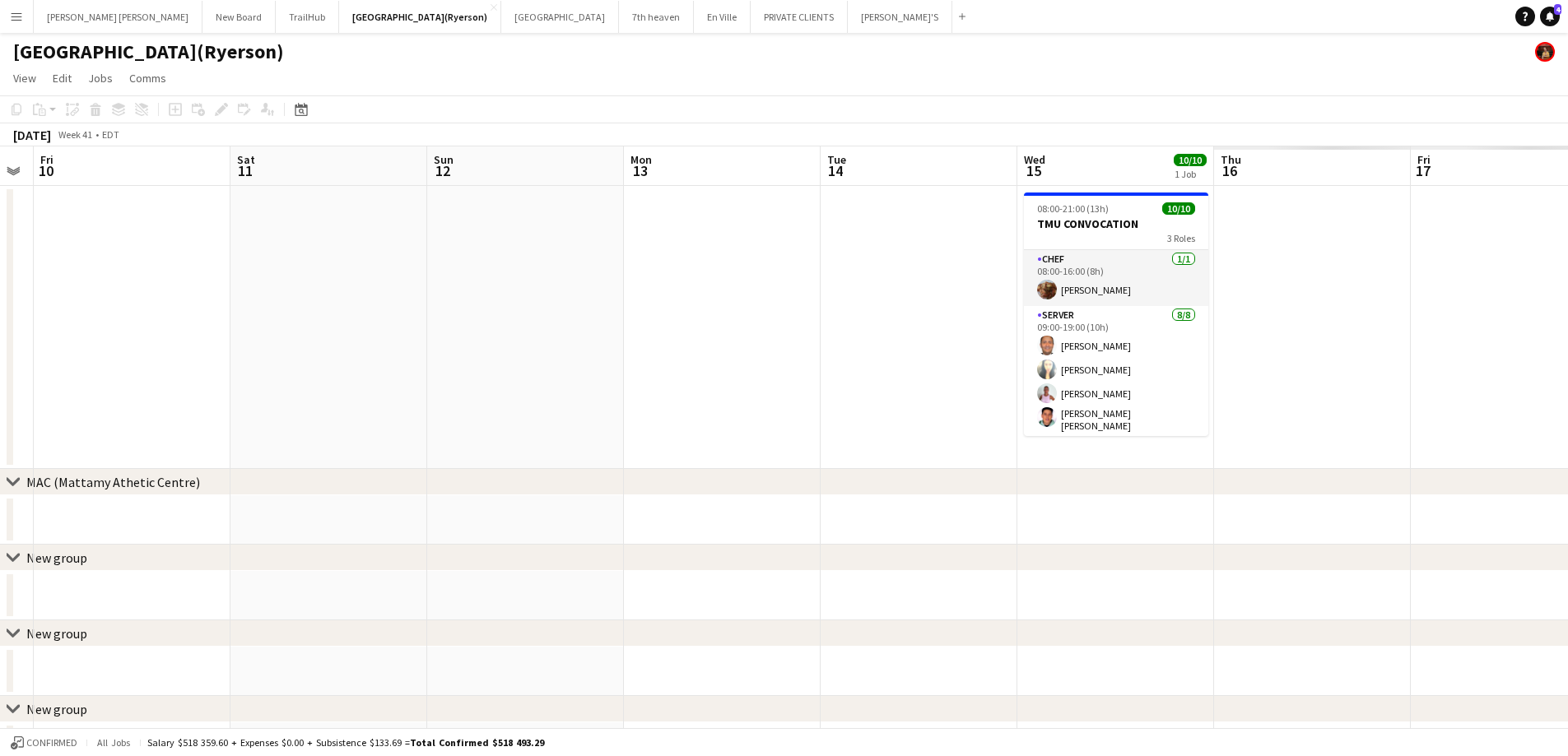
drag, startPoint x: 613, startPoint y: 355, endPoint x: 0, endPoint y: 300, distance: 615.5
click at [0, 299] on app-calendar-viewport "Tue 7 Wed 8 Thu 9 Fri 10 Sat 11 Sun 12 Mon 13 Tue 14 Wed 15 10/10 1 Job Thu 16 …" at bounding box center [784, 548] width 1568 height 803
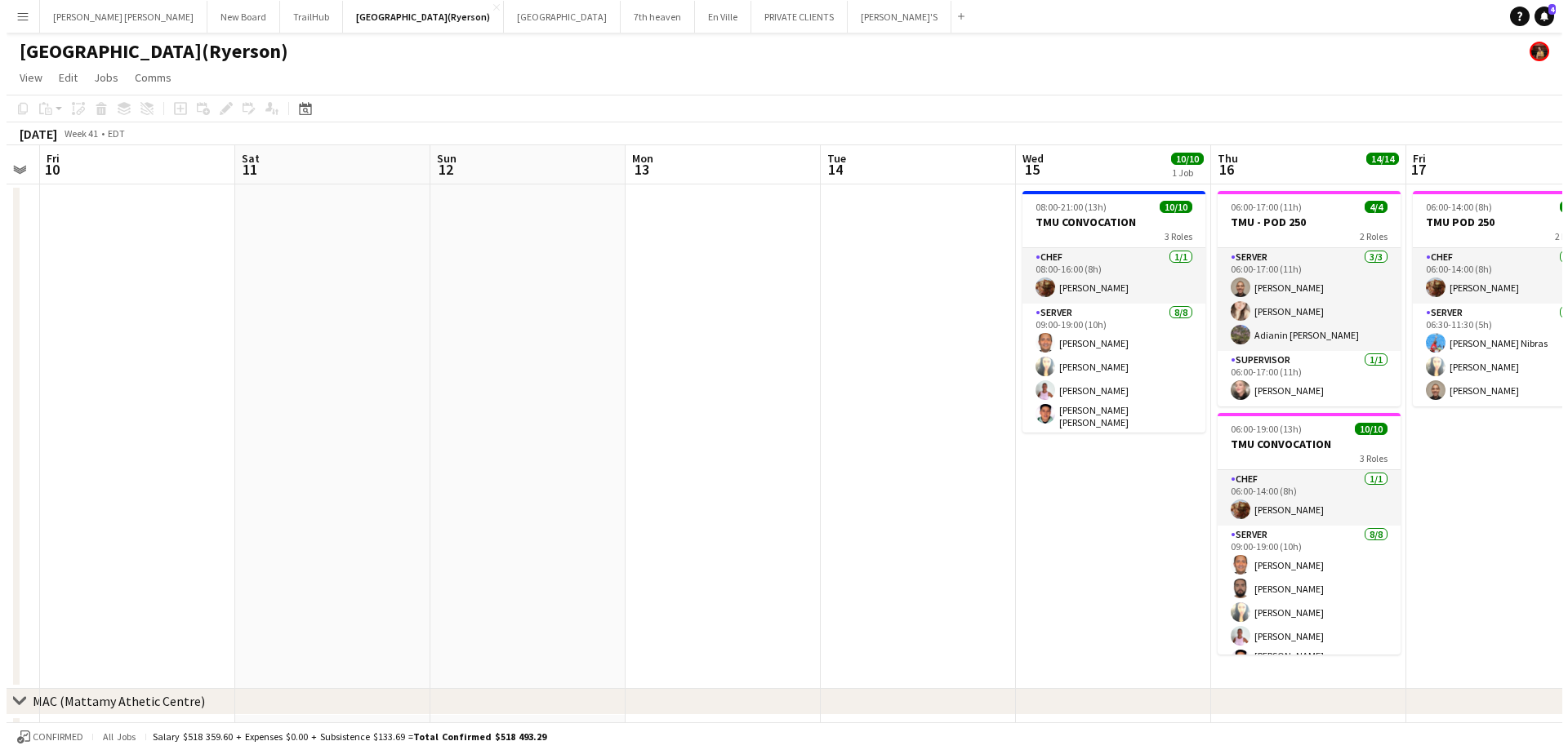
scroll to position [0, 505]
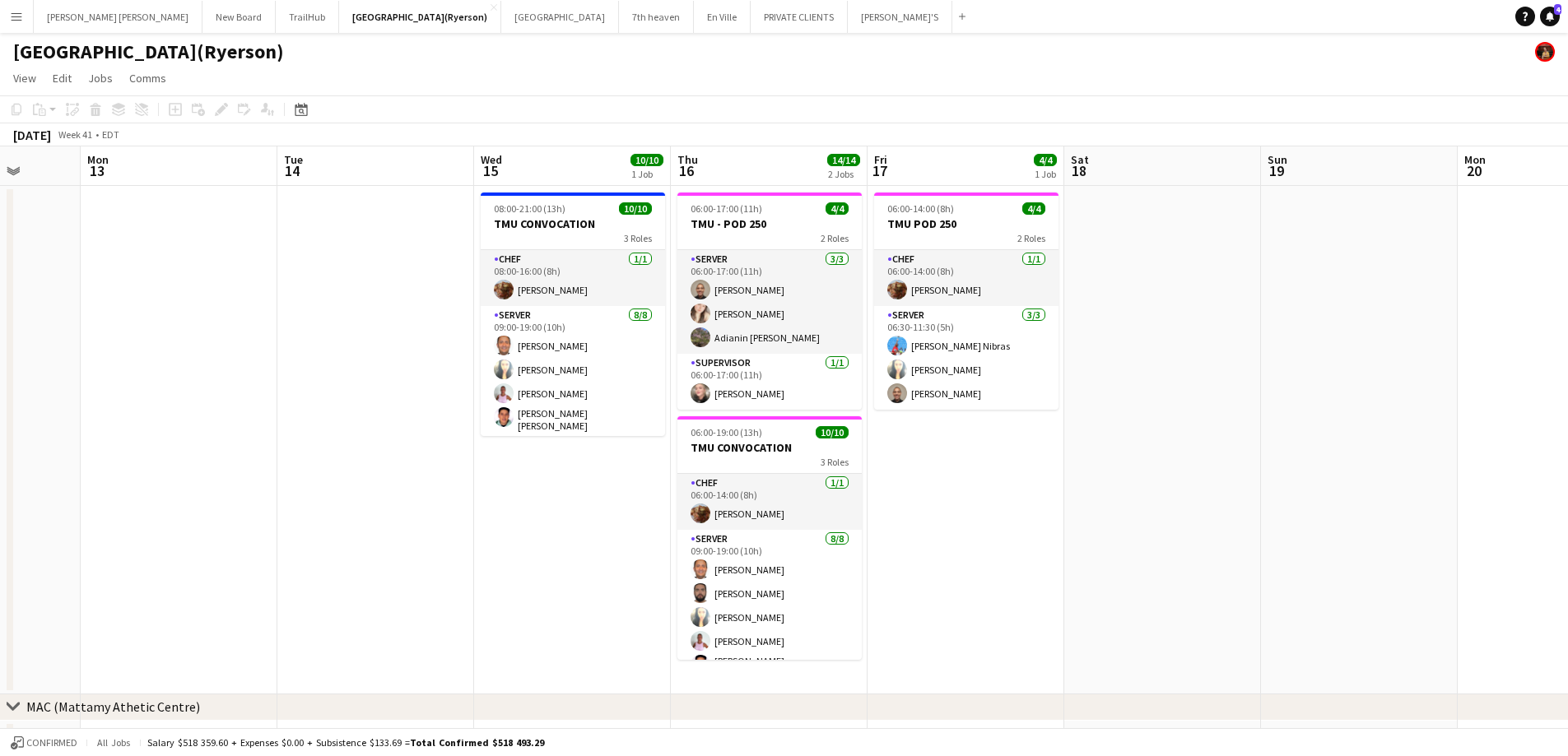
drag, startPoint x: 543, startPoint y: 291, endPoint x: 0, endPoint y: 296, distance: 543.0
click at [0, 296] on app-calendar-viewport "Fri 10 Sat 11 Sun 12 Mon 13 Tue 14 Wed 15 10/10 1 Job Thu 16 14/14 2 Jobs Fri 1…" at bounding box center [784, 661] width 1568 height 1028
click at [18, 15] on app-icon "Menu" at bounding box center [16, 16] width 13 height 13
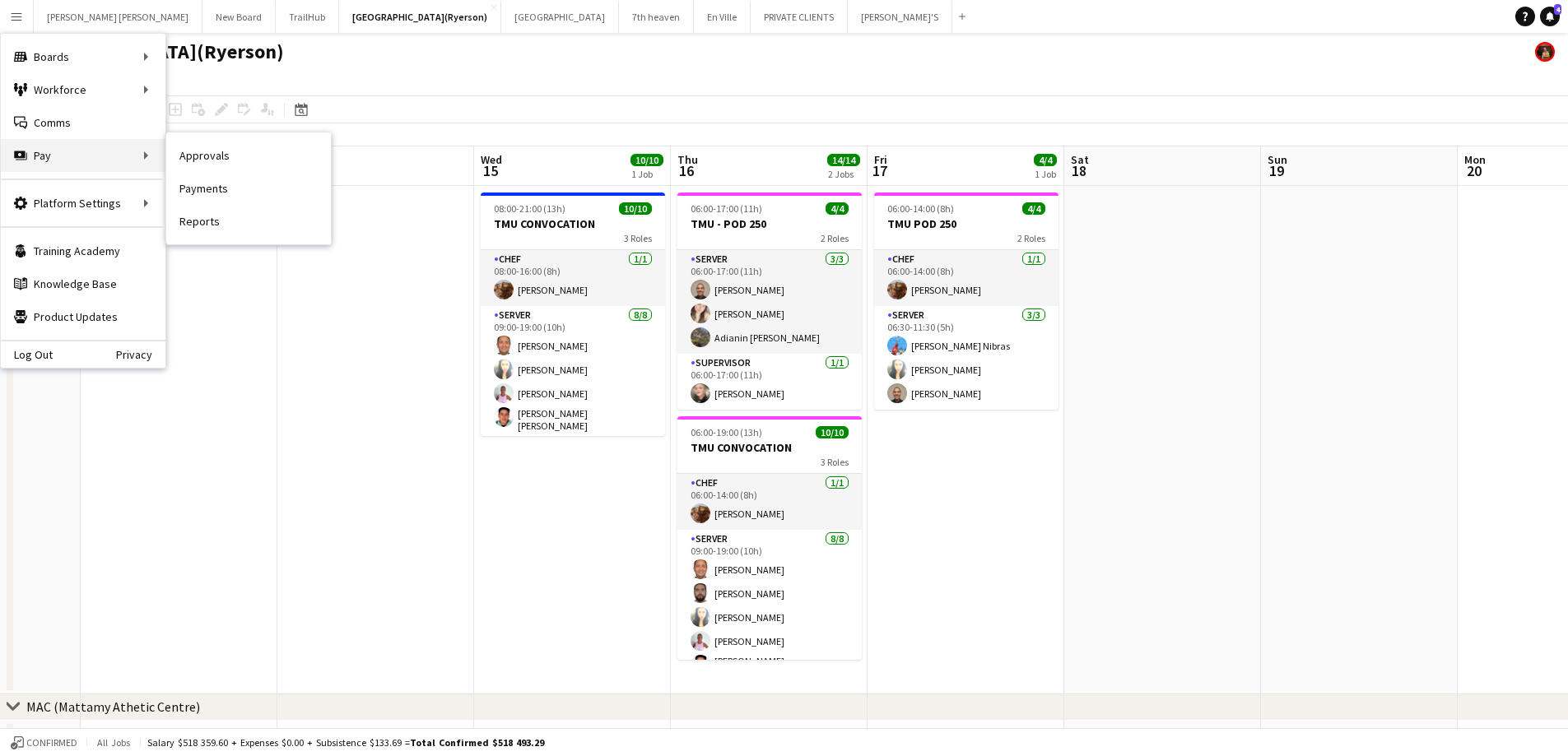
click at [65, 158] on div "Pay Pay" at bounding box center [83, 155] width 164 height 33
click at [122, 158] on div "Pay Pay" at bounding box center [83, 155] width 164 height 33
click at [241, 193] on link "Payments" at bounding box center [249, 188] width 164 height 33
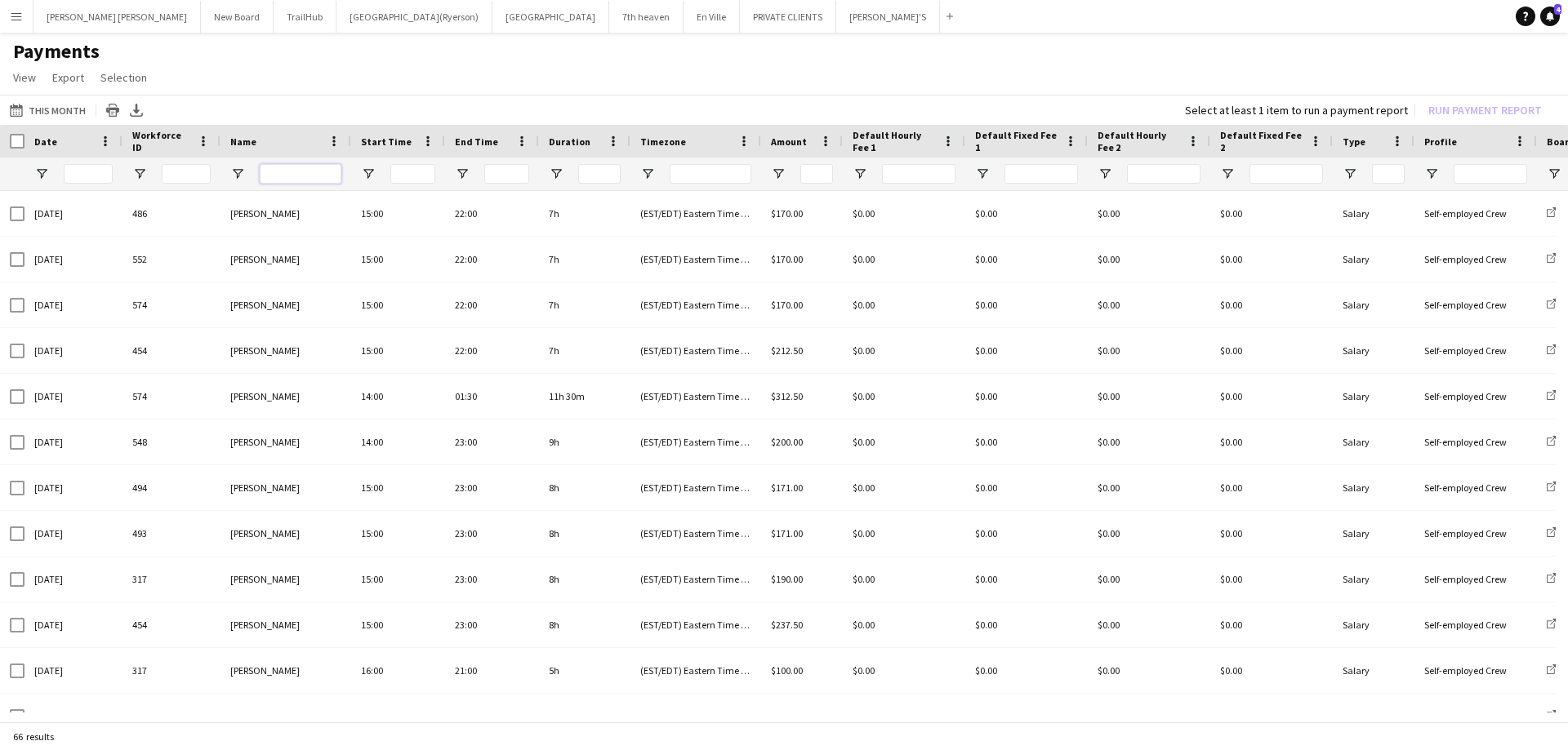
click at [284, 178] on input "Name Filter Input" at bounding box center [300, 174] width 82 height 19
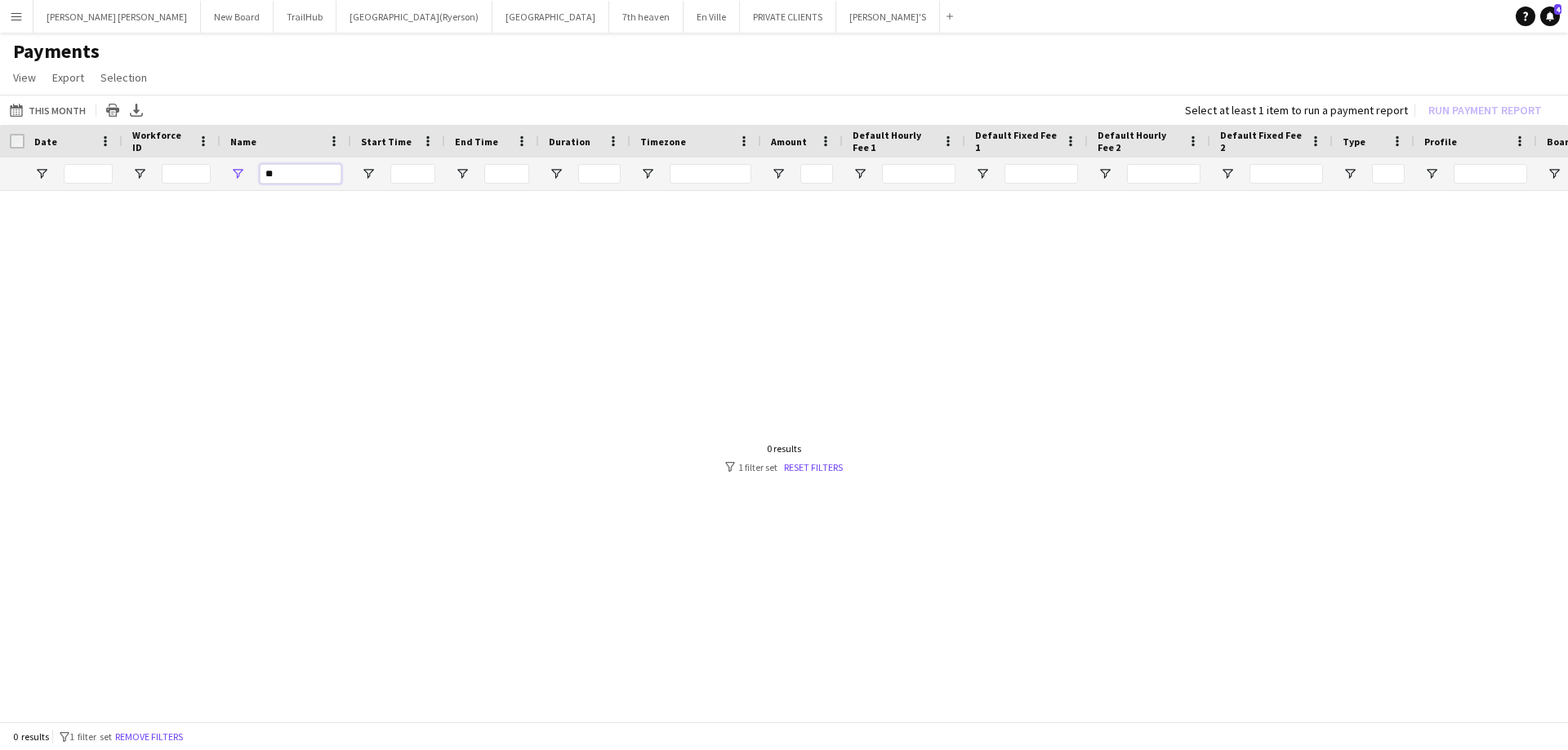
type input "*"
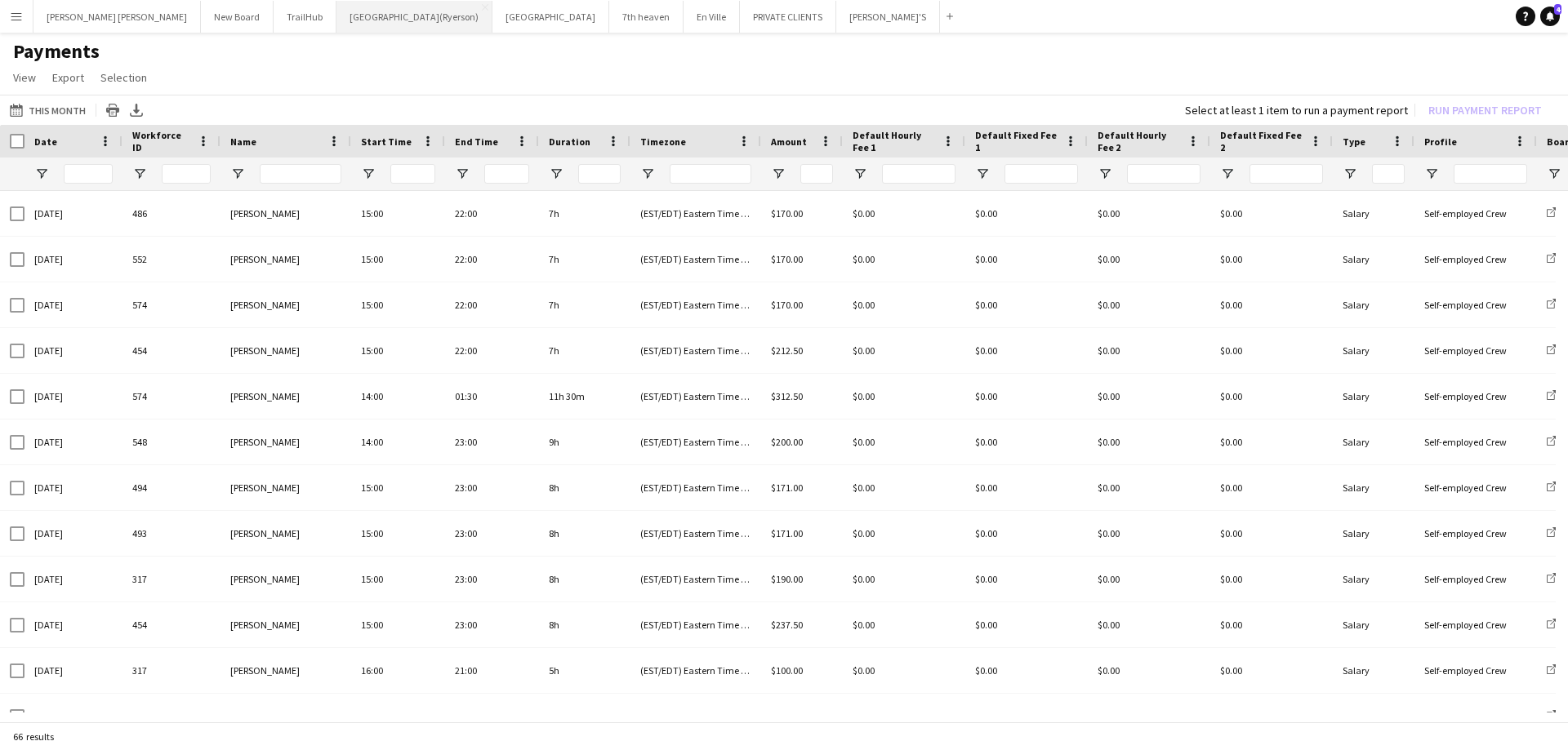
click at [336, 23] on button "[GEOGRAPHIC_DATA](Ryerson) Close" at bounding box center [414, 17] width 156 height 32
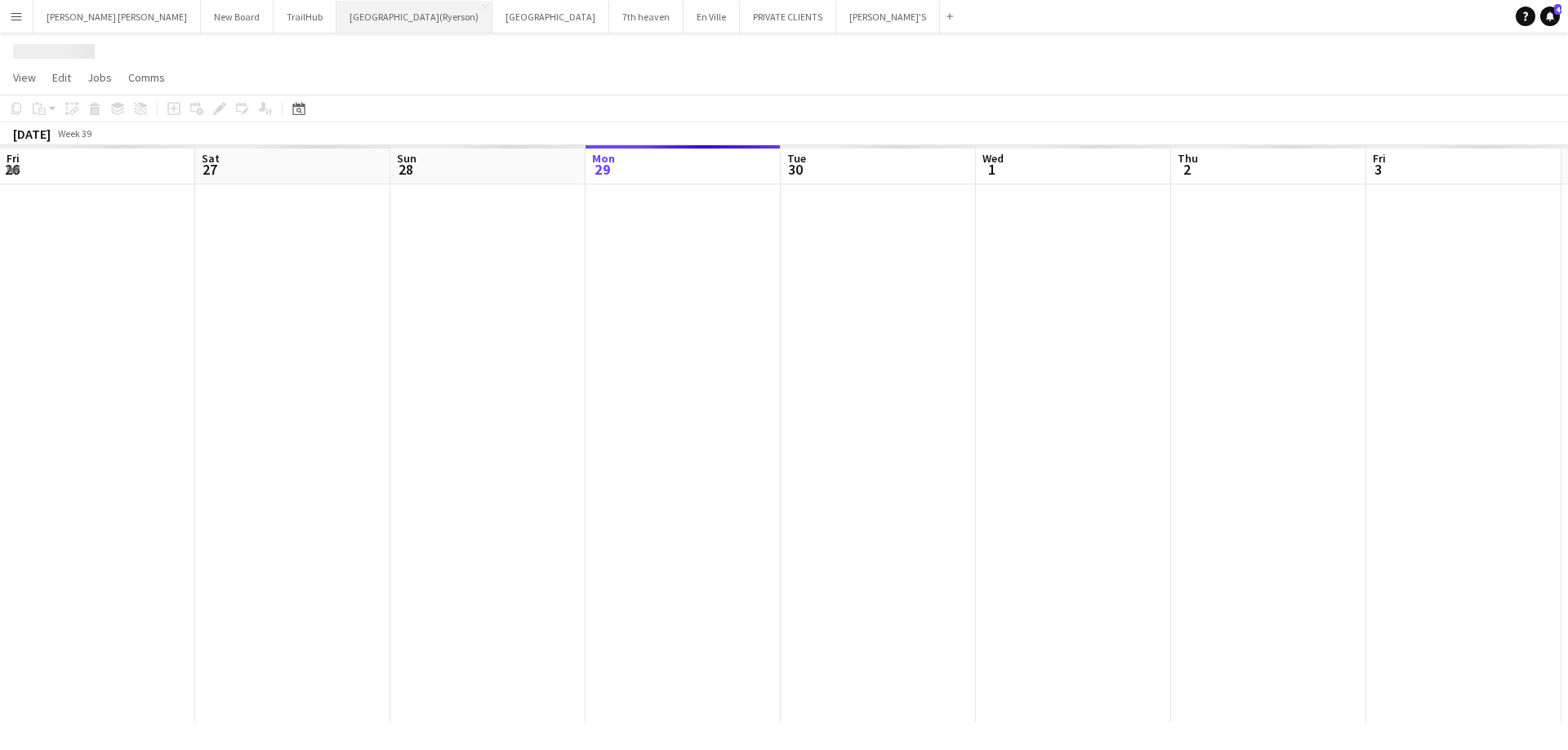
scroll to position [0, 390]
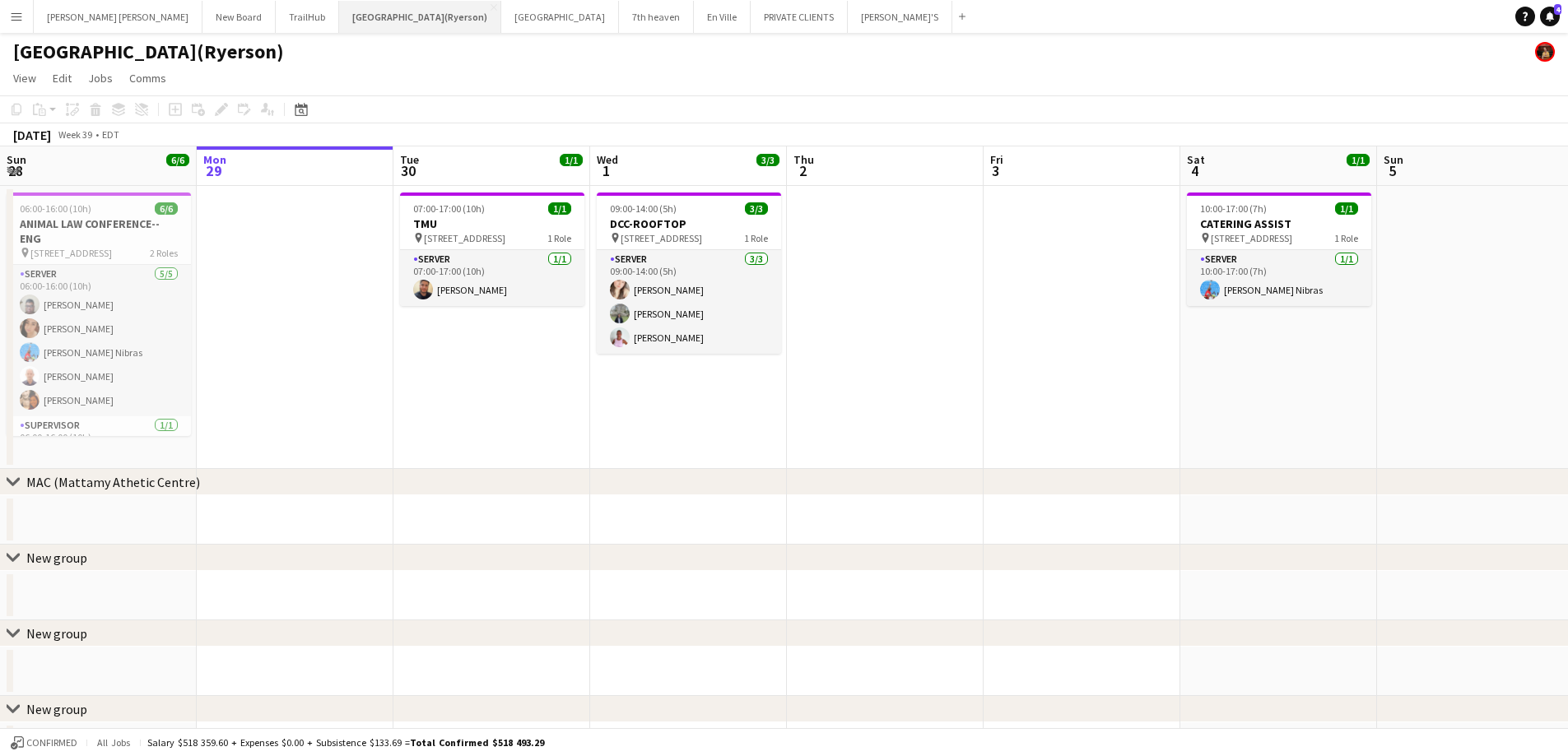
click at [342, 17] on button "[GEOGRAPHIC_DATA](Ryerson) Close" at bounding box center [419, 17] width 162 height 32
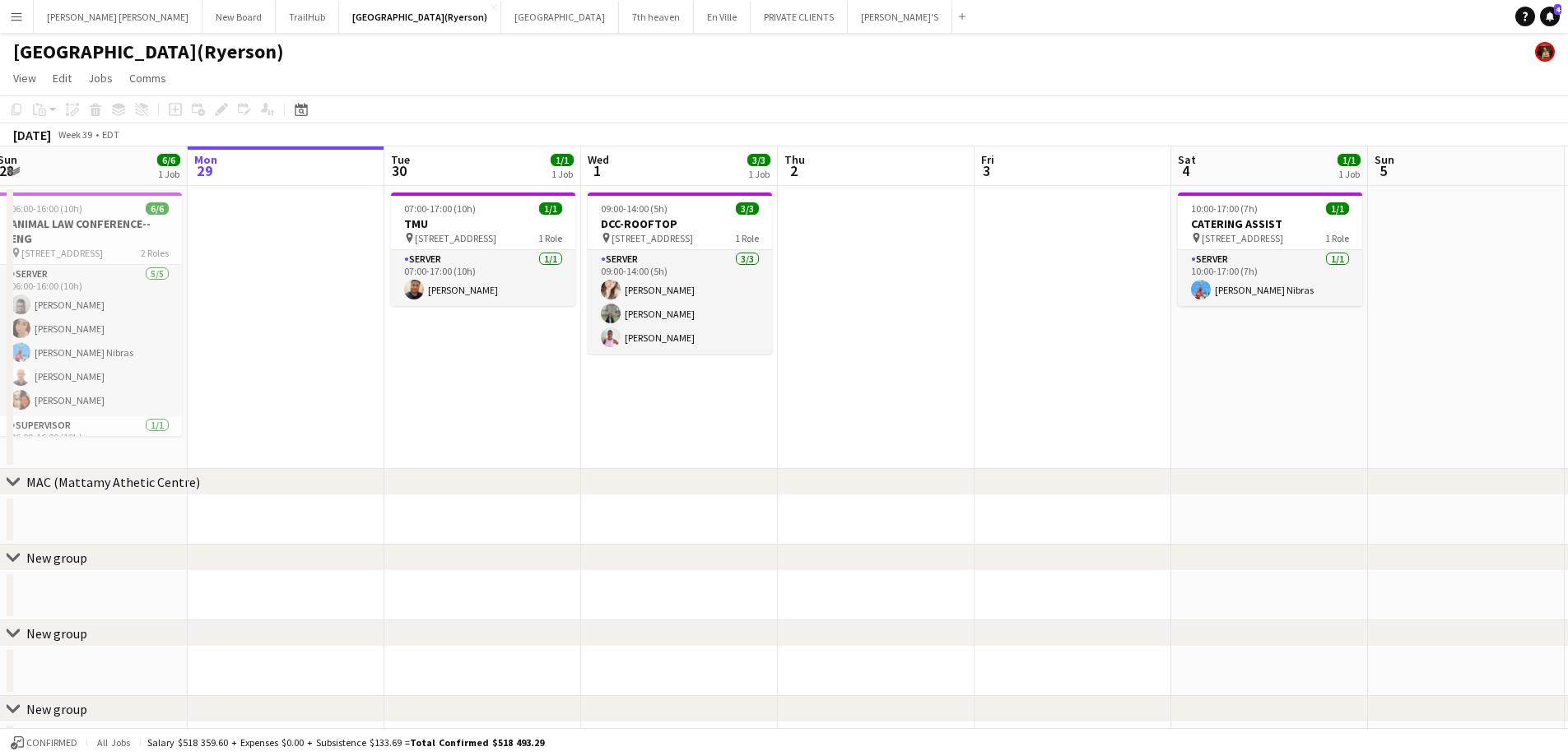
drag, startPoint x: 338, startPoint y: 399, endPoint x: 937, endPoint y: 351, distance: 600.9
click at [937, 351] on app-calendar-viewport "Fri 26 7/7 1 Job Sat 27 6/6 1 Job Sun 28 6/6 1 Job Mon 29 Tue 30 1/1 1 Job Wed …" at bounding box center [784, 548] width 1568 height 803
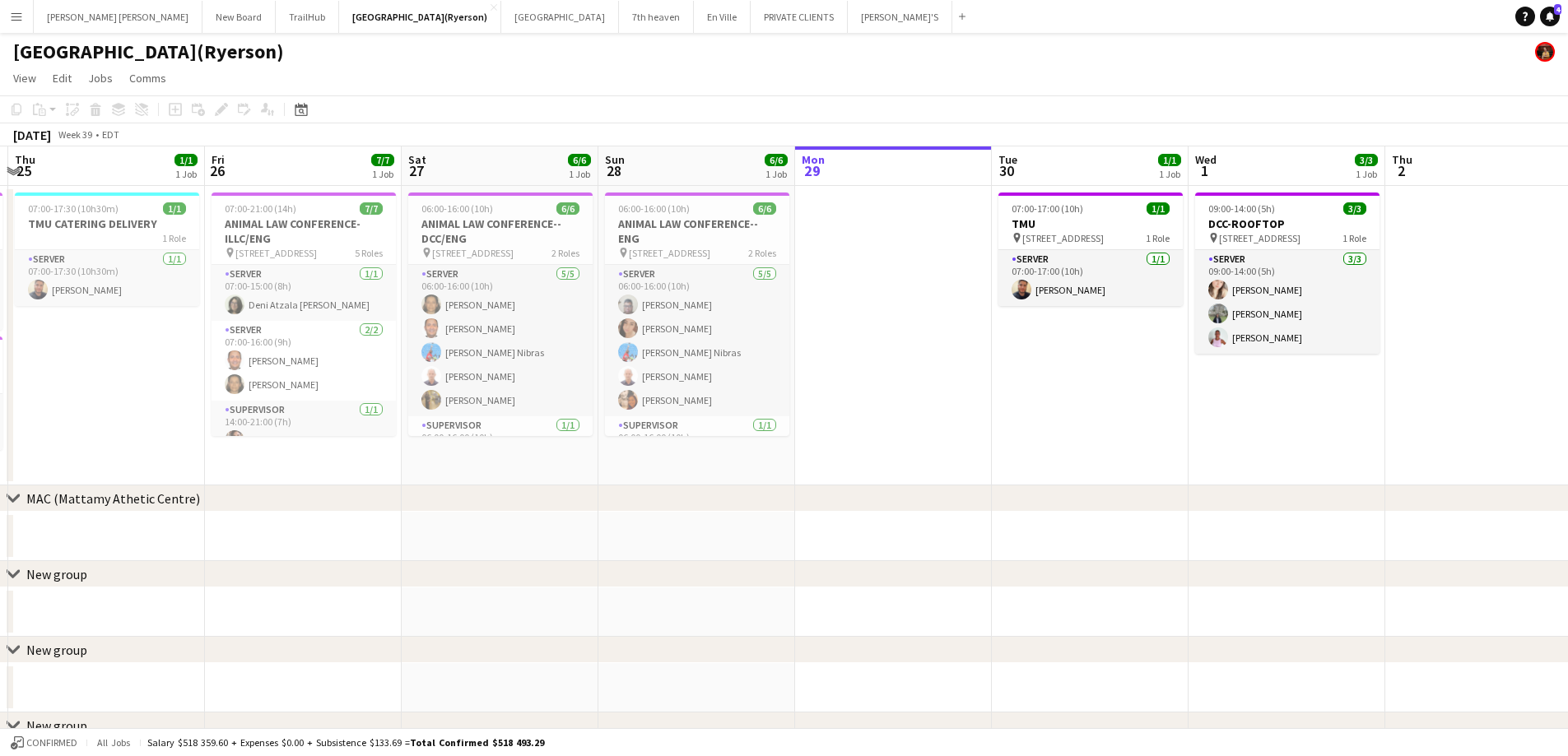
drag, startPoint x: 949, startPoint y: 409, endPoint x: 528, endPoint y: 445, distance: 422.5
click at [501, 462] on app-calendar-viewport "Tue 23 2/2 1 Job Wed 24 3/3 2 Jobs Thu 25 1/1 1 Job Fri 26 7/7 1 Job Sat 27 6/6…" at bounding box center [784, 556] width 1568 height 820
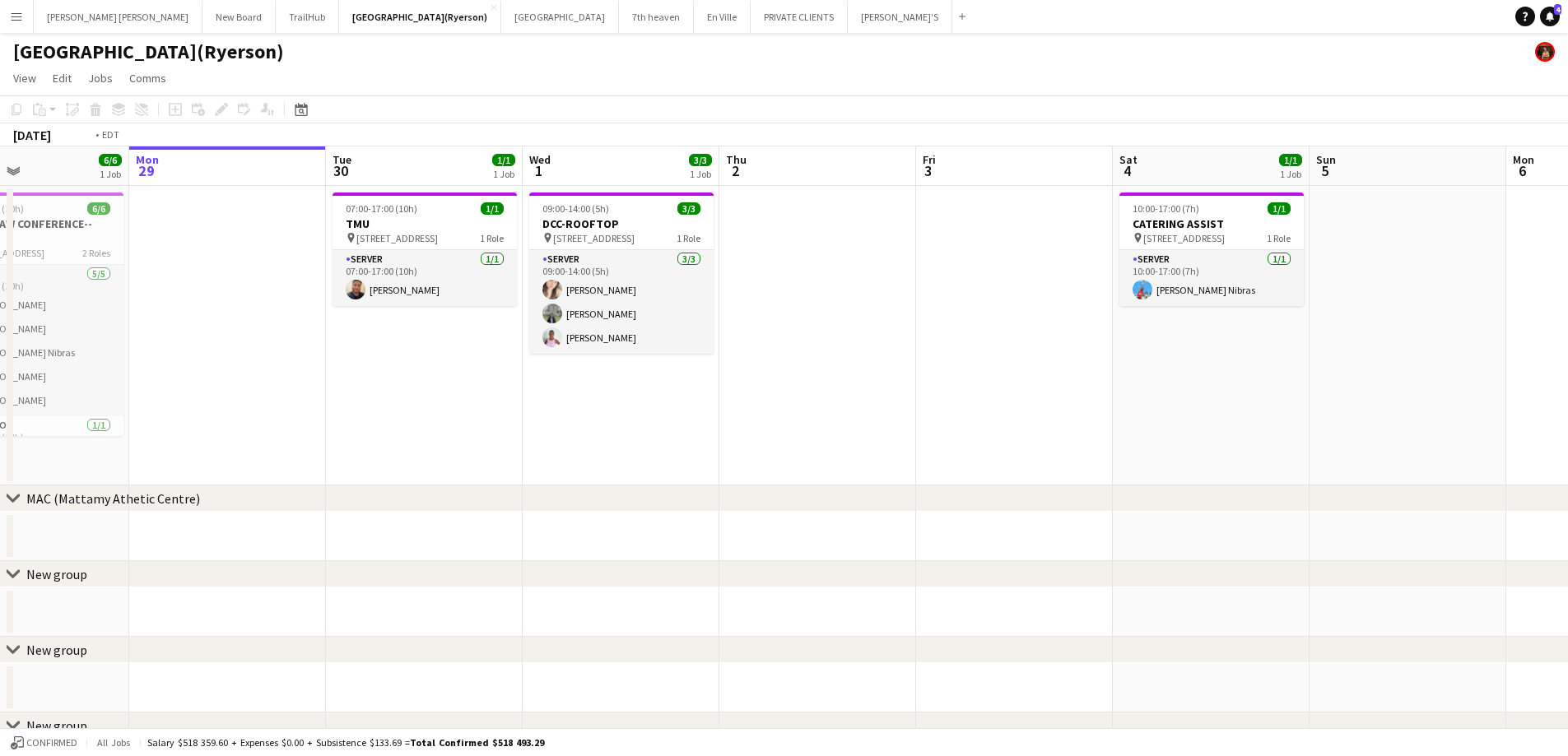
drag, startPoint x: 1289, startPoint y: 396, endPoint x: 991, endPoint y: 365, distance: 299.6
click at [644, 440] on app-calendar-viewport "Thu 25 1/1 1 Job Fri 26 7/7 1 Job Sat 27 6/6 1 Job Sun 28 6/6 1 Job Mon 29 Tue …" at bounding box center [784, 556] width 1568 height 820
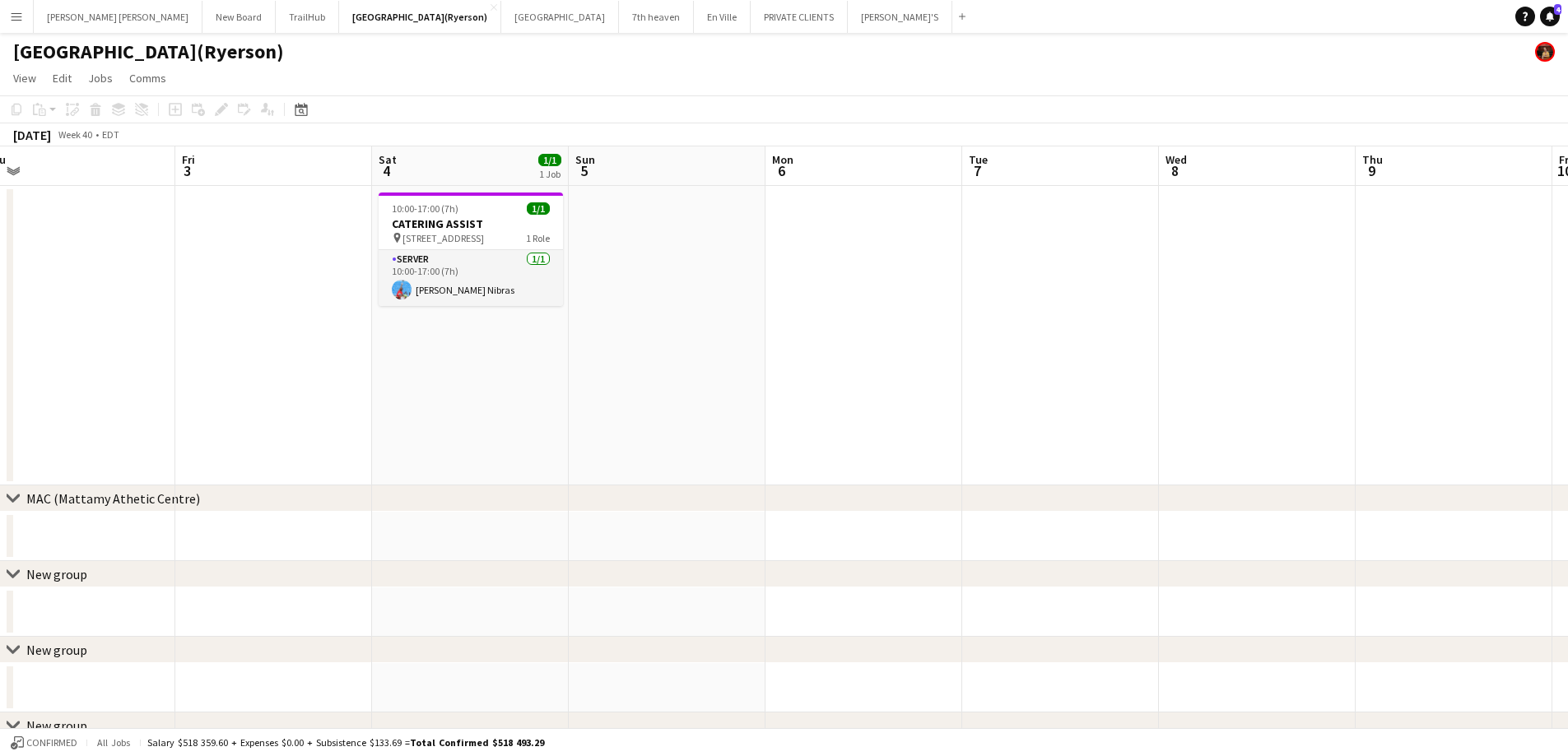
scroll to position [0, 519]
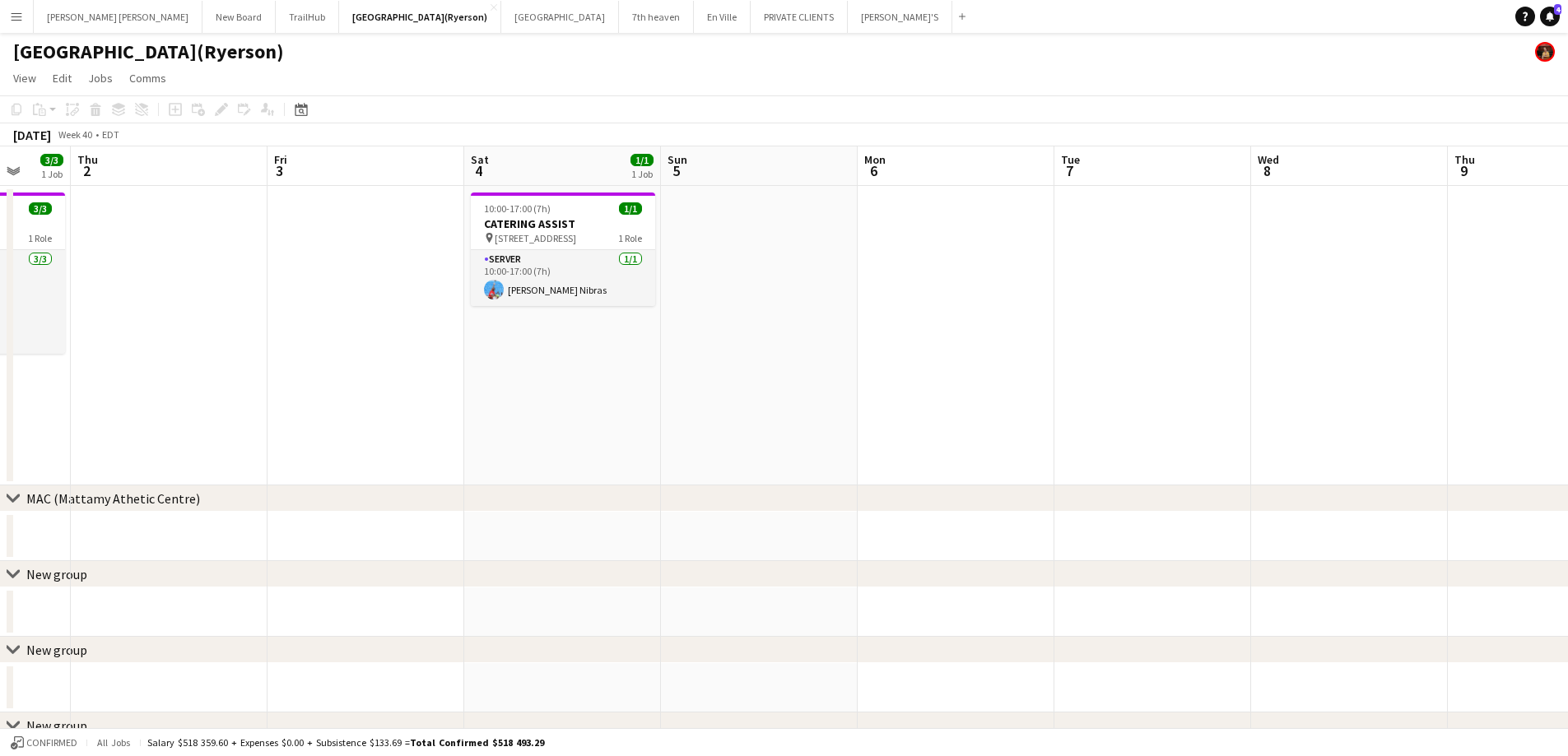
drag, startPoint x: 1242, startPoint y: 400, endPoint x: 896, endPoint y: 409, distance: 346.1
click at [825, 433] on app-calendar-viewport "Mon 29 Tue 30 1/1 1 Job Wed 1 3/3 1 Job Thu 2 Fri 3 Sat 4 1/1 1 Job Sun 5 Mon 6…" at bounding box center [784, 556] width 1568 height 820
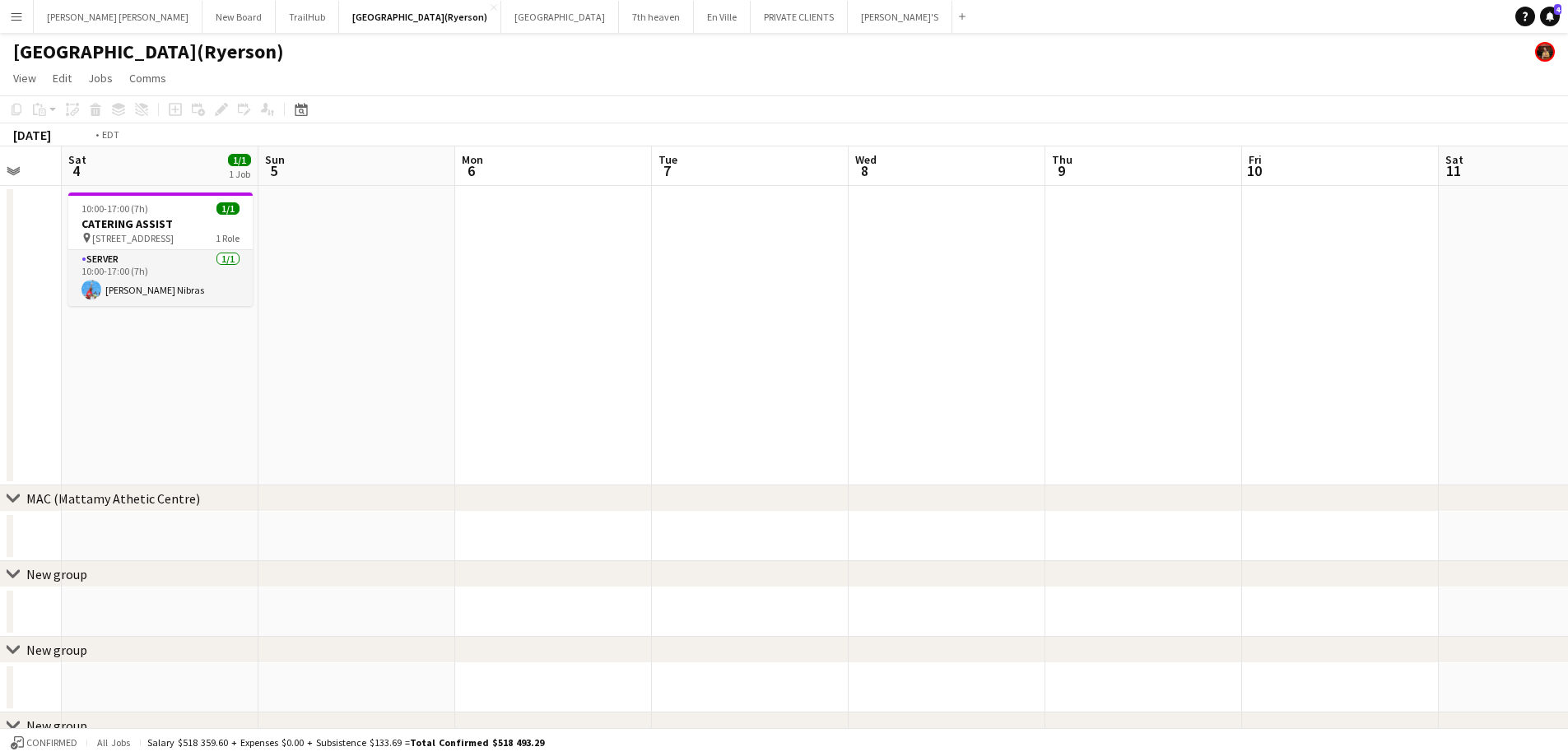
drag, startPoint x: 1004, startPoint y: 231, endPoint x: 249, endPoint y: 260, distance: 755.6
click at [248, 277] on app-calendar-viewport "Wed 1 3/3 1 Job Thu 2 Fri 3 Sat 4 1/1 1 Job Sun 5 Mon 6 Tue 7 Wed 8 Thu 9 Fri 1…" at bounding box center [784, 556] width 1568 height 820
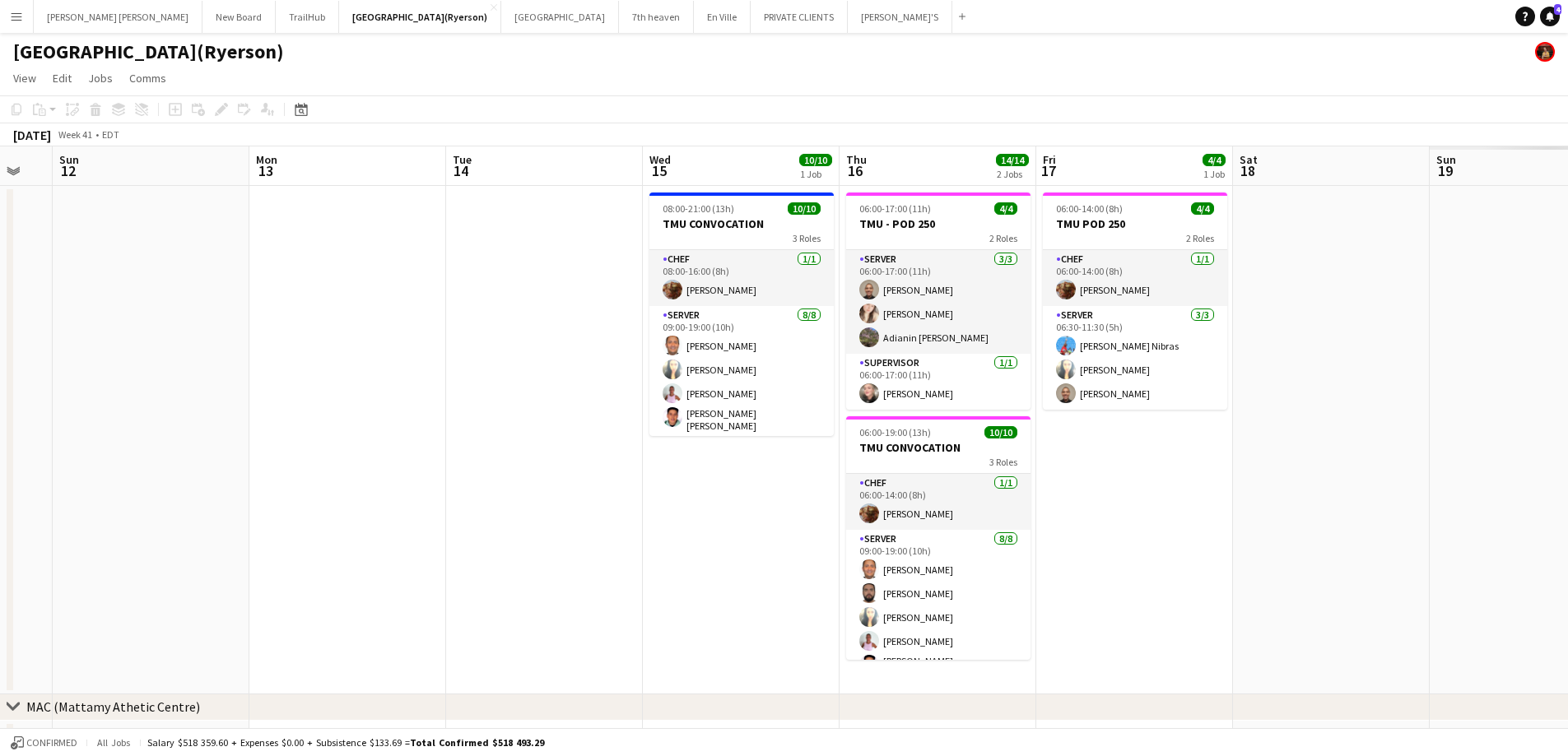
drag, startPoint x: 961, startPoint y: 229, endPoint x: 243, endPoint y: 299, distance: 721.4
click at [55, 307] on app-calendar-viewport "Thu 9 Fri 10 Sat 11 Sun 12 Mon 13 Tue 14 Wed 15 10/10 1 Job Thu 16 14/14 2 Jobs…" at bounding box center [784, 661] width 1568 height 1028
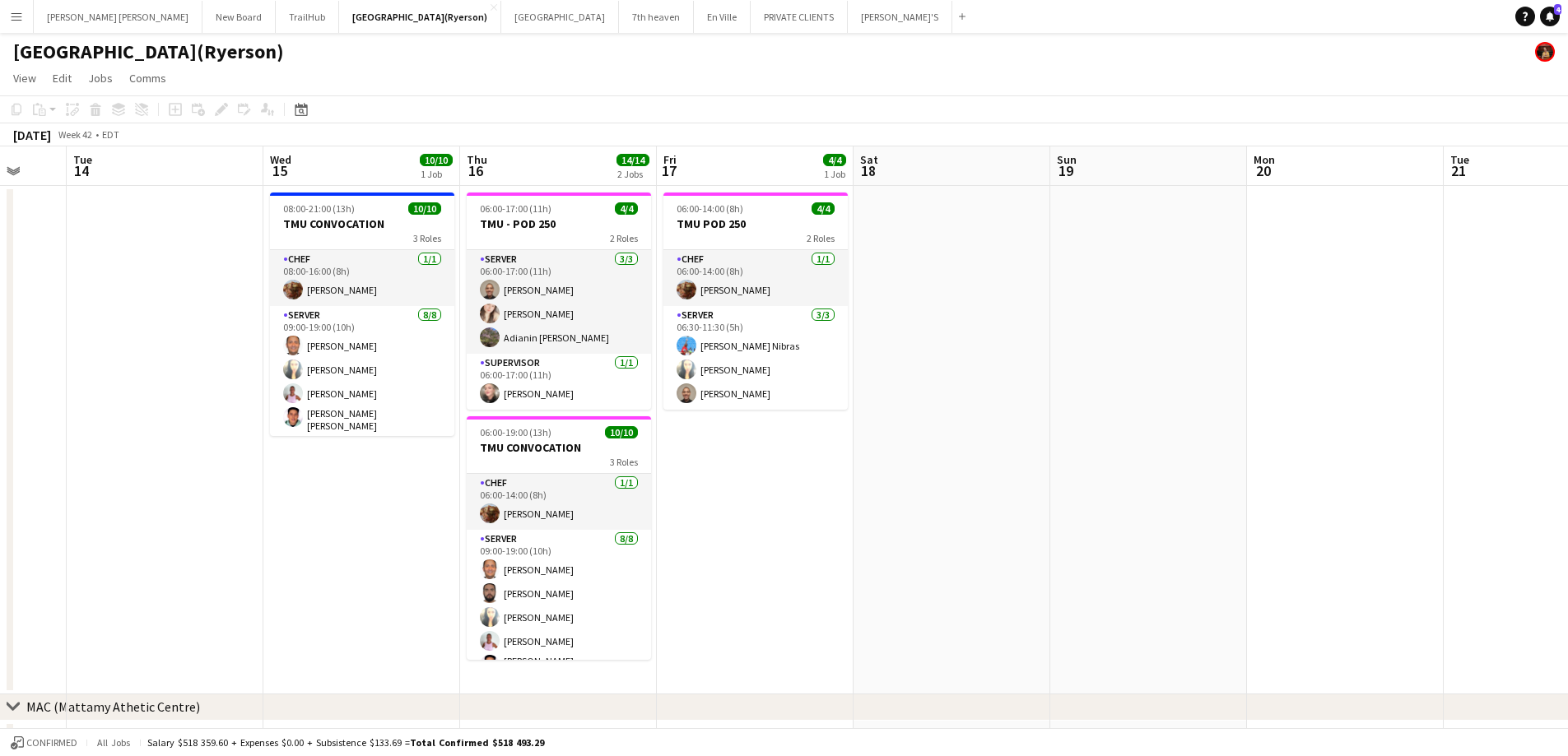
drag, startPoint x: 1184, startPoint y: 394, endPoint x: 1003, endPoint y: 386, distance: 181.2
click at [1006, 387] on app-calendar-viewport "Sat 11 Sun 12 Mon 13 Tue 14 Wed 15 10/10 1 Job Thu 16 14/14 2 Jobs Fri 17 4/4 1…" at bounding box center [784, 661] width 1568 height 1028
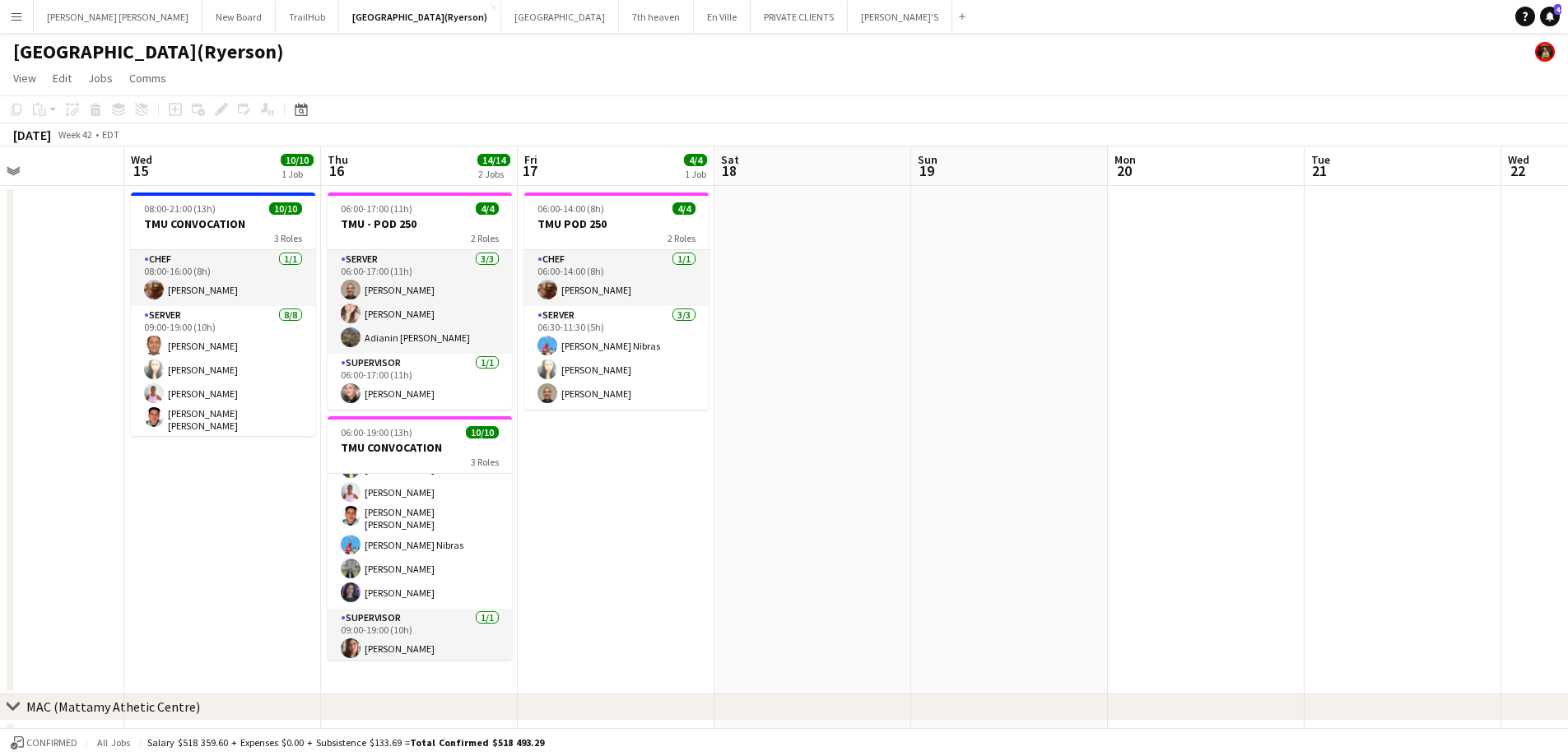
scroll to position [0, 469]
drag, startPoint x: 789, startPoint y: 429, endPoint x: 648, endPoint y: 445, distance: 141.9
click at [648, 445] on app-calendar-viewport "Sun 12 Mon 13 Tue 14 Wed 15 10/10 1 Job Thu 16 14/14 2 Jobs Fri 17 4/4 1 Job Sa…" at bounding box center [784, 661] width 1568 height 1028
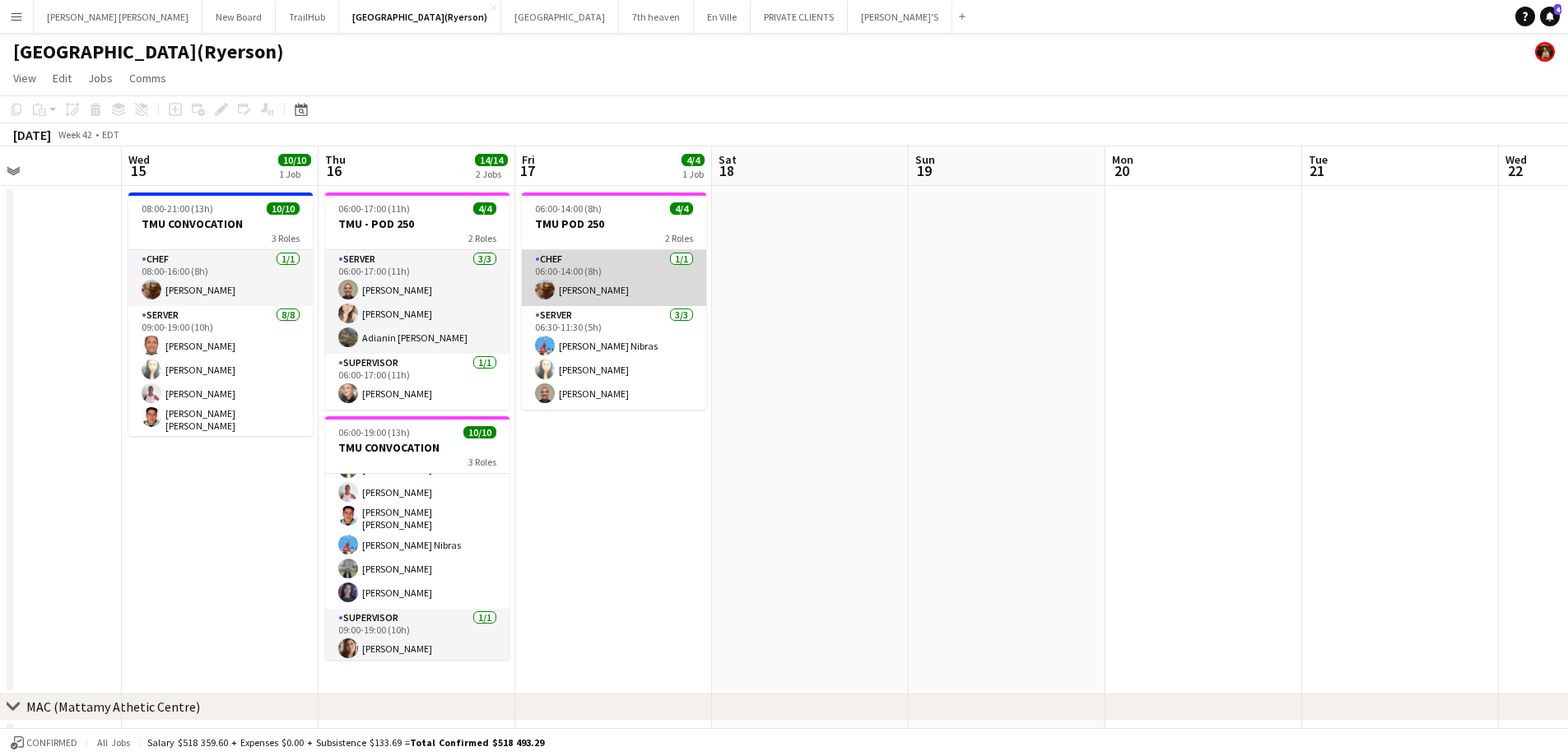
click at [610, 279] on app-card-role "CHEF [DATE] 06:00-14:00 (8h) [PERSON_NAME]" at bounding box center [614, 278] width 184 height 56
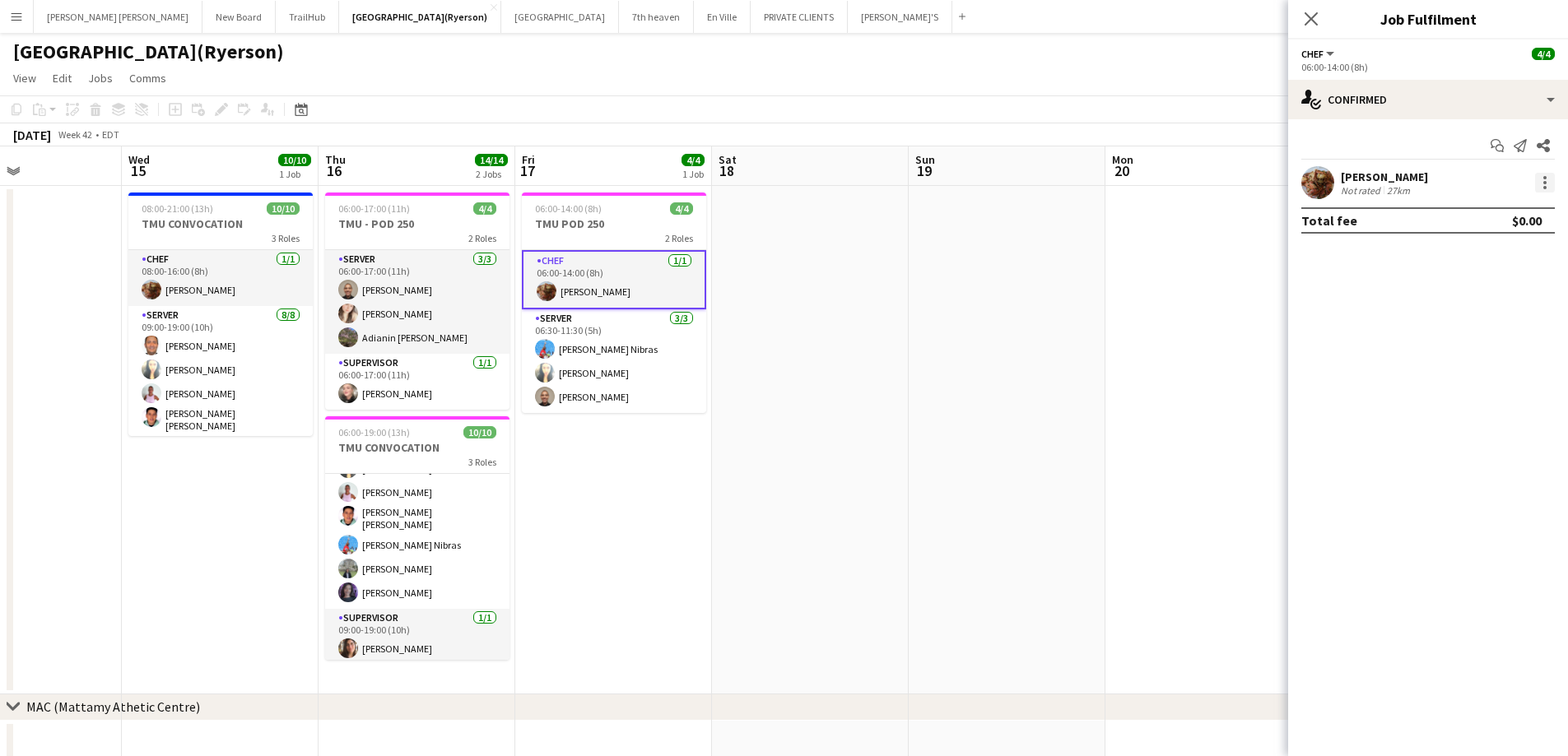
click at [1541, 179] on div at bounding box center [1545, 182] width 19 height 19
click at [1462, 376] on span "Remove" at bounding box center [1465, 370] width 50 height 14
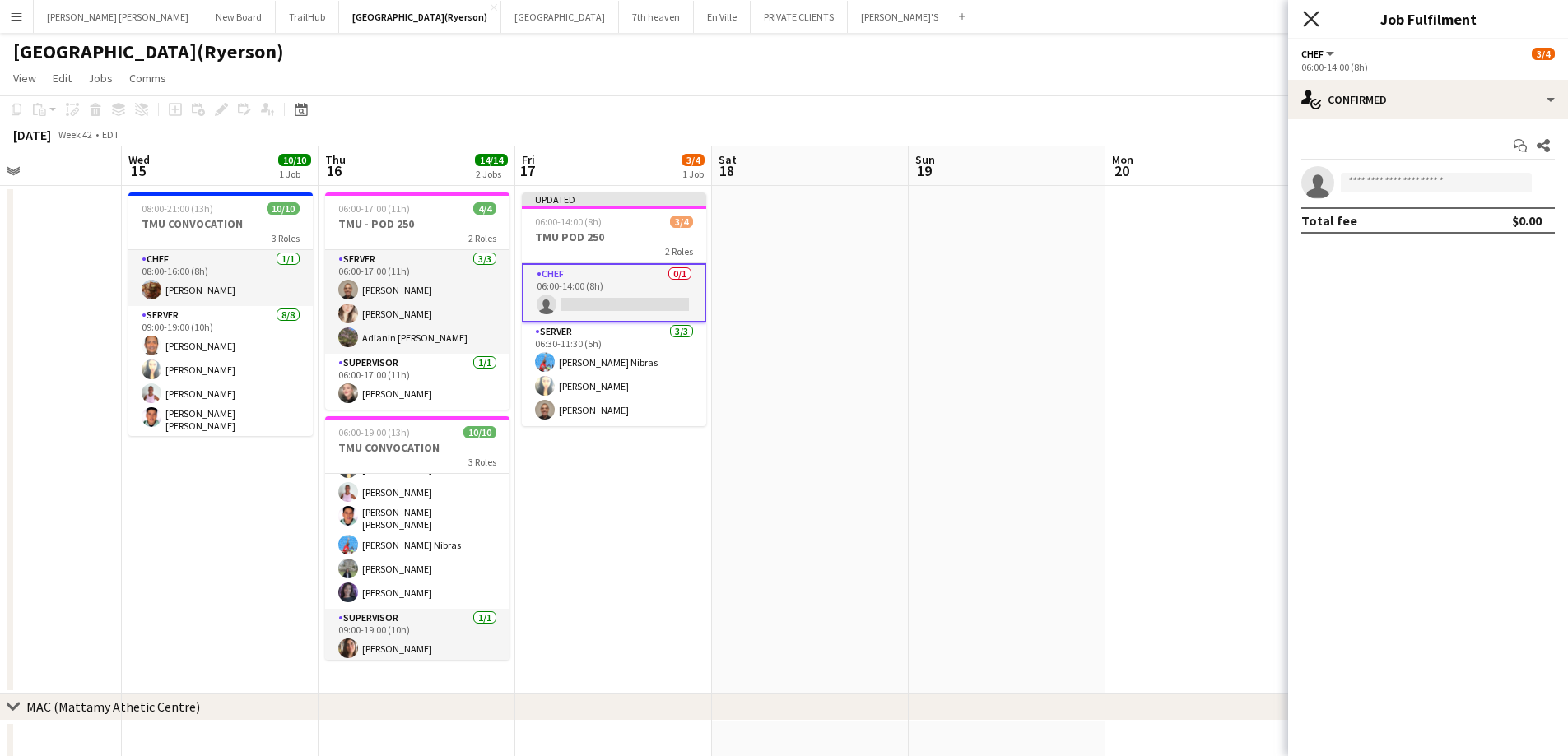
click at [1310, 22] on icon "Close pop-in" at bounding box center [1311, 19] width 16 height 16
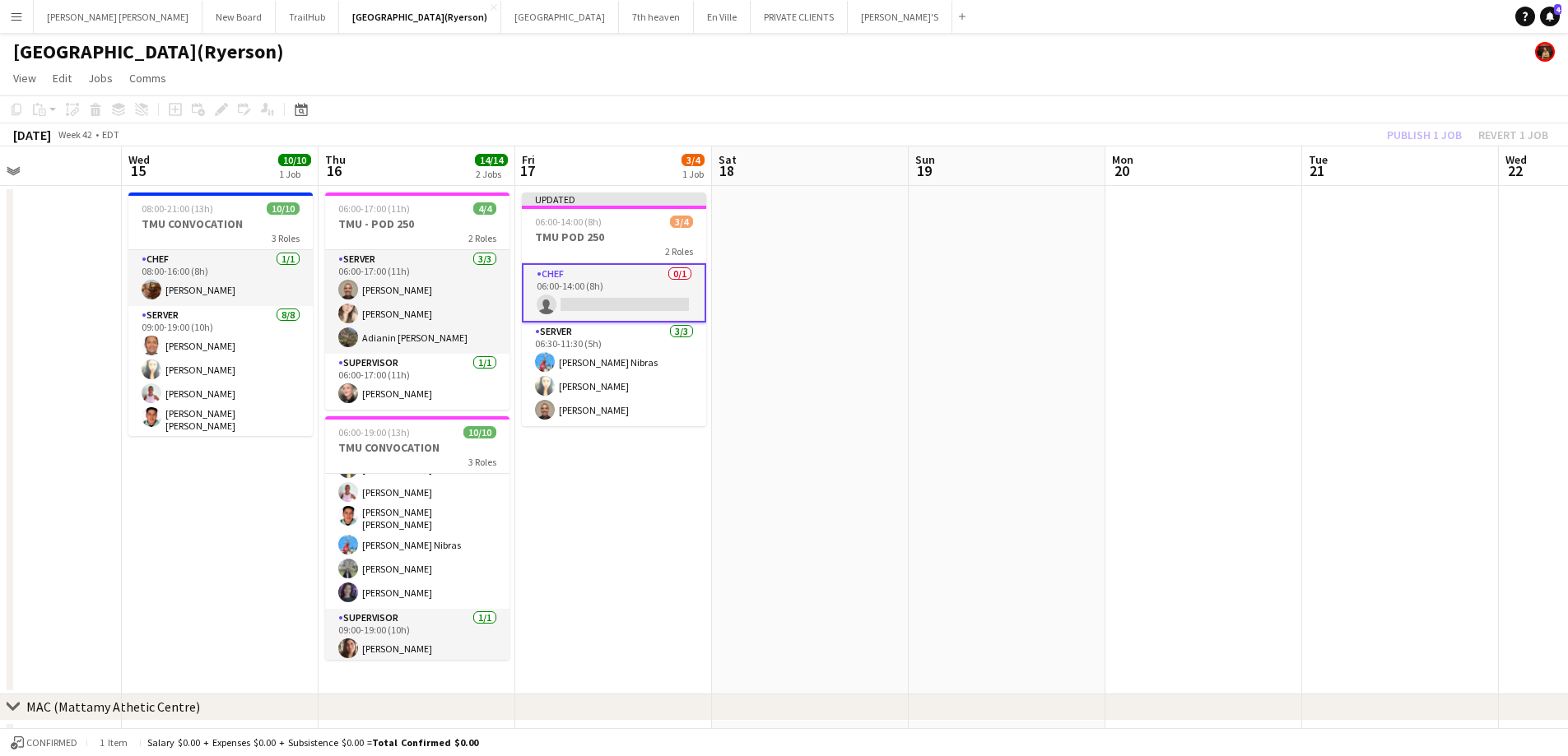
click at [1413, 136] on div "Publish 1 job Revert 1 job" at bounding box center [1467, 135] width 201 height 21
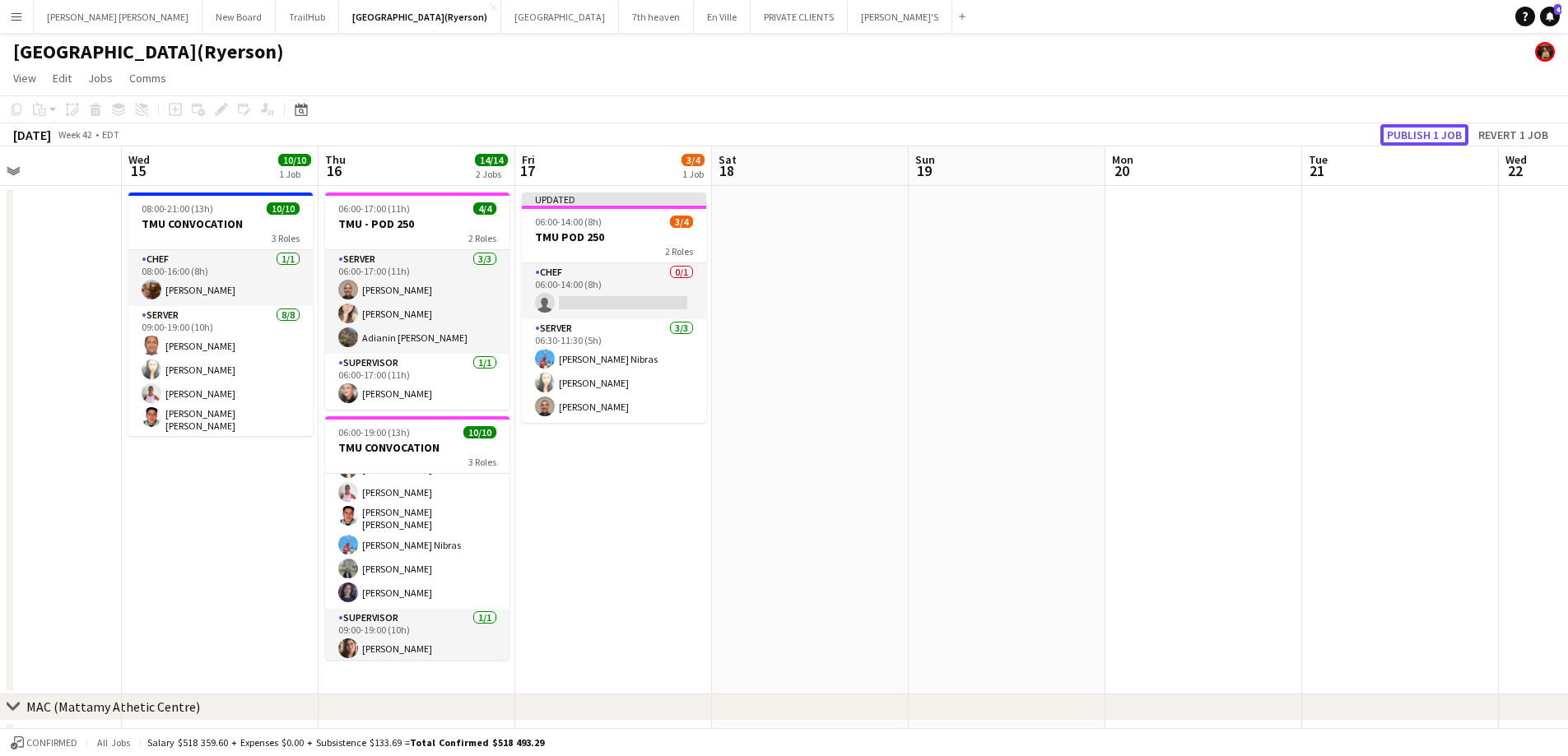
click at [1413, 136] on button "Publish 1 job" at bounding box center [1425, 135] width 88 height 21
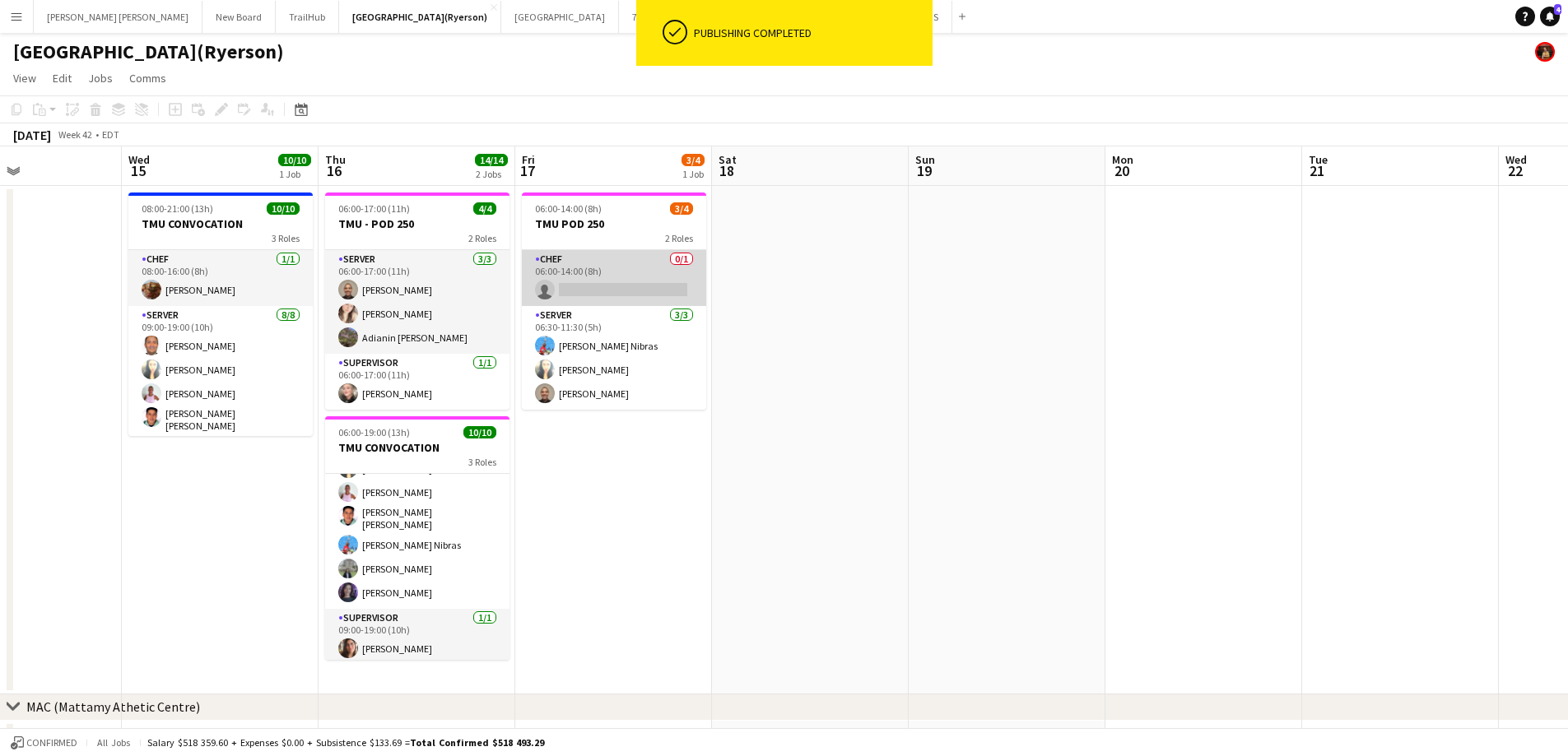
click at [589, 275] on app-card-role "CHEF 0/1 06:00-14:00 (8h) single-neutral-actions" at bounding box center [614, 278] width 184 height 56
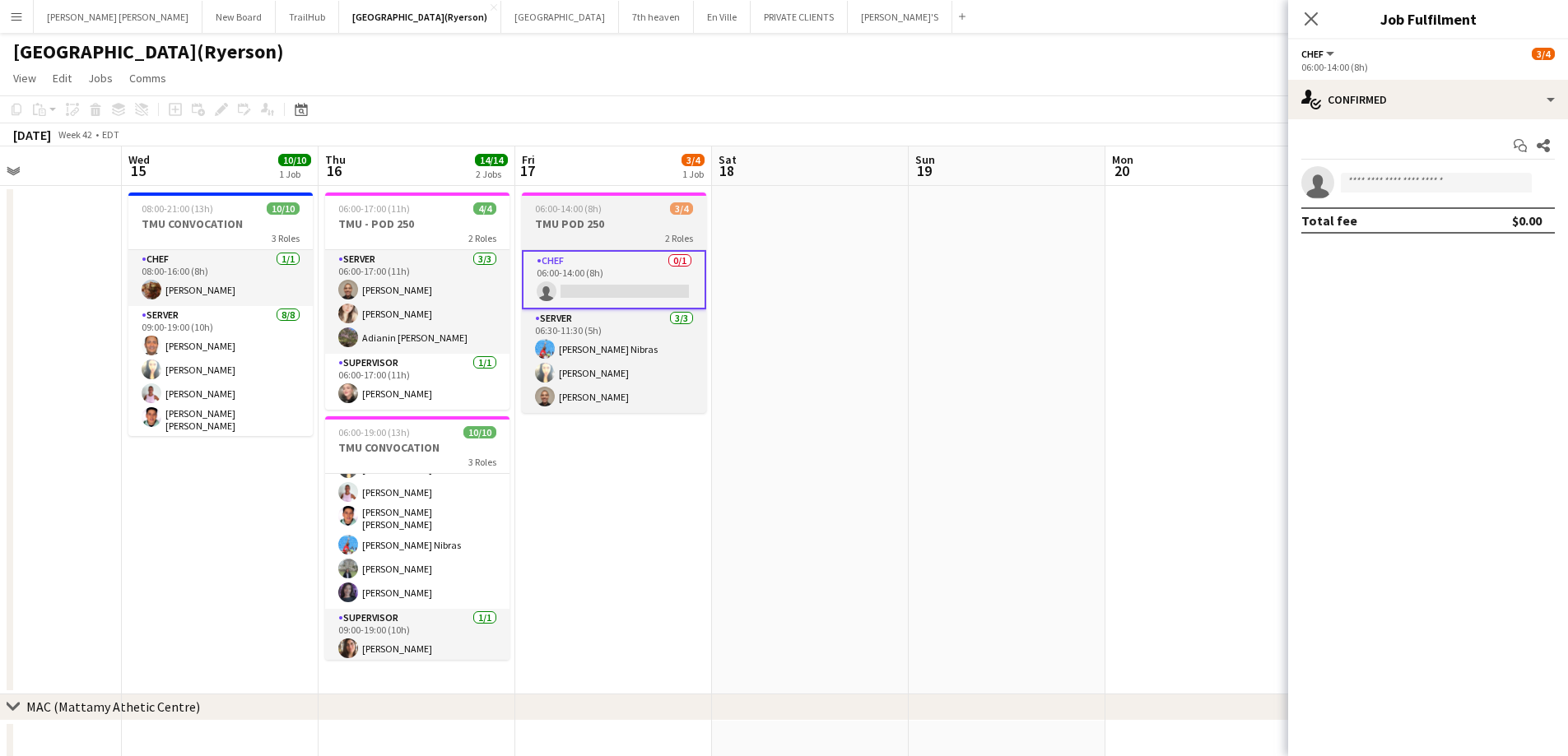
click at [573, 210] on span "06:00-14:00 (8h)" at bounding box center [568, 209] width 66 height 12
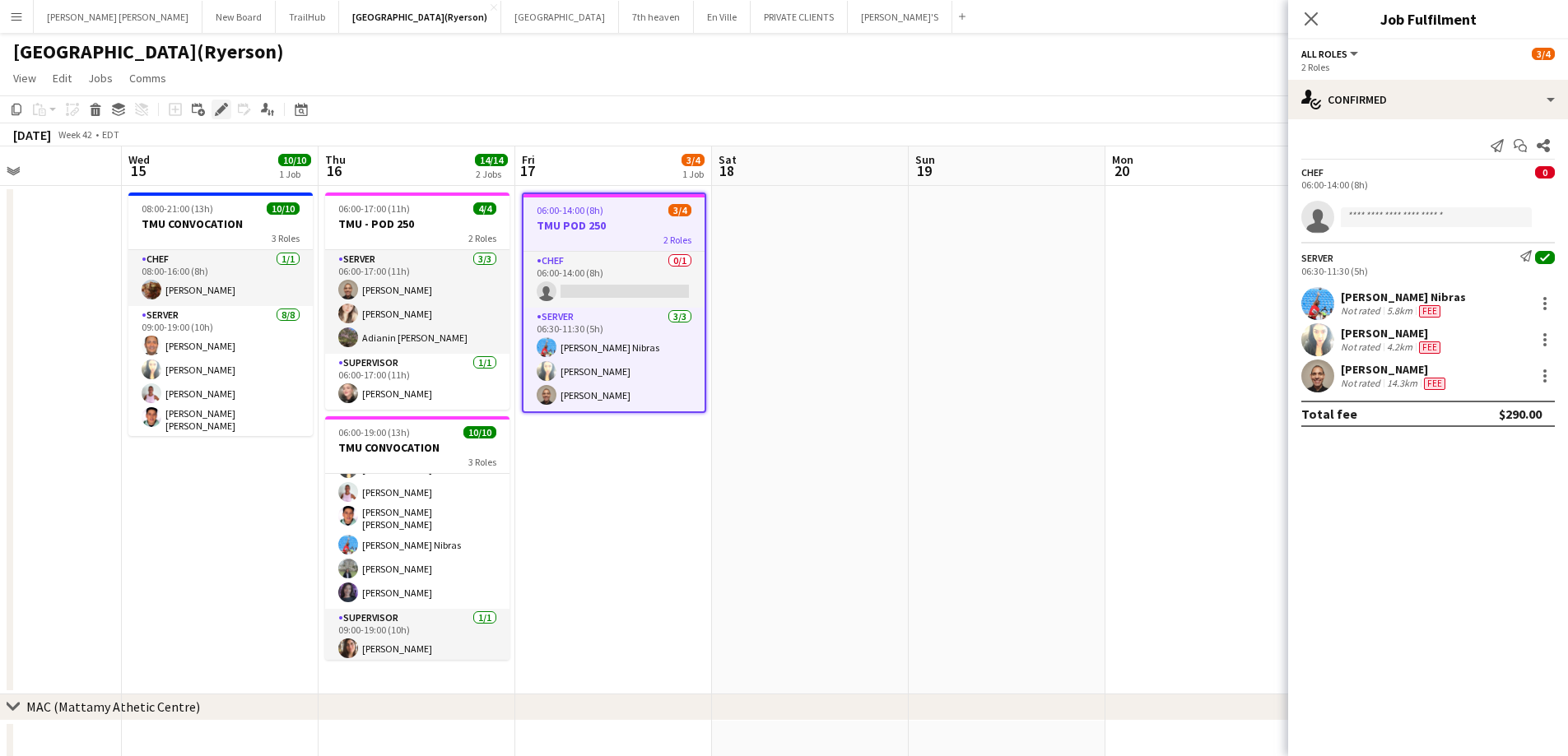
click at [215, 111] on icon "Edit" at bounding box center [221, 109] width 13 height 13
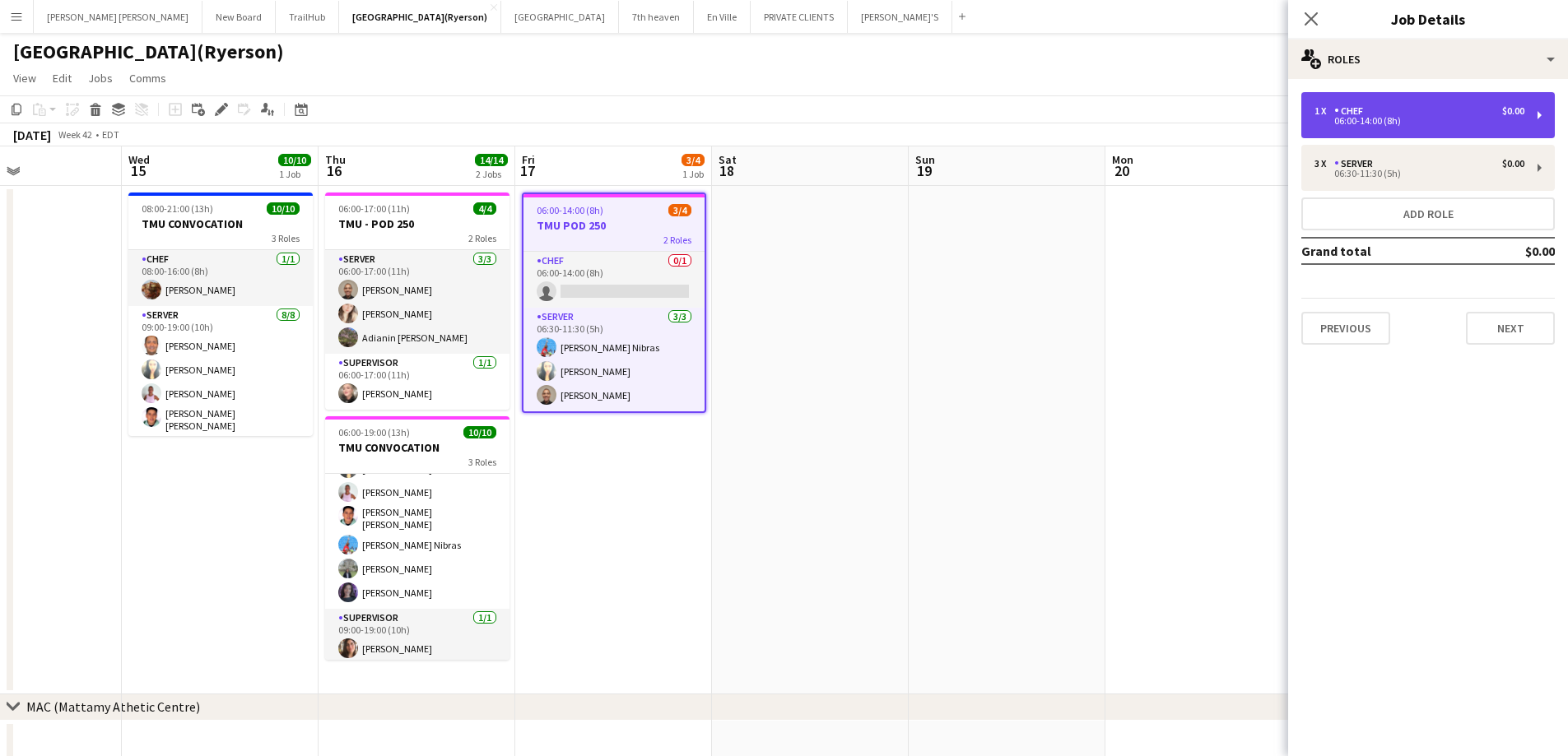
click at [1364, 107] on div "CHEF" at bounding box center [1352, 111] width 35 height 11
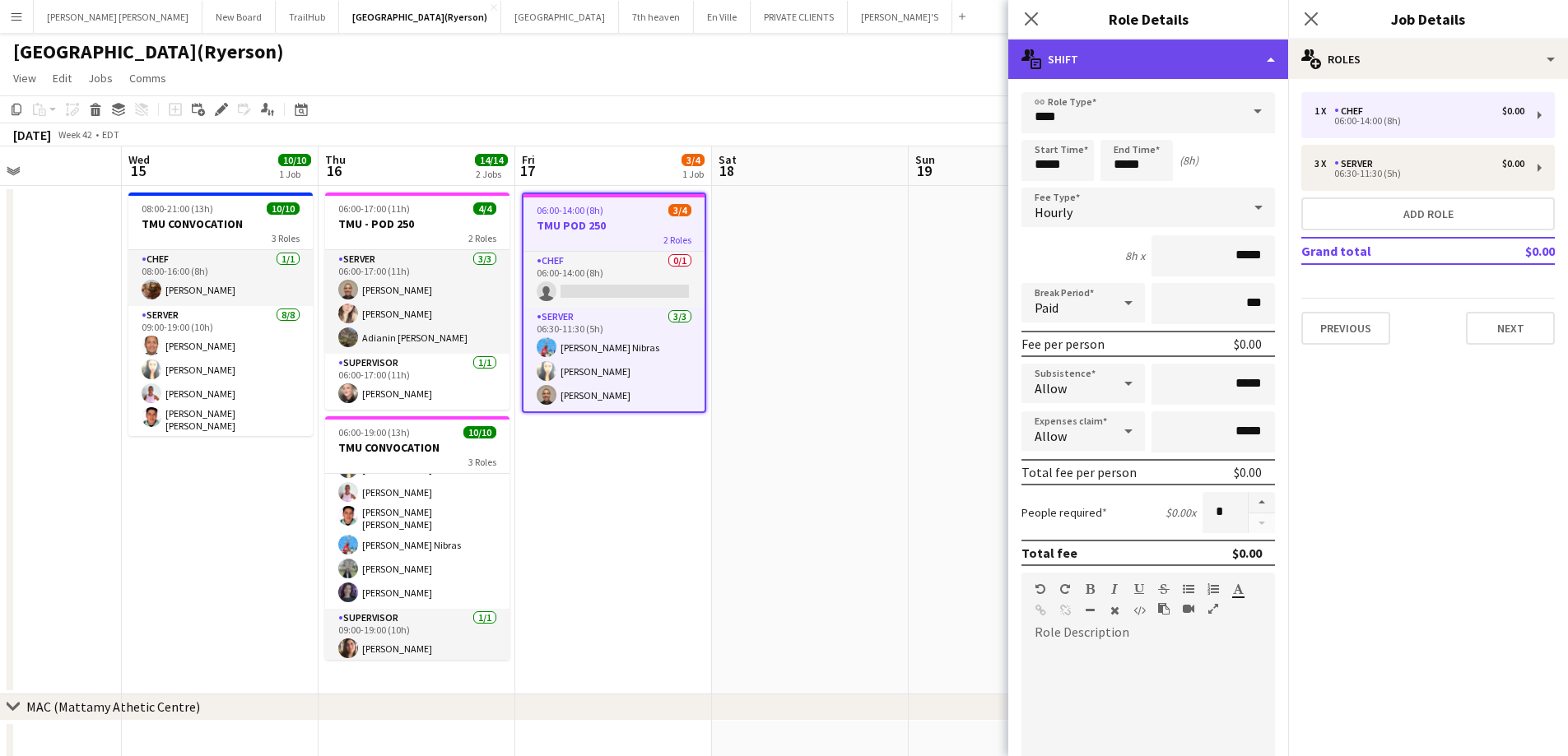
click at [1118, 64] on div "multiple-actions-text Shift" at bounding box center [1148, 59] width 279 height 40
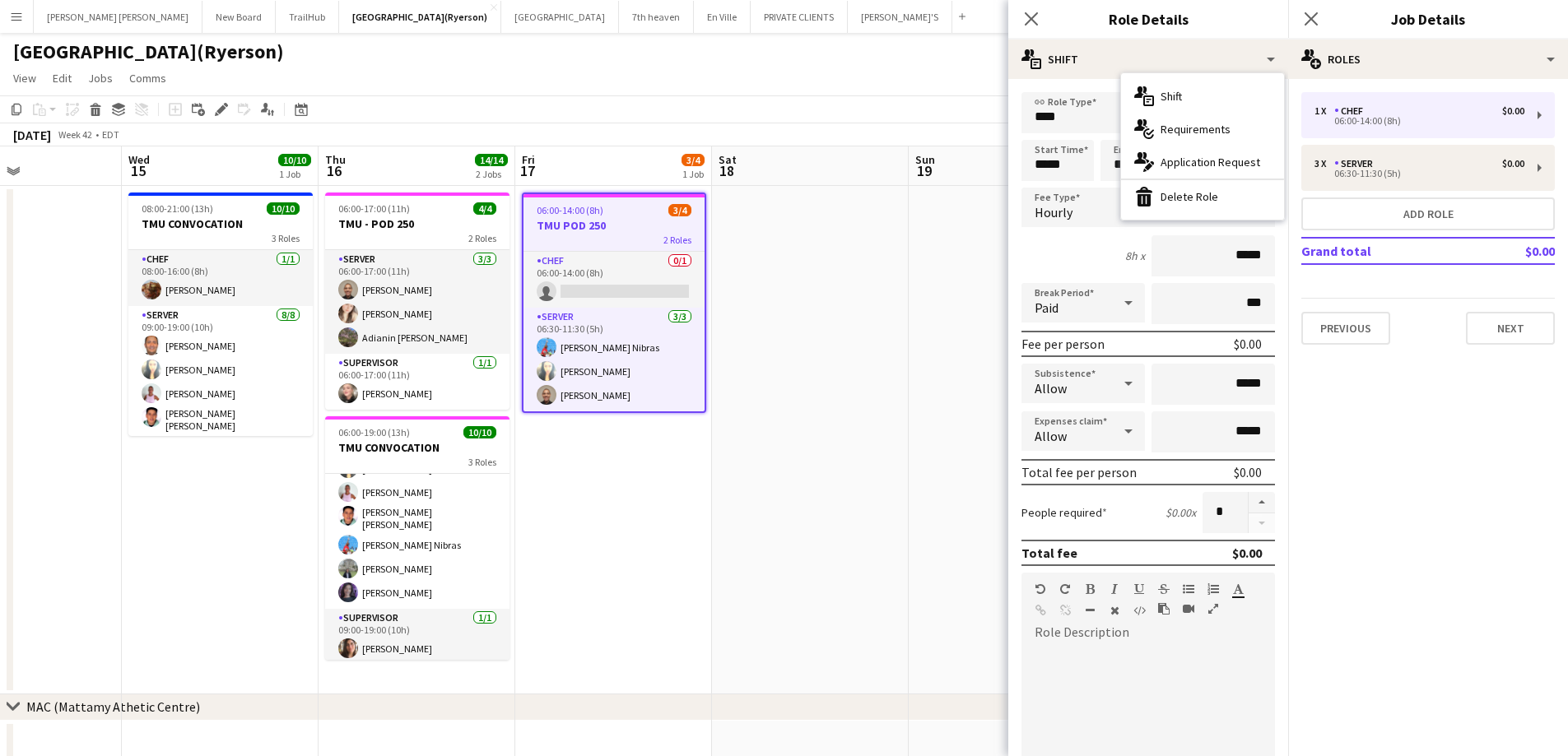
click at [1205, 201] on div "bin-2 Delete Role" at bounding box center [1203, 196] width 163 height 33
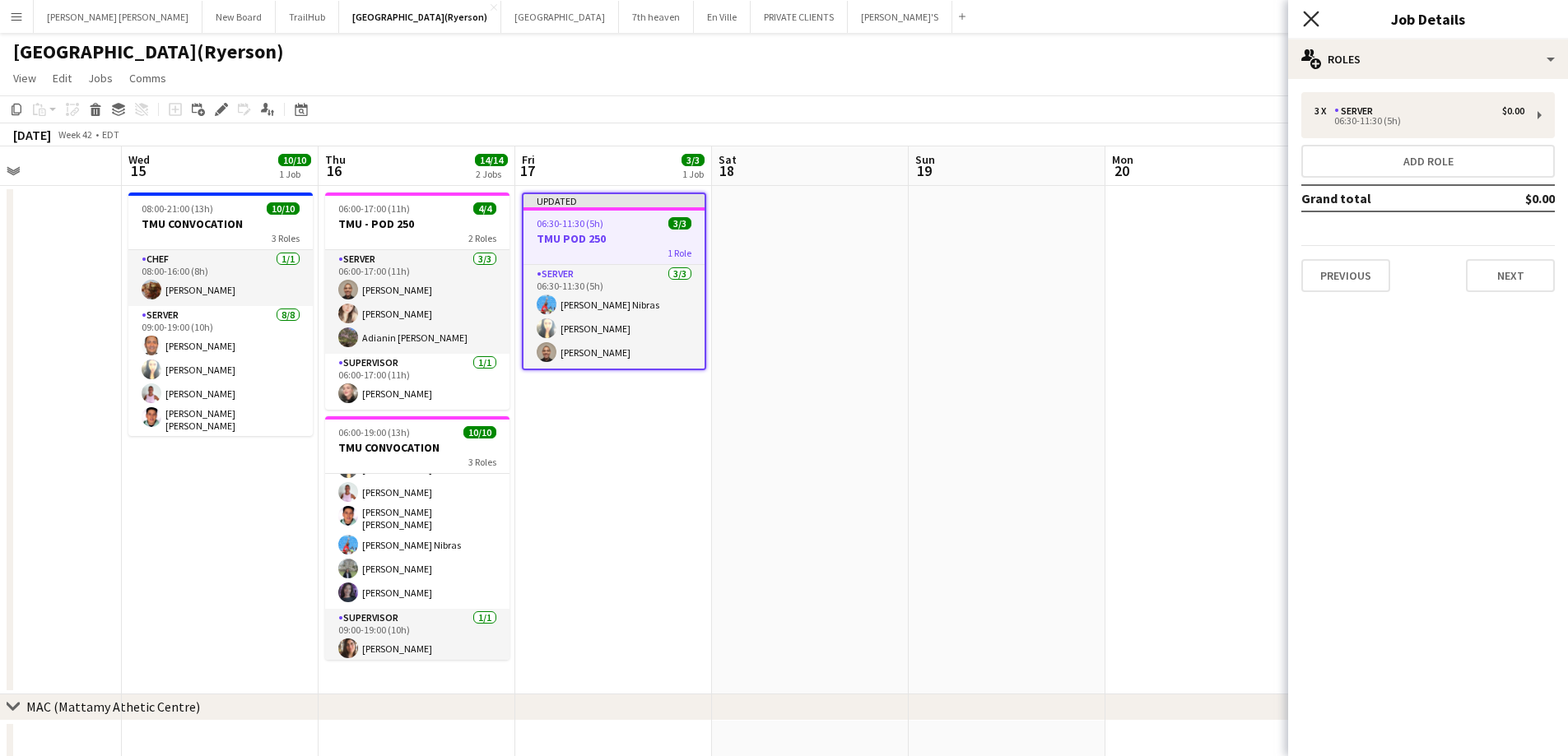
click at [1312, 19] on icon at bounding box center [1311, 19] width 16 height 16
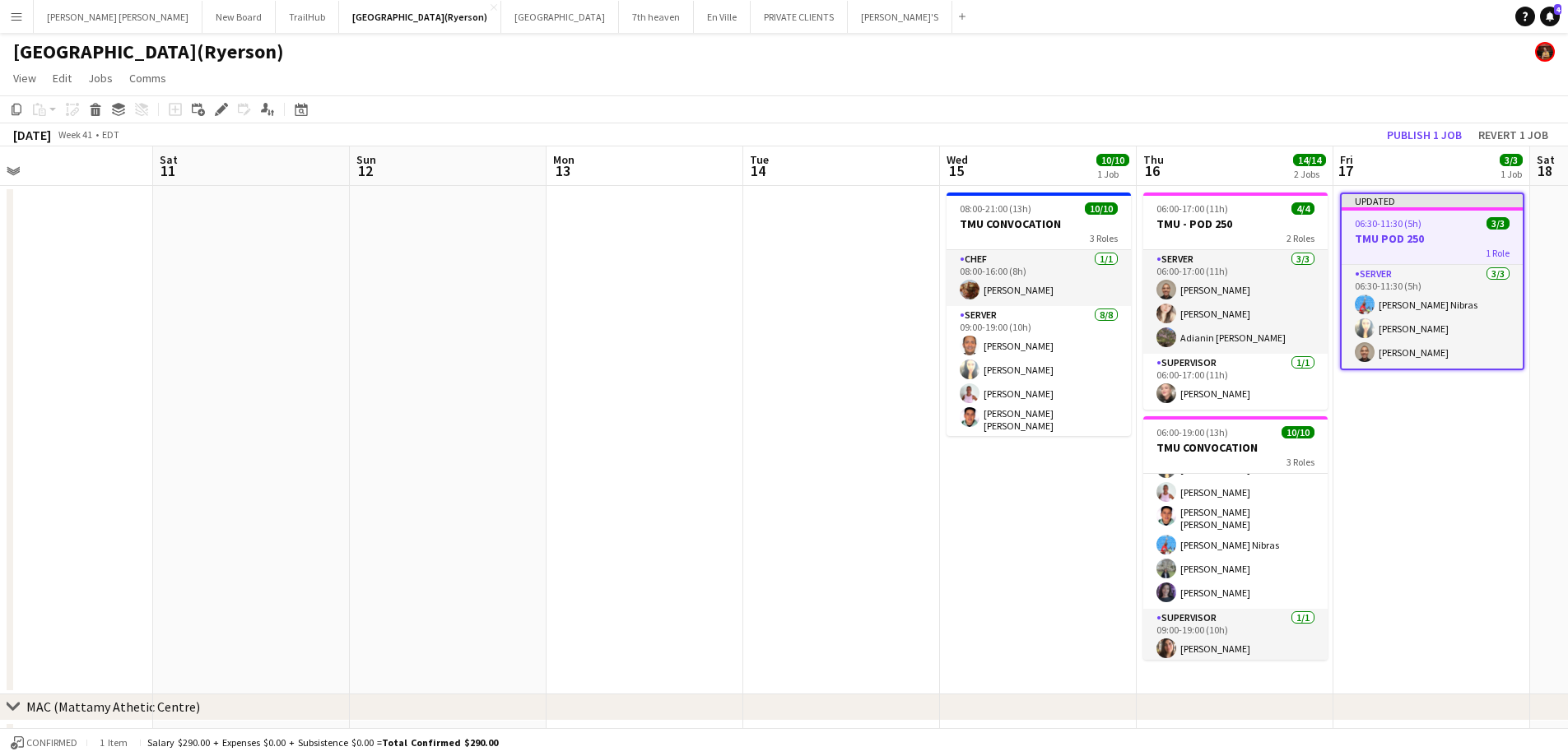
scroll to position [0, 405]
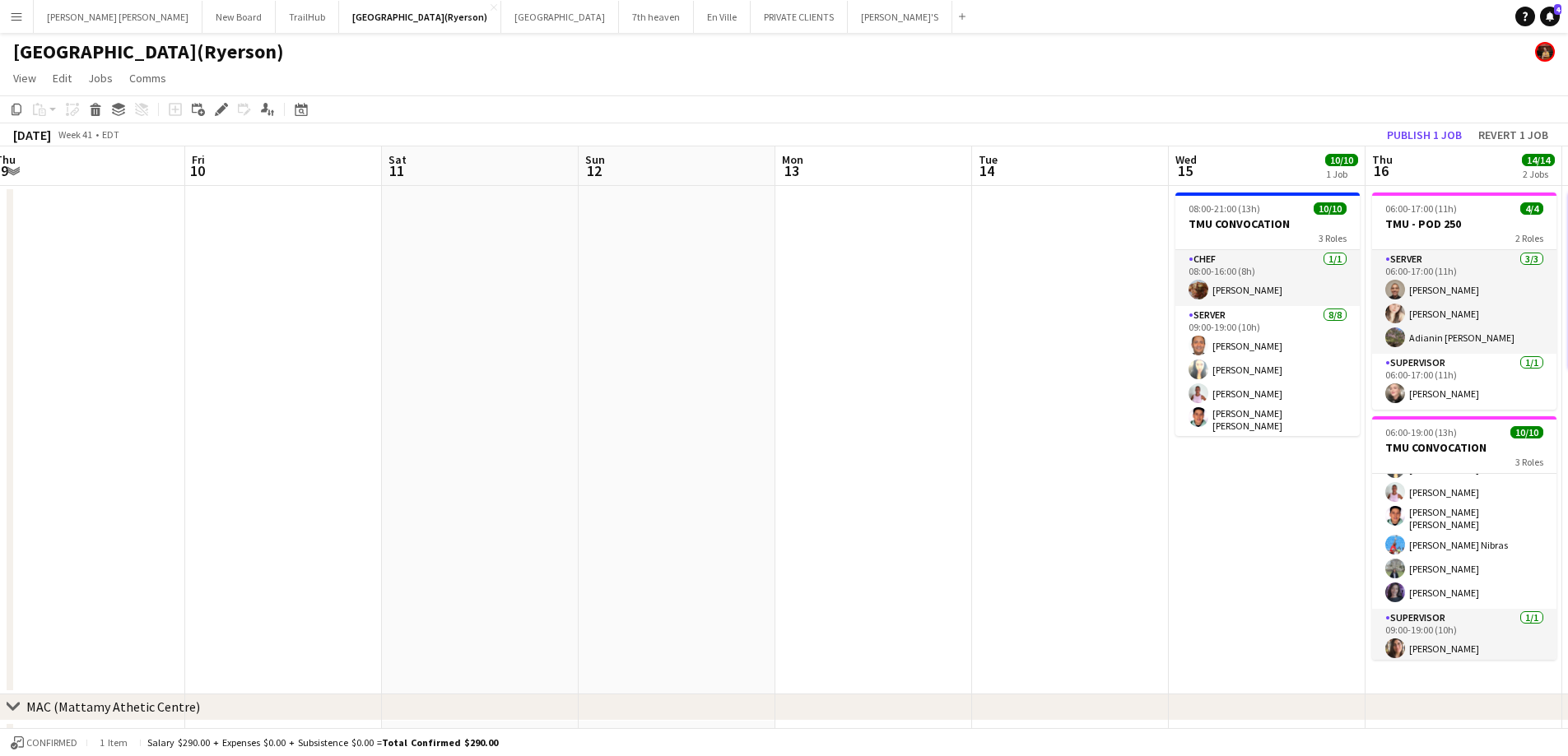
drag, startPoint x: 144, startPoint y: 442, endPoint x: 1129, endPoint y: 309, distance: 993.9
click at [1129, 309] on app-calendar-viewport "Tue 7 Wed 8 Thu 9 Fri 10 Sat 11 Sun 12 Mon 13 Tue 14 Wed 15 10/10 1 Job Thu 16 …" at bounding box center [784, 661] width 1568 height 1028
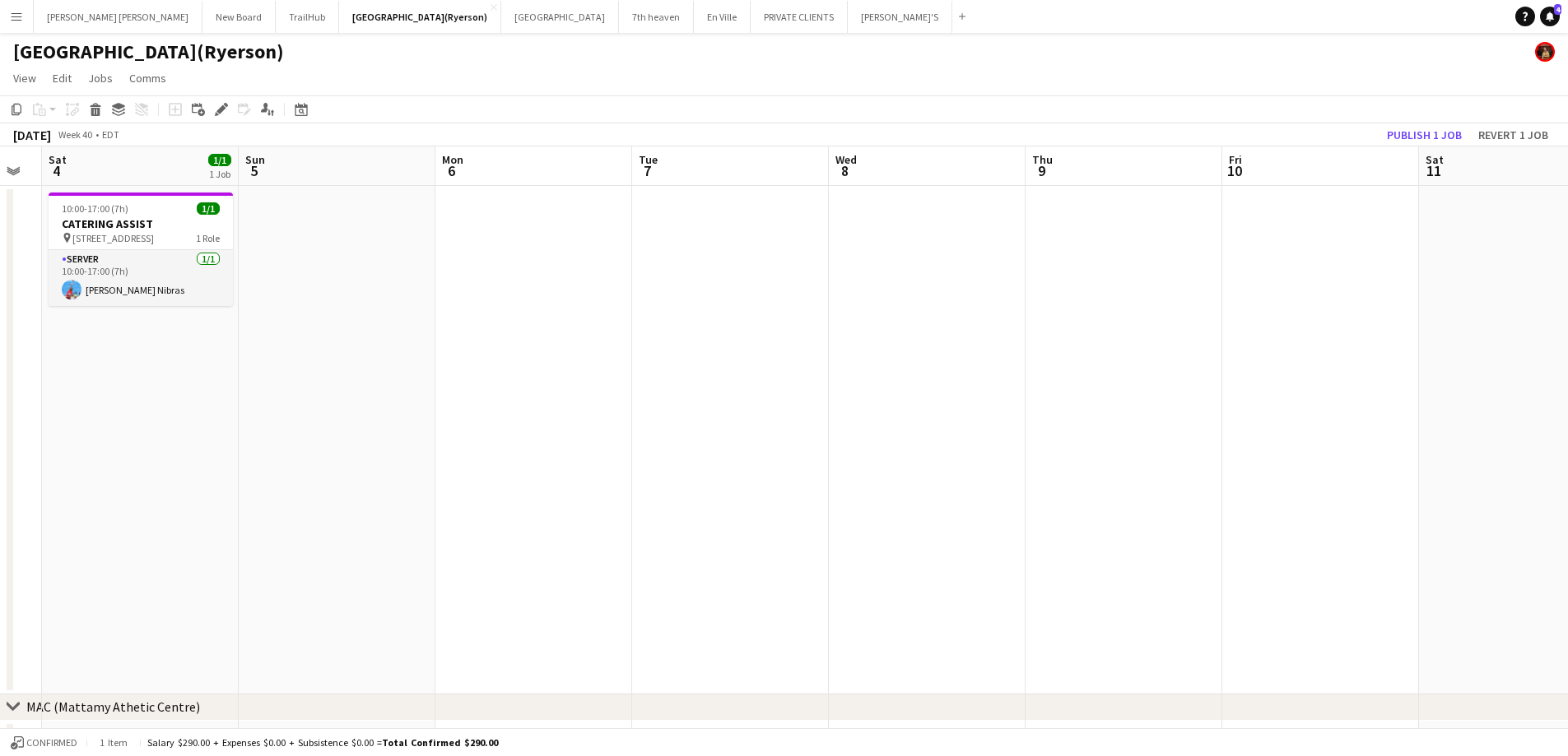
drag, startPoint x: 453, startPoint y: 434, endPoint x: 1430, endPoint y: 272, distance: 990.3
click at [1568, 249] on html "Menu Boards Boards Boards All jobs Status Workforce Workforce My Workforce Recr…" at bounding box center [784, 601] width 1568 height 1203
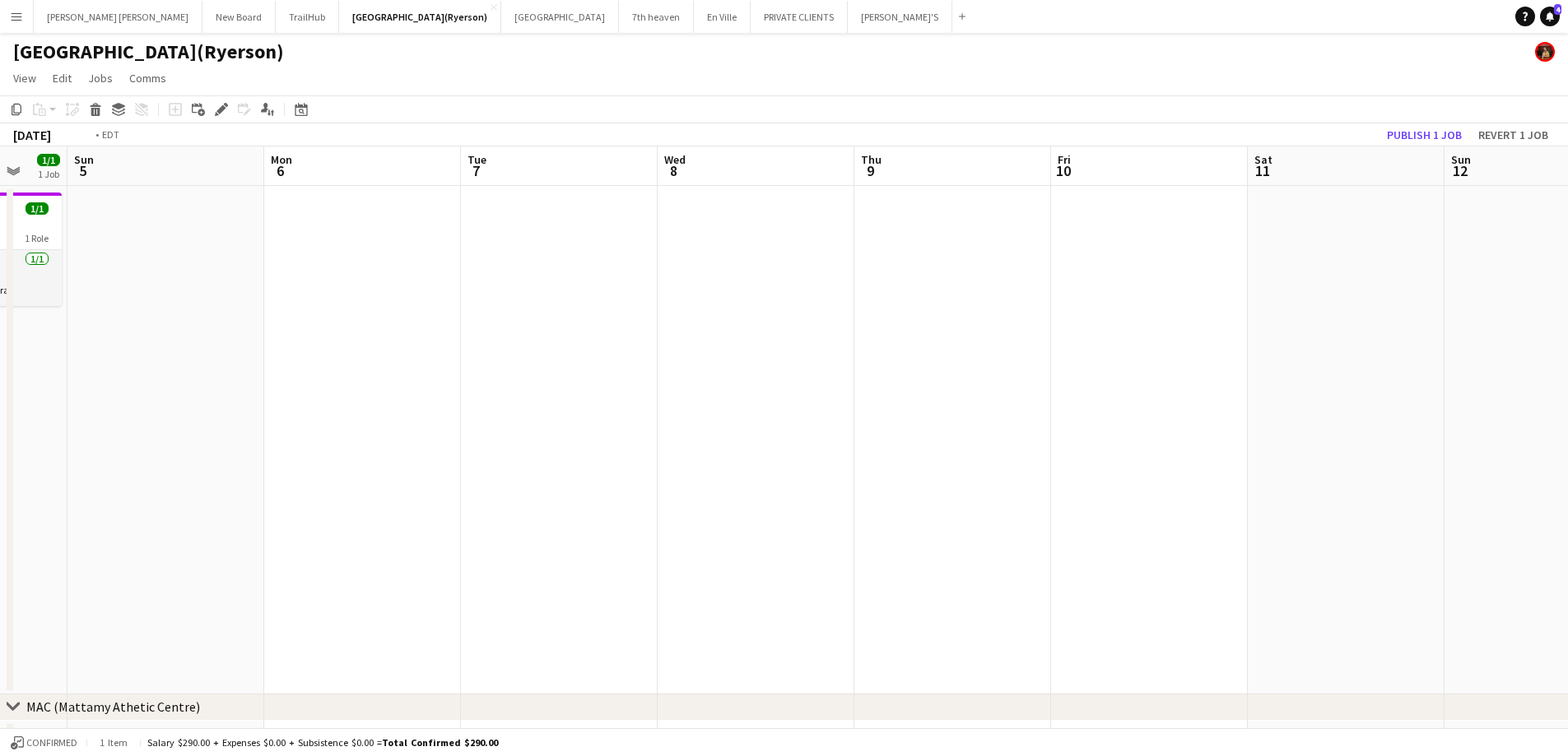
drag, startPoint x: 1178, startPoint y: 310, endPoint x: 0, endPoint y: 413, distance: 1182.5
click at [18, 411] on app-calendar-viewport "Thu 2 Fri 3 Sat 4 1/1 1 Job Sun 5 Mon 6 Tue 7 Wed 8 Thu 9 Fri 10 Sat 11 Sun 12 …" at bounding box center [784, 661] width 1568 height 1028
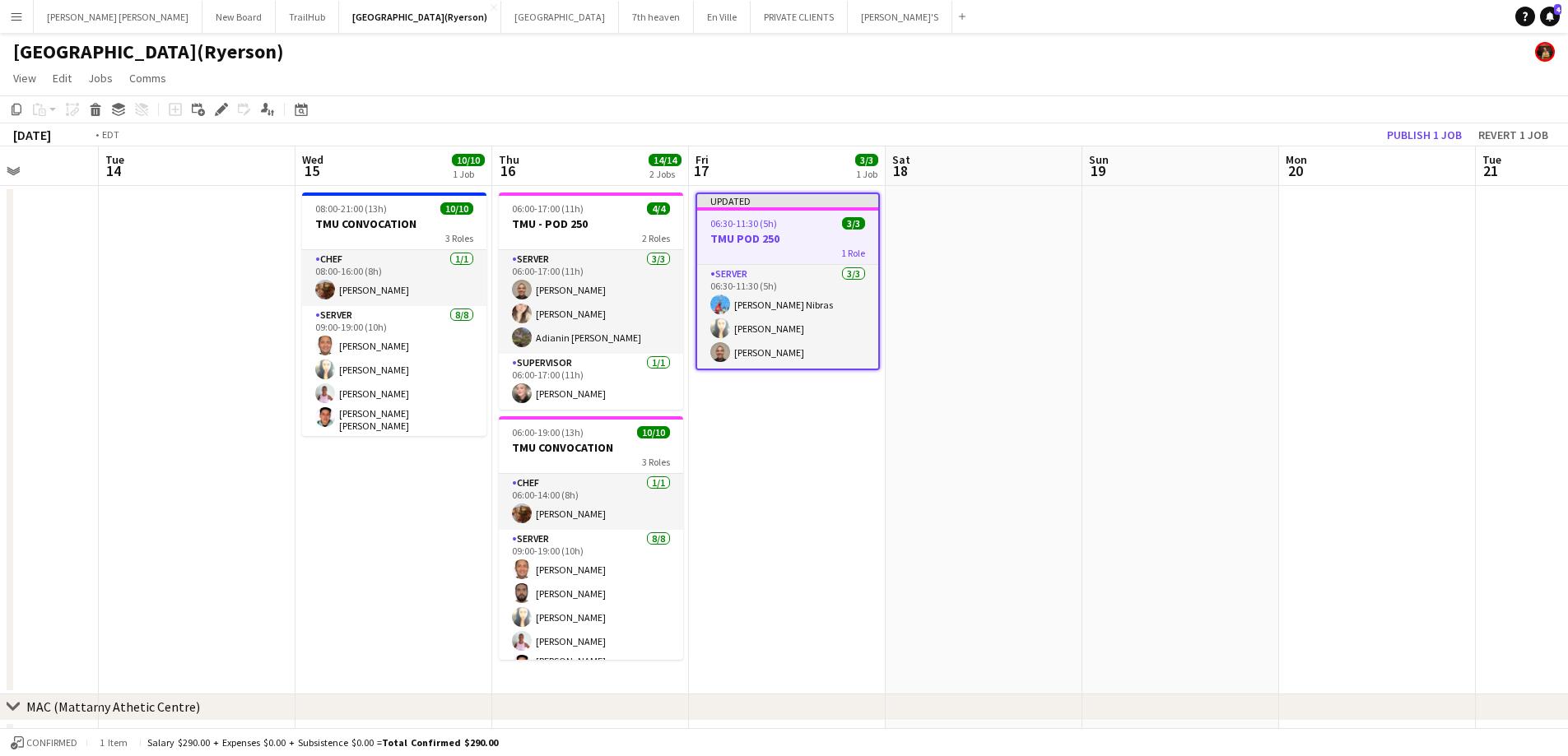
drag, startPoint x: 704, startPoint y: 317, endPoint x: 73, endPoint y: 378, distance: 633.9
click at [0, 393] on app-calendar-viewport "Fri 10 Sat 11 Sun 12 Mon 13 Tue 14 Wed 15 10/10 1 Job Thu 16 14/14 2 Jobs Fri 1…" at bounding box center [784, 661] width 1568 height 1028
click at [1435, 139] on button "Publish 1 job" at bounding box center [1425, 135] width 88 height 21
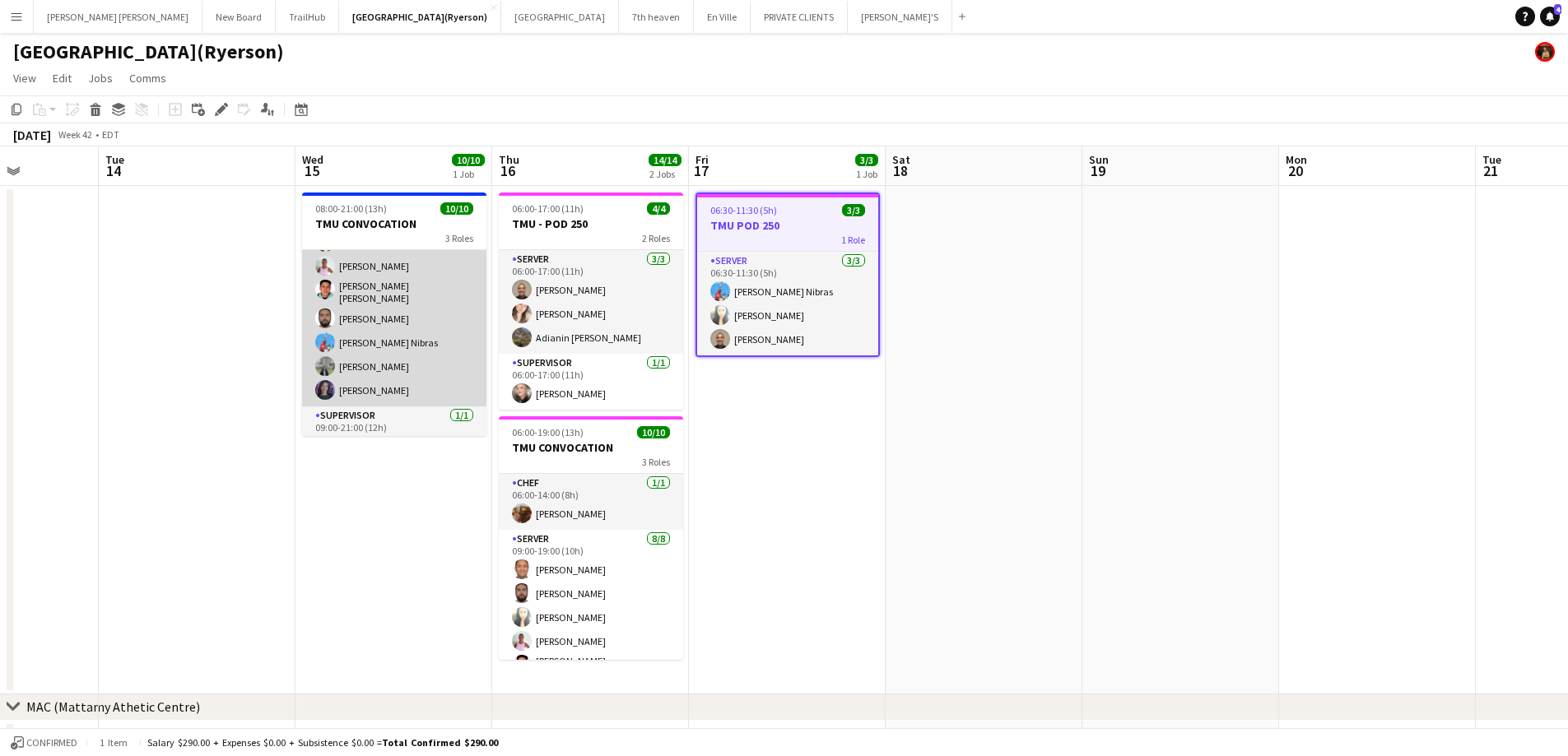
scroll to position [149, 0]
